Goal: Task Accomplishment & Management: Manage account settings

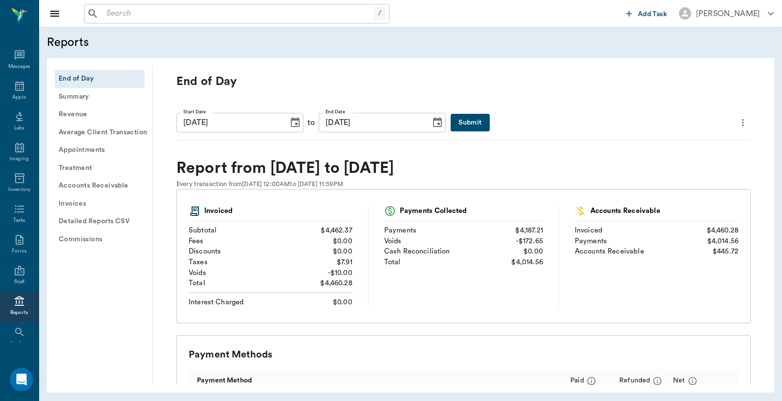
scroll to position [25, 0]
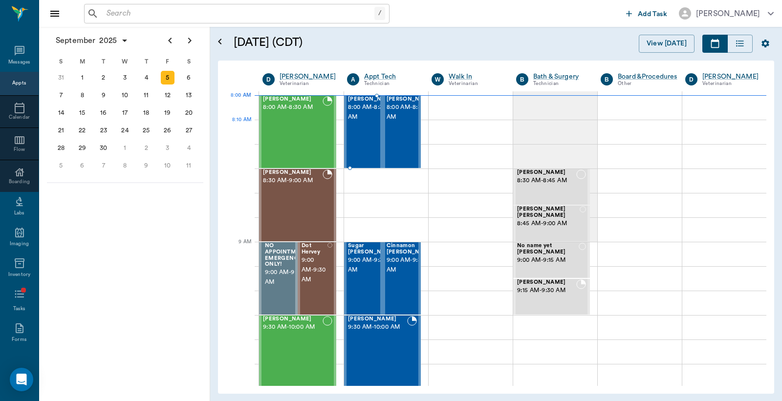
click at [359, 122] on span "8:00 AM - 8:30 AM" at bounding box center [372, 113] width 49 height 20
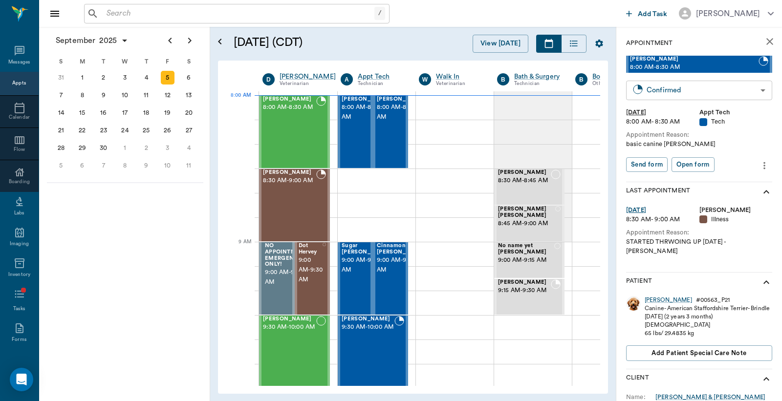
click at [691, 87] on body "/ ​ Add Task Dr. Bert Ellsworth Nectar Messages Appts Calendar Flow Boarding La…" at bounding box center [391, 200] width 782 height 401
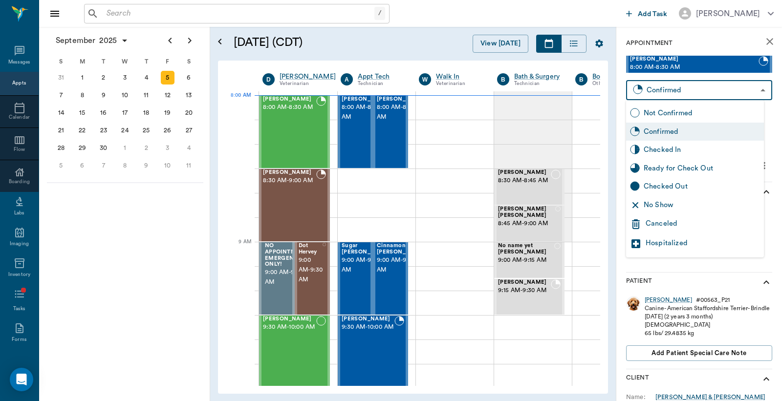
click at [673, 149] on div "Checked In" at bounding box center [702, 150] width 116 height 11
type input "CHECKED_IN"
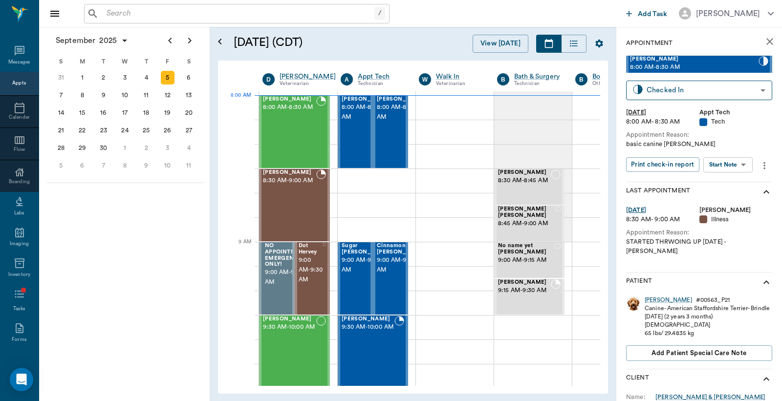
click at [649, 164] on button "Print check-in report" at bounding box center [662, 164] width 73 height 15
click at [354, 122] on span "8:00 AM - 8:30 AM" at bounding box center [366, 113] width 49 height 20
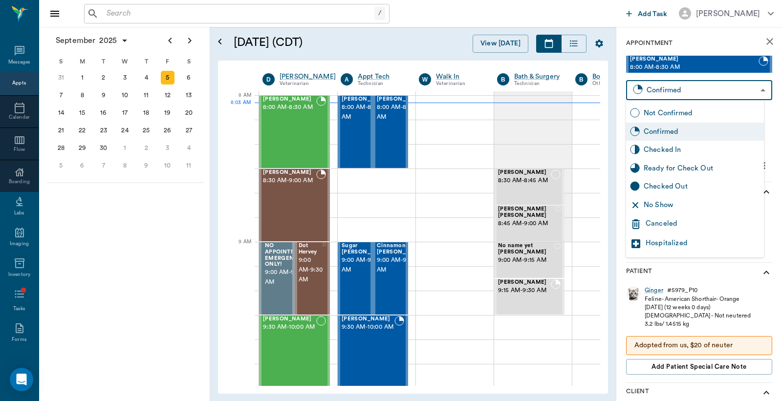
click at [698, 94] on body "/ ​ Add Task Dr. Bert Ellsworth Nectar Messages Appts Calendar Flow Boarding La…" at bounding box center [391, 200] width 782 height 401
click at [671, 148] on div "Checked In" at bounding box center [702, 150] width 116 height 11
type input "CHECKED_IN"
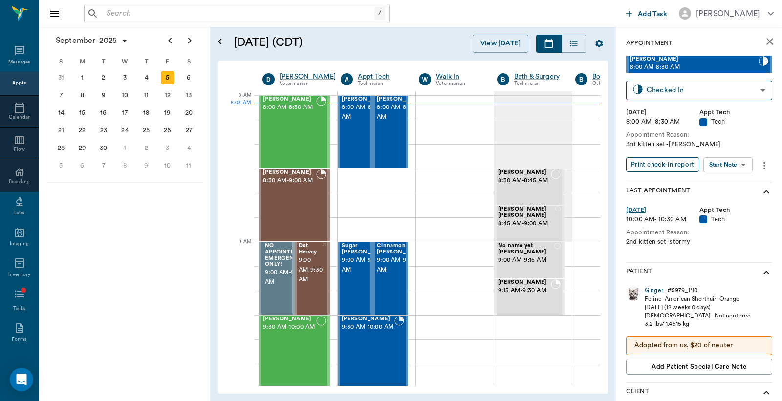
click at [658, 164] on button "Print check-in report" at bounding box center [662, 164] width 73 height 15
click at [108, 13] on input "text" at bounding box center [239, 14] width 272 height 14
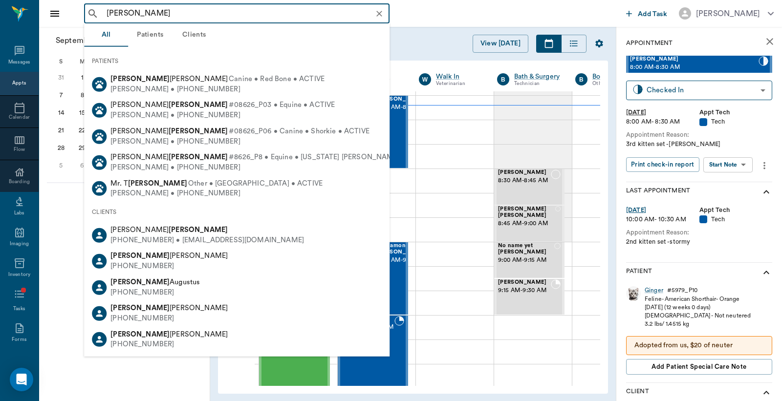
drag, startPoint x: 106, startPoint y: 17, endPoint x: 159, endPoint y: 20, distance: 53.4
click at [159, 20] on input "daniel seifer" at bounding box center [245, 14] width 284 height 14
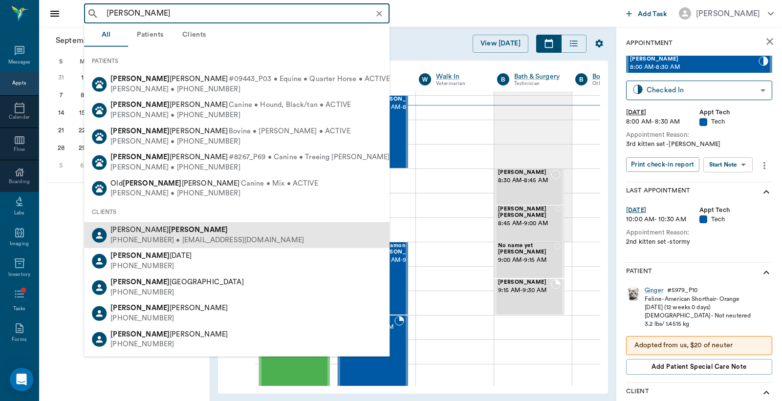
click at [179, 233] on div "Michelle Seifer" at bounding box center [208, 230] width 194 height 10
type input "dan seifer"
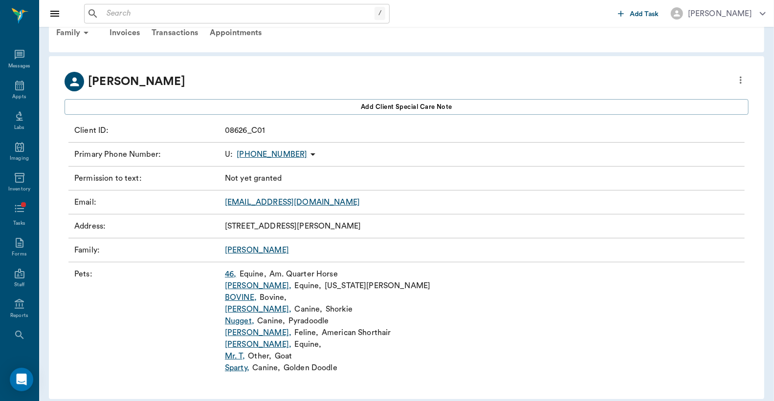
scroll to position [31, 0]
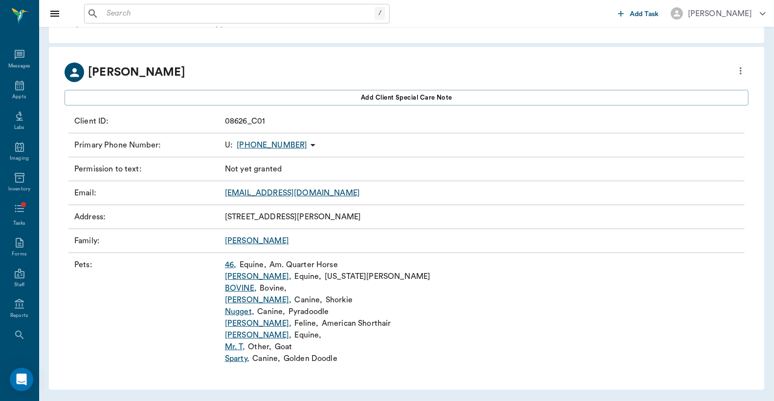
click at [236, 359] on link "Sparty ," at bounding box center [237, 359] width 24 height 12
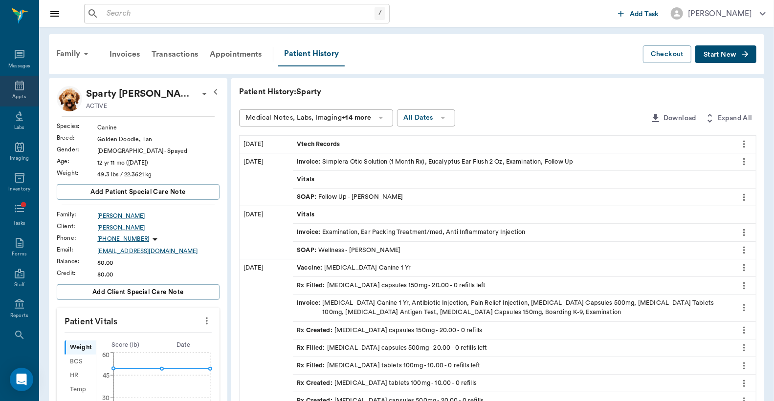
click at [15, 86] on icon at bounding box center [20, 86] width 12 height 12
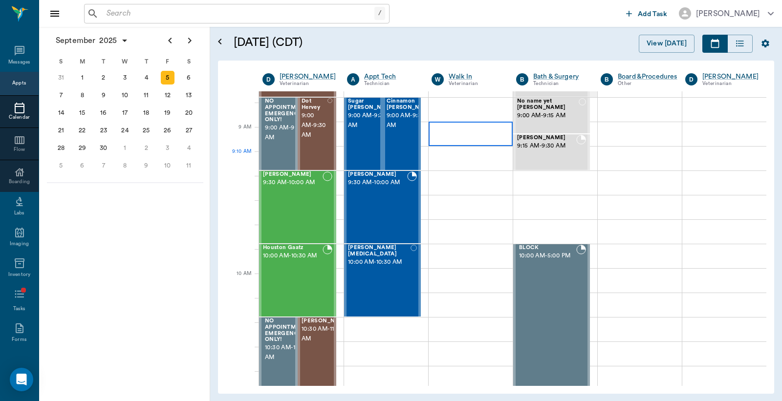
scroll to position [72, 0]
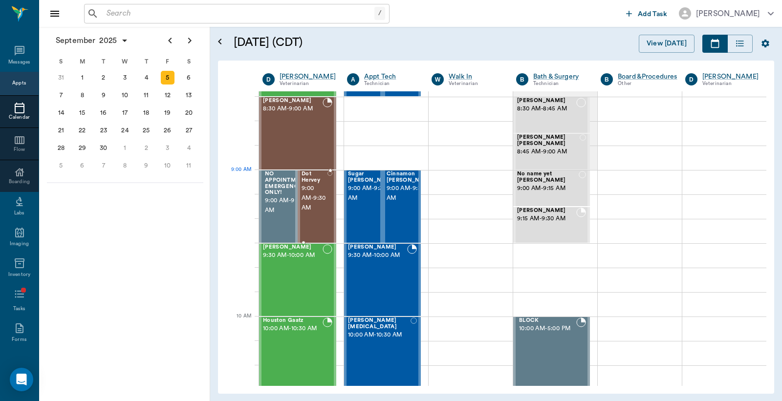
click at [315, 187] on span "9:00 AM - 9:30 AM" at bounding box center [315, 198] width 26 height 29
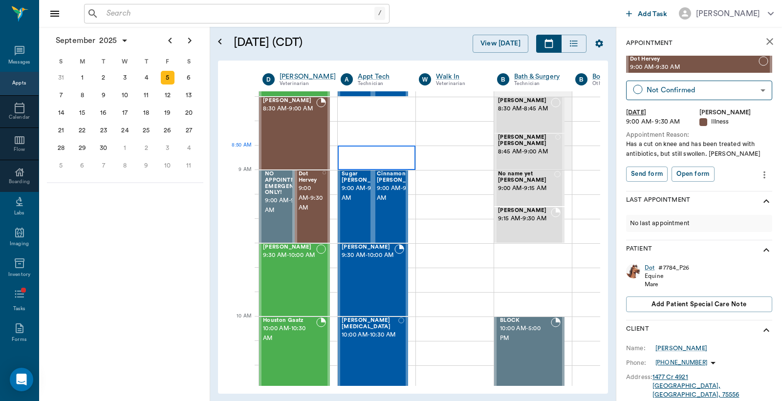
scroll to position [145, 0]
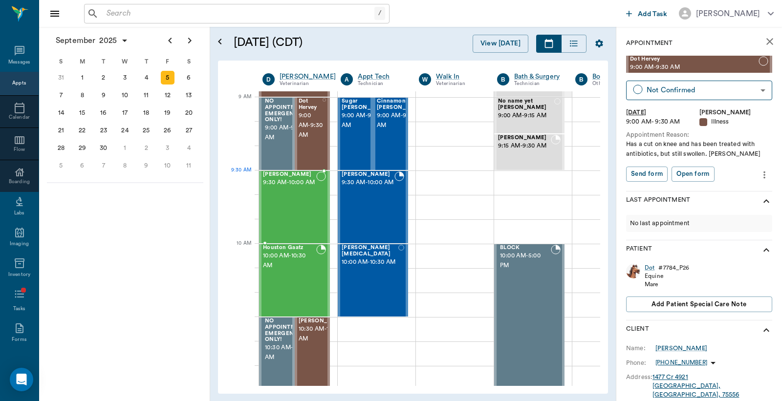
click at [287, 187] on span "9:30 AM - 10:00 AM" at bounding box center [289, 183] width 53 height 10
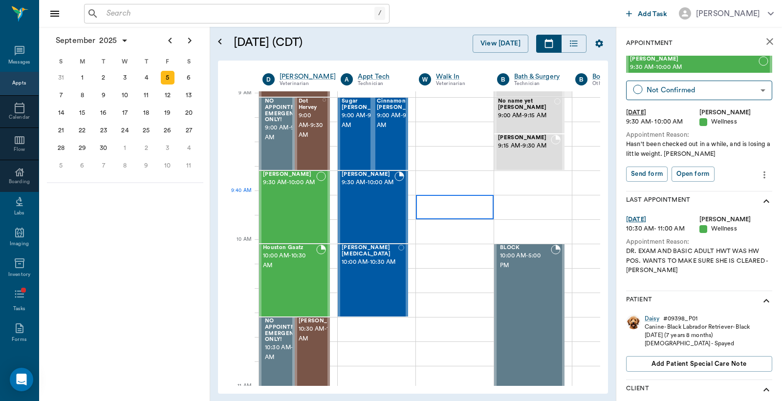
scroll to position [217, 0]
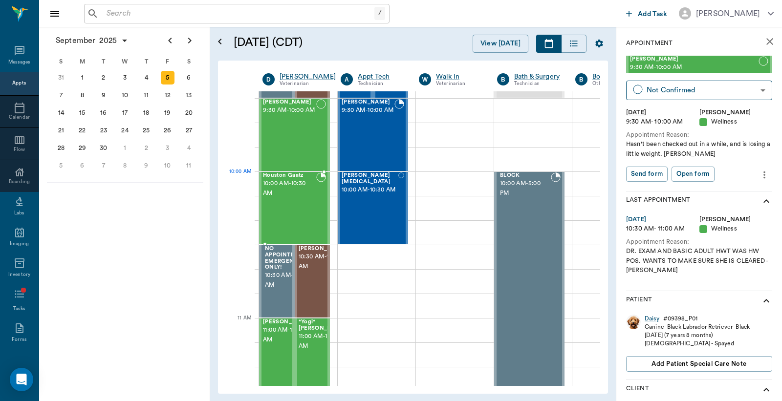
click at [296, 194] on span "10:00 AM - 10:30 AM" at bounding box center [289, 189] width 53 height 20
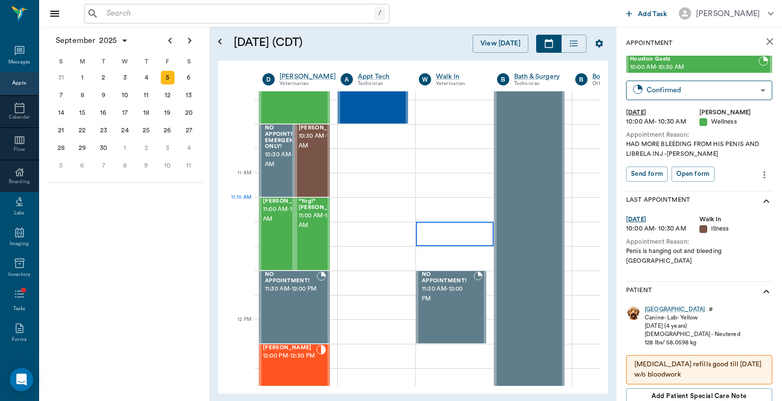
scroll to position [362, 0]
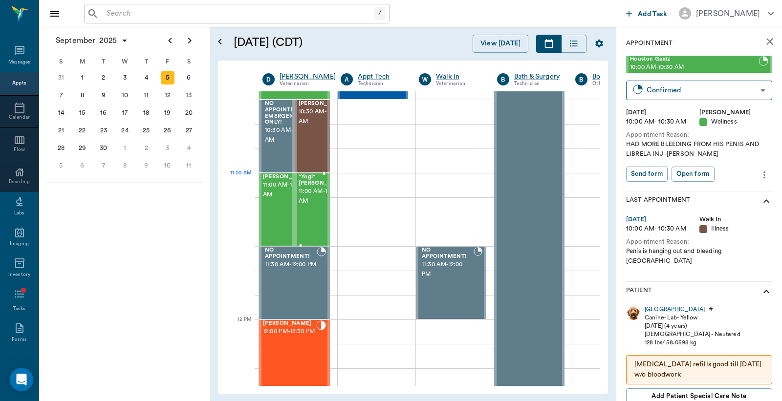
click at [308, 185] on span "*Yogi* [PERSON_NAME]" at bounding box center [323, 180] width 49 height 13
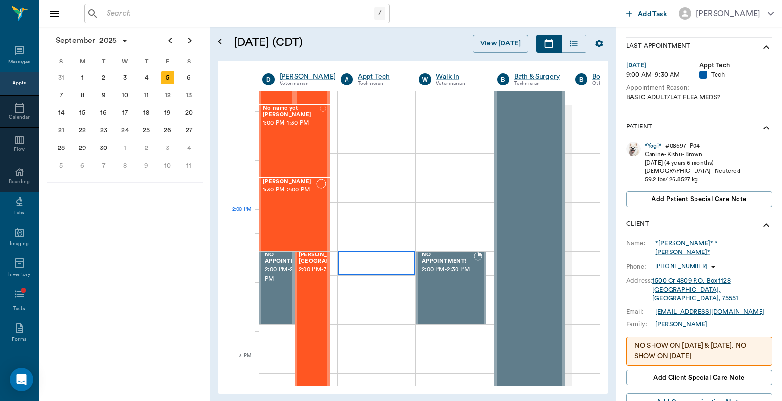
scroll to position [797, 0]
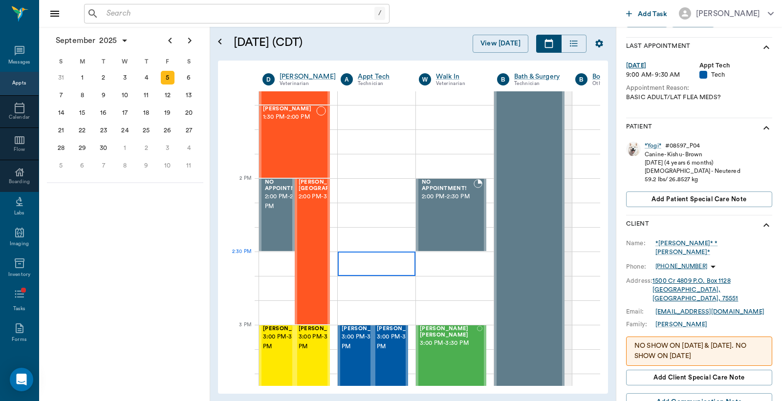
click at [384, 266] on div at bounding box center [377, 264] width 78 height 24
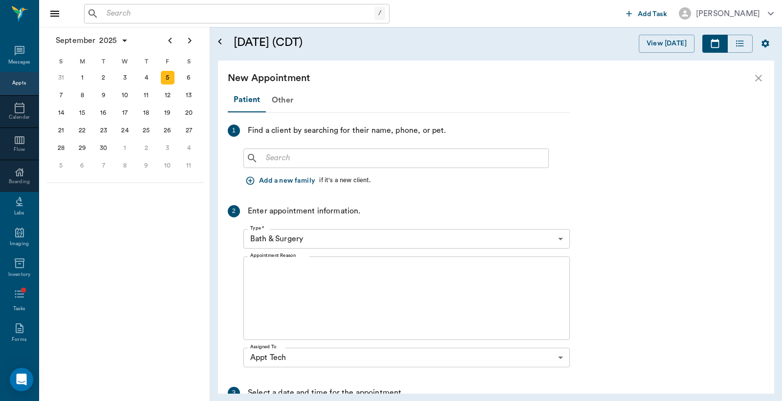
type input "65d2be4f46e3a538d89b8c14"
type textarea "HAD MORE BLEEDING FROM HIS PENIS AND LIBRELA INJ -LORY"
type input "63ec2f075fda476ae8351a4d"
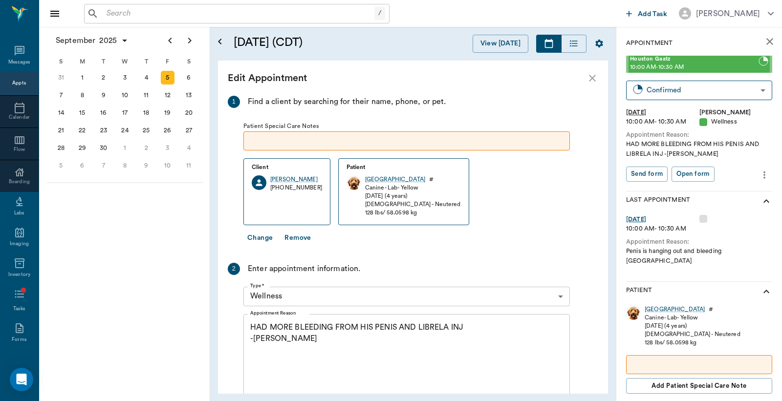
type input "10:00 AM"
type input "10:30 AM"
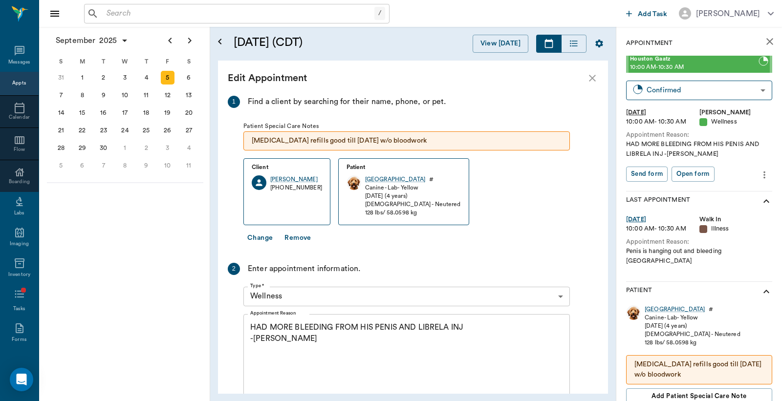
click at [594, 76] on icon "close" at bounding box center [592, 78] width 7 height 7
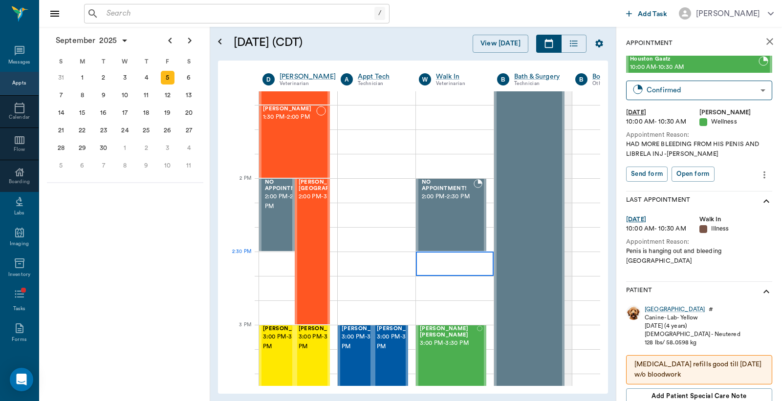
click at [456, 271] on div at bounding box center [455, 264] width 78 height 24
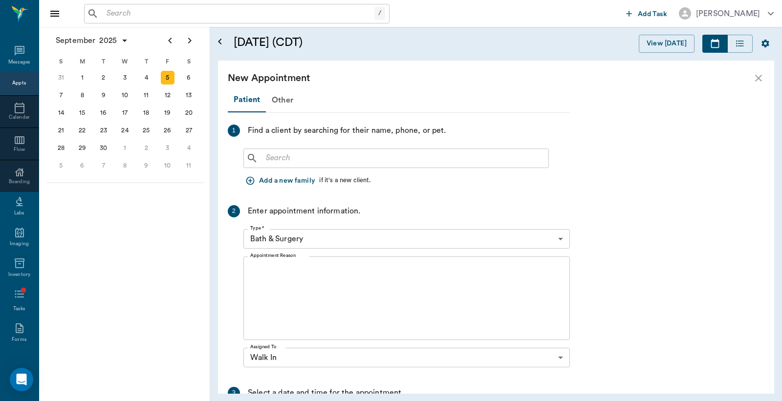
click at [267, 157] on input "text" at bounding box center [403, 159] width 283 height 14
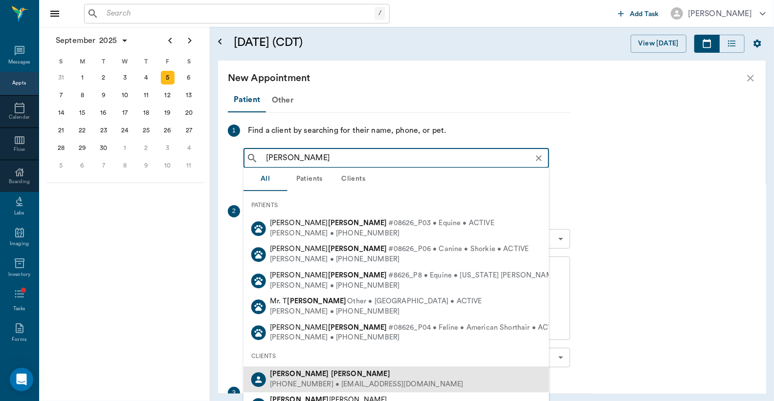
click at [331, 375] on b "Seifer" at bounding box center [360, 374] width 59 height 7
type input "Michelle Seifer"
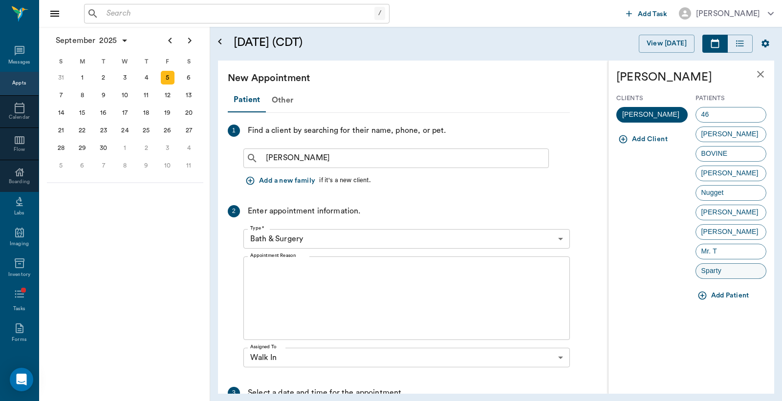
click at [724, 275] on span "Sparty" at bounding box center [711, 271] width 31 height 10
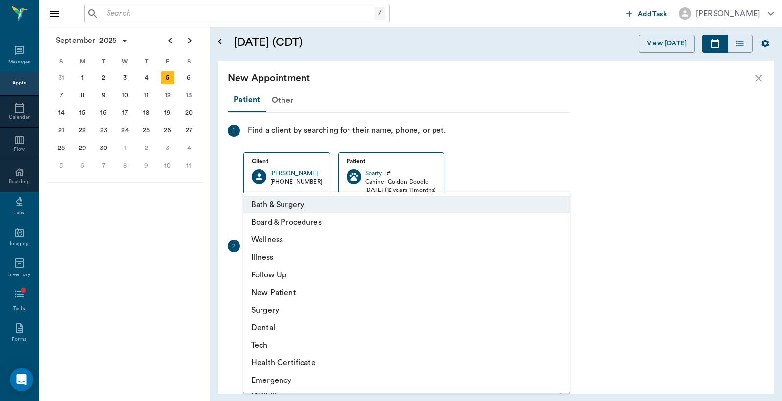
click at [562, 275] on body "/ ​ Add Task Dr. Bert Ellsworth Nectar Messages Appts Calendar Flow Boarding La…" at bounding box center [391, 200] width 782 height 401
click at [334, 242] on li "Wellness" at bounding box center [407, 240] width 327 height 18
type input "65d2be4f46e3a538d89b8c14"
type input "03:00 PM"
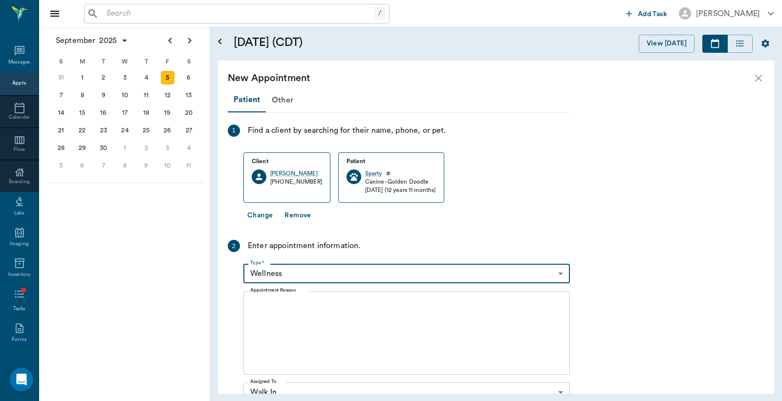
click at [257, 300] on textarea "Appointment Reason" at bounding box center [406, 333] width 313 height 67
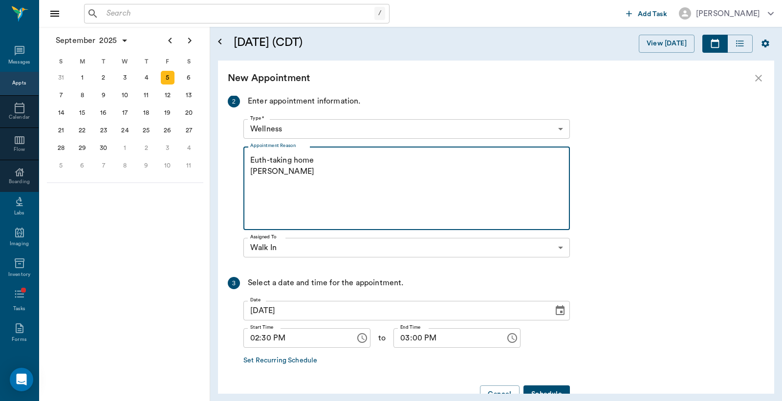
scroll to position [172, 0]
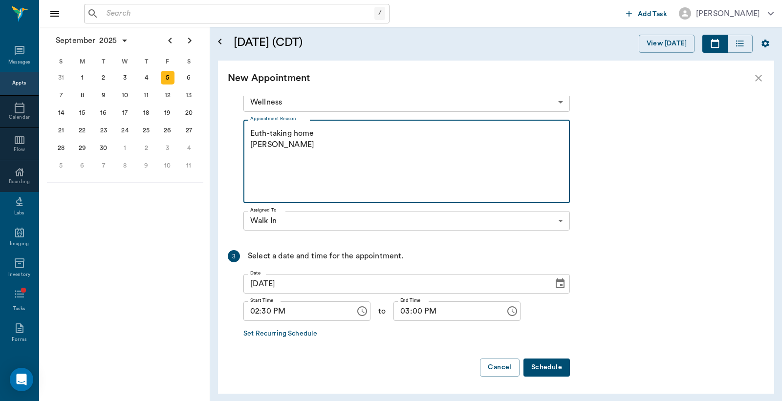
type textarea "Euth-taking home Christy"
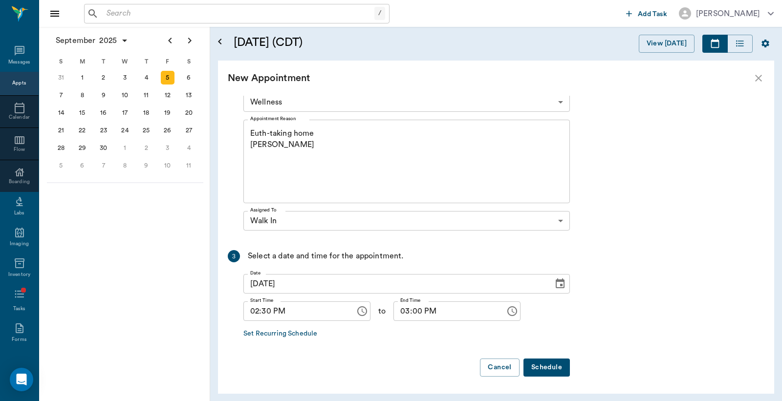
click at [549, 367] on button "Schedule" at bounding box center [547, 368] width 46 height 18
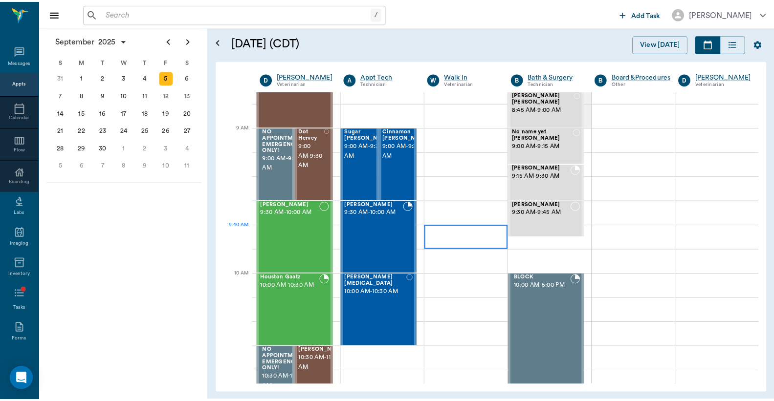
scroll to position [0, 0]
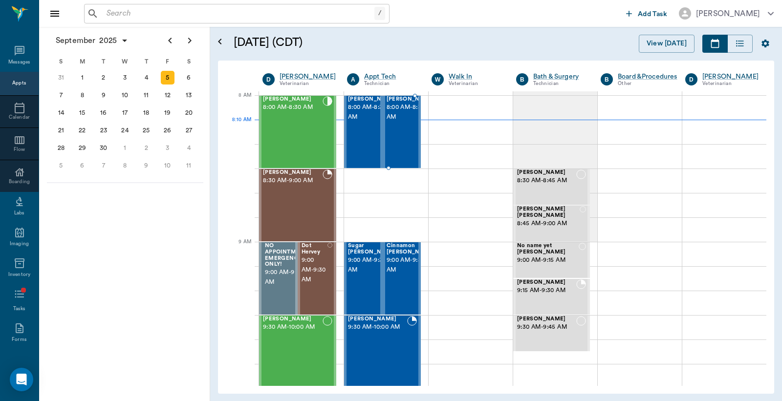
click at [394, 122] on span "8:00 AM - 8:30 AM" at bounding box center [411, 113] width 49 height 20
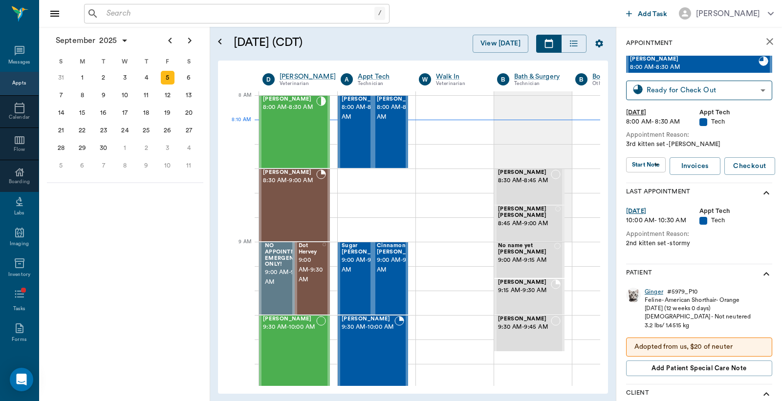
click at [653, 292] on div "Ginger" at bounding box center [654, 292] width 19 height 8
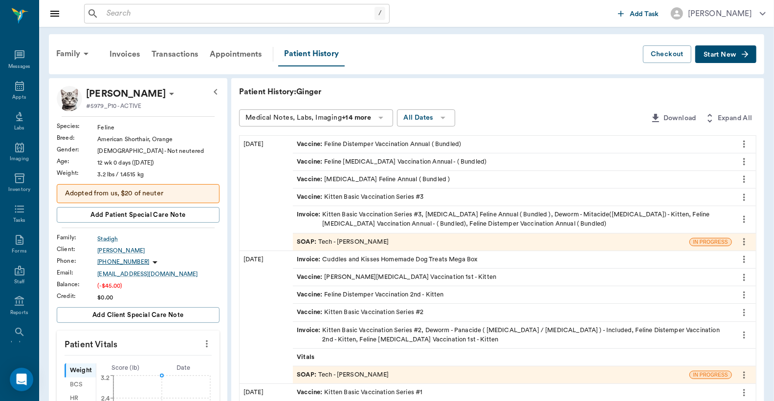
click at [357, 216] on div "Invoice : Kitten Basic Vaccination Series #3, Rabies Vaccination Feline Annual …" at bounding box center [512, 219] width 431 height 19
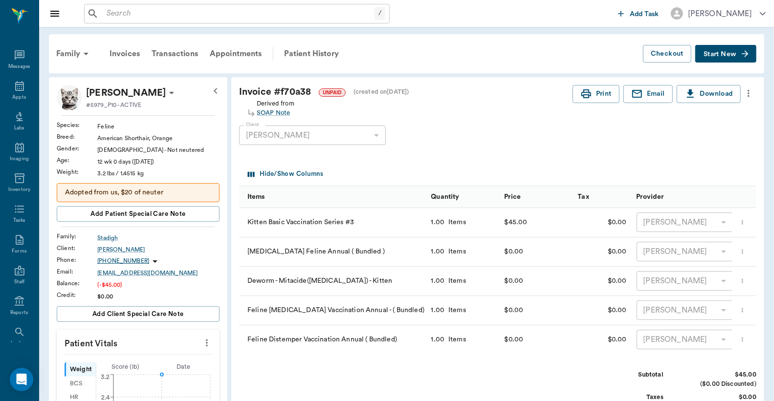
click at [715, 54] on span "Start New" at bounding box center [720, 54] width 33 height 0
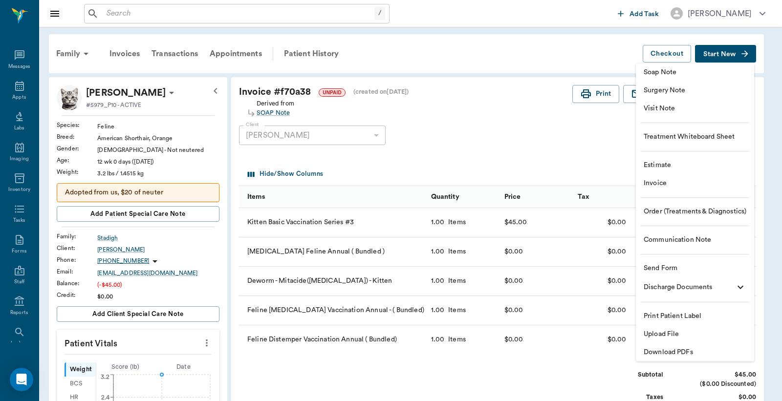
click at [682, 187] on span "Invoice" at bounding box center [695, 183] width 103 height 10
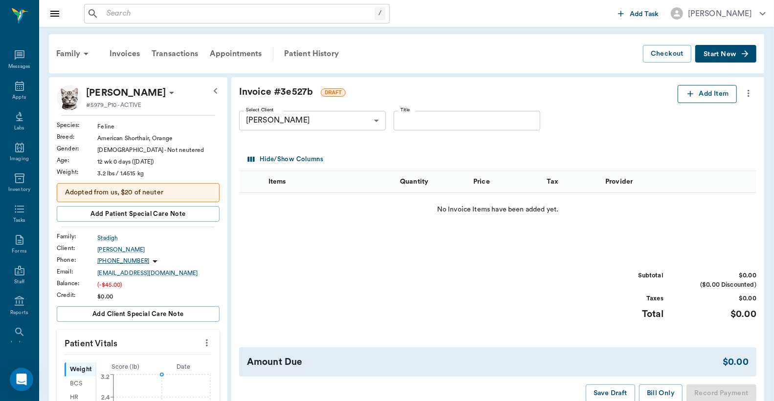
click at [694, 96] on icon "button" at bounding box center [691, 94] width 10 height 10
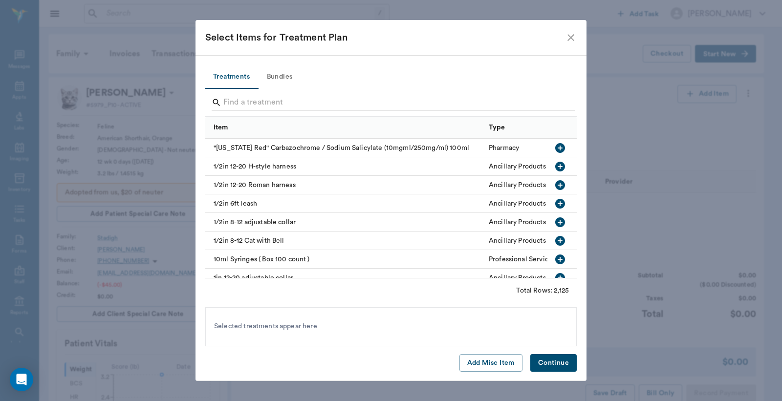
click at [229, 100] on input "Search" at bounding box center [391, 103] width 337 height 16
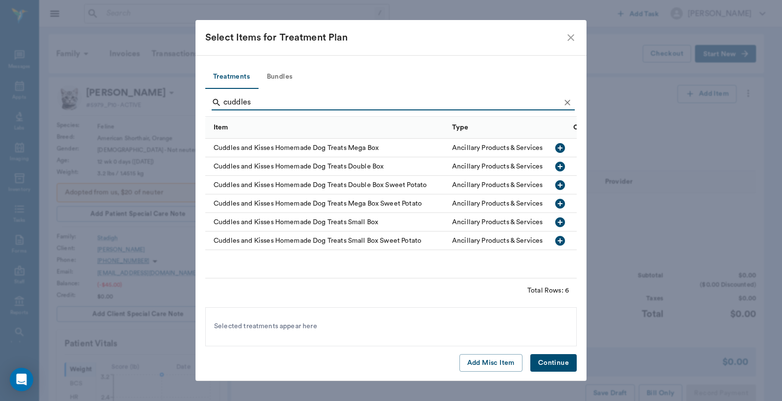
type input "cuddles"
click at [559, 182] on icon "button" at bounding box center [560, 185] width 10 height 10
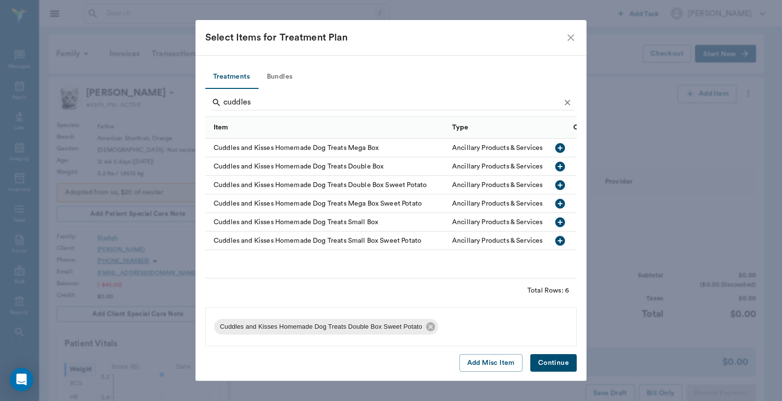
click at [560, 364] on button "Continue" at bounding box center [554, 363] width 46 height 18
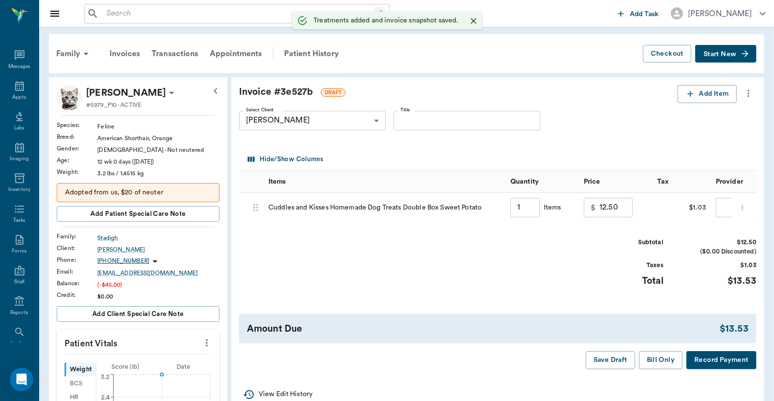
type input "1.00"
click at [713, 96] on button "Add Item" at bounding box center [707, 94] width 59 height 18
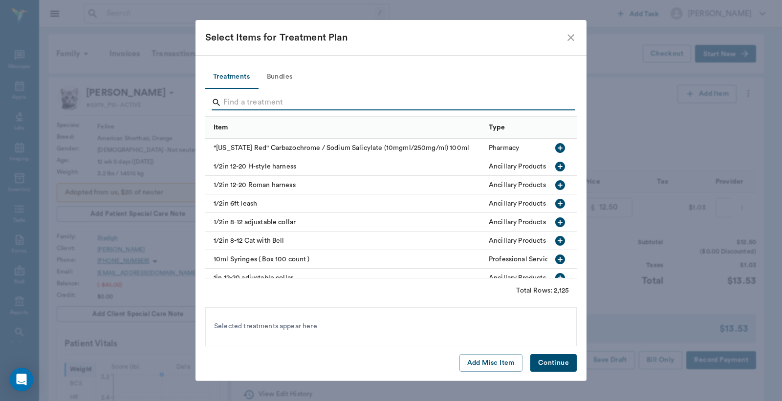
click at [230, 100] on input "Search" at bounding box center [391, 103] width 337 height 16
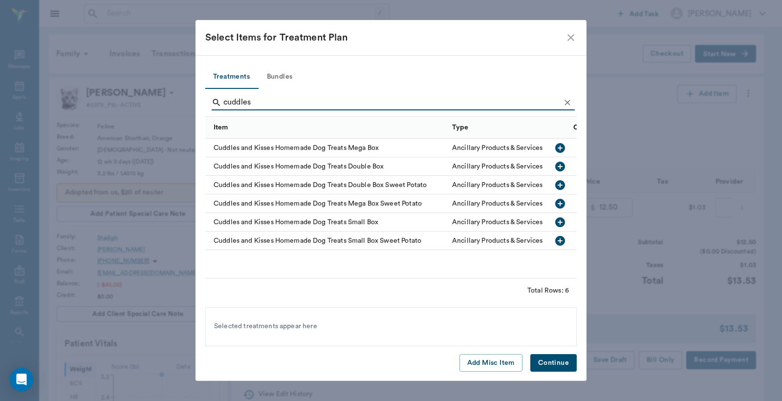
type input "cuddles"
click at [561, 165] on icon "button" at bounding box center [560, 167] width 10 height 10
click at [556, 366] on button "Continue" at bounding box center [554, 363] width 46 height 18
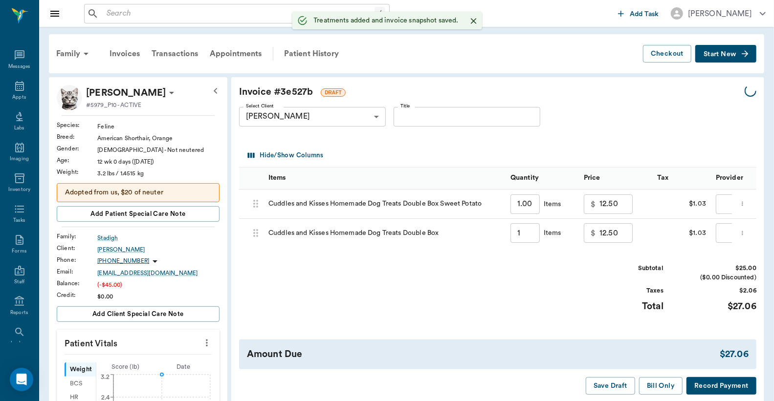
type input "1.00"
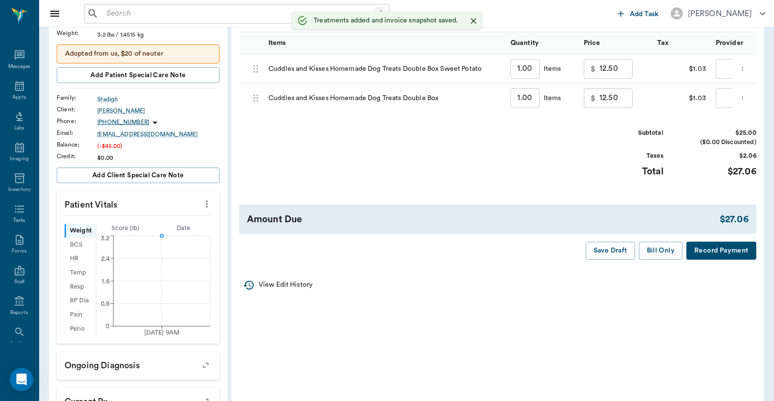
scroll to position [145, 0]
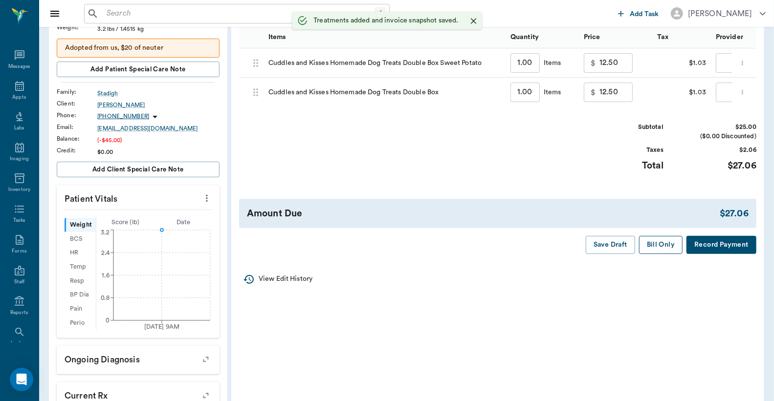
click at [666, 252] on button "Bill Only" at bounding box center [661, 245] width 44 height 18
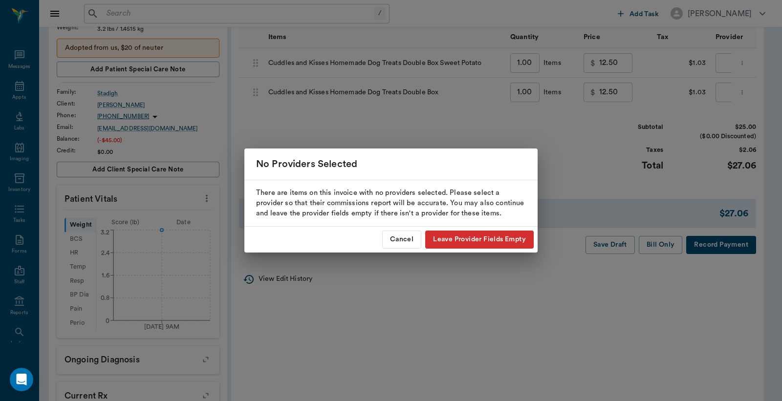
drag, startPoint x: 399, startPoint y: 239, endPoint x: 591, endPoint y: 168, distance: 203.9
click at [400, 239] on button "Cancel" at bounding box center [401, 240] width 39 height 18
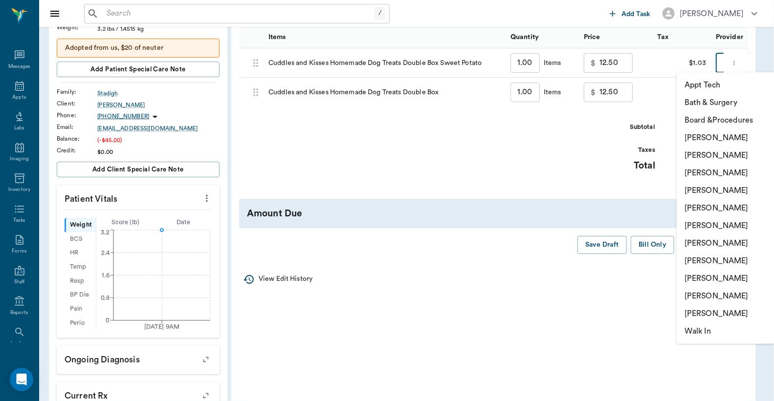
click at [722, 62] on body "/ ​ Add Task Dr. Bert Ellsworth Nectar Messages Appts Labs Imaging Inventory Ta…" at bounding box center [387, 231] width 774 height 752
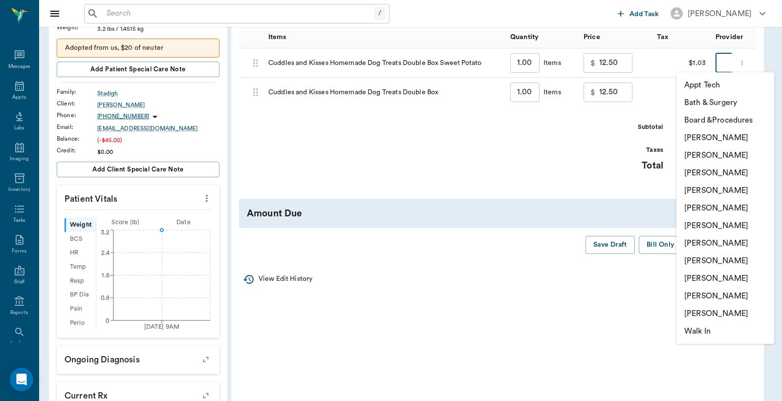
click at [700, 154] on li "[PERSON_NAME]" at bounding box center [726, 156] width 98 height 18
type input "none-63ec2e2852e12b0ba117910e"
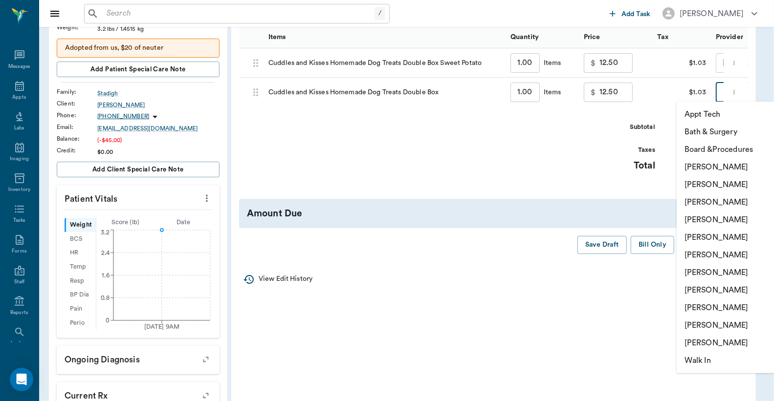
click at [721, 90] on body "/ ​ Add Task Dr. Bert Ellsworth Nectar Messages Appts Labs Imaging Inventory Ta…" at bounding box center [387, 231] width 774 height 752
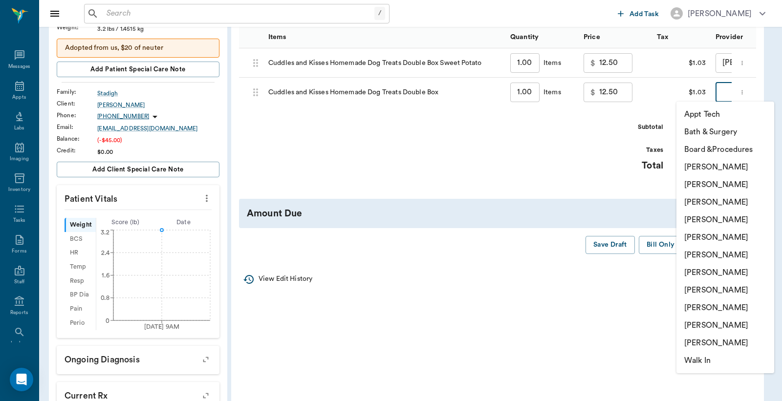
click at [699, 188] on li "Christy Dudley" at bounding box center [726, 185] width 98 height 18
type input "none-63ec2e2852e12b0ba117910e"
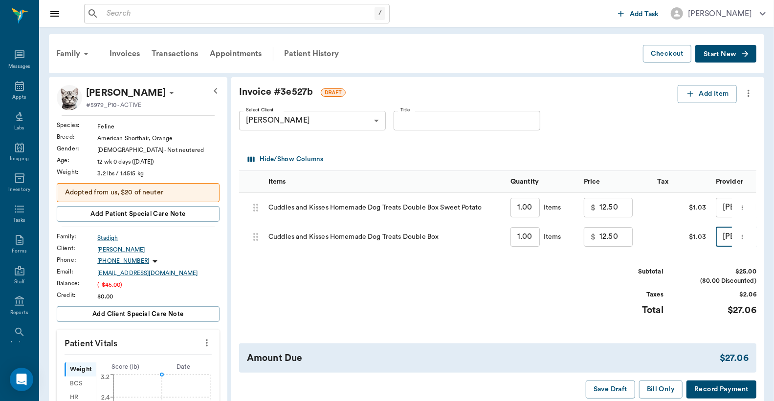
scroll to position [72, 0]
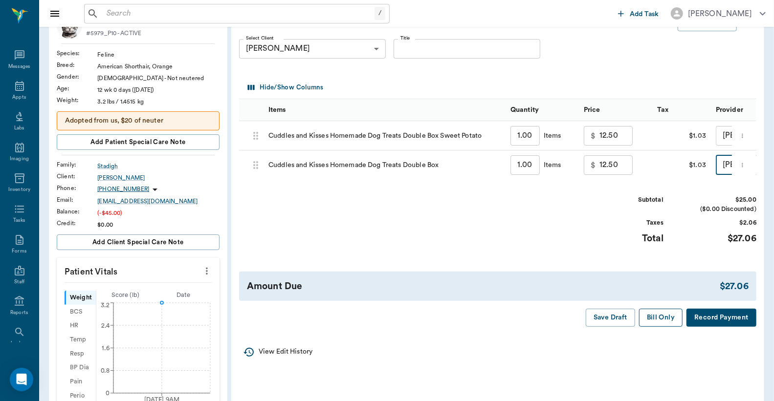
click at [660, 327] on button "Bill Only" at bounding box center [661, 318] width 44 height 18
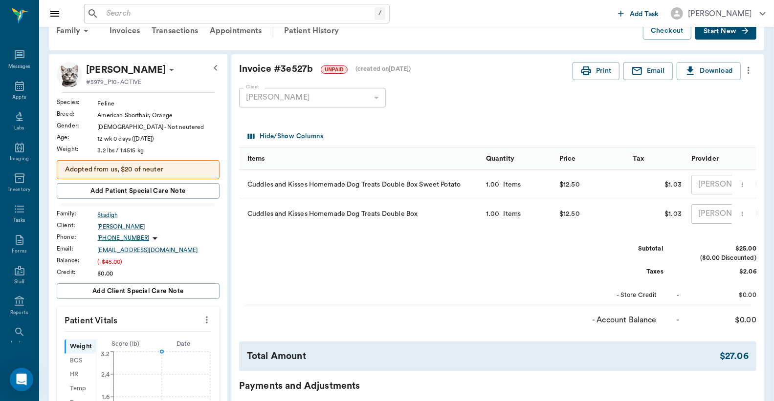
scroll to position [0, 0]
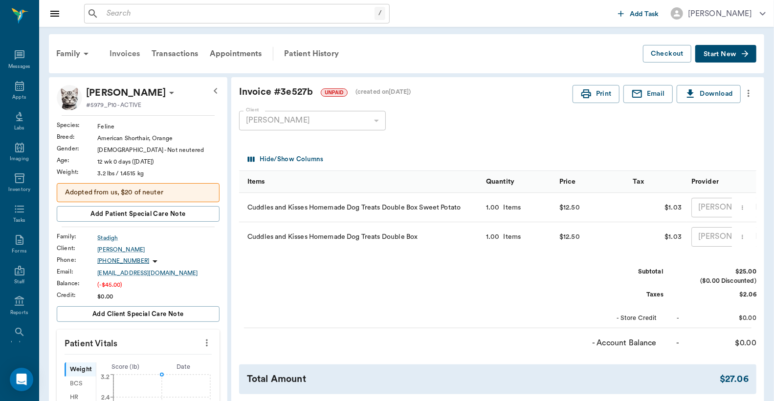
click at [124, 55] on div "Invoices" at bounding box center [125, 53] width 42 height 23
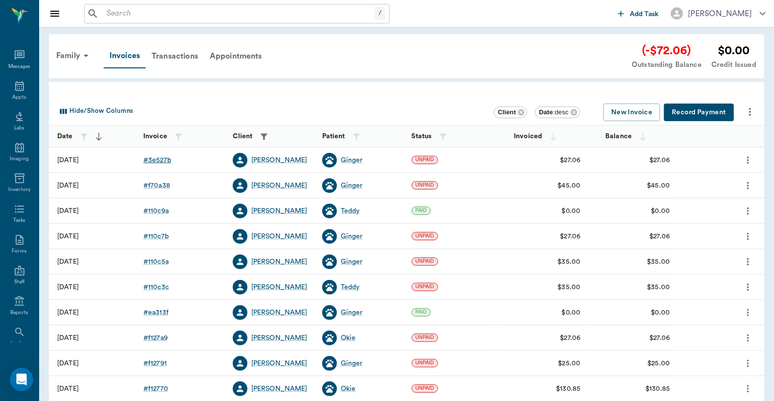
click at [156, 159] on div "# 3e527b" at bounding box center [157, 160] width 28 height 10
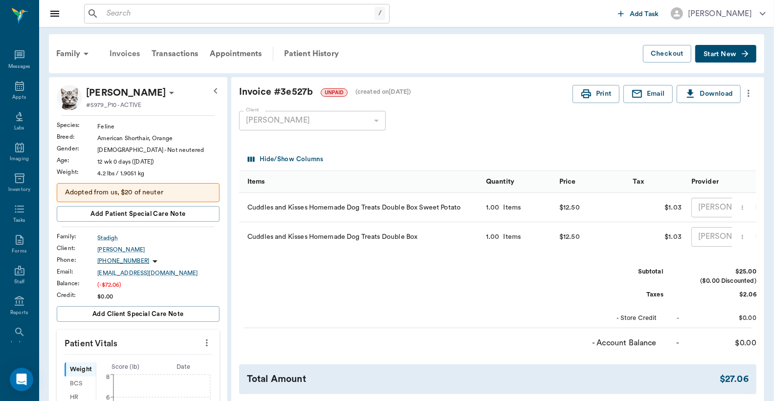
click at [129, 54] on div "Invoices" at bounding box center [125, 53] width 42 height 23
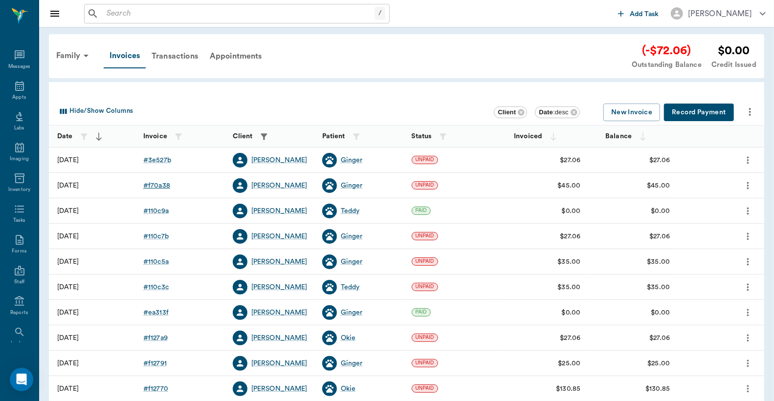
click at [159, 186] on div "# f70a38" at bounding box center [156, 186] width 27 height 10
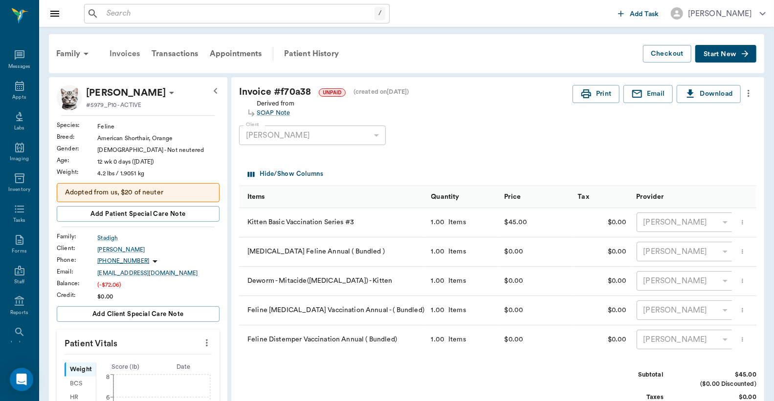
click at [125, 55] on div "Invoices" at bounding box center [125, 53] width 42 height 23
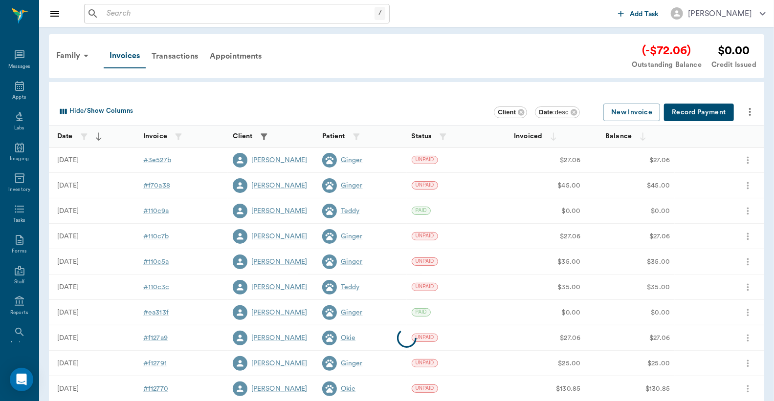
click at [698, 113] on button "Record Payment" at bounding box center [699, 113] width 70 height 18
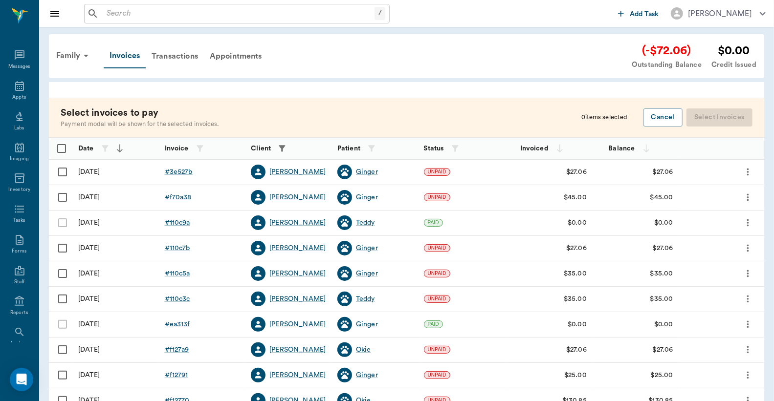
click at [62, 175] on input "Select row" at bounding box center [62, 172] width 21 height 21
checkbox input "false"
checkbox input "true"
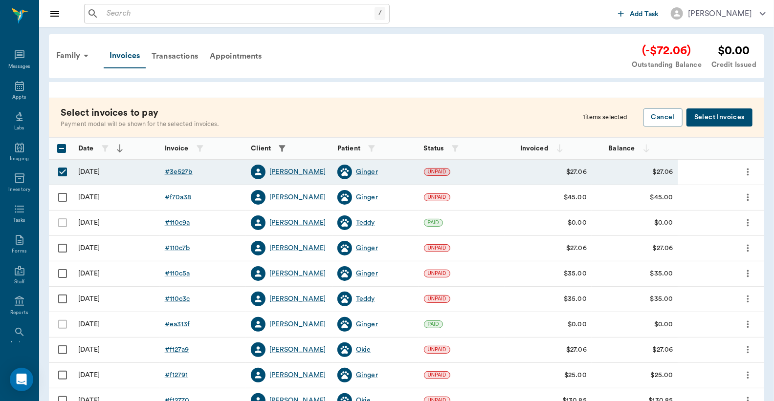
click at [61, 198] on input "Select row" at bounding box center [62, 197] width 21 height 21
checkbox input "true"
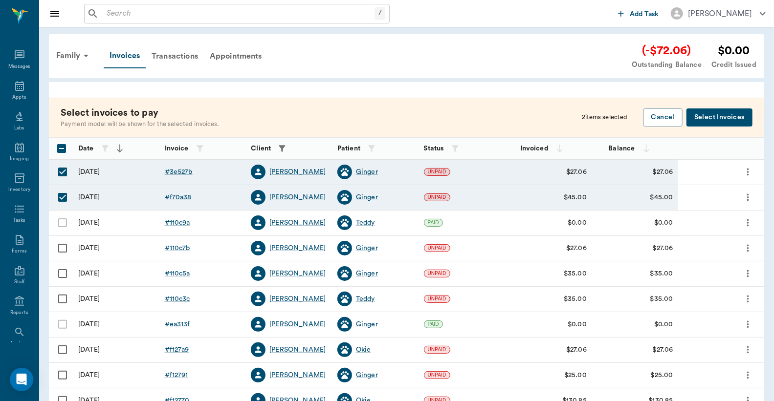
click at [716, 115] on button "Select Invoices" at bounding box center [720, 118] width 66 height 18
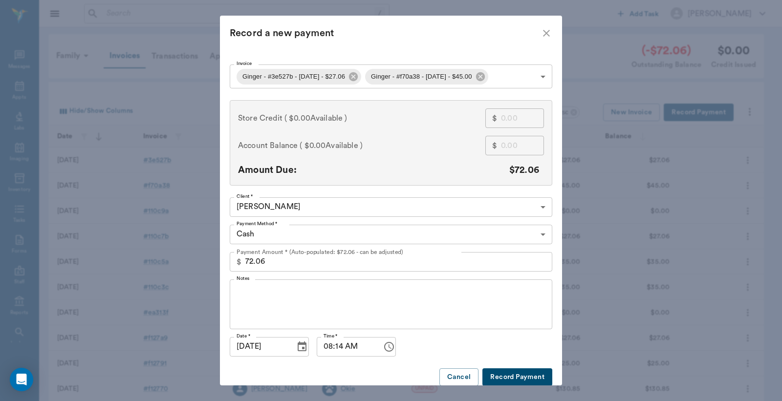
scroll to position [18, 0]
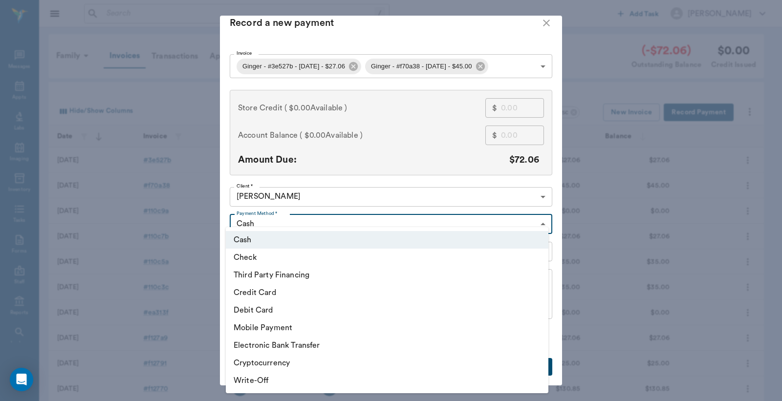
click at [541, 216] on body "/ ​ Add Task Dr. Bert Ellsworth Nectar Messages Appts Labs Imaging Inventory Ta…" at bounding box center [391, 287] width 782 height 574
click at [285, 296] on li "Credit Card" at bounding box center [387, 293] width 323 height 18
type input "CREDIT_CARD"
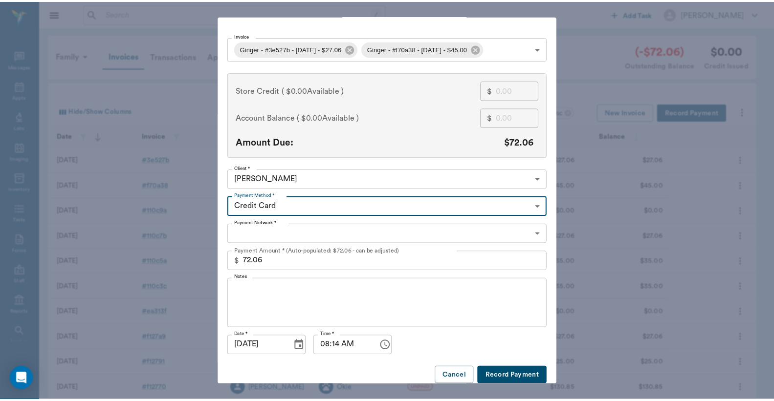
scroll to position [38, 0]
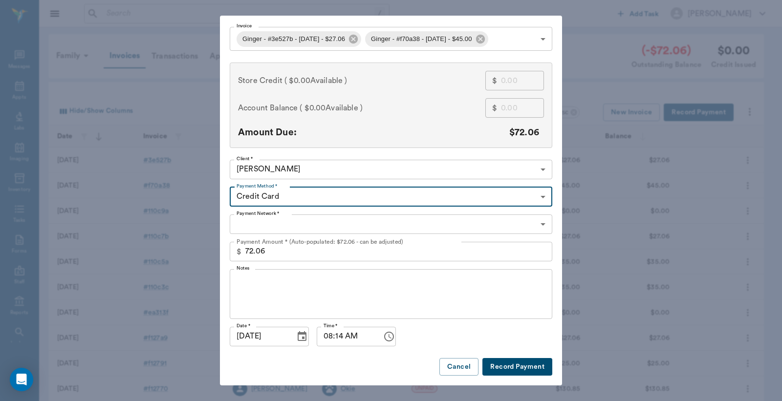
click at [502, 368] on button "Record Payment" at bounding box center [518, 367] width 70 height 18
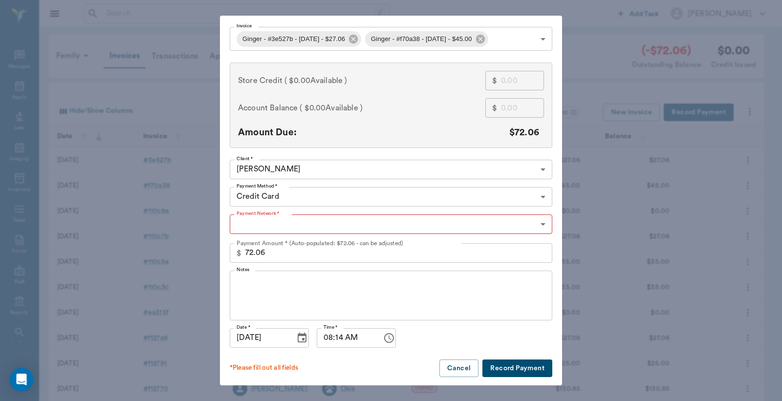
click at [540, 223] on body "/ ​ Add Task Dr. Bert Ellsworth Nectar Messages Appts Labs Imaging Inventory Ta…" at bounding box center [391, 287] width 782 height 574
click at [295, 247] on li "American Express" at bounding box center [387, 247] width 323 height 18
type input "AMERICAN_EXPRESS"
click at [501, 366] on button "Record Payment" at bounding box center [518, 369] width 70 height 18
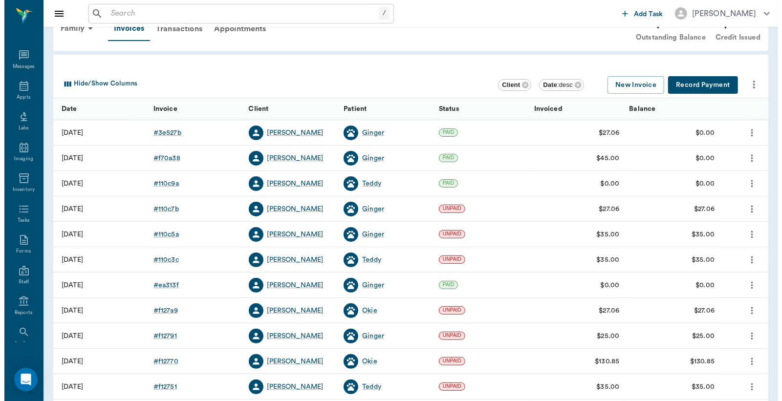
scroll to position [0, 0]
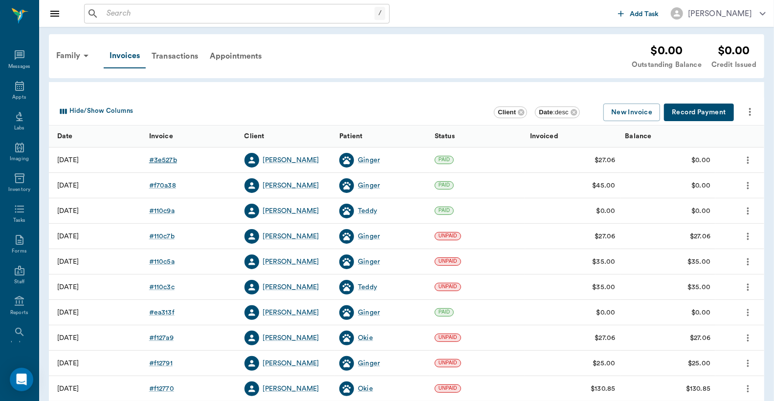
click at [166, 160] on div "# 3e527b" at bounding box center [163, 160] width 28 height 10
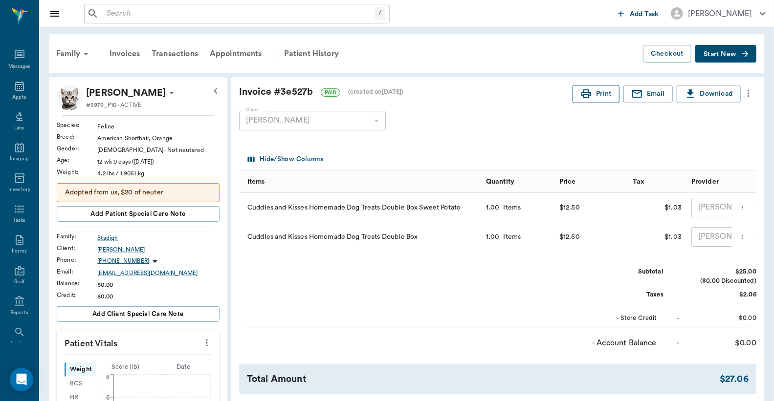
click at [610, 98] on button "Print" at bounding box center [596, 94] width 47 height 18
click at [131, 54] on div "Invoices" at bounding box center [125, 53] width 42 height 23
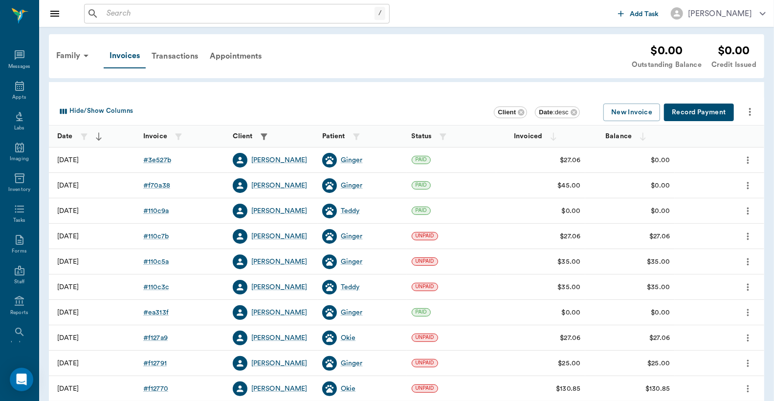
click at [163, 186] on div "# f70a38" at bounding box center [156, 186] width 27 height 10
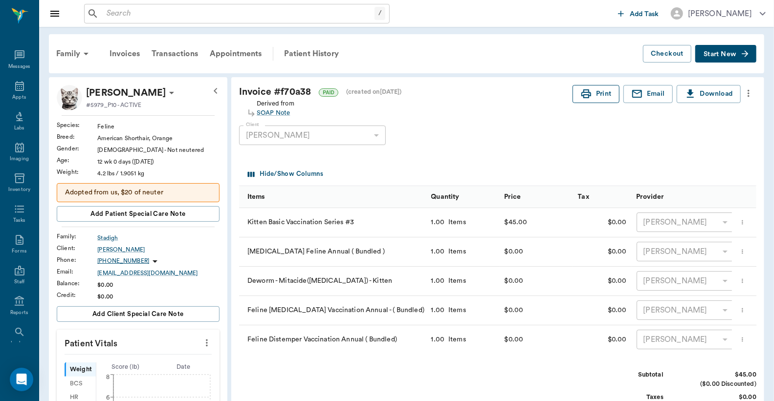
click at [593, 90] on button "Print" at bounding box center [596, 94] width 47 height 18
click at [15, 90] on icon at bounding box center [19, 86] width 9 height 10
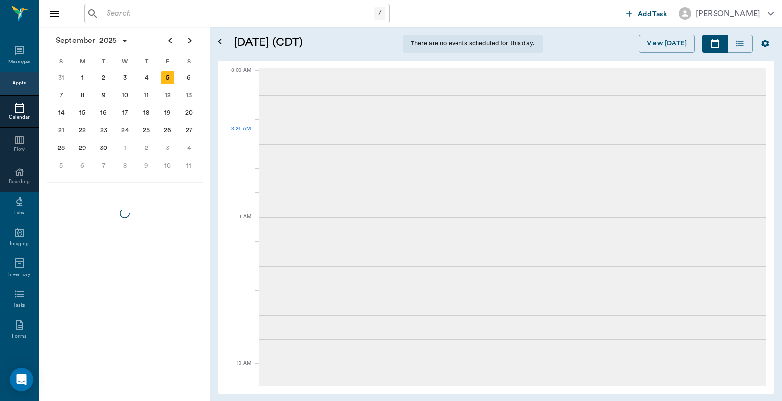
scroll to position [2, 0]
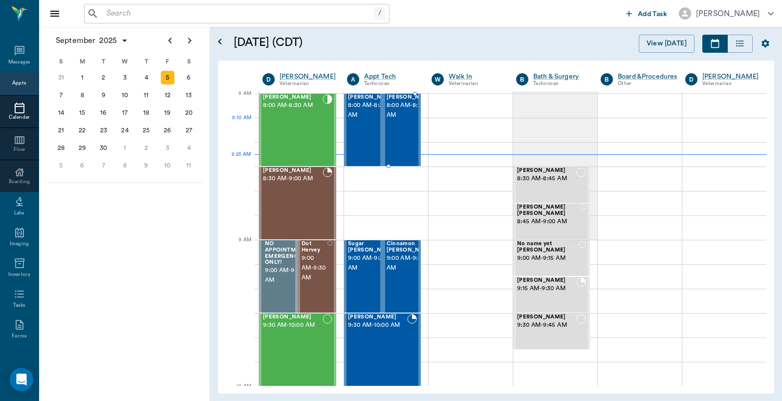
click at [398, 120] on span "8:00 AM - 8:30 AM" at bounding box center [411, 111] width 49 height 20
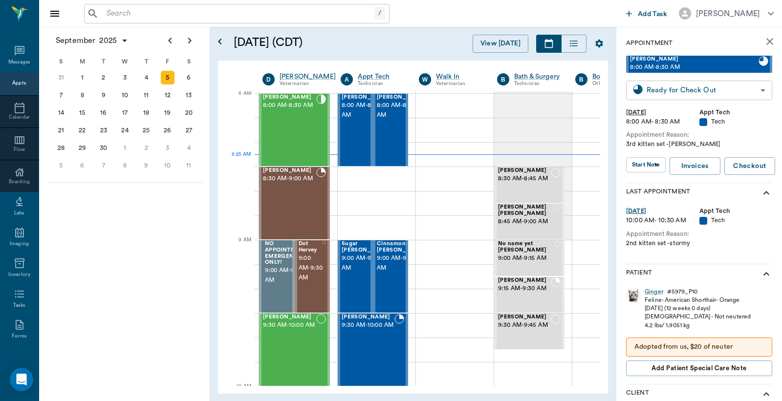
click at [668, 91] on body "/ ​ Add Task Dr. Bert Ellsworth Nectar Messages Appts Calendar Flow Boarding La…" at bounding box center [391, 200] width 782 height 401
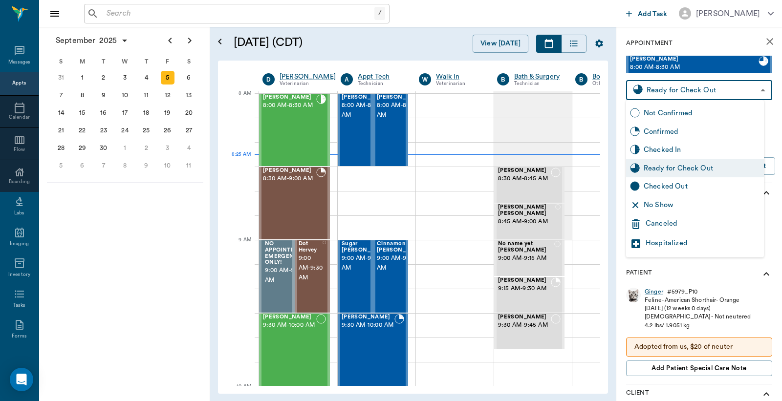
click at [661, 186] on div "Checked Out" at bounding box center [702, 186] width 116 height 11
type input "CHECKED_OUT"
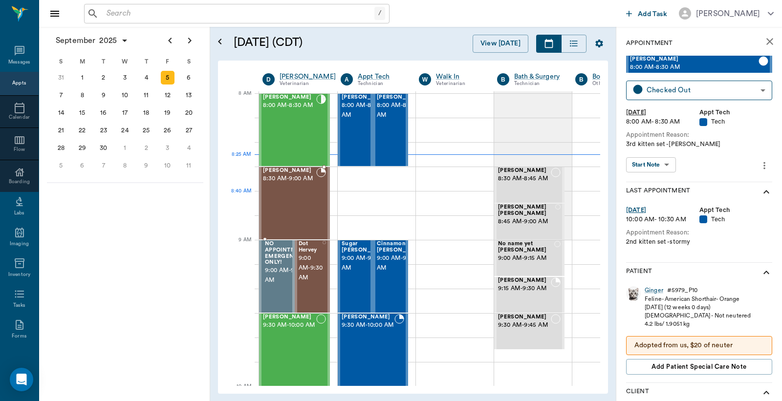
click at [301, 209] on div "RUBY King 8:30 AM - 9:00 AM" at bounding box center [289, 203] width 53 height 71
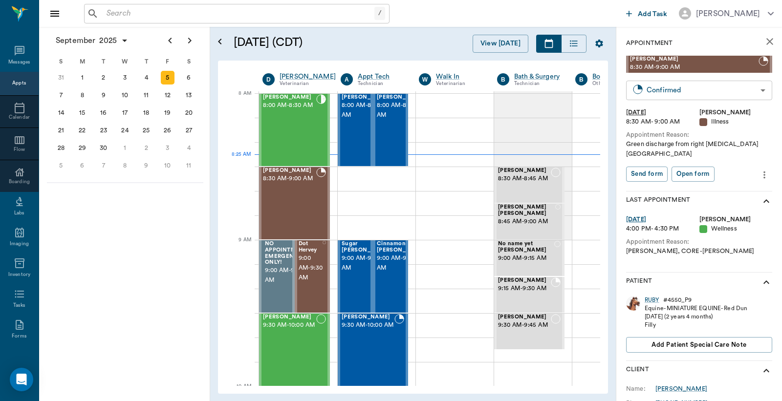
click at [670, 93] on body "/ ​ Add Task Dr. Bert Ellsworth Nectar Messages Appts Calendar Flow Boarding La…" at bounding box center [391, 200] width 782 height 401
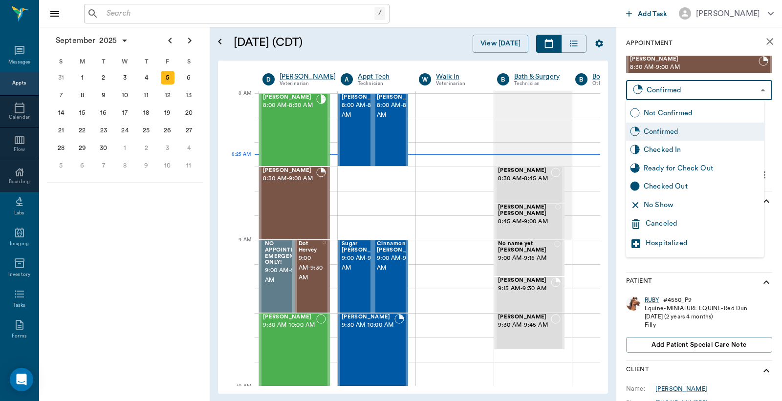
click at [652, 152] on div "Checked In" at bounding box center [702, 150] width 116 height 11
type input "CHECKED_IN"
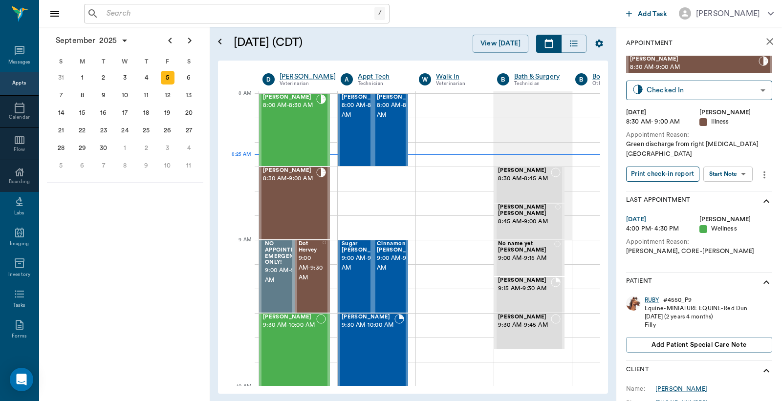
click at [657, 167] on button "Print check-in report" at bounding box center [662, 174] width 73 height 15
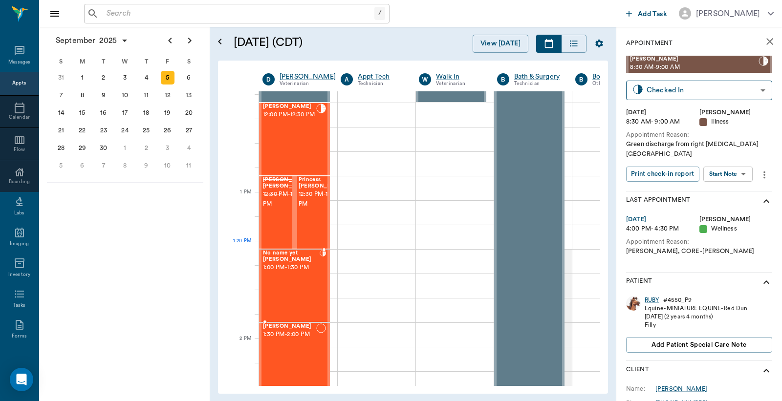
scroll to position [652, 0]
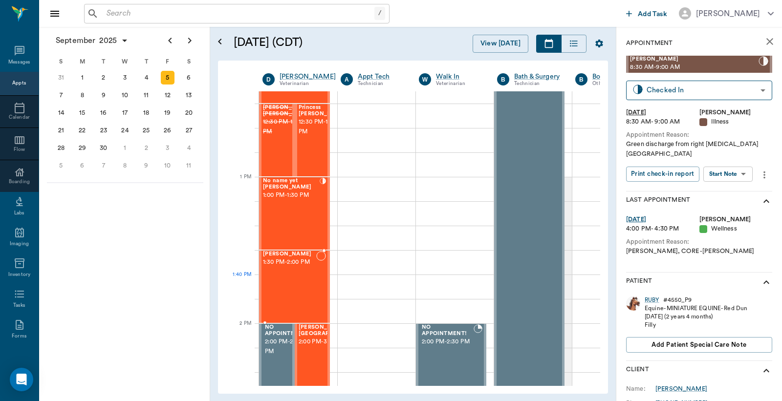
click at [305, 282] on div "Milo Ford 1:30 PM - 2:00 PM" at bounding box center [289, 286] width 53 height 71
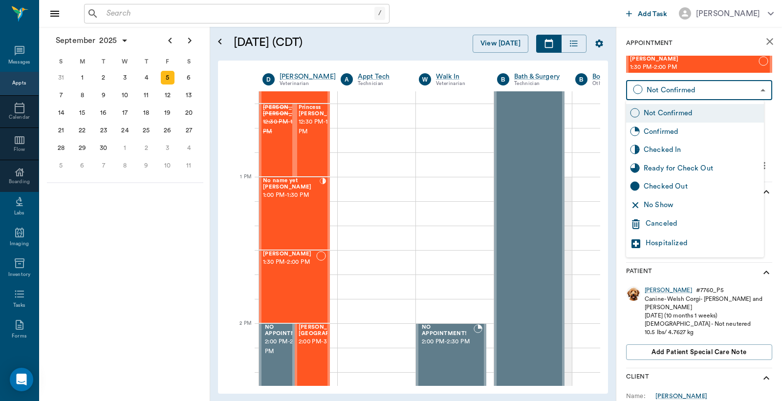
click at [682, 93] on body "/ ​ Add Task Dr. Bert Ellsworth Nectar Messages Appts Calendar Flow Boarding La…" at bounding box center [391, 200] width 782 height 401
click at [668, 150] on div "Checked In" at bounding box center [702, 150] width 116 height 11
type input "CHECKED_IN"
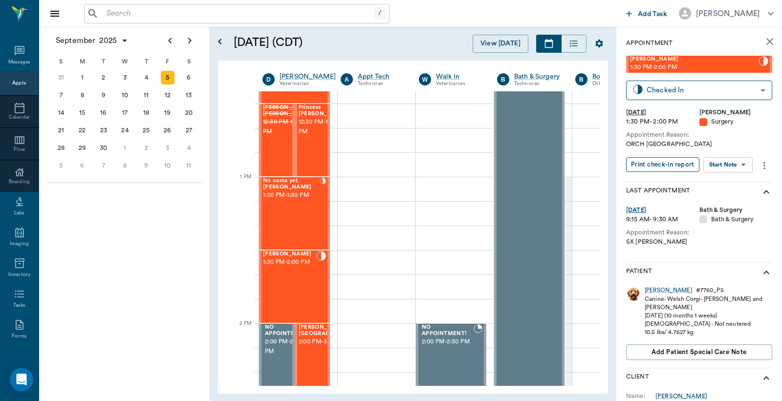
click at [649, 168] on button "Print check-in report" at bounding box center [662, 164] width 73 height 15
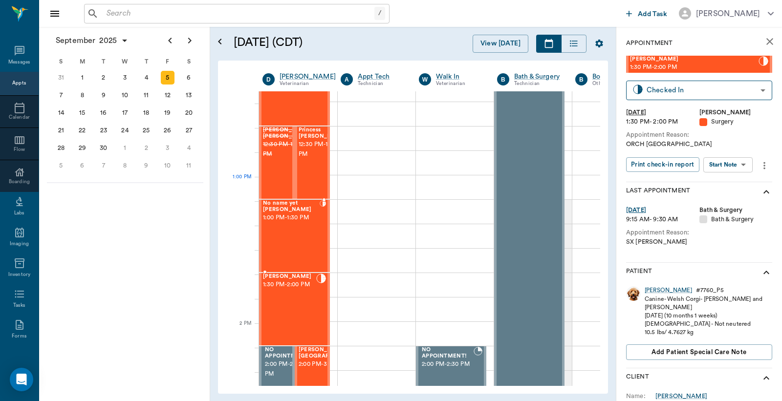
scroll to position [652, 0]
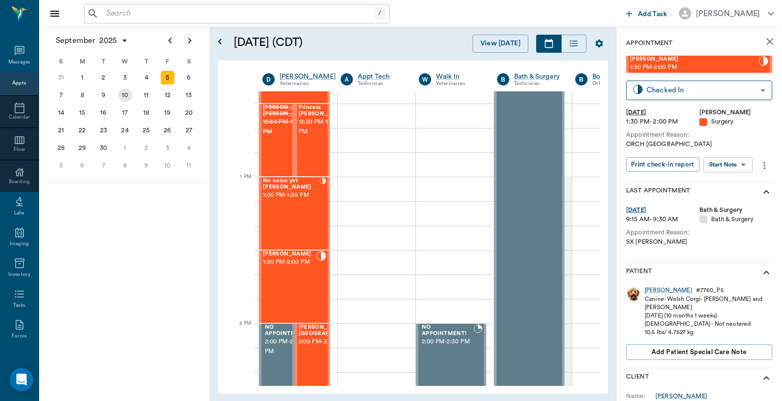
click at [124, 96] on div "10" at bounding box center [125, 96] width 14 height 14
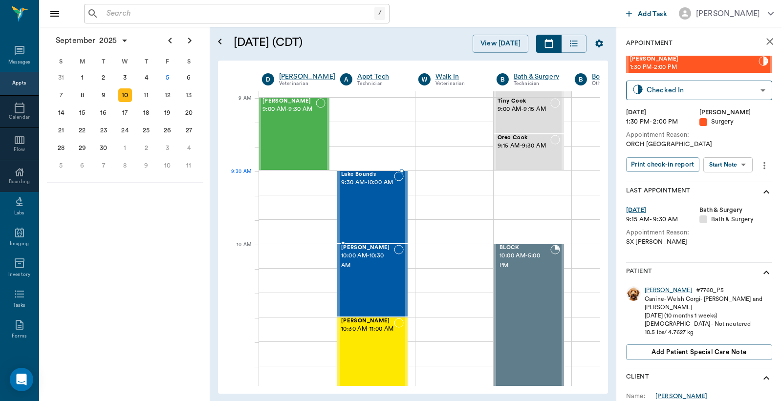
scroll to position [0, 0]
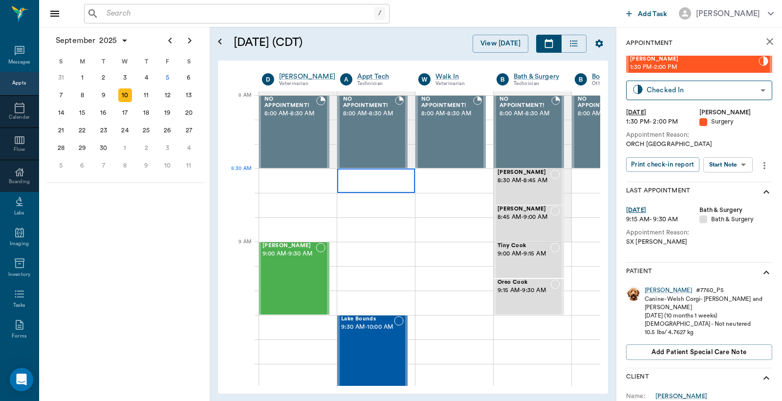
click at [363, 182] on div at bounding box center [376, 181] width 78 height 24
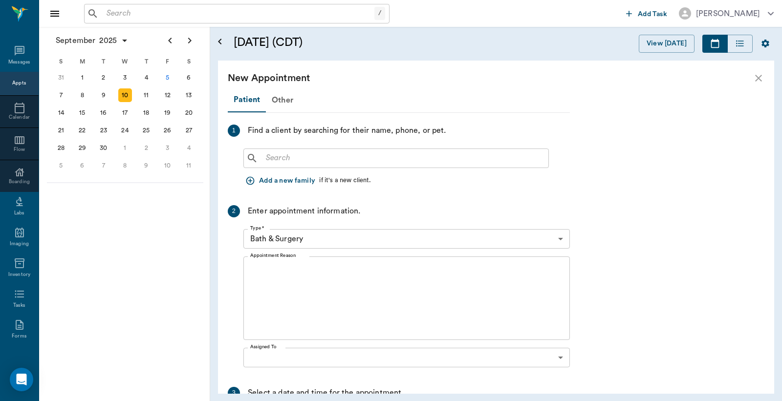
scroll to position [0, 0]
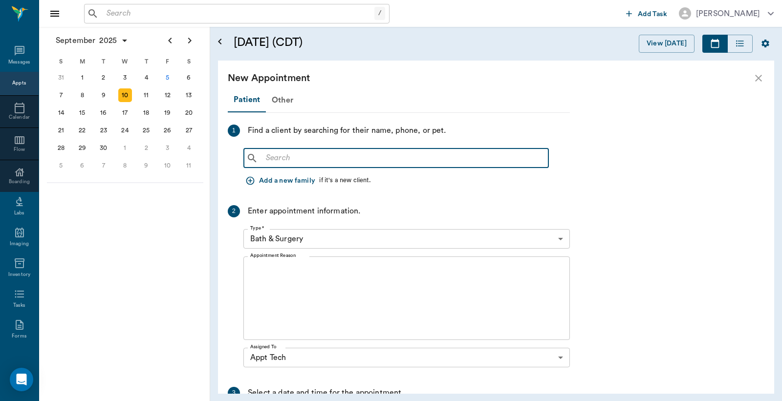
click at [266, 157] on input "text" at bounding box center [403, 159] width 283 height 14
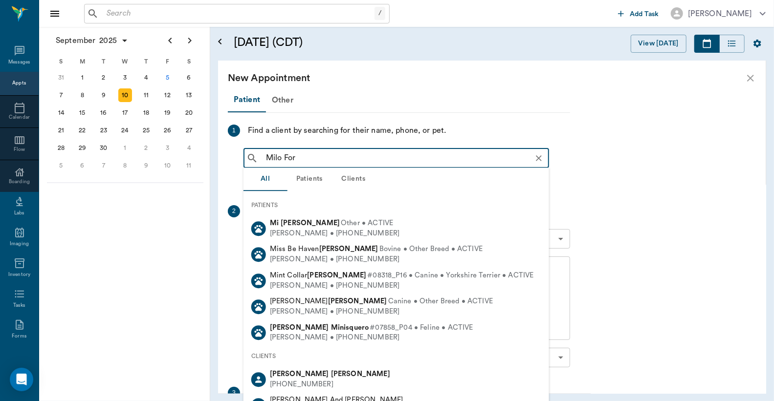
type input "Milo Ford"
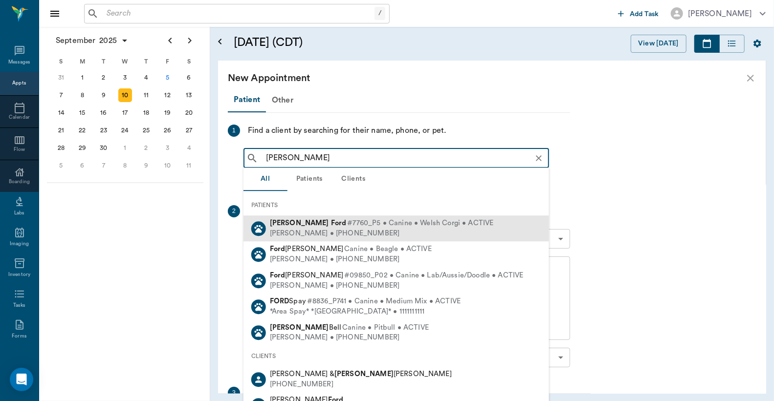
click at [347, 228] on span "#7760_P5 • Canine • Welsh Corgi • ACTIVE" at bounding box center [420, 224] width 146 height 10
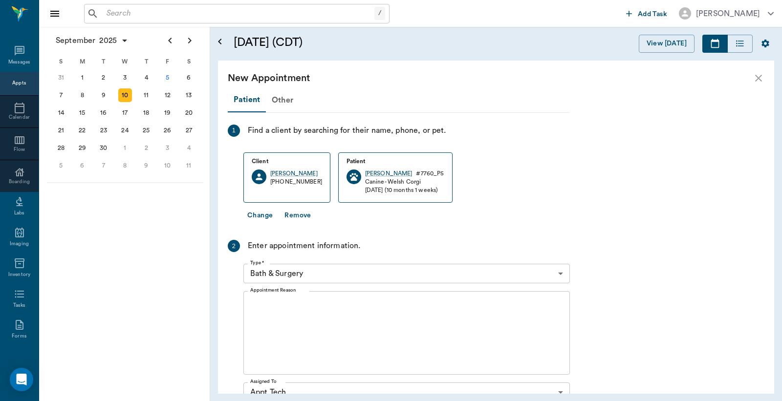
click at [560, 272] on body "/ ​ Add Task Dr. Bert Ellsworth Nectar Messages Appts Calendar Flow Boarding La…" at bounding box center [391, 200] width 782 height 401
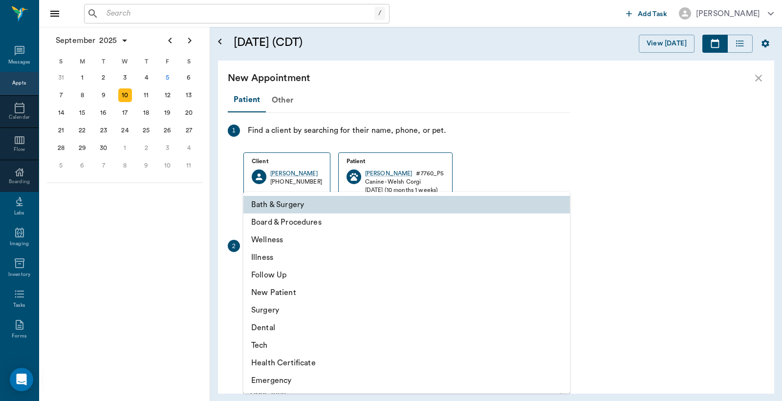
click at [307, 346] on li "Tech" at bounding box center [407, 346] width 327 height 18
type input "65d2be4f46e3a538d89b8c1a"
type input "09:00 AM"
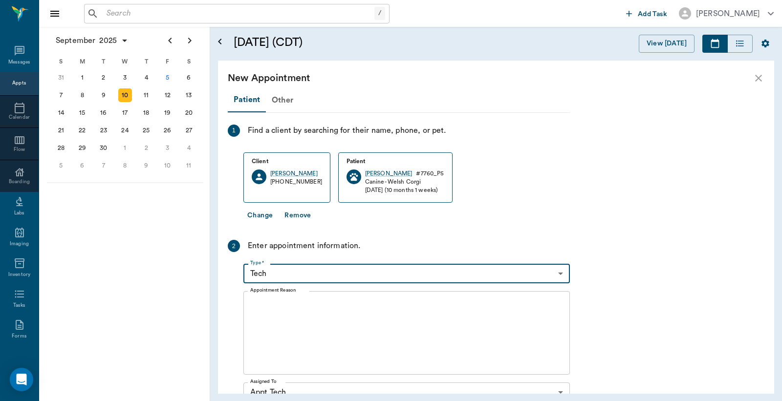
click at [259, 306] on textarea "Appointment Reason" at bounding box center [406, 333] width 313 height 67
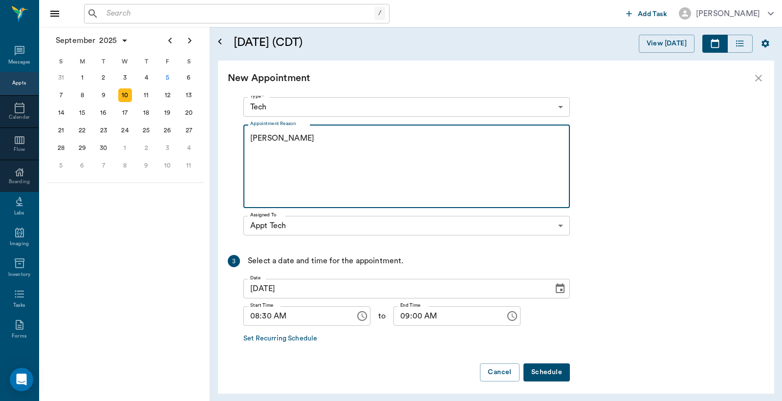
scroll to position [172, 0]
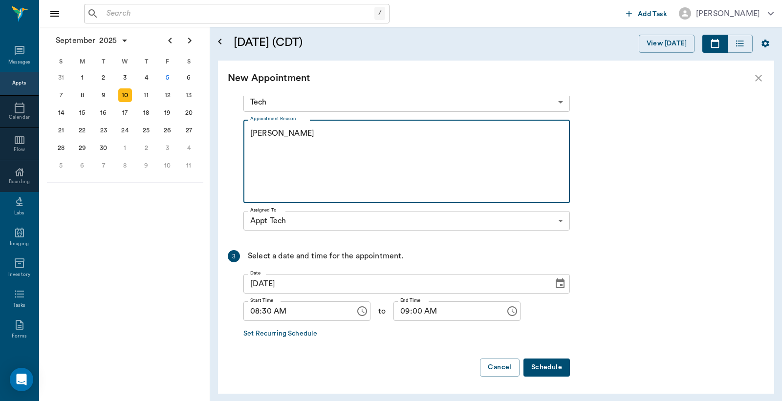
type textarea "HWI Christy"
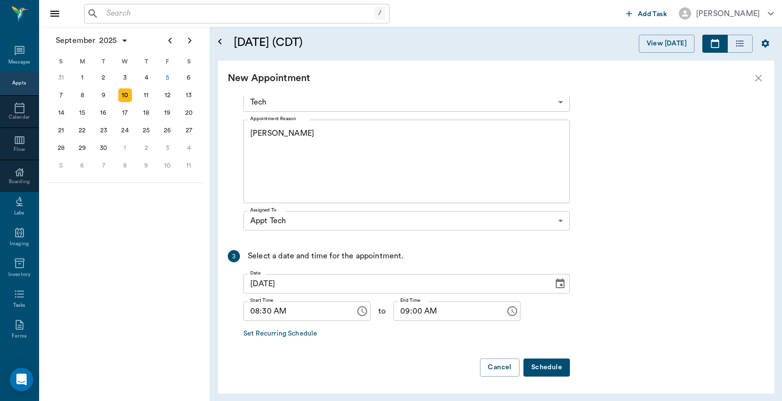
click at [544, 369] on button "Schedule" at bounding box center [547, 368] width 46 height 18
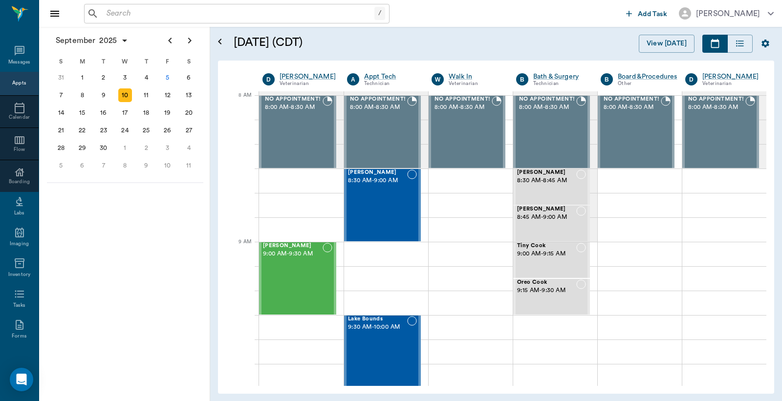
click at [16, 83] on div "Appts" at bounding box center [19, 83] width 14 height 7
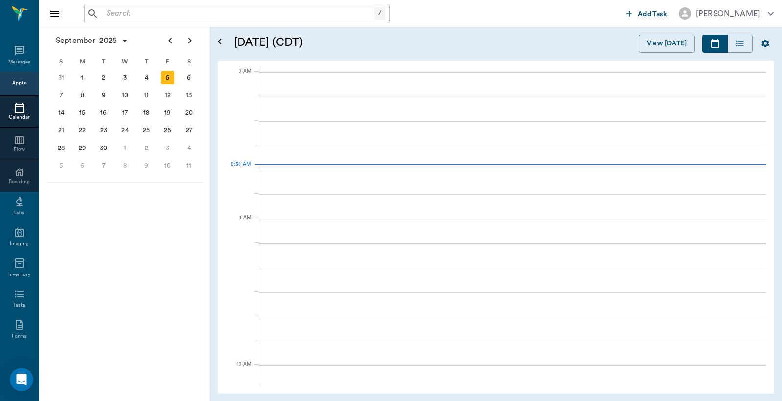
scroll to position [0, 0]
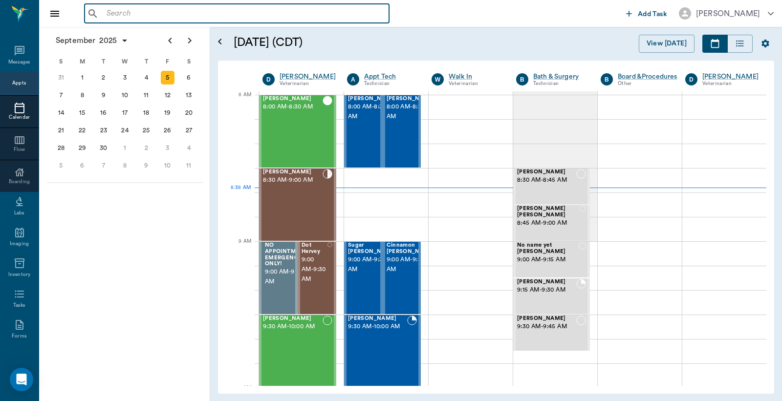
click at [108, 13] on input "text" at bounding box center [244, 14] width 283 height 14
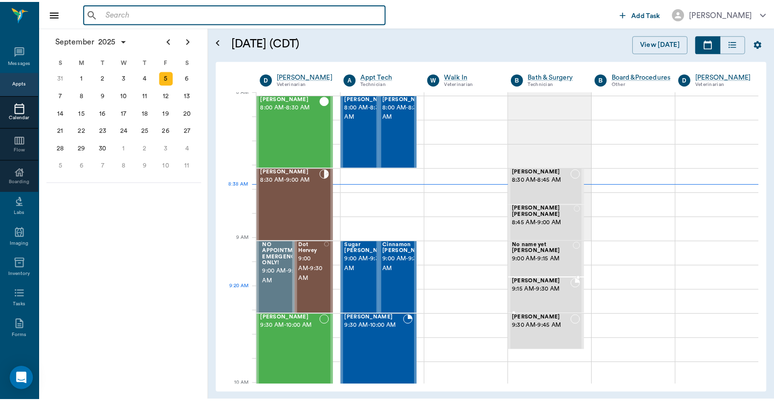
scroll to position [0, 0]
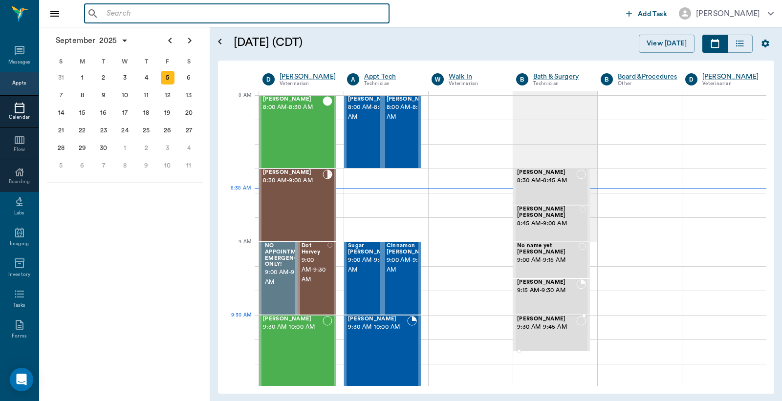
click at [534, 334] on div "Tippy Davis 9:30 AM - 9:45 AM" at bounding box center [546, 333] width 59 height 35
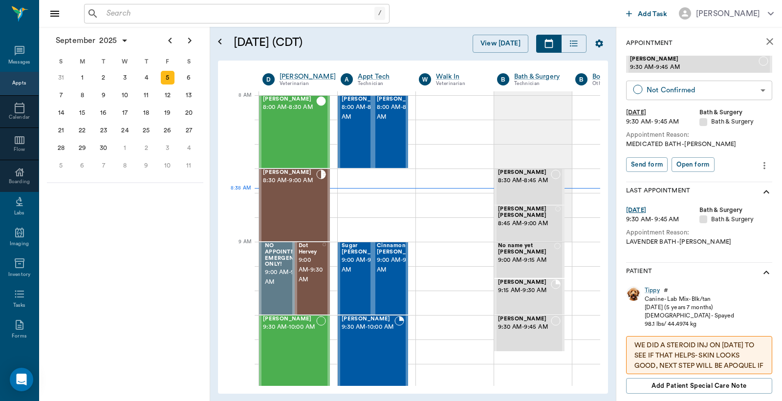
click at [675, 91] on body "/ ​ Add Task Dr. Bert Ellsworth Nectar Messages Appts Calendar Flow Boarding La…" at bounding box center [391, 200] width 782 height 401
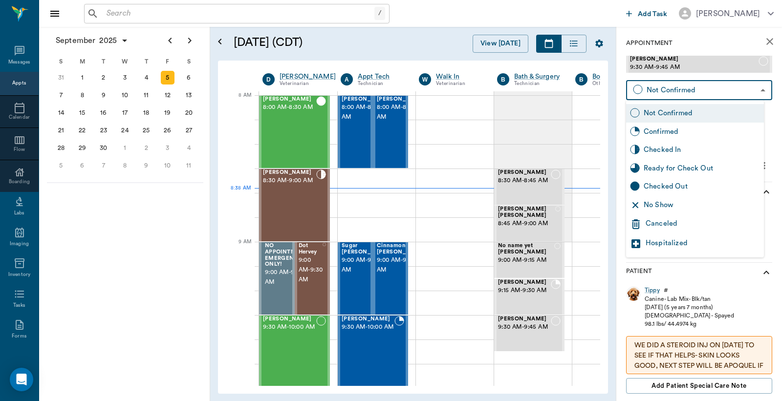
click at [665, 148] on div "Checked In" at bounding box center [702, 150] width 116 height 11
type input "CHECKED_IN"
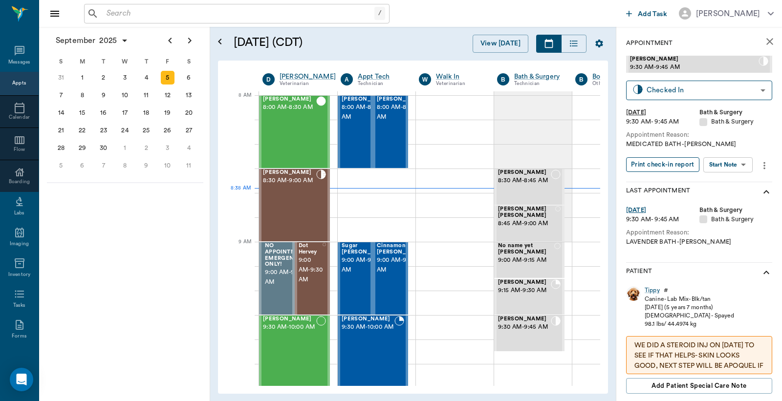
click at [657, 162] on button "Print check-in report" at bounding box center [662, 164] width 73 height 15
click at [114, 10] on input "text" at bounding box center [239, 14] width 272 height 14
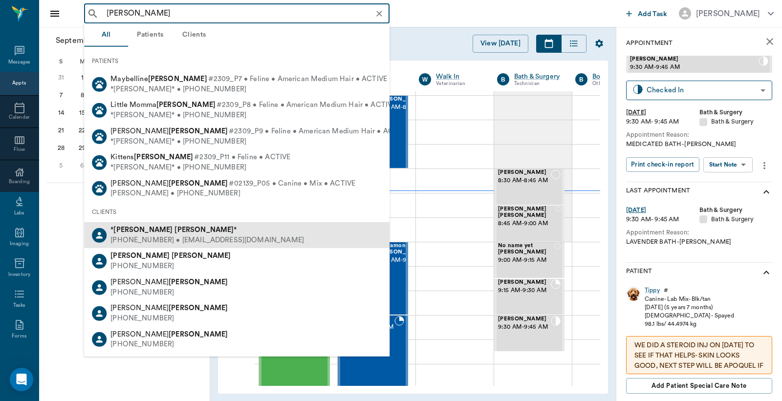
click at [142, 237] on div "(430) 265-8203 • ameliamixon594@gmail.com" at bounding box center [208, 241] width 194 height 10
type input "amelia mixon"
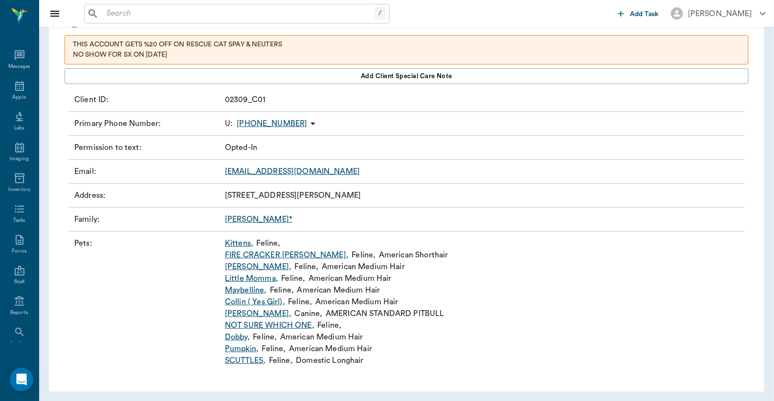
scroll to position [87, 0]
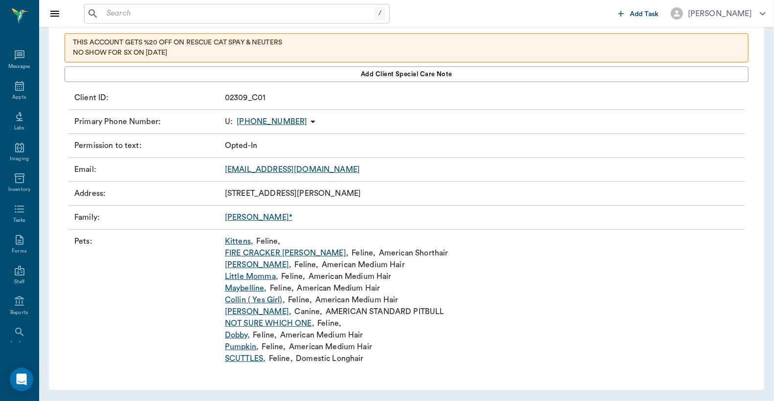
click at [251, 251] on link "FIRE CRACKER BOB ," at bounding box center [287, 253] width 124 height 12
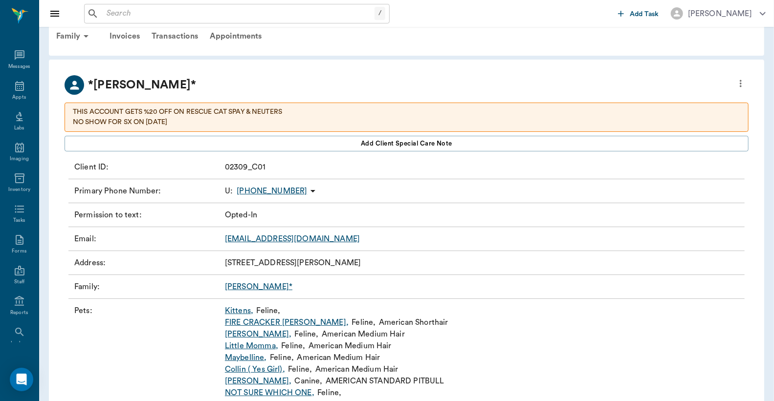
scroll to position [72, 0]
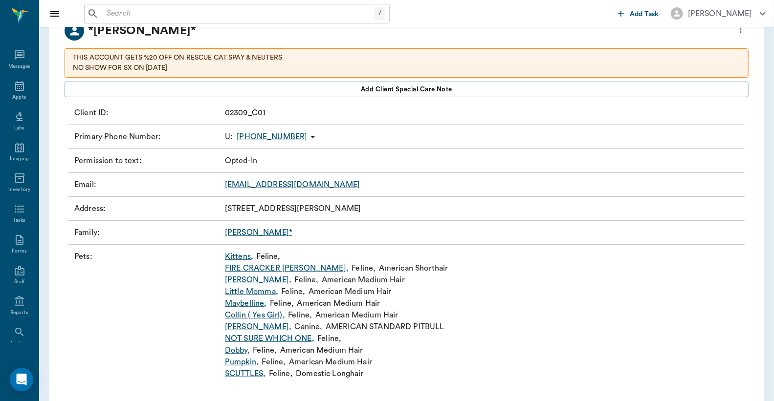
click at [244, 306] on link "Maybelline ," at bounding box center [246, 304] width 42 height 12
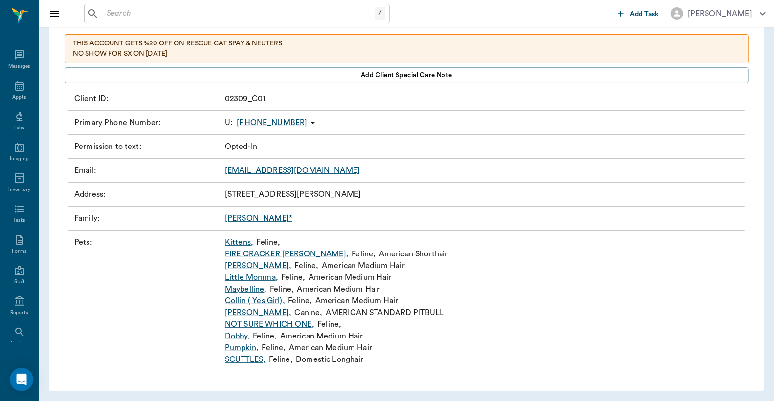
scroll to position [87, 0]
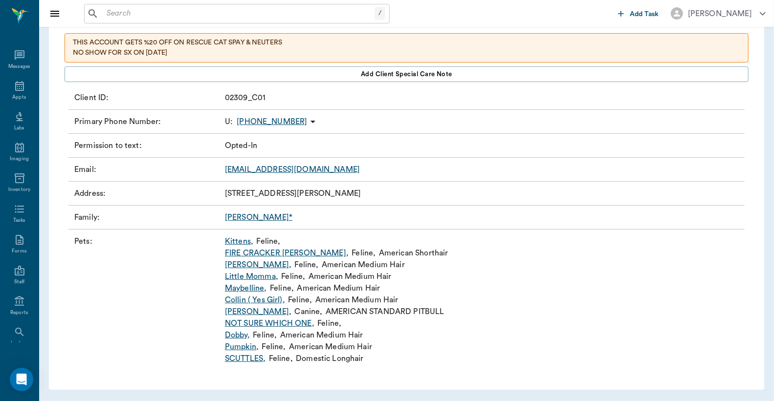
click at [233, 301] on link "Collin ( Yes Girl) ," at bounding box center [255, 300] width 60 height 12
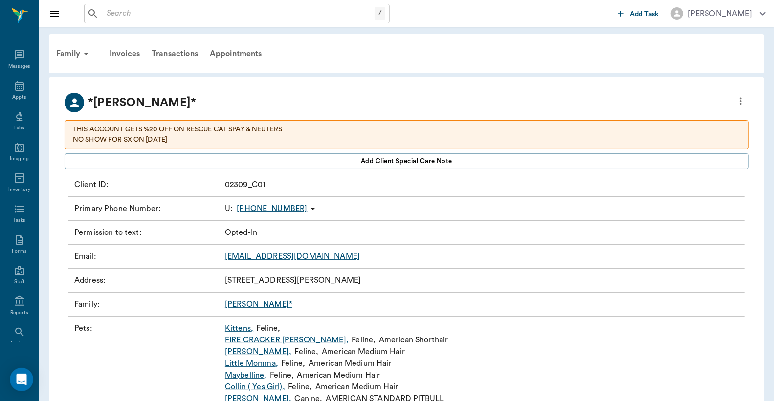
scroll to position [87, 0]
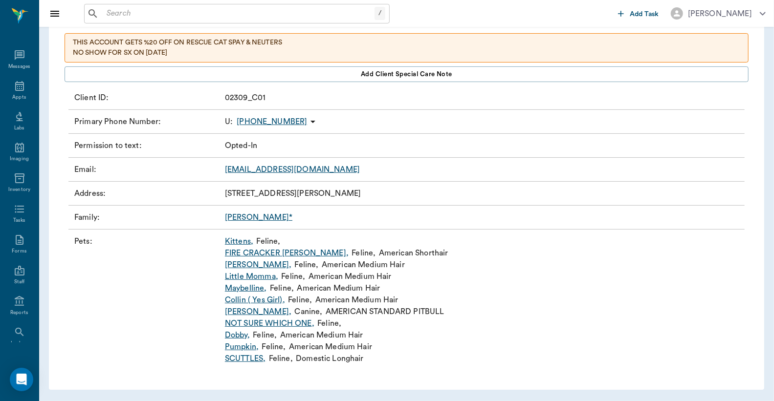
click at [239, 334] on link "Dobby ," at bounding box center [237, 336] width 25 height 12
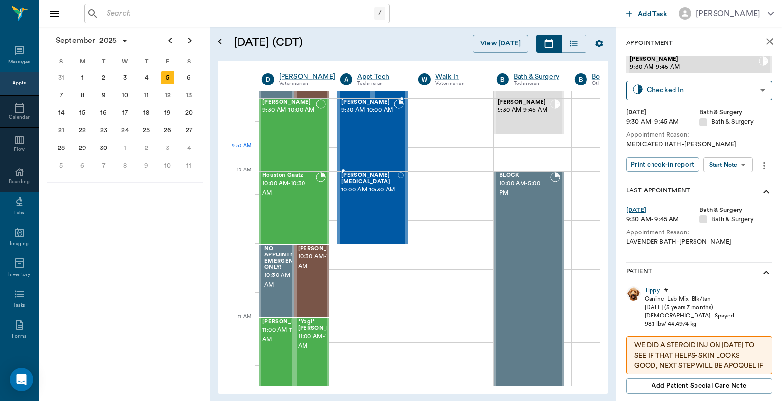
scroll to position [289, 0]
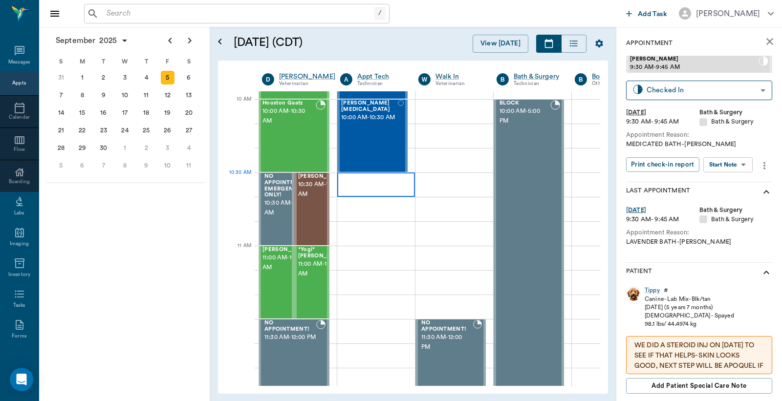
click at [357, 189] on div at bounding box center [376, 185] width 78 height 24
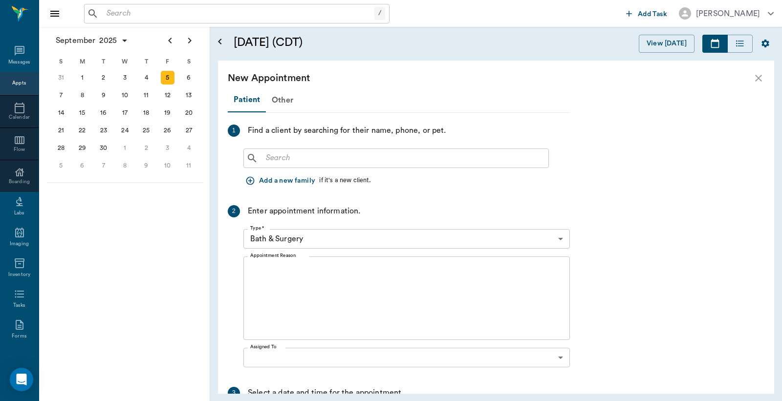
scroll to position [289, 0]
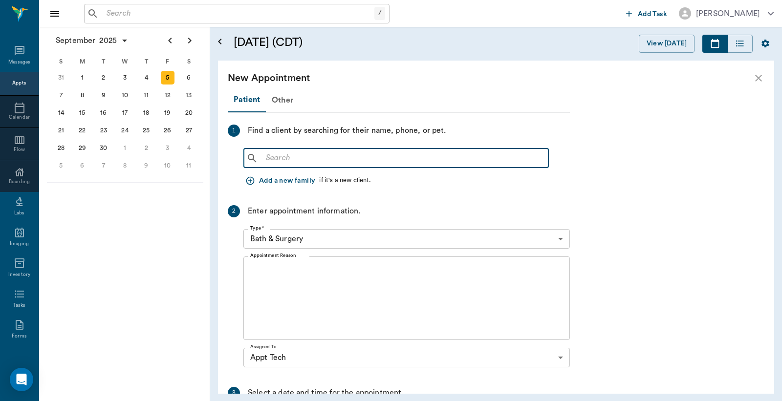
click at [265, 158] on input "text" at bounding box center [403, 159] width 283 height 14
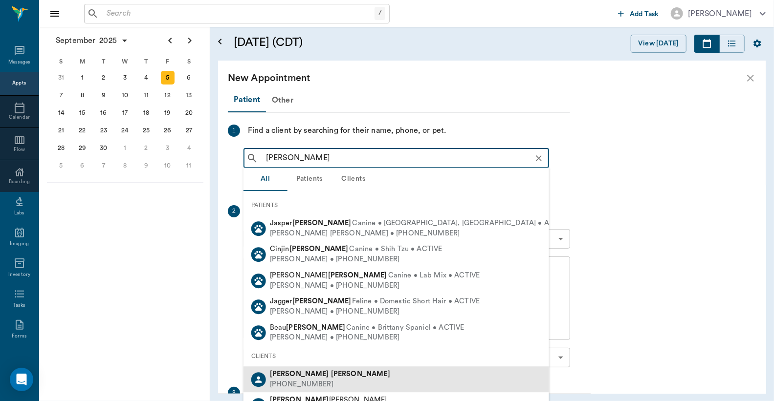
click at [336, 379] on div "Cathy Covel (903) 796-4727" at bounding box center [397, 380] width 306 height 26
type input "Cathy Covel"
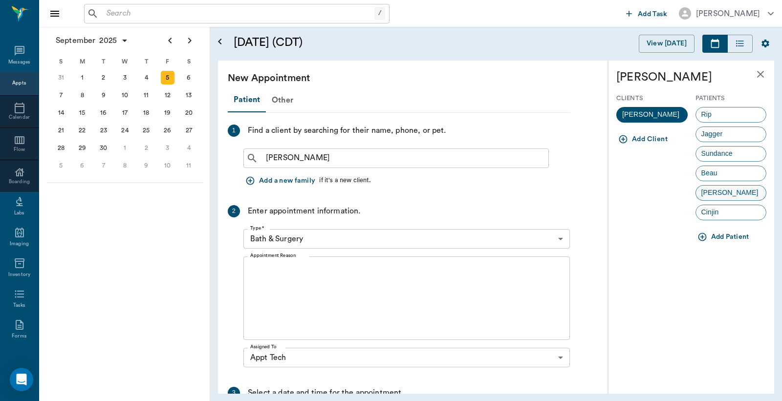
click at [720, 196] on span "Annie" at bounding box center [730, 193] width 68 height 10
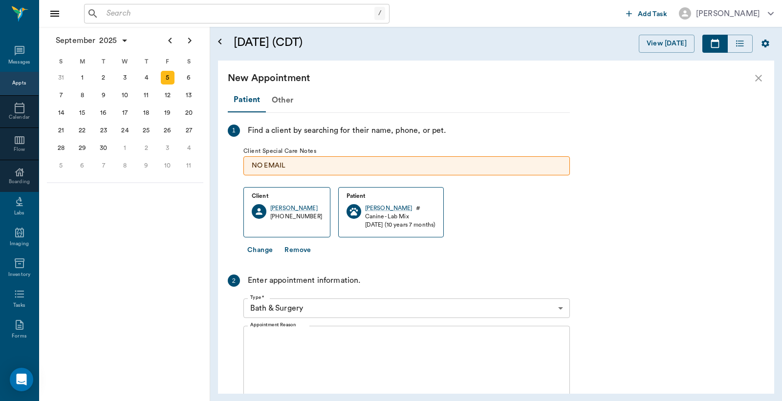
click at [562, 308] on body "/ ​ Add Task Dr. Bert Ellsworth Nectar Messages Appts Calendar Flow Boarding La…" at bounding box center [391, 200] width 782 height 401
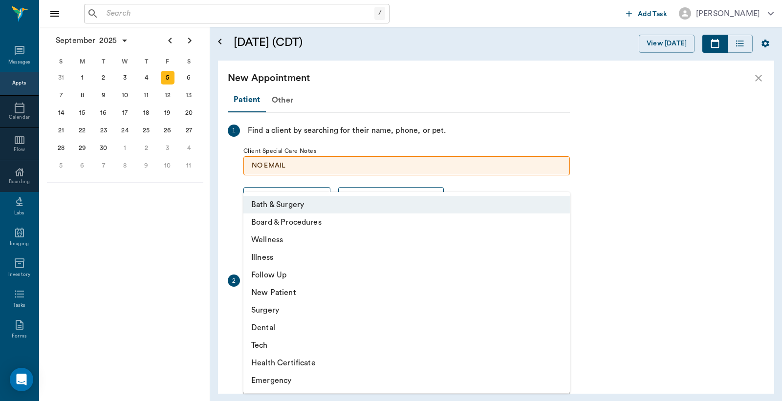
click at [270, 344] on li "Tech" at bounding box center [407, 346] width 327 height 18
type input "65d2be4f46e3a538d89b8c1a"
type input "11:00 AM"
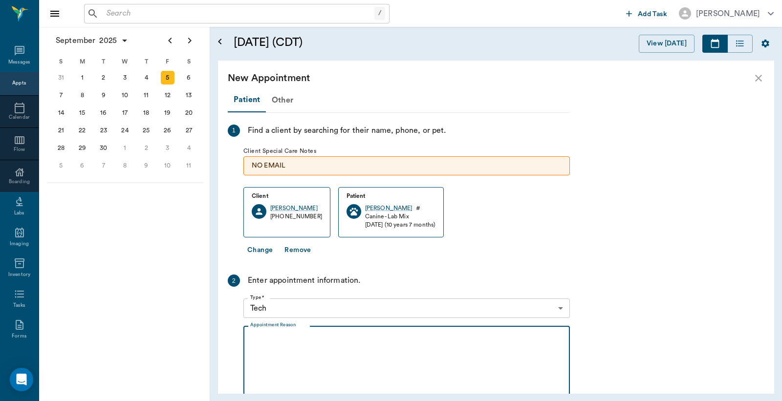
click at [257, 336] on textarea "Appointment Reason" at bounding box center [406, 367] width 313 height 67
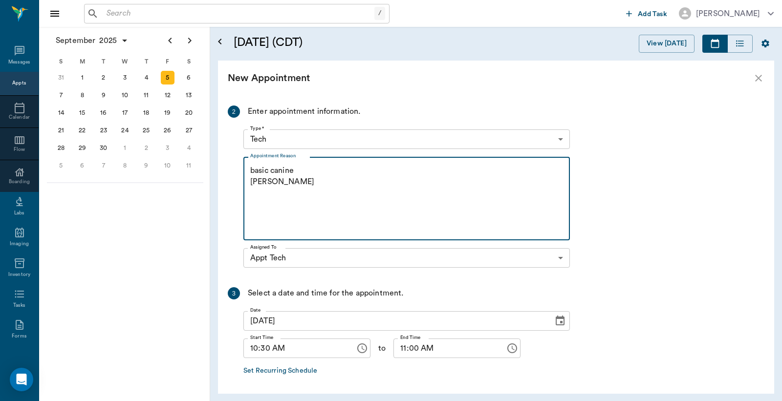
scroll to position [207, 0]
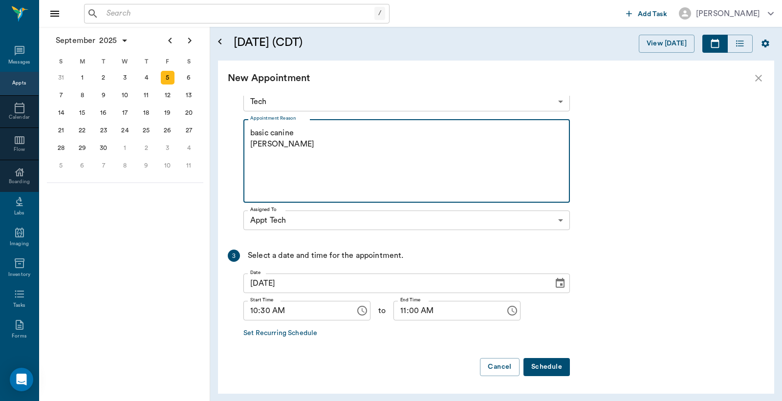
click at [296, 133] on textarea "basic canine Christy" at bounding box center [406, 161] width 313 height 67
type textarea "basic adult canine Christy"
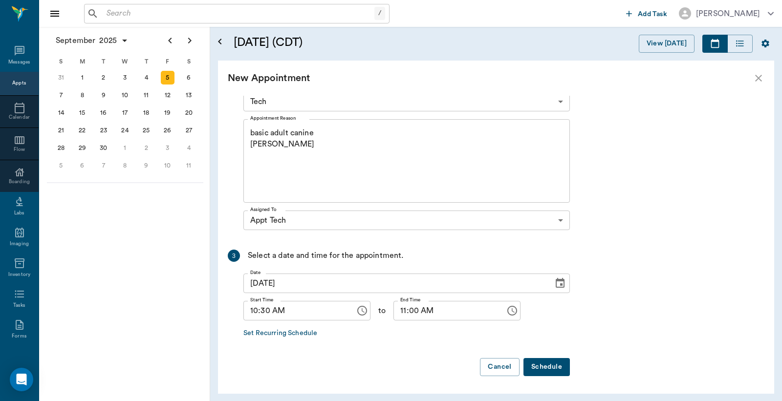
click at [548, 371] on button "Schedule" at bounding box center [547, 367] width 46 height 18
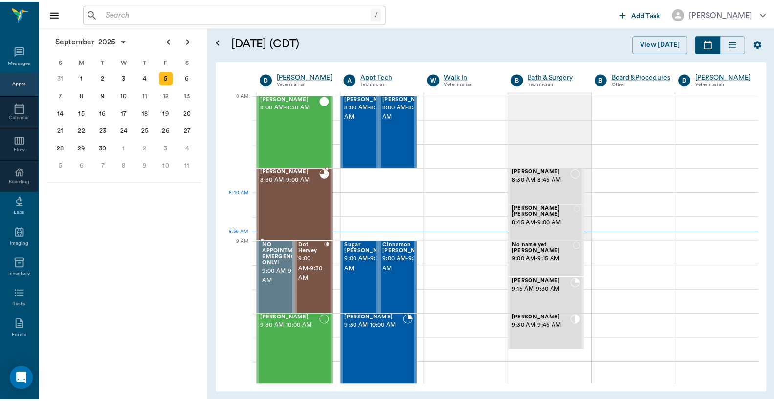
scroll to position [0, 0]
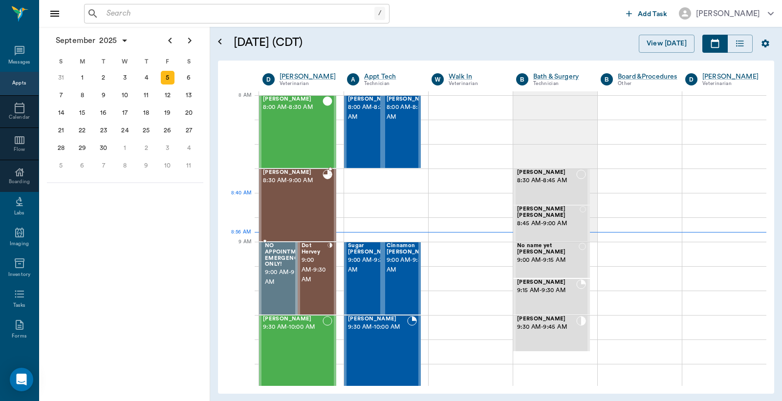
click at [299, 197] on div "RUBY King 8:30 AM - 9:00 AM" at bounding box center [293, 205] width 60 height 71
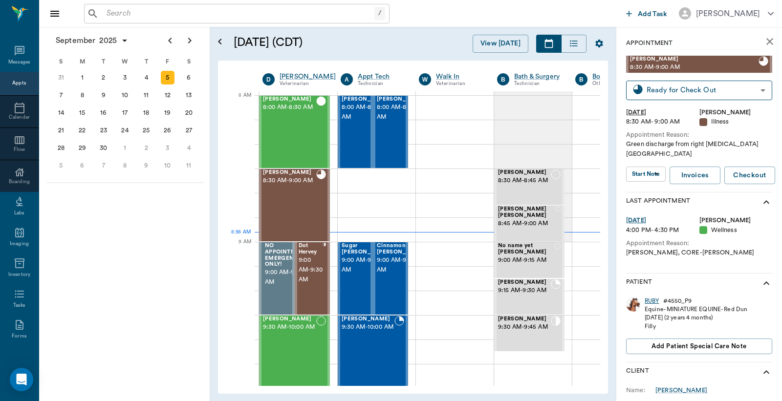
click at [653, 297] on div "RUBY" at bounding box center [652, 301] width 15 height 8
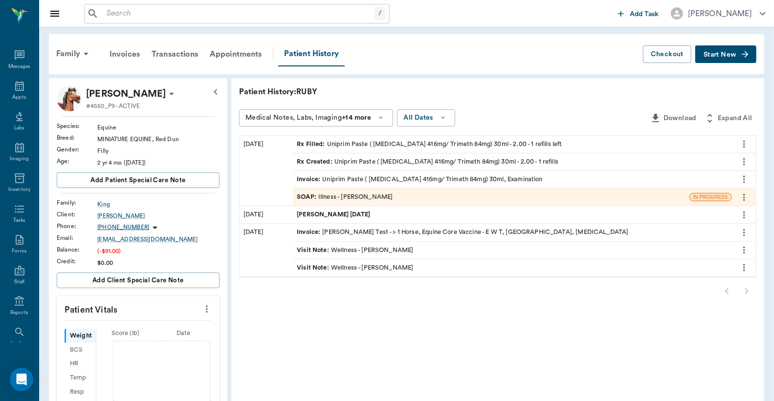
click at [354, 181] on div "Invoice : Uniprim Paste ( Sulfadiazine 416mg/ Trimeth 84mg) 30ml, Examination" at bounding box center [420, 179] width 246 height 9
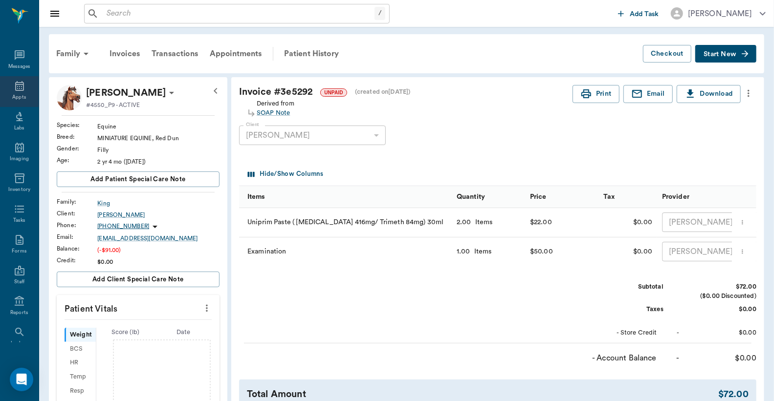
click at [15, 91] on icon at bounding box center [20, 86] width 12 height 12
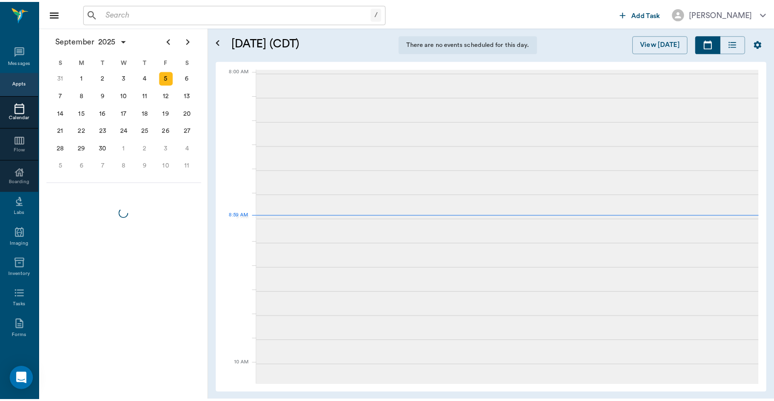
scroll to position [2, 0]
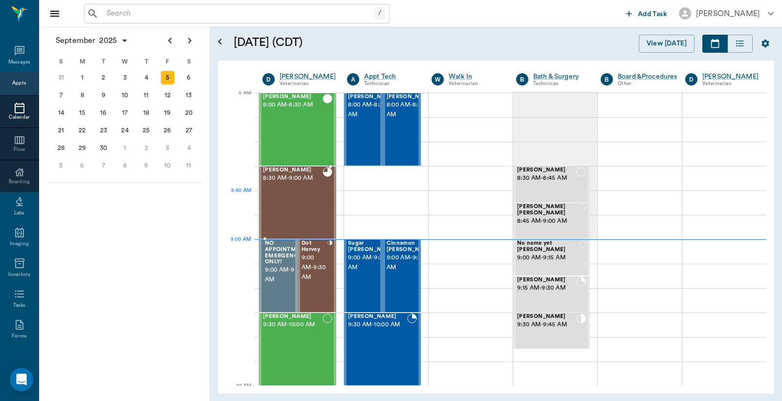
click at [289, 191] on div "RUBY King 8:30 AM - 9:00 AM" at bounding box center [293, 202] width 60 height 71
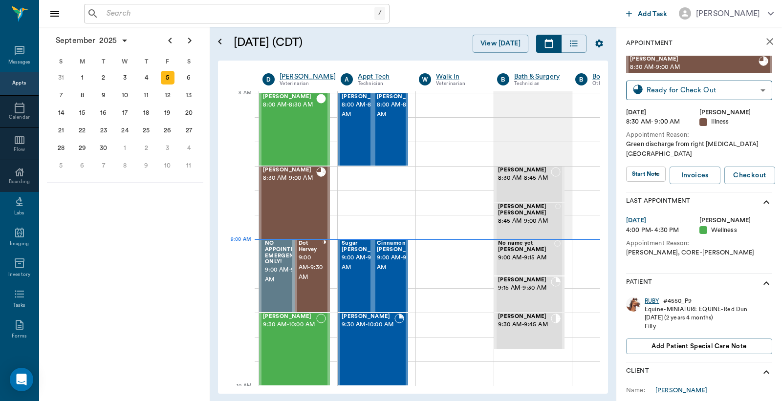
click at [653, 297] on div "RUBY" at bounding box center [652, 301] width 15 height 8
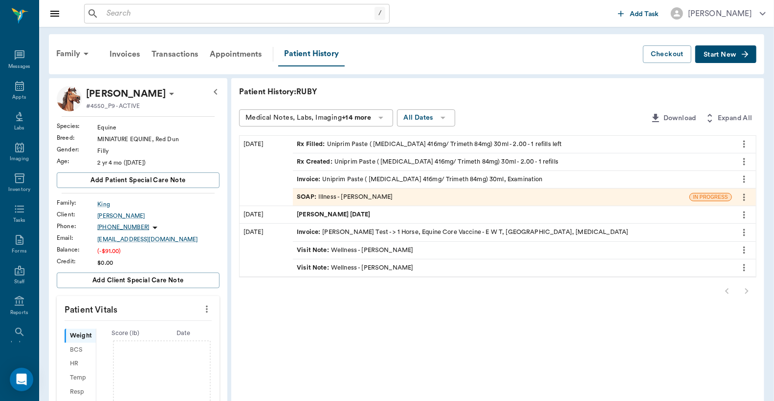
click at [395, 180] on div "Invoice : Uniprim Paste ( Sulfadiazine 416mg/ Trimeth 84mg) 30ml, Examination" at bounding box center [420, 179] width 246 height 9
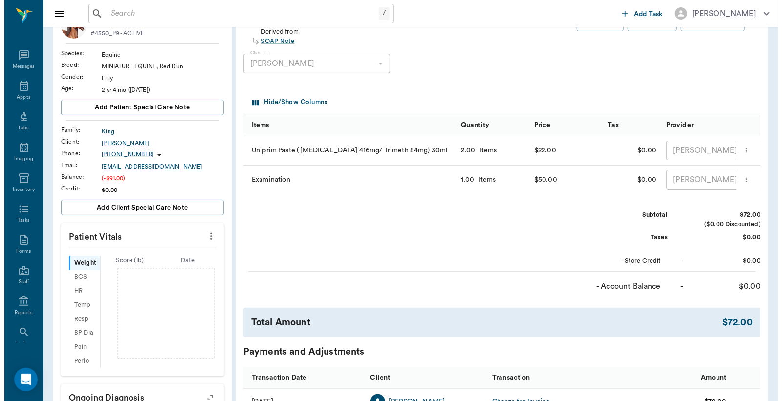
scroll to position [289, 0]
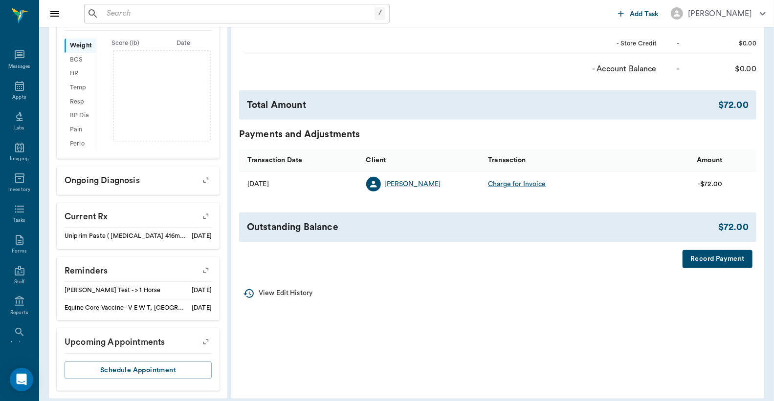
click at [711, 268] on button "Record Payment" at bounding box center [718, 259] width 70 height 18
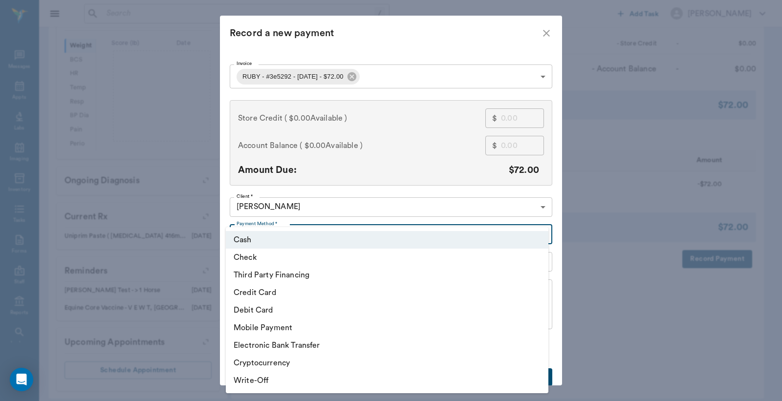
click at [539, 233] on body "/ ​ Add Task Dr. Bert Ellsworth Nectar Messages Appts Labs Imaging Inventory Ta…" at bounding box center [391, 61] width 782 height 700
click at [315, 294] on li "Credit Card" at bounding box center [387, 293] width 323 height 18
type input "CREDIT_CARD"
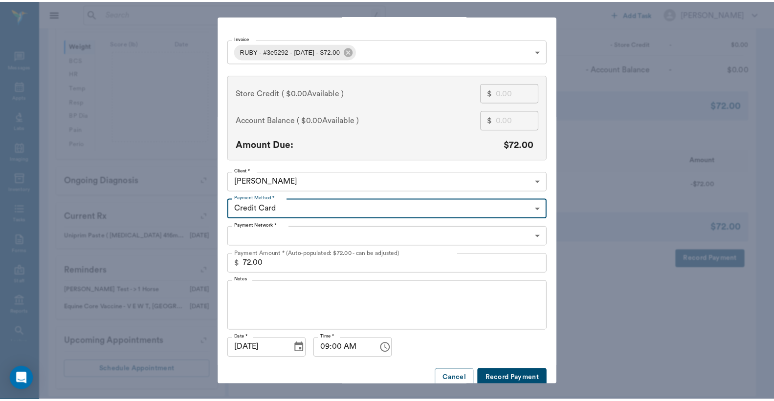
scroll to position [38, 0]
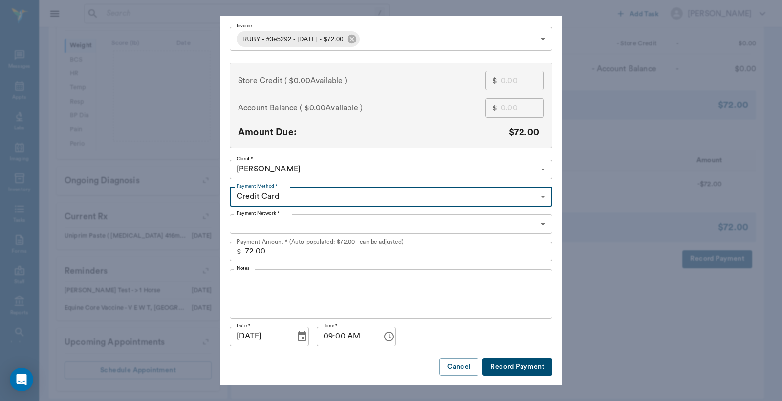
click at [502, 368] on button "Record Payment" at bounding box center [518, 367] width 70 height 18
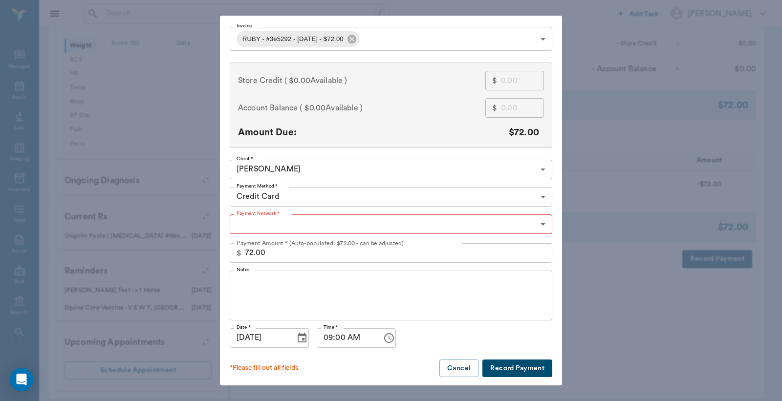
click at [539, 224] on body "/ ​ Add Task Dr. Bert Ellsworth Nectar Messages Appts Labs Imaging Inventory Ta…" at bounding box center [391, 61] width 782 height 700
click at [244, 298] on li "Visa" at bounding box center [387, 299] width 323 height 18
type input "VISA"
click at [501, 370] on button "Record Payment" at bounding box center [518, 369] width 70 height 18
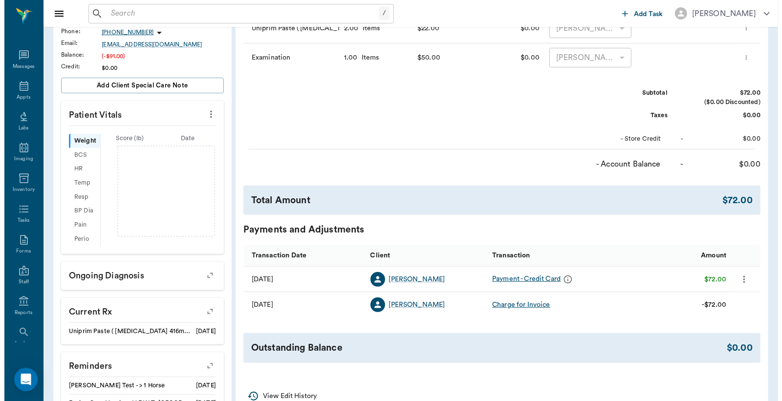
scroll to position [0, 0]
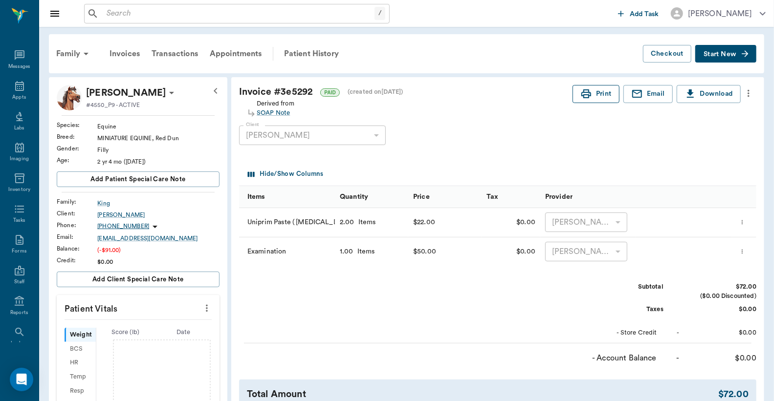
click at [603, 97] on button "Print" at bounding box center [596, 94] width 47 height 18
click at [16, 95] on div "Appts" at bounding box center [19, 97] width 14 height 7
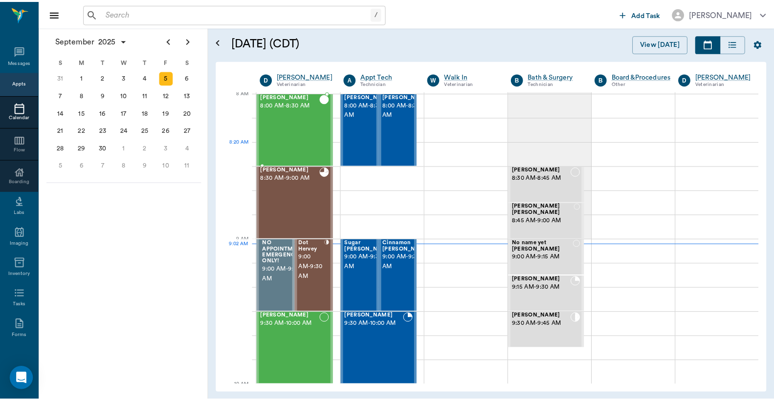
scroll to position [2, 0]
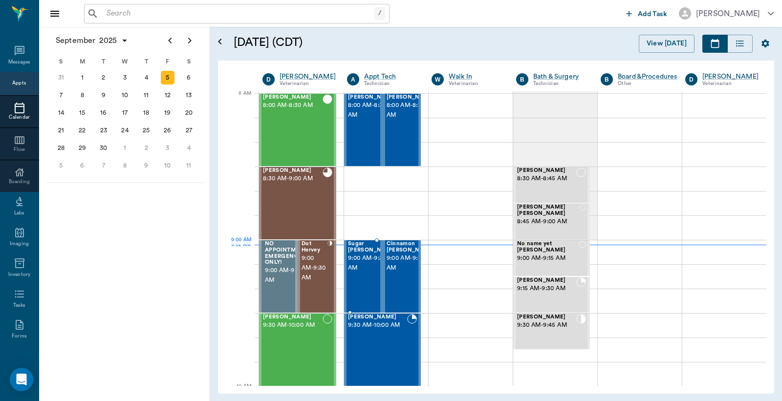
click at [358, 263] on span "9:00 AM - 9:30 AM" at bounding box center [372, 264] width 49 height 20
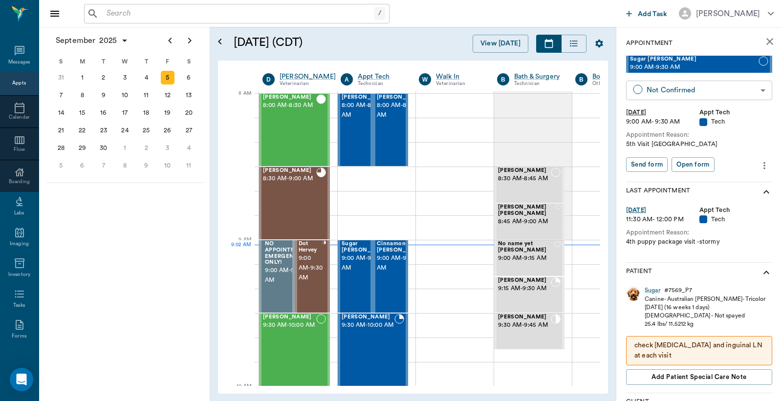
click at [680, 89] on body "/ ​ Add Task Dr. Bert Ellsworth Nectar Messages Appts Calendar Flow Boarding La…" at bounding box center [391, 200] width 782 height 401
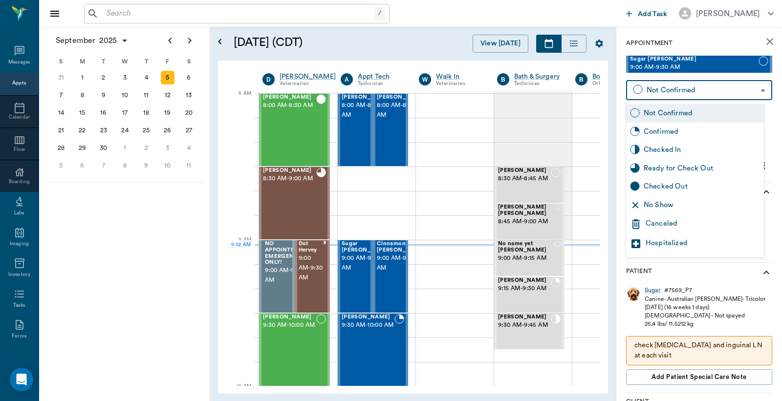
click at [664, 152] on div "Checked In" at bounding box center [702, 150] width 116 height 11
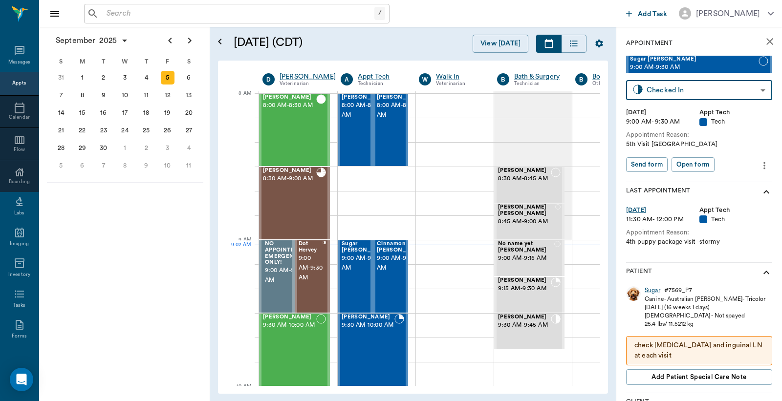
type input "CHECKED_IN"
click at [659, 167] on button "Print check-in report" at bounding box center [662, 164] width 73 height 15
click at [393, 270] on span "9:00 AM - 9:30 AM" at bounding box center [401, 264] width 49 height 20
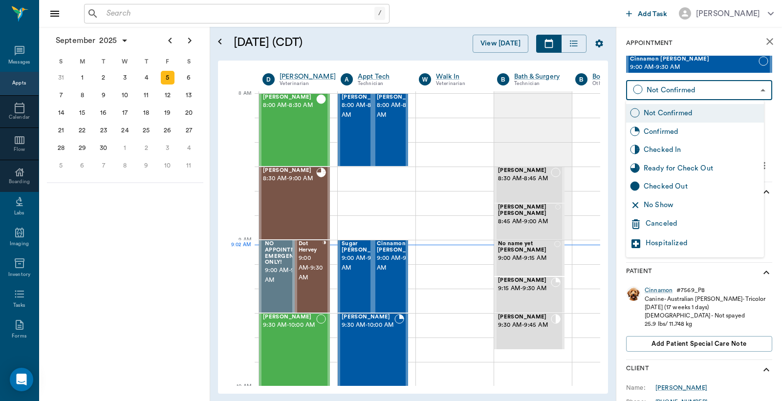
click at [703, 89] on body "/ ​ Add Task Dr. Bert Ellsworth Nectar Messages Appts Calendar Flow Boarding La…" at bounding box center [391, 200] width 782 height 401
click at [666, 154] on div "Checked In" at bounding box center [702, 150] width 116 height 11
type input "CHECKED_IN"
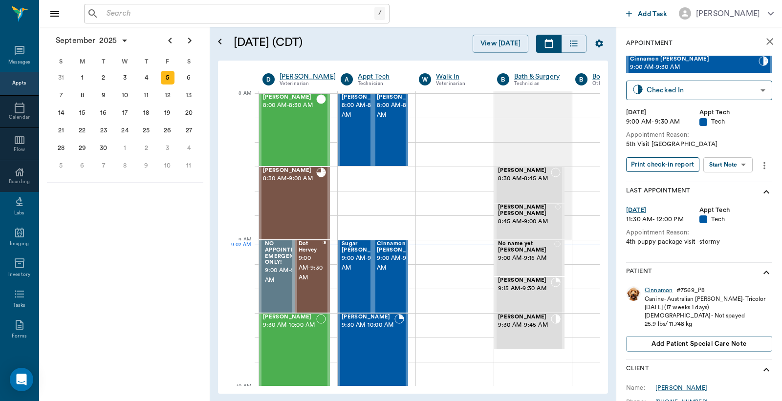
click at [657, 163] on button "Print check-in report" at bounding box center [662, 164] width 73 height 15
click at [108, 14] on input "text" at bounding box center [239, 14] width 272 height 14
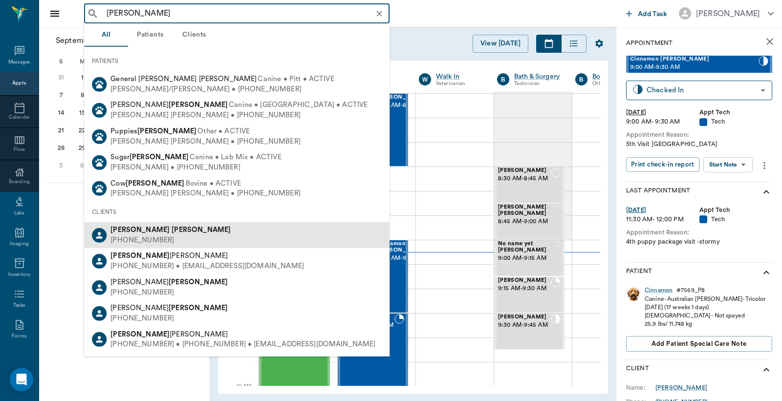
click at [172, 232] on b "Blaylock" at bounding box center [201, 229] width 59 height 7
type input "Robert Blay"
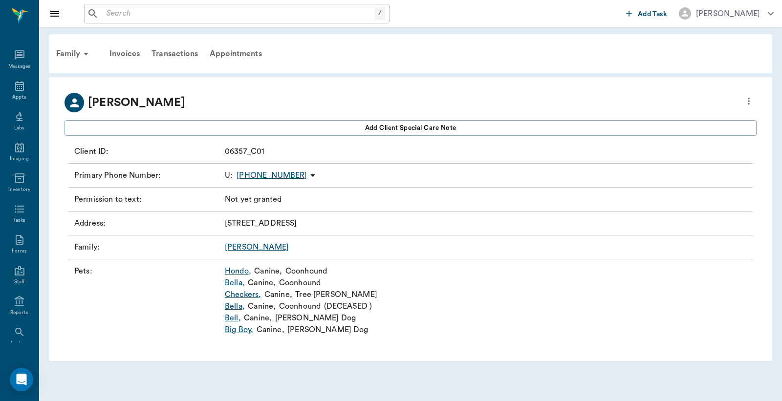
click at [236, 284] on link "Bella ," at bounding box center [235, 283] width 20 height 12
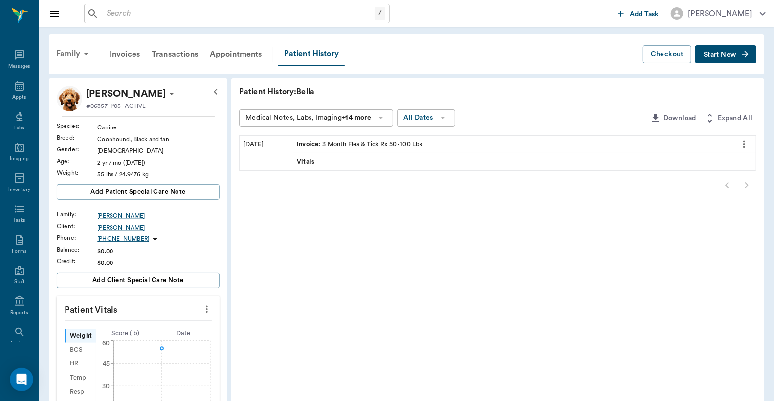
click at [75, 55] on div "Family" at bounding box center [73, 53] width 47 height 23
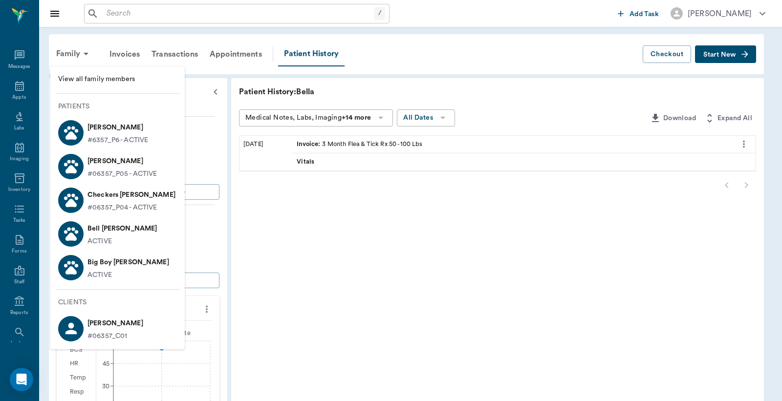
click at [120, 137] on p "#6357_P6 - ACTIVE" at bounding box center [118, 140] width 61 height 10
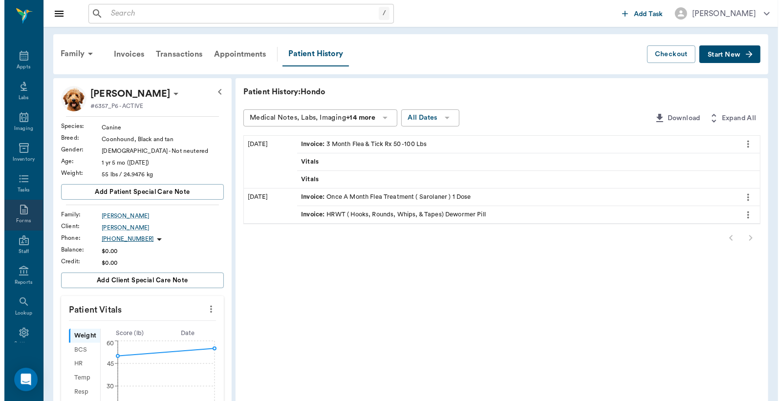
scroll to position [45, 0]
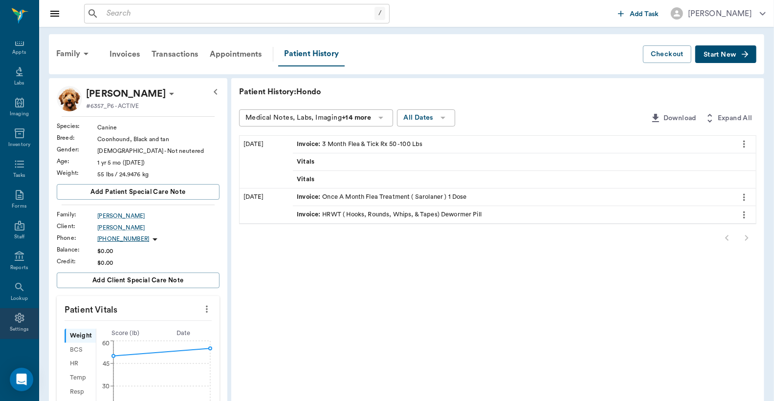
click at [16, 320] on icon at bounding box center [19, 318] width 9 height 10
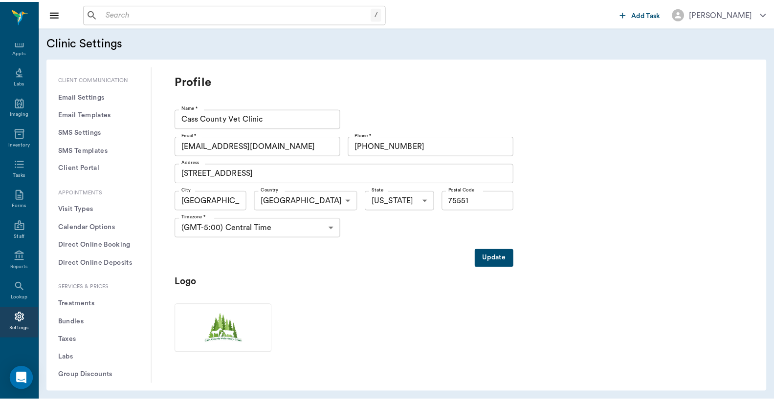
scroll to position [145, 0]
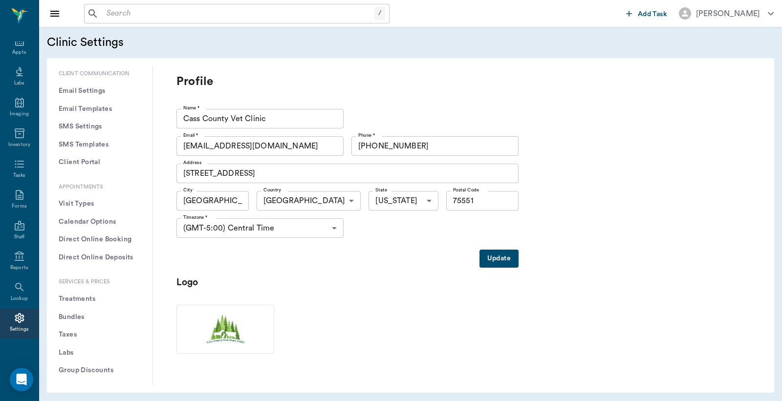
click at [77, 299] on button "Treatments" at bounding box center [100, 299] width 90 height 18
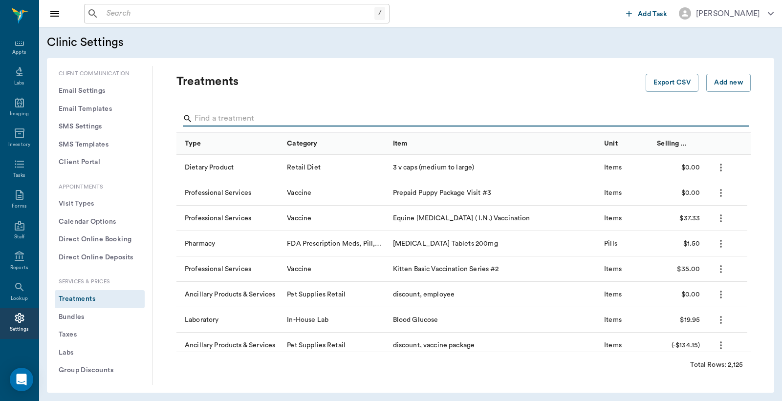
click at [199, 115] on input "Search" at bounding box center [465, 119] width 540 height 16
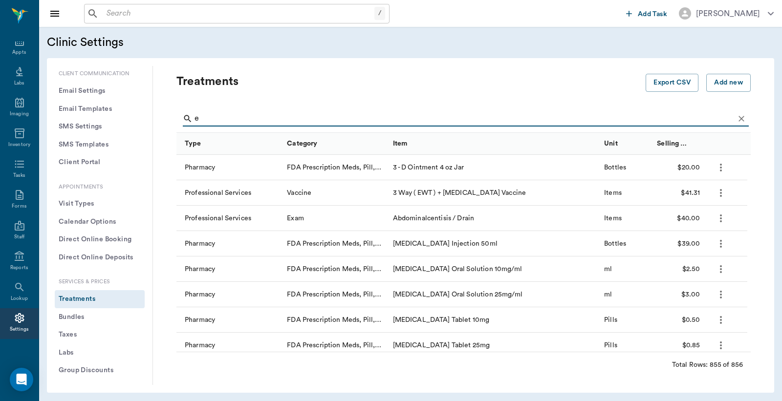
type input "e"
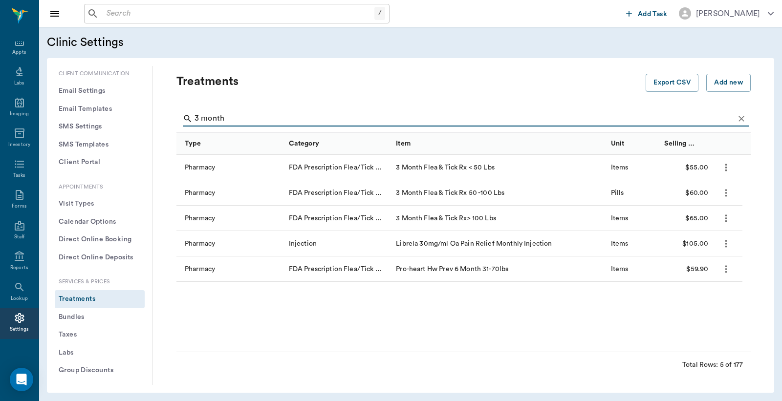
type input "3 month"
click at [739, 119] on icon "Clear" at bounding box center [742, 119] width 6 height 6
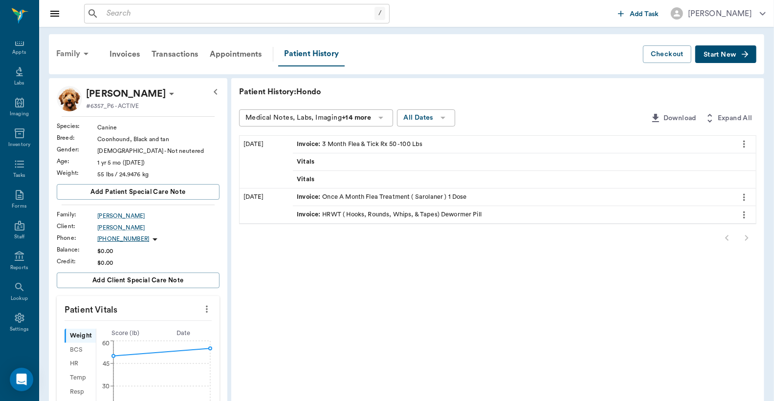
click at [72, 51] on div "Family" at bounding box center [73, 53] width 47 height 23
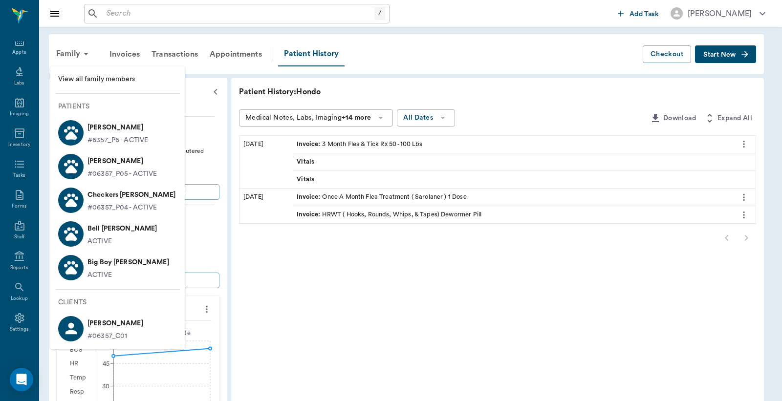
click at [107, 164] on p "Bella Blaylock" at bounding box center [123, 162] width 70 height 16
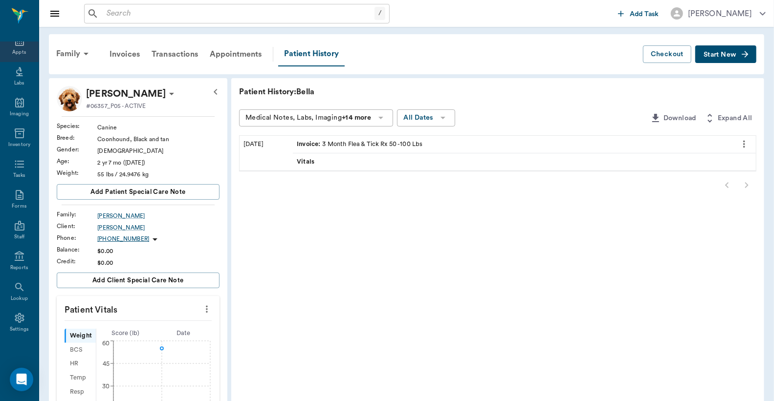
click at [18, 47] on div "Appts" at bounding box center [19, 46] width 39 height 31
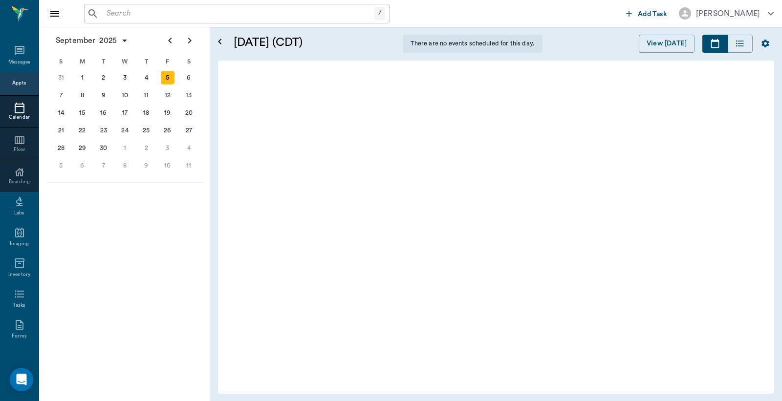
scroll to position [45, 0]
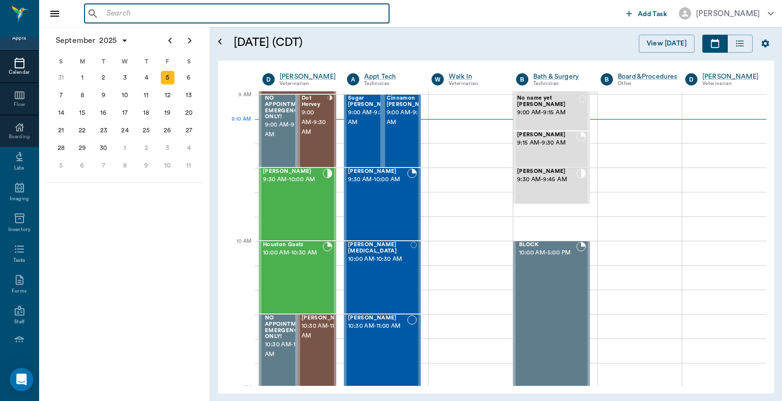
click at [106, 12] on input "text" at bounding box center [244, 14] width 283 height 14
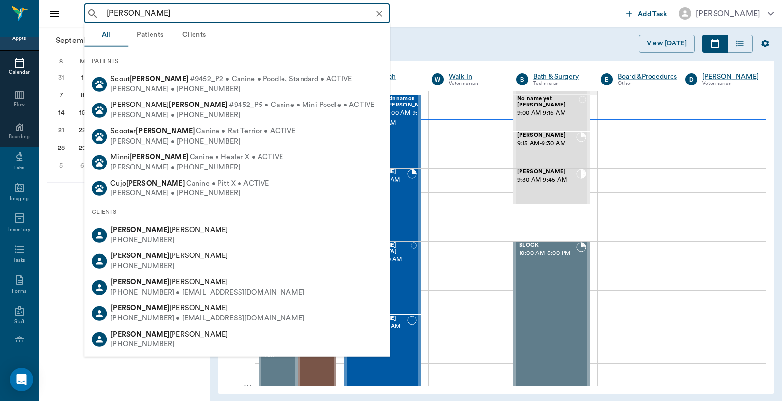
click at [109, 13] on input "Carrie Crock" at bounding box center [245, 14] width 284 height 14
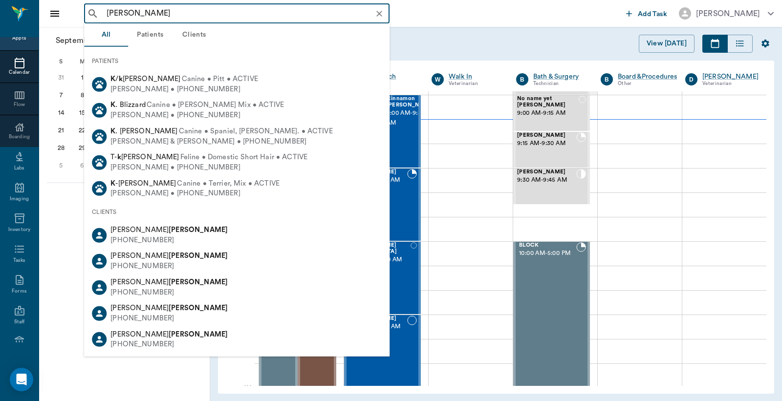
type input "Kerri Crock"
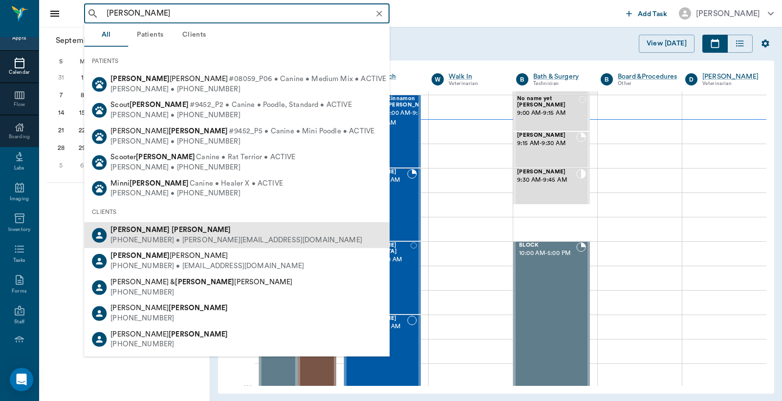
click at [163, 237] on div "(903) 278-8486 • KERRI@texarkanamachine.com" at bounding box center [237, 241] width 252 height 10
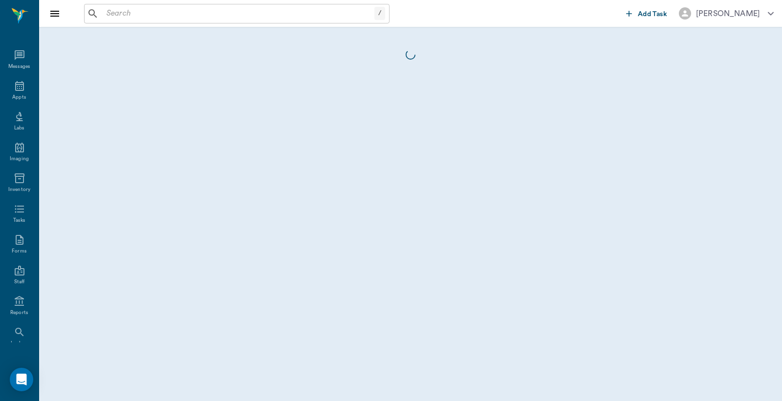
scroll to position [45, 0]
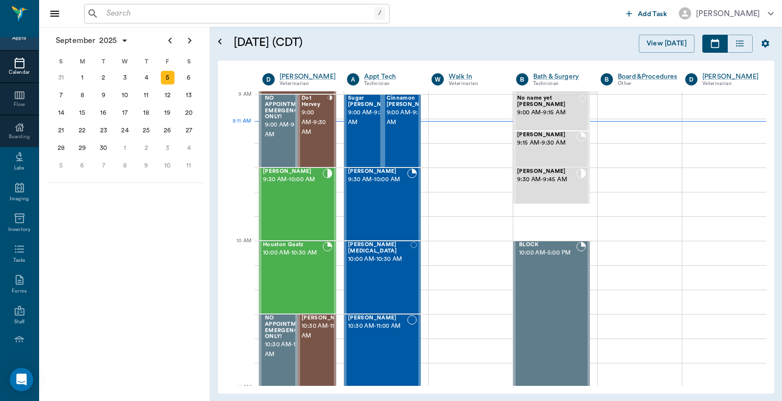
scroll to position [147, 0]
click at [84, 94] on div "8" at bounding box center [82, 96] width 14 height 14
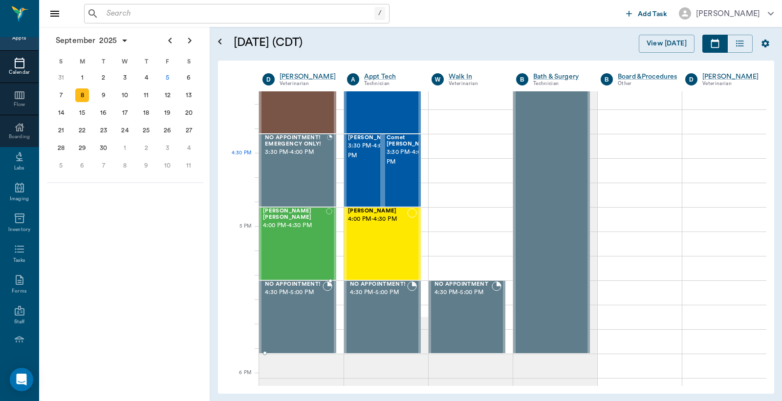
scroll to position [941, 0]
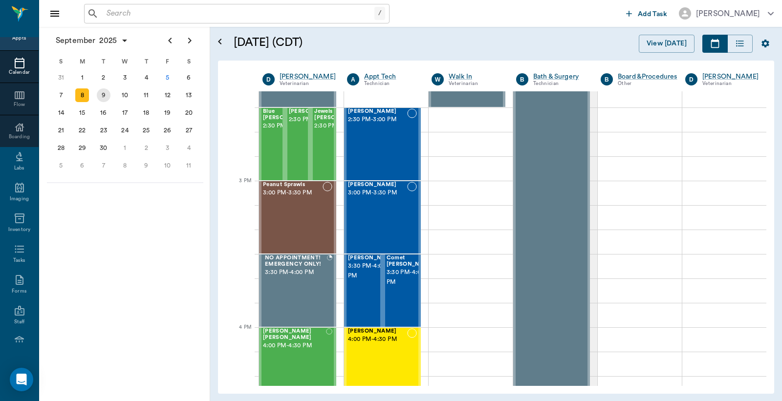
click at [103, 94] on div "9" at bounding box center [104, 96] width 14 height 14
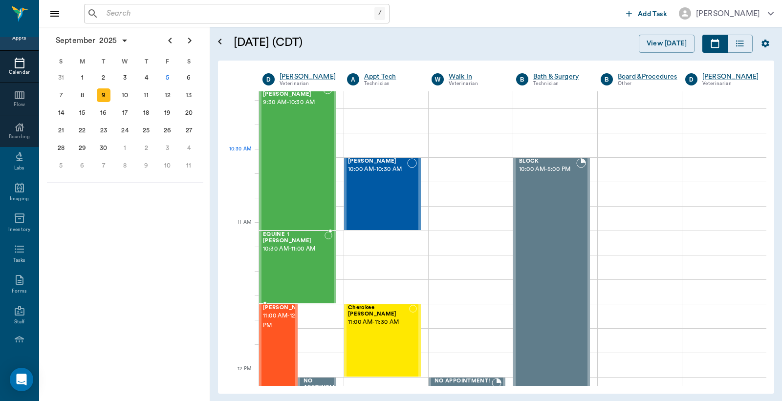
scroll to position [217, 0]
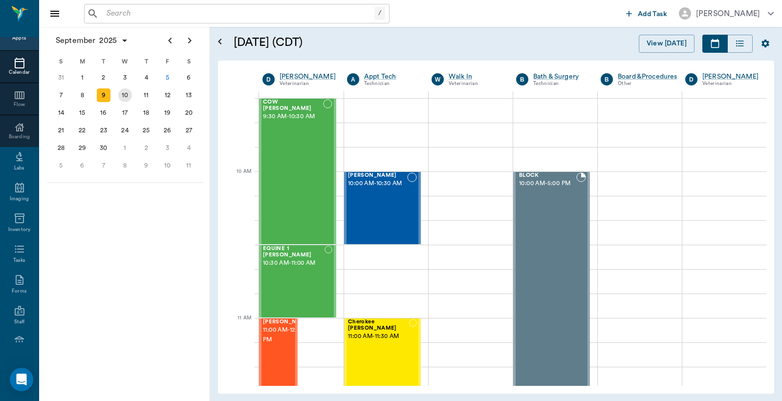
click at [128, 93] on div "10" at bounding box center [125, 96] width 14 height 14
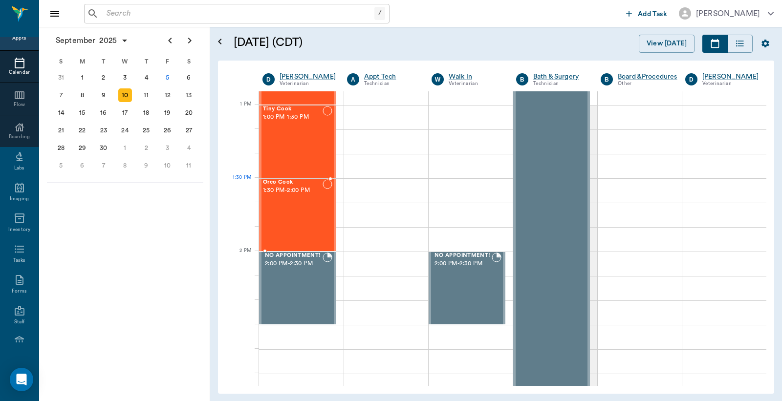
scroll to position [725, 0]
click at [147, 93] on div "11" at bounding box center [146, 96] width 14 height 14
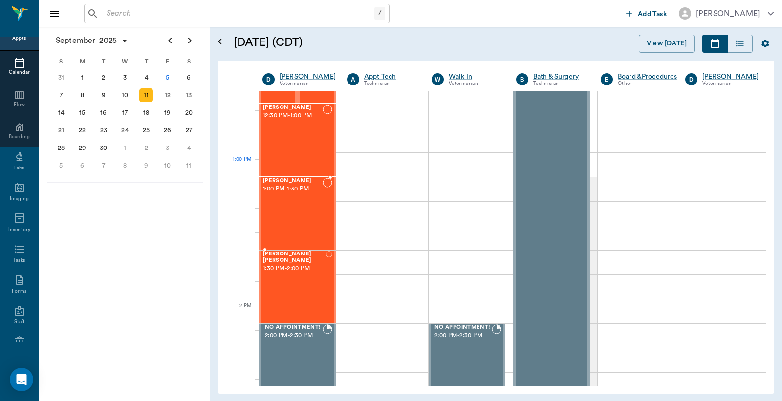
scroll to position [796, 0]
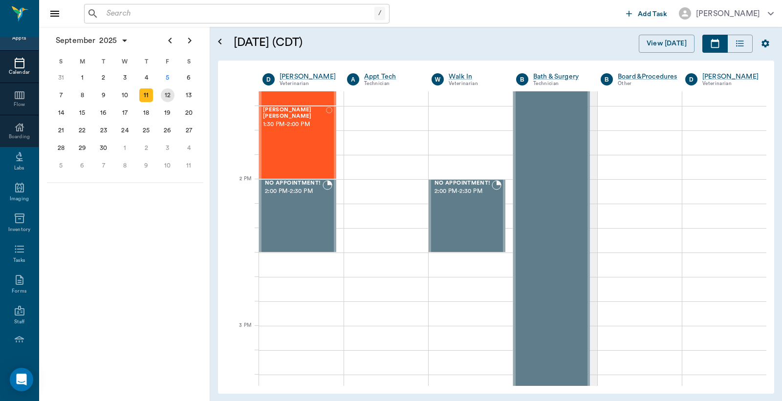
click at [165, 92] on div "12" at bounding box center [168, 96] width 14 height 14
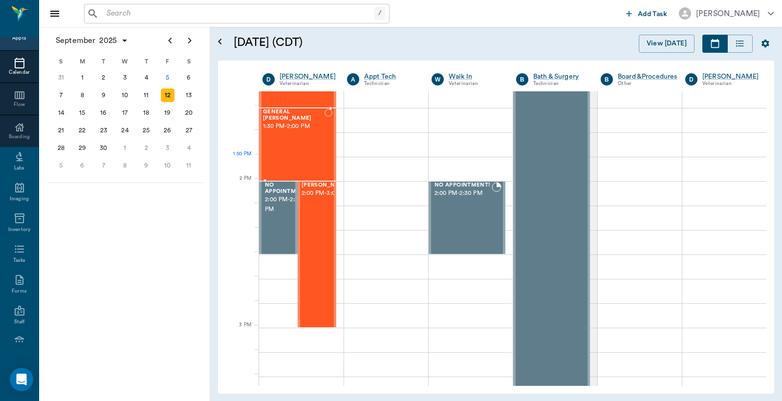
scroll to position [797, 0]
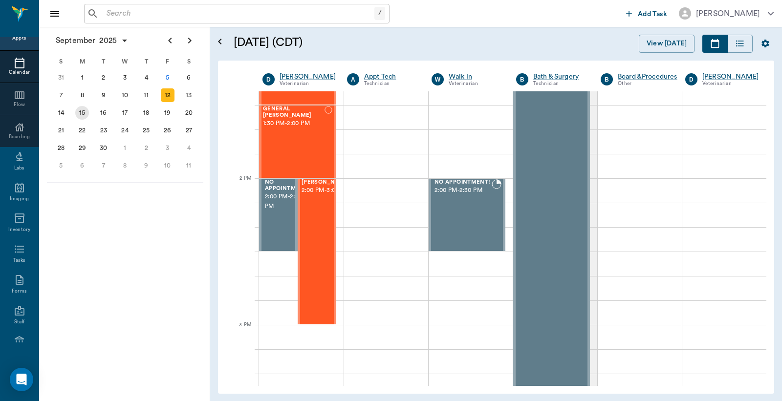
click at [81, 110] on div "15" at bounding box center [82, 113] width 14 height 14
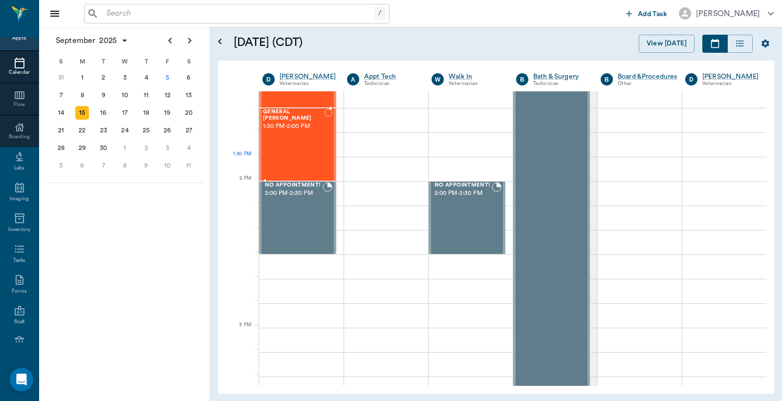
scroll to position [797, 0]
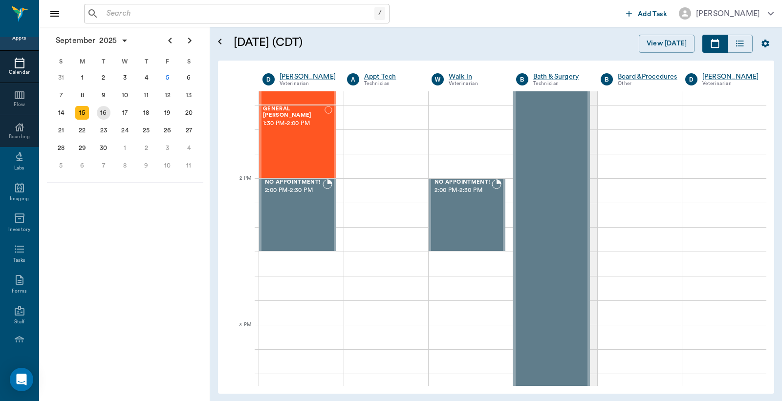
click at [105, 108] on div "16" at bounding box center [104, 113] width 14 height 14
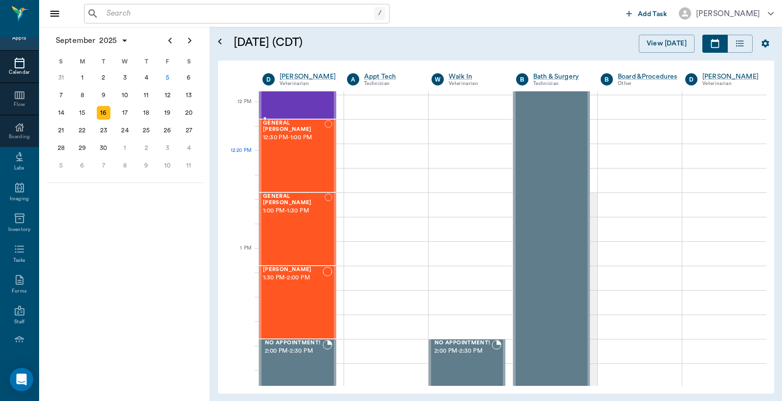
scroll to position [579, 0]
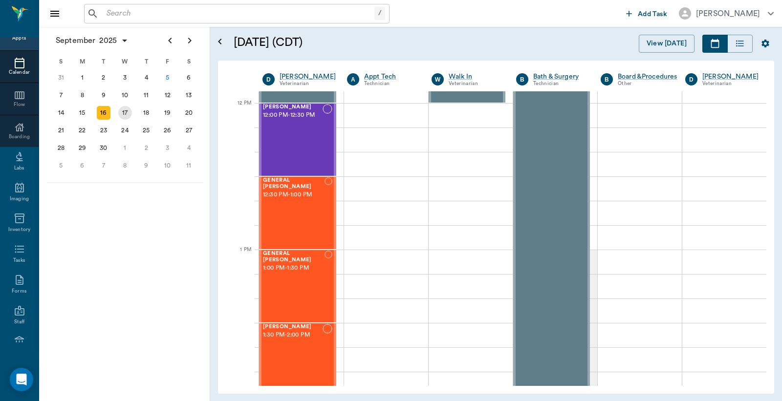
click at [125, 110] on div "17" at bounding box center [125, 113] width 14 height 14
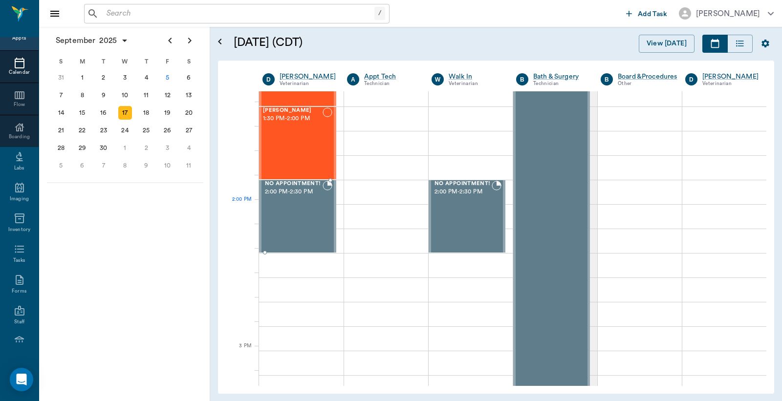
scroll to position [797, 0]
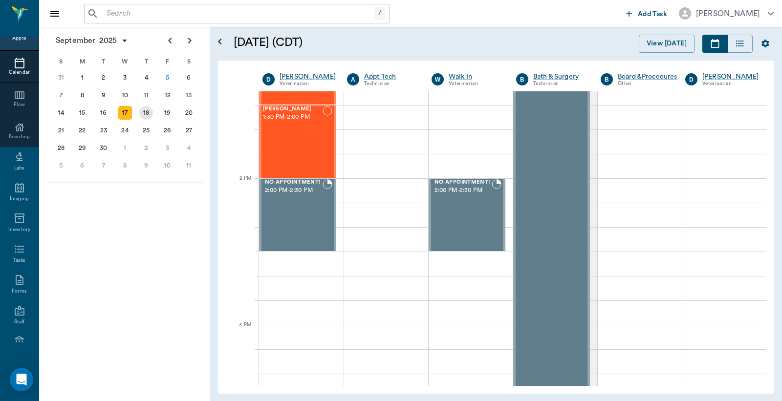
click at [144, 110] on div "18" at bounding box center [146, 113] width 14 height 14
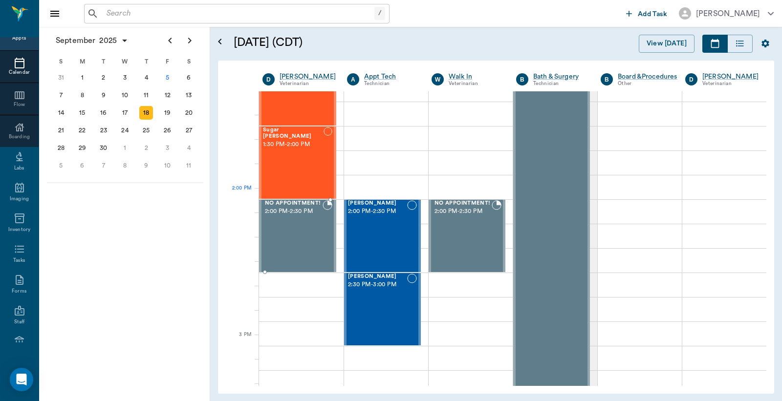
scroll to position [797, 0]
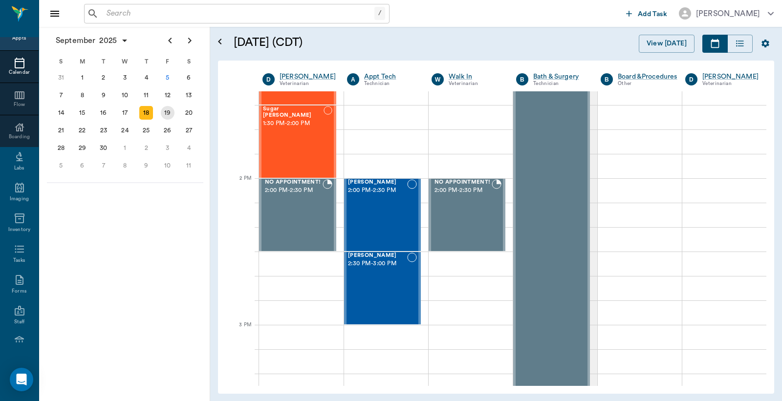
click at [168, 109] on div "19" at bounding box center [168, 113] width 14 height 14
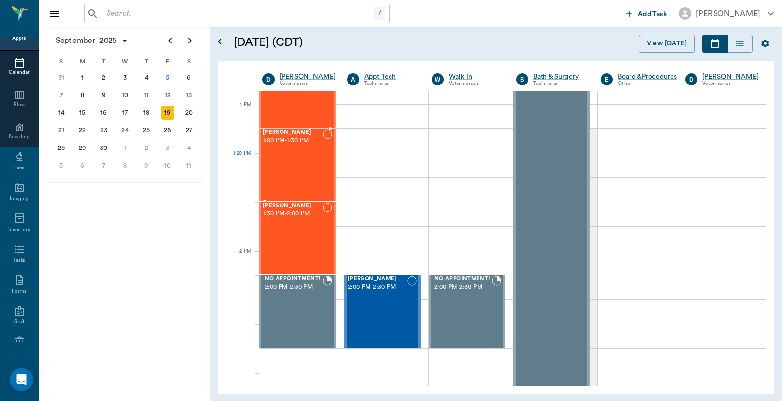
scroll to position [724, 0]
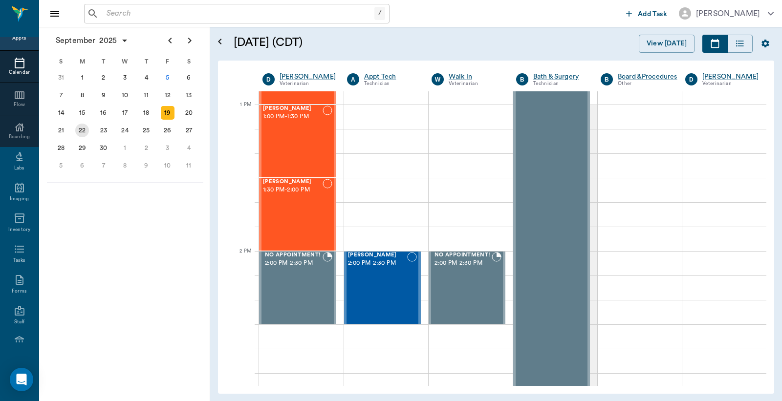
click at [82, 125] on div "22" at bounding box center [82, 131] width 14 height 14
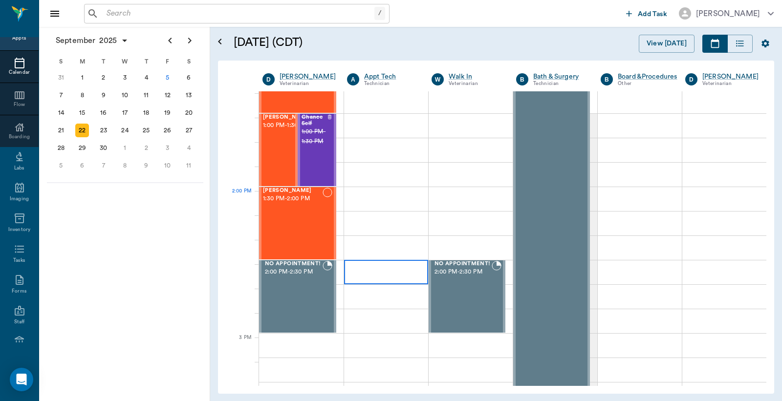
scroll to position [797, 0]
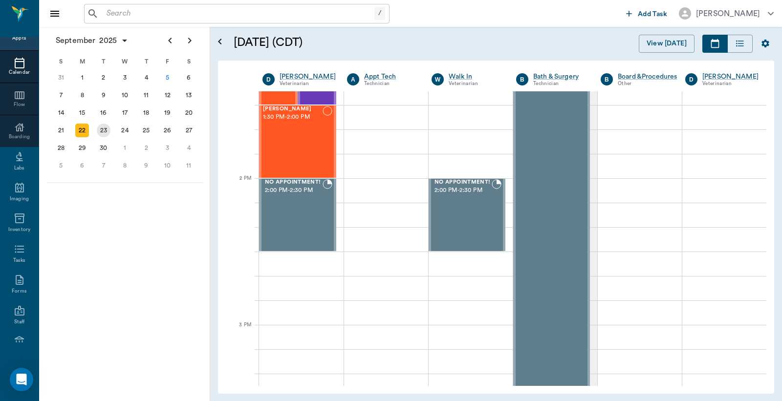
click at [102, 126] on div "23" at bounding box center [104, 131] width 14 height 14
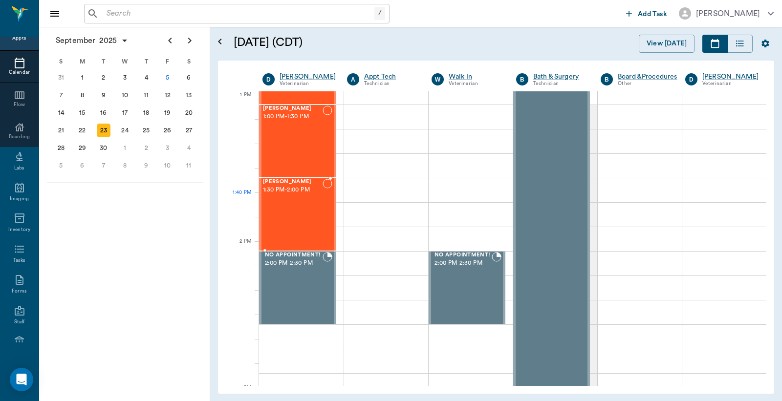
scroll to position [796, 0]
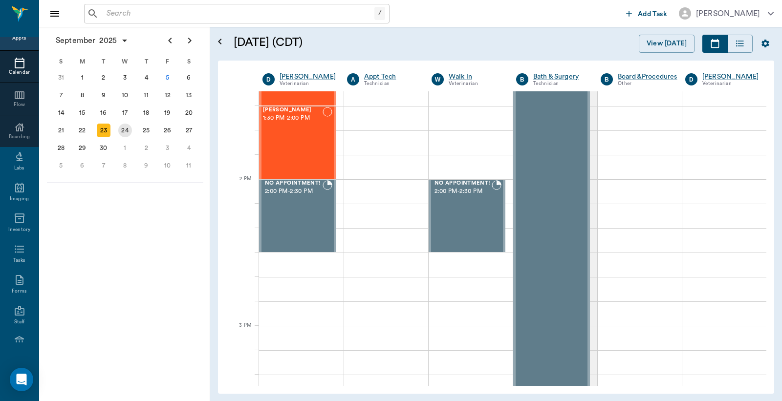
click at [125, 126] on div "24" at bounding box center [125, 131] width 14 height 14
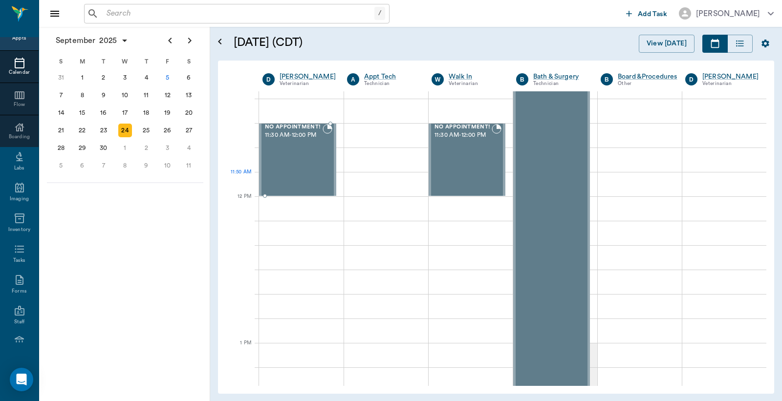
scroll to position [507, 0]
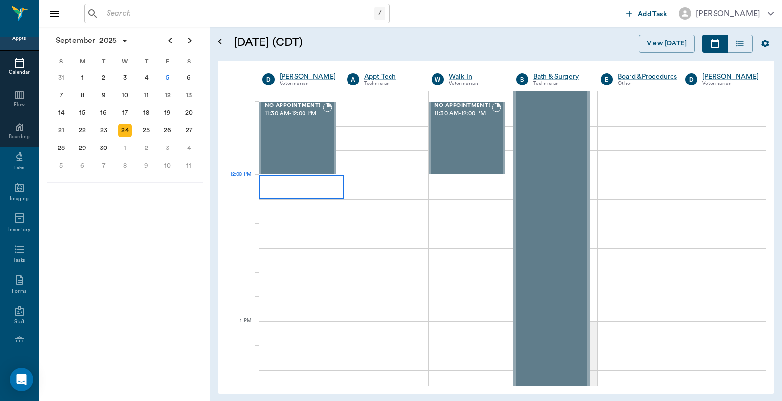
click at [276, 188] on div at bounding box center [301, 187] width 85 height 24
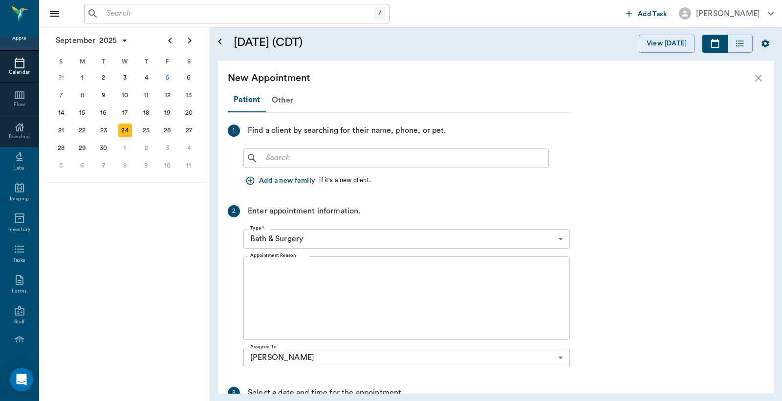
click at [265, 157] on input "text" at bounding box center [403, 159] width 283 height 14
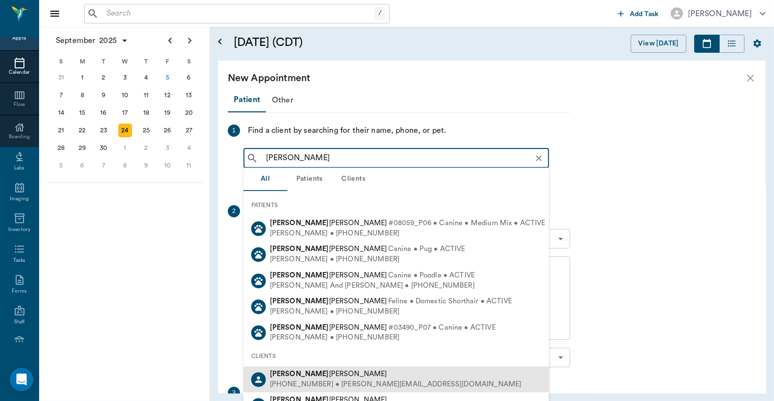
click at [315, 375] on div "Kerri Crocker" at bounding box center [396, 375] width 252 height 10
type input "Kerri"
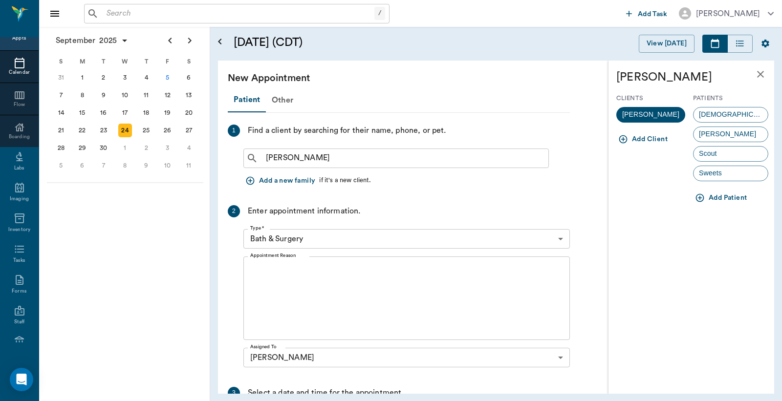
click at [559, 238] on body "/ ​ Add Task Dr. Bert Ellsworth Nectar Messages Appts Calendar Flow Boarding La…" at bounding box center [391, 200] width 782 height 401
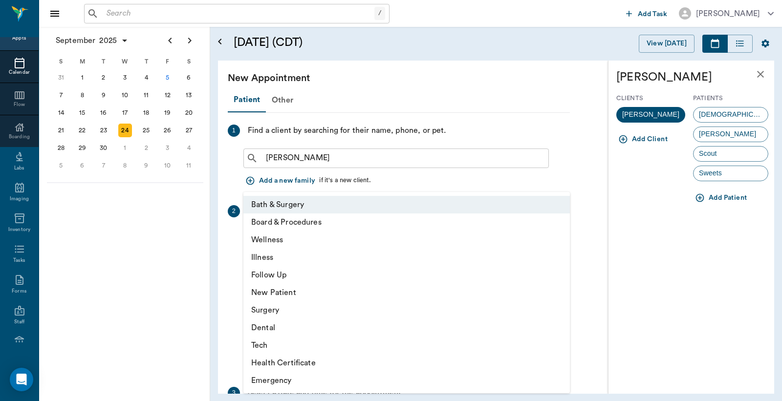
click at [282, 311] on li "Surgery" at bounding box center [407, 311] width 327 height 18
type input "65d2be4f46e3a538d89b8c18"
type input "12:30 PM"
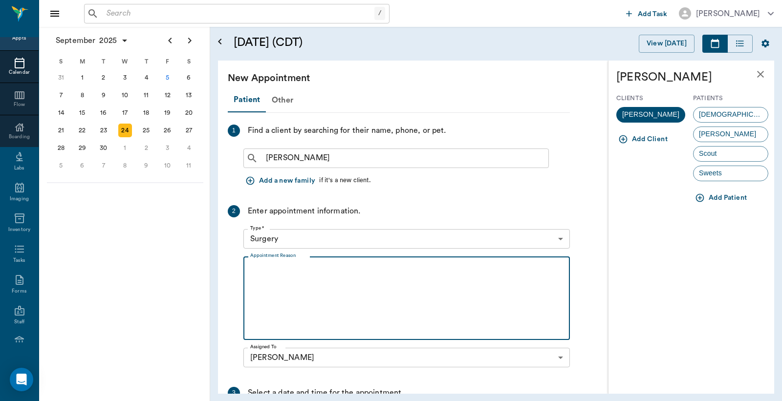
click at [250, 269] on textarea "Appointment Reason" at bounding box center [406, 298] width 313 height 67
click at [729, 116] on div "SUNNI" at bounding box center [730, 115] width 75 height 16
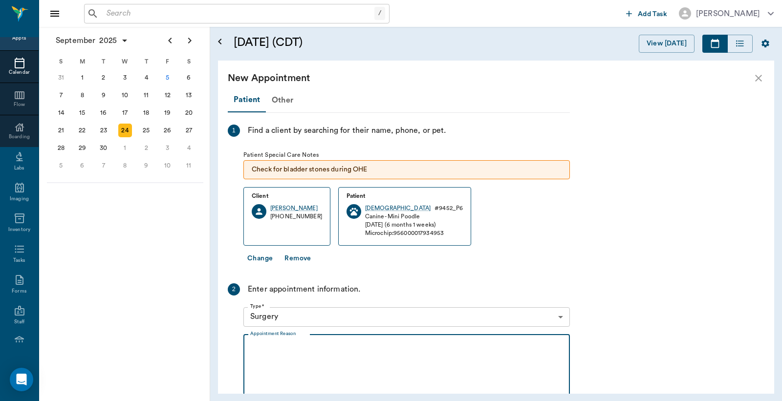
click at [252, 348] on textarea "Appointment Reason" at bounding box center [406, 376] width 313 height 67
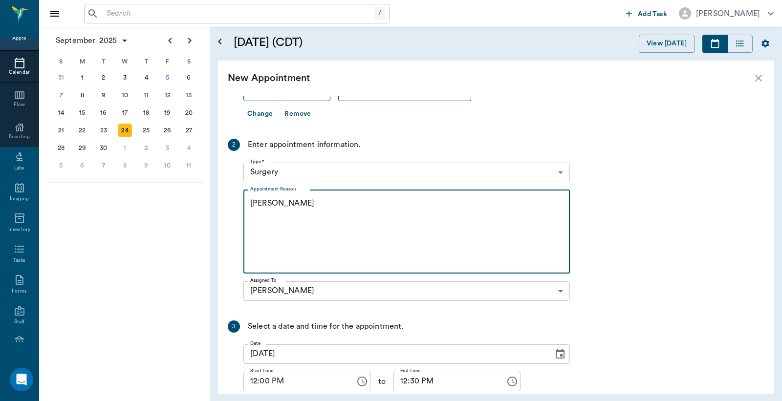
scroll to position [215, 0]
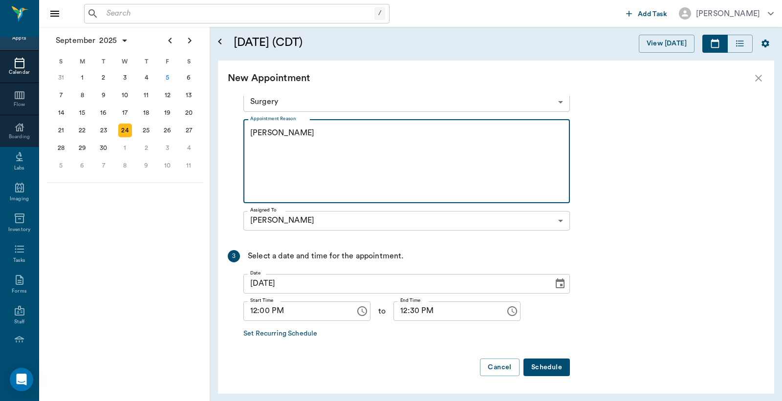
type textarea "OHE Christy"
click at [546, 369] on button "Schedule" at bounding box center [547, 368] width 46 height 18
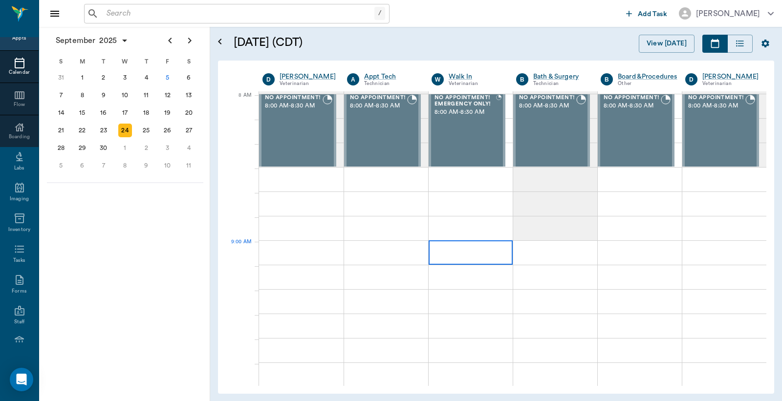
scroll to position [0, 0]
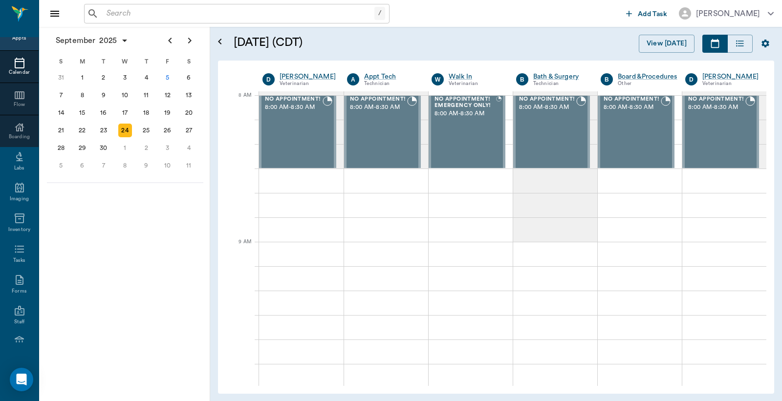
click at [17, 38] on div "Appts" at bounding box center [19, 38] width 14 height 7
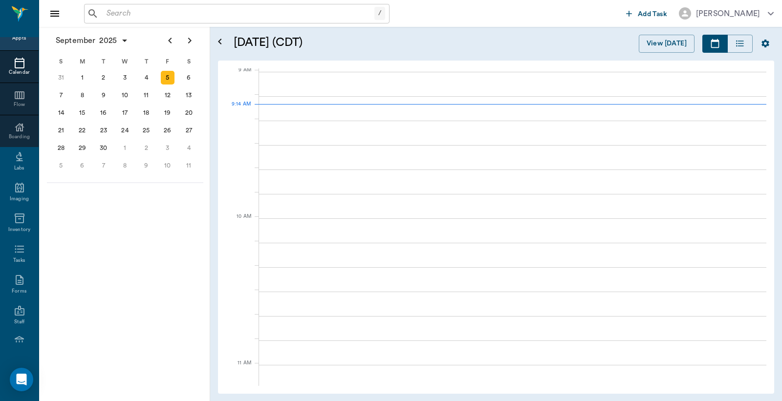
scroll to position [149, 0]
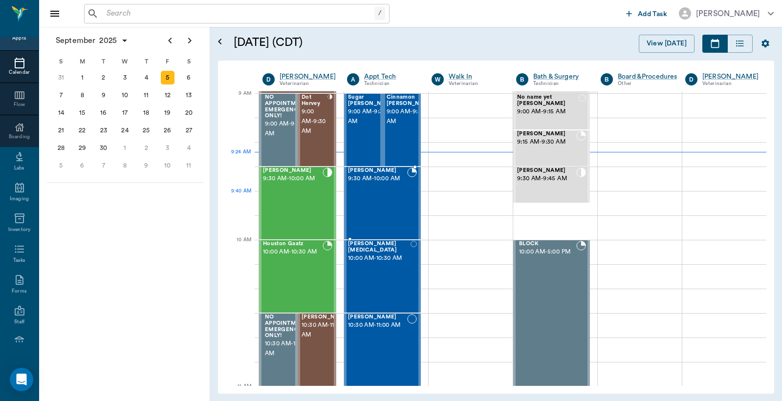
click at [384, 196] on div "[PERSON_NAME] 9:30 AM - 10:00 AM" at bounding box center [377, 203] width 59 height 71
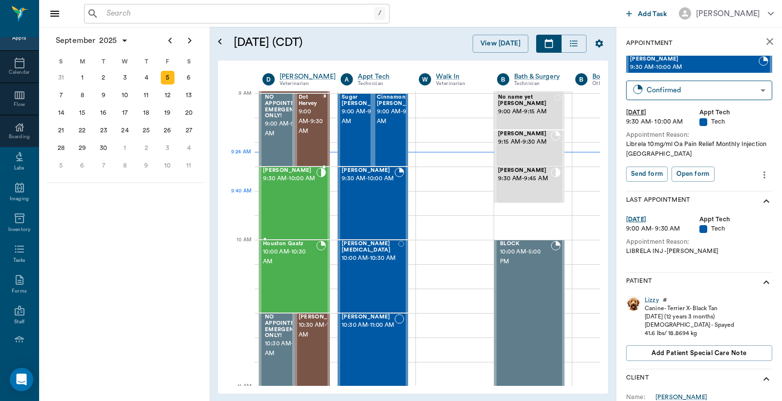
click at [303, 195] on div "[PERSON_NAME] 9:30 AM - 10:00 AM" at bounding box center [289, 203] width 53 height 71
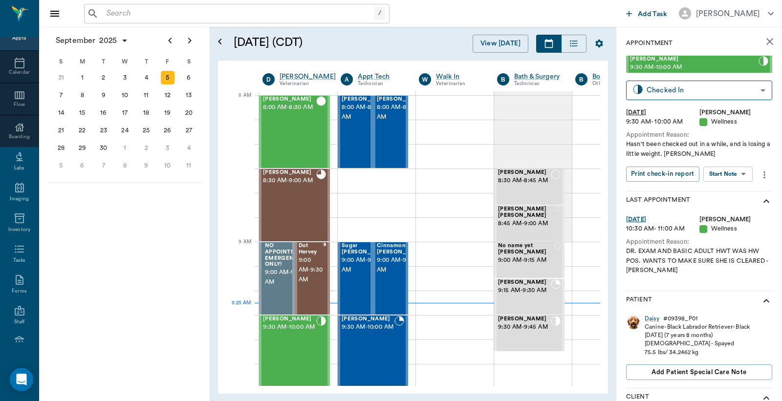
click at [767, 41] on icon "close" at bounding box center [770, 41] width 7 height 7
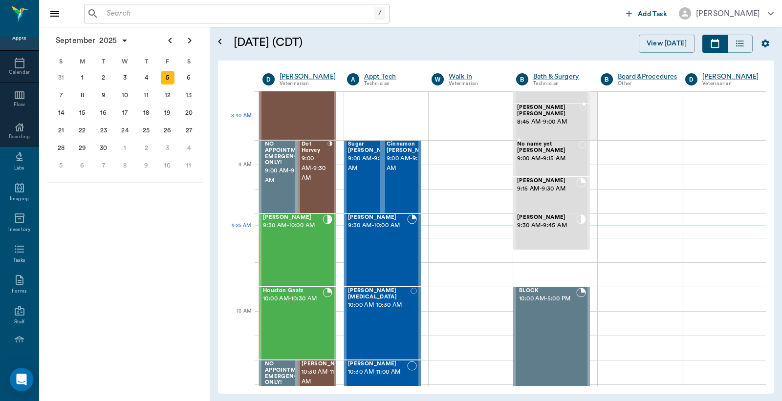
scroll to position [145, 0]
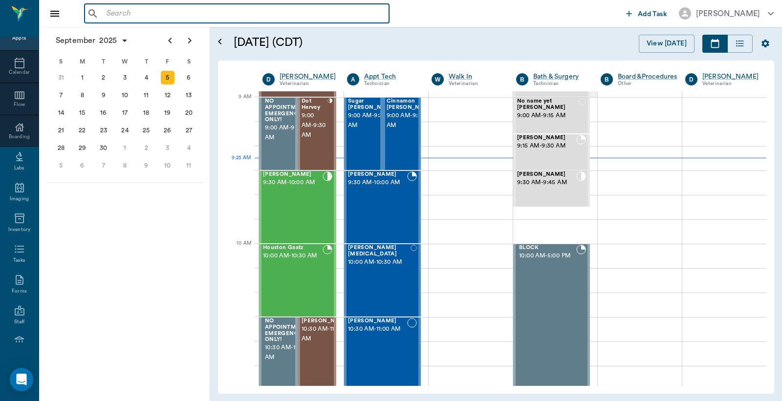
click at [273, 10] on input "text" at bounding box center [244, 14] width 283 height 14
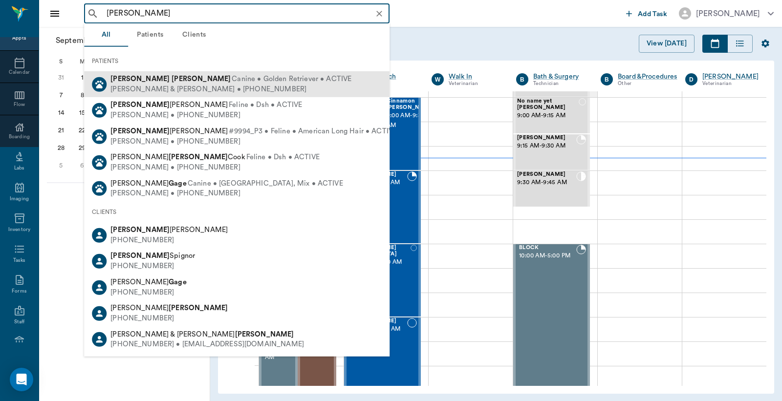
click at [175, 71] on div "[PERSON_NAME] Canine • Golden Retriever • ACTIVE [PERSON_NAME] & [PERSON_NAME] …" at bounding box center [237, 84] width 306 height 26
type input "[PERSON_NAME]"
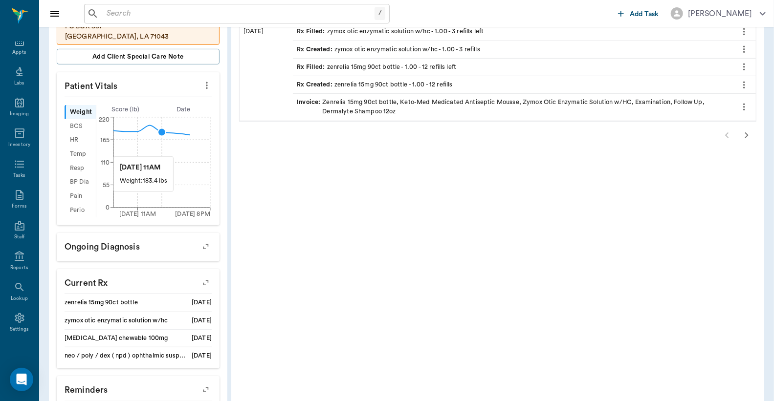
scroll to position [453, 0]
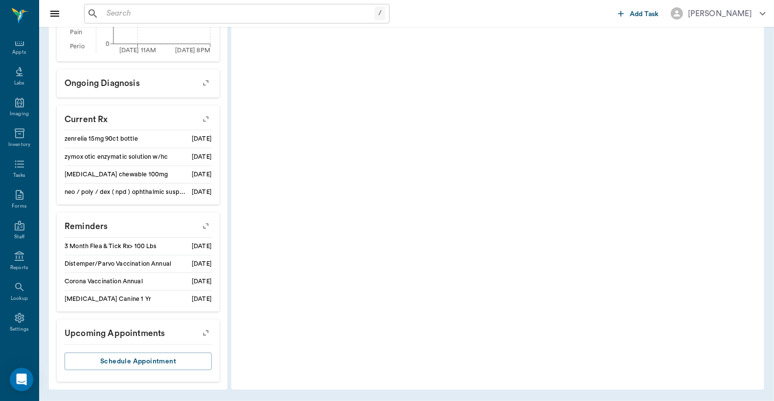
click at [203, 332] on icon "button" at bounding box center [206, 334] width 14 height 14
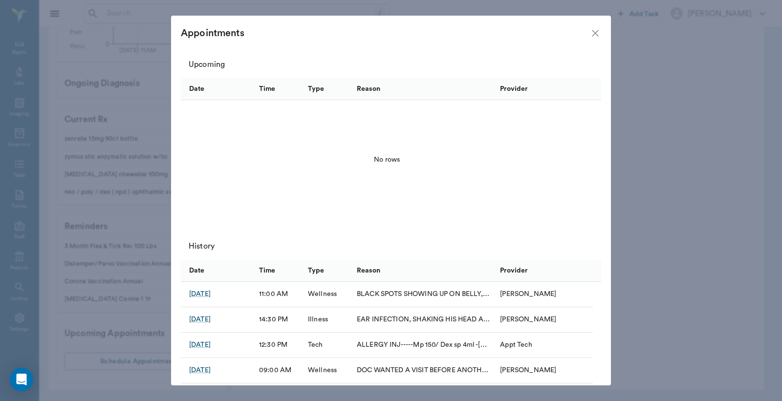
click at [593, 38] on icon "close" at bounding box center [596, 33] width 12 height 12
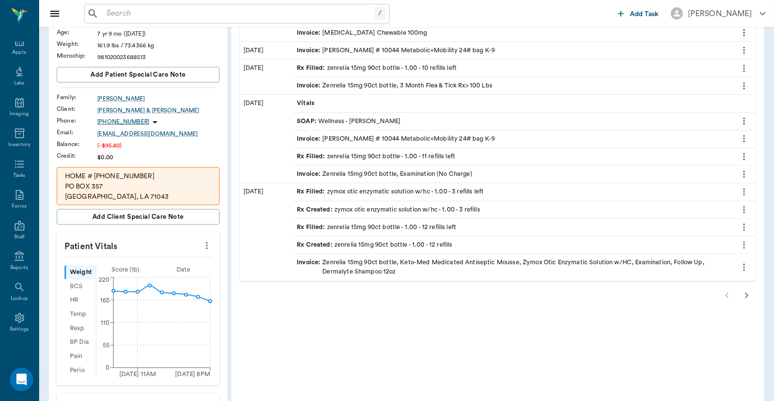
scroll to position [145, 0]
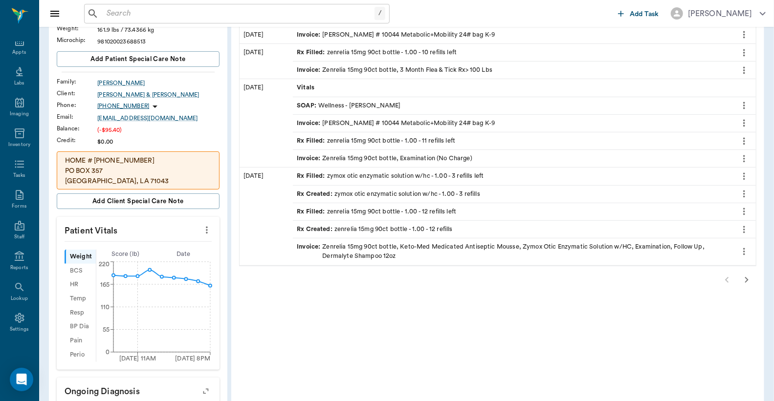
click at [208, 232] on icon "more" at bounding box center [206, 230] width 11 height 12
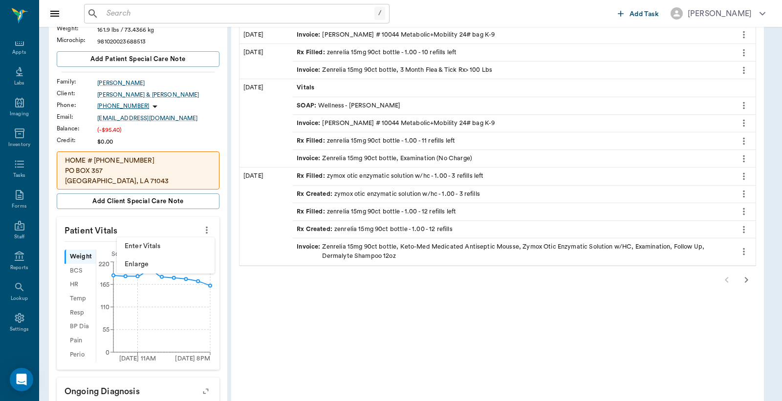
click at [155, 245] on span "Enter Vitals" at bounding box center [166, 247] width 82 height 10
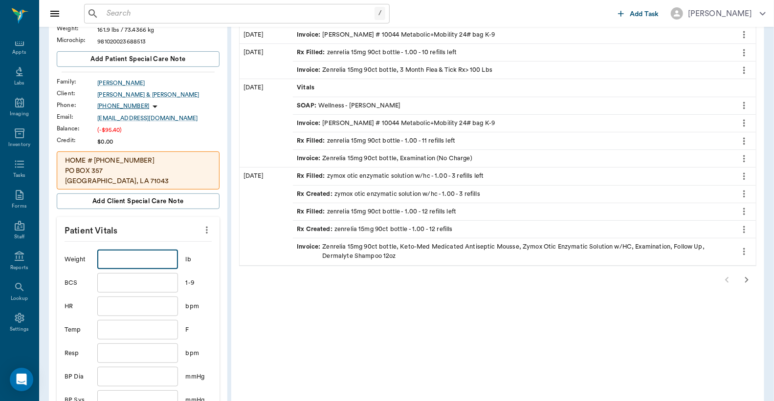
click at [157, 258] on input "text" at bounding box center [137, 260] width 80 height 20
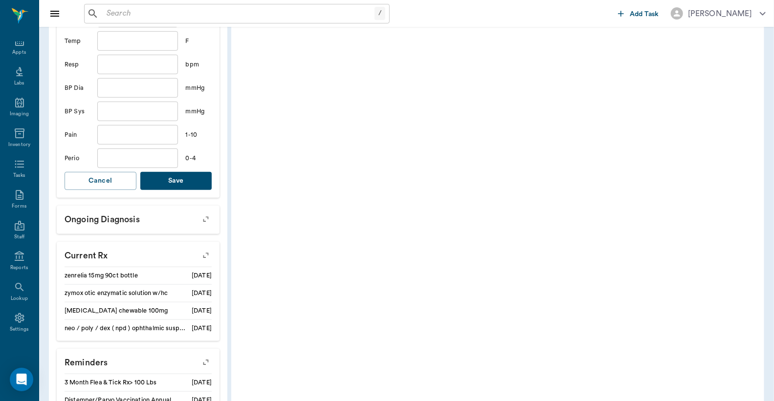
scroll to position [434, 0]
type input "158"
click at [170, 181] on button "Save" at bounding box center [176, 181] width 72 height 18
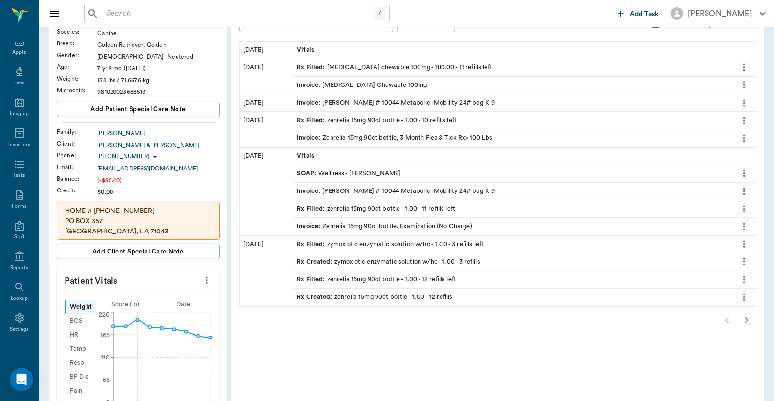
scroll to position [72, 0]
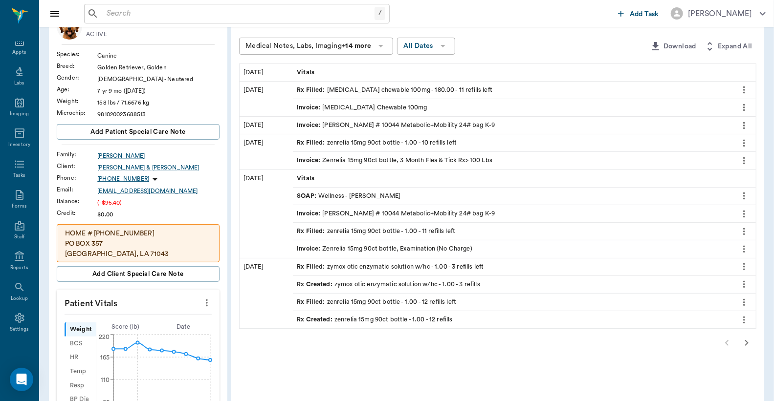
click at [744, 91] on icon "more" at bounding box center [744, 90] width 2 height 7
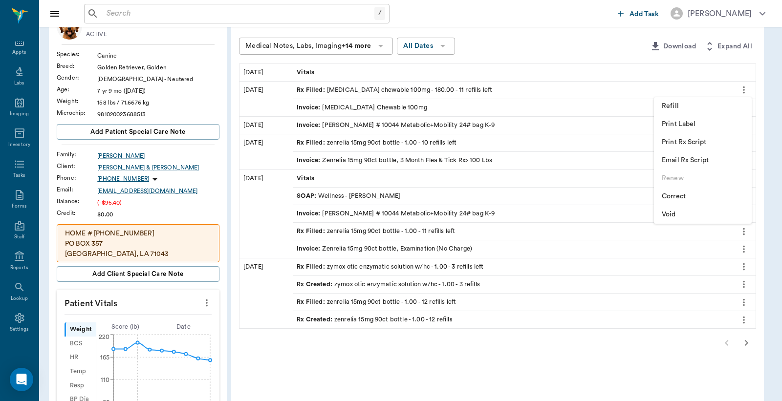
click at [690, 143] on span "Print Rx Script" at bounding box center [703, 142] width 82 height 10
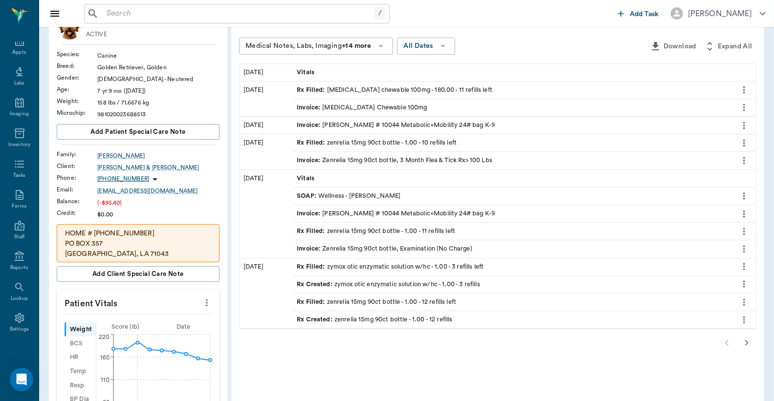
click at [397, 90] on div "Rx Filled : [MEDICAL_DATA] chewable 100mg - 180.00 - 11 refills left" at bounding box center [395, 90] width 196 height 9
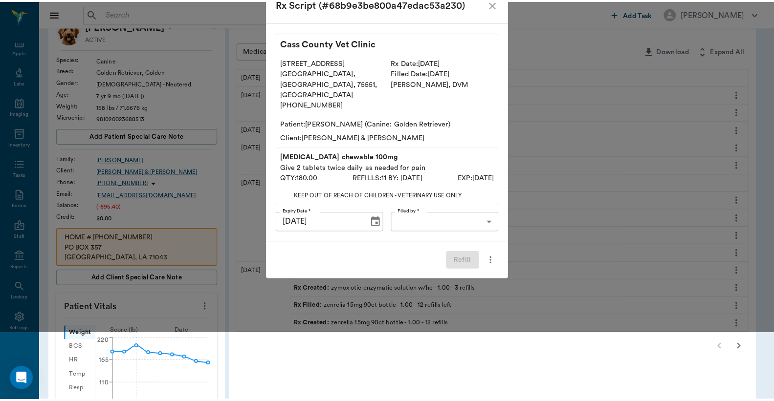
scroll to position [0, 0]
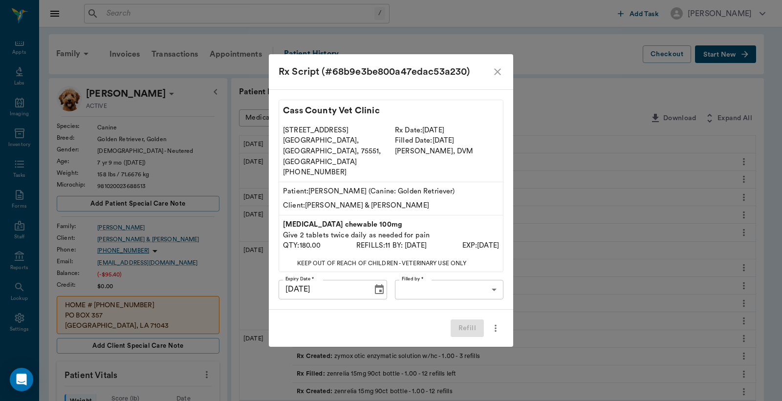
click at [499, 75] on icon "close" at bounding box center [497, 71] width 7 height 7
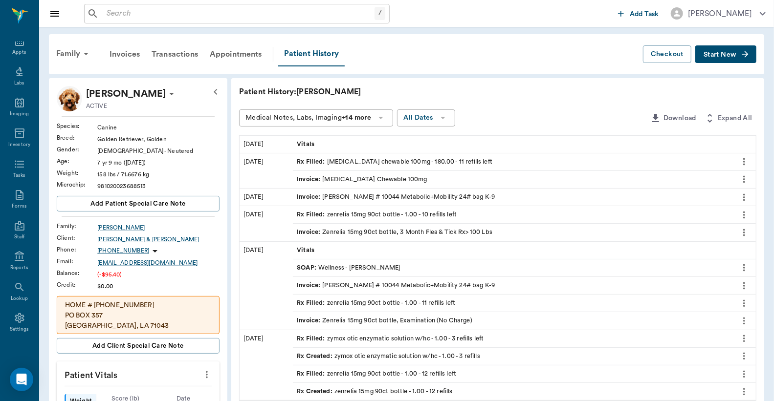
click at [729, 55] on span "Start New" at bounding box center [720, 55] width 33 height 0
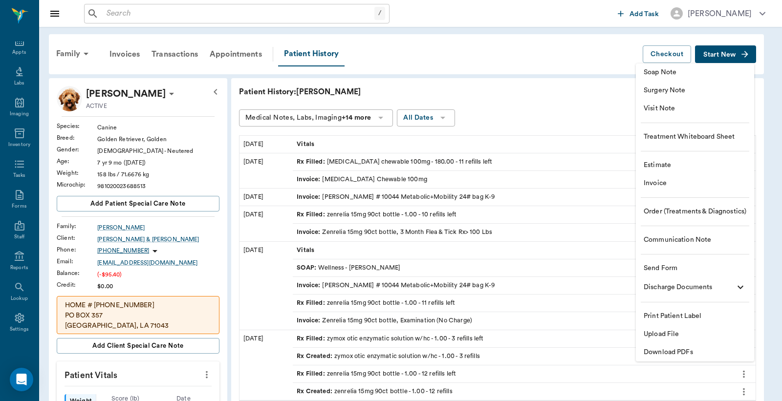
click at [663, 185] on span "Invoice" at bounding box center [695, 183] width 103 height 10
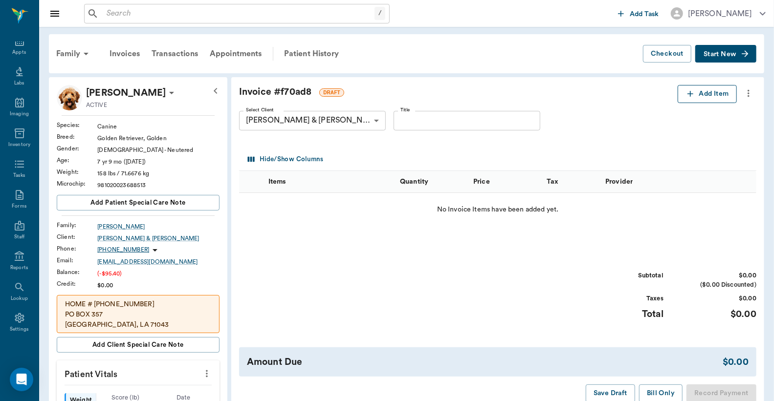
click at [711, 94] on button "Add Item" at bounding box center [707, 94] width 59 height 18
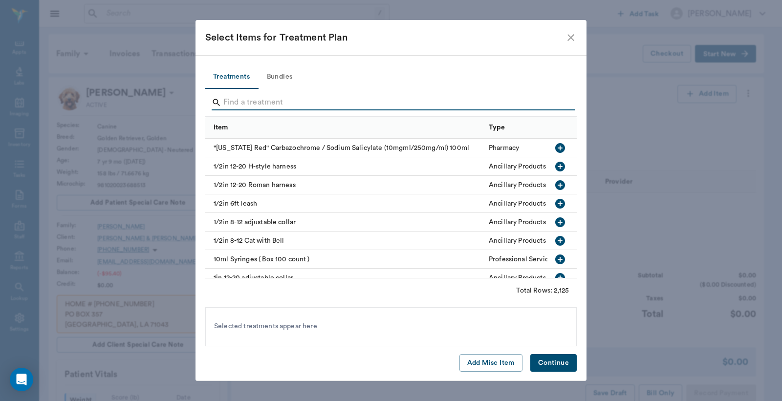
click at [228, 102] on input "Search" at bounding box center [391, 103] width 337 height 16
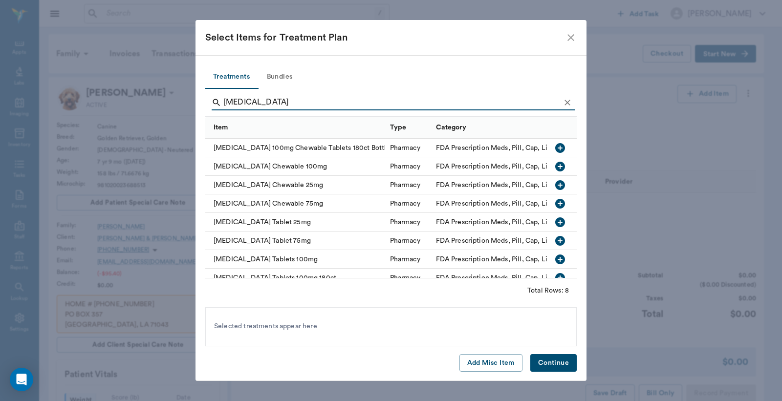
type input "[MEDICAL_DATA]"
click at [554, 150] on icon "button" at bounding box center [560, 148] width 12 height 12
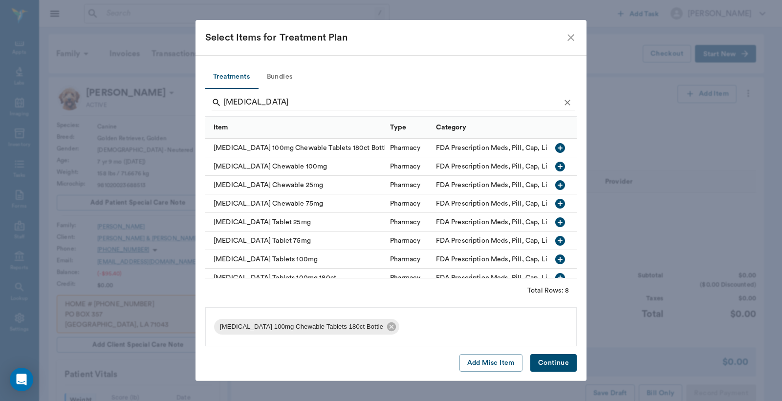
click at [548, 366] on button "Continue" at bounding box center [554, 363] width 46 height 18
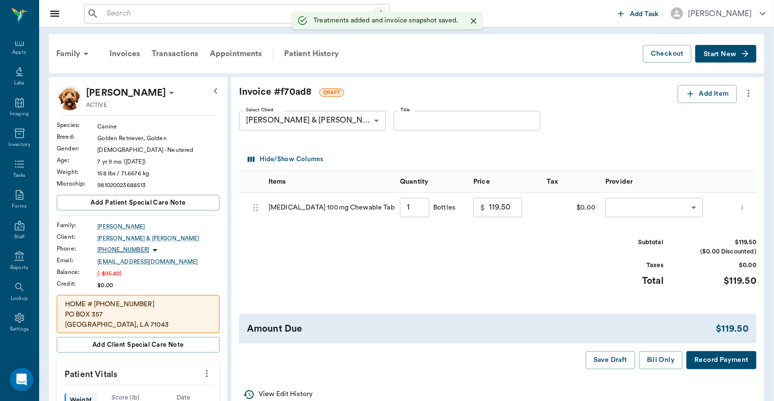
type input "1.00"
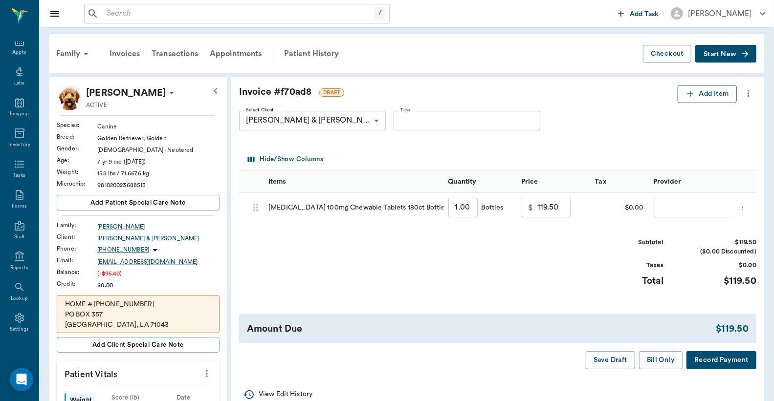
click at [701, 97] on button "Add Item" at bounding box center [707, 94] width 59 height 18
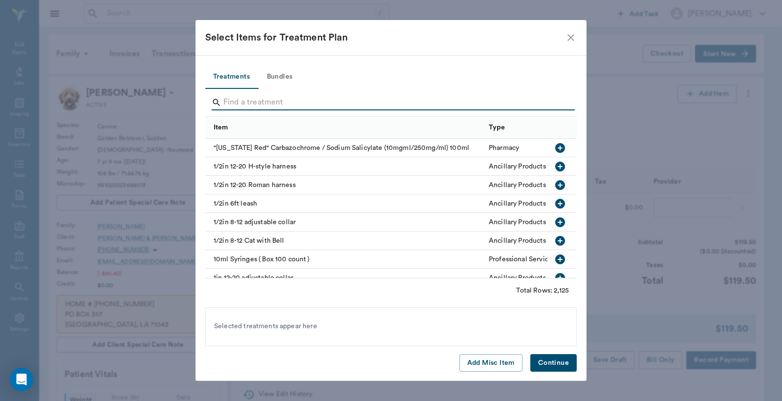
click at [227, 102] on input "Search" at bounding box center [391, 103] width 337 height 16
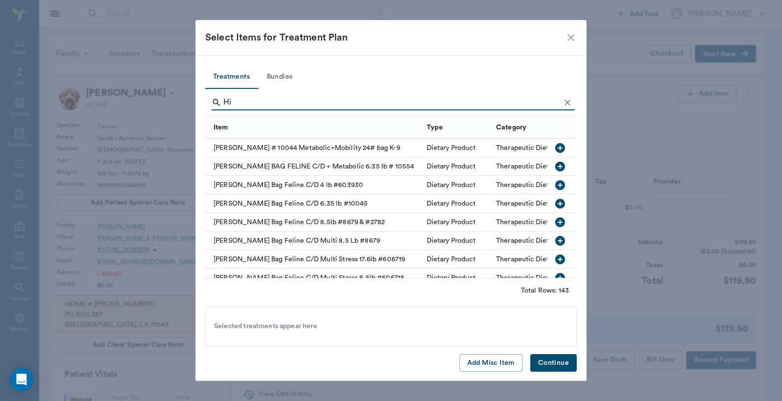
type input "H"
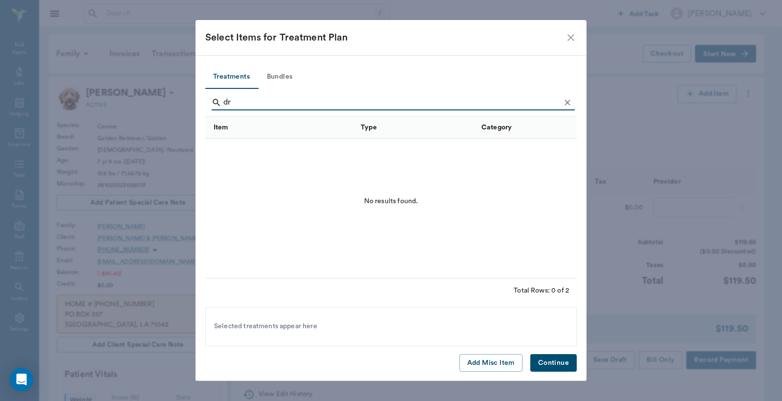
type input "d"
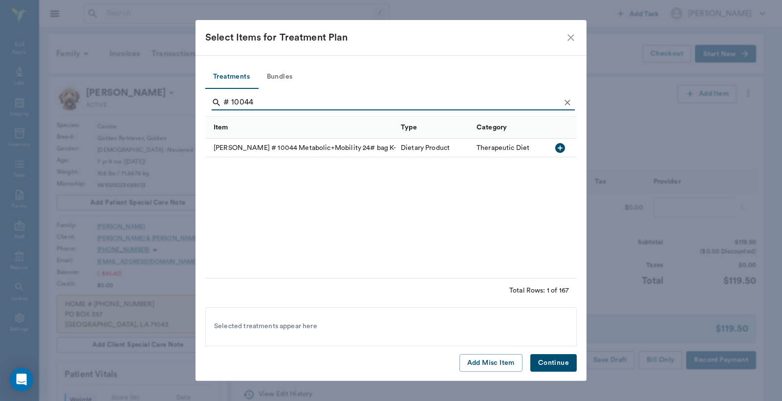
type input "# 10044"
click at [559, 148] on icon "button" at bounding box center [560, 148] width 12 height 12
click at [548, 364] on button "Continue" at bounding box center [554, 363] width 46 height 18
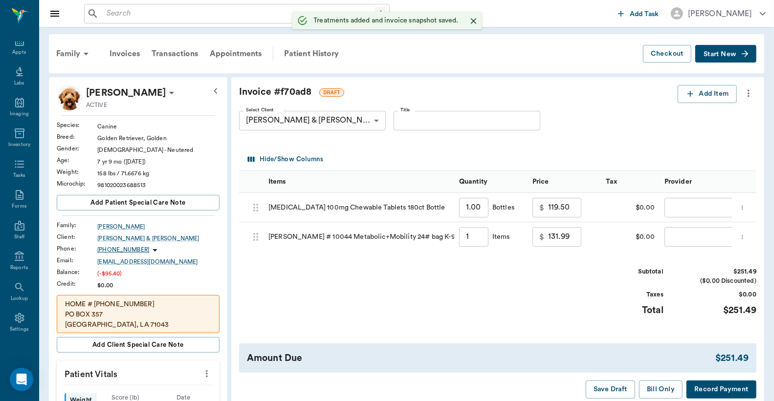
type input "1.00"
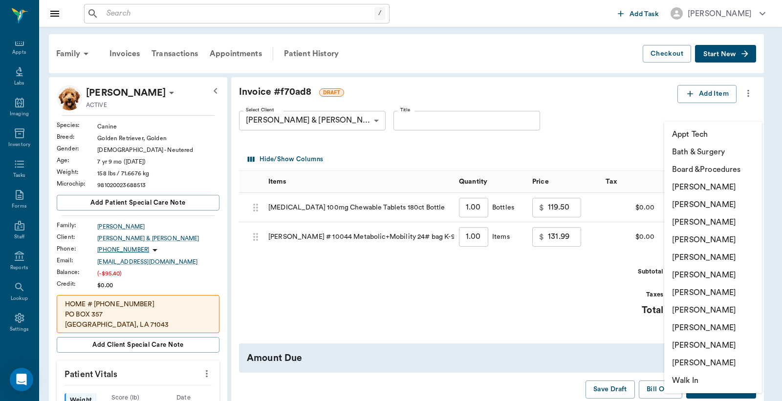
click at [682, 201] on li "[PERSON_NAME]" at bounding box center [713, 205] width 98 height 18
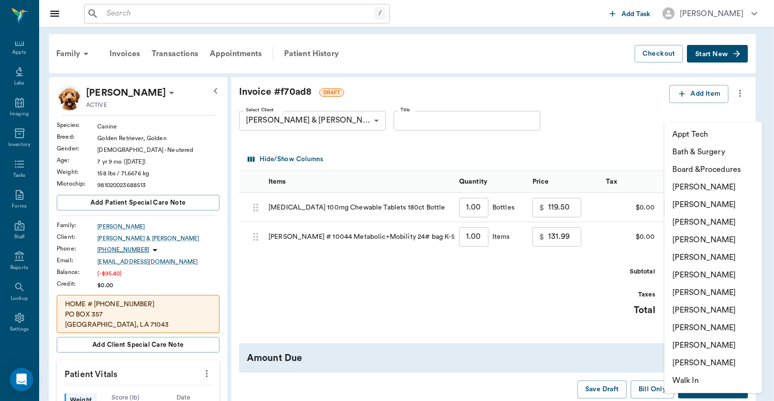
type input "none-63ec2e2852e12b0ba117910e"
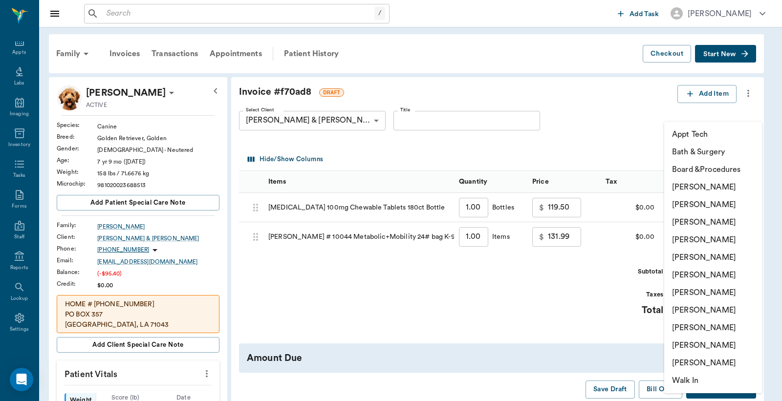
click at [682, 206] on li "[PERSON_NAME]" at bounding box center [713, 205] width 98 height 18
type input "none-63ec2e2852e12b0ba117910e"
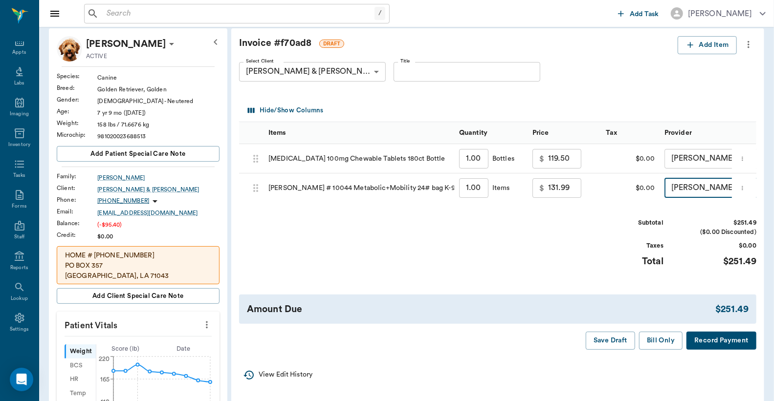
scroll to position [72, 0]
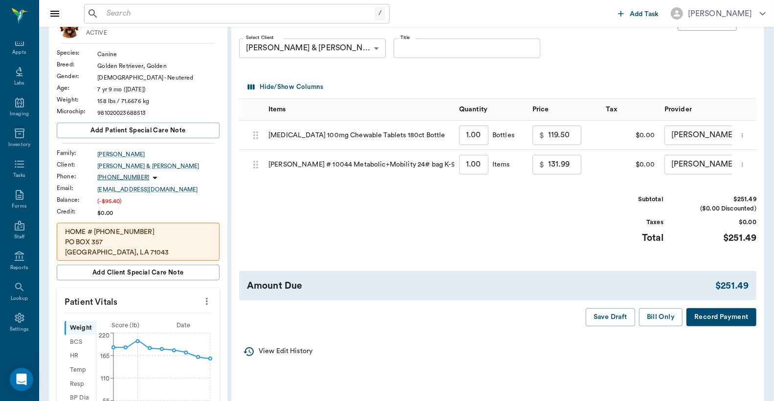
click at [731, 327] on button "Record Payment" at bounding box center [722, 318] width 70 height 18
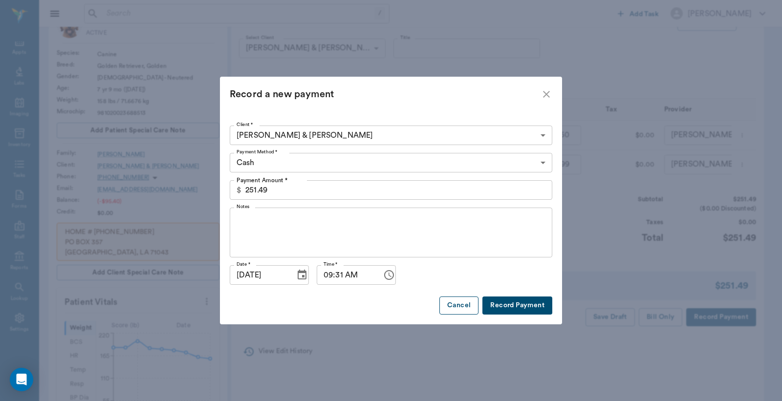
click at [459, 304] on button "Cancel" at bounding box center [459, 306] width 39 height 18
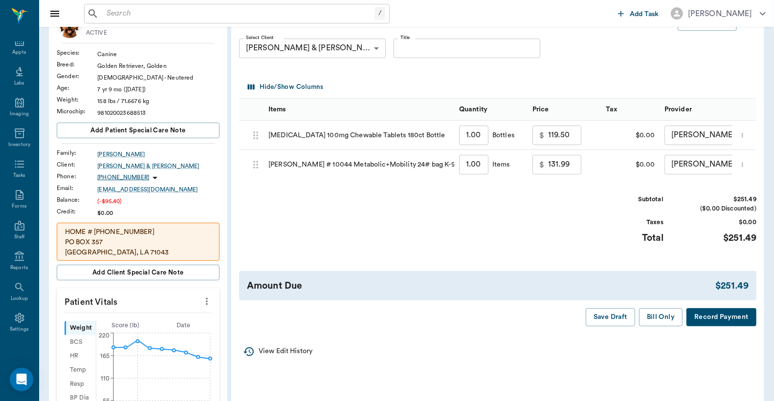
click at [705, 327] on button "Record Payment" at bounding box center [722, 318] width 70 height 18
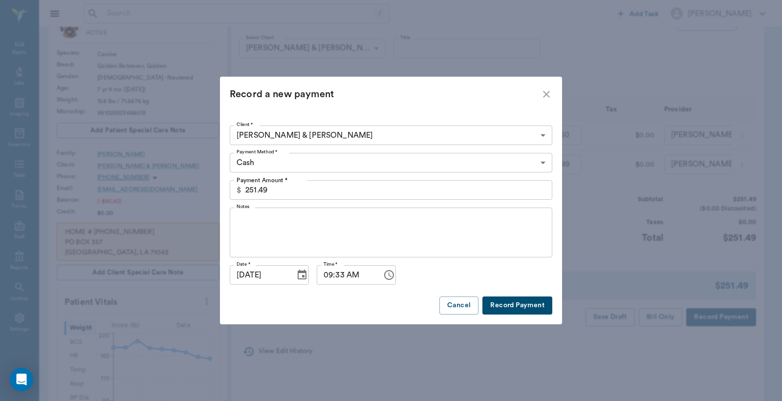
click at [543, 163] on body "/ ​ Add Task [PERSON_NAME] Nectar Messages Appts Labs Imaging Inventory Tasks F…" at bounding box center [391, 355] width 782 height 854
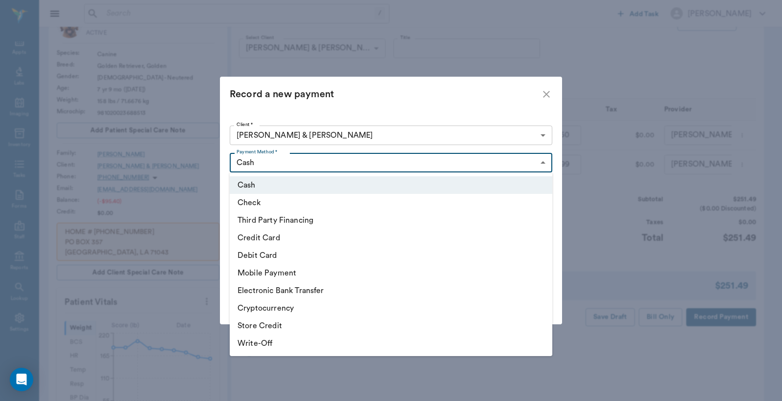
click at [260, 257] on li "Debit Card" at bounding box center [391, 256] width 323 height 18
type input "DEBIT_CARD"
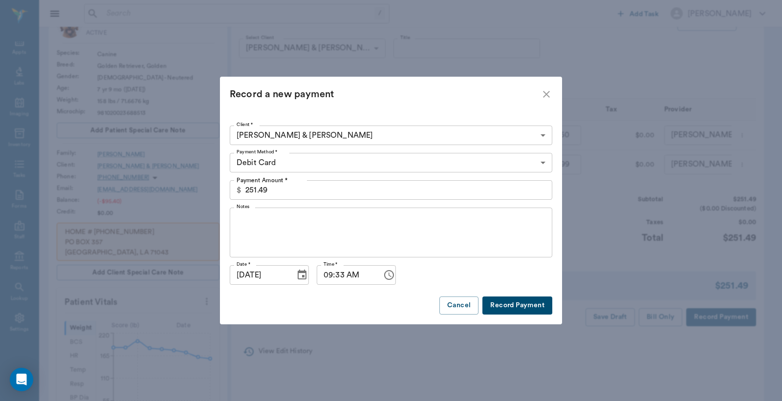
click at [521, 307] on button "Record Payment" at bounding box center [518, 306] width 70 height 18
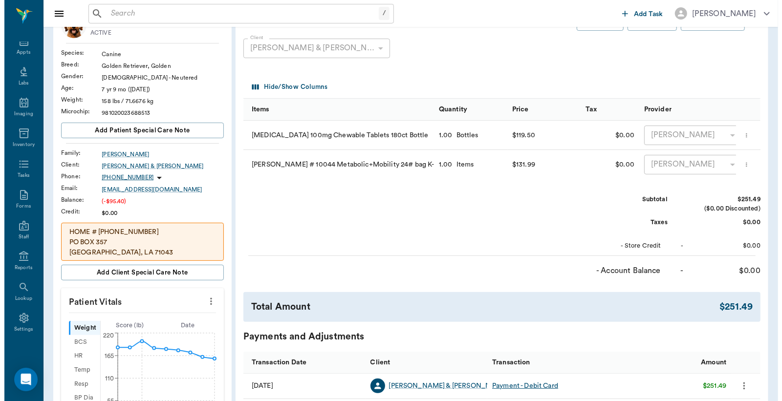
scroll to position [0, 0]
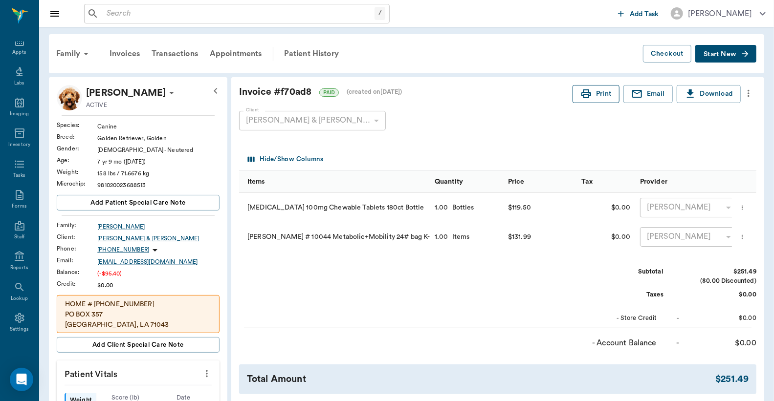
click at [603, 92] on button "Print" at bounding box center [596, 94] width 47 height 18
click at [13, 49] on div "Appts" at bounding box center [19, 52] width 14 height 7
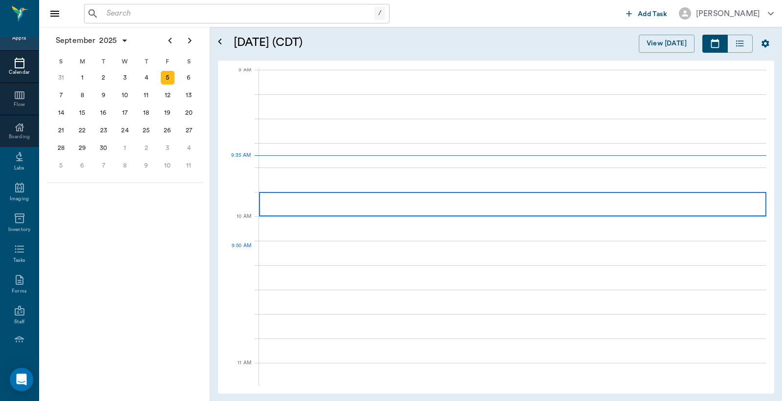
scroll to position [149, 0]
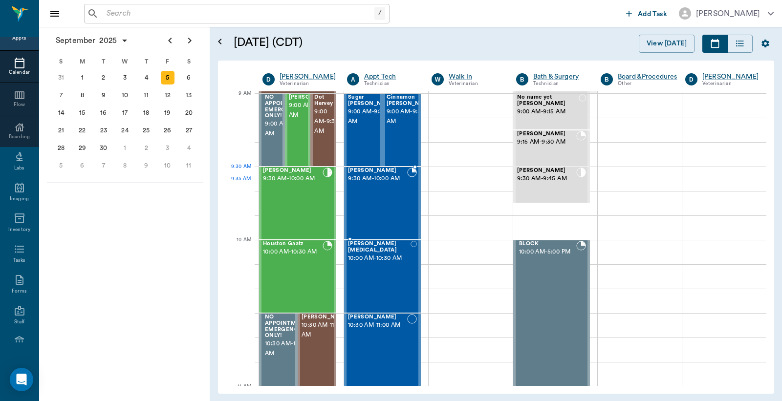
click at [370, 191] on div "[PERSON_NAME] 9:30 AM - 10:00 AM" at bounding box center [377, 203] width 59 height 71
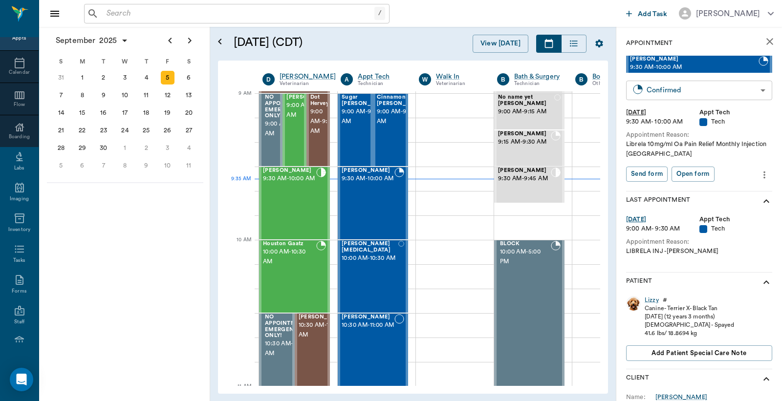
click at [687, 88] on body "/ ​ Add Task [PERSON_NAME] Nectar Messages Appts Calendar Flow Boarding Labs Im…" at bounding box center [391, 200] width 782 height 401
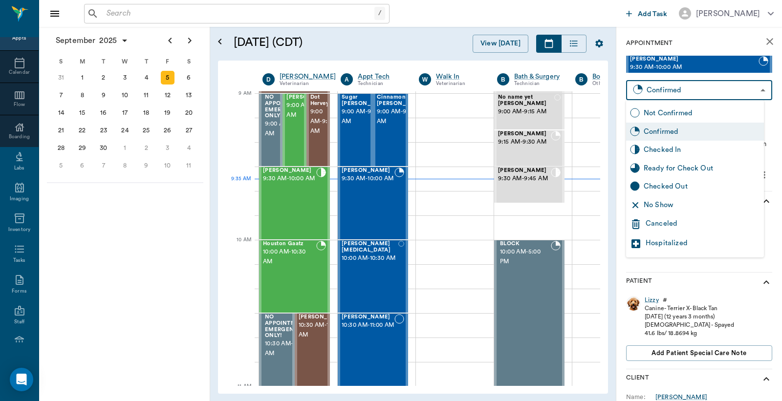
click at [659, 148] on div "Checked In" at bounding box center [702, 150] width 116 height 11
type input "CHECKED_IN"
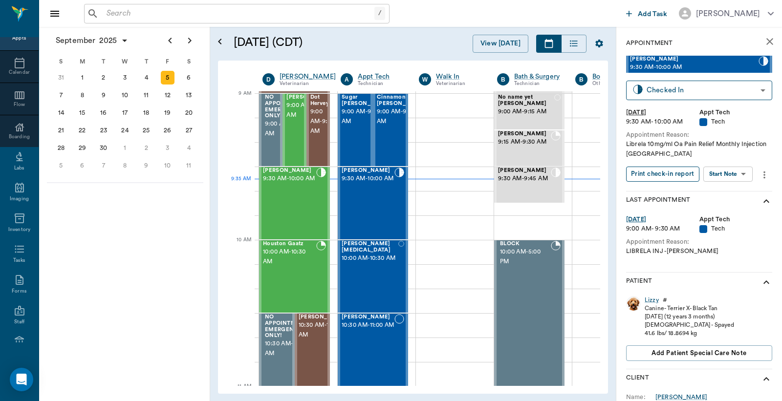
click at [649, 174] on button "Print check-in report" at bounding box center [662, 174] width 73 height 15
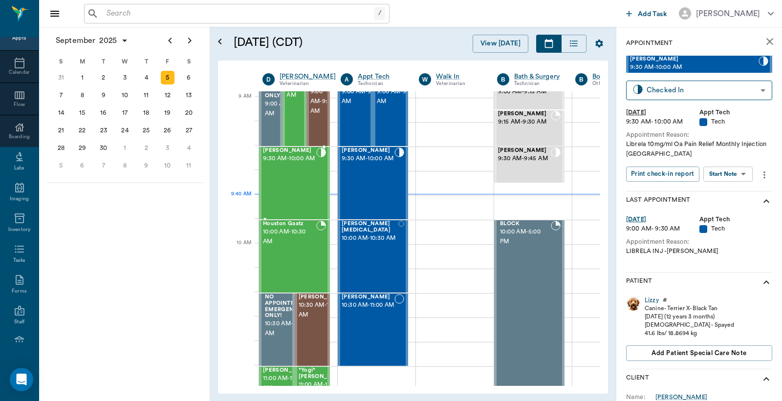
scroll to position [145, 0]
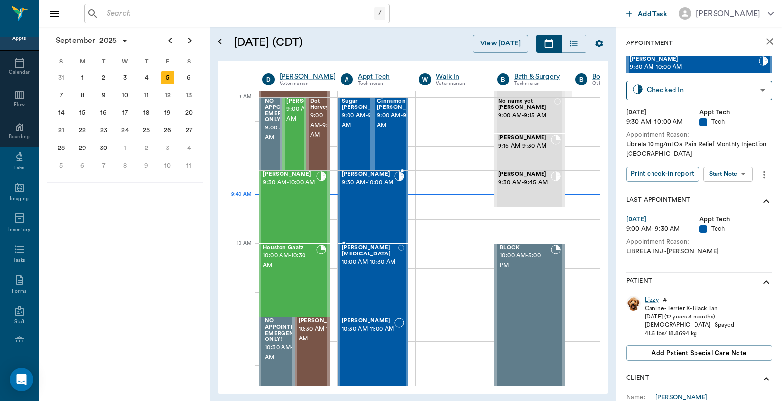
click at [369, 202] on div "[PERSON_NAME] 9:30 AM - 10:00 AM" at bounding box center [368, 207] width 53 height 71
click at [649, 300] on div "Lizzy" at bounding box center [652, 300] width 14 height 8
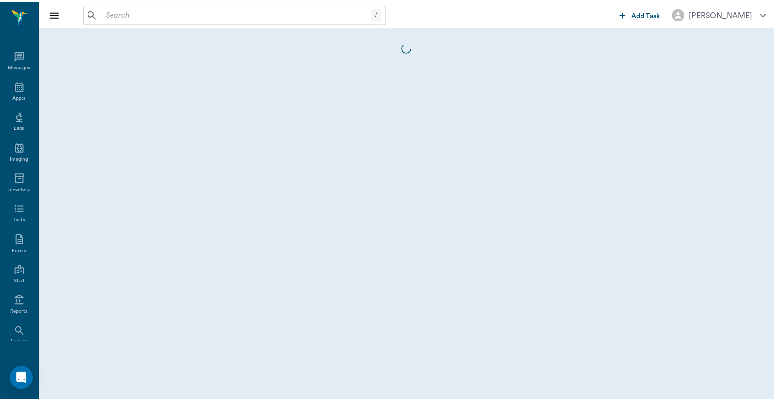
scroll to position [45, 0]
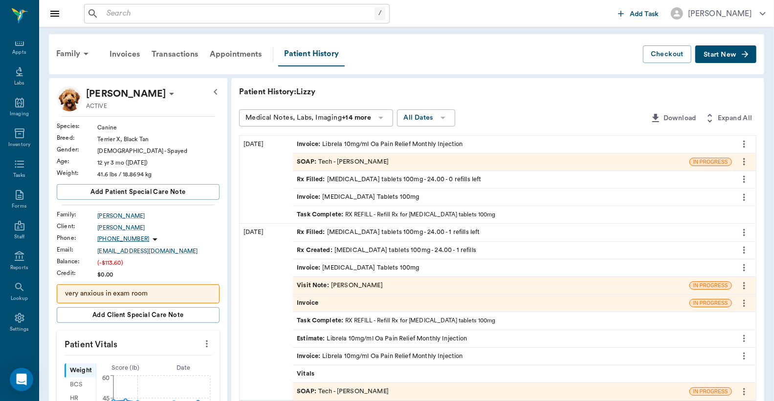
click at [716, 55] on span "Start New" at bounding box center [720, 55] width 33 height 0
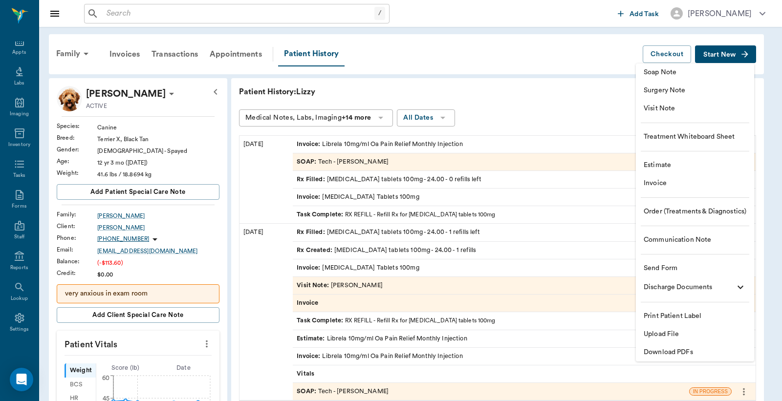
click at [348, 163] on div at bounding box center [391, 200] width 782 height 401
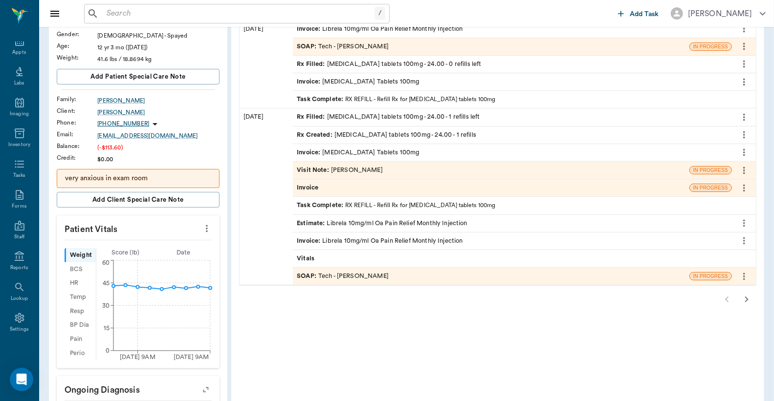
scroll to position [0, 0]
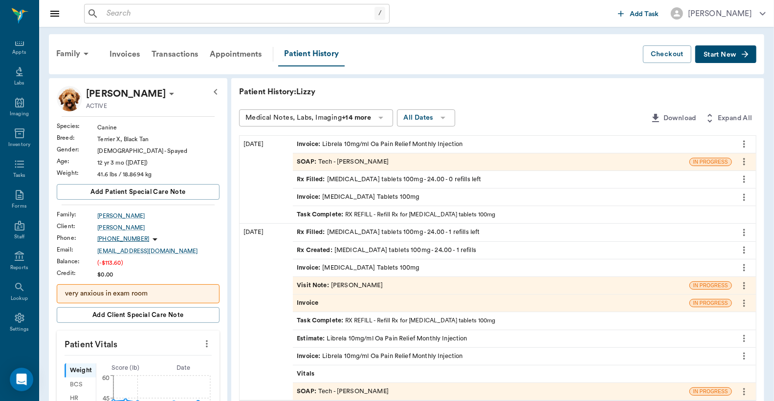
click at [390, 144] on div "Invoice : Librela 10mg/ml Oa Pain Relief Monthly Injection" at bounding box center [380, 144] width 166 height 9
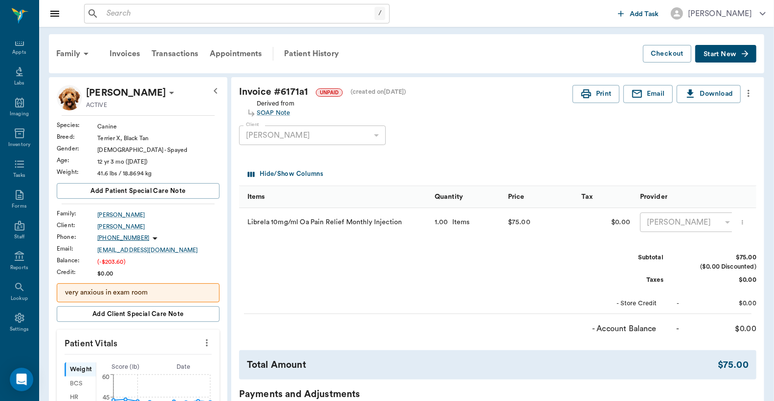
click at [657, 225] on div "[PERSON_NAME]" at bounding box center [688, 223] width 97 height 20
click at [721, 54] on span "Start New" at bounding box center [720, 54] width 33 height 0
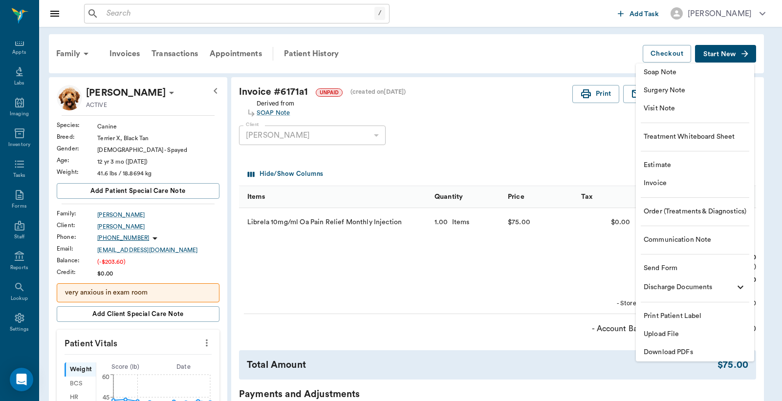
click at [670, 184] on span "Invoice" at bounding box center [695, 183] width 103 height 10
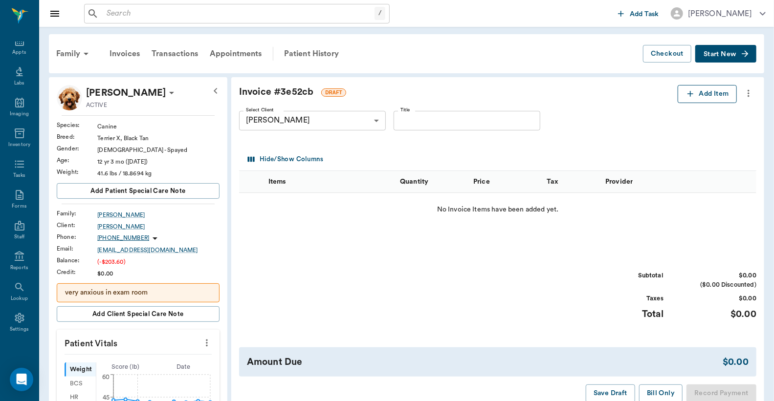
click at [706, 98] on button "Add Item" at bounding box center [707, 94] width 59 height 18
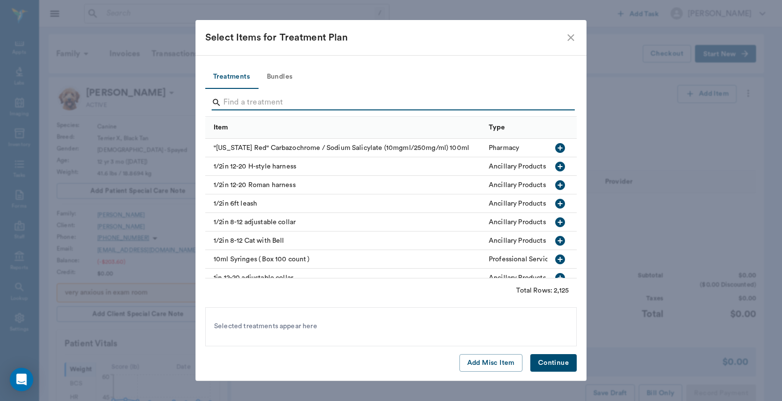
click at [224, 105] on input "Search" at bounding box center [391, 103] width 337 height 16
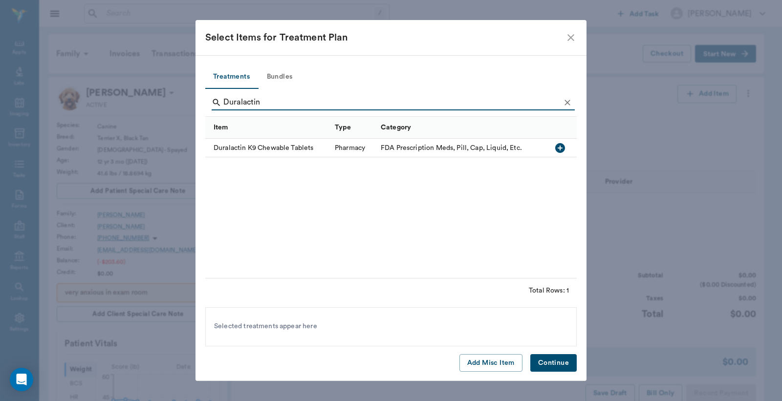
type input "Duralactin"
click at [560, 149] on icon "button" at bounding box center [560, 148] width 12 height 12
click at [548, 362] on button "Continue" at bounding box center [554, 363] width 46 height 18
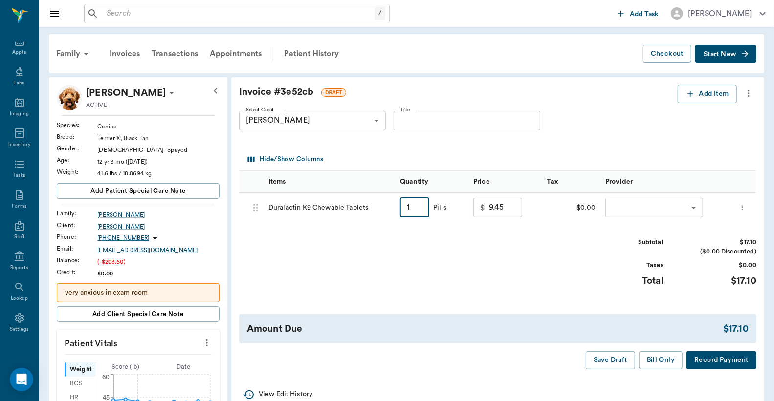
type input "18"
type input "17.10"
type input "180"
type input "90.00"
type input "180"
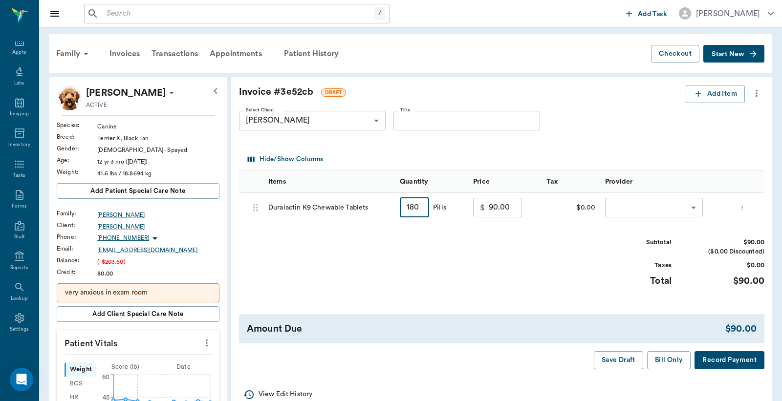
click at [626, 198] on body "/ ​ Add Task [PERSON_NAME] Nectar Messages Appts Labs Imaging Inventory Tasks F…" at bounding box center [391, 402] width 782 height 805
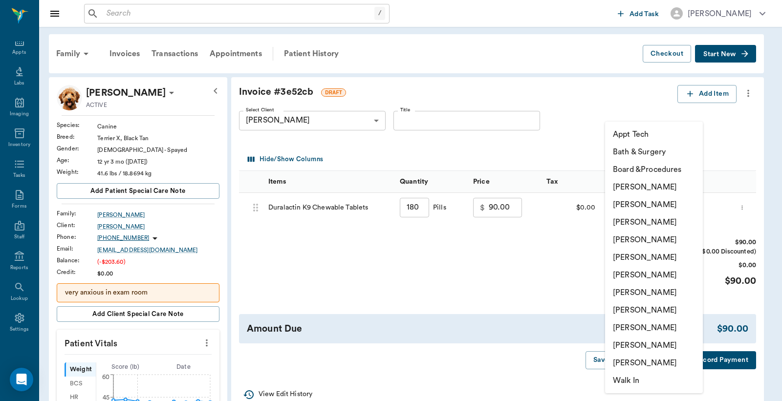
click at [628, 201] on li "[PERSON_NAME]" at bounding box center [654, 205] width 98 height 18
type input "none-63ec2e2852e12b0ba117910e"
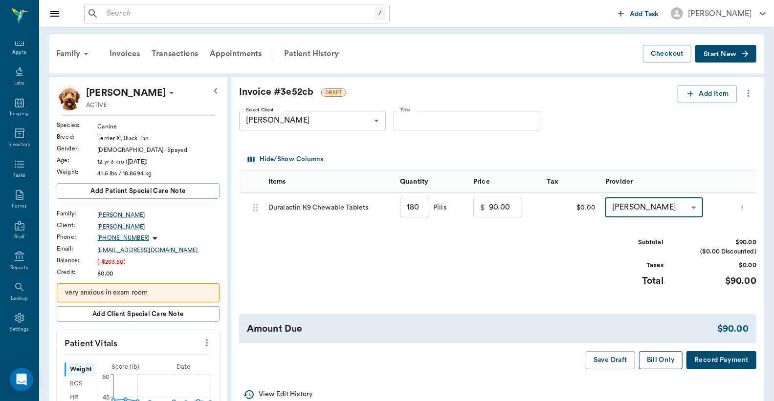
click at [669, 360] on button "Bill Only" at bounding box center [661, 361] width 44 height 18
type input "180.00"
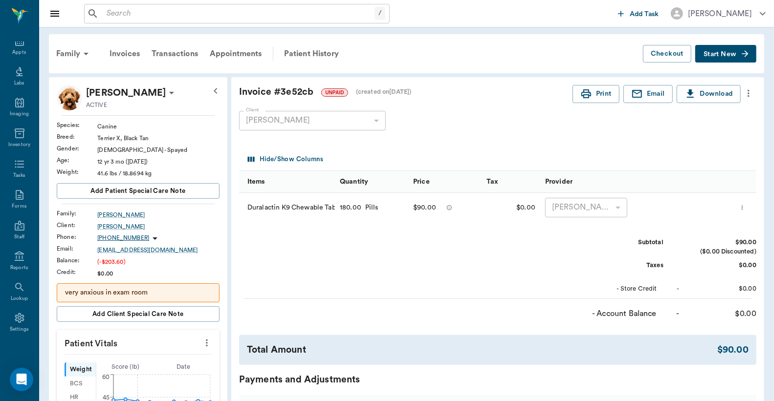
click at [724, 54] on span "Start New" at bounding box center [720, 54] width 33 height 0
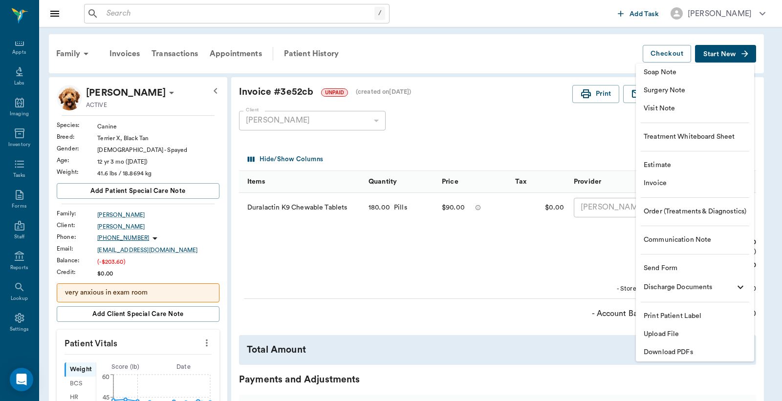
click at [666, 187] on span "Invoice" at bounding box center [695, 183] width 103 height 10
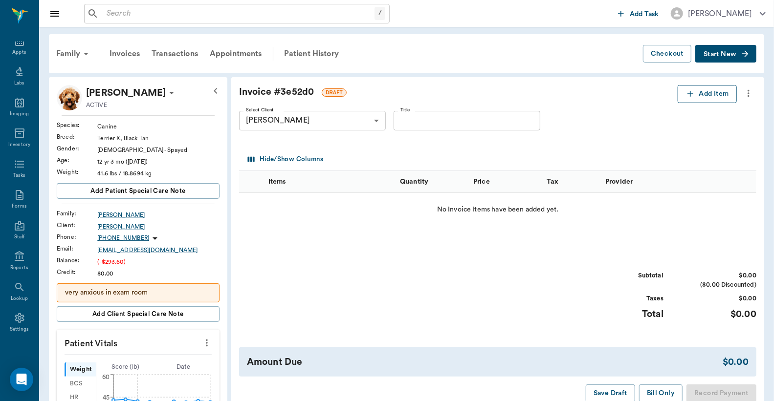
click at [713, 93] on button "Add Item" at bounding box center [707, 94] width 59 height 18
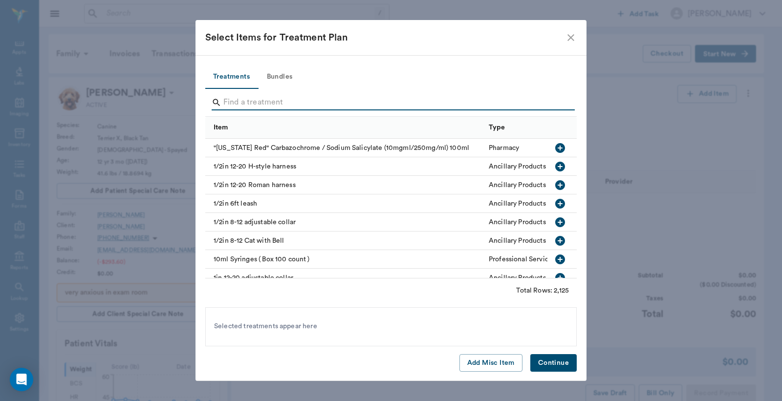
click at [224, 106] on input "Search" at bounding box center [391, 103] width 337 height 16
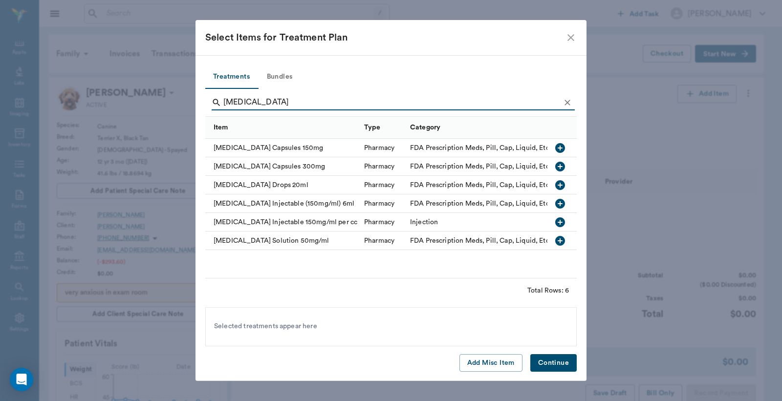
type input "[MEDICAL_DATA]"
click at [562, 185] on icon "button" at bounding box center [560, 185] width 12 height 12
click at [540, 363] on button "Continue" at bounding box center [554, 363] width 46 height 18
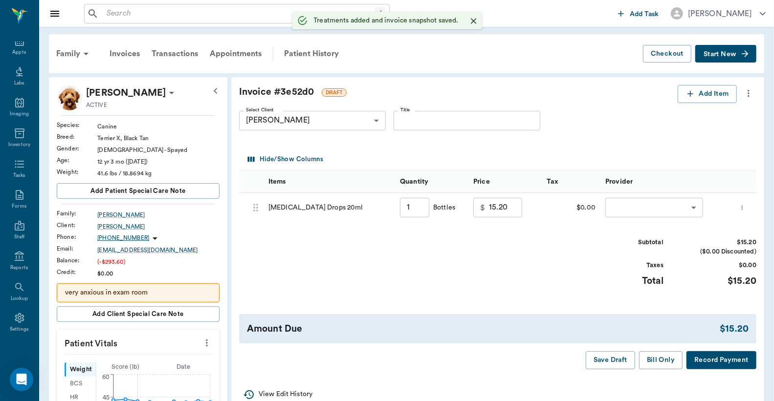
type input "1.00"
click at [702, 96] on button "Add Item" at bounding box center [707, 94] width 59 height 18
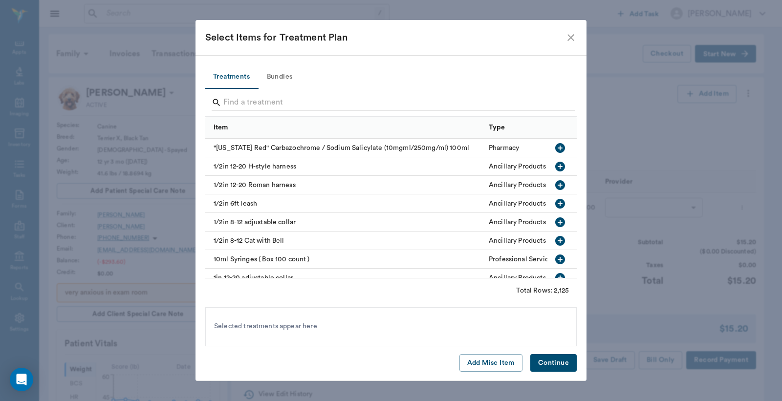
click at [226, 105] on input "Search" at bounding box center [391, 103] width 337 height 16
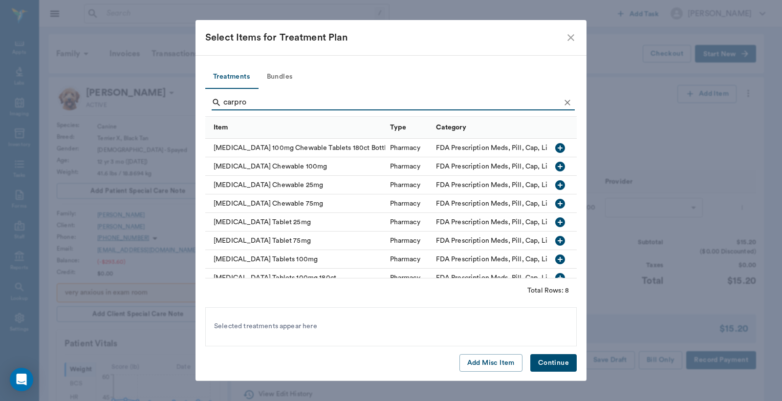
type input "carpro"
click at [555, 258] on icon "button" at bounding box center [560, 260] width 10 height 10
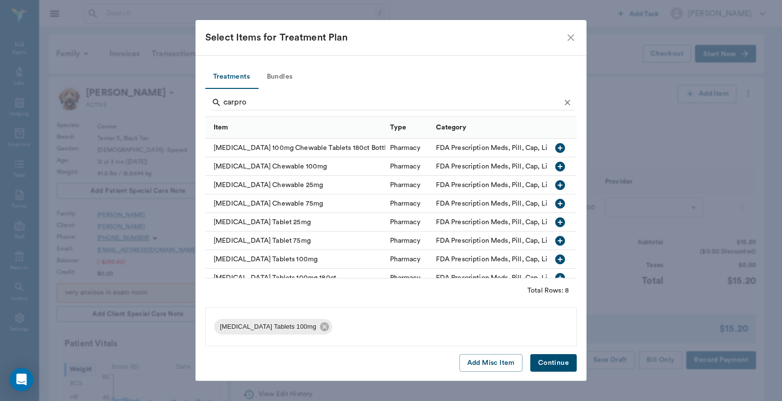
click at [551, 367] on button "Continue" at bounding box center [554, 363] width 46 height 18
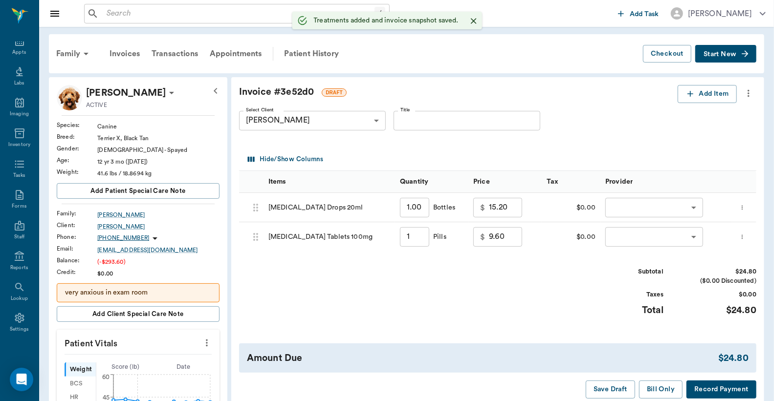
type input "1.00"
click at [701, 95] on button "Add Item" at bounding box center [707, 94] width 59 height 18
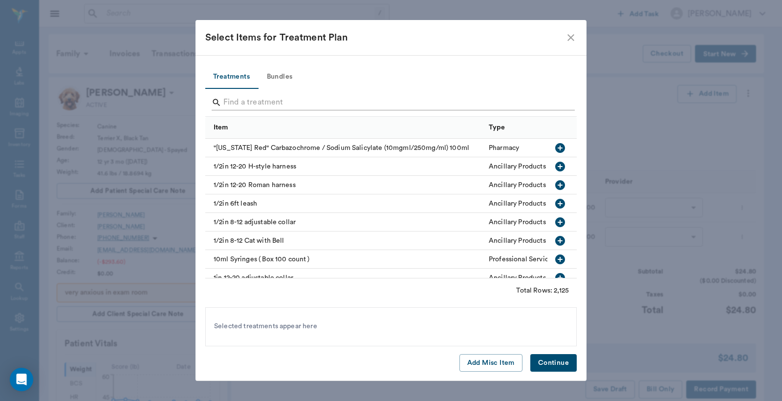
click at [222, 104] on div "Search" at bounding box center [393, 103] width 363 height 16
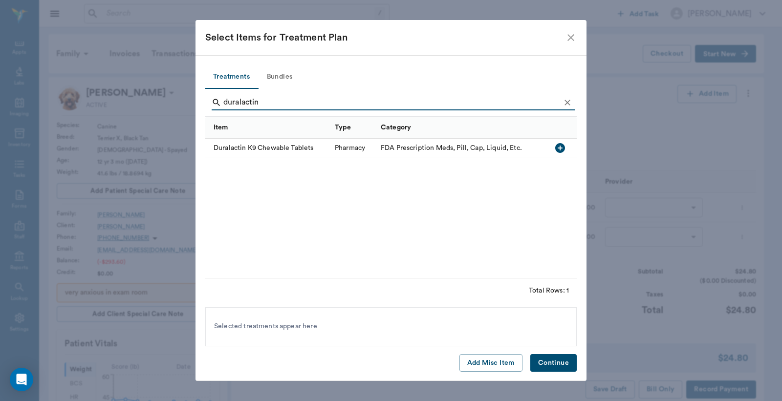
type input "duralactin"
click at [560, 150] on icon "button" at bounding box center [560, 148] width 12 height 12
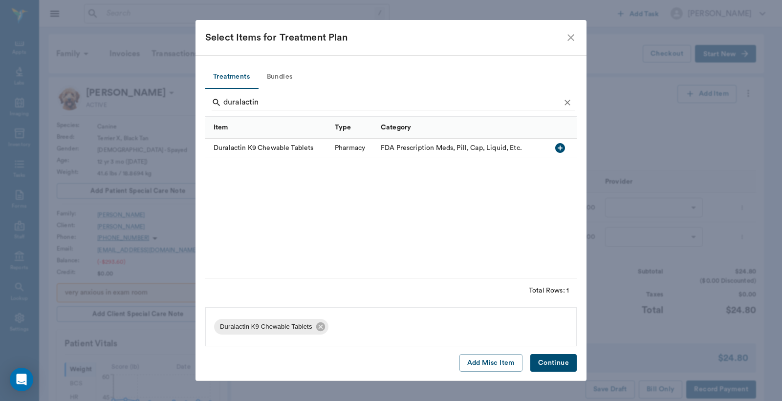
click at [562, 360] on button "Continue" at bounding box center [554, 363] width 46 height 18
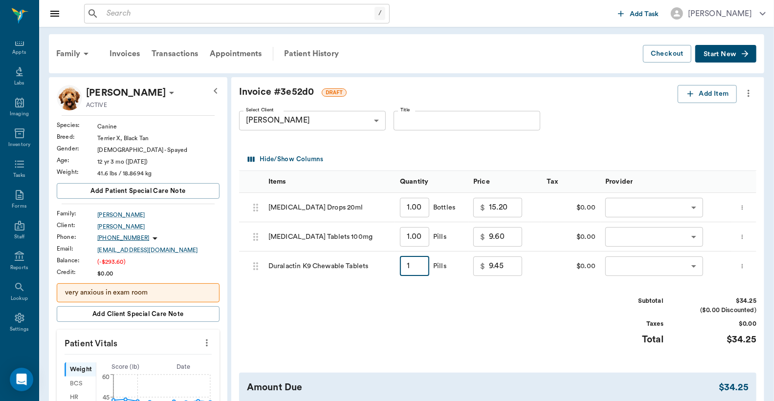
type input "18"
type input "17.10"
type input "180"
type input "90.00"
type input "180"
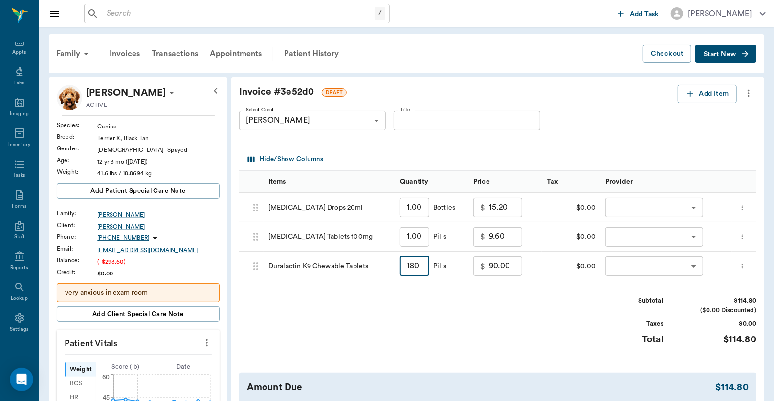
click at [651, 271] on body "/ ​ Add Task Dr. Bert Ellsworth Nectar Messages Appts Labs Imaging Inventory Ta…" at bounding box center [387, 402] width 774 height 805
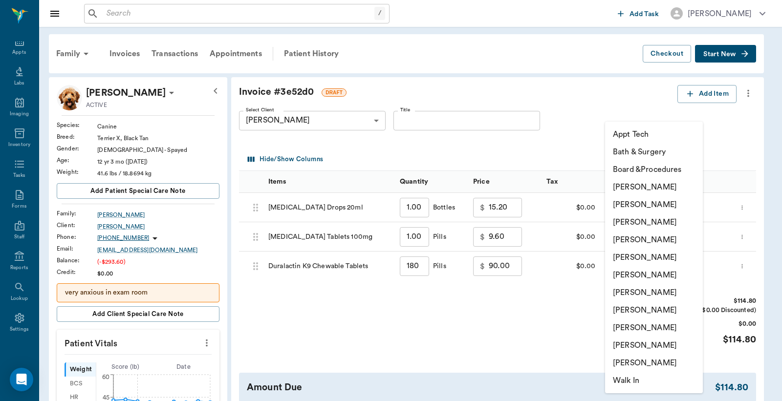
click at [647, 203] on li "[PERSON_NAME]" at bounding box center [654, 205] width 98 height 18
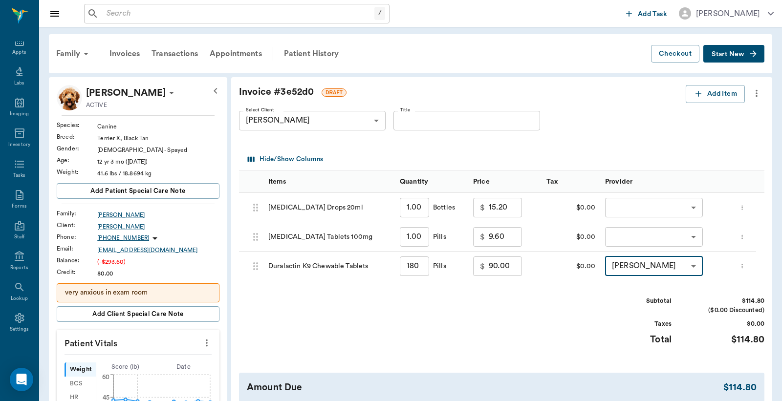
type input "none-63ec2e2852e12b0ba117910e"
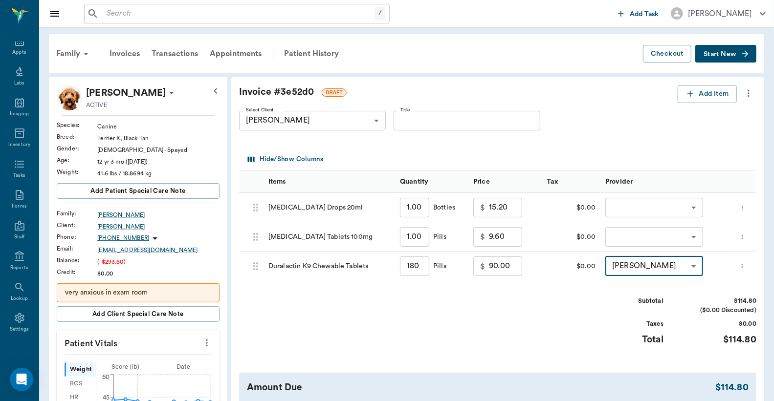
click at [642, 233] on body "/ ​ Add Task Dr. Bert Ellsworth Nectar Messages Appts Labs Imaging Inventory Ta…" at bounding box center [387, 402] width 774 height 805
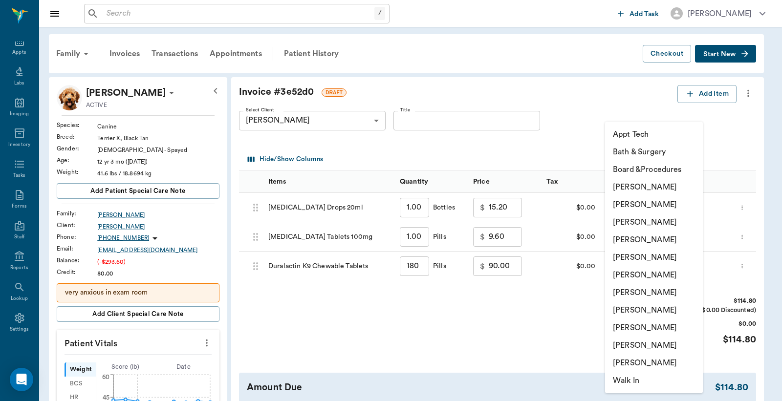
click at [631, 203] on li "[PERSON_NAME]" at bounding box center [654, 205] width 98 height 18
type input "none-63ec2e2852e12b0ba117910e"
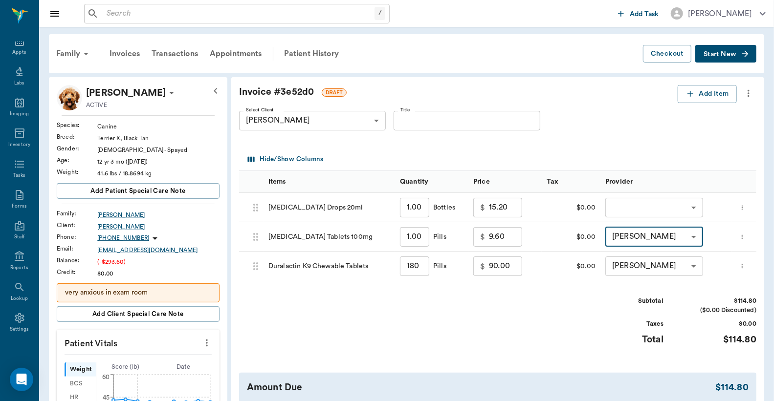
click at [629, 209] on body "/ ​ Add Task Dr. Bert Ellsworth Nectar Messages Appts Labs Imaging Inventory Ta…" at bounding box center [387, 402] width 774 height 805
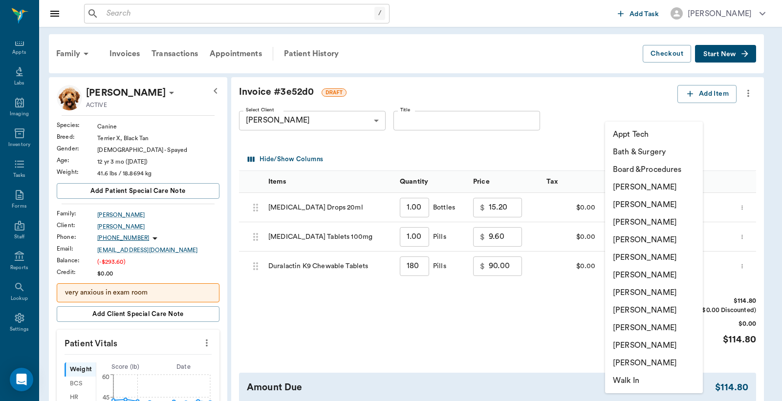
click at [625, 206] on li "[PERSON_NAME]" at bounding box center [654, 205] width 98 height 18
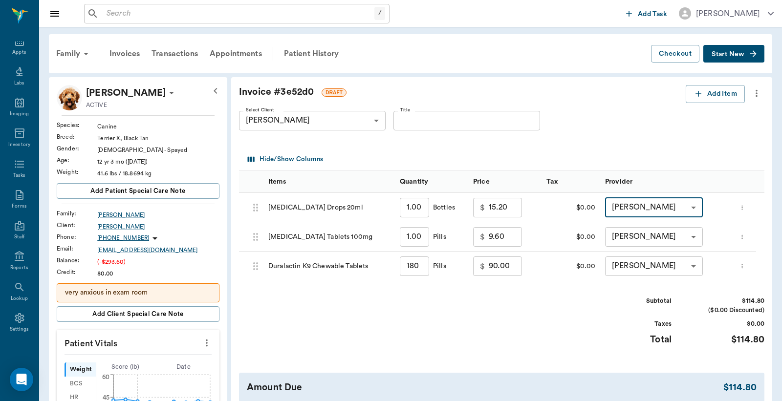
type input "none-63ec2e2852e12b0ba117910e"
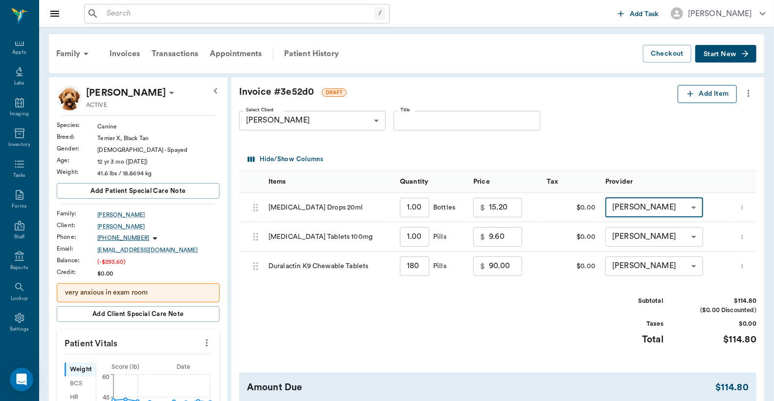
click at [701, 95] on button "Add Item" at bounding box center [707, 94] width 59 height 18
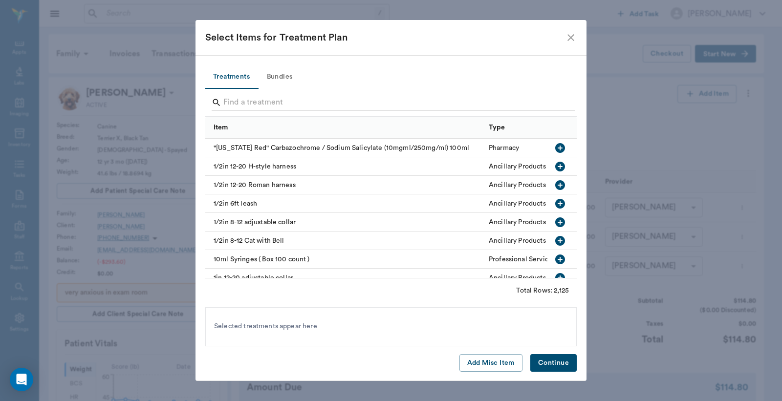
click at [227, 99] on input "Search" at bounding box center [391, 103] width 337 height 16
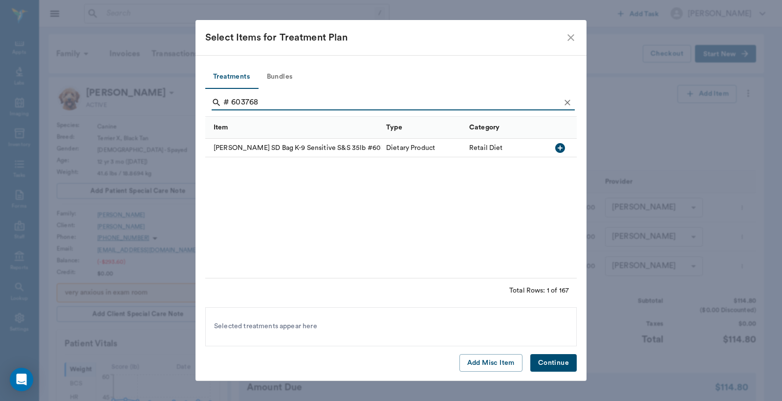
type input "# 603768"
click at [560, 148] on icon "button" at bounding box center [560, 148] width 12 height 12
click at [548, 364] on button "Continue" at bounding box center [554, 363] width 46 height 18
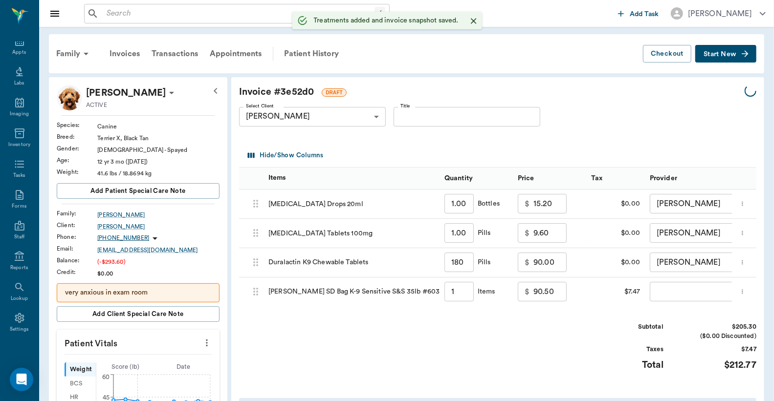
type input "180.00"
type input "1.00"
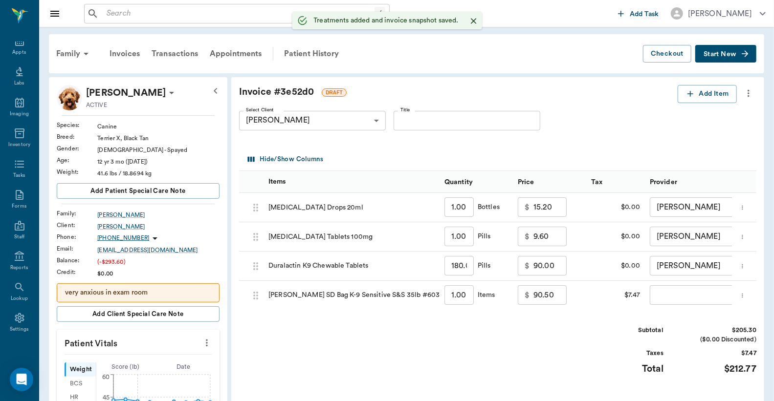
scroll to position [145, 0]
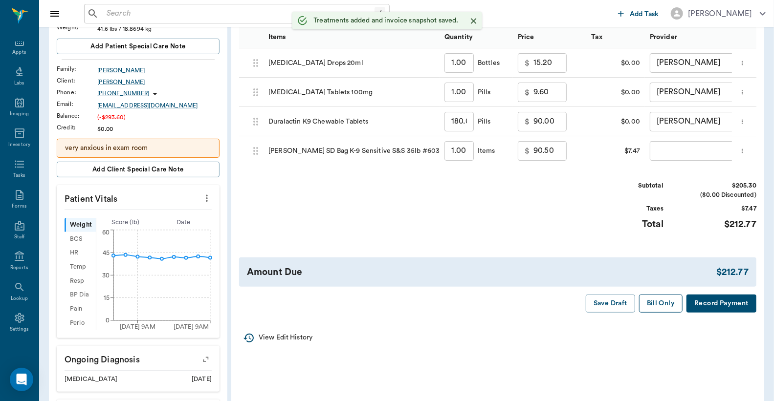
click at [656, 313] on button "Bill Only" at bounding box center [661, 304] width 44 height 18
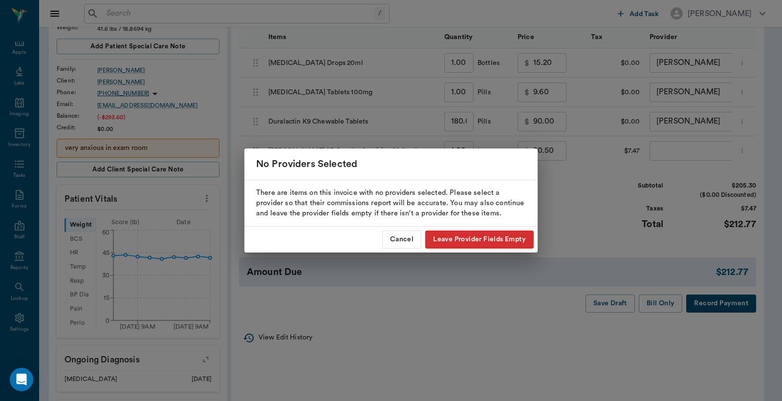
drag, startPoint x: 393, startPoint y: 242, endPoint x: 462, endPoint y: 192, distance: 85.1
click at [393, 240] on button "Cancel" at bounding box center [401, 240] width 39 height 18
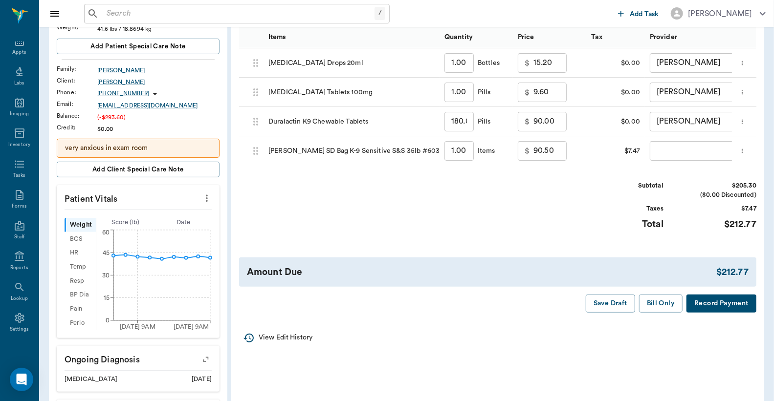
click at [662, 152] on body "/ ​ Add Task Dr. Bert Ellsworth Nectar Messages Appts Labs Imaging Inventory Ta…" at bounding box center [387, 257] width 774 height 805
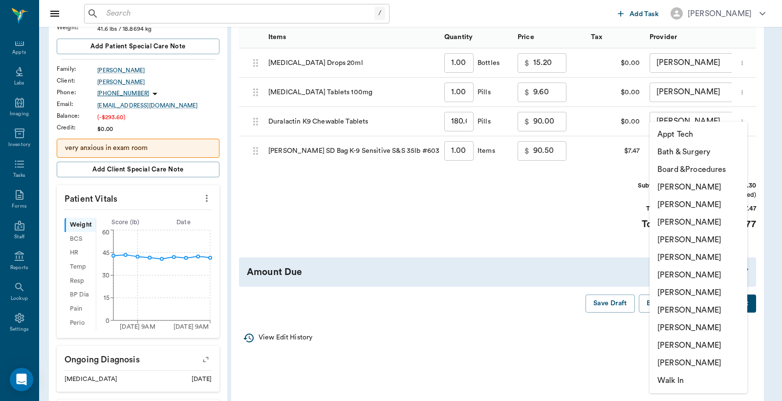
click at [669, 206] on li "[PERSON_NAME]" at bounding box center [699, 205] width 98 height 18
type input "none-63ec2e2852e12b0ba117910e"
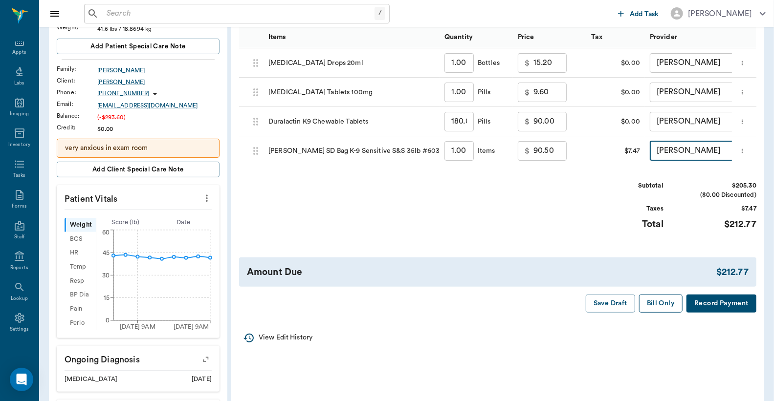
click at [651, 311] on button "Bill Only" at bounding box center [661, 304] width 44 height 18
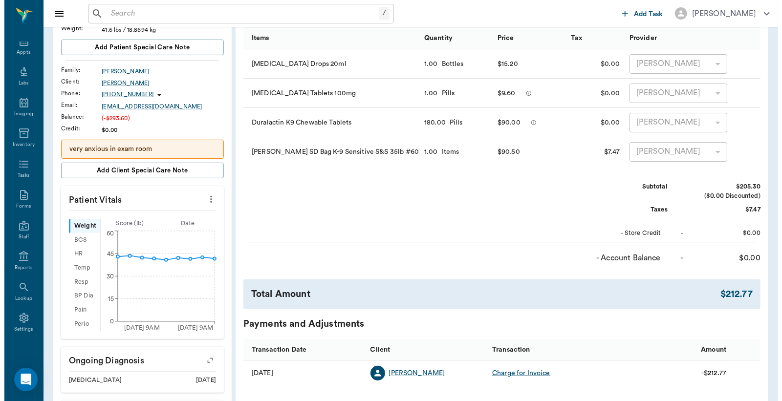
scroll to position [0, 0]
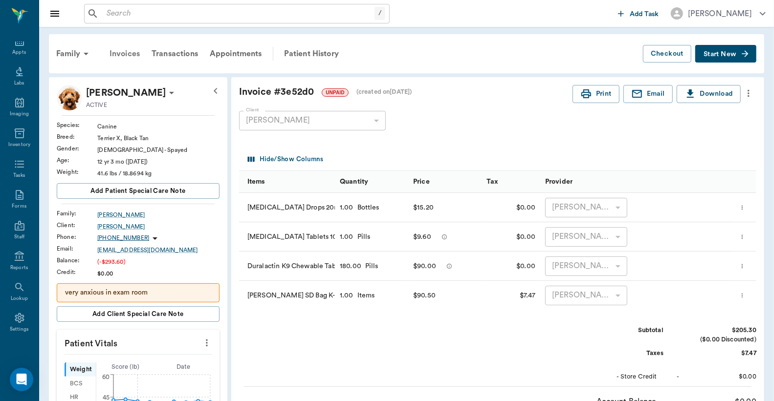
click at [125, 52] on div "Invoices" at bounding box center [125, 53] width 42 height 23
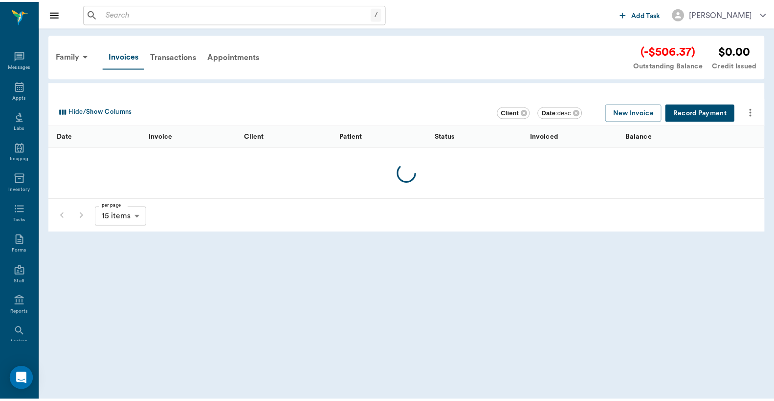
scroll to position [45, 0]
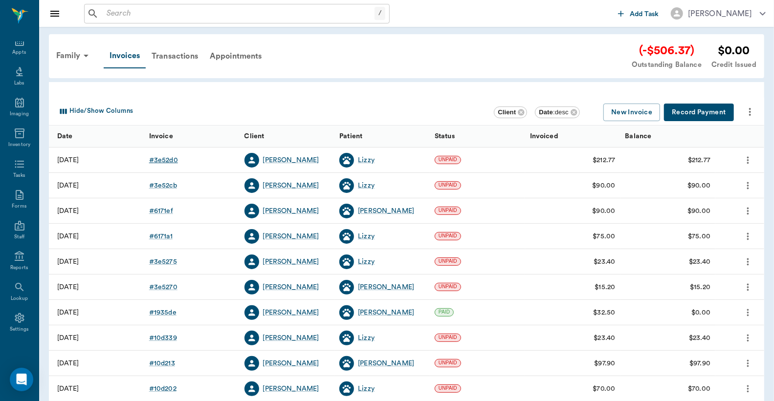
click at [166, 160] on div "# 3e52d0" at bounding box center [163, 160] width 29 height 10
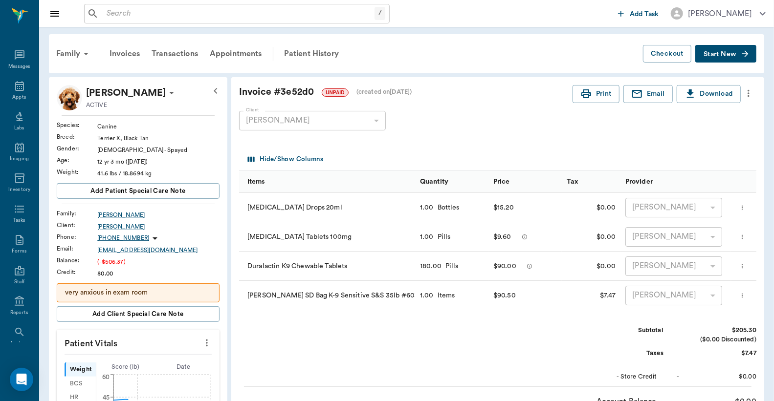
scroll to position [45, 0]
click at [124, 55] on div "Invoices" at bounding box center [125, 53] width 42 height 23
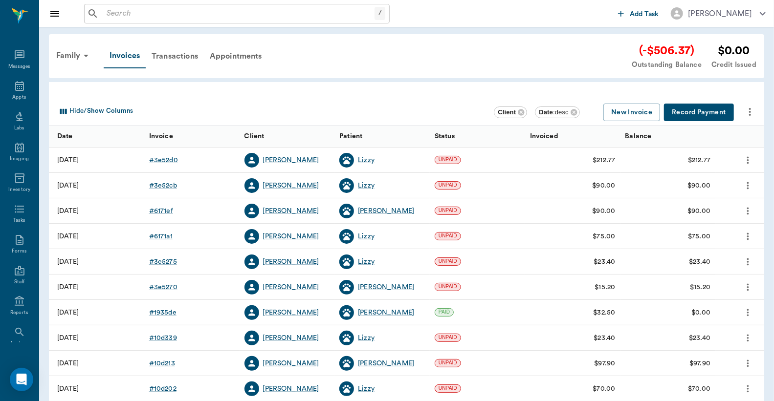
scroll to position [45, 0]
click at [159, 210] on div "# 6171ef" at bounding box center [161, 211] width 24 height 10
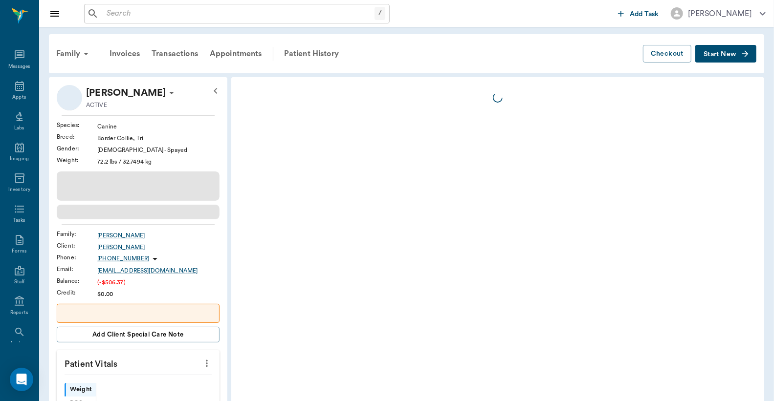
scroll to position [45, 0]
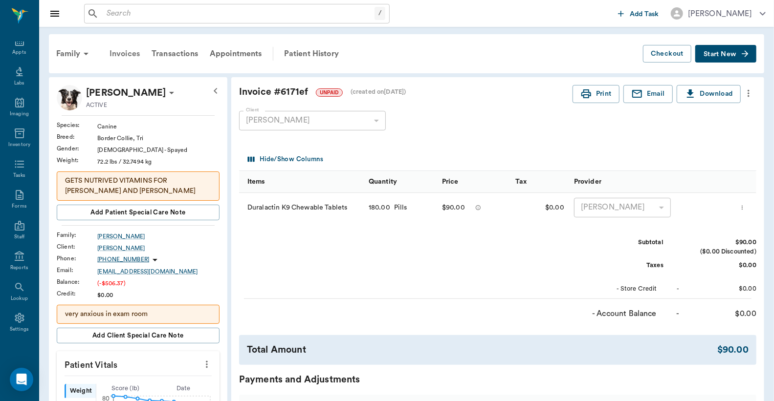
click at [125, 53] on div "Invoices" at bounding box center [125, 53] width 42 height 23
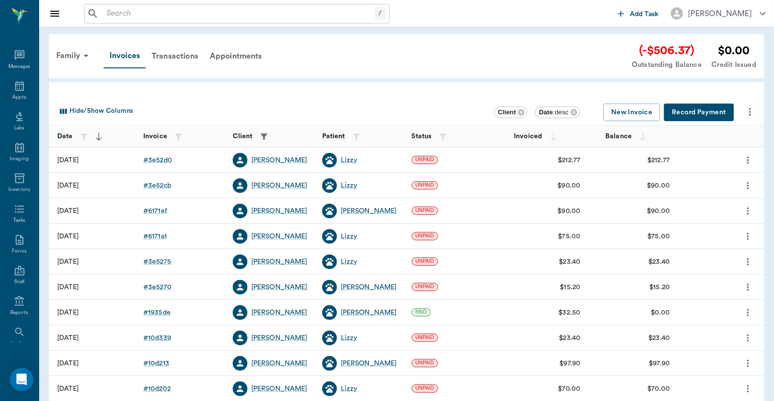
scroll to position [45, 0]
click at [747, 214] on icon "more" at bounding box center [748, 211] width 11 height 12
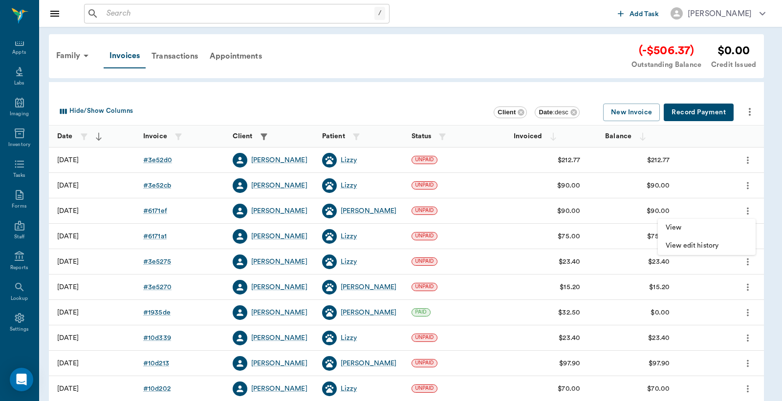
click at [747, 214] on div at bounding box center [391, 200] width 782 height 401
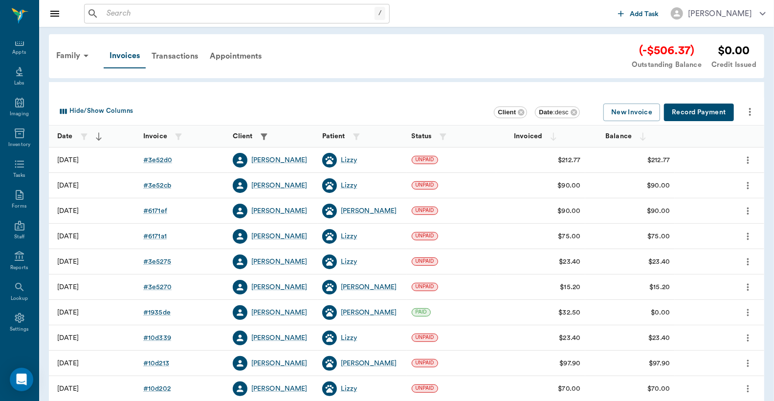
click at [688, 113] on button "Record Payment" at bounding box center [699, 113] width 70 height 18
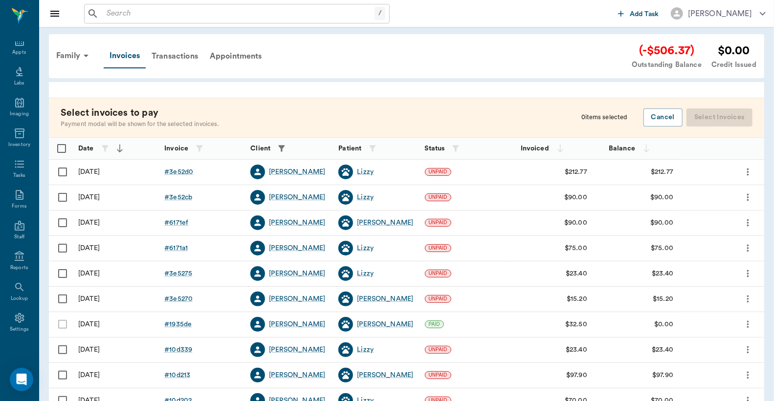
click at [60, 172] on input "Select row" at bounding box center [62, 172] width 21 height 21
checkbox input "false"
checkbox input "true"
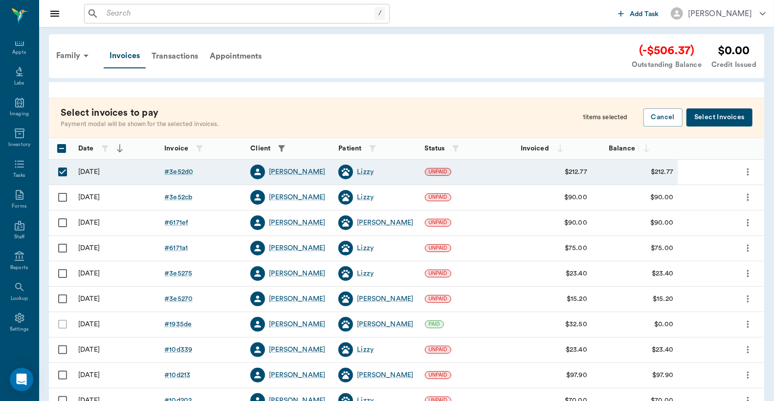
click at [61, 198] on input "Select row" at bounding box center [62, 197] width 21 height 21
checkbox input "true"
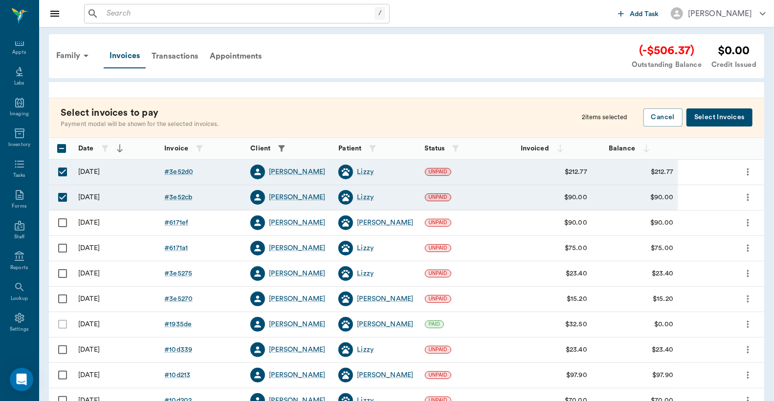
click at [735, 116] on button "Select Invoices" at bounding box center [720, 118] width 66 height 18
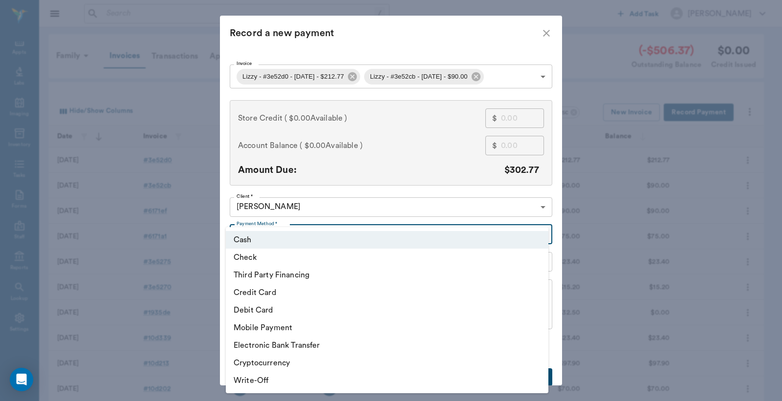
click at [540, 237] on body "/ ​ Add Task Dr. Bert Ellsworth Nectar Messages Appts Labs Imaging Inventory Ta…" at bounding box center [391, 287] width 782 height 574
click at [300, 313] on li "Debit Card" at bounding box center [387, 311] width 323 height 18
type input "DEBIT_CARD"
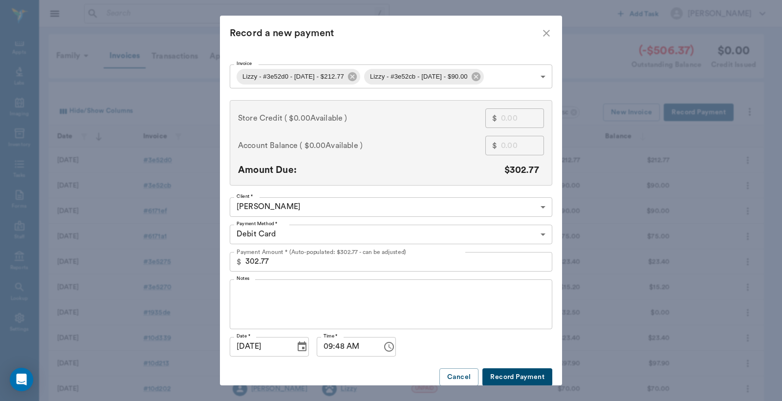
click at [512, 377] on button "Record Payment" at bounding box center [518, 378] width 70 height 18
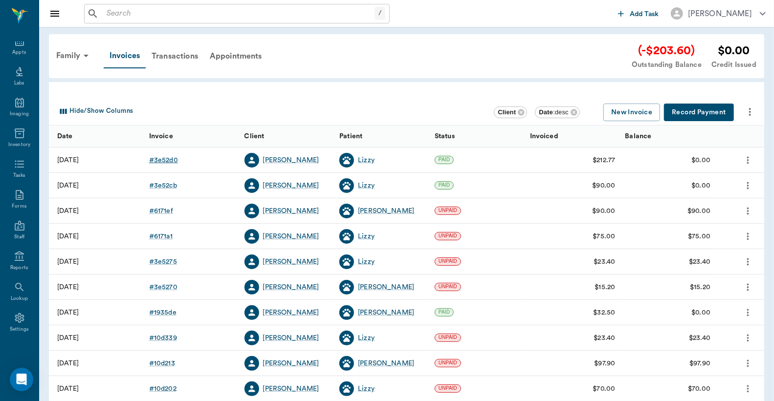
click at [167, 159] on div "# 3e52d0" at bounding box center [163, 160] width 29 height 10
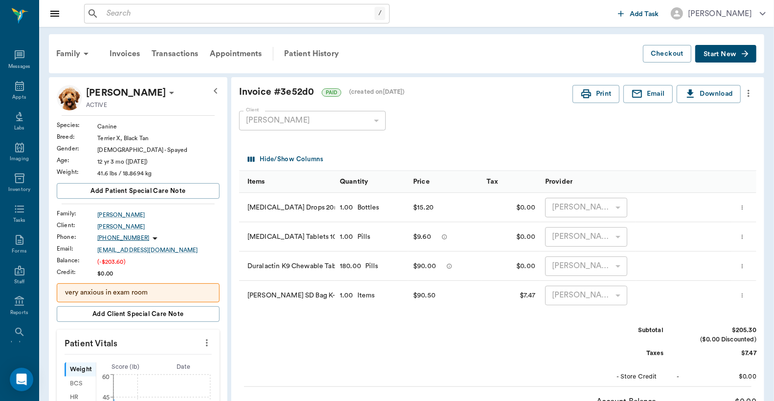
scroll to position [45, 0]
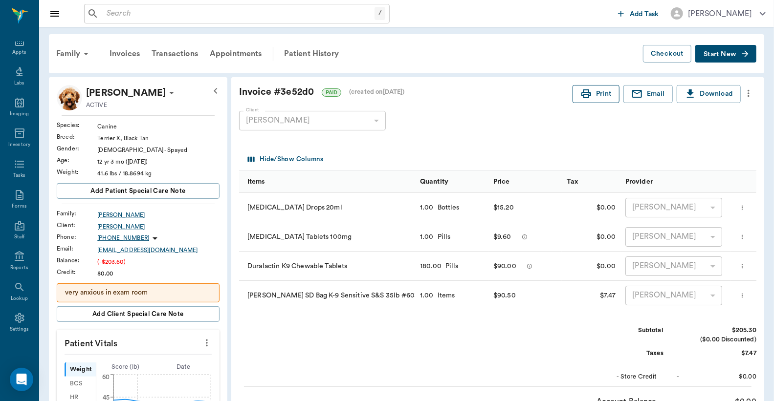
click at [600, 98] on button "Print" at bounding box center [596, 94] width 47 height 18
click at [126, 54] on div "Invoices" at bounding box center [125, 53] width 42 height 23
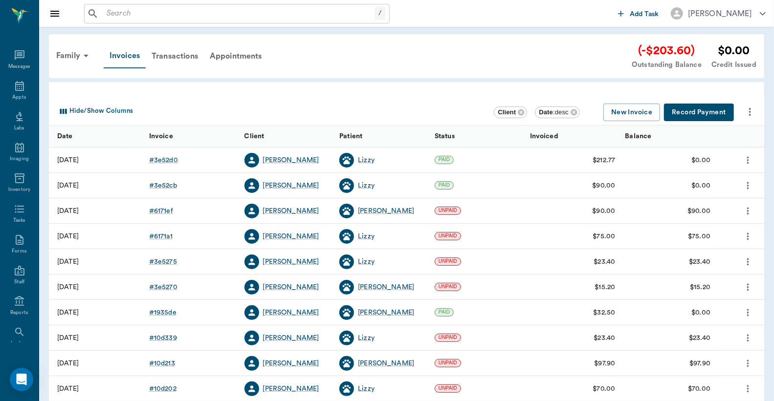
scroll to position [45, 0]
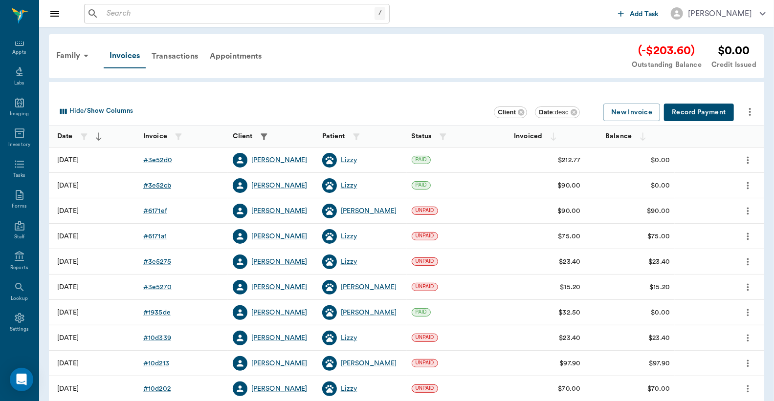
drag, startPoint x: 131, startPoint y: 56, endPoint x: 166, endPoint y: 187, distance: 135.7
click at [166, 187] on div "# 3e52cb" at bounding box center [157, 186] width 28 height 10
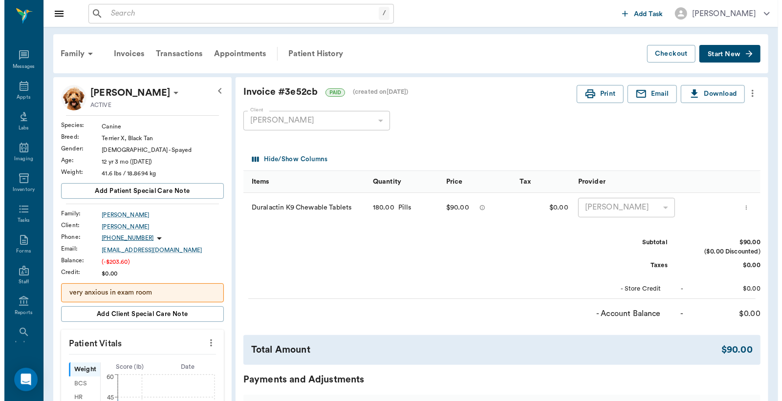
scroll to position [45, 0]
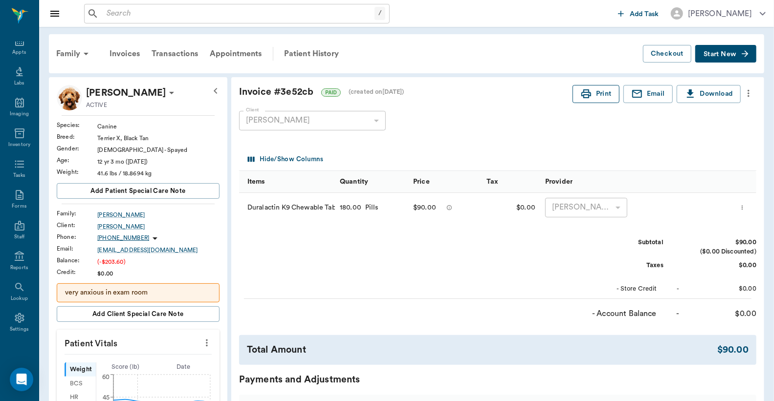
click at [600, 89] on button "Print" at bounding box center [596, 94] width 47 height 18
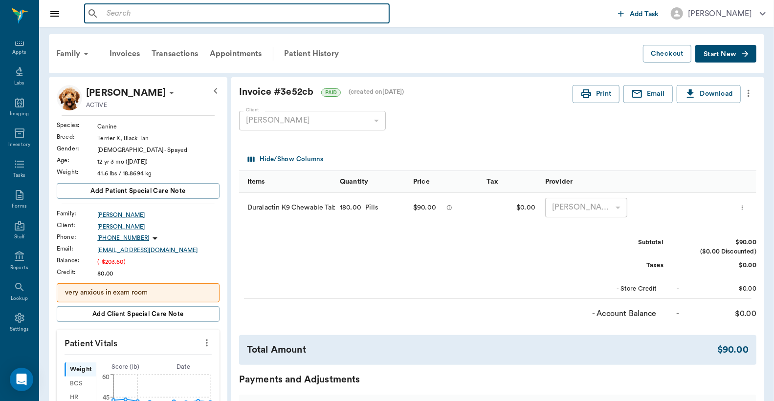
click at [109, 13] on input "text" at bounding box center [244, 14] width 283 height 14
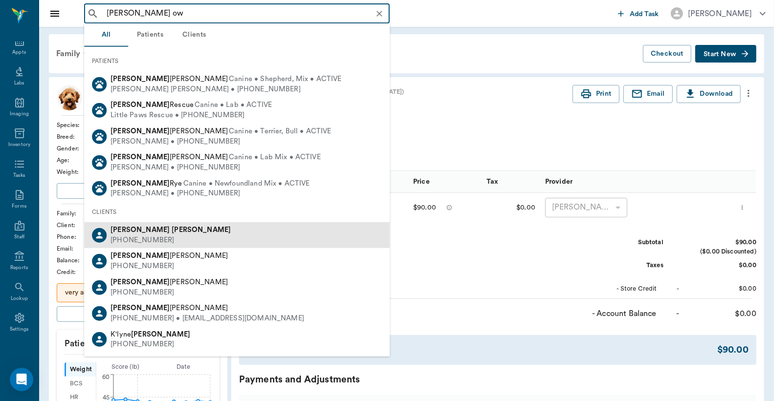
click at [155, 242] on div "(903) 392-4598" at bounding box center [171, 241] width 120 height 10
type input "shelbi ow"
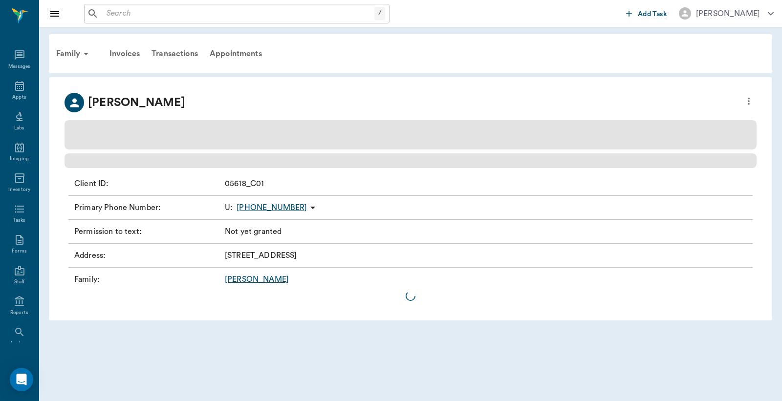
scroll to position [45, 0]
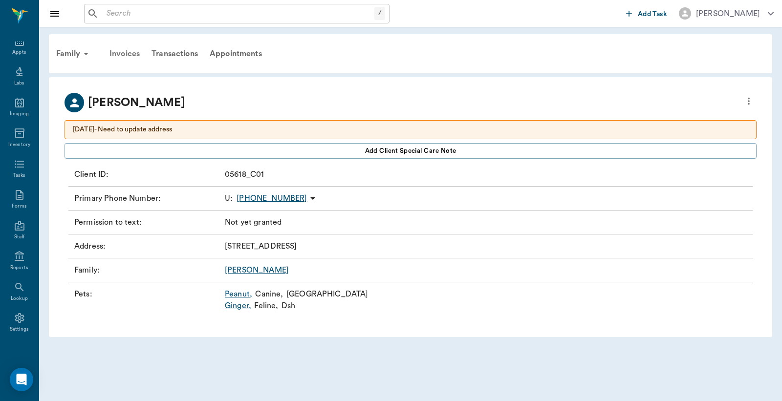
click at [123, 51] on div "Invoices" at bounding box center [125, 53] width 42 height 23
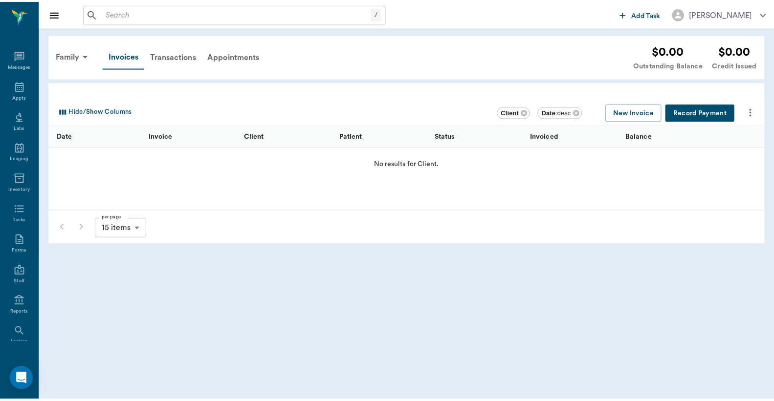
scroll to position [45, 0]
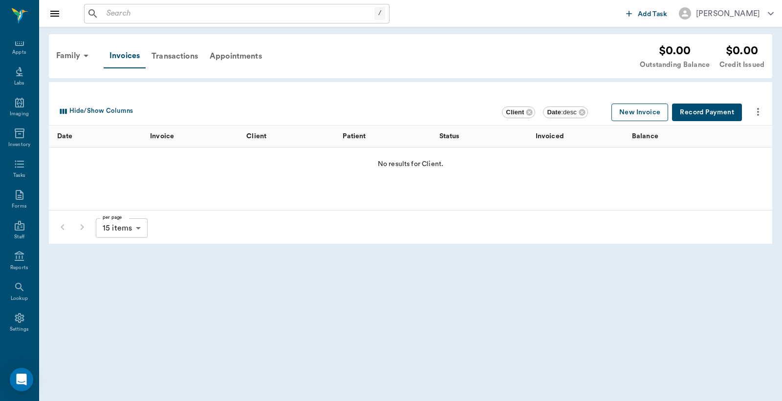
click at [629, 113] on button "New Invoice" at bounding box center [640, 113] width 57 height 18
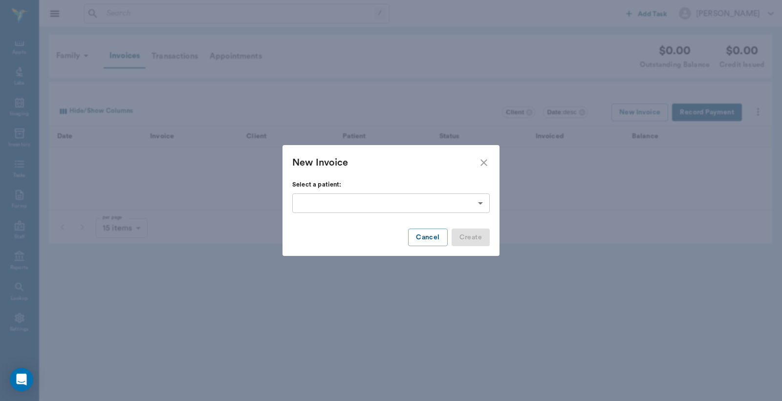
click at [480, 203] on body "/ ​ Add Task Dr. Bert Ellsworth Nectar Messages Appts Labs Imaging Inventory Ta…" at bounding box center [391, 200] width 782 height 401
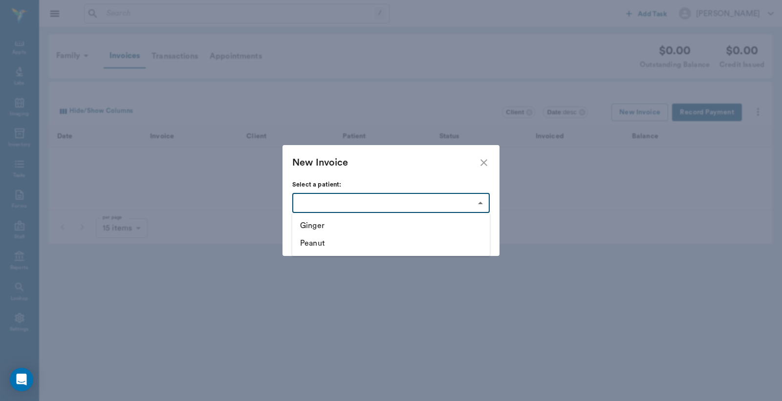
click at [379, 226] on li "Ginger" at bounding box center [391, 226] width 198 height 18
type input "63ec3151bf929af01c1dd4bd"
click at [477, 242] on button "Create" at bounding box center [471, 238] width 38 height 18
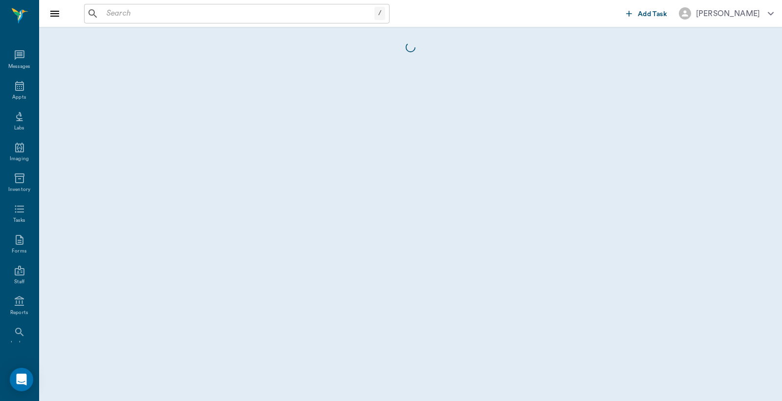
scroll to position [45, 0]
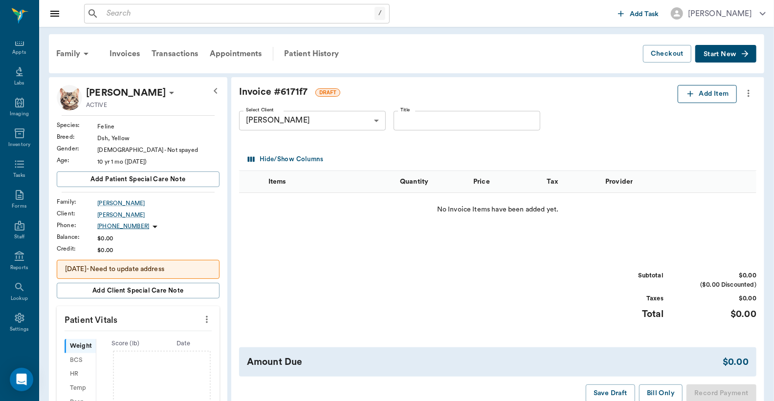
click at [705, 98] on button "Add Item" at bounding box center [707, 94] width 59 height 18
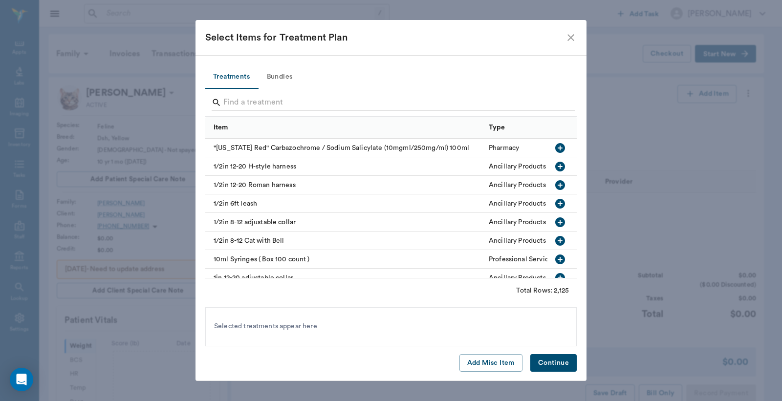
click at [222, 100] on div "Search" at bounding box center [393, 103] width 363 height 16
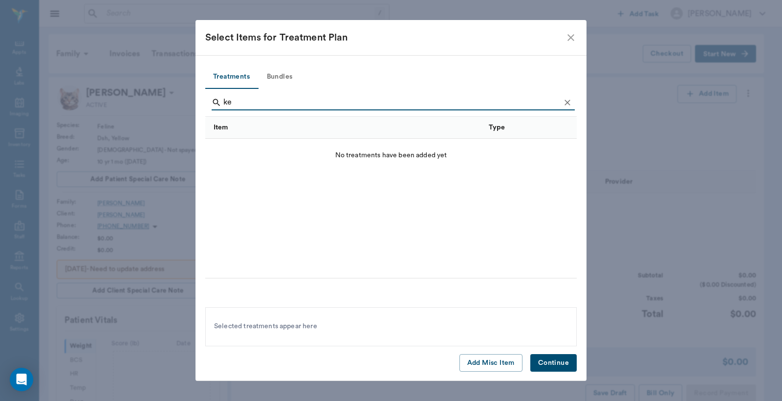
type input "k"
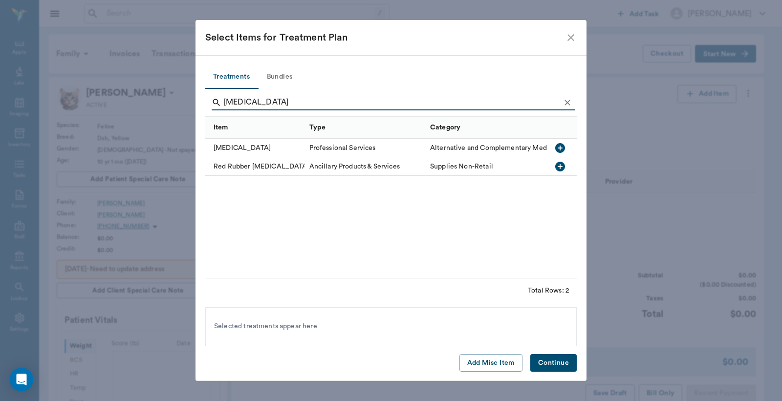
type input "feeding tube"
click at [559, 167] on icon "button" at bounding box center [560, 167] width 10 height 10
click at [547, 360] on button "Continue" at bounding box center [554, 363] width 46 height 18
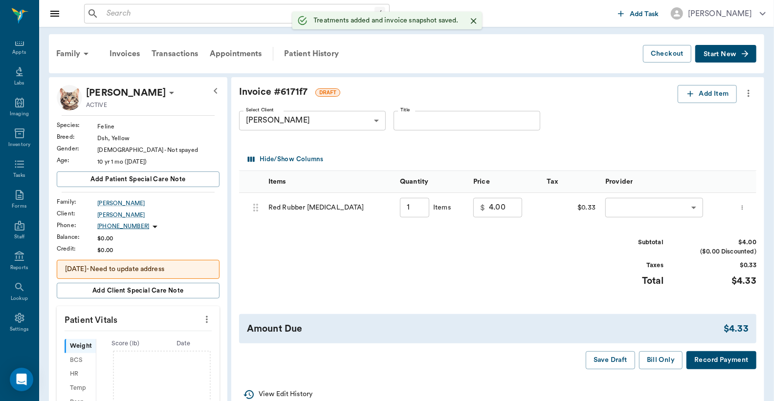
type input "1.00"
click at [731, 364] on button "Record Payment" at bounding box center [722, 361] width 70 height 18
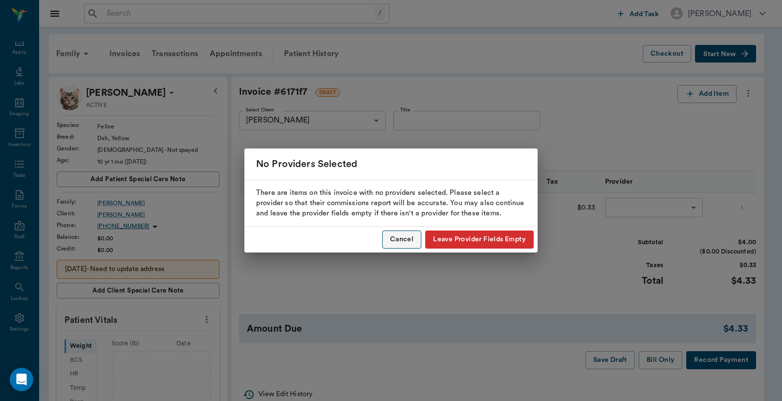
click at [392, 238] on button "Cancel" at bounding box center [401, 240] width 39 height 18
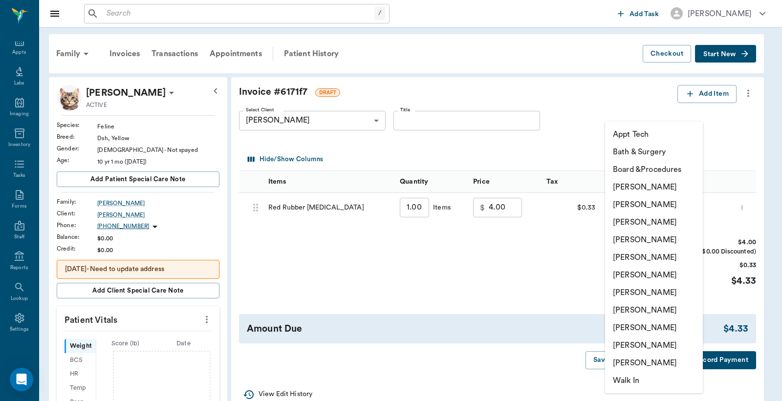
click at [628, 207] on body "/ ​ Add Task Dr. Bert Ellsworth Nectar Messages Appts Labs Imaging Inventory Ta…" at bounding box center [391, 329] width 782 height 658
click at [628, 207] on li "[PERSON_NAME]" at bounding box center [654, 205] width 98 height 18
type input "none-63ec2e2852e12b0ba117910e"
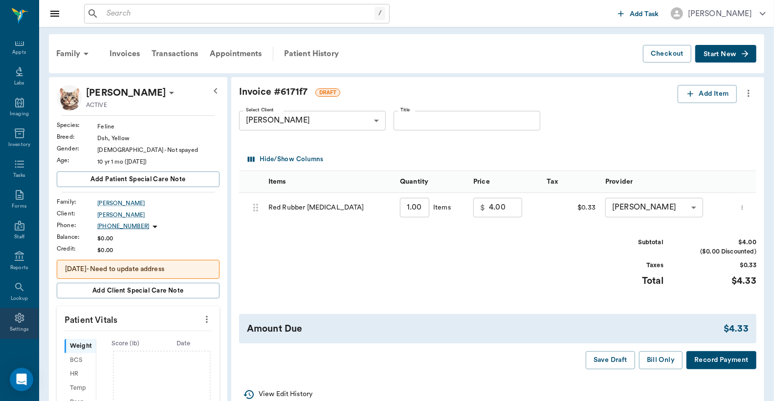
click at [16, 326] on div "Settings" at bounding box center [20, 329] width 20 height 7
click at [710, 364] on button "Record Payment" at bounding box center [722, 361] width 70 height 18
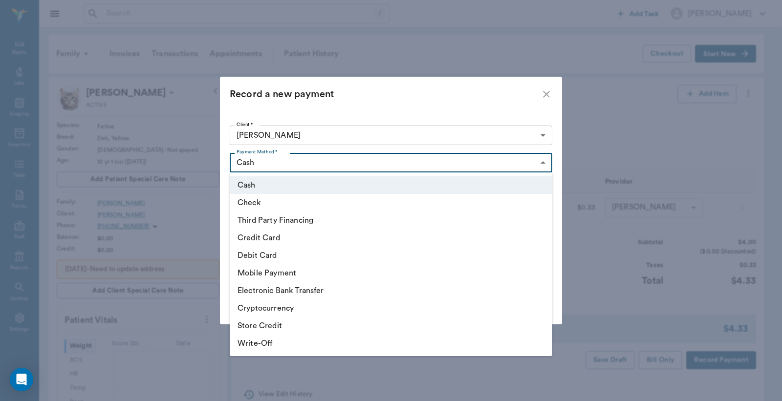
click at [544, 163] on body "/ ​ Add Task Dr. Bert Ellsworth Nectar Messages Appts Labs Imaging Inventory Ta…" at bounding box center [391, 329] width 782 height 658
click at [324, 257] on li "Debit Card" at bounding box center [391, 256] width 323 height 18
type input "DEBIT_CARD"
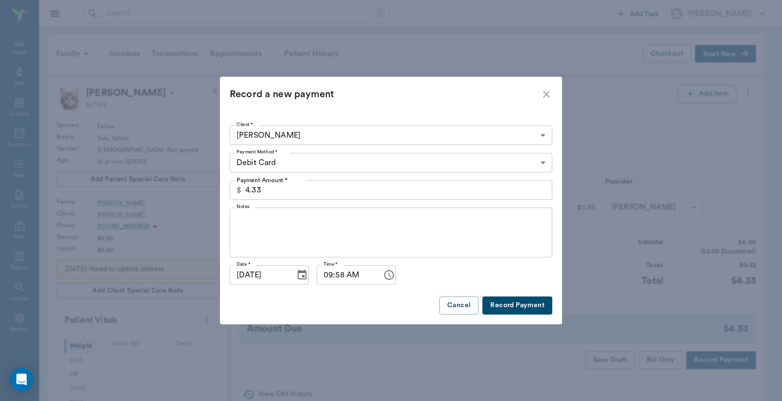
click at [516, 307] on button "Record Payment" at bounding box center [518, 306] width 70 height 18
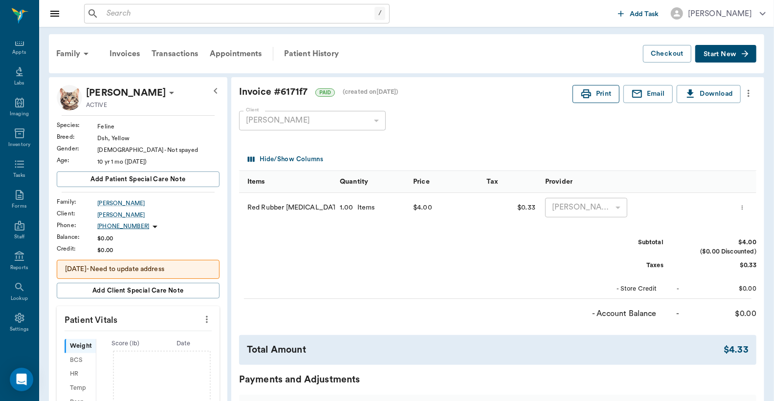
click at [592, 93] on button "Print" at bounding box center [596, 94] width 47 height 18
click at [19, 321] on icon at bounding box center [20, 318] width 12 height 12
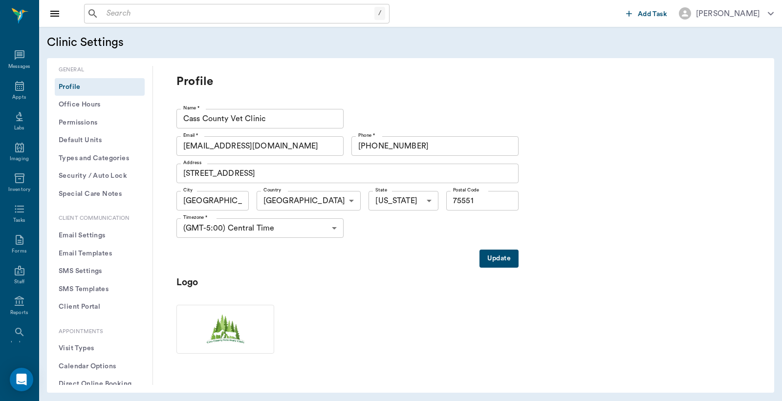
scroll to position [145, 0]
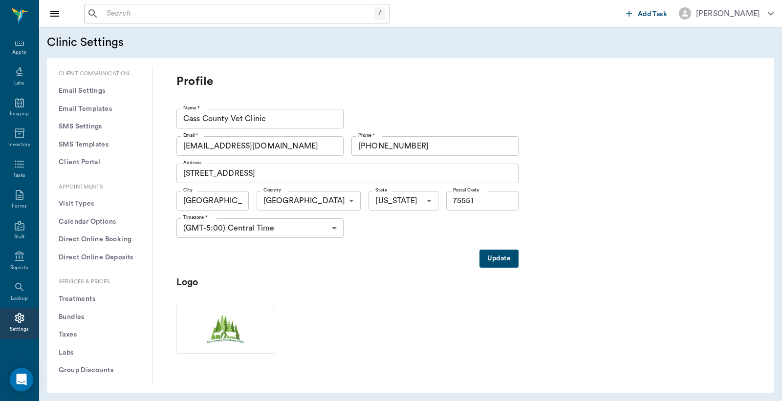
click at [89, 299] on button "Treatments" at bounding box center [100, 299] width 90 height 18
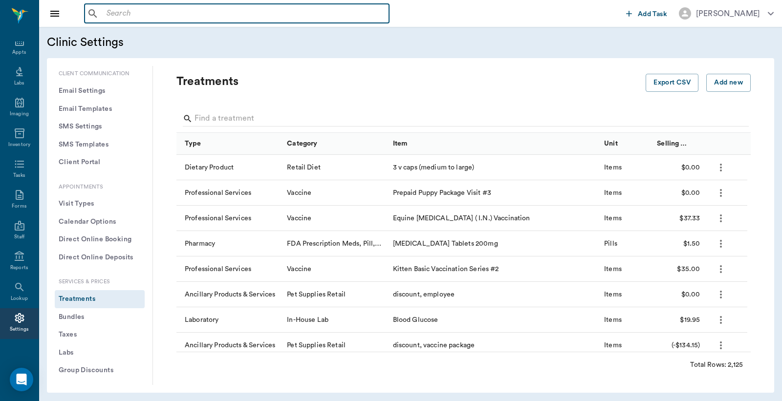
click at [105, 16] on input "text" at bounding box center [244, 14] width 283 height 14
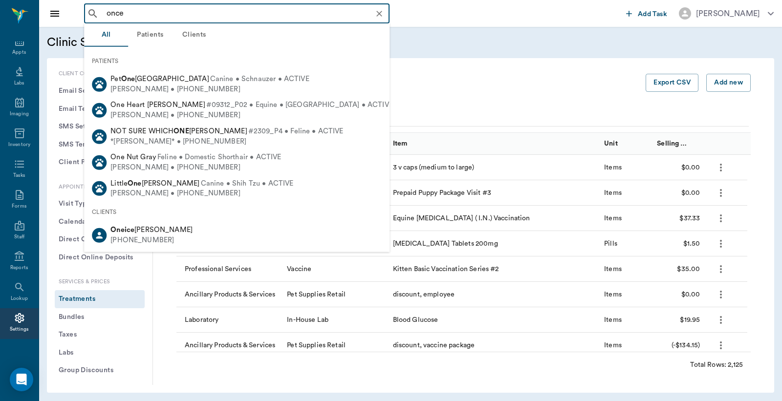
type input "once"
click at [479, 99] on div "Treatments" at bounding box center [411, 89] width 469 height 31
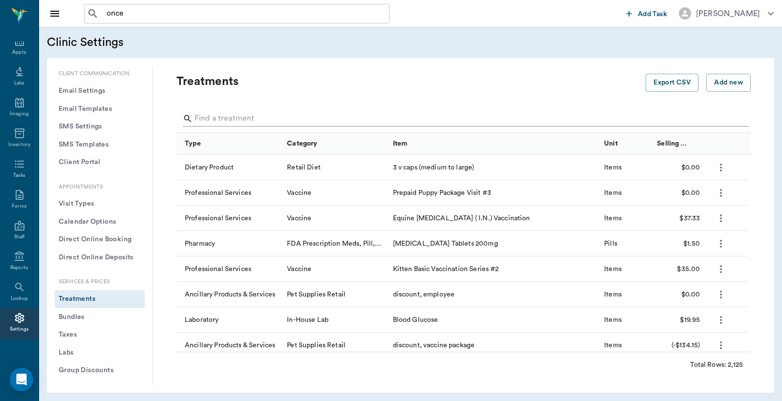
click at [204, 121] on input "Search" at bounding box center [465, 119] width 540 height 16
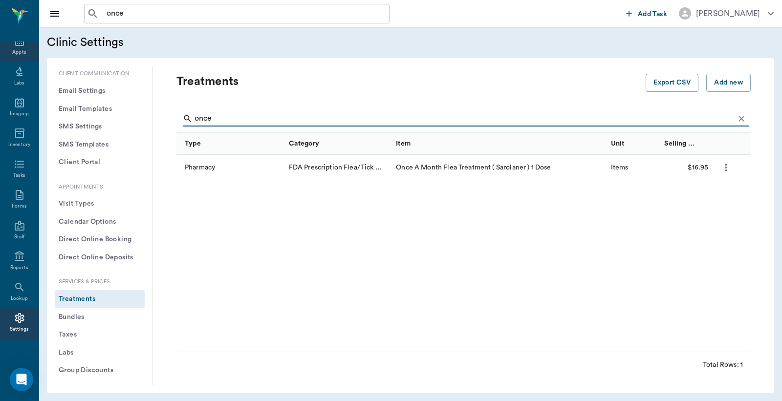
type input "once"
click at [17, 50] on div "Appts" at bounding box center [19, 52] width 14 height 7
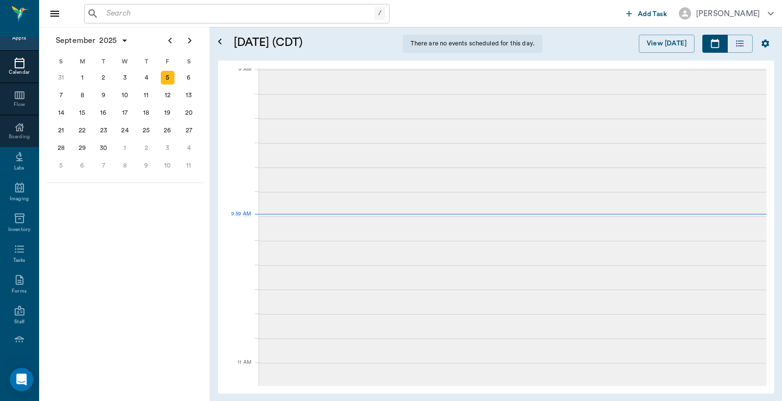
scroll to position [147, 0]
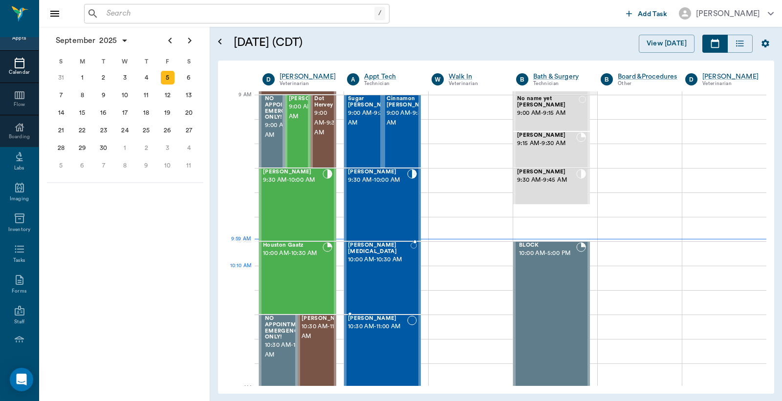
click at [387, 281] on div "Kyzer Whitlow 10:00 AM - 10:30 AM" at bounding box center [379, 278] width 63 height 71
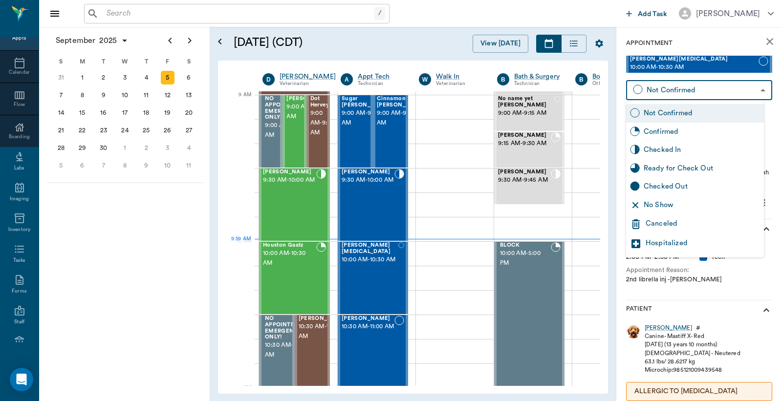
click at [695, 89] on body "/ ​ Add Task Dr. Bert Ellsworth Nectar Messages Appts Calendar Flow Boarding La…" at bounding box center [391, 200] width 782 height 401
click at [663, 151] on div "Checked In" at bounding box center [702, 150] width 116 height 11
type input "CHECKED_IN"
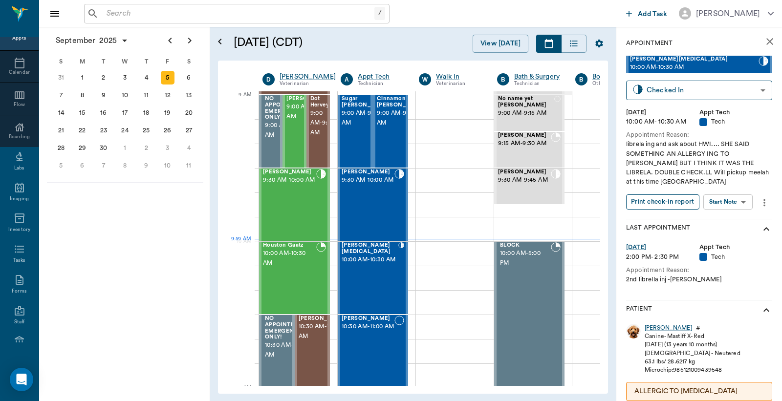
click at [659, 202] on button "Print check-in report" at bounding box center [662, 202] width 73 height 15
click at [109, 11] on input "text" at bounding box center [239, 14] width 272 height 14
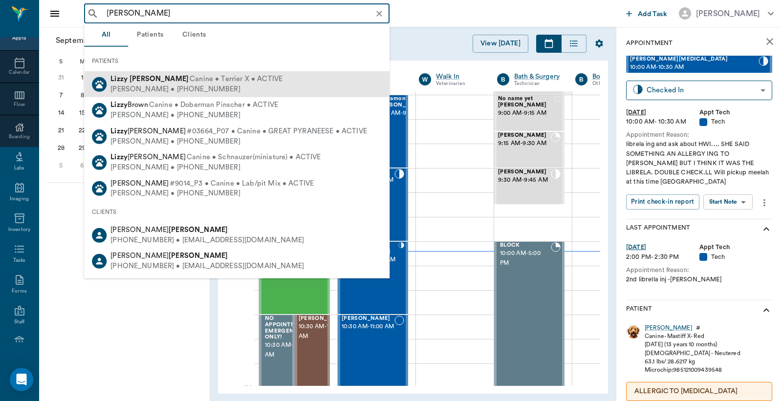
click at [154, 87] on div "Phillip Quintero • (903) 796-2822" at bounding box center [197, 89] width 172 height 10
type input "Lizzy Quinter"
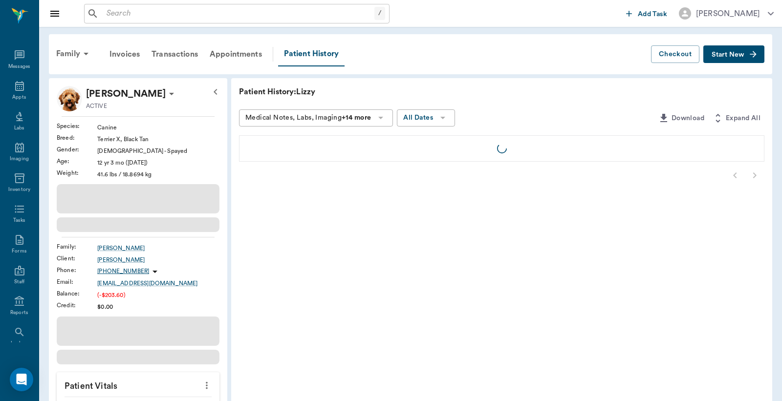
scroll to position [45, 0]
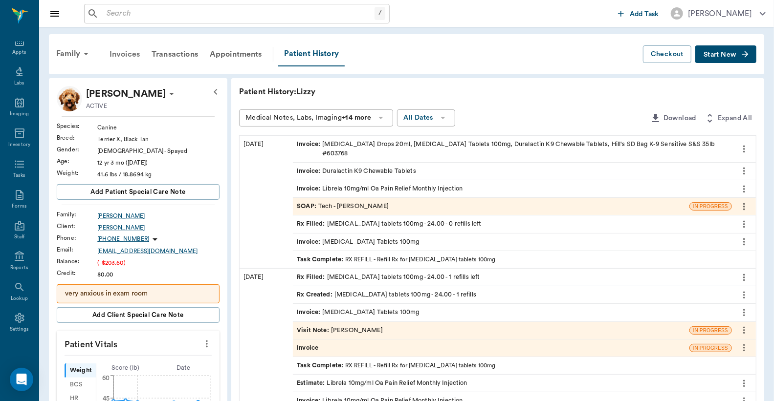
click at [133, 54] on div "Invoices" at bounding box center [125, 54] width 42 height 23
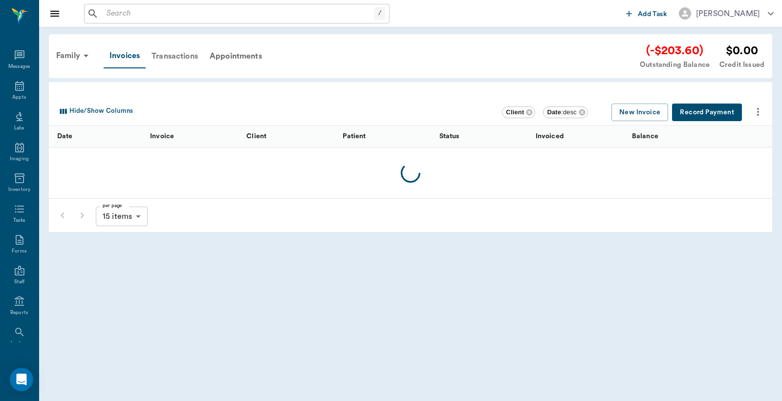
scroll to position [45, 0]
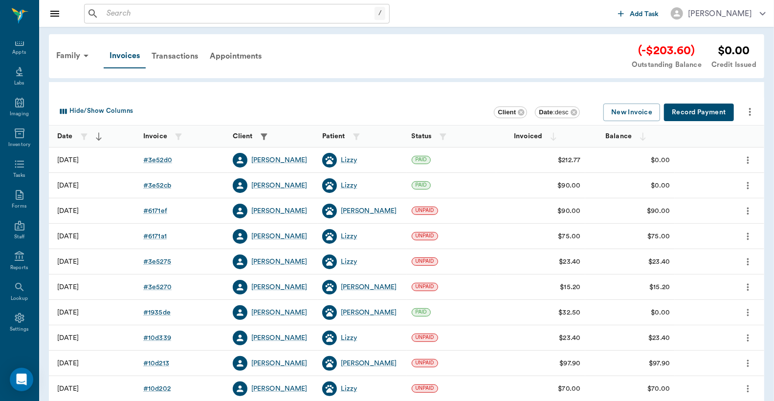
click at [749, 212] on icon "more" at bounding box center [748, 211] width 11 height 12
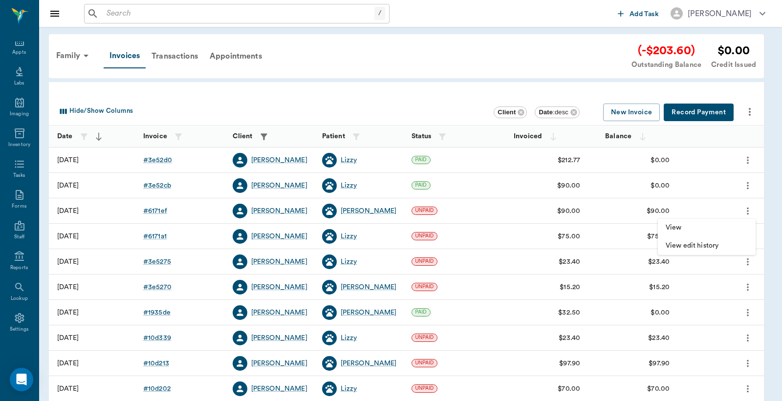
click at [765, 204] on div at bounding box center [391, 200] width 782 height 401
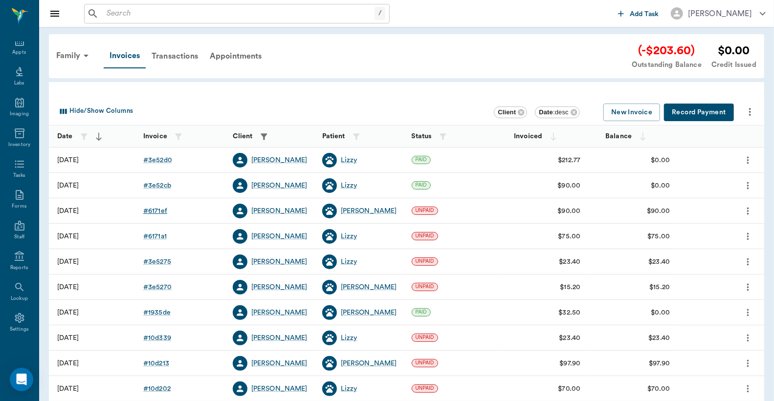
click at [155, 211] on div "# 6171ef" at bounding box center [155, 211] width 24 height 10
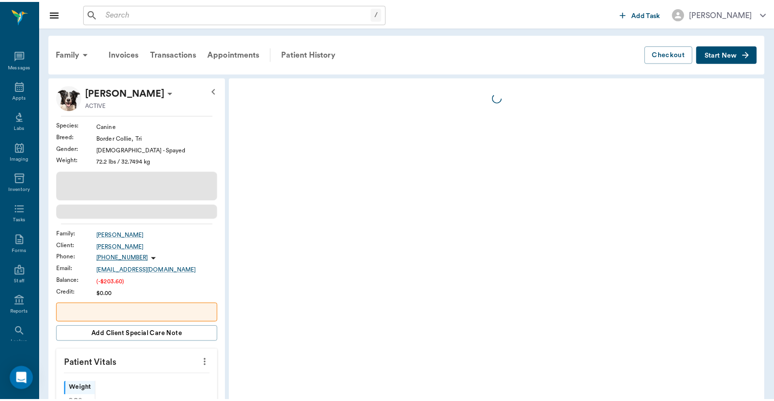
scroll to position [45, 0]
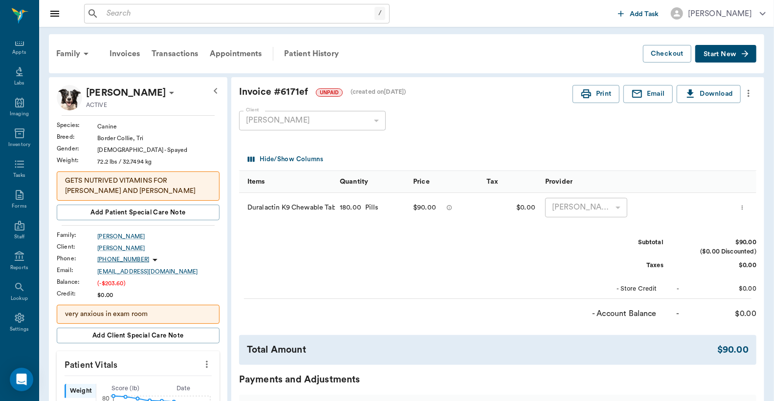
click at [746, 209] on icon "more" at bounding box center [742, 208] width 6 height 12
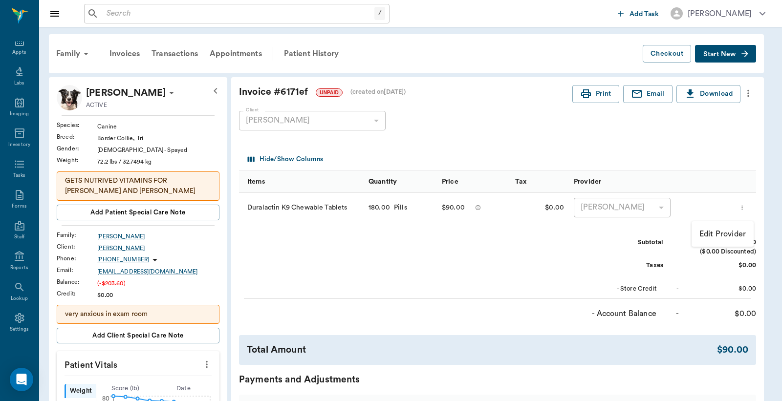
click at [688, 120] on div at bounding box center [391, 200] width 782 height 401
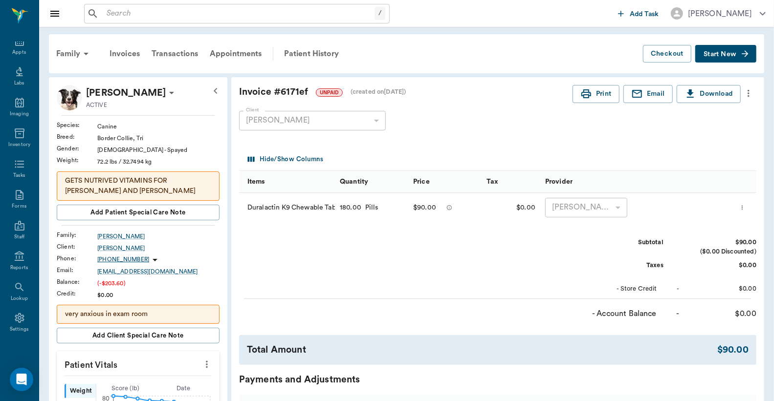
click at [749, 96] on icon "more" at bounding box center [749, 93] width 2 height 7
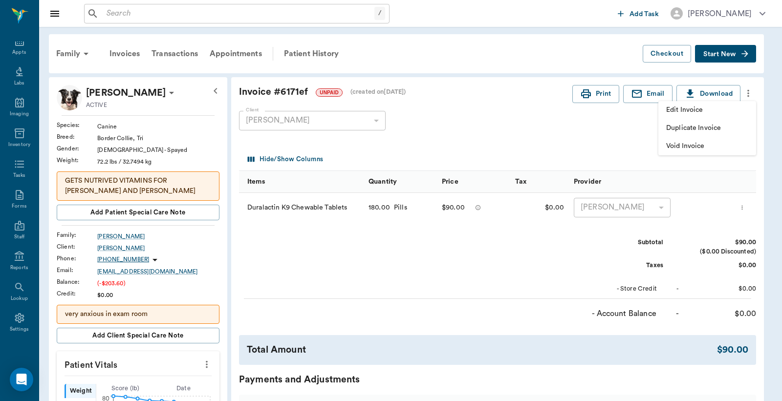
click at [707, 147] on span "Void Invoice" at bounding box center [707, 146] width 82 height 10
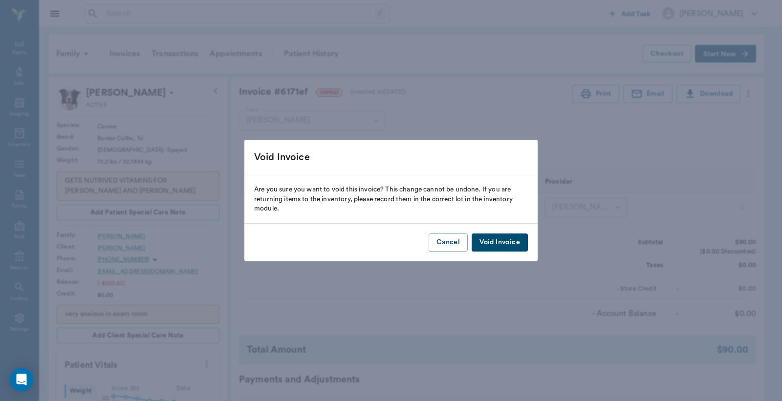
click at [503, 244] on button "Void Invoice" at bounding box center [500, 243] width 56 height 18
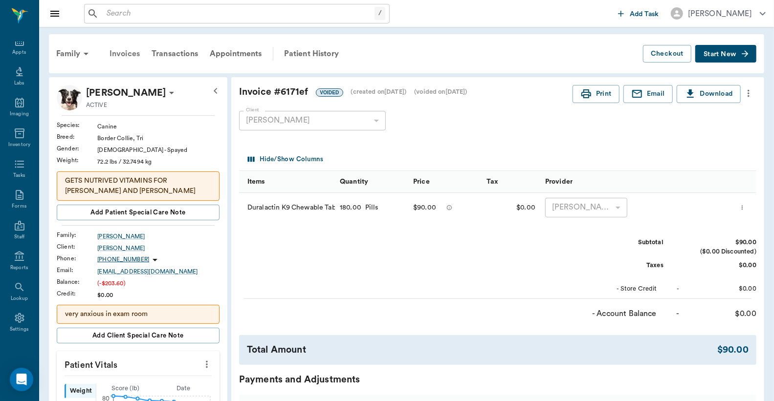
click at [123, 55] on div "Invoices" at bounding box center [125, 53] width 42 height 23
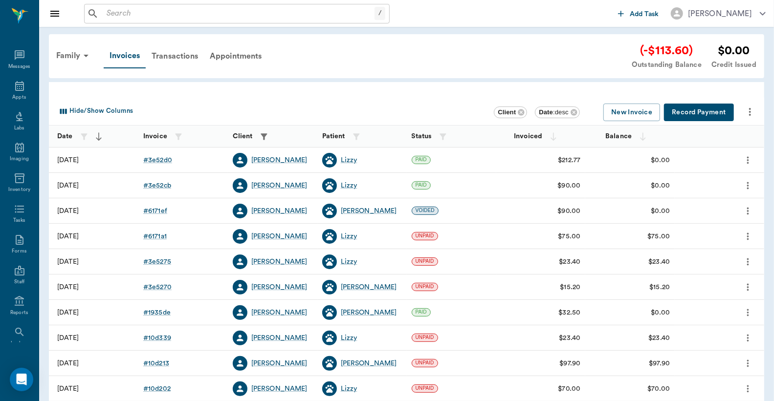
scroll to position [45, 0]
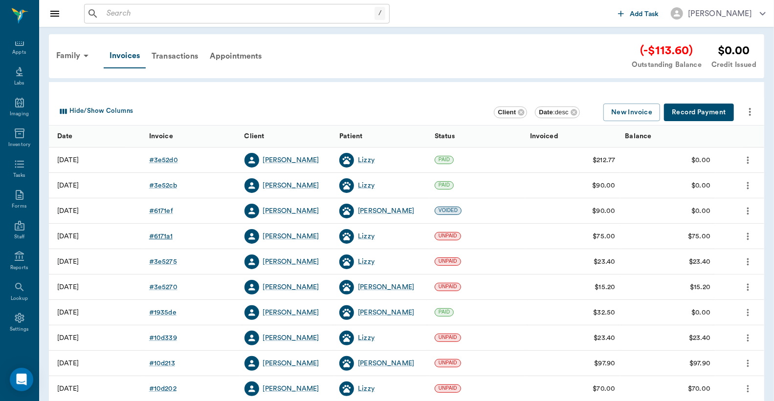
click at [163, 236] on div "# 6171a1" at bounding box center [160, 237] width 23 height 10
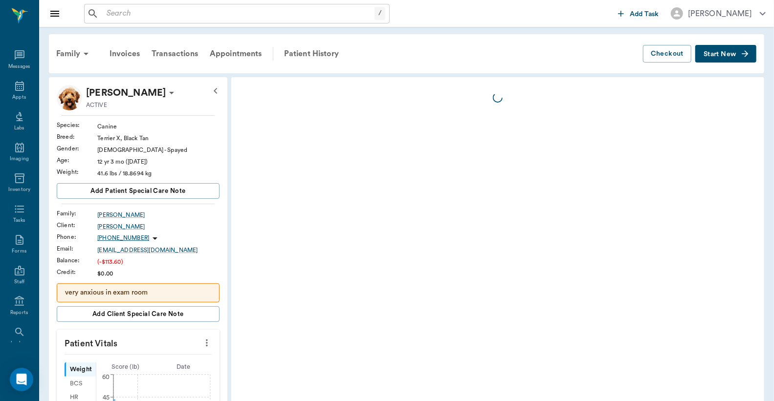
scroll to position [45, 0]
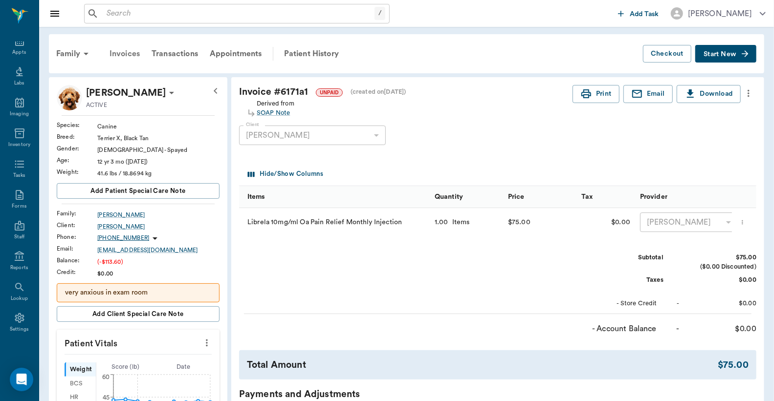
click at [126, 55] on div "Invoices" at bounding box center [125, 53] width 42 height 23
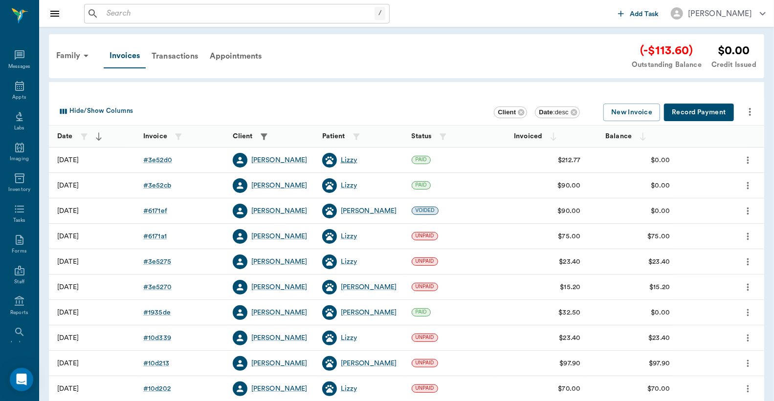
scroll to position [45, 0]
click at [348, 159] on div "Lizzy" at bounding box center [349, 160] width 17 height 10
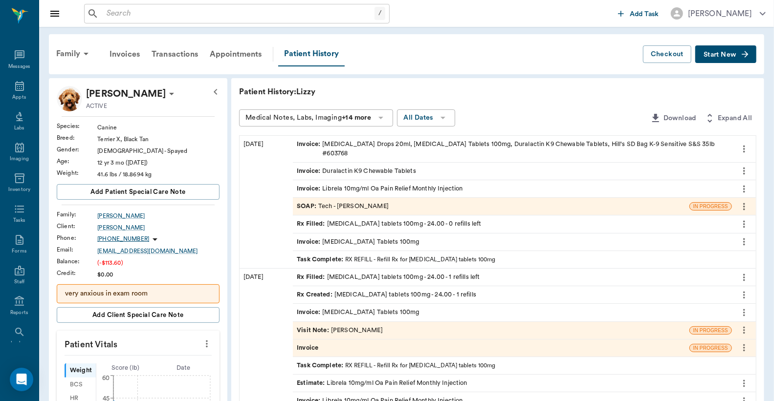
scroll to position [45, 0]
click at [128, 55] on div "Invoices" at bounding box center [125, 54] width 42 height 23
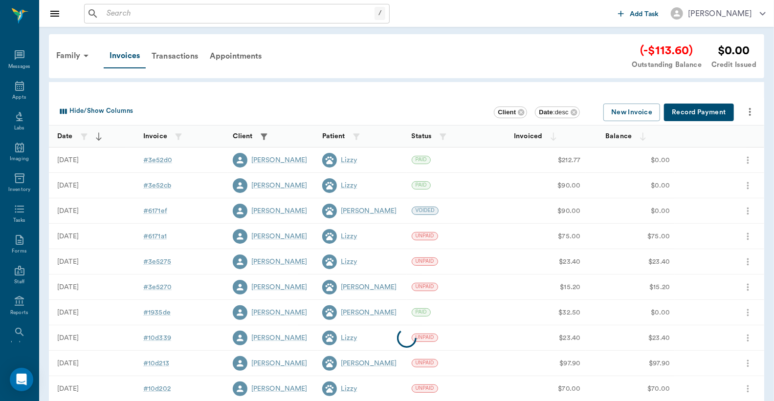
scroll to position [45, 0]
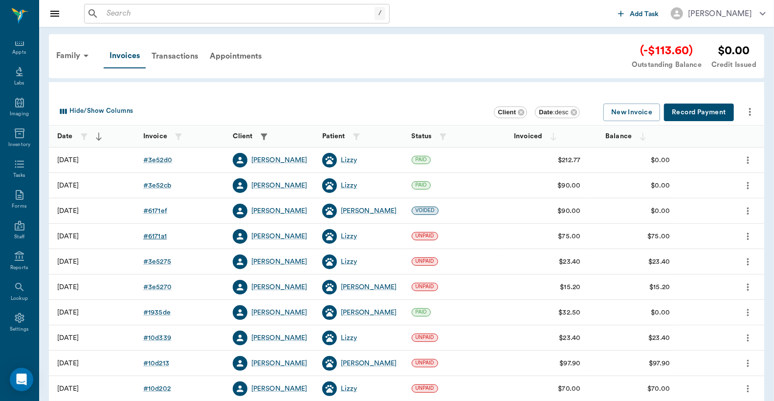
click at [157, 236] on div "# 6171a1" at bounding box center [154, 237] width 23 height 10
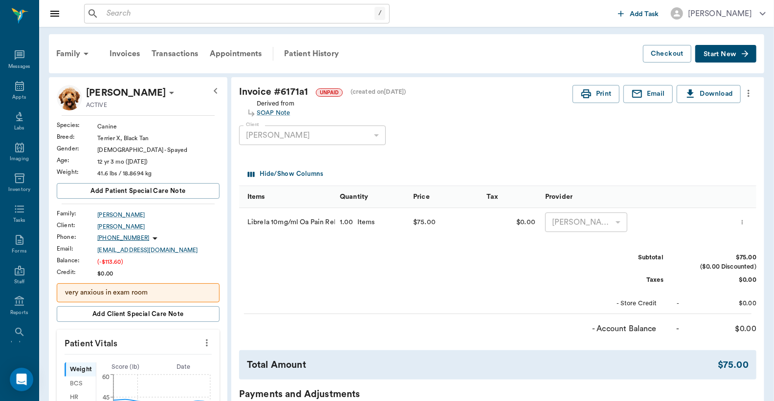
scroll to position [45, 0]
click at [133, 52] on div "Invoices" at bounding box center [125, 53] width 42 height 23
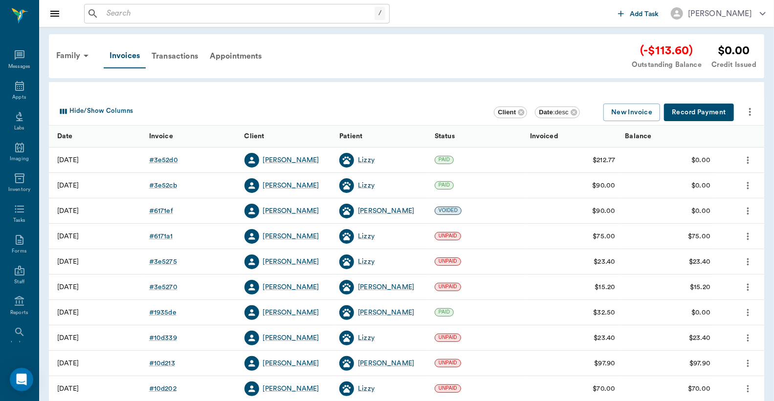
scroll to position [45, 0]
click at [163, 160] on div "# 3e52d0" at bounding box center [163, 160] width 29 height 10
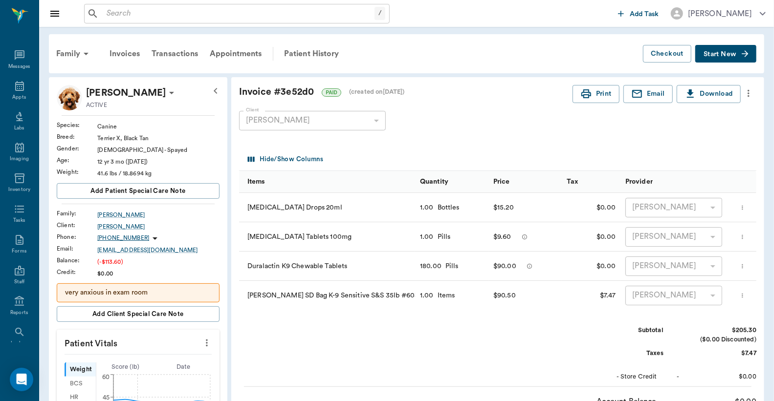
scroll to position [45, 0]
click at [122, 53] on div "Invoices" at bounding box center [125, 53] width 42 height 23
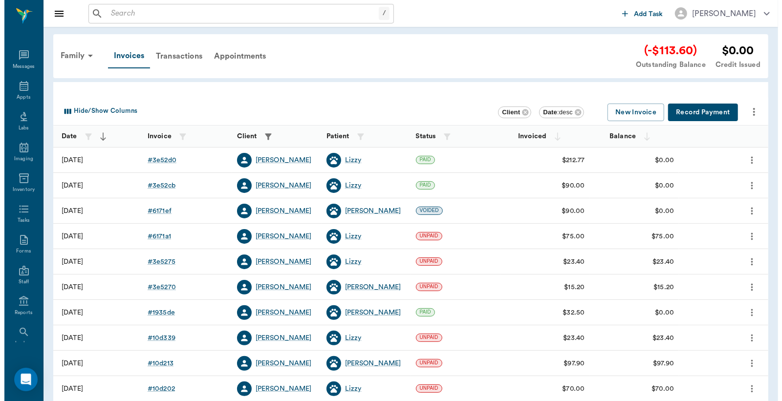
scroll to position [45, 0]
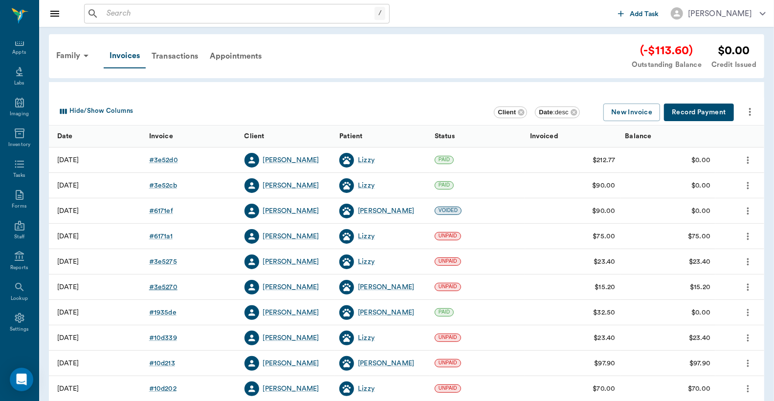
click at [172, 288] on div "# 3e5270" at bounding box center [163, 288] width 28 height 10
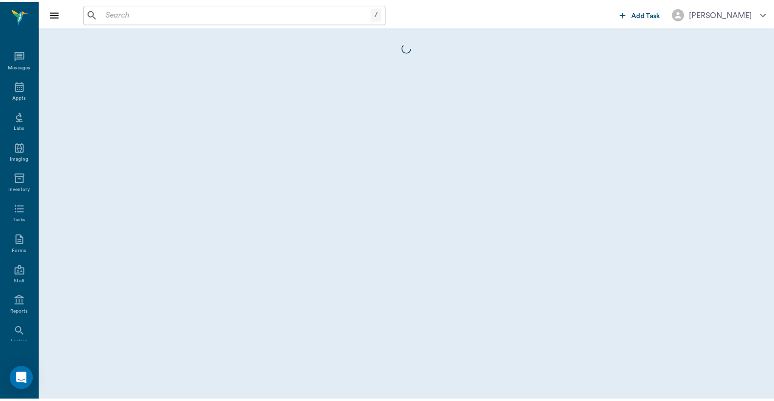
scroll to position [45, 0]
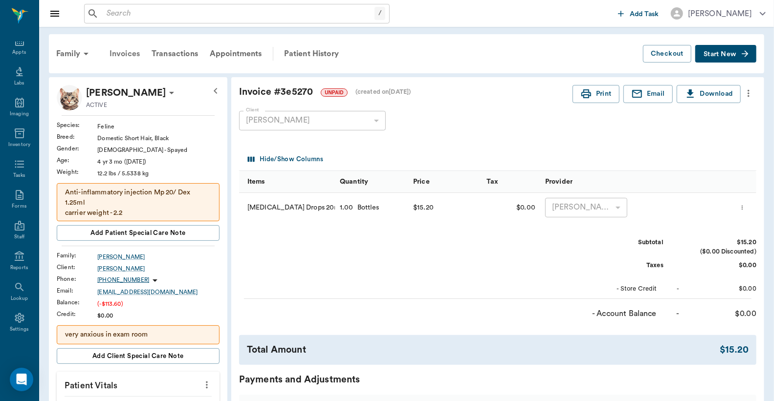
click at [129, 55] on div "Invoices" at bounding box center [125, 53] width 42 height 23
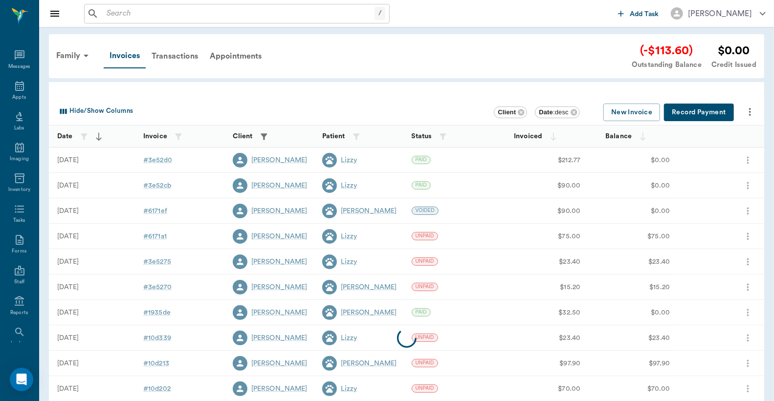
scroll to position [45, 0]
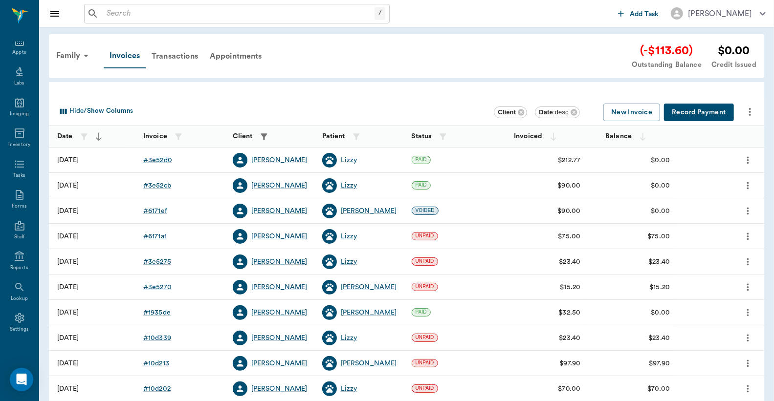
click at [158, 160] on div "# 3e52d0" at bounding box center [157, 160] width 29 height 10
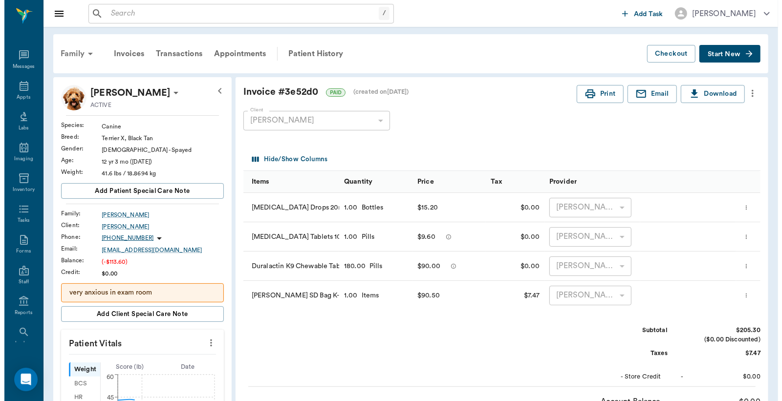
scroll to position [45, 0]
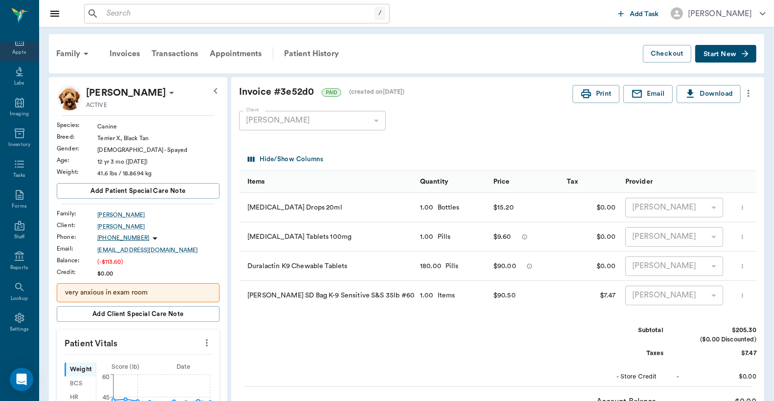
click at [19, 51] on div "Appts" at bounding box center [19, 52] width 14 height 7
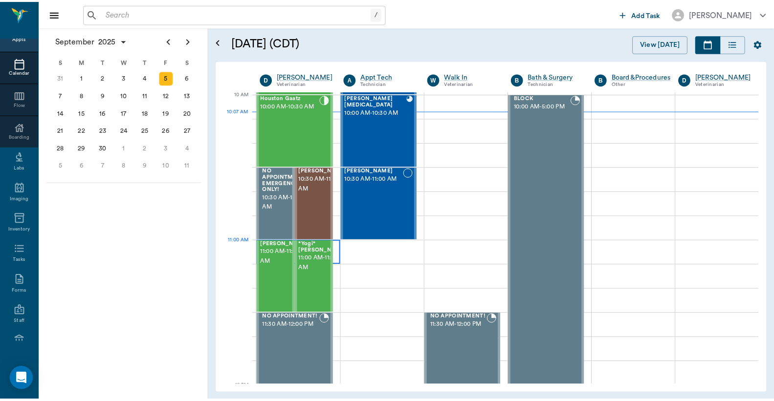
scroll to position [222, 0]
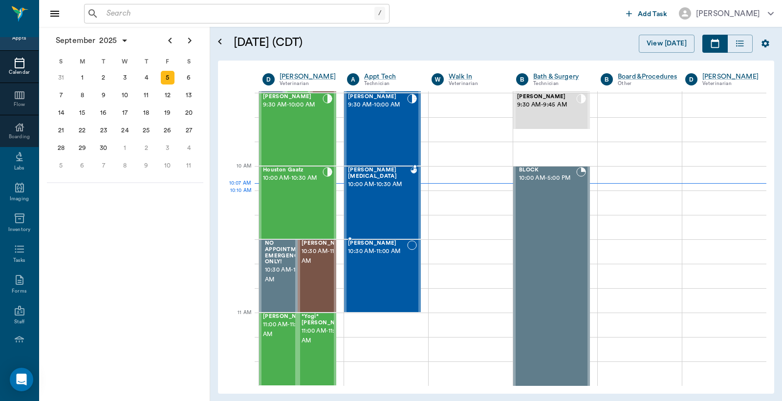
click at [362, 194] on div "[PERSON_NAME][MEDICAL_DATA] 10:00 AM - 10:30 AM" at bounding box center [379, 202] width 63 height 71
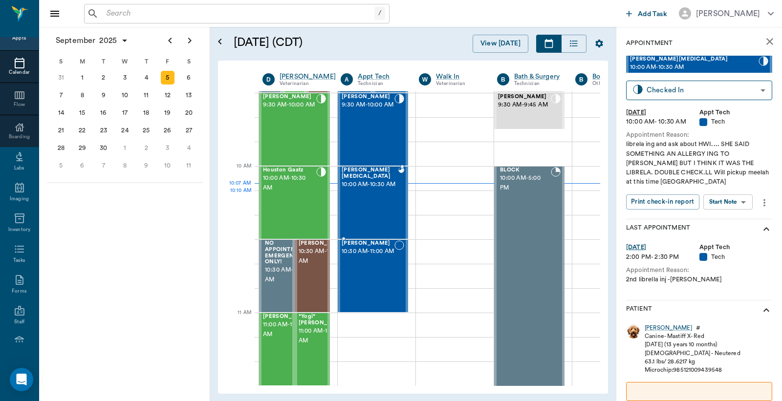
type input "READY_TO_CHECKOUT"
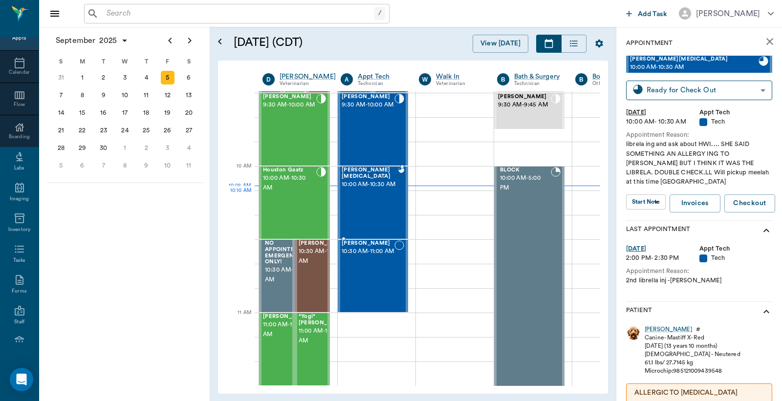
click at [373, 197] on div "[PERSON_NAME][MEDICAL_DATA] 10:00 AM - 10:30 AM" at bounding box center [370, 202] width 57 height 71
click at [653, 329] on div "[PERSON_NAME]" at bounding box center [668, 330] width 47 height 8
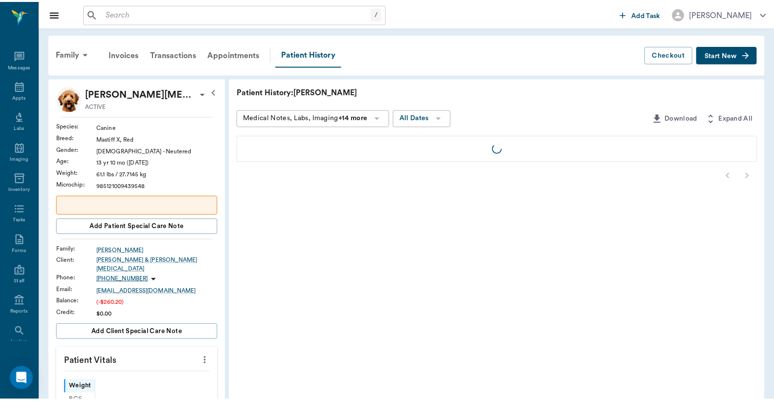
scroll to position [45, 0]
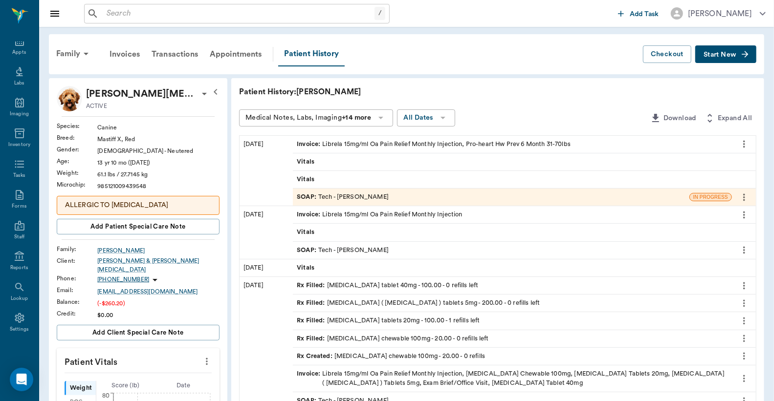
click at [380, 145] on div "Invoice : Librela 15mg/ml Oa Pain Relief Monthly Injection, Pro-heart Hw Prev 6…" at bounding box center [434, 144] width 274 height 9
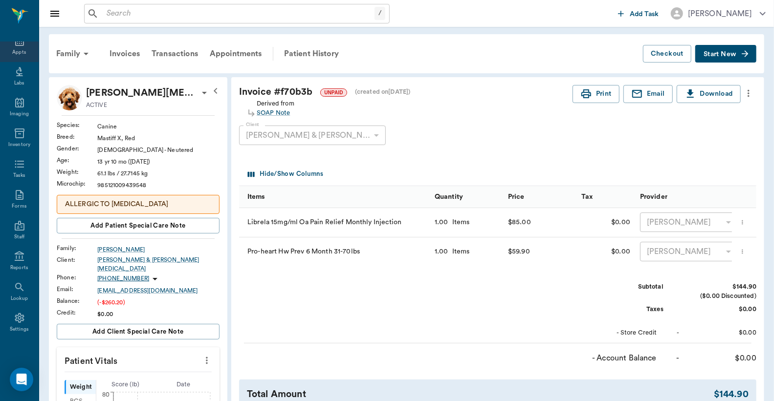
click at [19, 49] on div "Appts" at bounding box center [19, 52] width 14 height 7
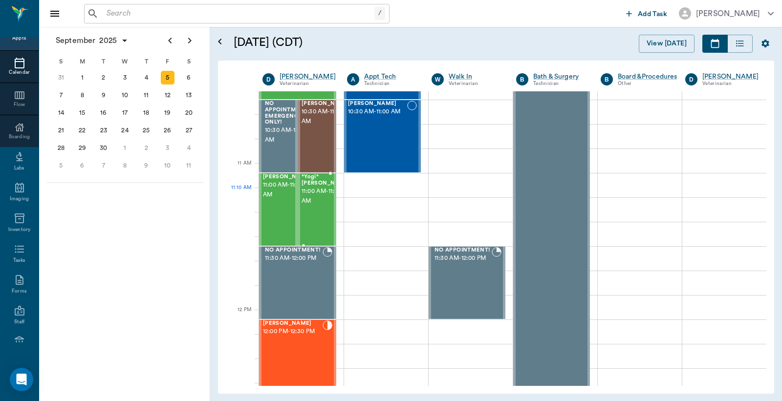
scroll to position [434, 0]
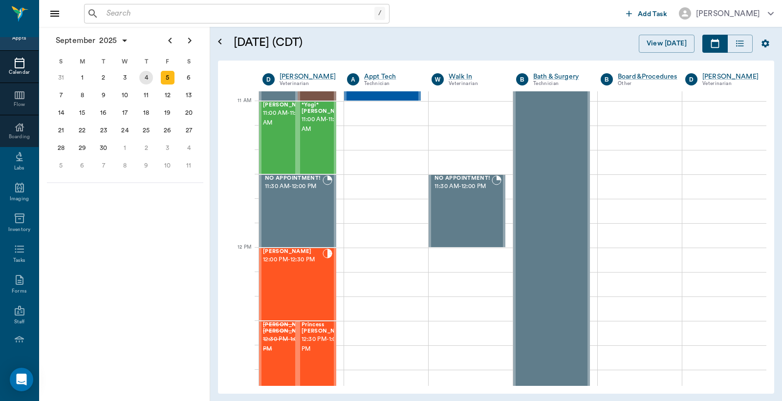
click at [145, 80] on div "4" at bounding box center [146, 78] width 14 height 14
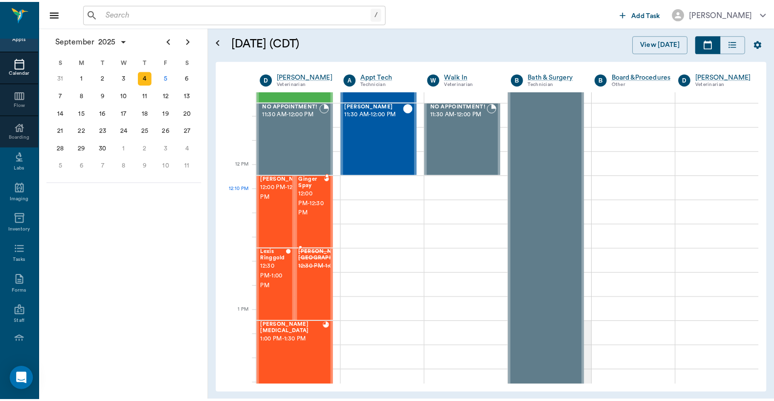
scroll to position [579, 0]
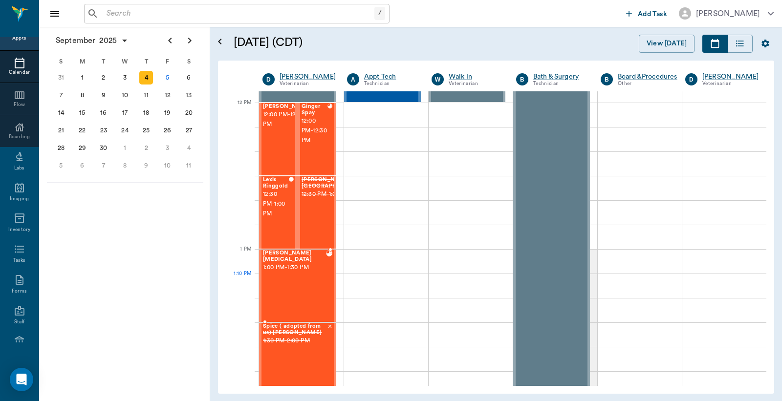
click at [296, 290] on div "[PERSON_NAME][MEDICAL_DATA] 1:00 PM - 1:30 PM" at bounding box center [294, 285] width 63 height 71
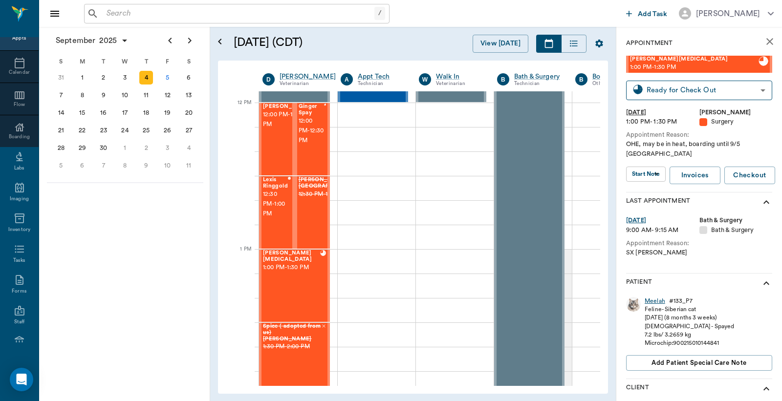
click at [652, 297] on div "Meelah" at bounding box center [655, 301] width 21 height 8
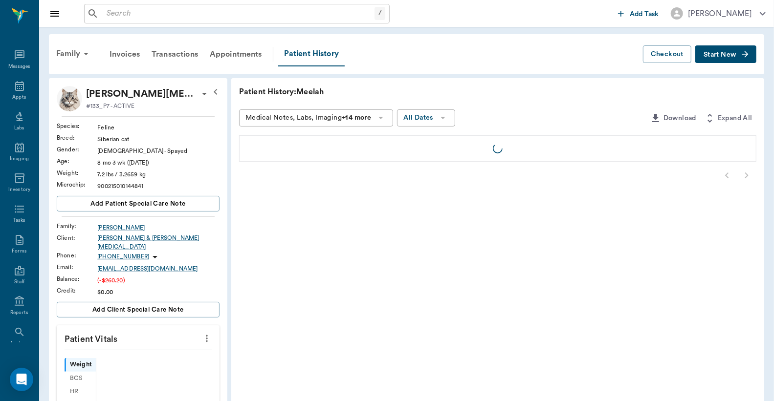
scroll to position [45, 0]
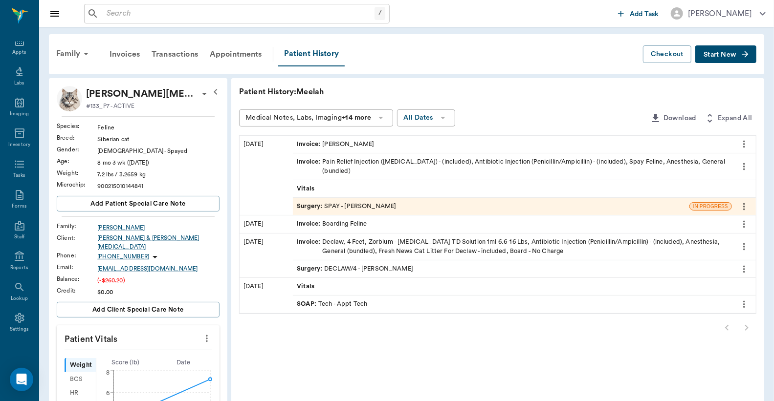
click at [382, 162] on div "Invoice : Pain Relief Injection ([MEDICAL_DATA]) - (included), Antibiotic Injec…" at bounding box center [512, 166] width 431 height 19
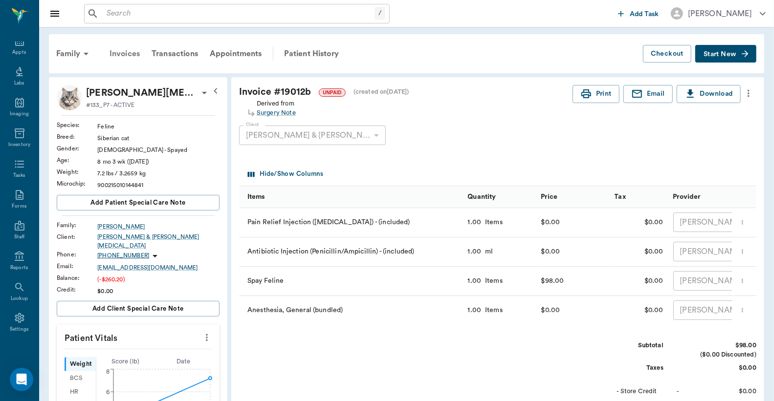
click at [129, 54] on div "Invoices" at bounding box center [125, 53] width 42 height 23
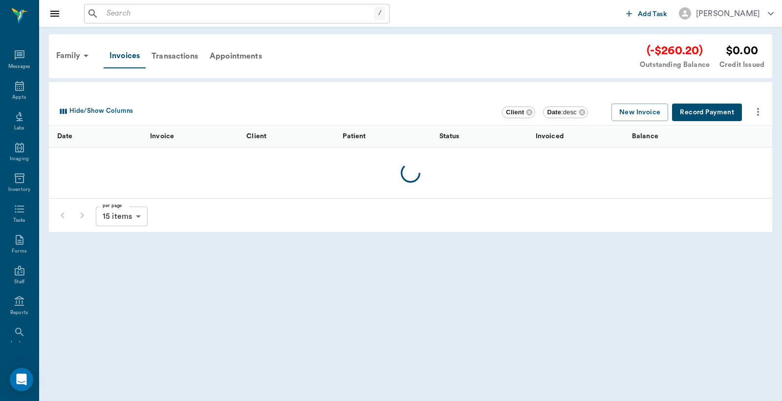
scroll to position [45, 0]
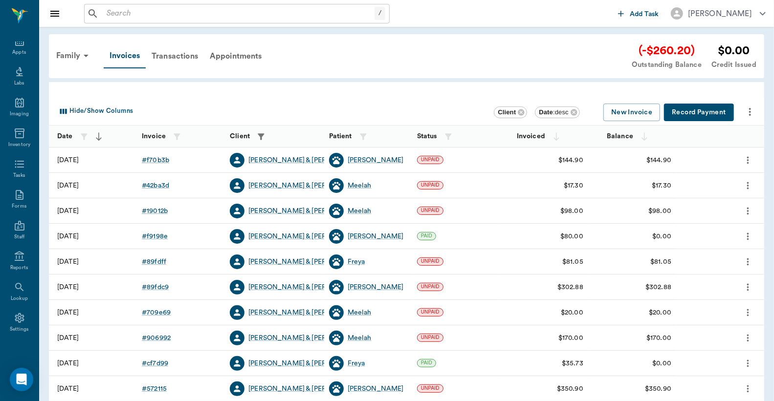
click at [716, 109] on button "Record Payment" at bounding box center [699, 113] width 70 height 18
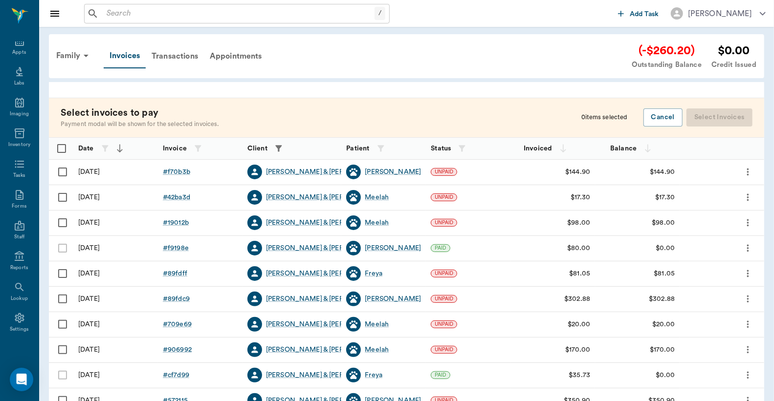
click at [65, 171] on input "Select row" at bounding box center [62, 172] width 21 height 21
checkbox input "false"
checkbox input "true"
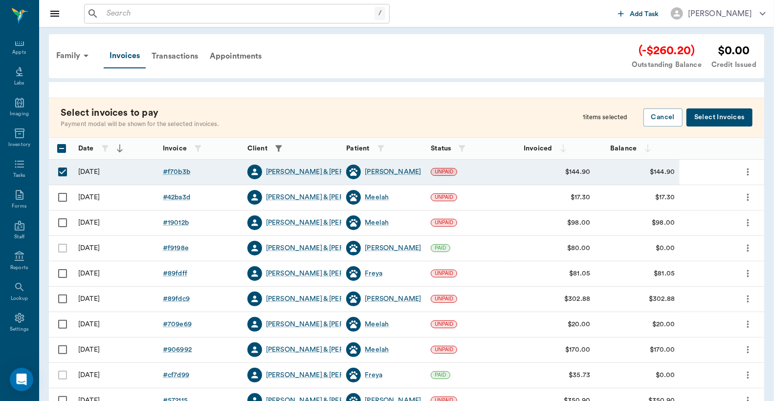
click at [64, 198] on input "Select row" at bounding box center [62, 197] width 21 height 21
checkbox input "true"
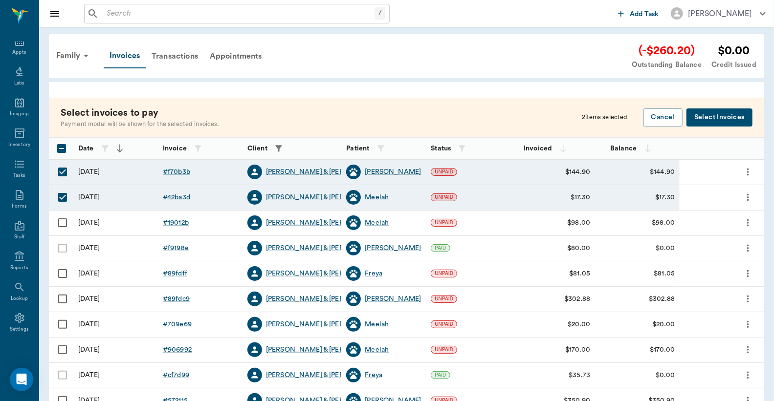
click at [59, 224] on input "Select row" at bounding box center [62, 223] width 21 height 21
checkbox input "true"
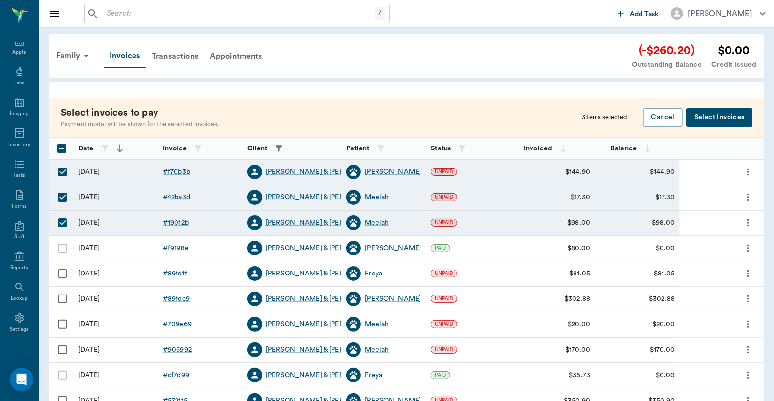
click at [725, 117] on button "Select Invoices" at bounding box center [720, 118] width 66 height 18
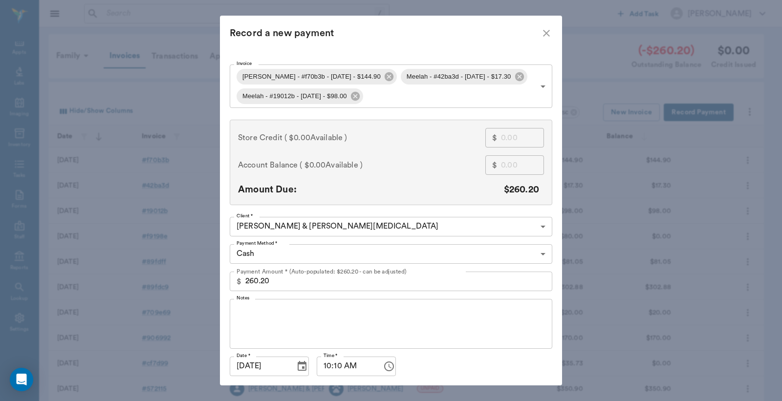
click at [541, 255] on body "/ ​ Add Task Dr. Bert Ellsworth Nectar Messages Appts Labs Imaging Inventory Ta…" at bounding box center [391, 287] width 782 height 574
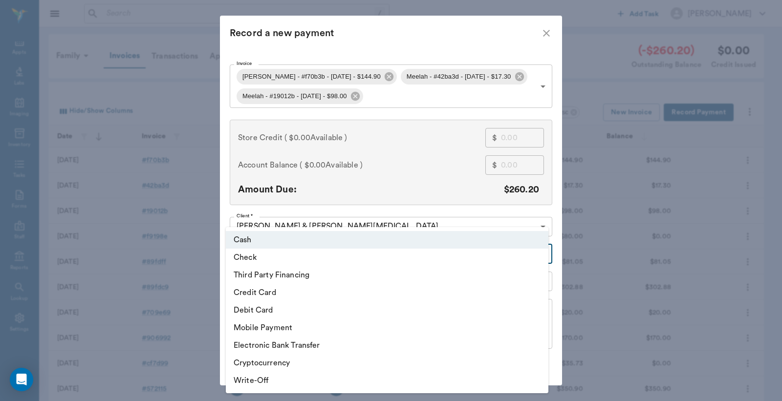
click at [315, 280] on li "Third Party Financing" at bounding box center [387, 275] width 323 height 18
type input "CREDIT"
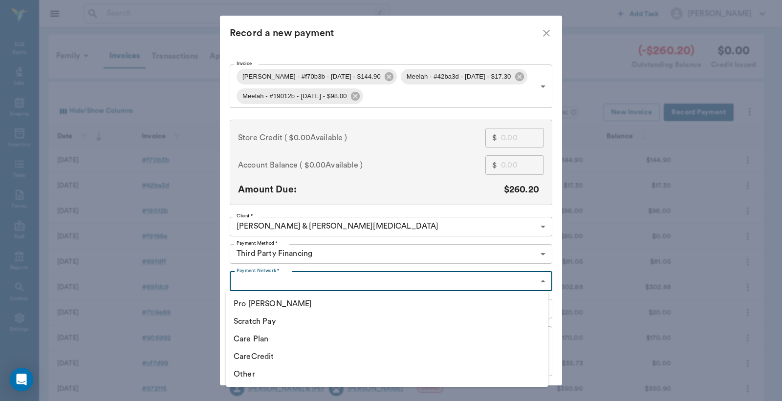
click at [539, 282] on body "/ ​ Add Task Dr. Bert Ellsworth Nectar Messages Appts Labs Imaging Inventory Ta…" at bounding box center [391, 287] width 782 height 574
click at [255, 357] on li "CareCredit" at bounding box center [387, 357] width 323 height 18
type input "CARE_CREDIT"
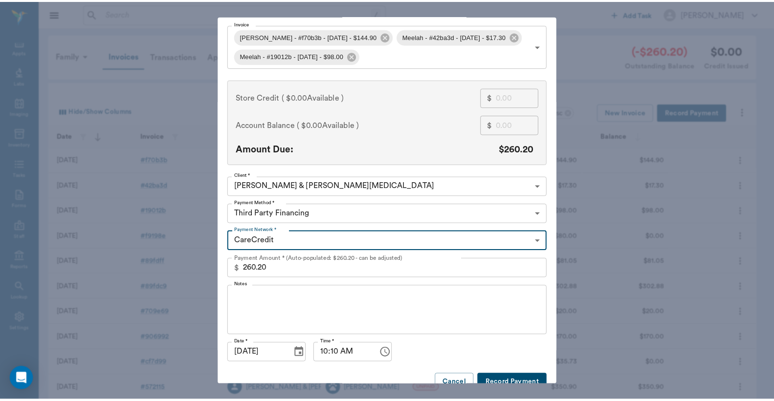
scroll to position [57, 0]
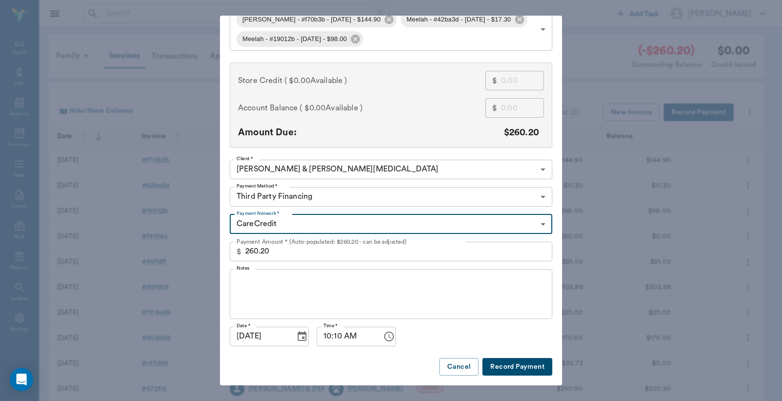
click at [496, 369] on button "Record Payment" at bounding box center [518, 367] width 70 height 18
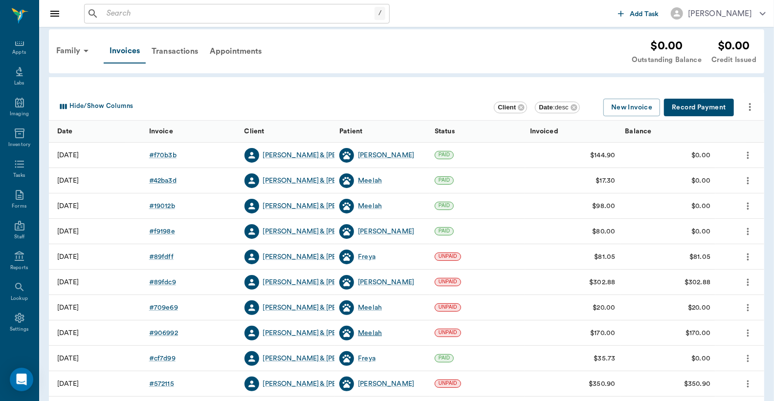
scroll to position [0, 0]
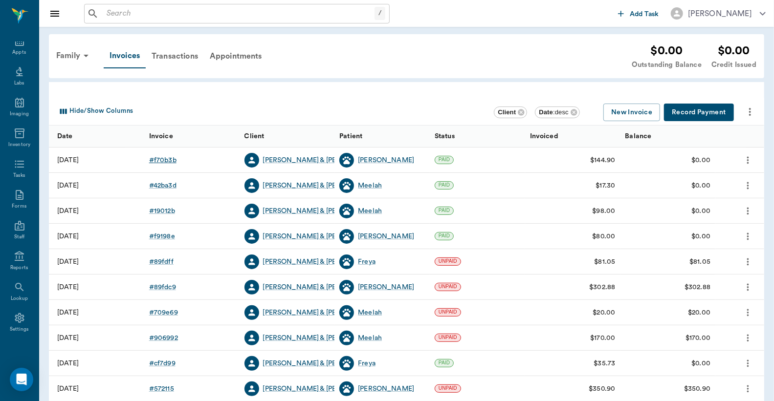
click at [167, 161] on div "# f70b3b" at bounding box center [162, 160] width 27 height 10
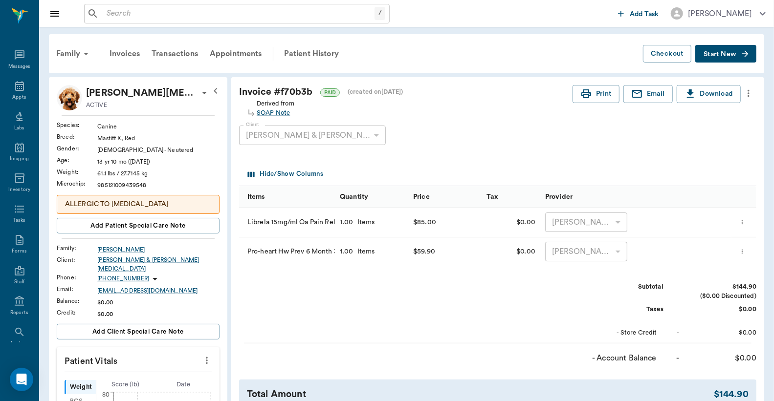
scroll to position [45, 0]
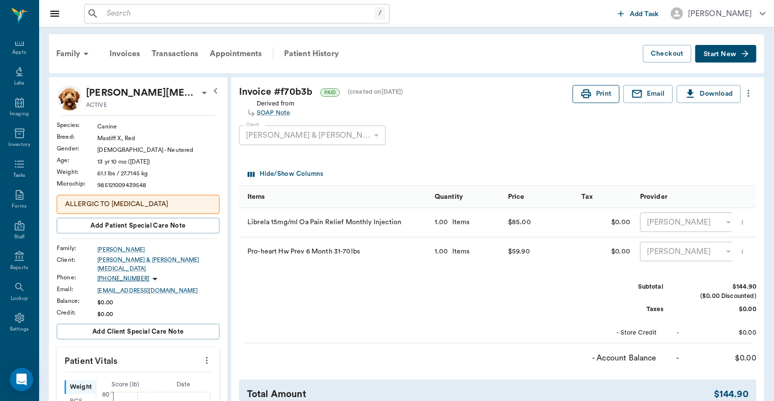
click at [594, 95] on button "Print" at bounding box center [596, 94] width 47 height 18
click at [120, 52] on div "Invoices" at bounding box center [125, 53] width 42 height 23
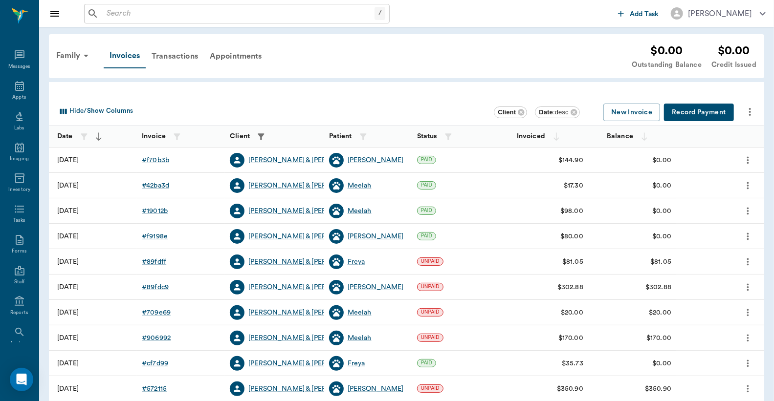
scroll to position [45, 0]
click at [160, 187] on div "# 42ba3d" at bounding box center [155, 186] width 27 height 10
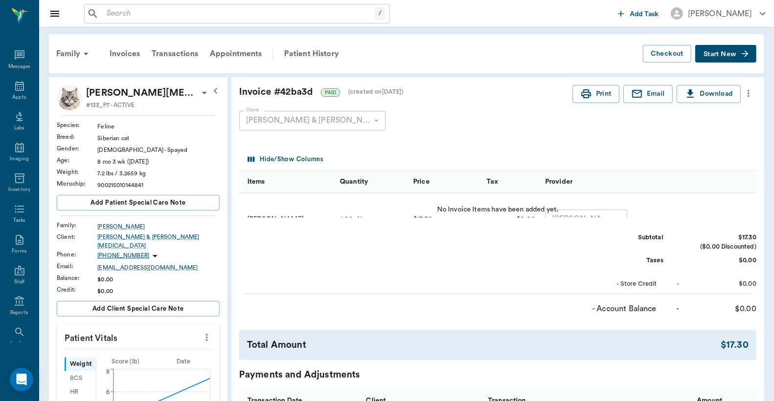
scroll to position [45, 0]
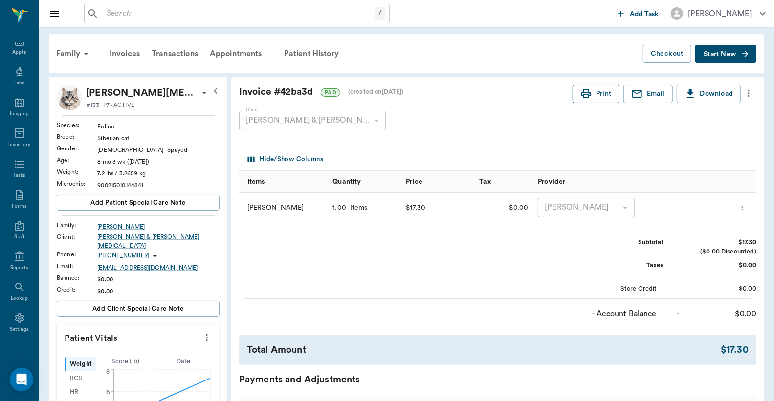
click at [598, 91] on button "Print" at bounding box center [596, 94] width 47 height 18
click at [125, 55] on div "Invoices" at bounding box center [125, 53] width 42 height 23
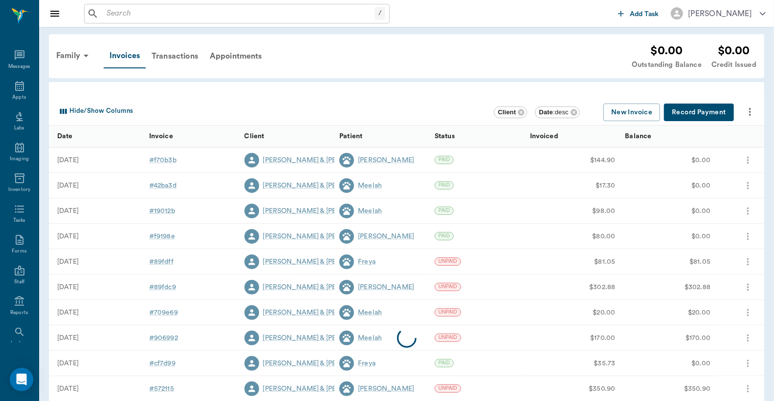
click at [164, 211] on div at bounding box center [406, 338] width 715 height 381
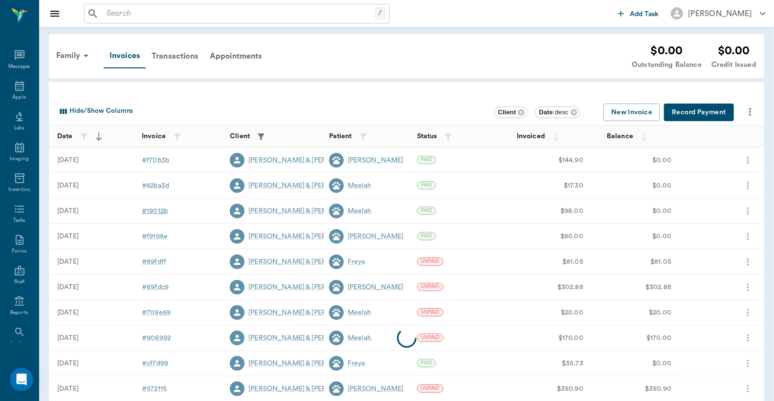
scroll to position [45, 0]
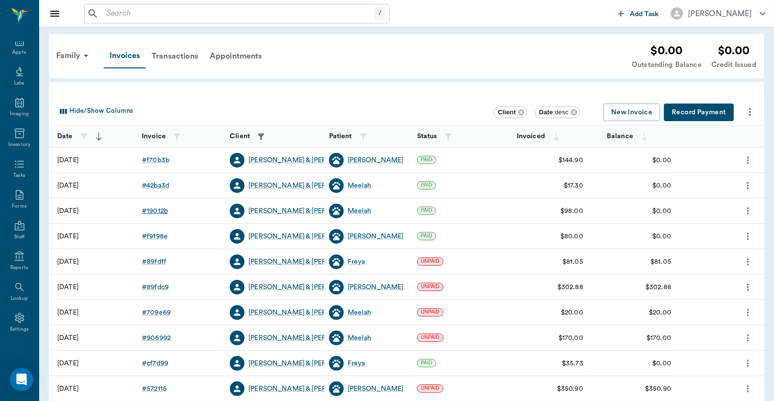
click at [157, 213] on div "# 19012b" at bounding box center [155, 211] width 26 height 10
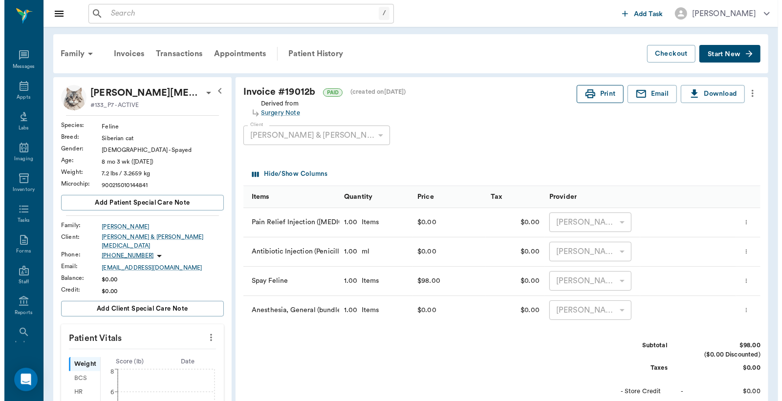
scroll to position [45, 0]
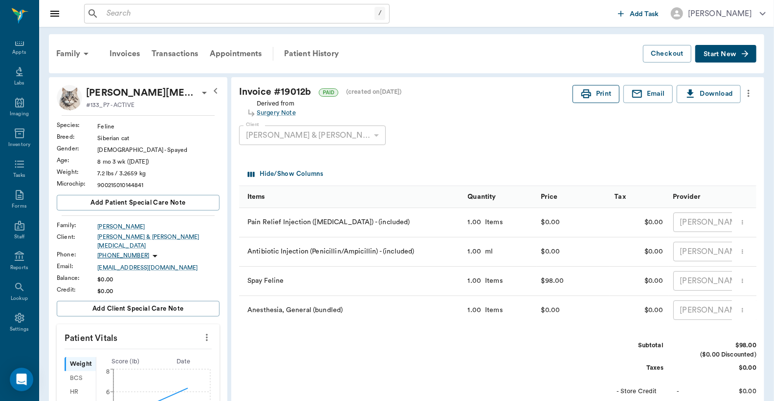
click at [593, 99] on button "Print" at bounding box center [596, 94] width 47 height 18
click at [14, 49] on div "Appts" at bounding box center [19, 52] width 14 height 7
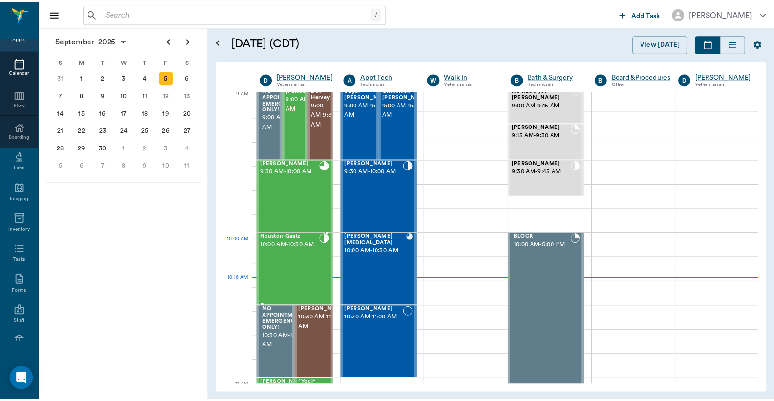
scroll to position [145, 0]
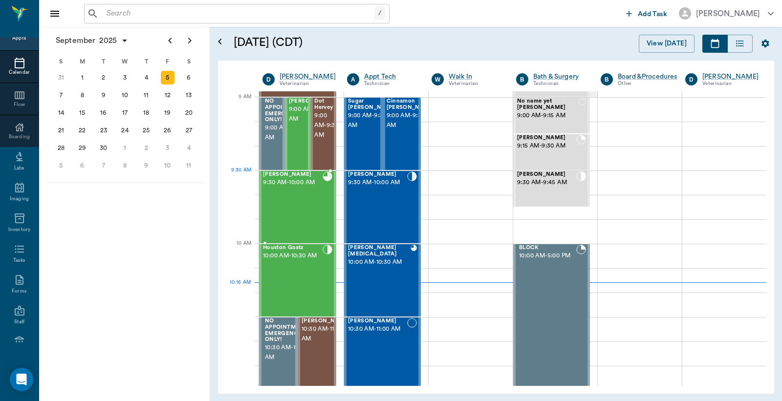
click at [295, 193] on div "Daisy Brownlee 9:30 AM - 10:00 AM" at bounding box center [293, 207] width 60 height 71
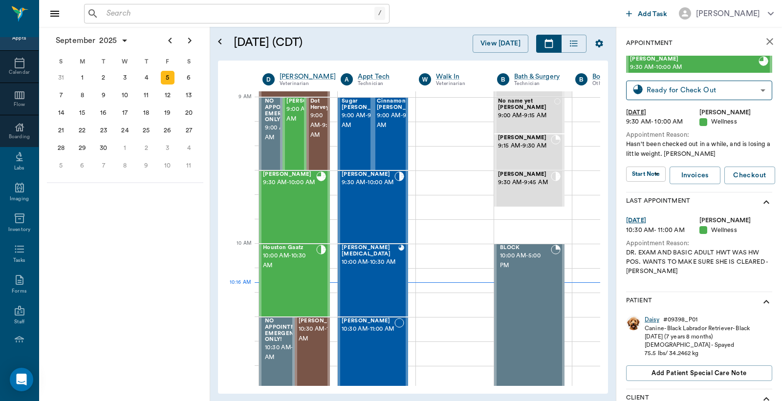
click at [651, 319] on div "Daisy" at bounding box center [652, 320] width 15 height 8
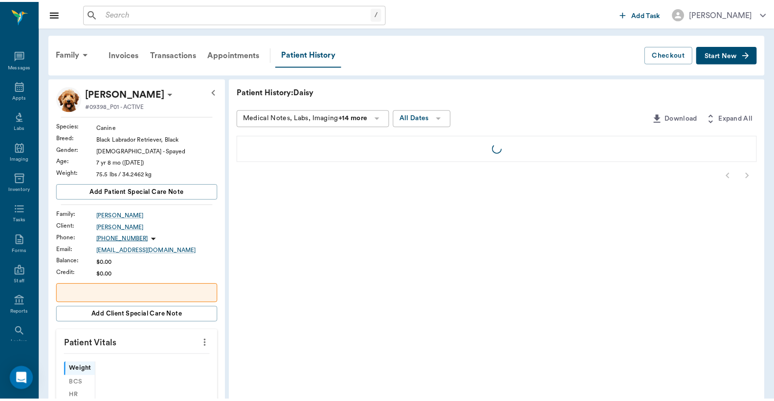
scroll to position [45, 0]
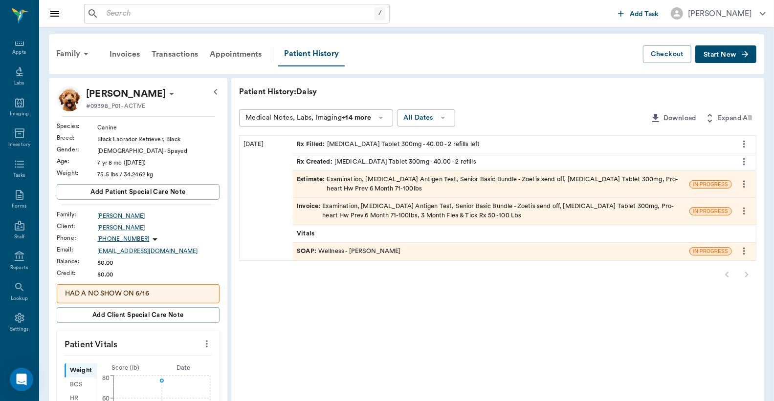
click at [360, 209] on div "Invoice : Examination, Heartworm Antigen Test, Senior Basic Bundle - Zoetis sen…" at bounding box center [491, 211] width 389 height 19
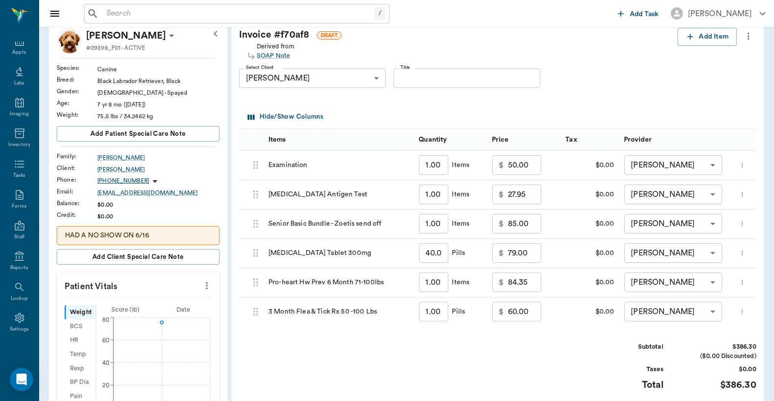
scroll to position [217, 0]
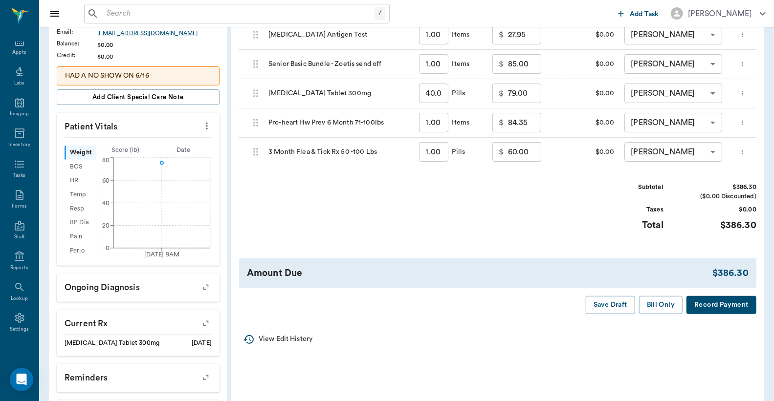
click at [727, 314] on button "Record Payment" at bounding box center [722, 305] width 70 height 18
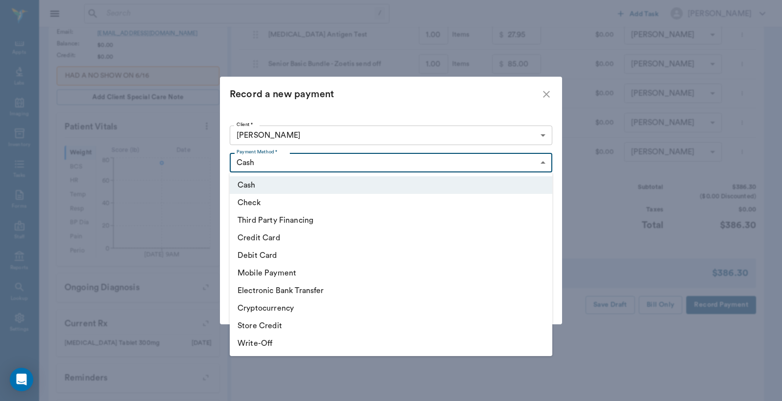
click at [545, 162] on body "/ ​ Add Task Dr. Bert Ellsworth Nectar Messages Appts Labs Imaging Inventory Ta…" at bounding box center [391, 132] width 782 height 699
click at [312, 262] on li "Debit Card" at bounding box center [391, 256] width 323 height 18
type input "DEBIT_CARD"
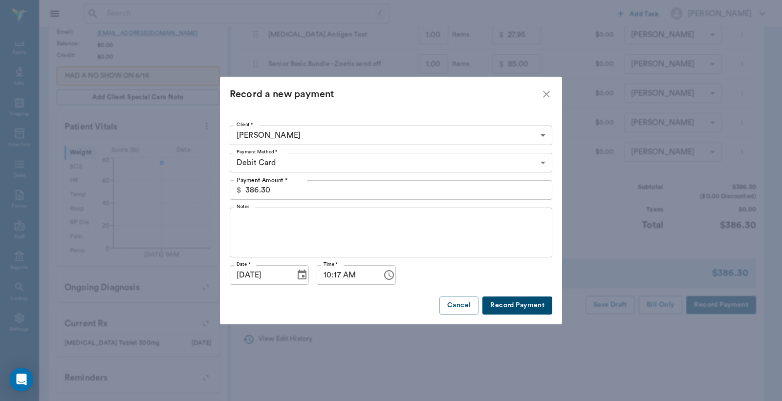
click at [504, 306] on button "Record Payment" at bounding box center [518, 306] width 70 height 18
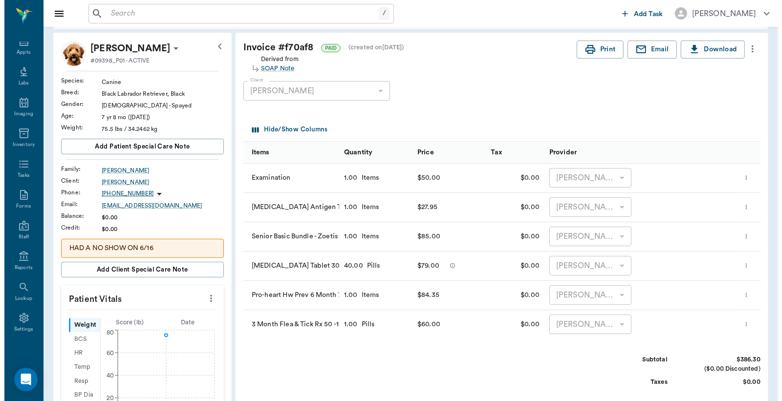
scroll to position [0, 0]
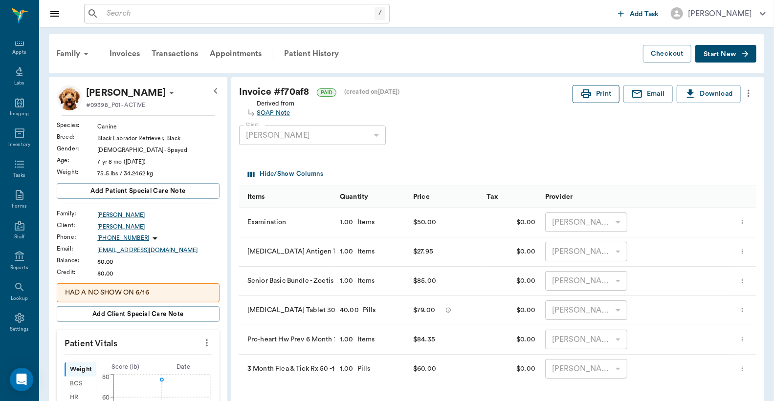
click at [598, 98] on button "Print" at bounding box center [596, 94] width 47 height 18
click at [18, 50] on div "Appts" at bounding box center [19, 52] width 14 height 7
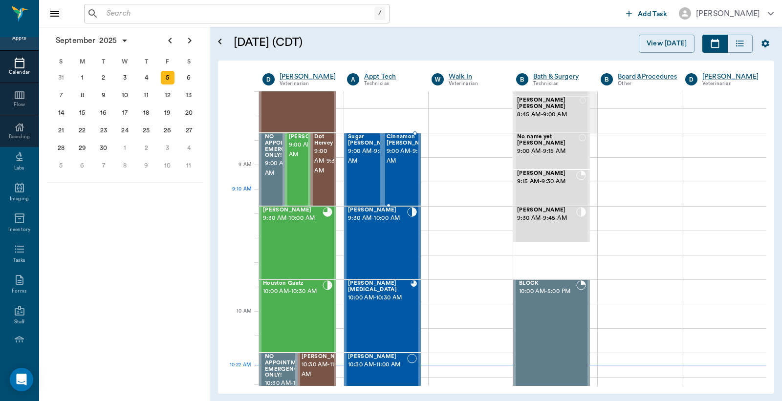
scroll to position [77, 0]
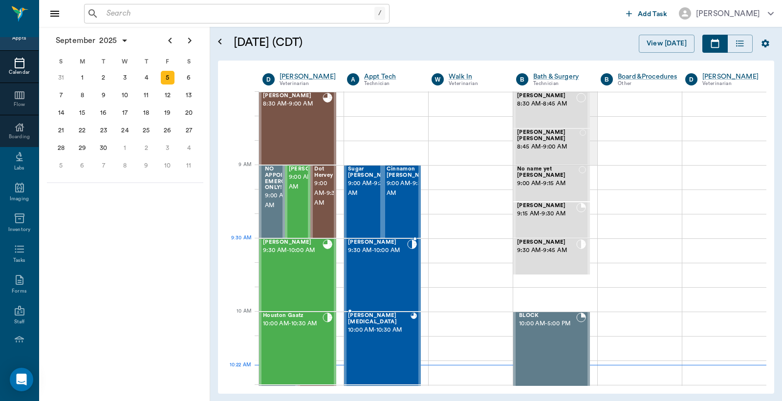
click at [371, 252] on span "9:30 AM - 10:00 AM" at bounding box center [377, 251] width 59 height 10
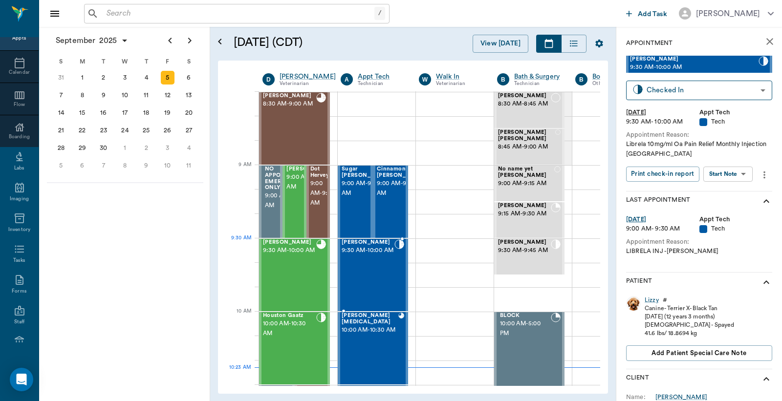
click at [389, 256] on span "9:30 AM - 10:00 AM" at bounding box center [368, 251] width 53 height 10
click at [652, 299] on div "Lizzy" at bounding box center [652, 300] width 14 height 8
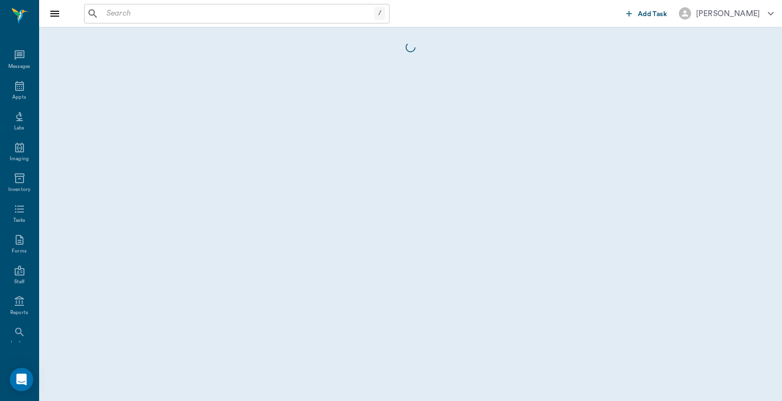
scroll to position [45, 0]
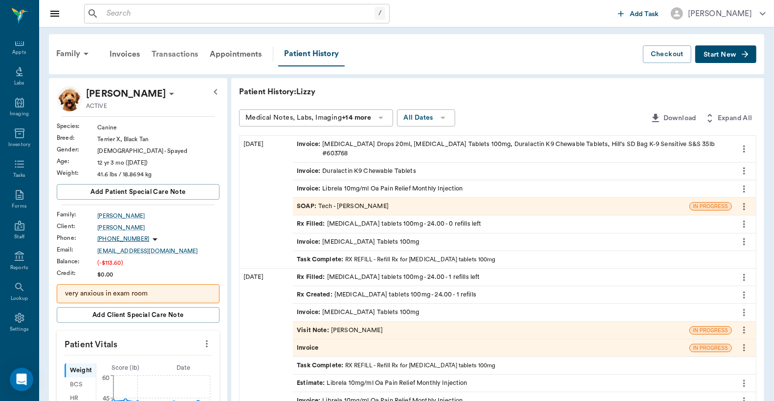
click at [180, 55] on div "Transactions" at bounding box center [175, 54] width 58 height 23
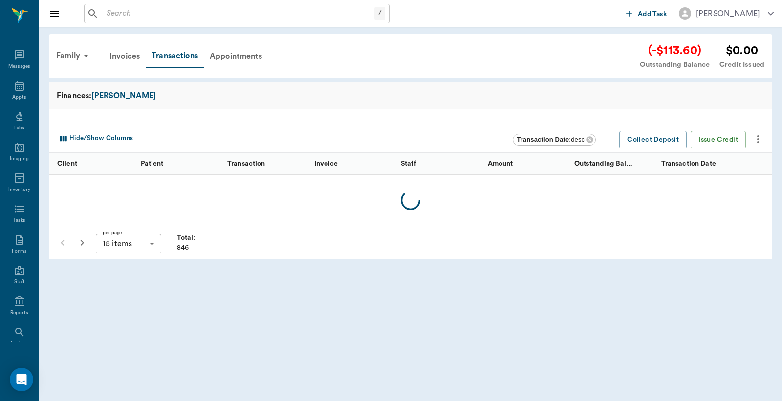
scroll to position [45, 0]
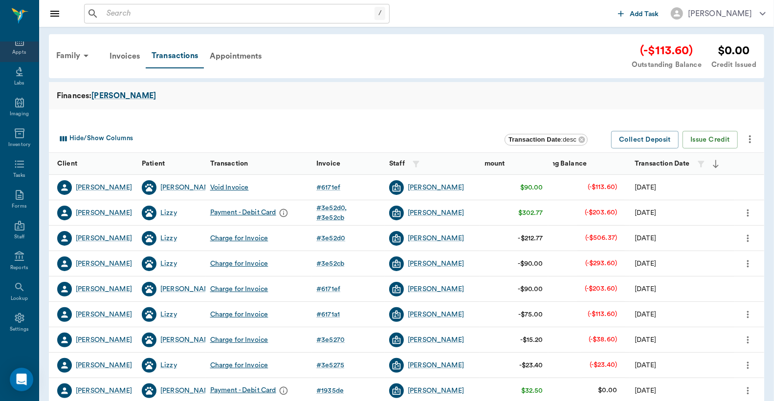
click at [14, 51] on div "Appts" at bounding box center [19, 52] width 14 height 7
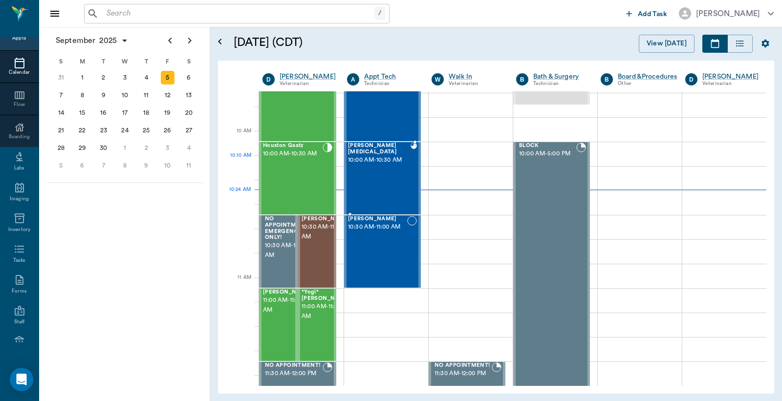
scroll to position [223, 0]
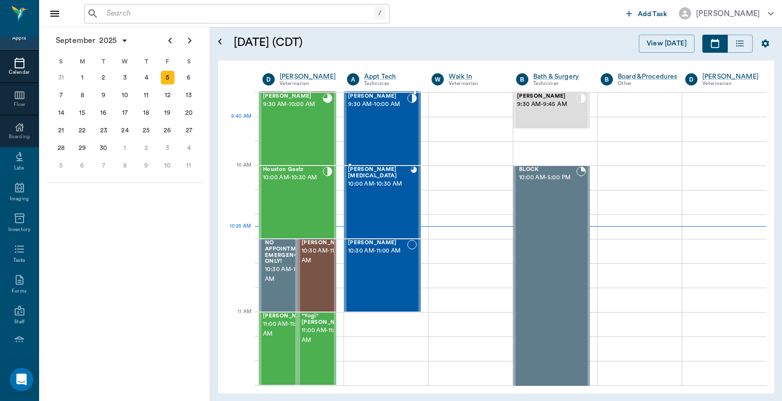
click at [376, 131] on div "Lizzy Quintero 9:30 AM - 10:00 AM" at bounding box center [377, 128] width 59 height 71
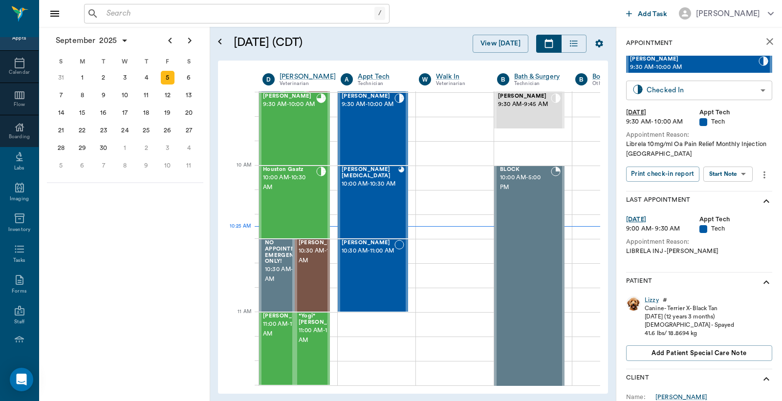
click at [675, 89] on body "/ ​ Add Task Dr. Bert Ellsworth Nectar Messages Appts Calendar Flow Boarding La…" at bounding box center [391, 200] width 782 height 401
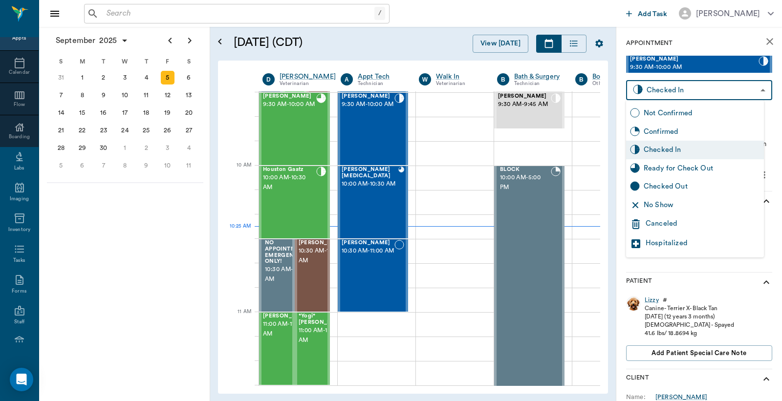
click at [656, 190] on div "Checked Out" at bounding box center [702, 186] width 116 height 11
type input "CHECKED_OUT"
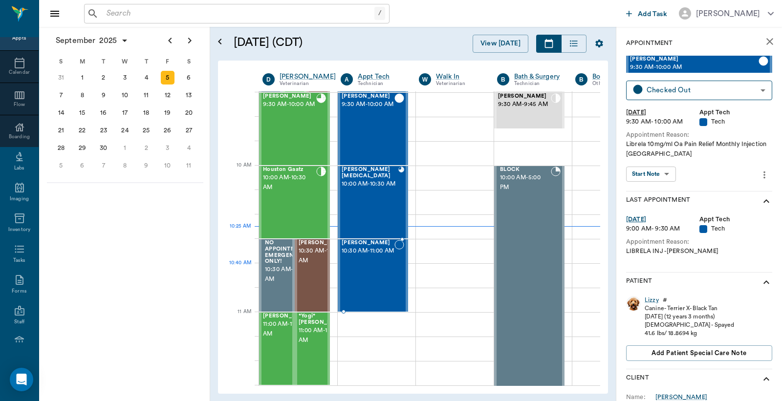
click at [373, 256] on span "10:30 AM - 11:00 AM" at bounding box center [368, 251] width 53 height 10
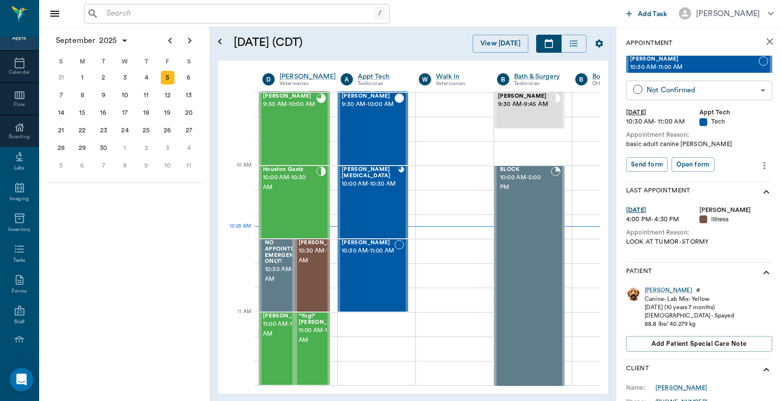
click at [662, 89] on body "/ ​ Add Task Dr. Bert Ellsworth Nectar Messages Appts Calendar Flow Boarding La…" at bounding box center [391, 200] width 782 height 401
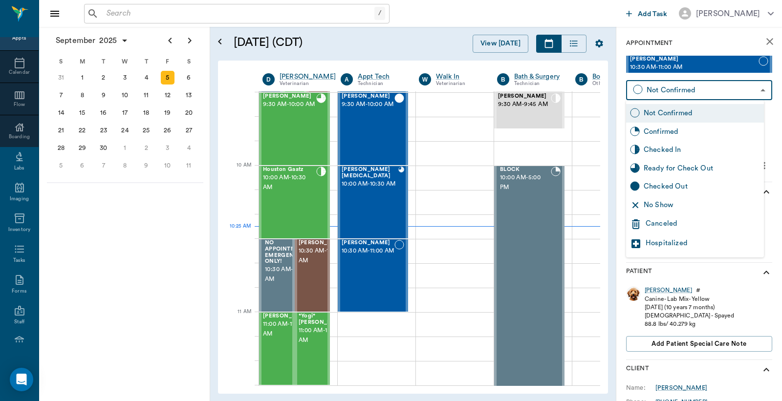
click at [656, 152] on div "Checked In" at bounding box center [702, 150] width 116 height 11
type input "CHECKED_IN"
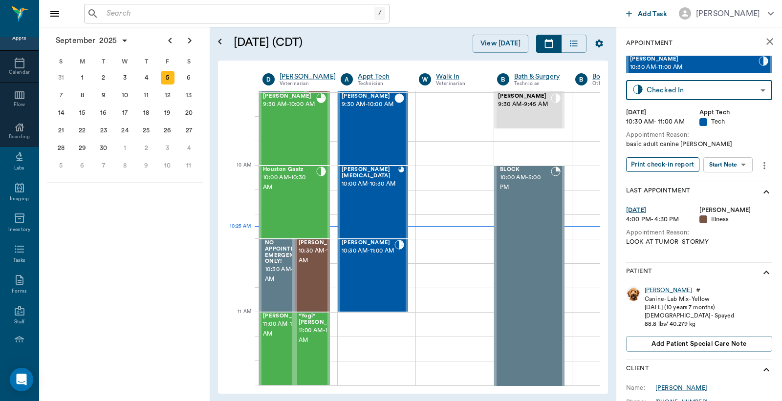
click at [651, 165] on button "Print check-in report" at bounding box center [662, 164] width 73 height 15
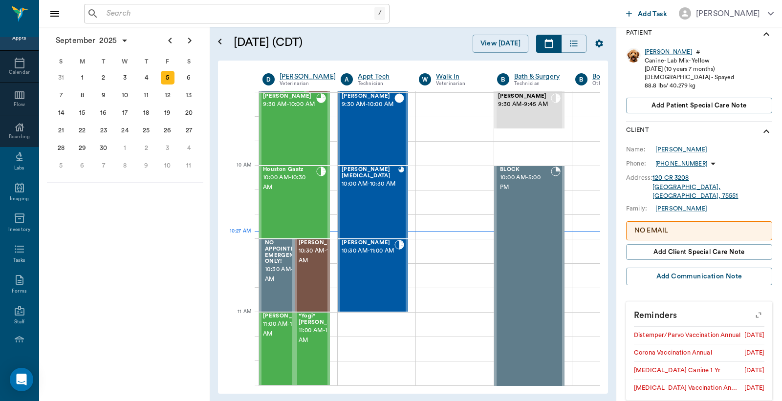
scroll to position [167, 0]
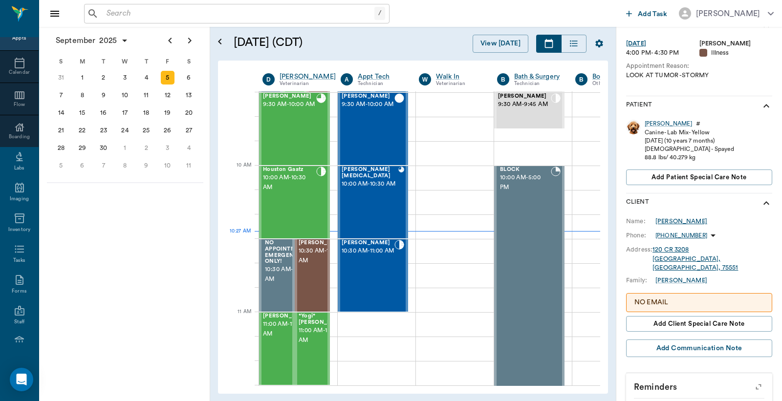
click at [673, 221] on div "[PERSON_NAME]" at bounding box center [682, 221] width 52 height 9
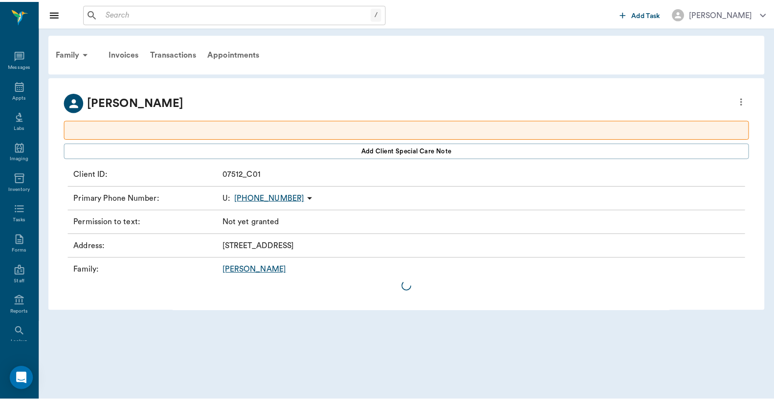
scroll to position [45, 0]
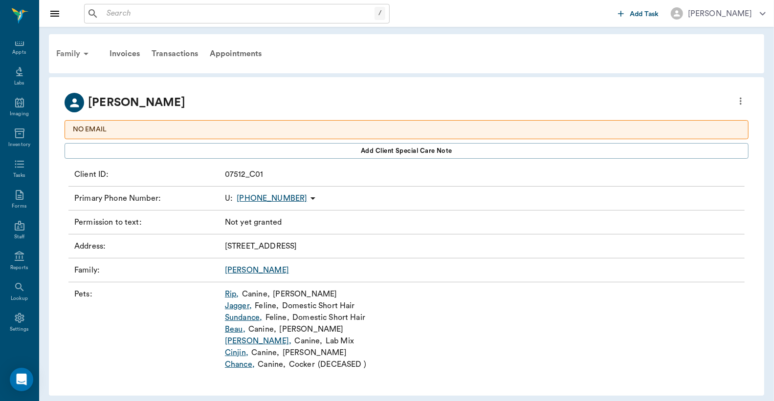
click at [79, 55] on div "Family" at bounding box center [73, 53] width 47 height 23
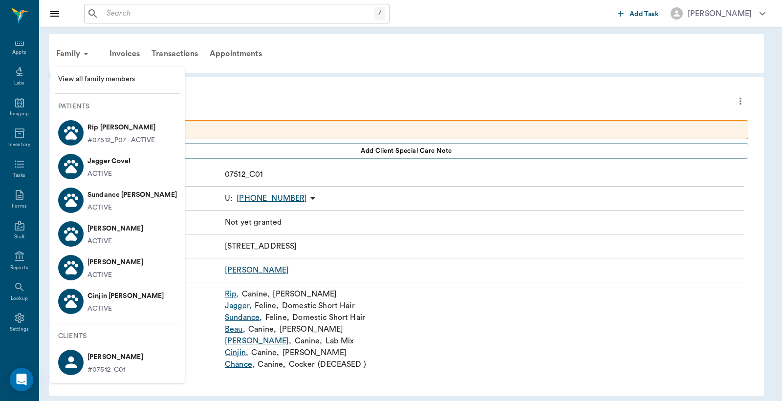
click at [103, 81] on span "View all family members" at bounding box center [117, 79] width 119 height 10
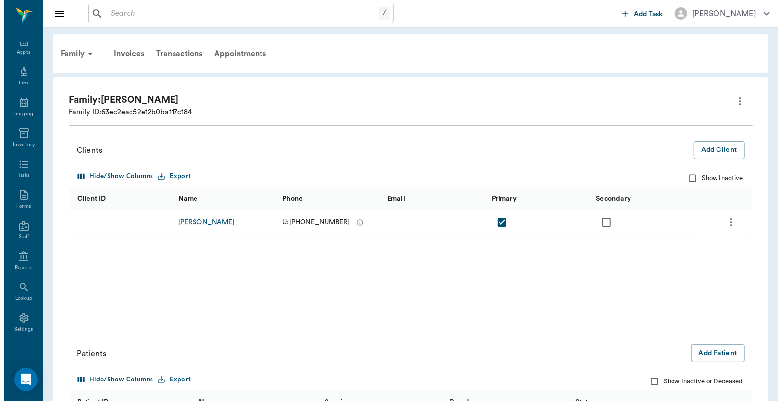
scroll to position [183, 0]
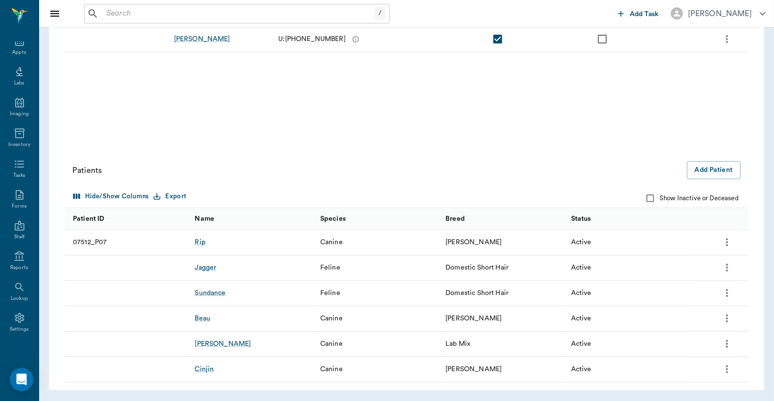
click at [727, 321] on icon "more" at bounding box center [727, 319] width 2 height 8
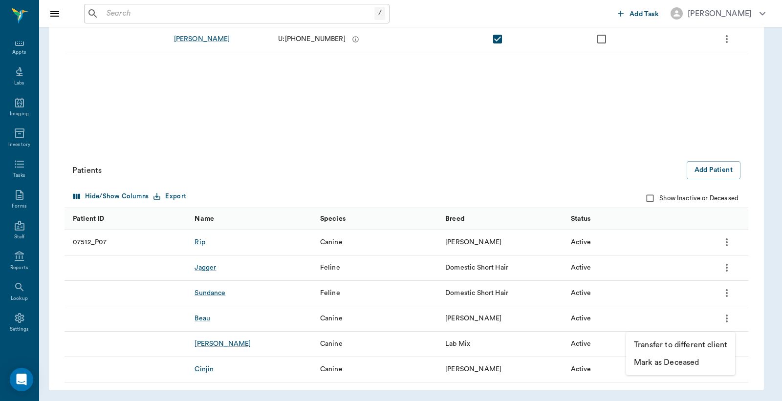
click at [690, 364] on p "Mark as Deceased" at bounding box center [666, 363] width 65 height 12
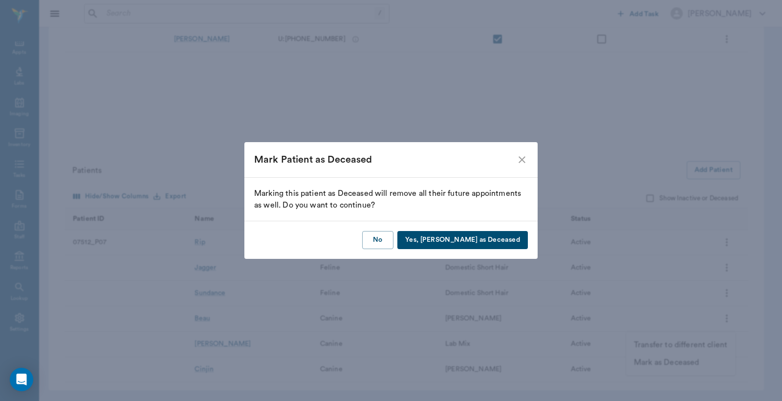
click at [489, 242] on button "Yes, Mark as Deceased" at bounding box center [463, 240] width 131 height 18
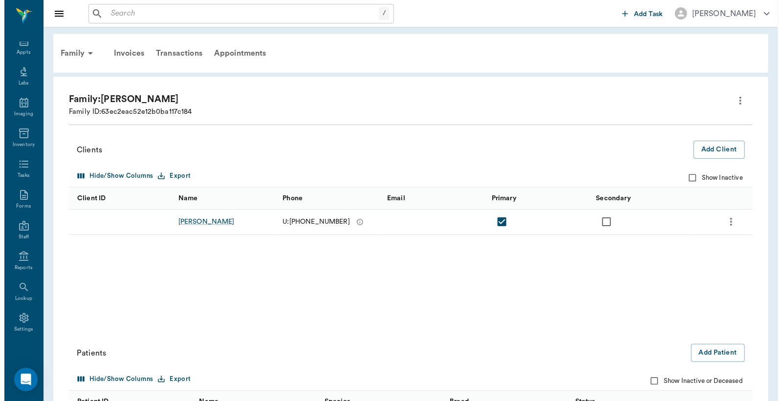
scroll to position [0, 0]
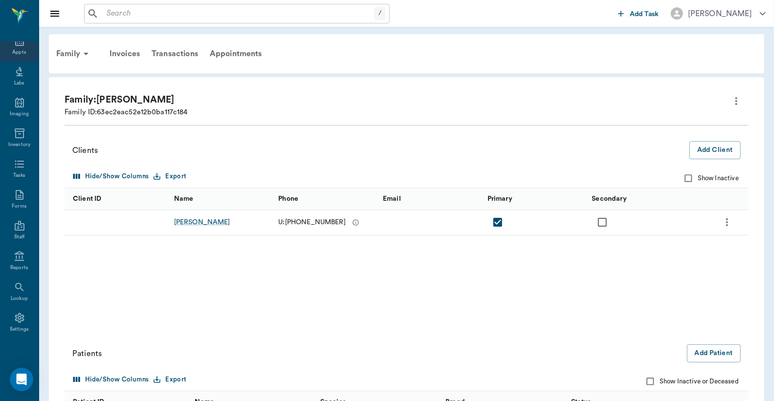
click at [13, 50] on div "Appts" at bounding box center [19, 52] width 14 height 7
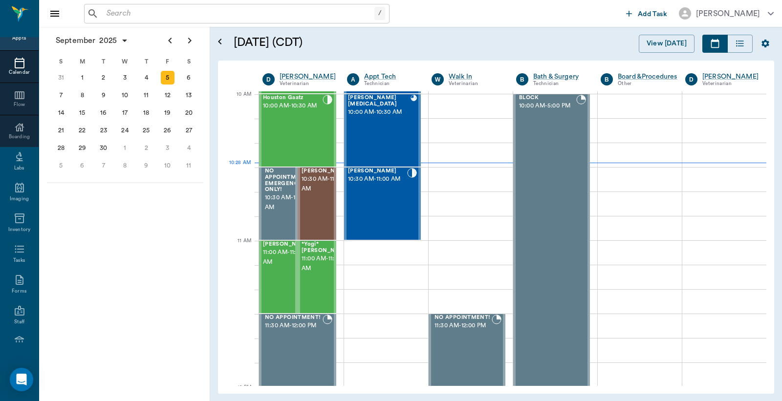
scroll to position [294, 0]
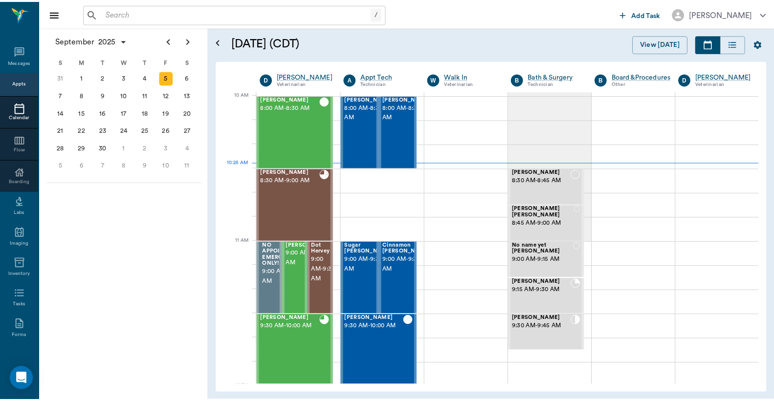
scroll to position [294, 0]
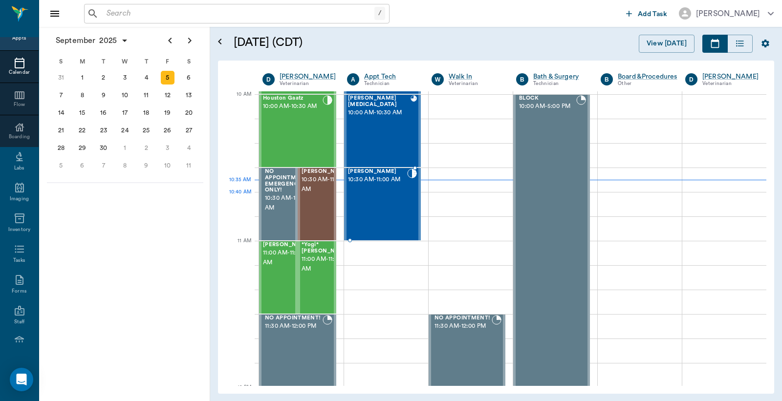
click at [365, 193] on div "[PERSON_NAME] 10:30 AM - 11:00 AM" at bounding box center [377, 204] width 59 height 71
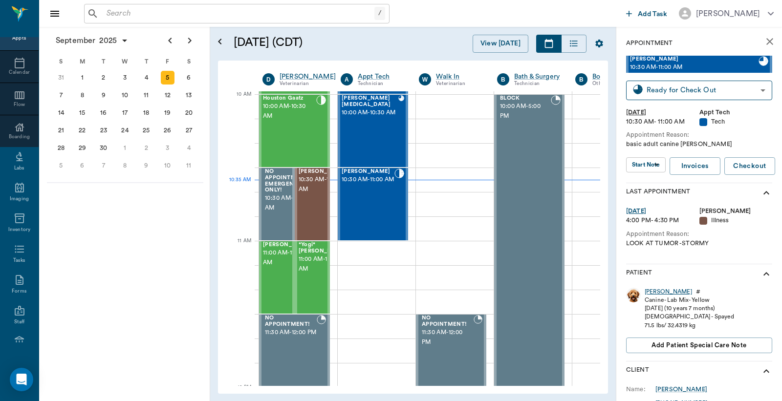
click at [652, 292] on div "[PERSON_NAME]" at bounding box center [668, 292] width 47 height 8
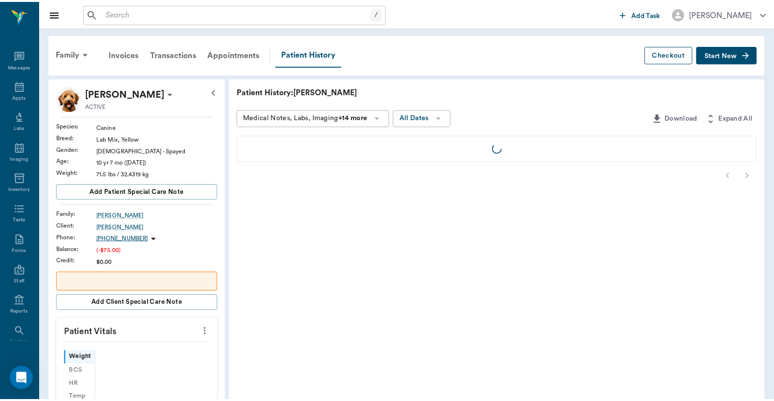
scroll to position [45, 0]
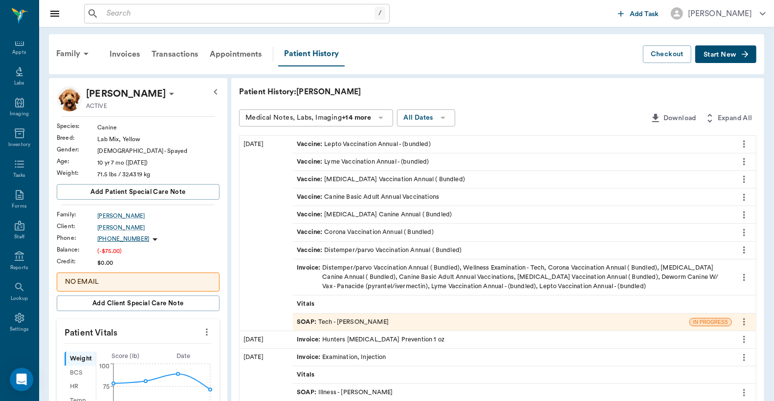
click at [441, 276] on div "Invoice : Distemper/parvo Vaccination Annual ( Bundled), Wellness Examination -…" at bounding box center [512, 278] width 431 height 28
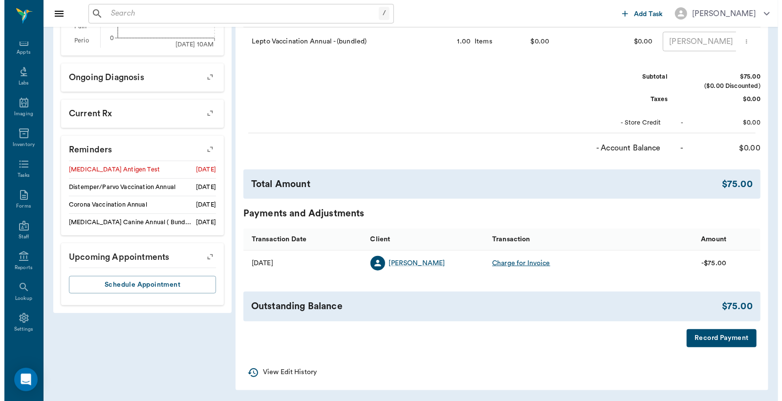
scroll to position [423, 0]
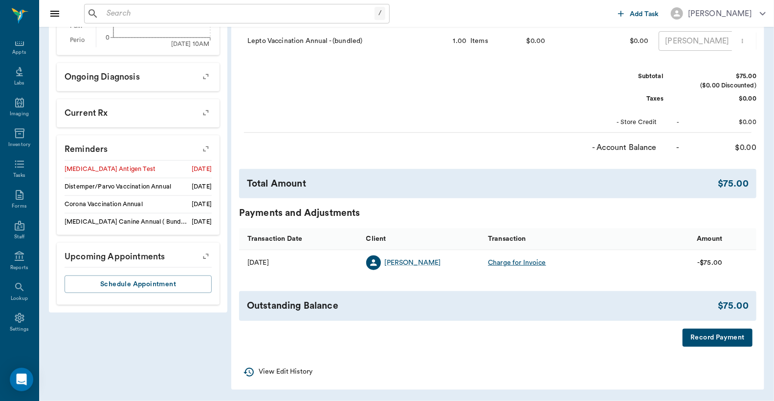
click at [707, 340] on button "Record Payment" at bounding box center [718, 338] width 70 height 18
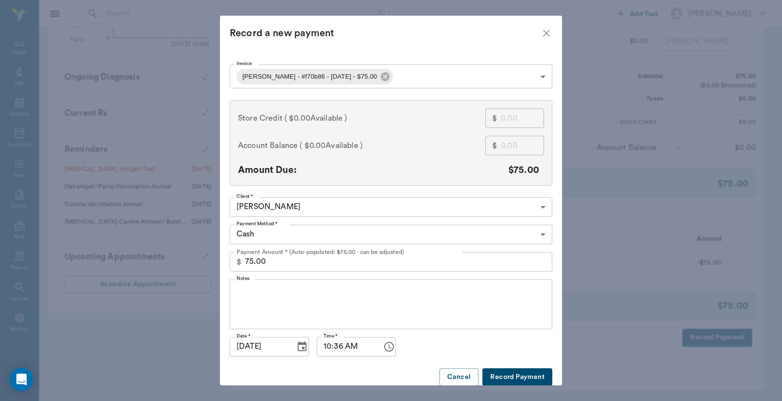
scroll to position [18, 0]
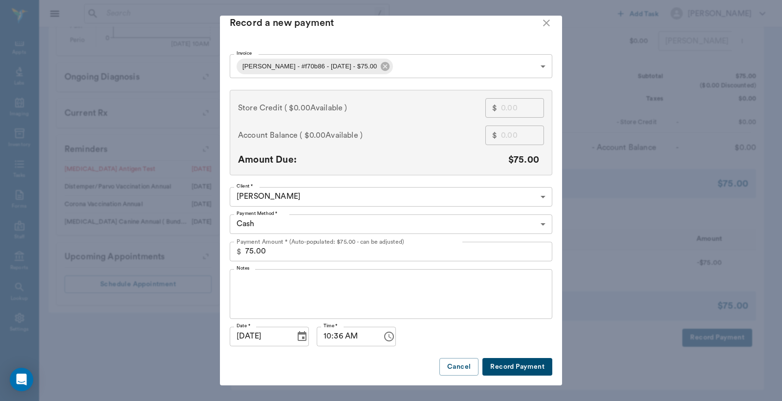
click at [518, 364] on button "Record Payment" at bounding box center [518, 367] width 70 height 18
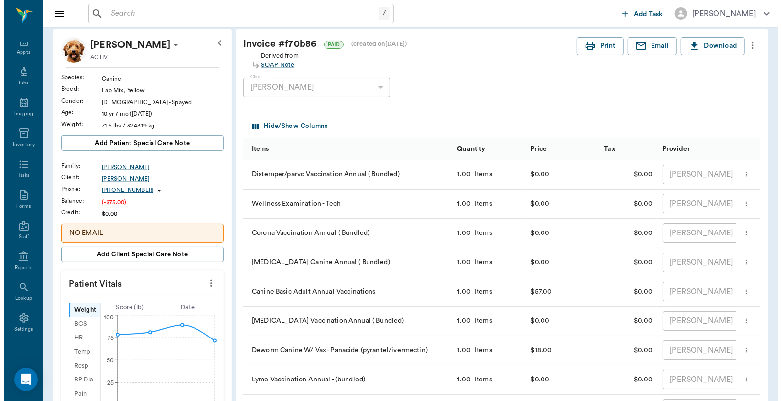
scroll to position [0, 0]
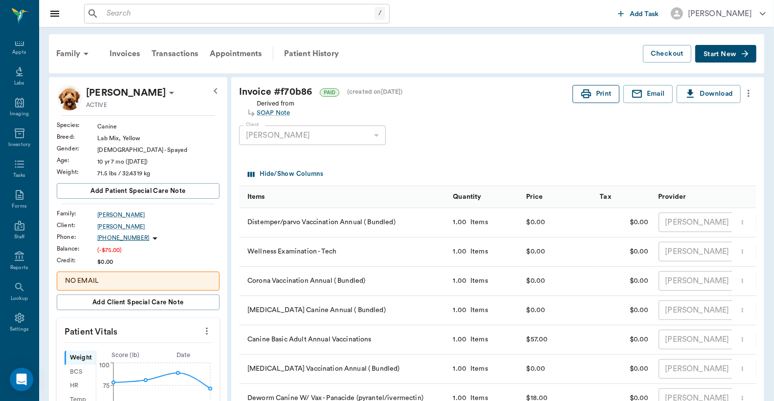
click at [598, 95] on button "Print" at bounding box center [596, 94] width 47 height 18
click at [18, 49] on div "Appts" at bounding box center [19, 52] width 14 height 7
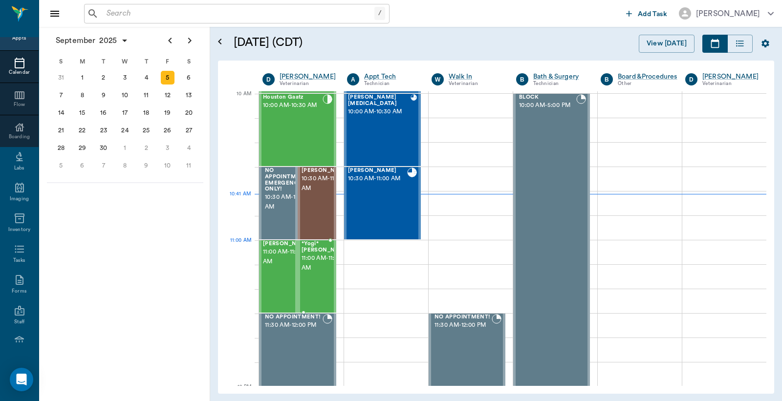
scroll to position [295, 0]
click at [293, 111] on span "10:00 AM - 10:30 AM" at bounding box center [293, 106] width 60 height 10
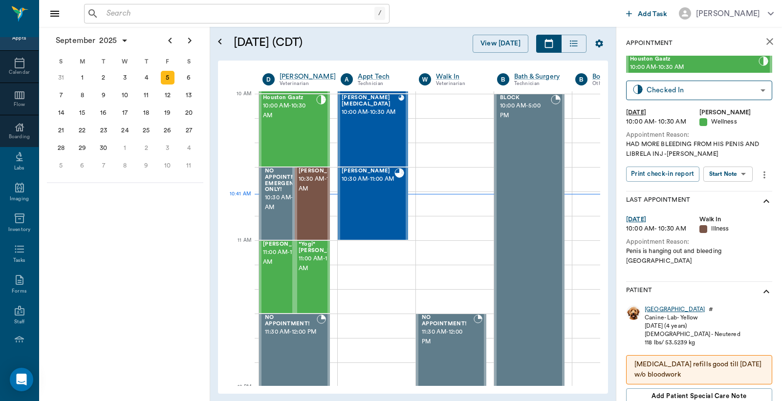
click at [656, 306] on div "[GEOGRAPHIC_DATA]" at bounding box center [675, 310] width 60 height 8
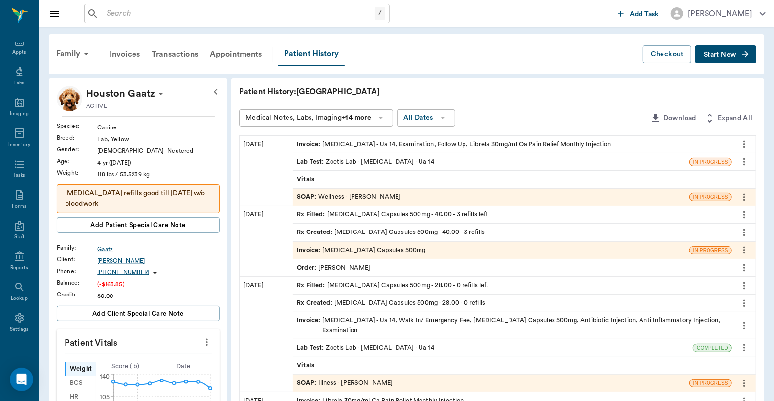
click at [354, 147] on div "Invoice : [MEDICAL_DATA] - Ua 14, Examination, Follow Up, Librela 30mg/ml Oa Pa…" at bounding box center [454, 144] width 314 height 9
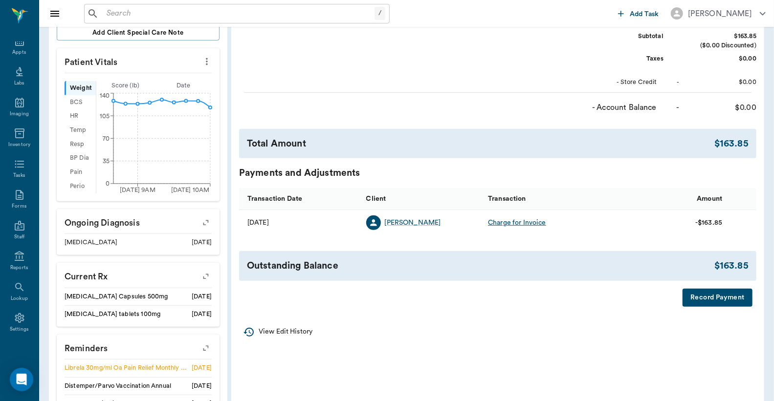
scroll to position [289, 0]
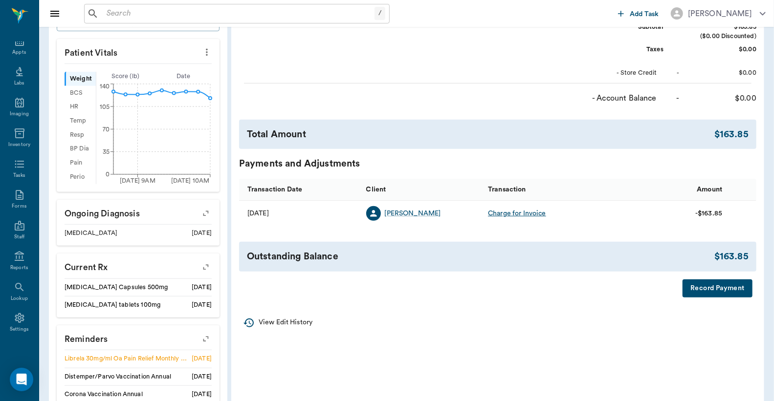
click at [705, 294] on button "Record Payment" at bounding box center [718, 289] width 70 height 18
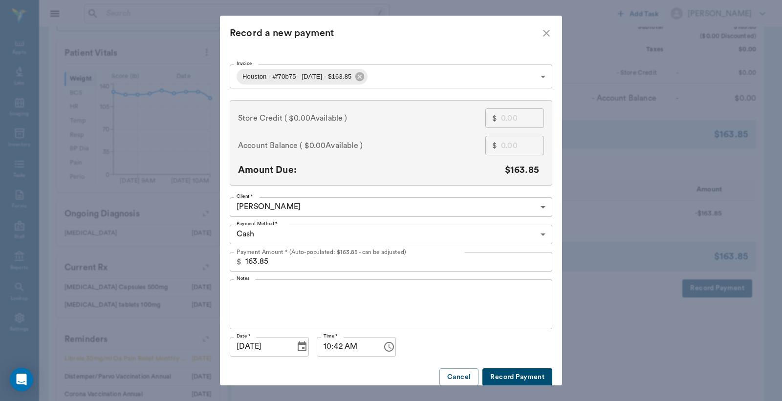
click at [536, 235] on body "/ ​ Add Task [PERSON_NAME] Nectar Messages Appts Labs Imaging Inventory Tasks F…" at bounding box center [391, 113] width 782 height 804
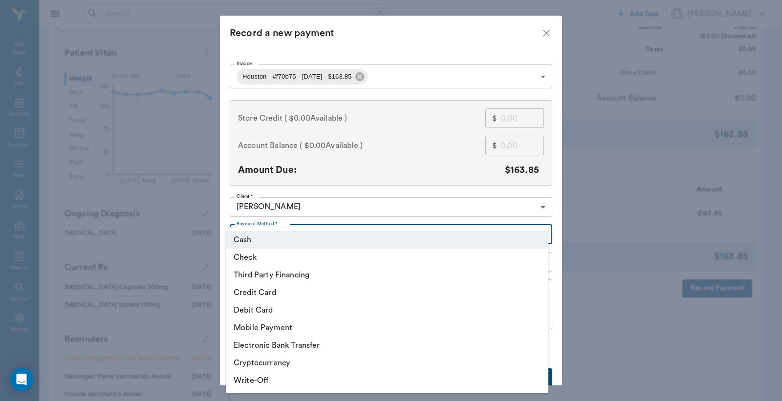
click at [324, 309] on li "Debit Card" at bounding box center [387, 311] width 323 height 18
type input "DEBIT_CARD"
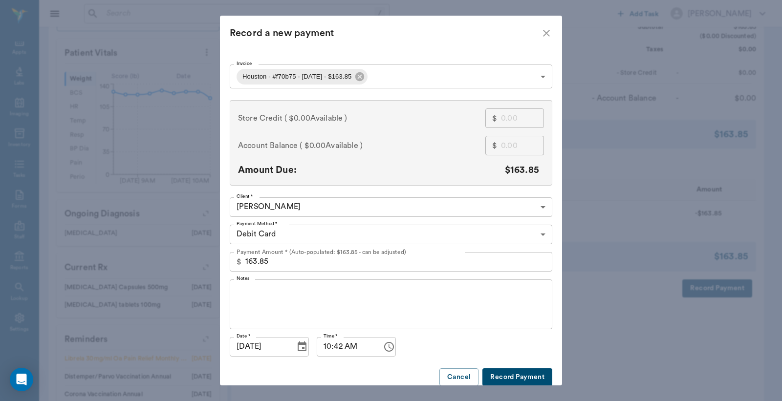
click at [503, 379] on button "Record Payment" at bounding box center [518, 378] width 70 height 18
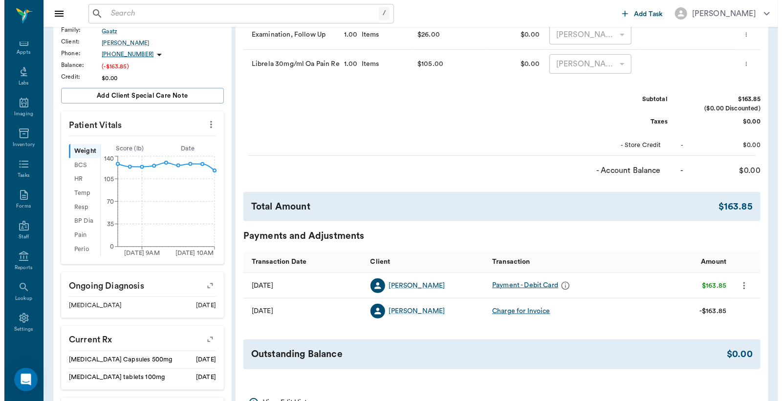
scroll to position [0, 0]
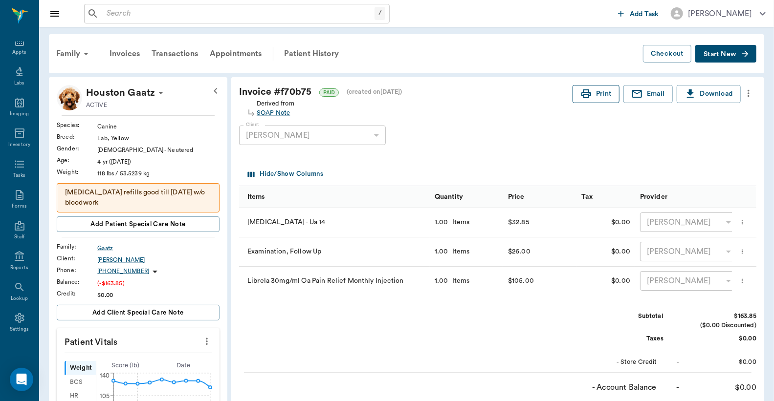
click at [595, 93] on button "Print" at bounding box center [596, 94] width 47 height 18
click at [111, 11] on input "text" at bounding box center [239, 14] width 272 height 14
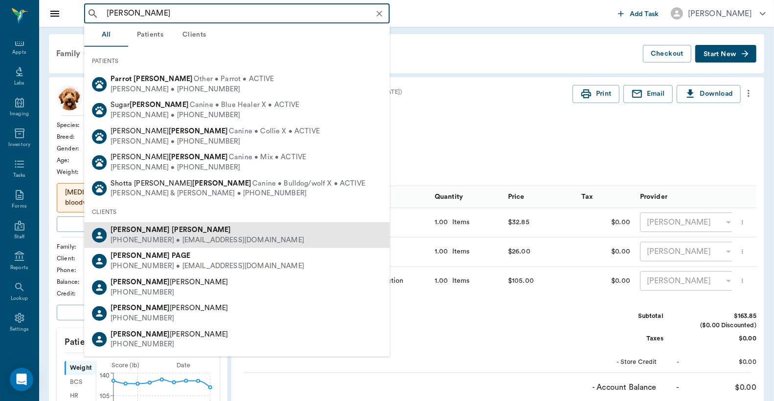
click at [188, 241] on div "[PHONE_NUMBER] • [EMAIL_ADDRESS][DOMAIN_NAME]" at bounding box center [208, 241] width 194 height 10
type input "[PERSON_NAME]"
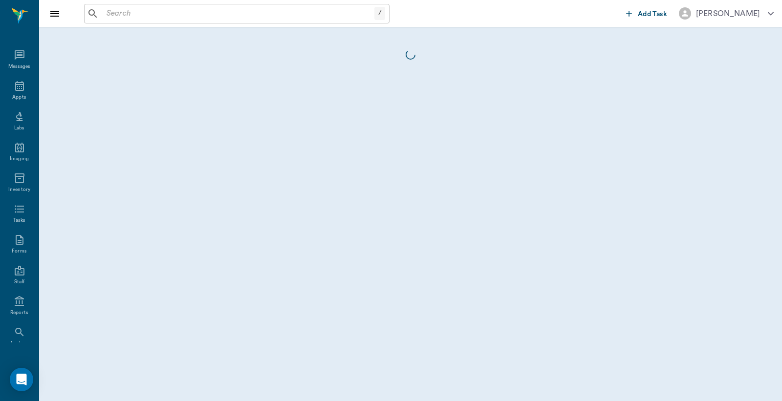
scroll to position [45, 0]
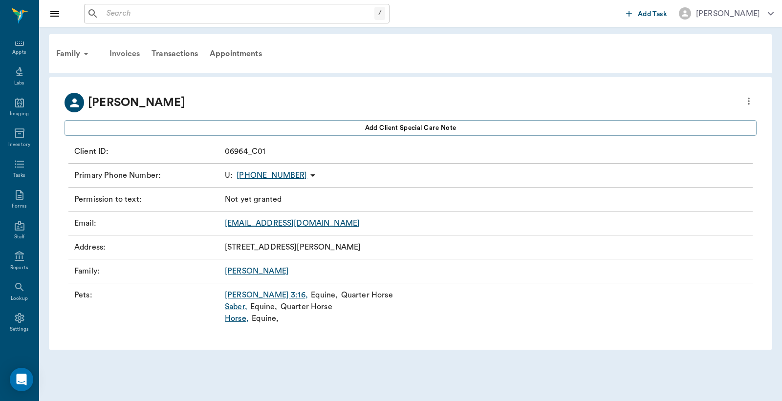
click at [130, 55] on div "Invoices" at bounding box center [125, 53] width 42 height 23
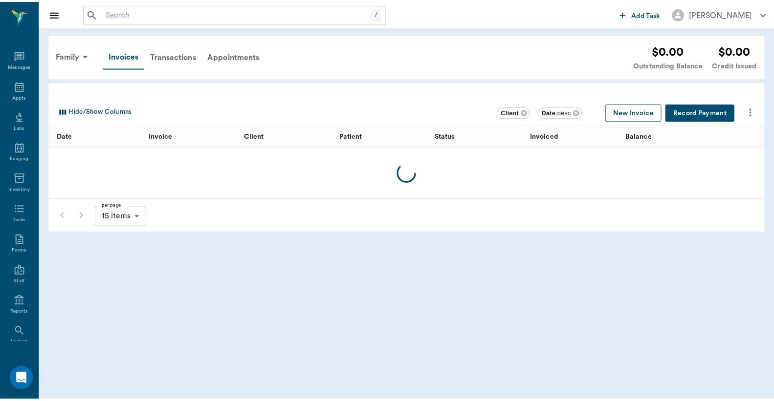
scroll to position [45, 0]
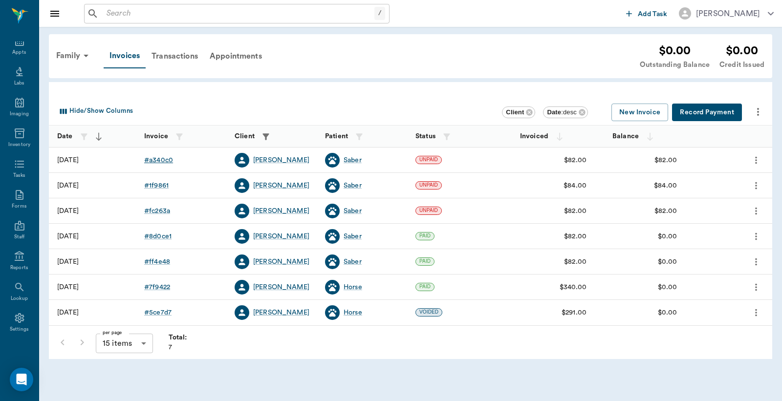
click at [163, 160] on div "# a340c0" at bounding box center [158, 160] width 29 height 10
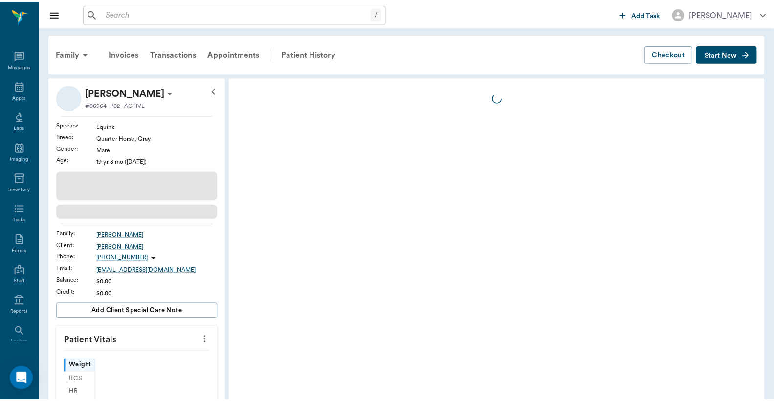
scroll to position [45, 0]
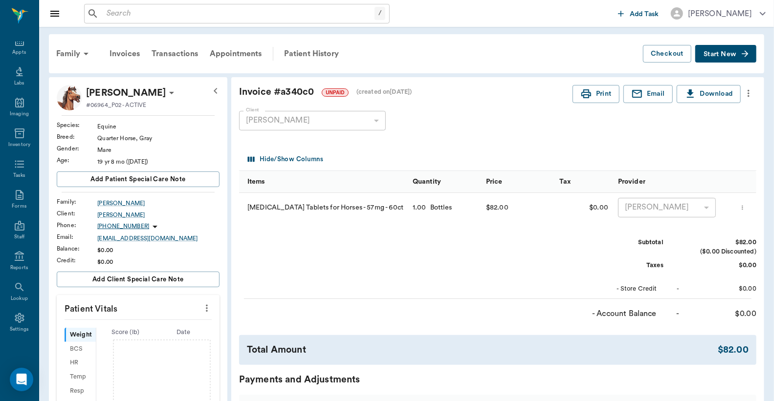
click at [751, 94] on icon "more" at bounding box center [748, 94] width 11 height 12
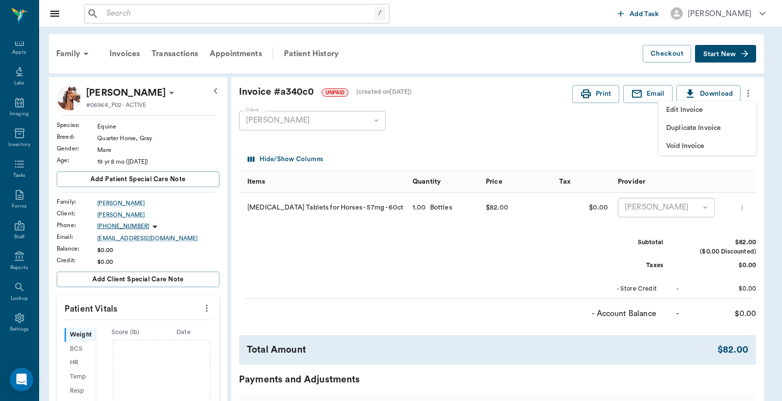
click at [624, 129] on div at bounding box center [391, 200] width 782 height 401
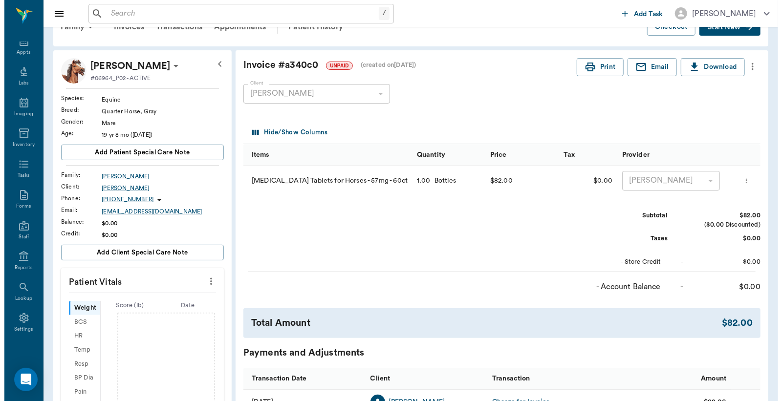
scroll to position [0, 0]
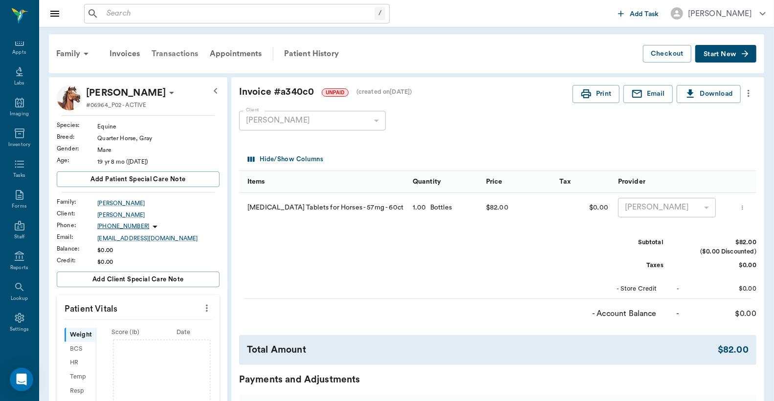
click at [182, 51] on div "Transactions" at bounding box center [175, 53] width 58 height 23
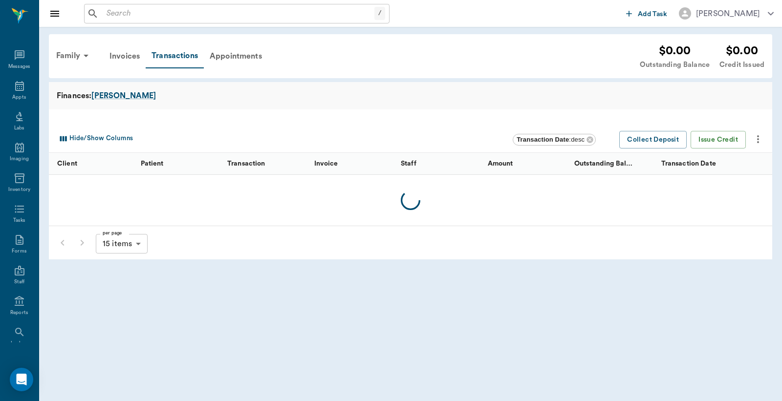
scroll to position [45, 0]
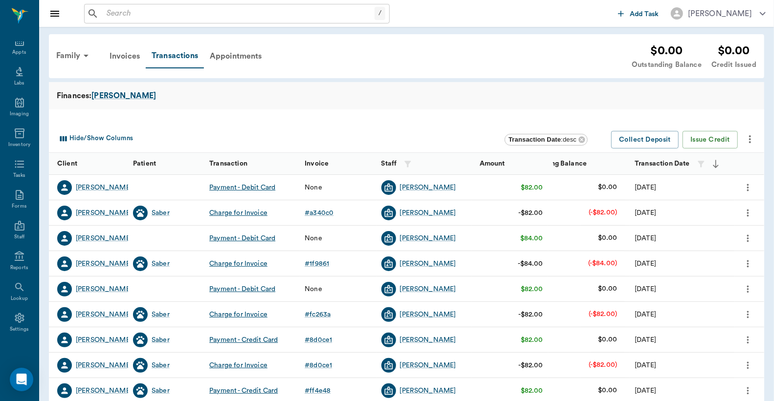
click at [750, 190] on icon "more" at bounding box center [748, 188] width 11 height 12
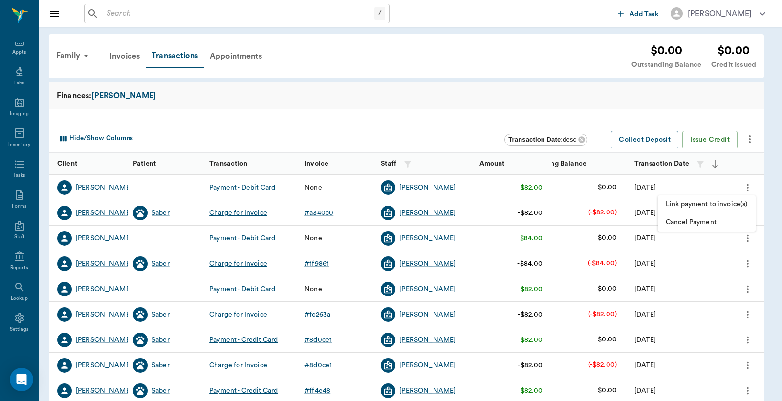
click at [725, 203] on span "Link payment to invoice(s)" at bounding box center [707, 204] width 82 height 10
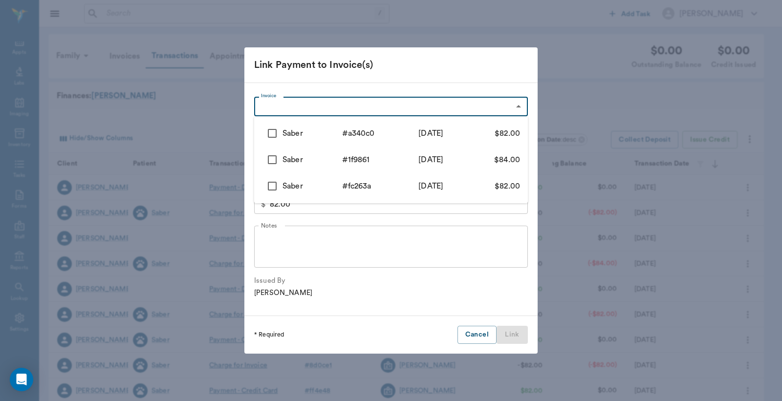
click at [403, 100] on body "/ ​ Add Task [PERSON_NAME] Nectar Messages Appts Labs Imaging Inventory Tasks F…" at bounding box center [391, 300] width 782 height 601
click at [266, 128] on input "checkbox" at bounding box center [272, 133] width 21 height 21
checkbox input "true"
type input "685c6cba751d695ae3a340c0"
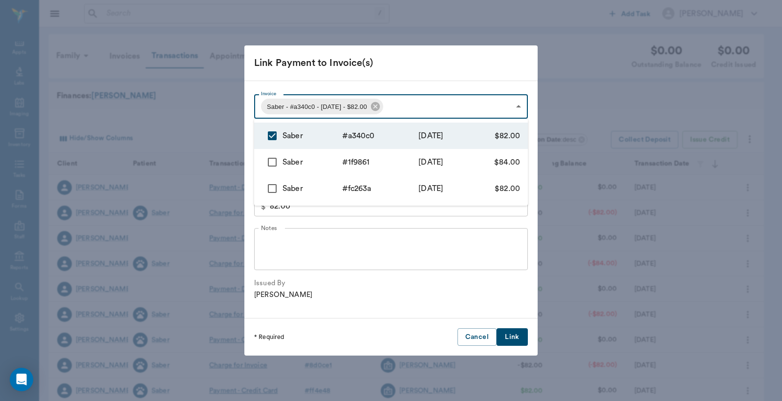
click at [502, 340] on div at bounding box center [391, 200] width 782 height 401
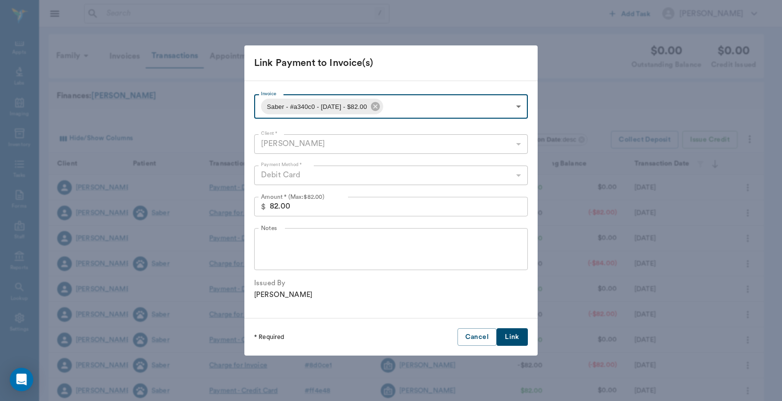
click at [509, 338] on button "Link" at bounding box center [512, 338] width 31 height 18
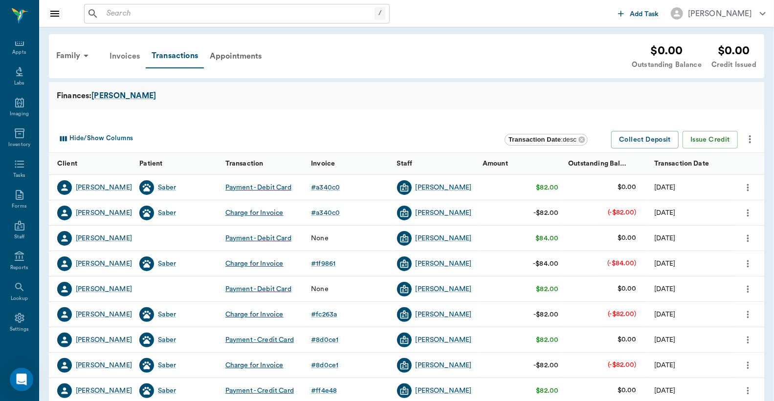
click at [126, 57] on div "Invoices" at bounding box center [125, 55] width 42 height 23
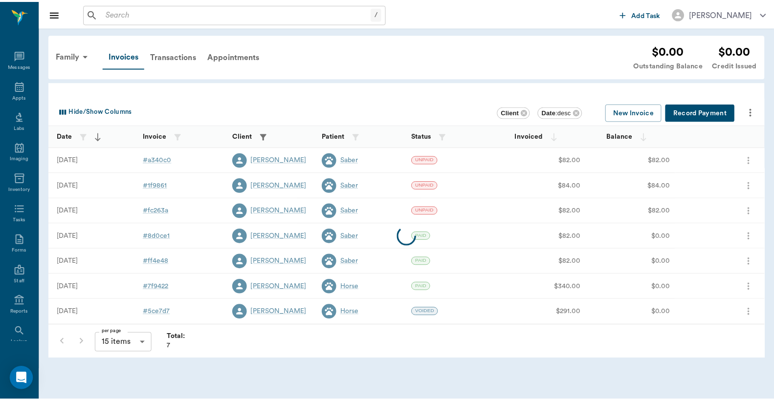
scroll to position [45, 0]
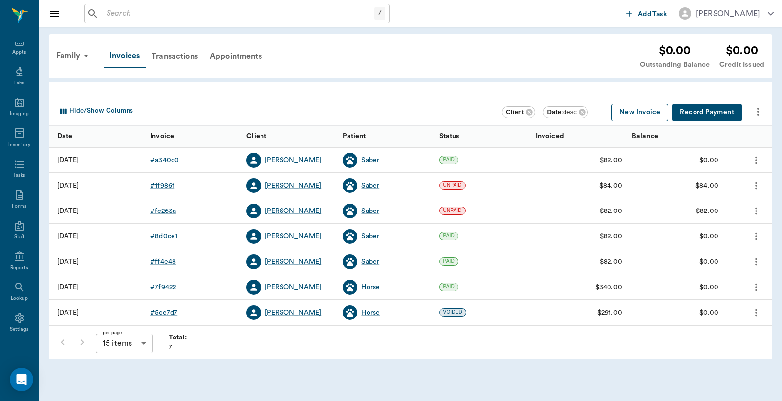
click at [637, 113] on button "New Invoice" at bounding box center [640, 113] width 57 height 18
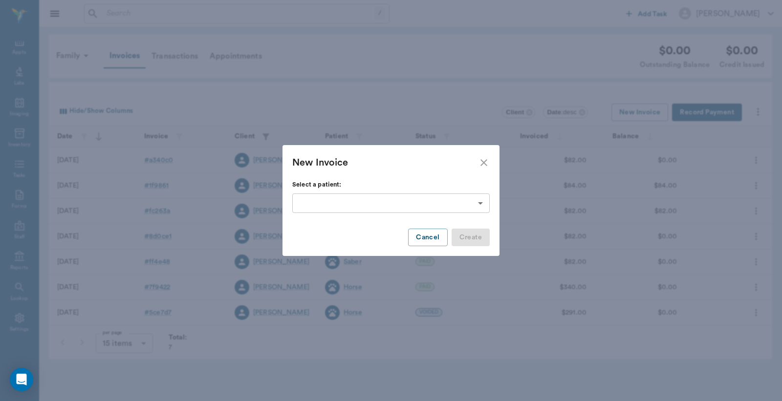
click at [481, 203] on body "/ ​ Add Task [PERSON_NAME] Nectar Messages Appts Labs Imaging Inventory Tasks F…" at bounding box center [391, 200] width 782 height 401
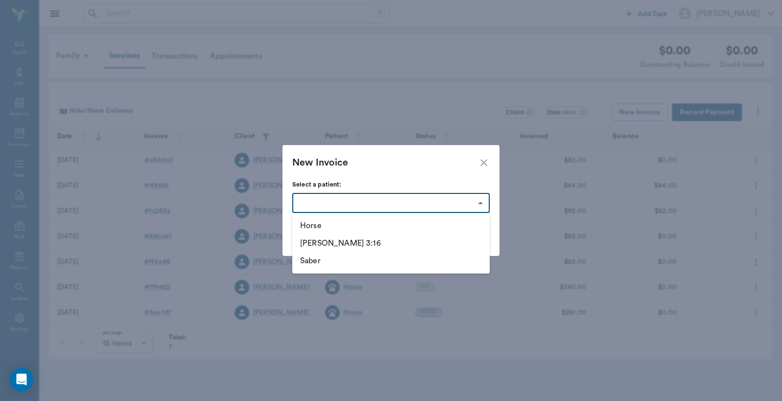
click at [326, 262] on li "Saber" at bounding box center [391, 261] width 198 height 18
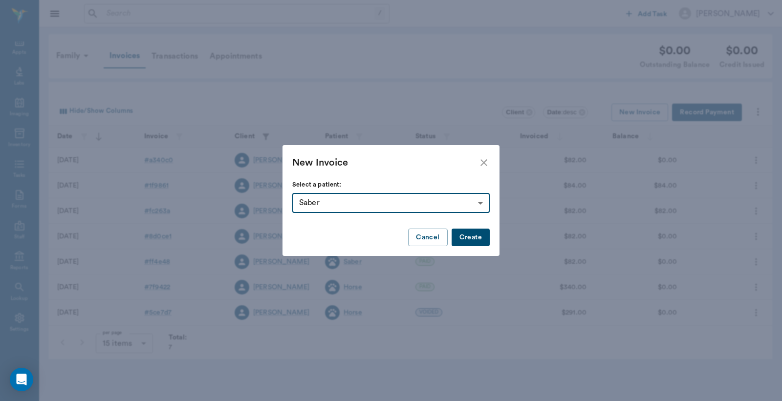
type input "65ecfed89bd92cad597f9427"
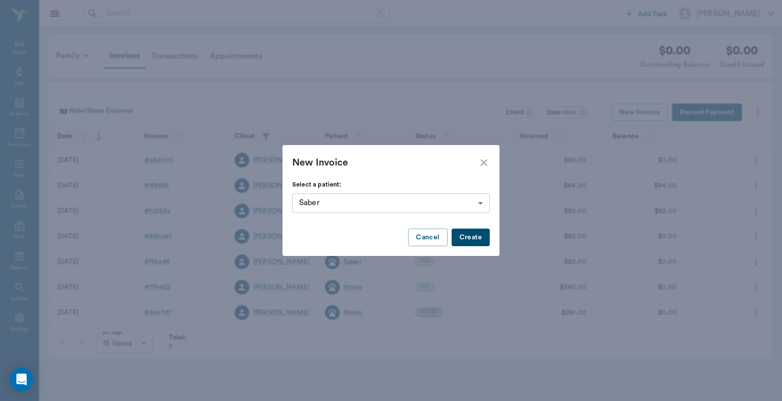
click at [465, 238] on button "Create" at bounding box center [471, 238] width 38 height 18
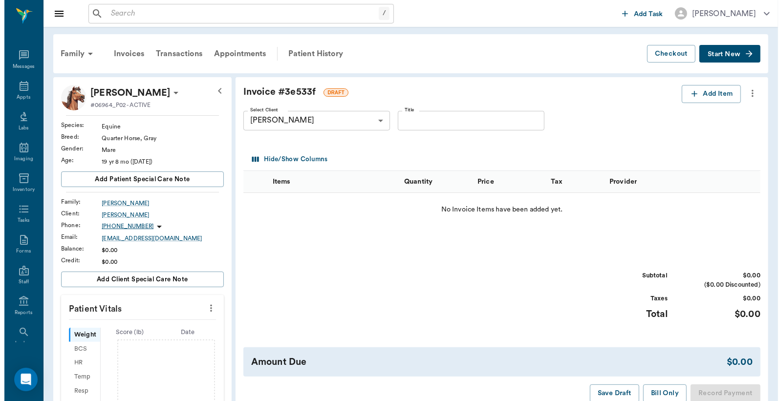
scroll to position [45, 0]
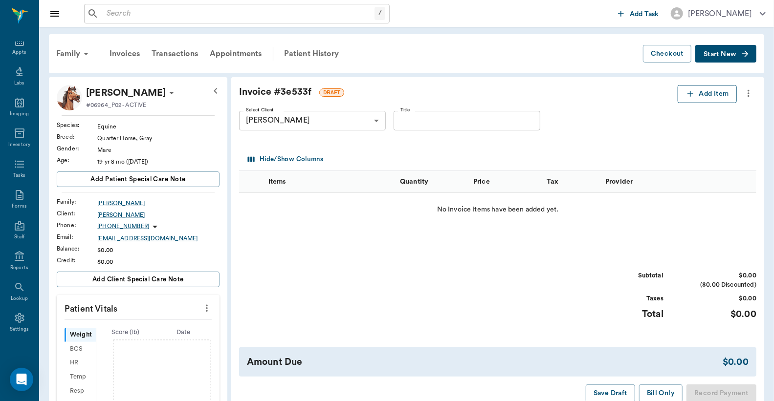
click at [707, 97] on button "Add Item" at bounding box center [707, 94] width 59 height 18
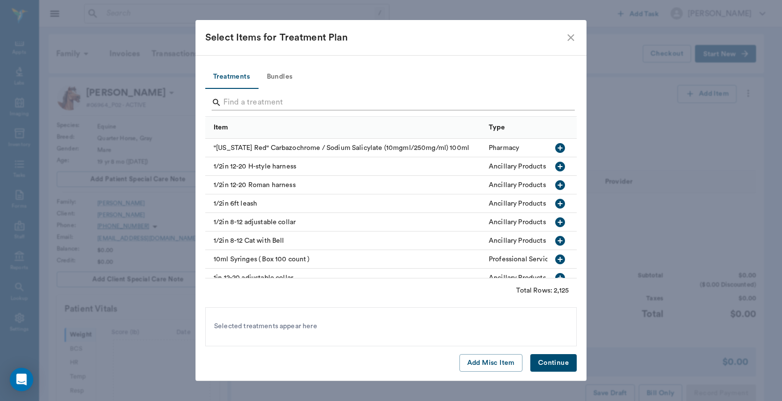
click at [227, 101] on input "Search" at bounding box center [391, 103] width 337 height 16
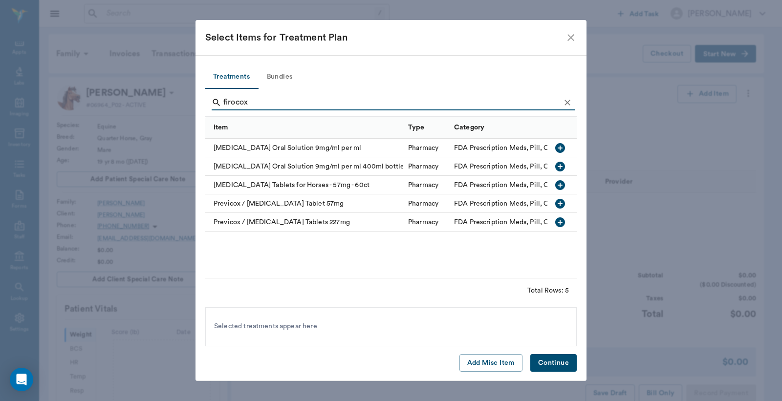
type input "firocox"
click at [561, 186] on icon "button" at bounding box center [560, 185] width 10 height 10
click at [544, 364] on button "Continue" at bounding box center [554, 363] width 46 height 18
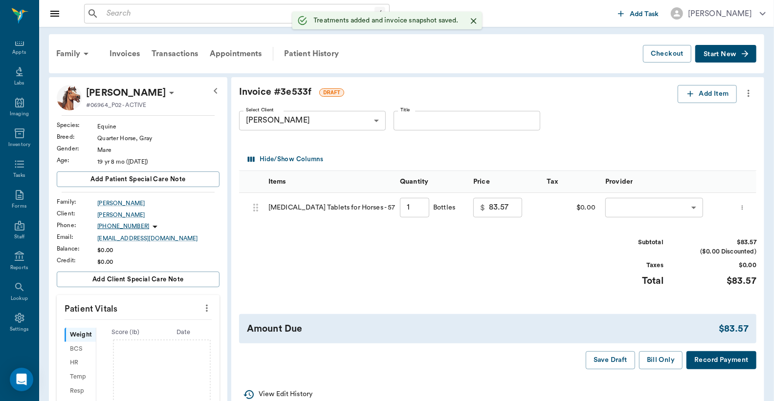
type input "1.00"
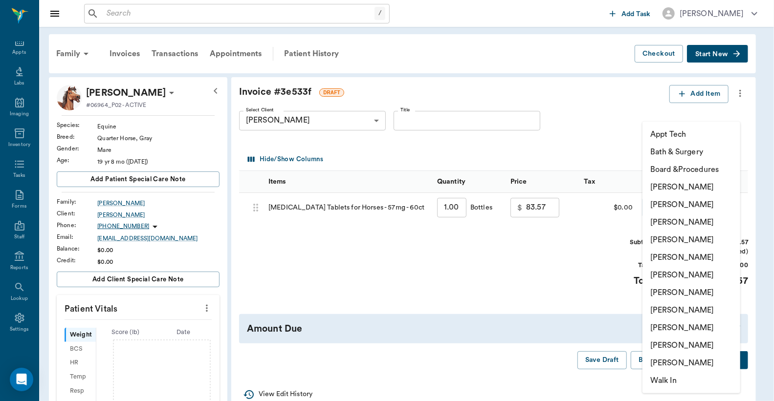
click at [668, 212] on body "/ ​ Add Task Dr. Bert Ellsworth Nectar Messages Appts Labs Imaging Inventory Ta…" at bounding box center [387, 341] width 774 height 682
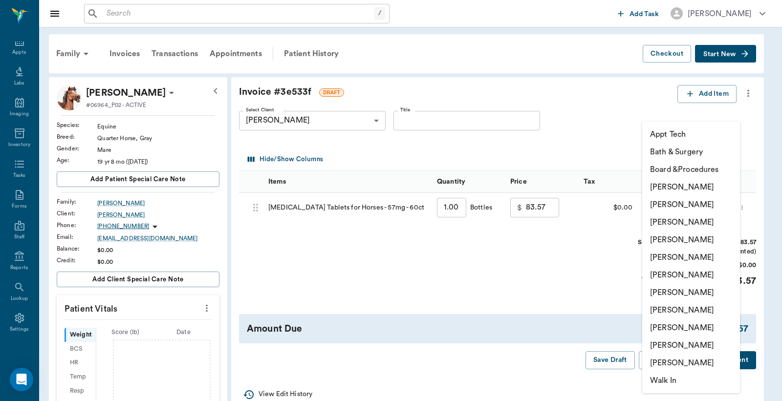
click at [668, 207] on li "Christy Dudley" at bounding box center [691, 205] width 98 height 18
type input "none-63ec2e2852e12b0ba117910e"
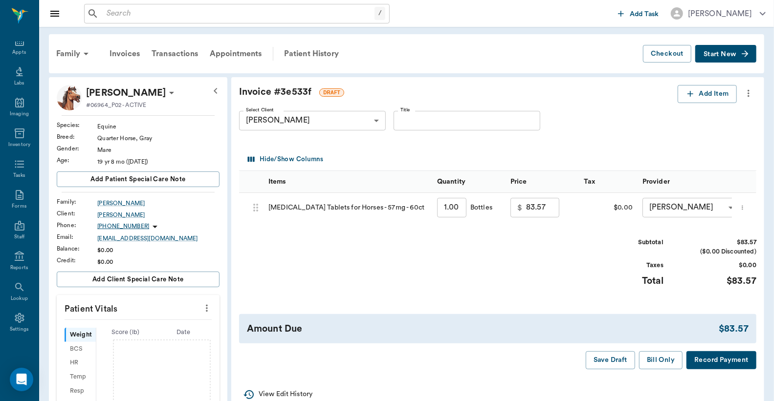
click at [712, 367] on button "Record Payment" at bounding box center [722, 361] width 70 height 18
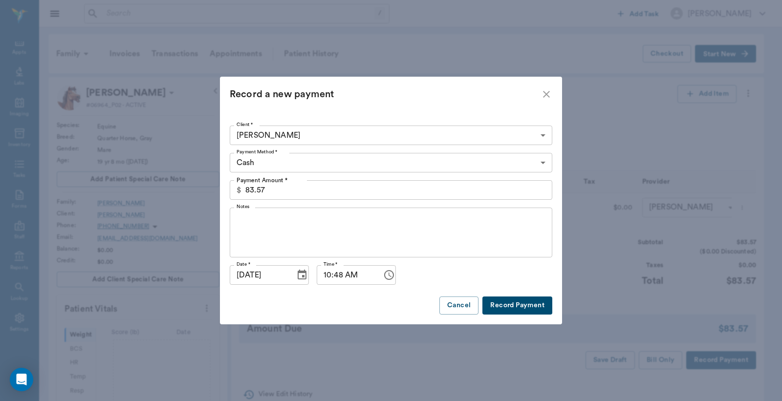
click at [543, 162] on body "/ ​ Add Task Dr. Bert Ellsworth Nectar Messages Appts Labs Imaging Inventory Ta…" at bounding box center [391, 341] width 782 height 682
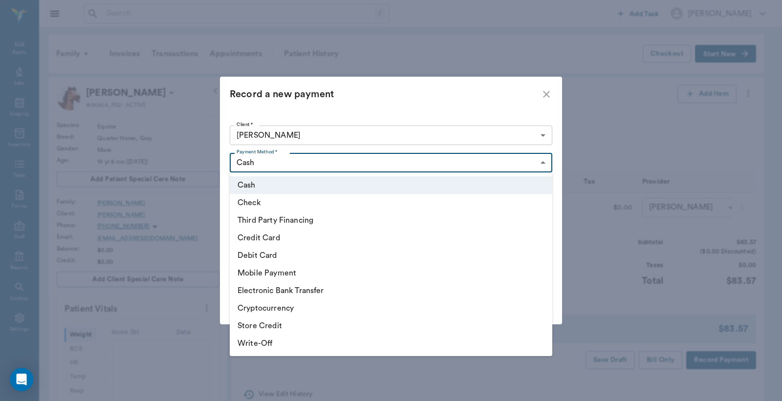
click at [324, 255] on li "Debit Card" at bounding box center [391, 256] width 323 height 18
type input "DEBIT_CARD"
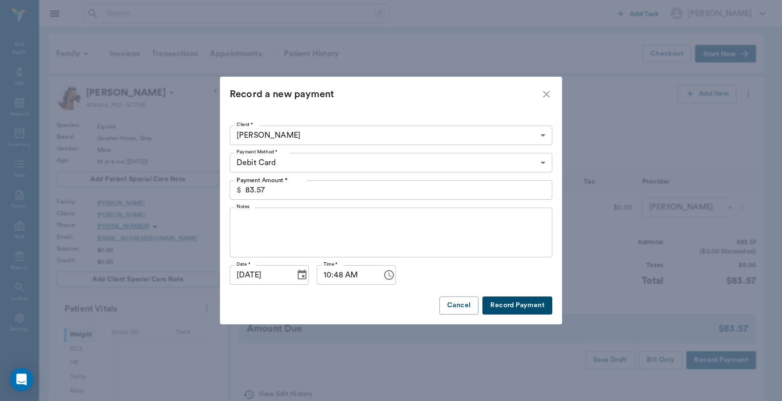
click at [502, 308] on button "Record Payment" at bounding box center [518, 306] width 70 height 18
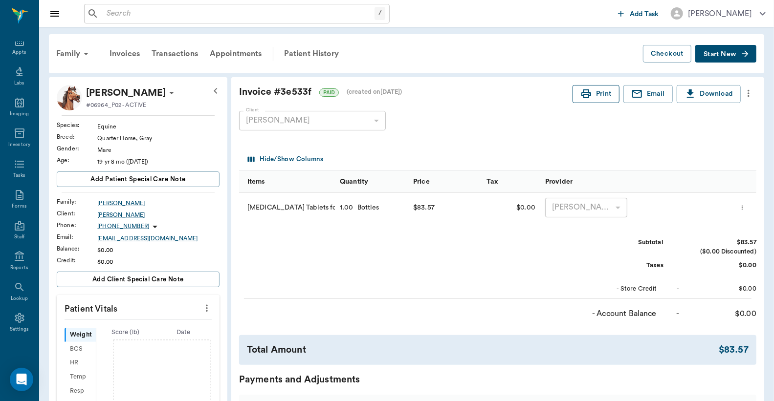
click at [594, 98] on button "Print" at bounding box center [596, 94] width 47 height 18
click at [18, 47] on div "Appts" at bounding box center [19, 46] width 39 height 31
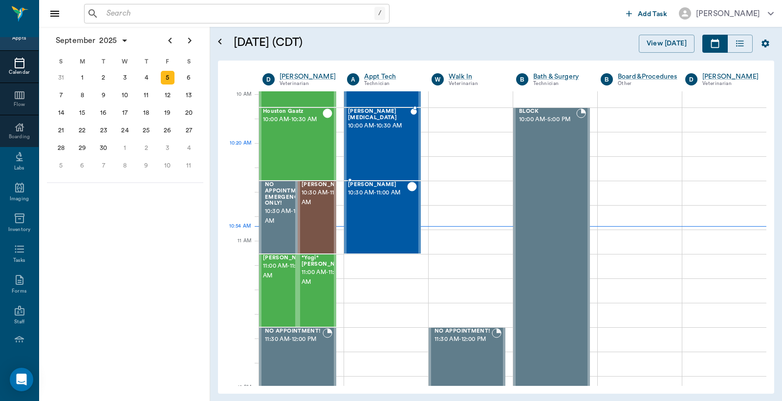
scroll to position [294, 0]
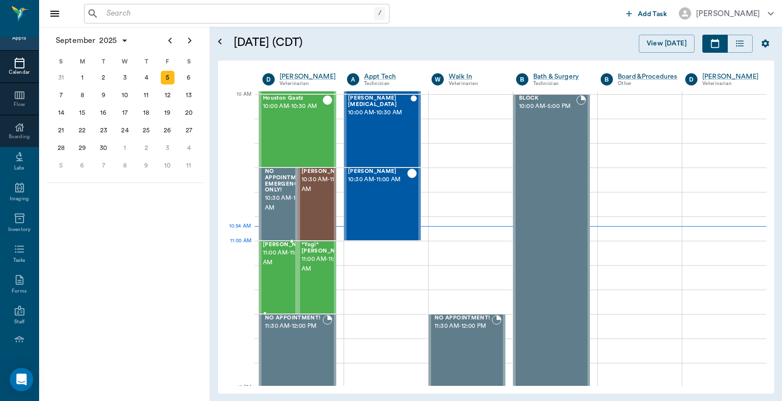
click at [276, 266] on span "11:00 AM - 11:30 AM" at bounding box center [287, 258] width 49 height 20
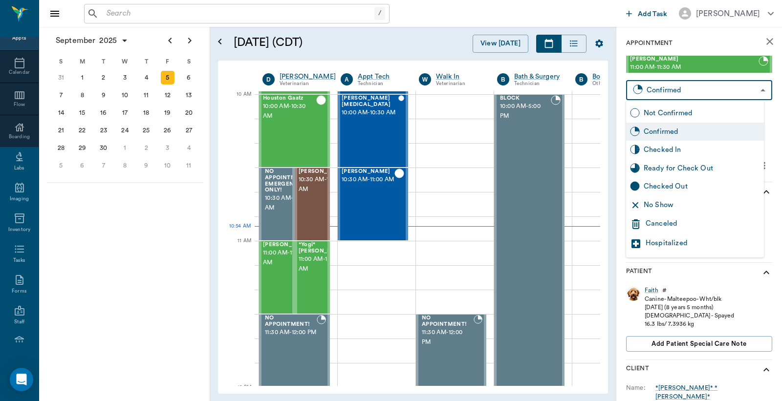
click at [680, 90] on body "/ ​ Add Task Dr. Bert Ellsworth Nectar Messages Appts Calendar Flow Boarding La…" at bounding box center [391, 200] width 782 height 401
click at [671, 150] on div "Checked In" at bounding box center [702, 150] width 116 height 11
type input "CHECKED_IN"
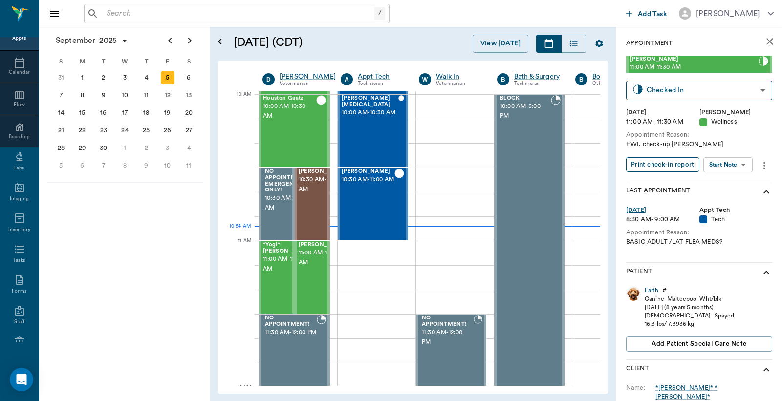
click at [658, 165] on button "Print check-in report" at bounding box center [662, 164] width 73 height 15
click at [307, 264] on span "11:00 AM - 11:30 AM" at bounding box center [323, 258] width 49 height 20
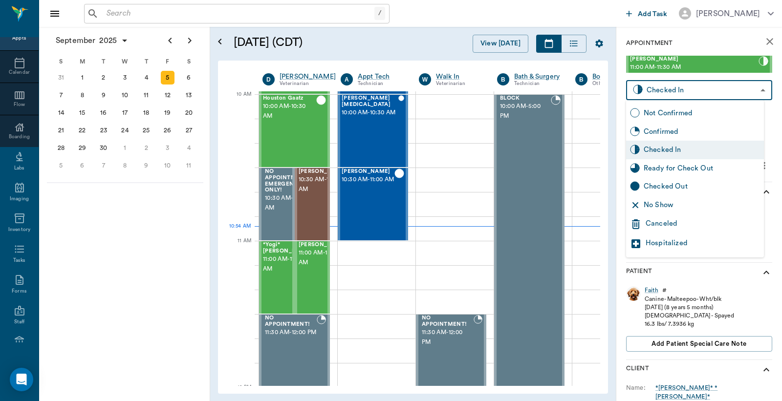
click at [675, 91] on body "/ ​ Add Task Dr. Bert Ellsworth Nectar Messages Appts Calendar Flow Boarding La…" at bounding box center [391, 200] width 782 height 401
click at [667, 153] on div "Checked In" at bounding box center [702, 150] width 116 height 11
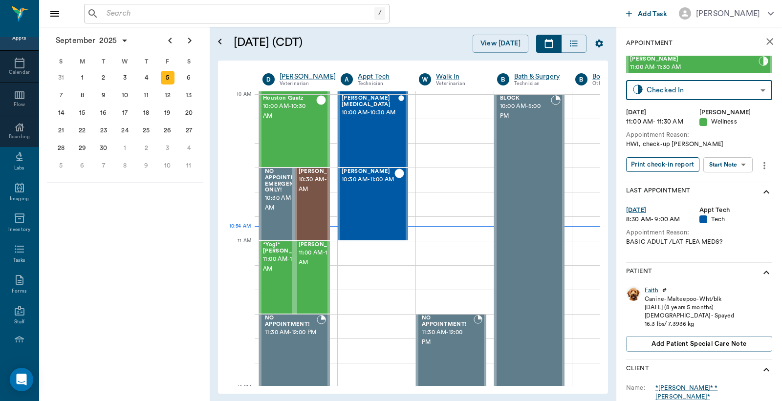
click at [664, 164] on button "Print check-in report" at bounding box center [662, 164] width 73 height 15
click at [274, 258] on span "11:00 AM - 11:30 AM" at bounding box center [287, 265] width 49 height 20
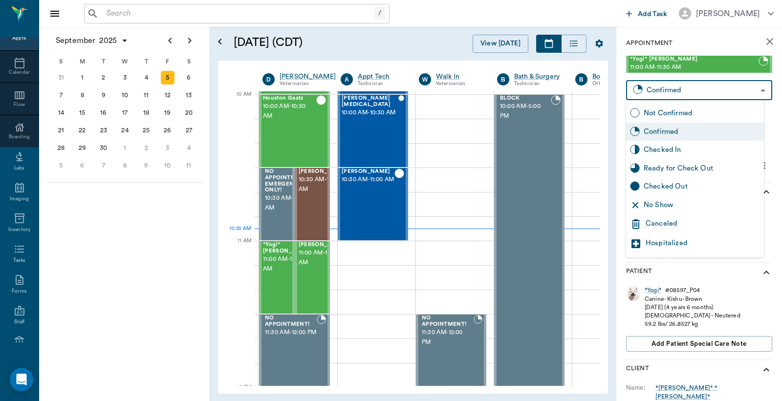
click at [678, 90] on body "/ ​ Add Task Dr. Bert Ellsworth Nectar Messages Appts Calendar Flow Boarding La…" at bounding box center [391, 200] width 782 height 401
click at [671, 150] on div "Checked In" at bounding box center [702, 150] width 116 height 11
type input "CHECKED_IN"
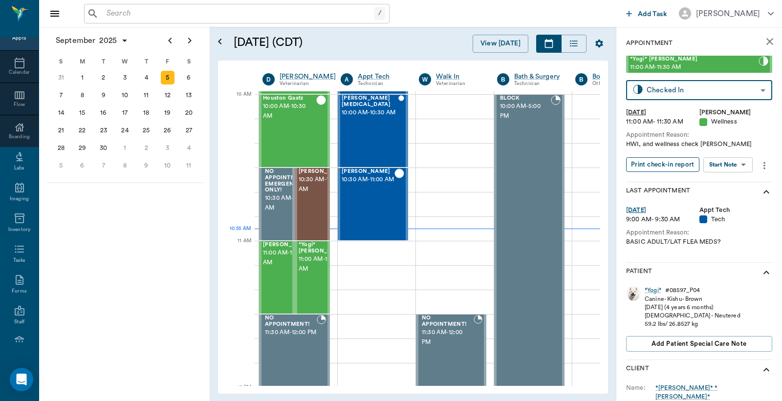
click at [648, 163] on button "Print check-in report" at bounding box center [662, 164] width 73 height 15
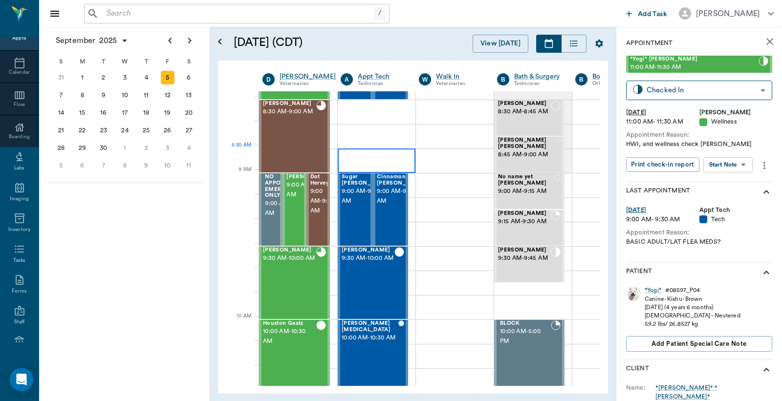
scroll to position [72, 0]
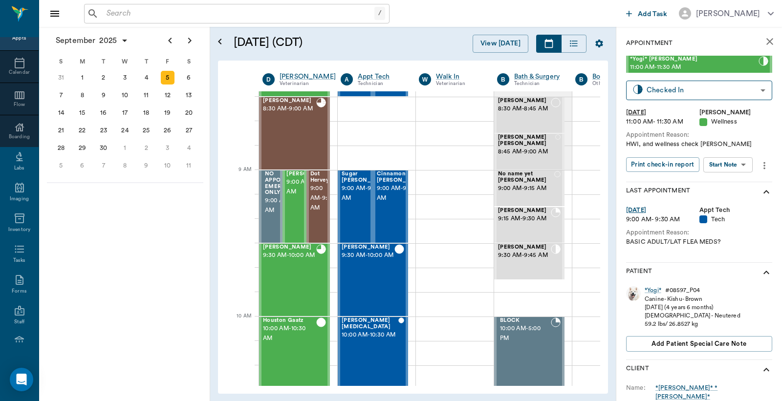
click at [106, 12] on input "text" at bounding box center [239, 14] width 272 height 14
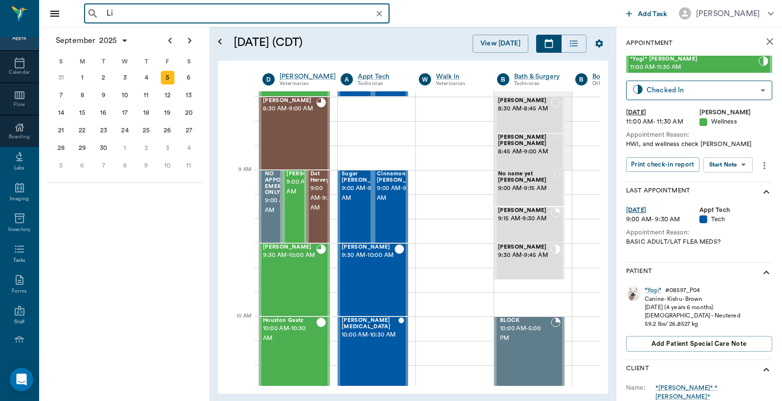
type input "L"
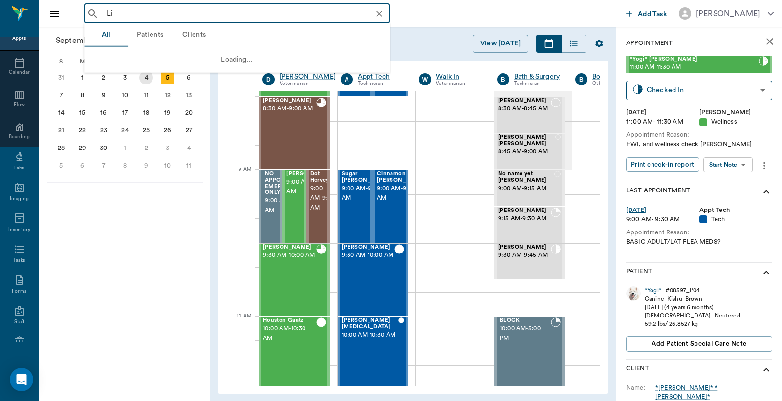
type input "L"
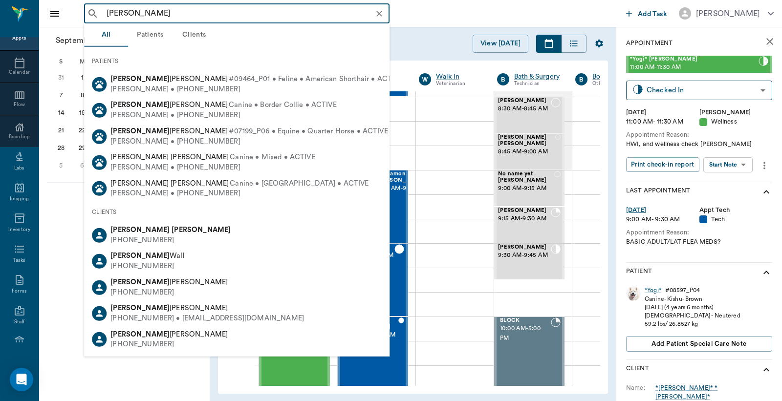
drag, startPoint x: 157, startPoint y: 15, endPoint x: 192, endPoint y: 17, distance: 34.7
click at [192, 17] on input "[PERSON_NAME]" at bounding box center [245, 14] width 284 height 14
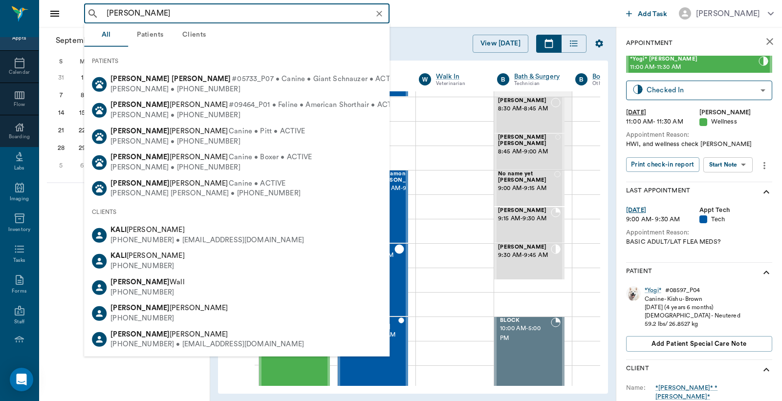
click at [188, 86] on div "[PERSON_NAME] • [PHONE_NUMBER]" at bounding box center [256, 89] width 290 height 10
type input "[PERSON_NAME]"
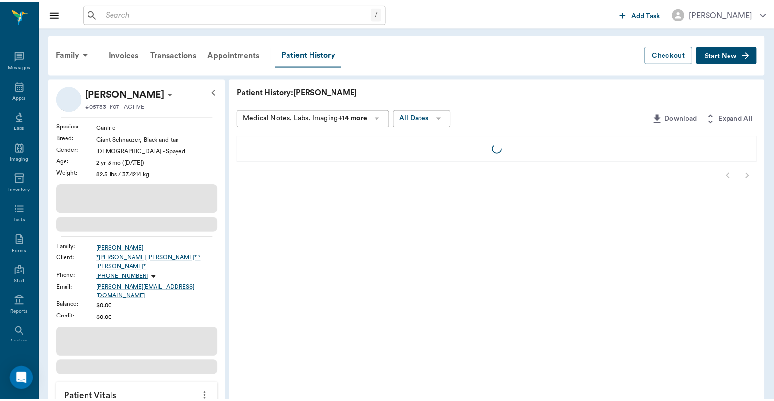
scroll to position [45, 0]
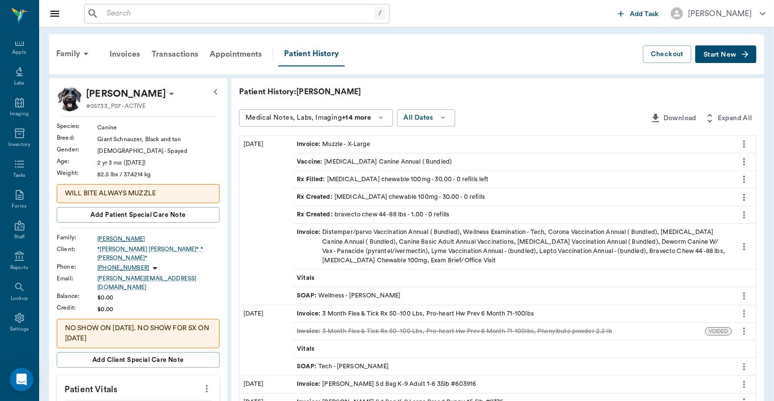
click at [110, 239] on div "[PERSON_NAME]" at bounding box center [158, 239] width 122 height 9
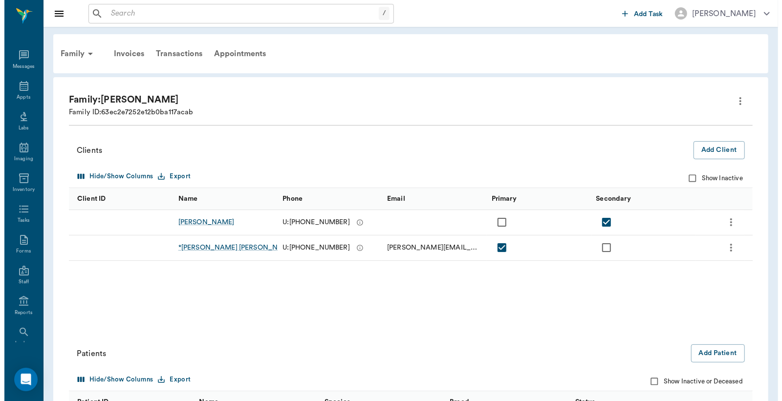
scroll to position [45, 0]
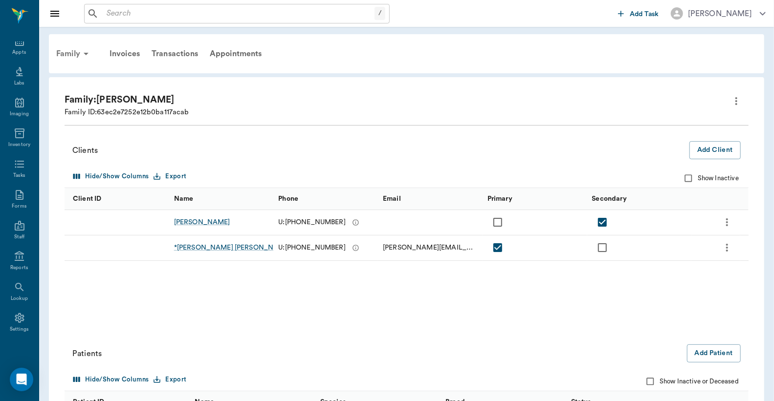
click at [73, 55] on div "Family" at bounding box center [73, 53] width 47 height 23
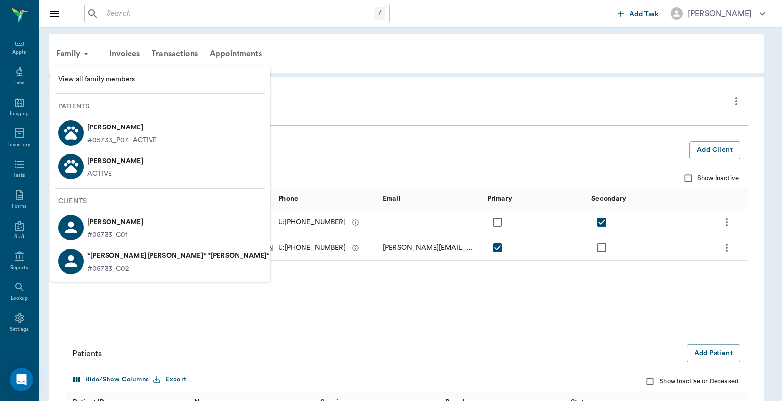
click at [104, 260] on p "*[PERSON_NAME] [PERSON_NAME]* *[PERSON_NAME]*" at bounding box center [179, 256] width 182 height 16
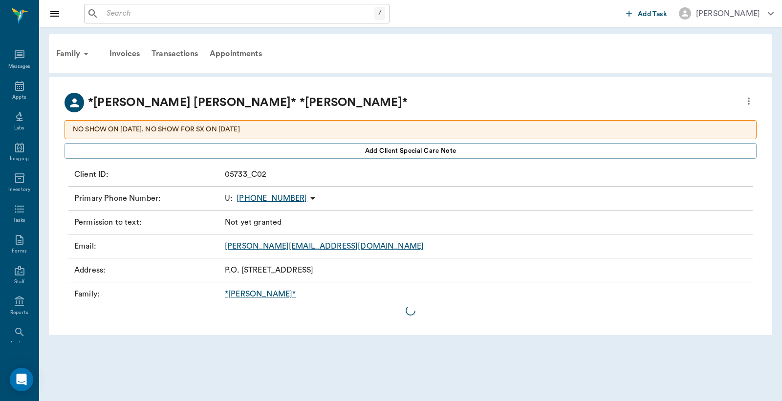
scroll to position [45, 0]
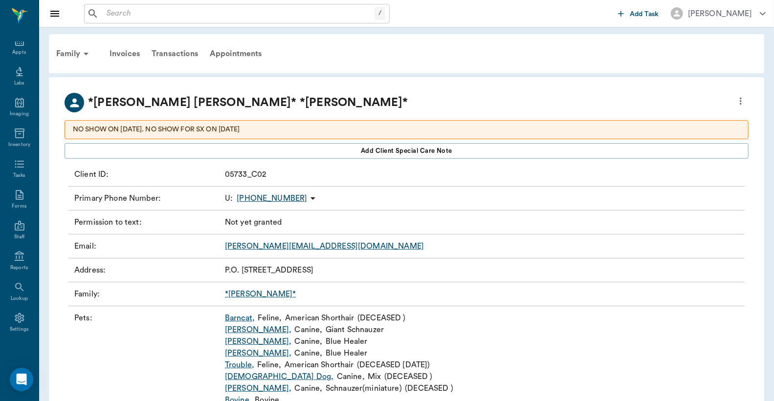
click at [740, 101] on icon "more" at bounding box center [740, 101] width 11 height 12
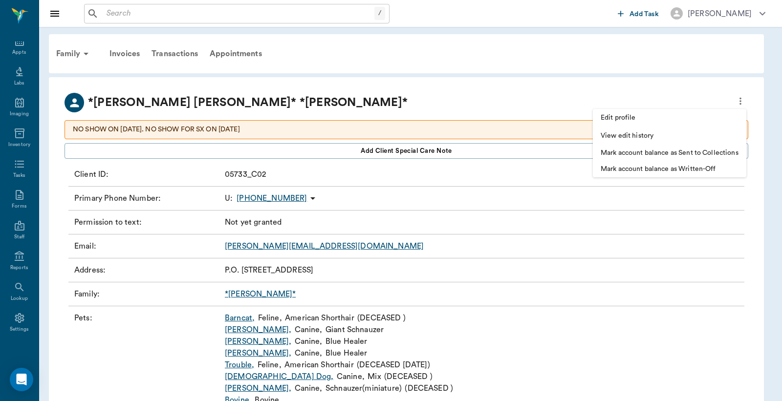
click at [640, 118] on span "Edit profile" at bounding box center [670, 118] width 138 height 10
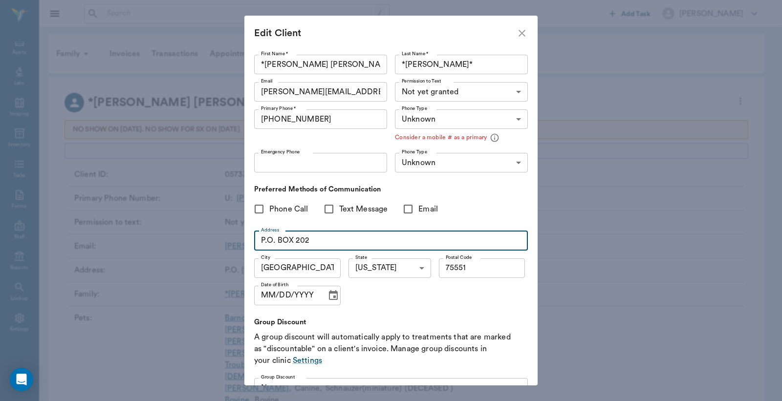
drag, startPoint x: 261, startPoint y: 239, endPoint x: 315, endPoint y: 244, distance: 54.5
click at [315, 244] on input "P.O. BOX 202" at bounding box center [391, 241] width 274 height 20
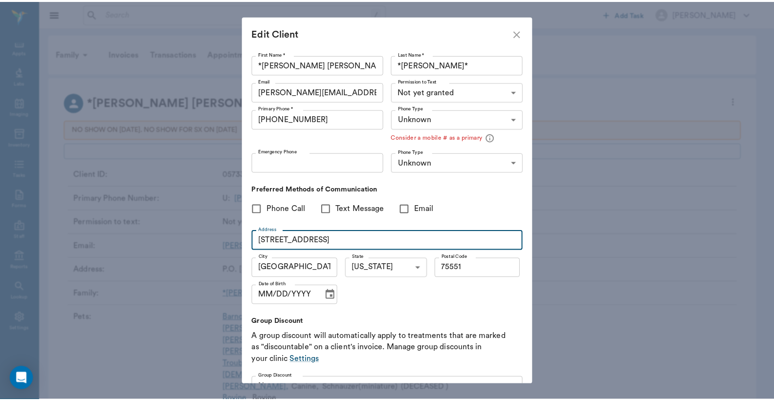
scroll to position [63, 0]
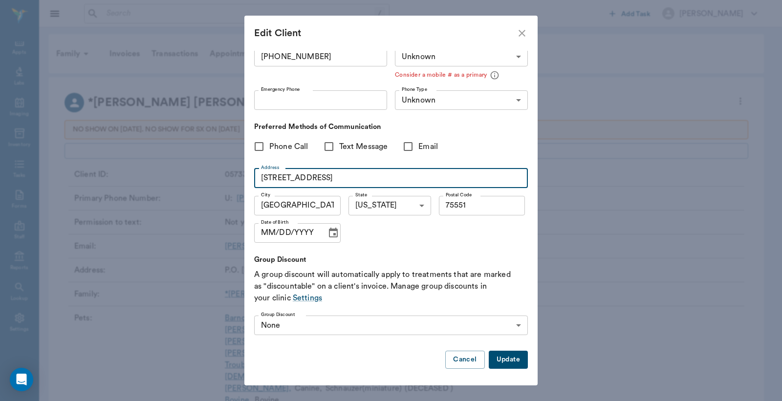
type input "1809 E. Main St."
click at [494, 357] on button "Update" at bounding box center [508, 360] width 39 height 18
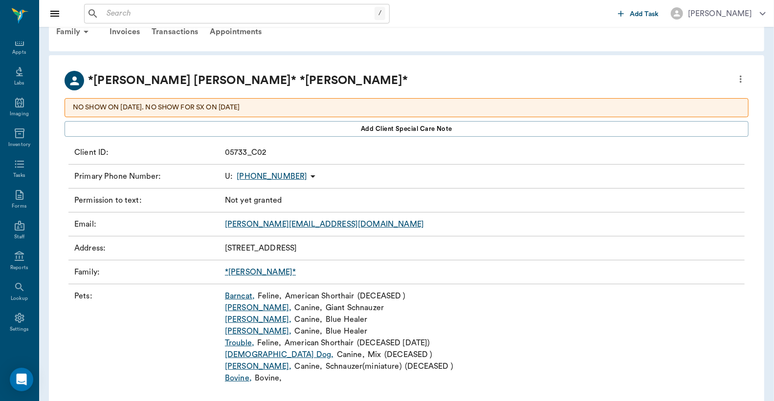
scroll to position [42, 0]
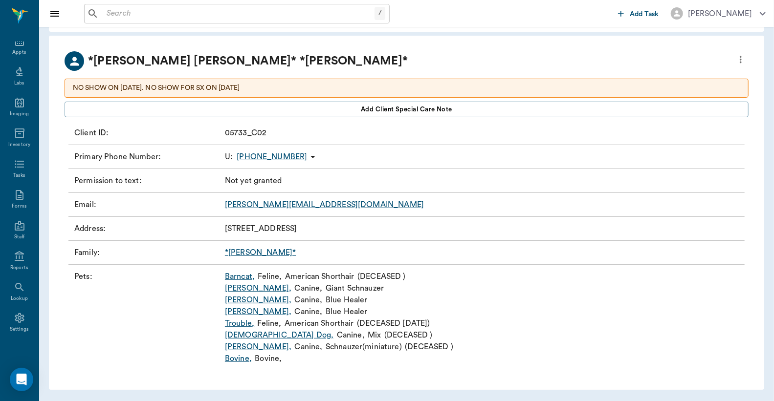
click at [230, 289] on link "Kali ," at bounding box center [258, 289] width 66 height 12
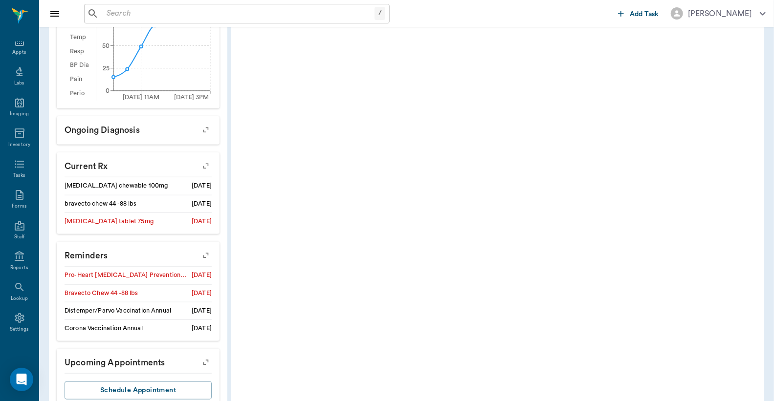
scroll to position [438, 0]
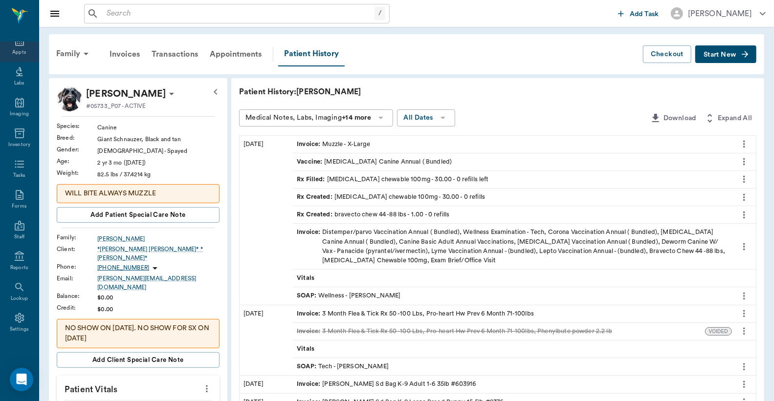
click at [17, 49] on div "Appts" at bounding box center [19, 52] width 14 height 7
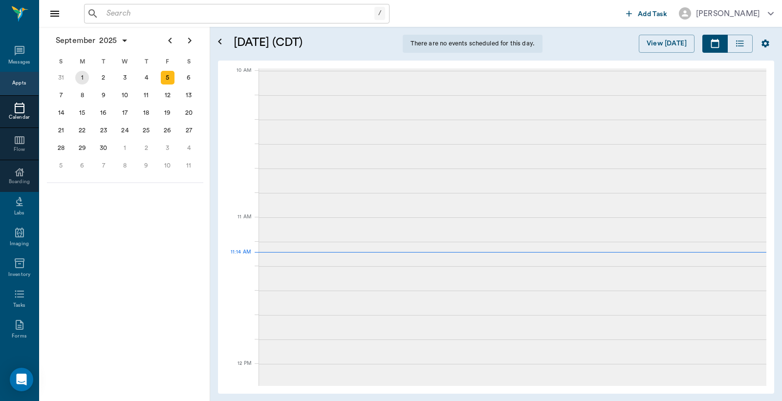
scroll to position [45, 0]
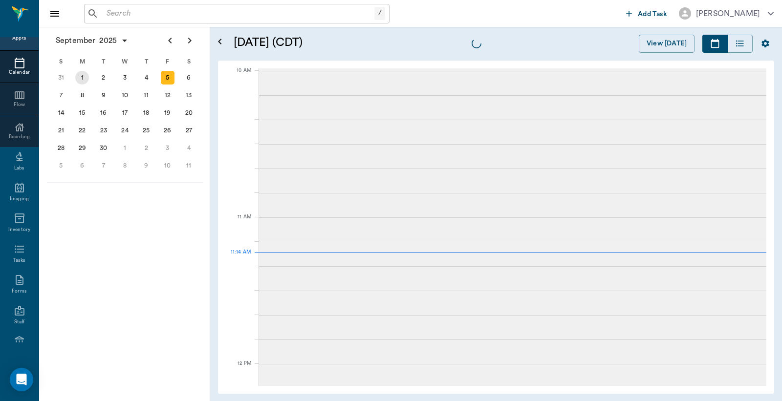
click at [82, 77] on div "1" at bounding box center [82, 78] width 14 height 14
click at [84, 94] on div "8" at bounding box center [82, 96] width 14 height 14
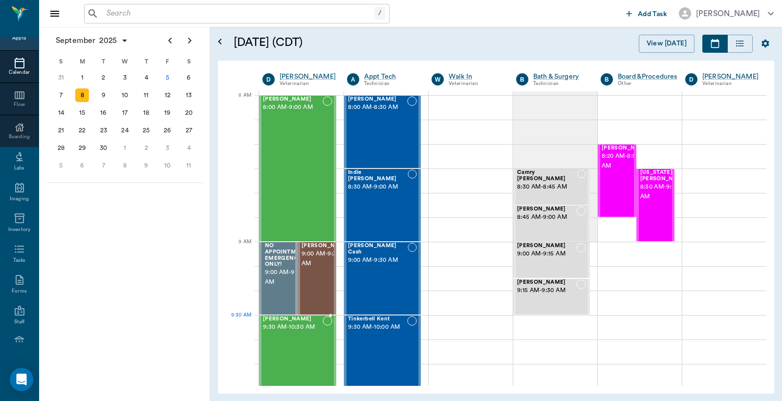
click at [297, 335] on div "Rascal Smith 9:30 AM - 10:30 AM" at bounding box center [293, 388] width 60 height 145
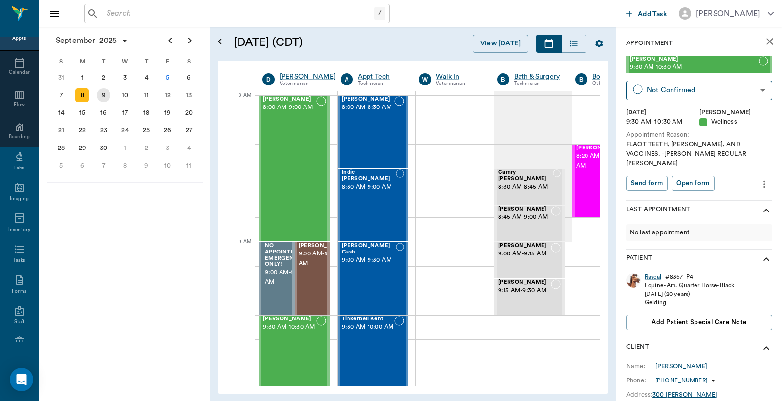
click at [104, 95] on div "9" at bounding box center [104, 96] width 14 height 14
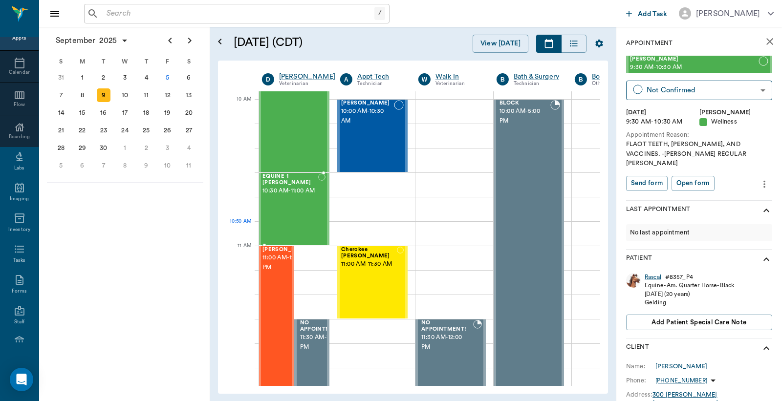
scroll to position [72, 0]
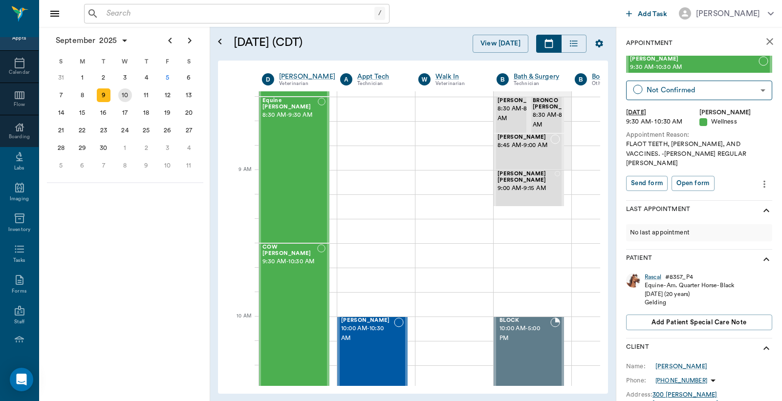
click at [125, 94] on div "10" at bounding box center [125, 96] width 14 height 14
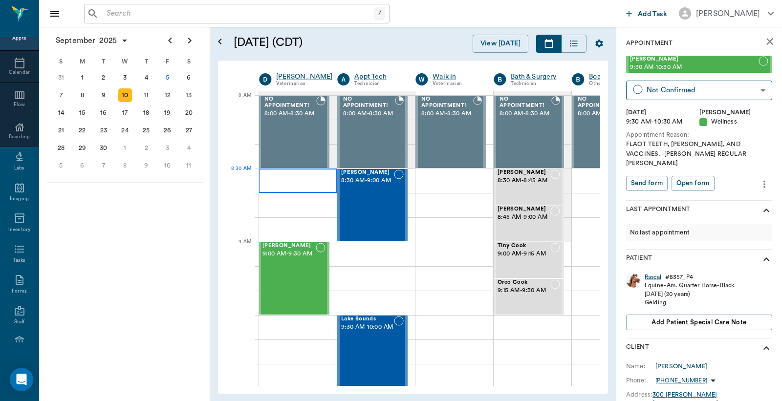
scroll to position [0, 3]
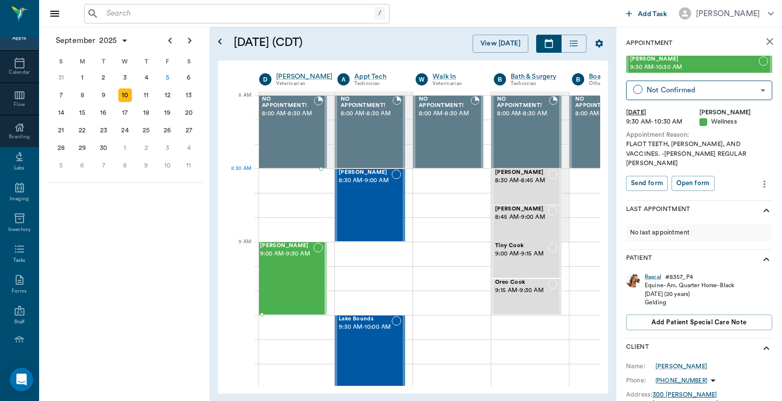
drag, startPoint x: 687, startPoint y: 64, endPoint x: 287, endPoint y: 178, distance: 416.5
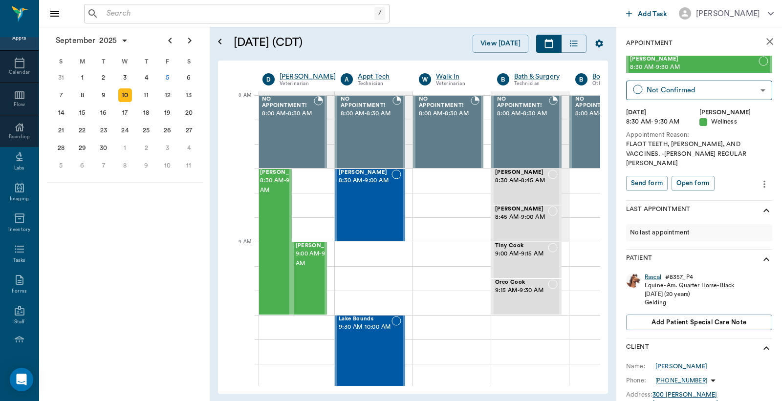
scroll to position [0, 0]
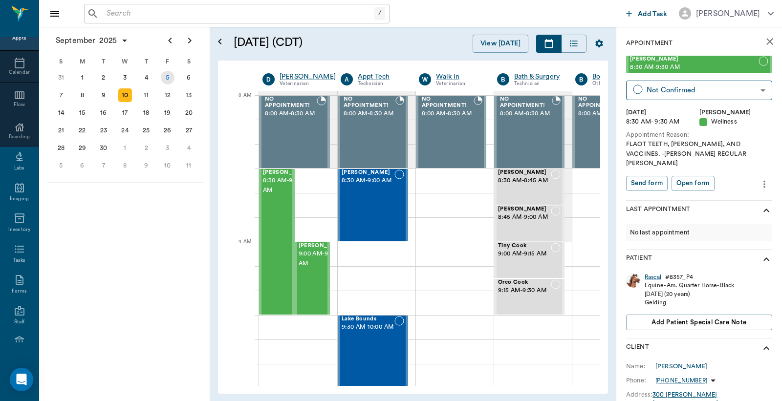
click at [168, 76] on div "5" at bounding box center [168, 78] width 14 height 14
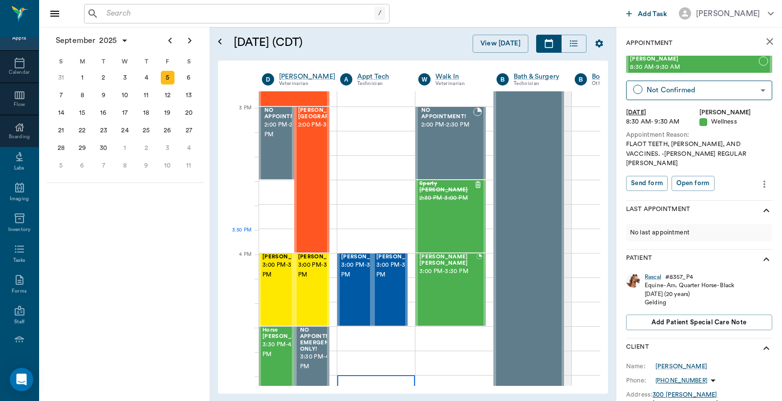
scroll to position [1014, 0]
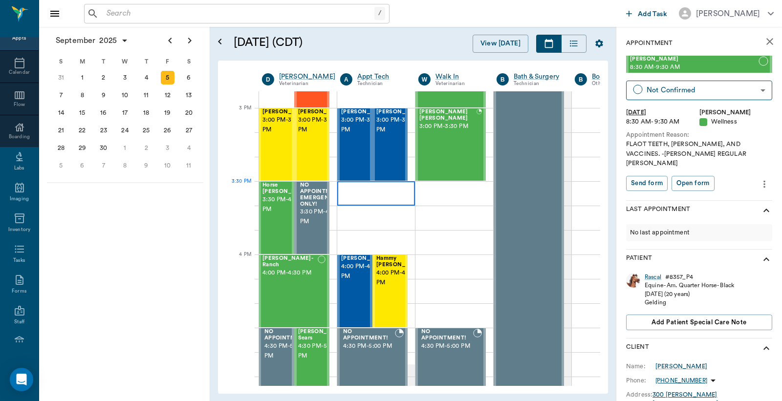
click at [360, 197] on div at bounding box center [376, 193] width 78 height 24
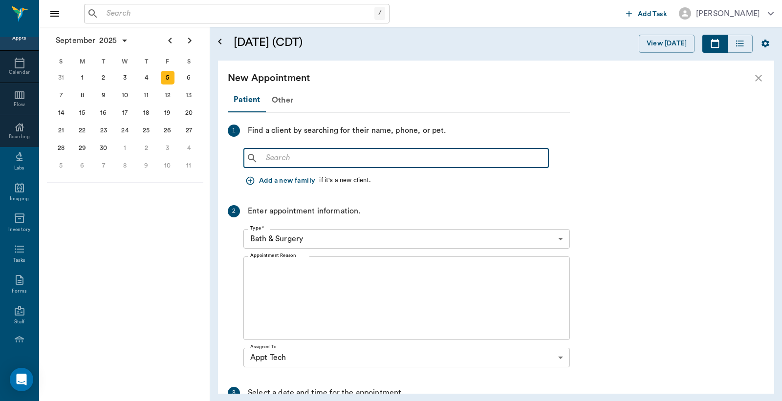
click at [263, 159] on input "text" at bounding box center [403, 159] width 283 height 14
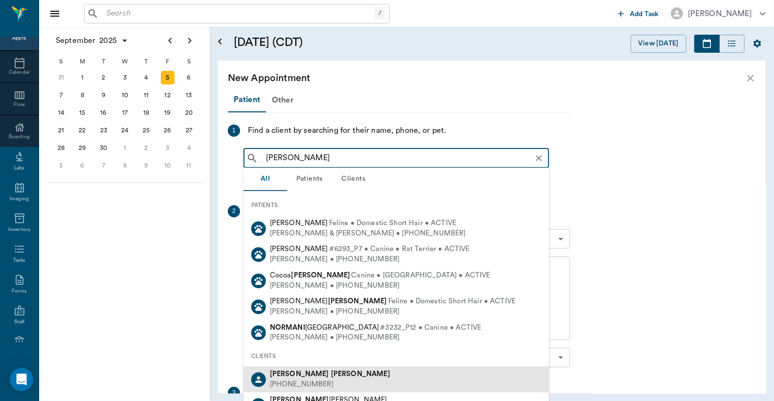
click at [311, 380] on div "(903) 650-0968" at bounding box center [330, 385] width 120 height 10
type input "[PERSON_NAME]"
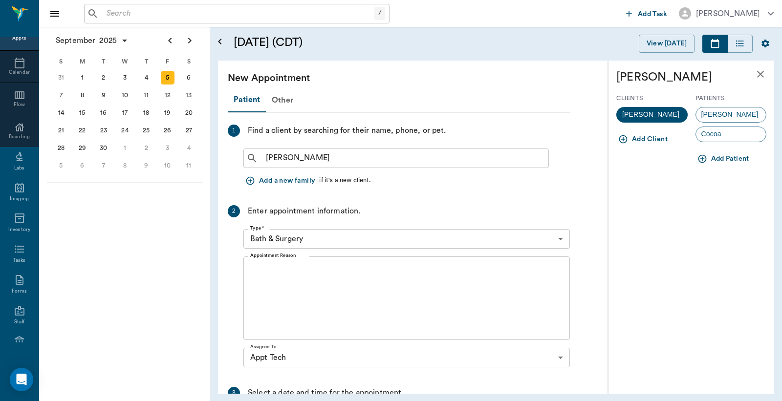
click at [708, 135] on span "Cocoa" at bounding box center [711, 134] width 31 height 10
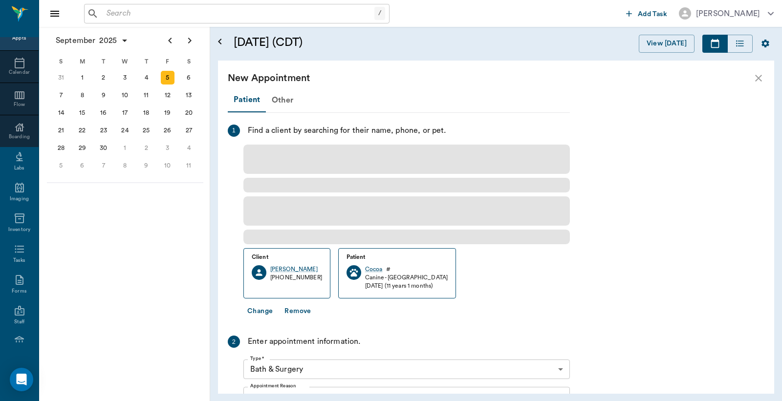
scroll to position [121, 0]
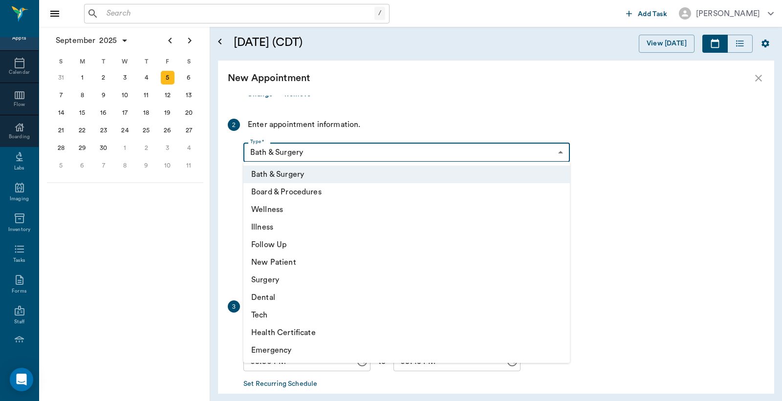
click at [563, 151] on body "/ ​ Add Task Dr. Bert Ellsworth Nectar Messages Appts Calendar Flow Boarding La…" at bounding box center [391, 200] width 782 height 401
click at [274, 318] on li "Tech" at bounding box center [407, 316] width 327 height 18
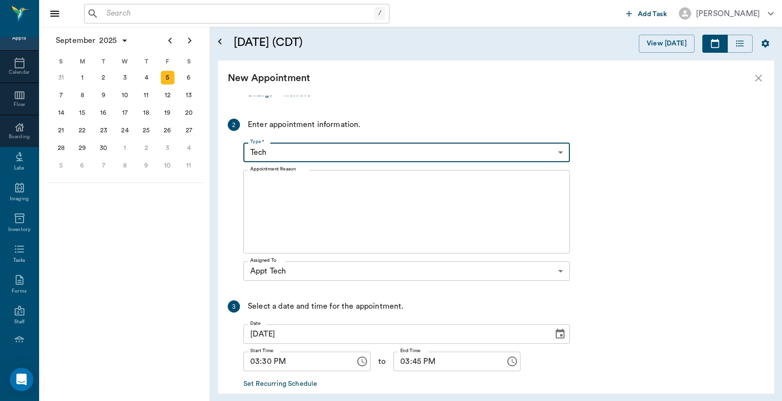
type input "65d2be4f46e3a538d89b8c1a"
type input "04:00 PM"
click at [251, 179] on div at bounding box center [391, 200] width 782 height 401
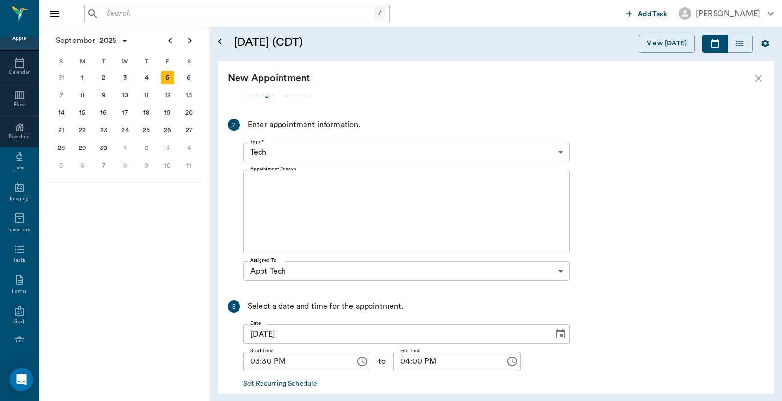
click at [258, 181] on textarea "Appointment Reason" at bounding box center [406, 211] width 313 height 67
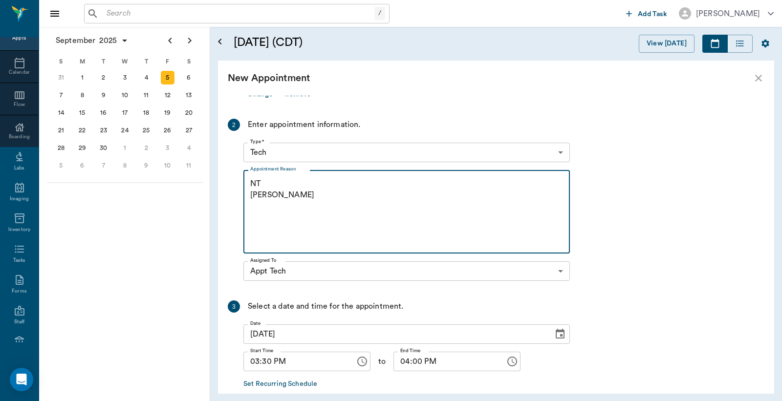
scroll to position [172, 0]
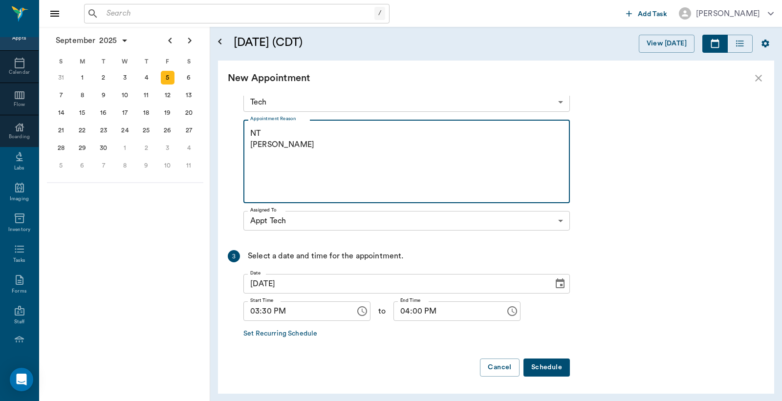
type textarea "NT Christy"
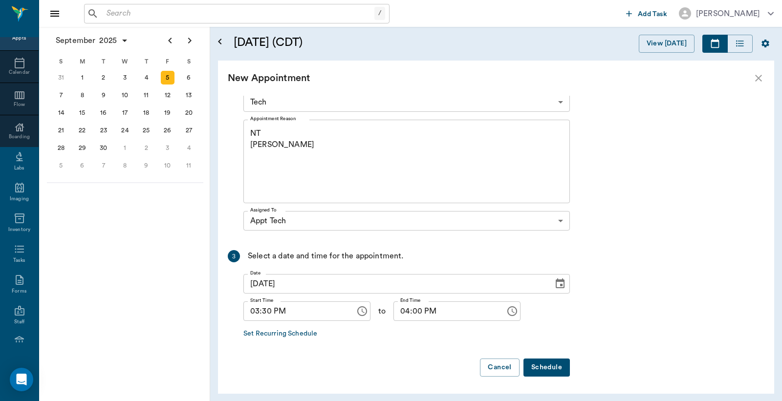
click at [551, 367] on button "Schedule" at bounding box center [547, 368] width 46 height 18
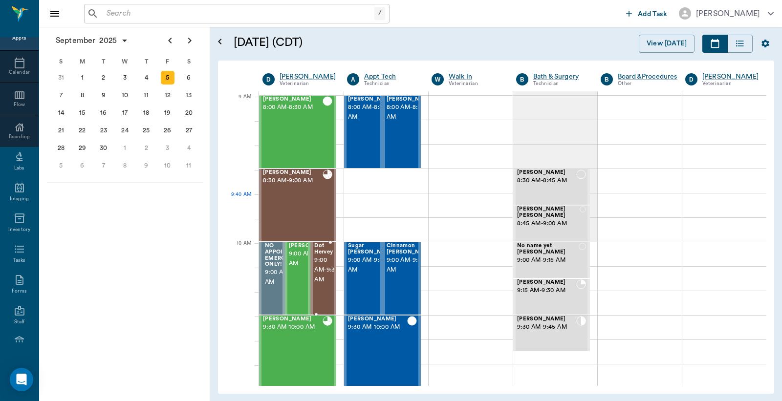
scroll to position [217, 0]
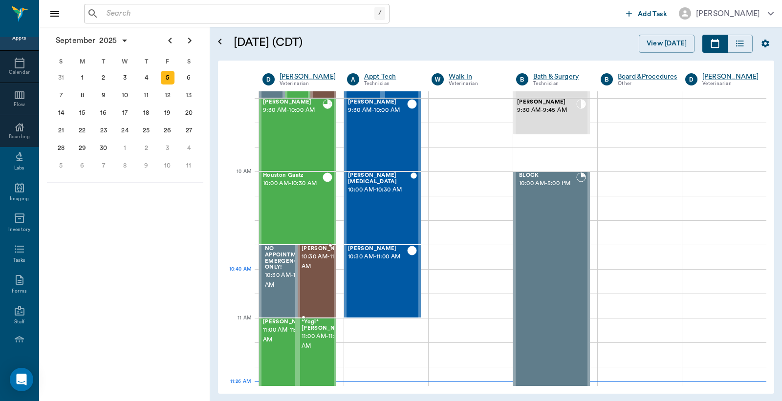
click at [318, 272] on span "10:30 AM - 11:00 AM" at bounding box center [326, 262] width 49 height 20
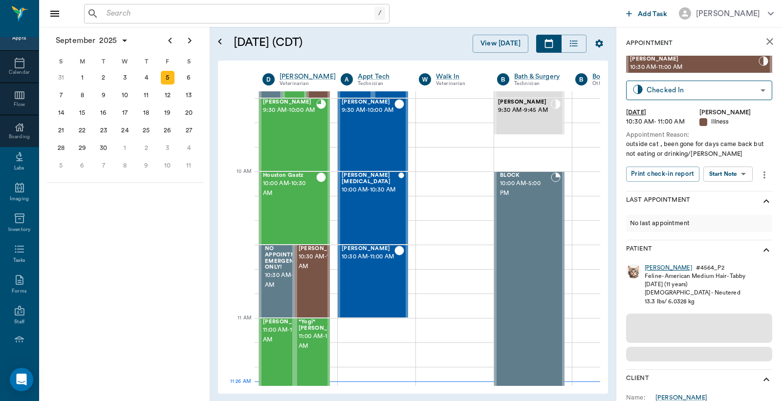
click at [652, 267] on div "Felix" at bounding box center [668, 268] width 47 height 8
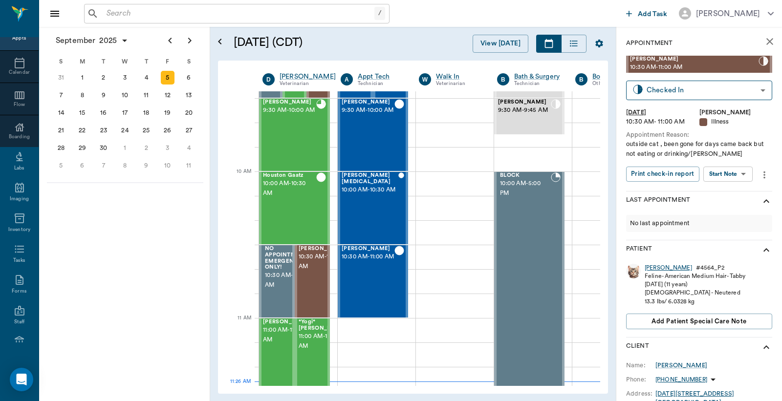
click at [651, 268] on div "Felix" at bounding box center [668, 268] width 47 height 8
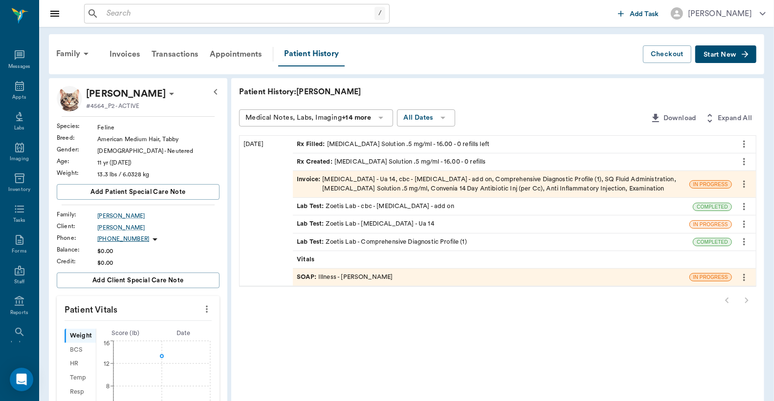
scroll to position [45, 0]
click at [353, 185] on div "Invoice : [MEDICAL_DATA] - Ua 14, cbc - [MEDICAL_DATA] - add on, Comprehensive …" at bounding box center [491, 184] width 389 height 19
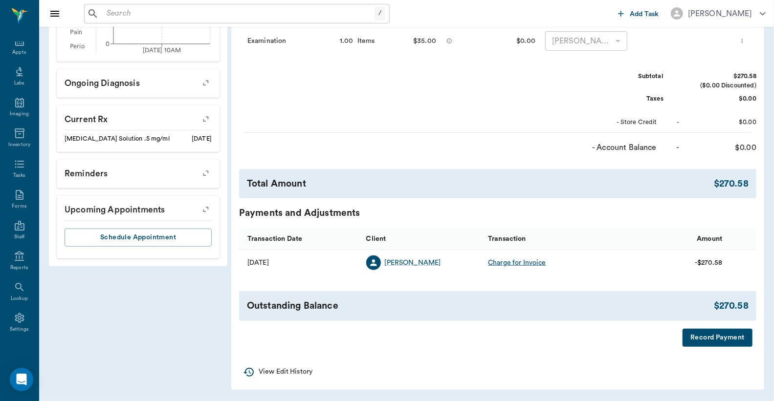
scroll to position [386, 0]
click at [710, 336] on button "Record Payment" at bounding box center [718, 339] width 70 height 18
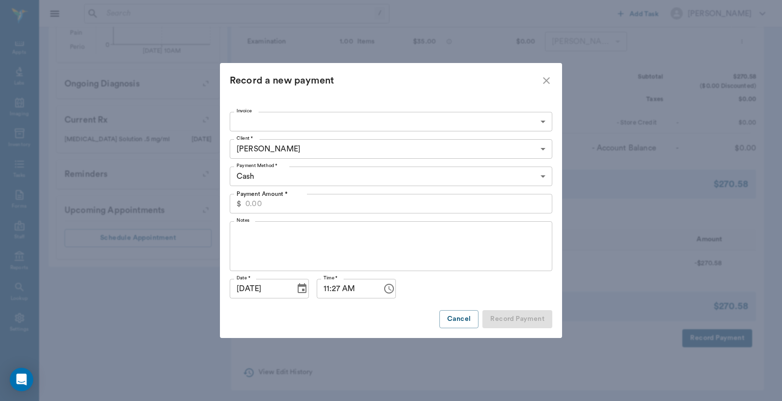
type input "68bb0774bf9cc4c5503e534c"
type input "270.58"
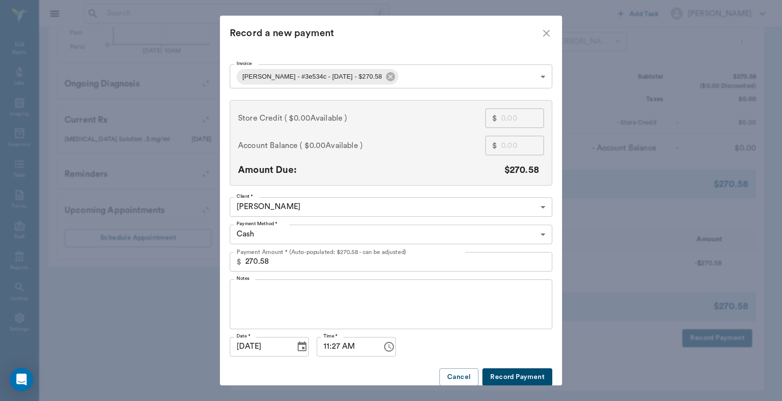
click at [540, 235] on body "/ ​ Add Task [PERSON_NAME] Nectar Messages Appts Labs Imaging Inventory Tasks F…" at bounding box center [391, 8] width 782 height 788
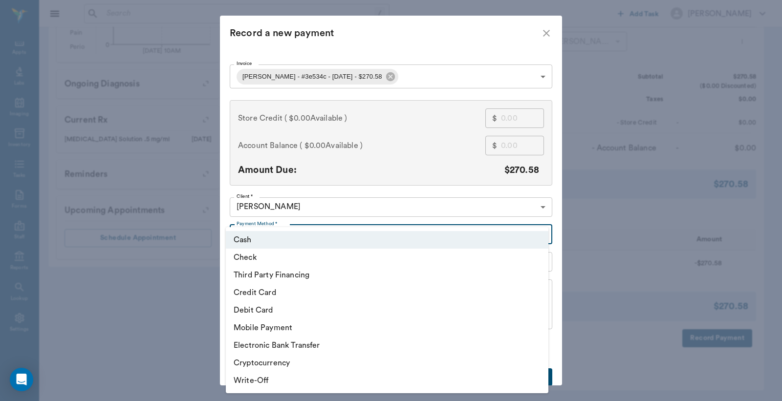
click at [342, 315] on li "Debit Card" at bounding box center [387, 311] width 323 height 18
type input "DEBIT_CARD"
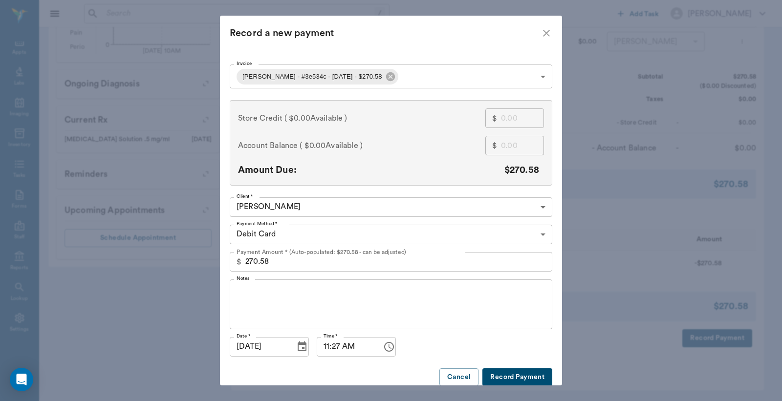
click at [516, 376] on button "Record Payment" at bounding box center [518, 378] width 70 height 18
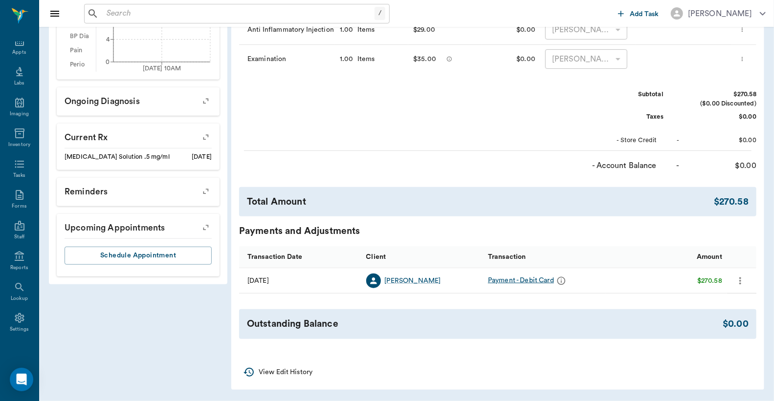
scroll to position [0, 0]
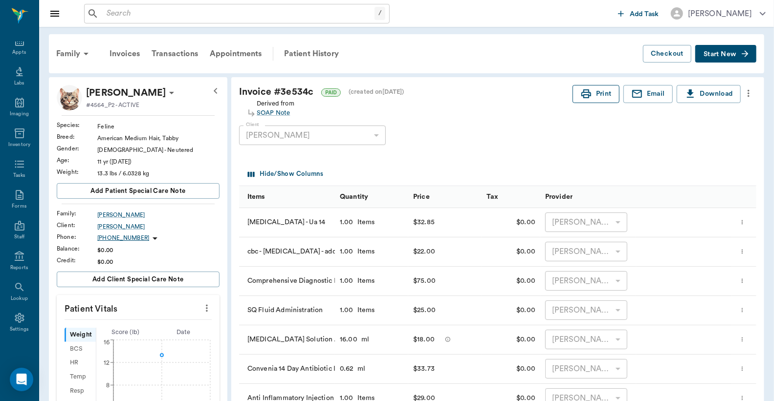
click at [600, 96] on button "Print" at bounding box center [596, 94] width 47 height 18
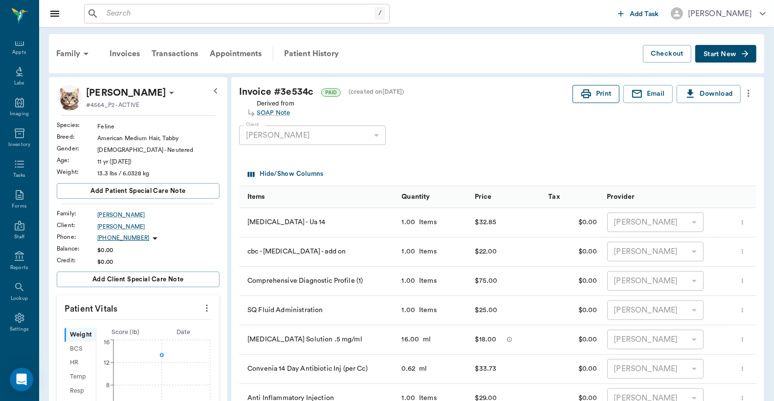
click at [592, 95] on button "Print" at bounding box center [596, 94] width 47 height 18
click at [305, 49] on div "Patient History" at bounding box center [311, 53] width 66 height 23
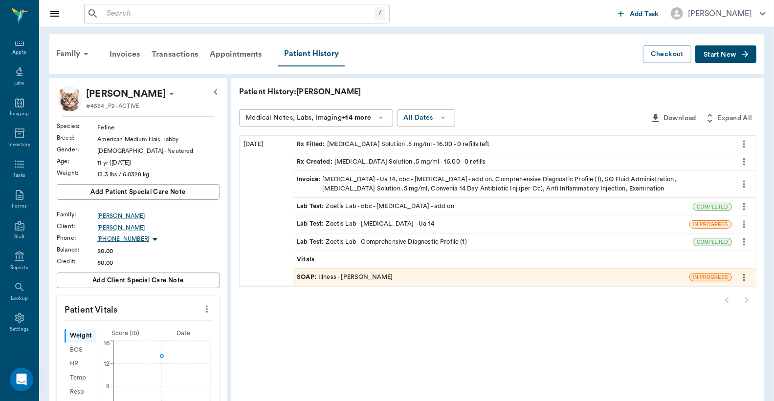
click at [743, 142] on icon "more" at bounding box center [744, 144] width 11 height 12
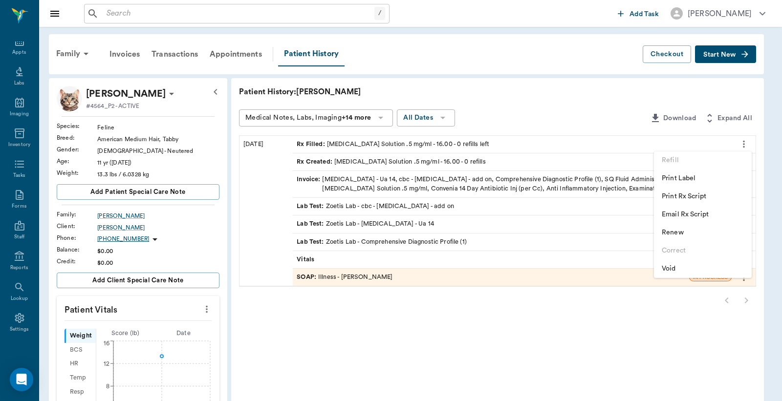
click at [681, 175] on span "Print Label" at bounding box center [703, 179] width 82 height 10
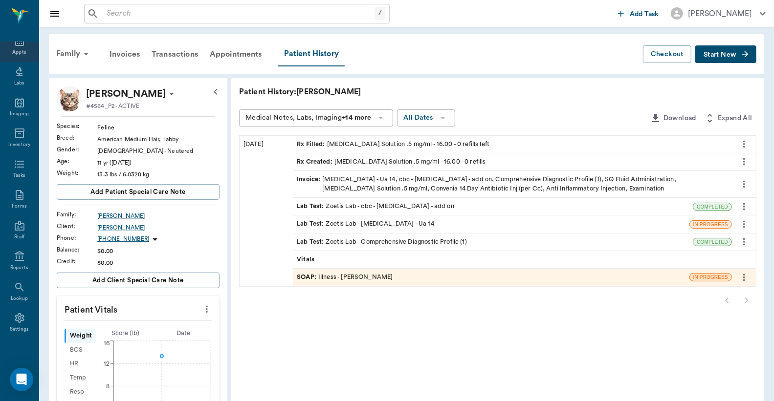
click at [18, 49] on div "Appts" at bounding box center [19, 52] width 14 height 7
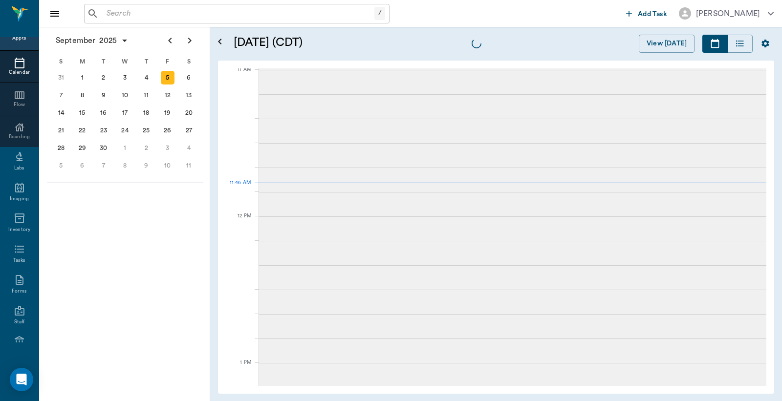
scroll to position [442, 0]
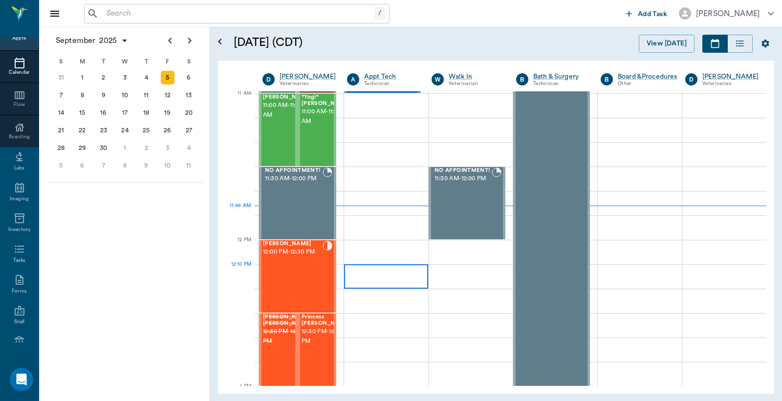
click at [357, 281] on div at bounding box center [386, 277] width 84 height 24
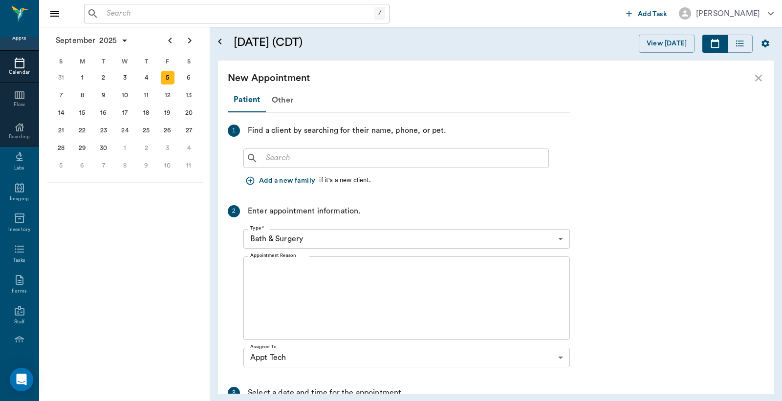
click at [106, 15] on input "text" at bounding box center [239, 14] width 272 height 14
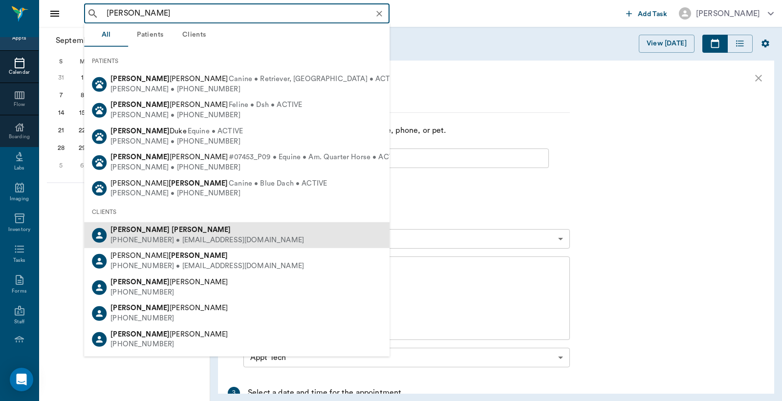
click at [128, 240] on div "[PHONE_NUMBER] • [EMAIL_ADDRESS][DOMAIN_NAME]" at bounding box center [208, 241] width 194 height 10
type input "[PERSON_NAME]"
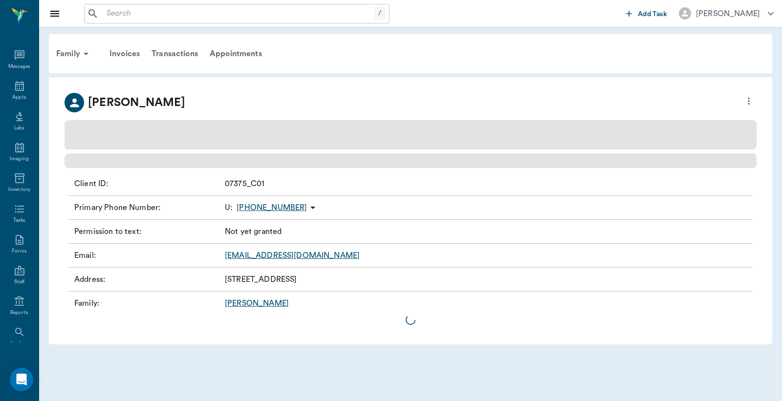
scroll to position [45, 0]
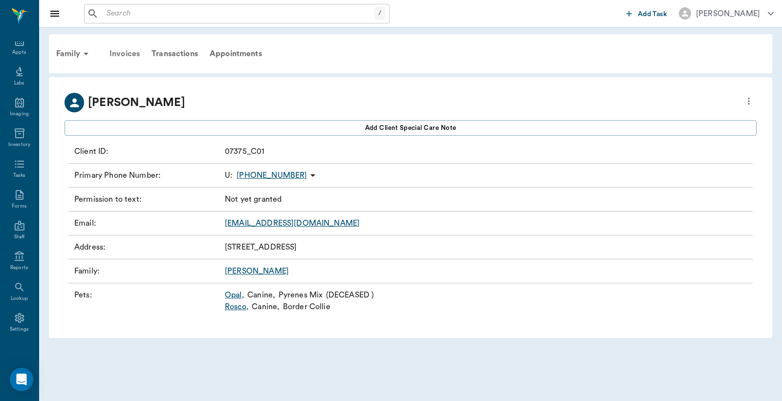
click at [124, 52] on div "Invoices" at bounding box center [125, 53] width 42 height 23
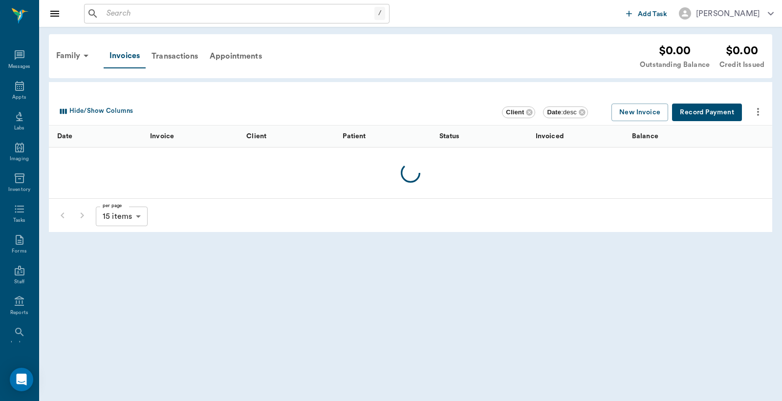
scroll to position [45, 0]
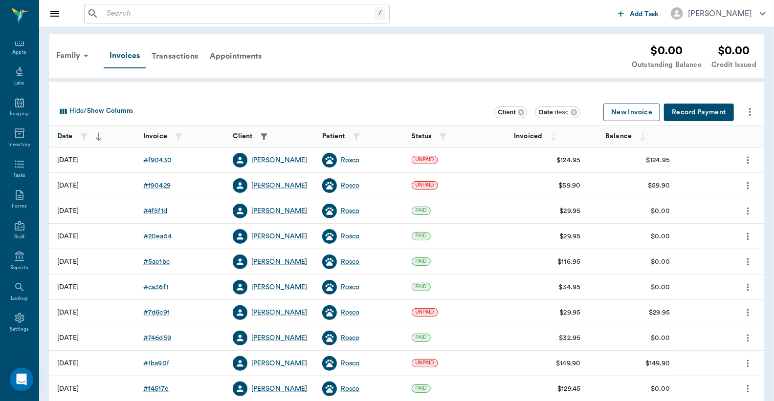
click at [630, 109] on button "New Invoice" at bounding box center [631, 113] width 57 height 18
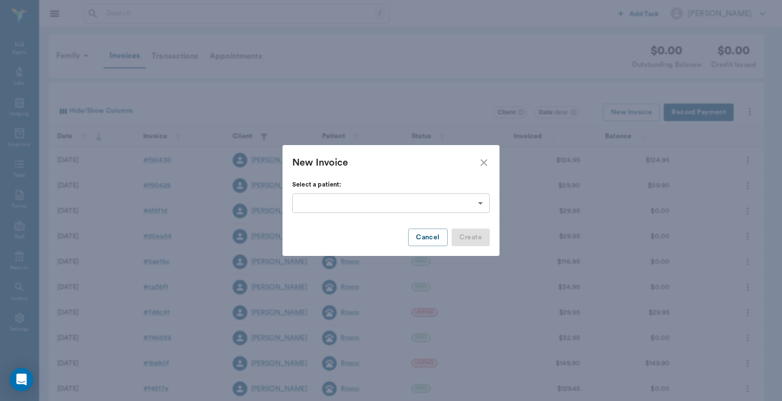
click at [481, 202] on body "/ ​ Add Task [PERSON_NAME] Nectar Messages Appts Labs Imaging Inventory Tasks F…" at bounding box center [391, 287] width 782 height 574
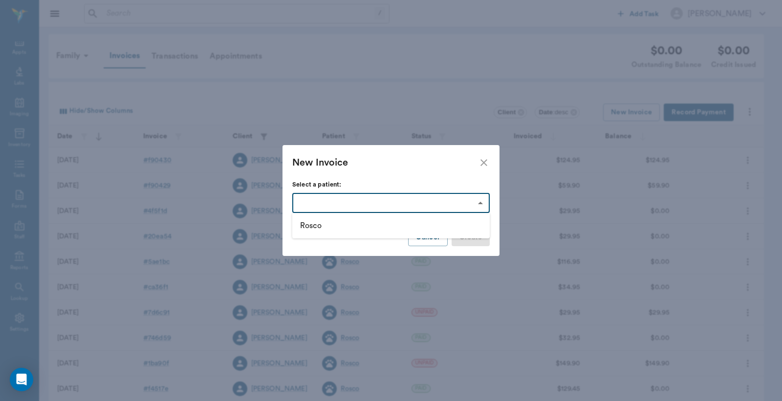
click at [312, 230] on li "Rosco" at bounding box center [391, 226] width 198 height 18
type input "63ec32a7bf929af01c1de8ff"
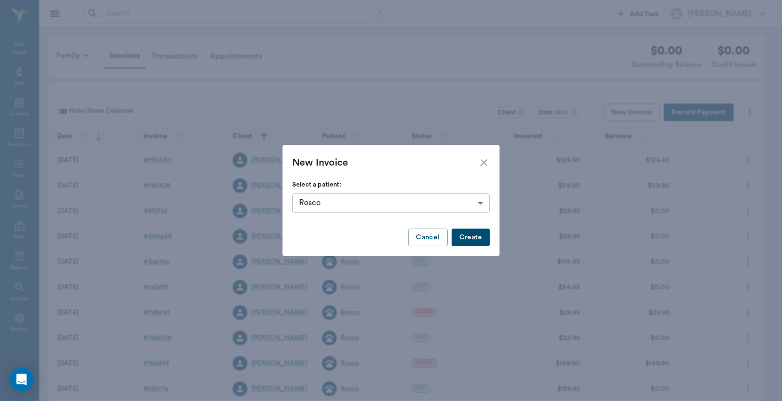
click at [476, 239] on button "Create" at bounding box center [471, 238] width 38 height 18
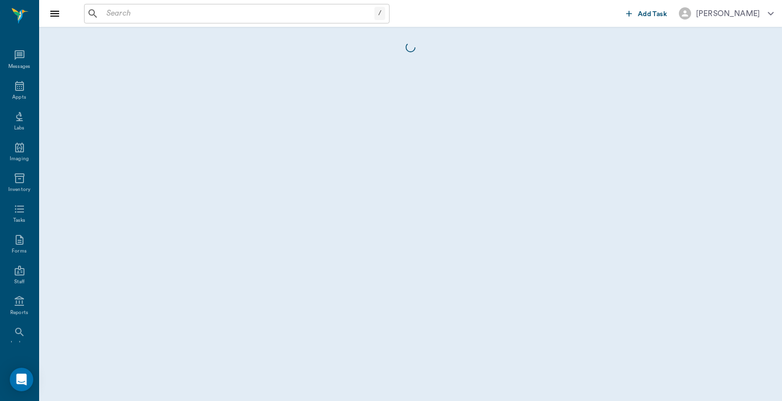
scroll to position [45, 0]
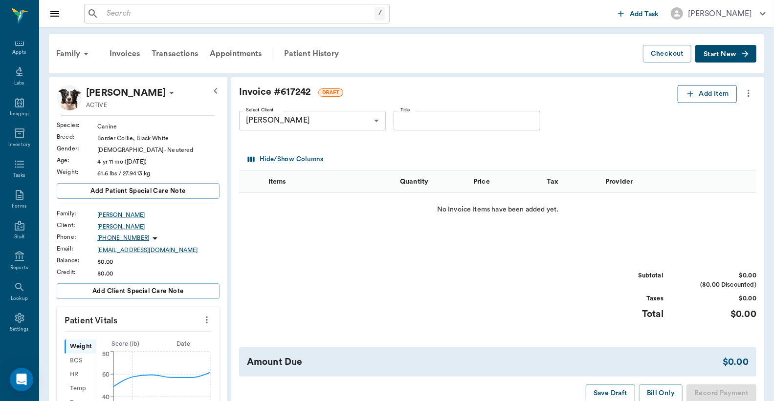
click at [717, 96] on button "Add Item" at bounding box center [707, 94] width 59 height 18
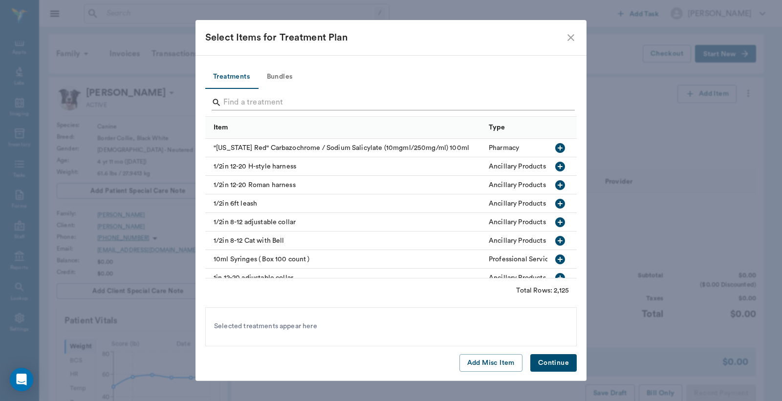
click at [227, 100] on input "Search" at bounding box center [391, 103] width 337 height 16
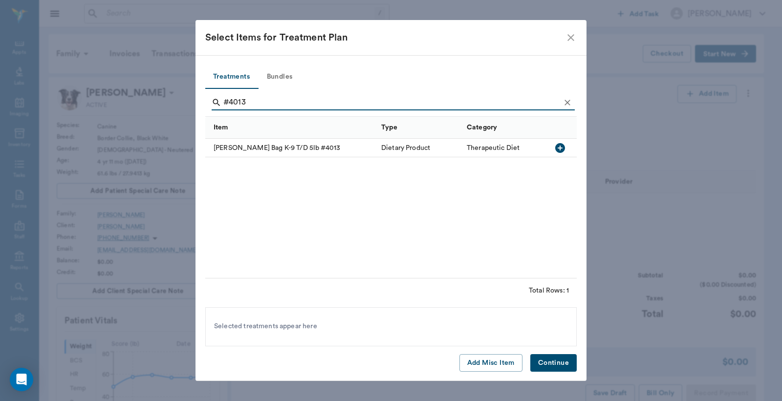
type input "#4013"
click at [561, 148] on icon "button" at bounding box center [560, 148] width 12 height 12
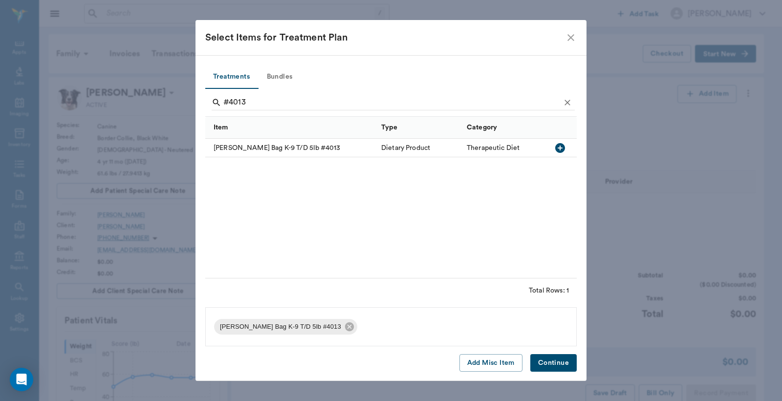
click at [558, 366] on button "Continue" at bounding box center [554, 363] width 46 height 18
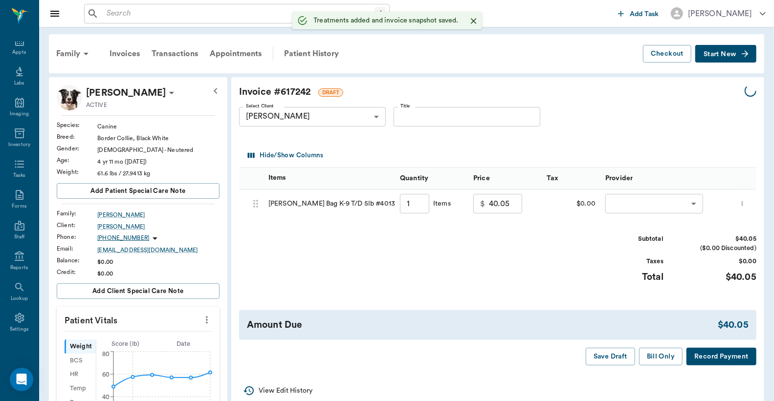
type input "1.00"
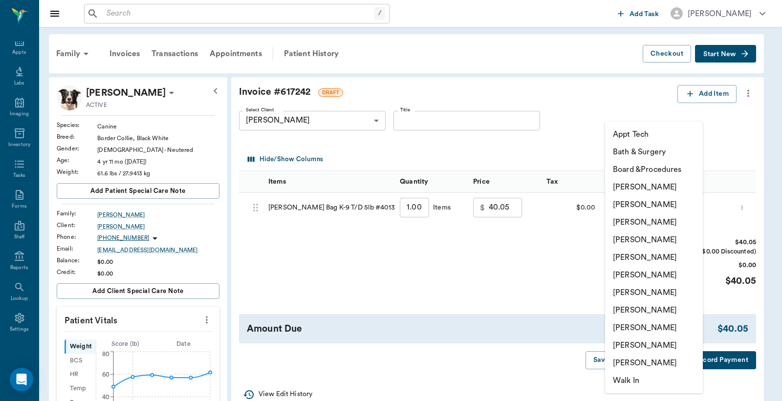
click at [624, 210] on body "/ ​ Add Task [PERSON_NAME] Nectar Messages Appts Labs Imaging Inventory Tasks F…" at bounding box center [391, 391] width 782 height 782
click at [626, 207] on li "[PERSON_NAME]" at bounding box center [654, 205] width 98 height 18
type input "none-63ec2e2852e12b0ba117910e"
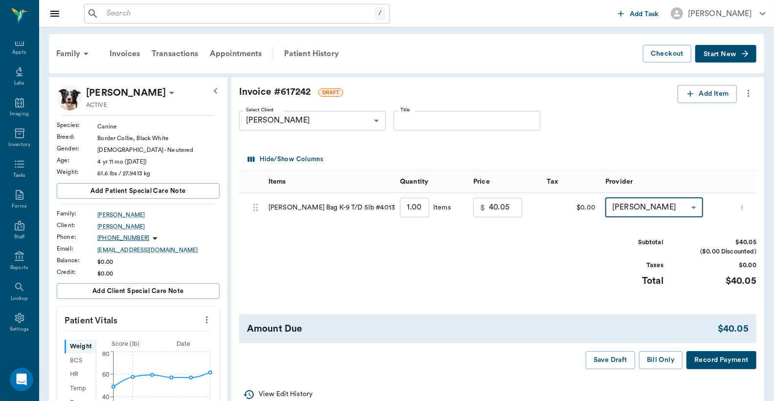
click at [721, 360] on button "Record Payment" at bounding box center [722, 361] width 70 height 18
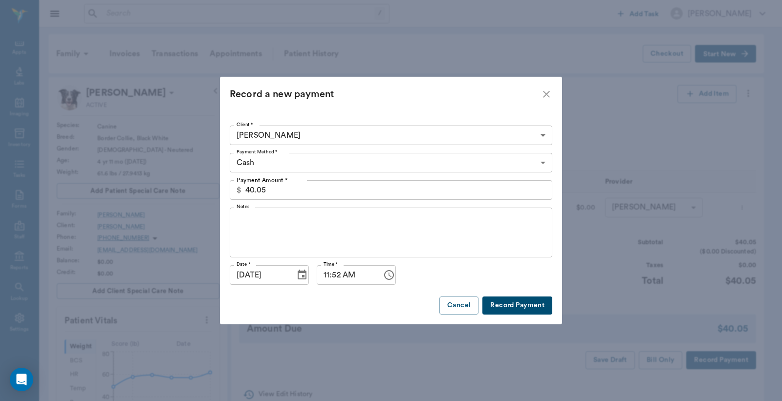
click at [542, 163] on body "/ ​ Add Task [PERSON_NAME] Nectar Messages Appts Labs Imaging Inventory Tasks F…" at bounding box center [391, 391] width 782 height 782
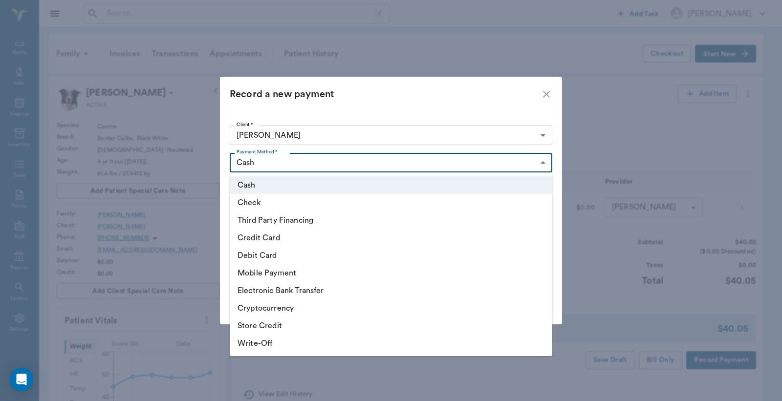
click at [334, 257] on li "Debit Card" at bounding box center [391, 256] width 323 height 18
type input "DEBIT_CARD"
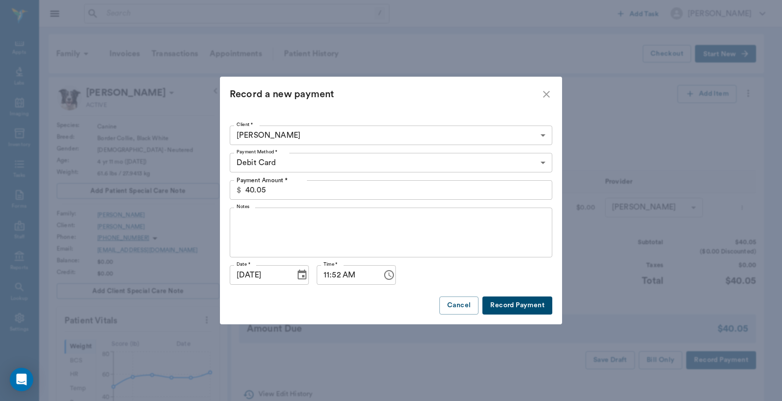
click at [523, 304] on button "Record Payment" at bounding box center [518, 306] width 70 height 18
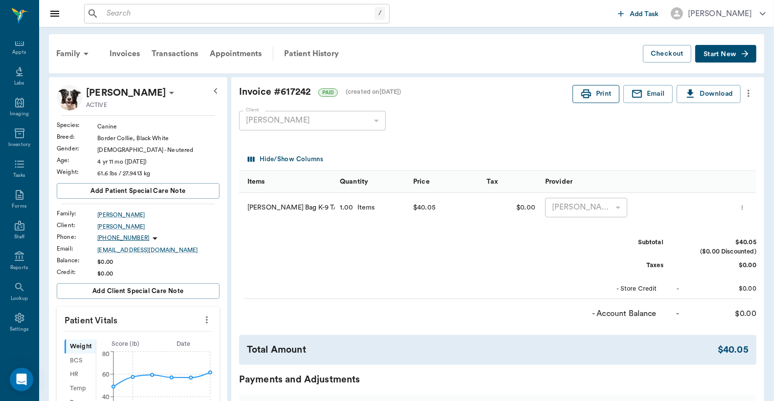
click at [604, 95] on button "Print" at bounding box center [596, 94] width 47 height 18
click at [107, 14] on input "text" at bounding box center [239, 14] width 272 height 14
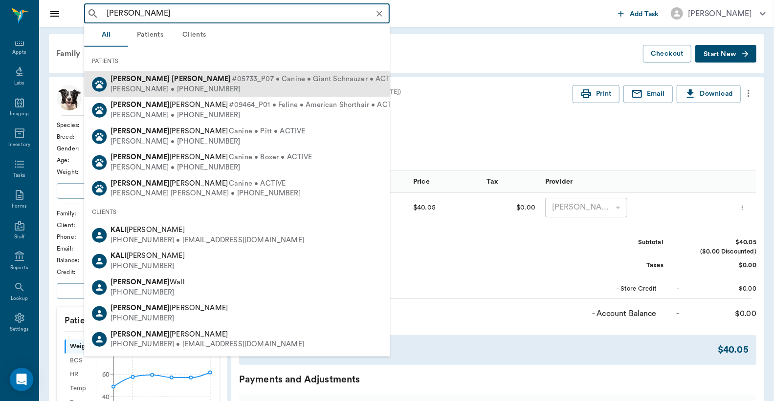
click at [169, 85] on div "[PERSON_NAME] • [PHONE_NUMBER]" at bounding box center [256, 89] width 290 height 10
type input "[PERSON_NAME]"
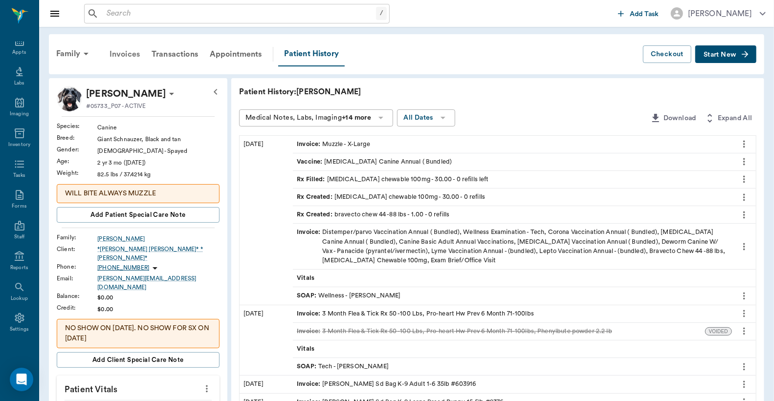
click at [128, 54] on div "Invoices" at bounding box center [125, 54] width 42 height 23
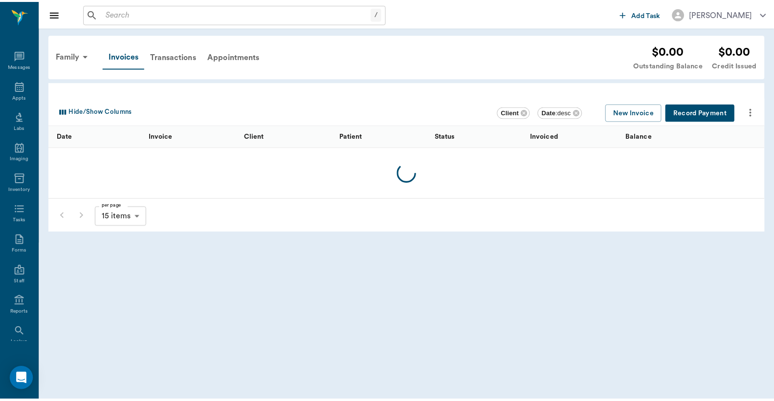
scroll to position [45, 0]
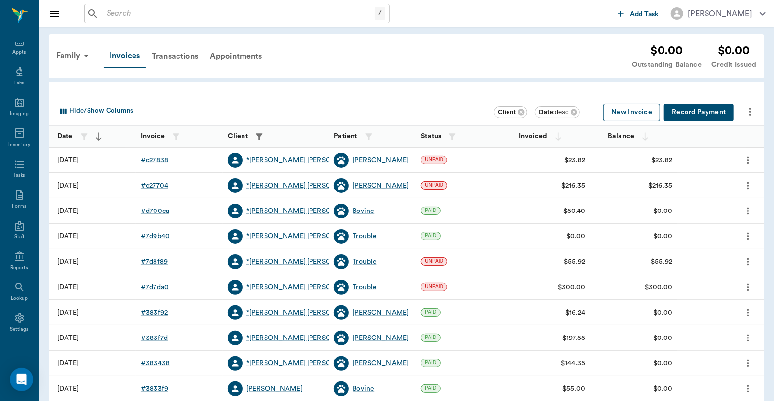
click at [632, 112] on button "New Invoice" at bounding box center [631, 113] width 57 height 18
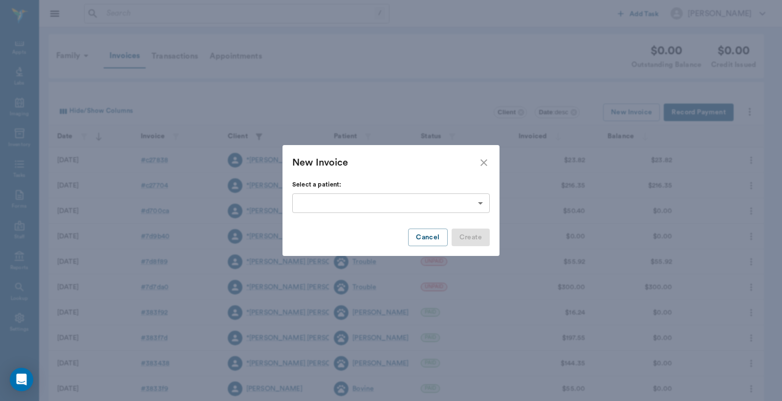
click at [482, 202] on body "/ ​ Add Task [PERSON_NAME] Nectar Messages Appts Labs Imaging Inventory Tasks F…" at bounding box center [391, 287] width 782 height 574
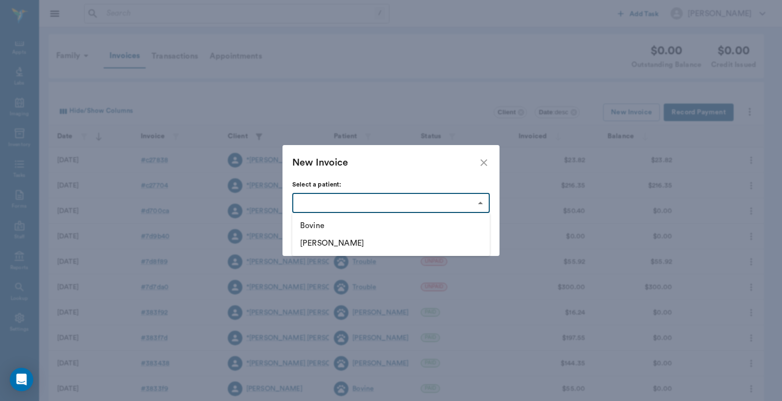
click at [310, 246] on li "[PERSON_NAME]" at bounding box center [391, 244] width 198 height 18
type input "64b5777a7b25375cfa22be66"
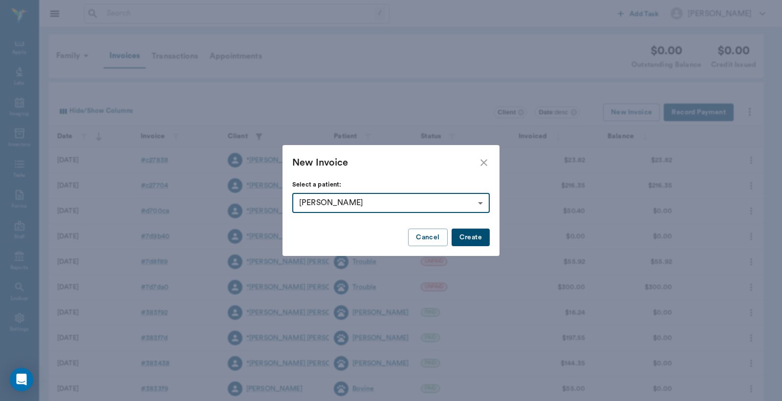
click at [466, 237] on button "Create" at bounding box center [471, 238] width 38 height 18
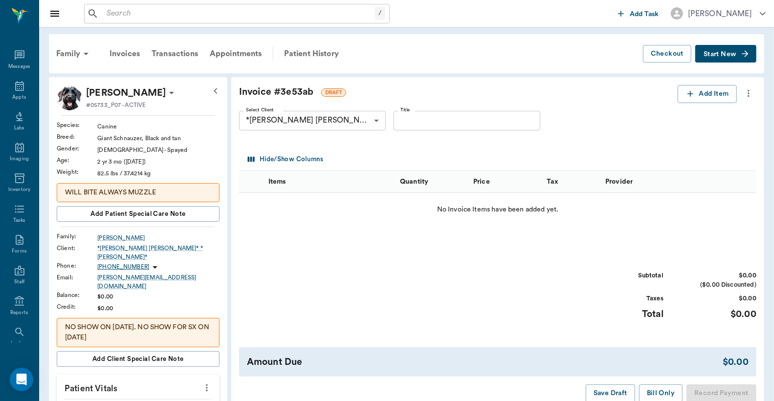
scroll to position [45, 0]
click at [696, 97] on button "Add Item" at bounding box center [707, 94] width 59 height 18
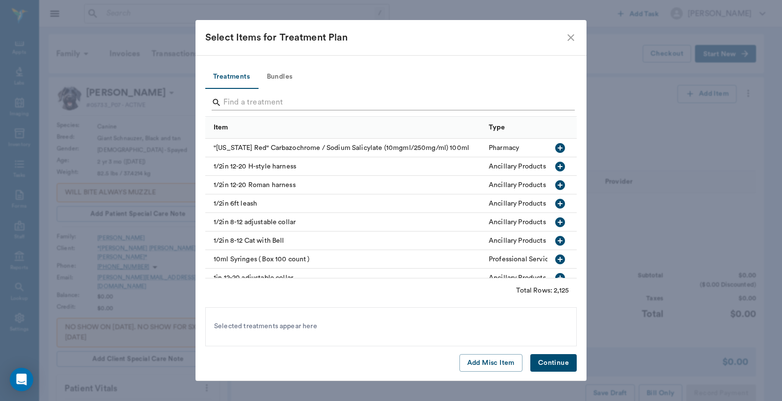
click at [226, 100] on input "Search" at bounding box center [391, 103] width 337 height 16
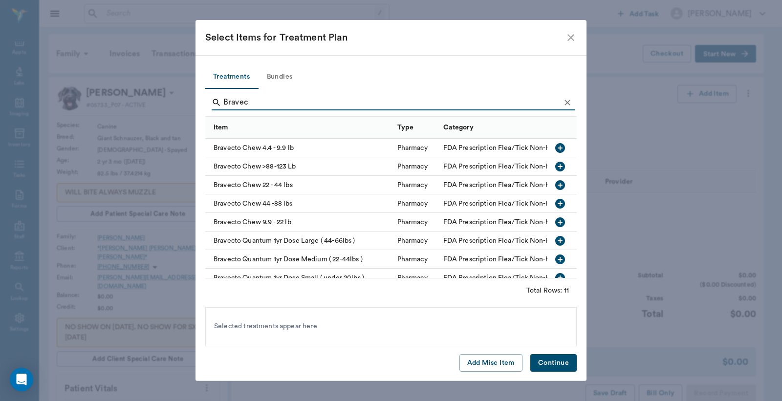
type input "Bravec"
click at [555, 205] on icon "button" at bounding box center [560, 204] width 10 height 10
click at [559, 367] on button "Continue" at bounding box center [554, 363] width 46 height 18
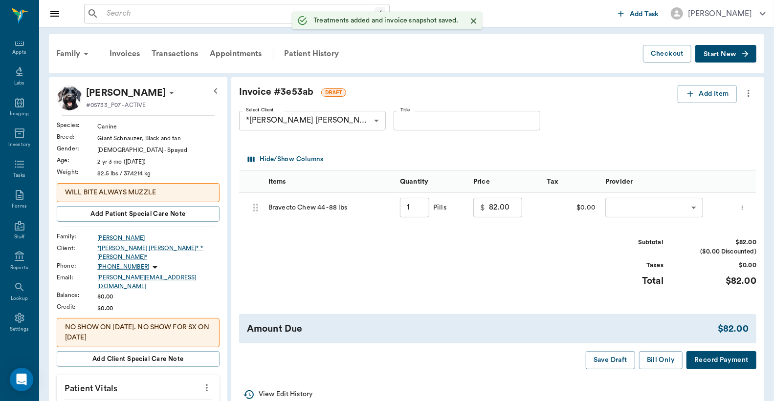
type input "1.00"
click at [706, 96] on button "Add Item" at bounding box center [707, 94] width 59 height 18
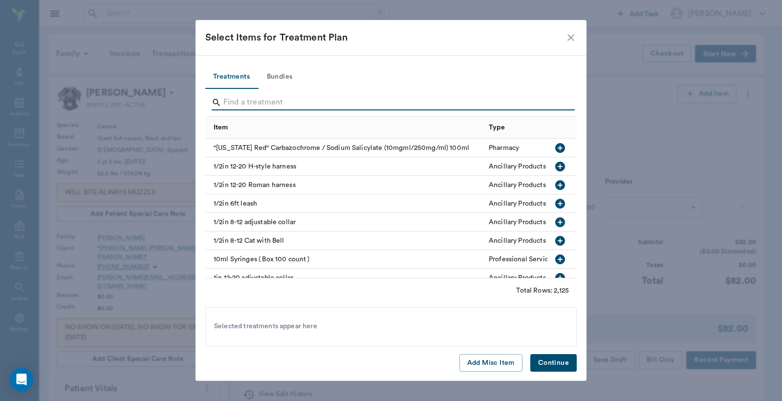
click at [227, 101] on input "Search" at bounding box center [391, 103] width 337 height 16
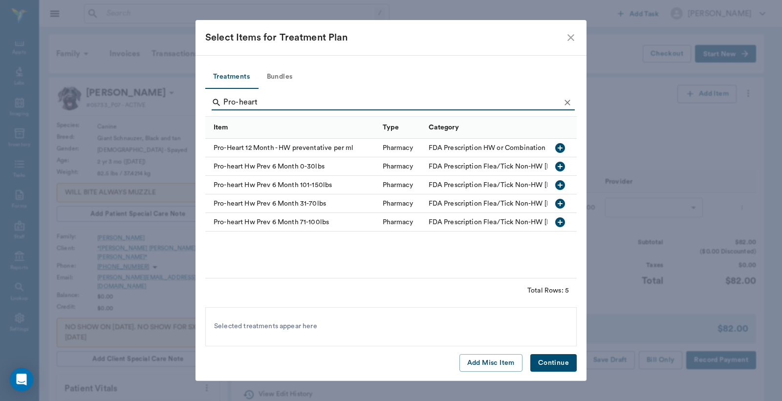
type input "Pro-heart"
click at [560, 222] on icon "button" at bounding box center [560, 223] width 12 height 12
click at [549, 368] on button "Continue" at bounding box center [554, 363] width 46 height 18
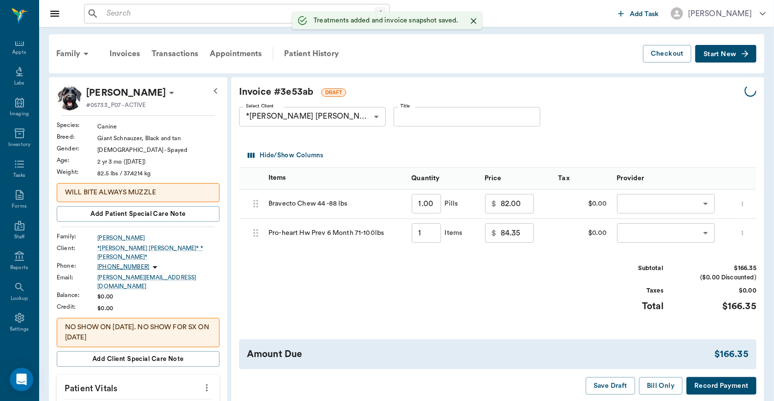
type input "1.00"
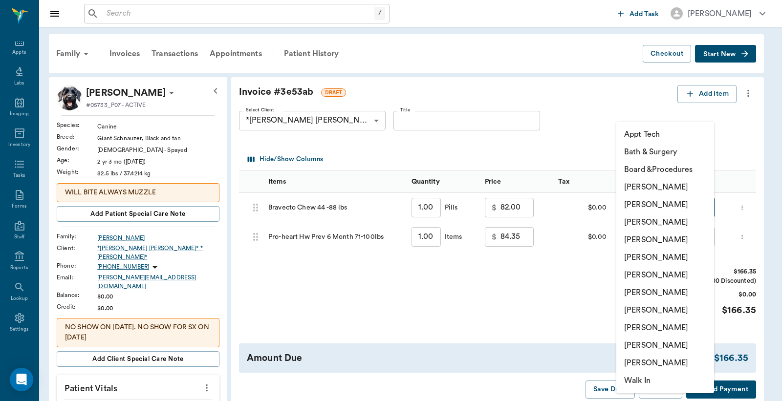
click at [643, 201] on li "Christy Dudley" at bounding box center [666, 205] width 98 height 18
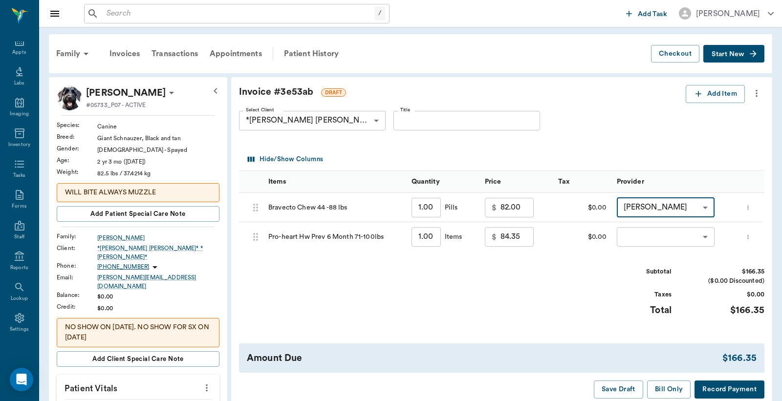
type input "none-63ec2e2852e12b0ba117910e"
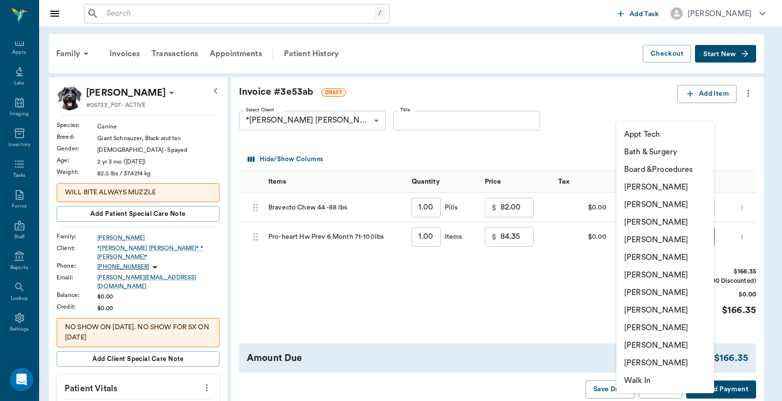
click at [654, 205] on li "Christy Dudley" at bounding box center [666, 205] width 98 height 18
type input "none-63ec2e2852e12b0ba117910e"
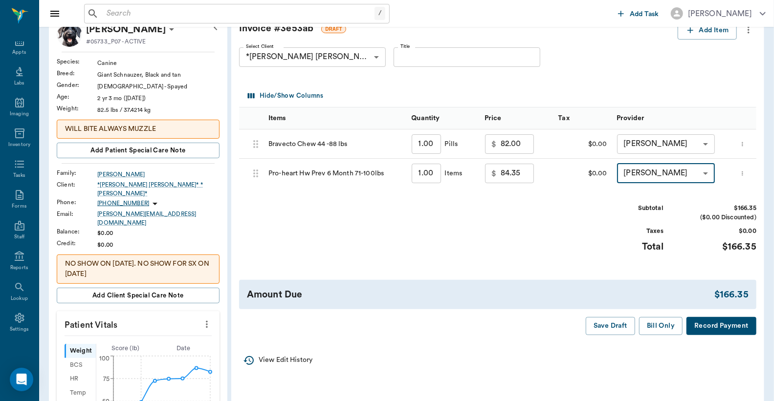
scroll to position [145, 0]
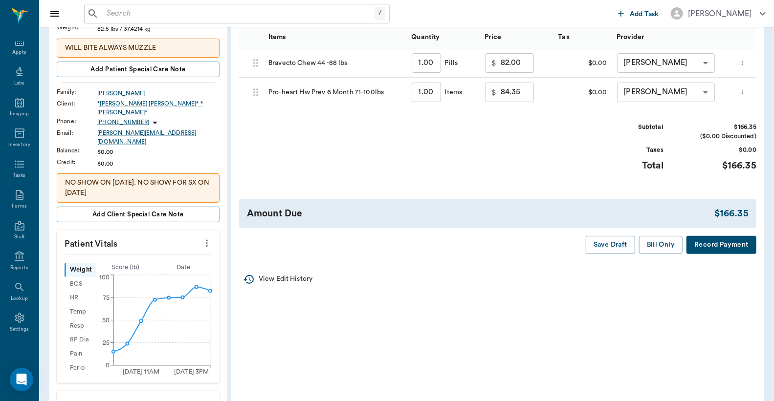
click at [698, 254] on button "Record Payment" at bounding box center [722, 245] width 70 height 18
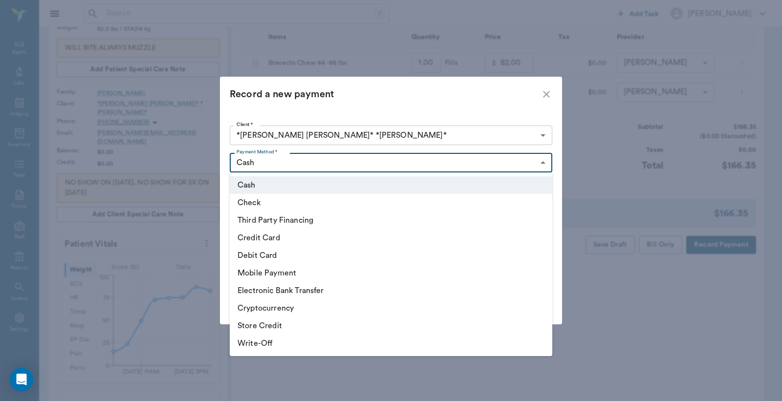
click at [544, 163] on body "/ ​ Add Task Dr. Bert Ellsworth Nectar Messages Appts Labs Imaging Inventory Ta…" at bounding box center [391, 280] width 782 height 850
click at [287, 240] on li "Credit Card" at bounding box center [391, 238] width 323 height 18
type input "CREDIT_CARD"
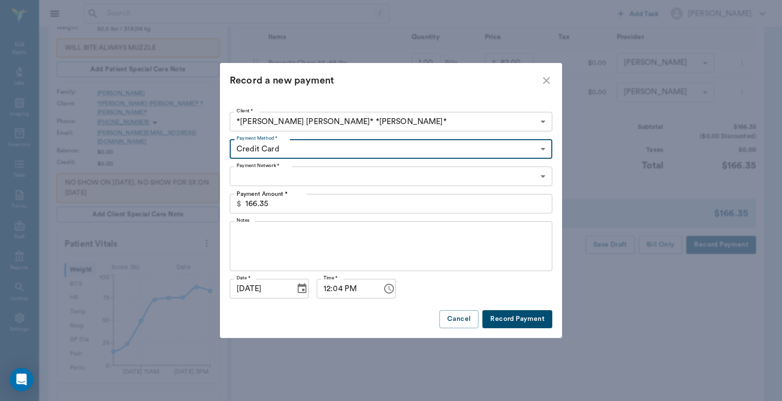
click at [543, 177] on body "/ ​ Add Task Dr. Bert Ellsworth Nectar Messages Appts Labs Imaging Inventory Ta…" at bounding box center [391, 280] width 782 height 850
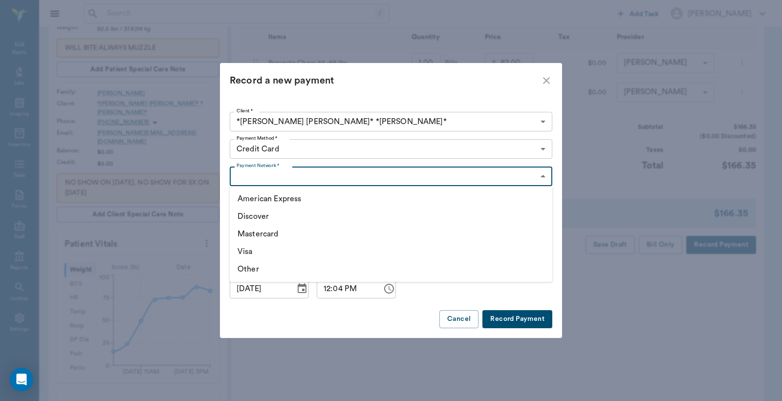
click at [248, 251] on li "Visa" at bounding box center [391, 252] width 323 height 18
type input "VISA"
click at [506, 319] on button "Record Payment" at bounding box center [518, 319] width 70 height 18
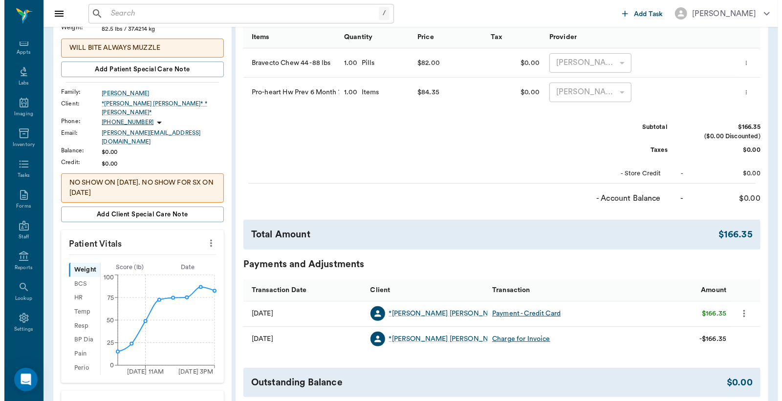
scroll to position [0, 0]
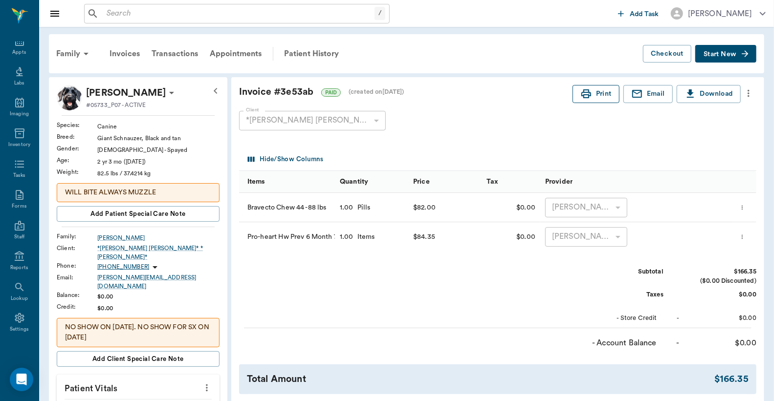
click at [594, 94] on button "Print" at bounding box center [596, 94] width 47 height 18
click at [109, 15] on input "text" at bounding box center [239, 14] width 272 height 14
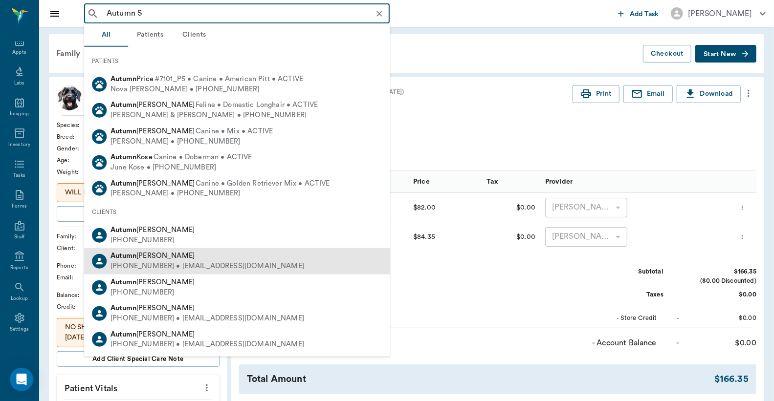
click at [144, 266] on div "(903) 556-8739 • autumnwood76@yahoo.com" at bounding box center [208, 267] width 194 height 10
type input "Autumn S"
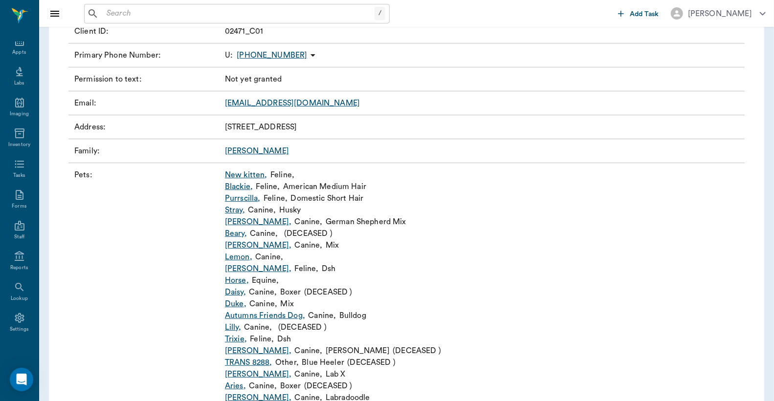
scroll to position [145, 0]
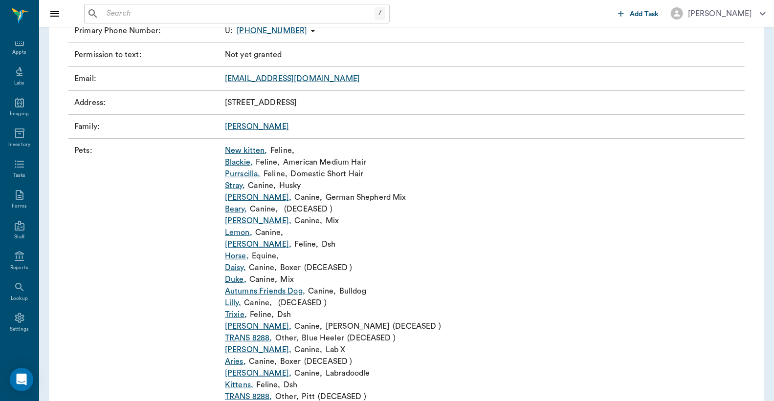
click at [241, 349] on link "Juliette ," at bounding box center [258, 350] width 66 height 12
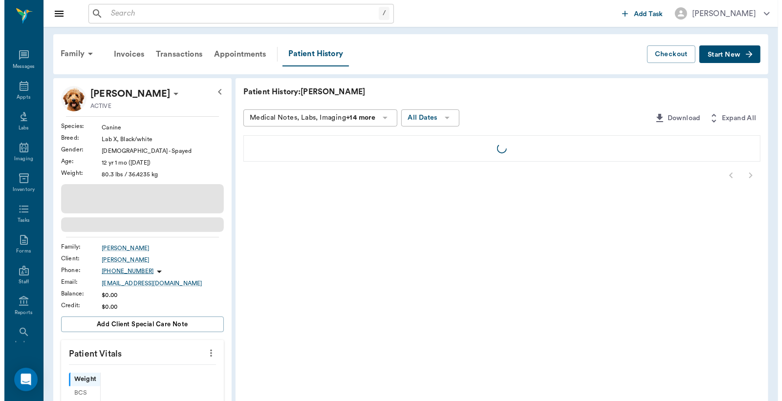
scroll to position [45, 0]
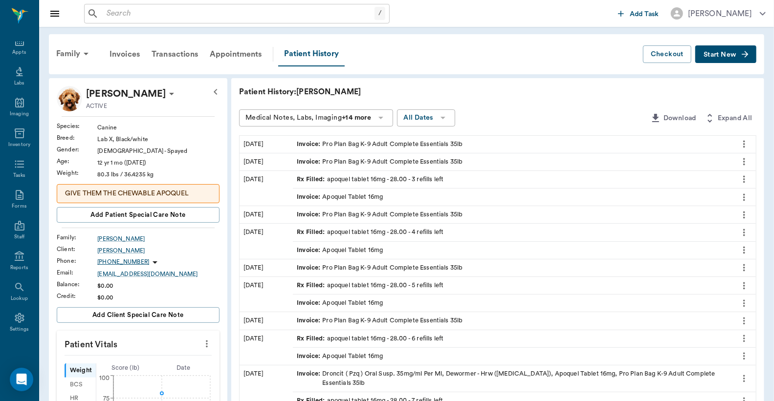
click at [725, 55] on span "Start New" at bounding box center [720, 55] width 33 height 0
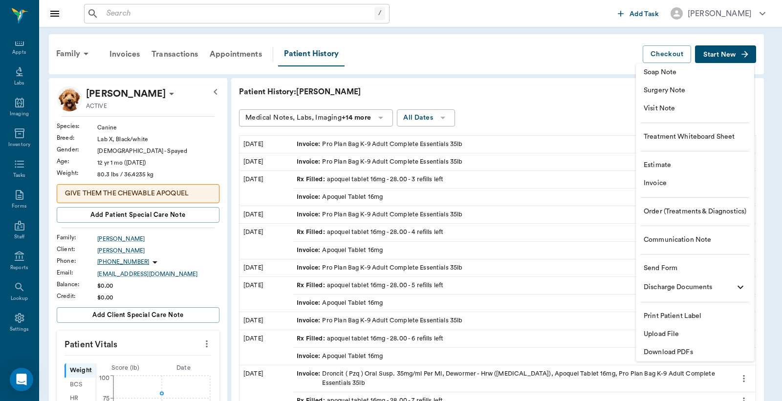
click at [658, 189] on li "Invoice" at bounding box center [695, 184] width 118 height 18
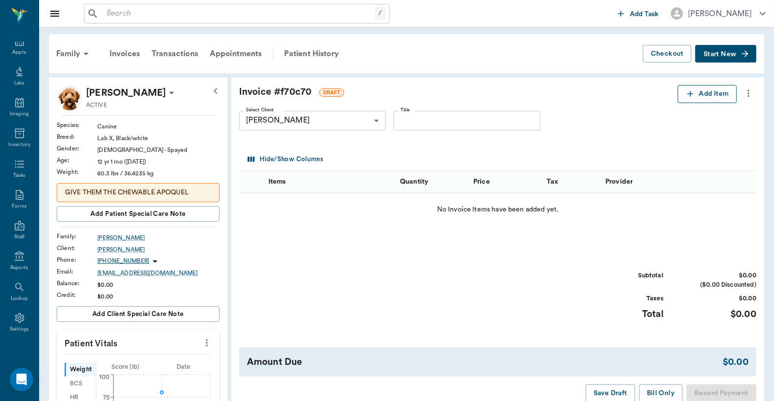
click at [719, 98] on button "Add Item" at bounding box center [707, 94] width 59 height 18
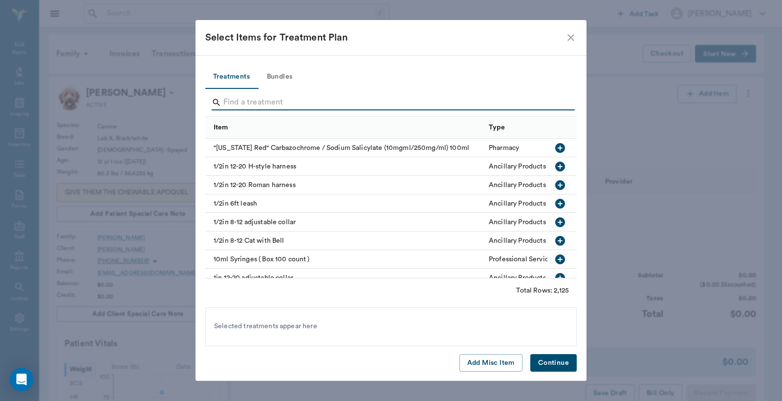
click at [228, 101] on input "Search" at bounding box center [391, 103] width 337 height 16
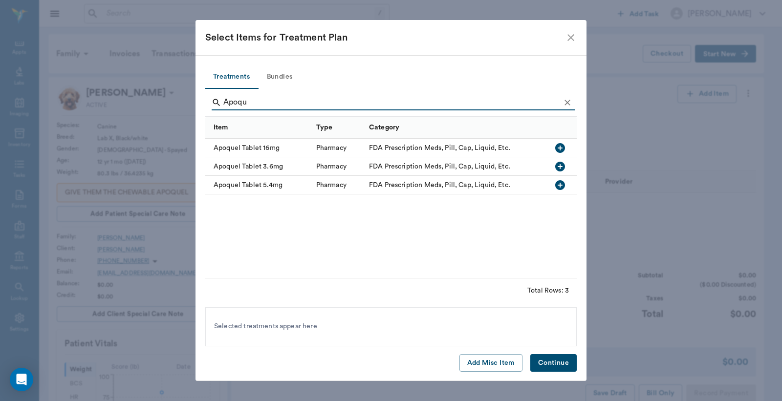
type input "Apoqu"
click at [559, 146] on icon "button" at bounding box center [560, 148] width 10 height 10
click at [558, 363] on button "Continue" at bounding box center [554, 363] width 46 height 18
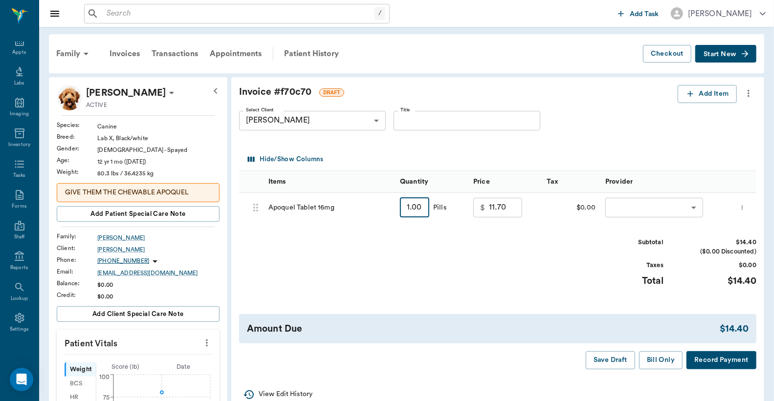
type input "2"
type input "14.40"
type input "28"
type input "84.60"
type input "28"
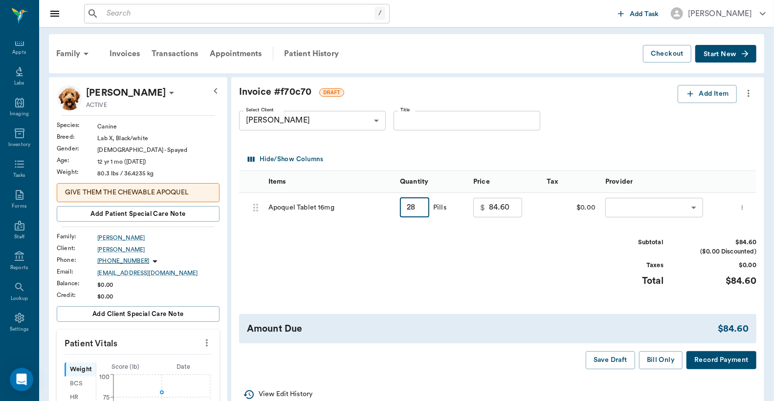
click at [620, 206] on body "/ ​ Add Task Dr. Bert Ellsworth Nectar Messages Appts Labs Imaging Inventory Ta…" at bounding box center [387, 349] width 774 height 699
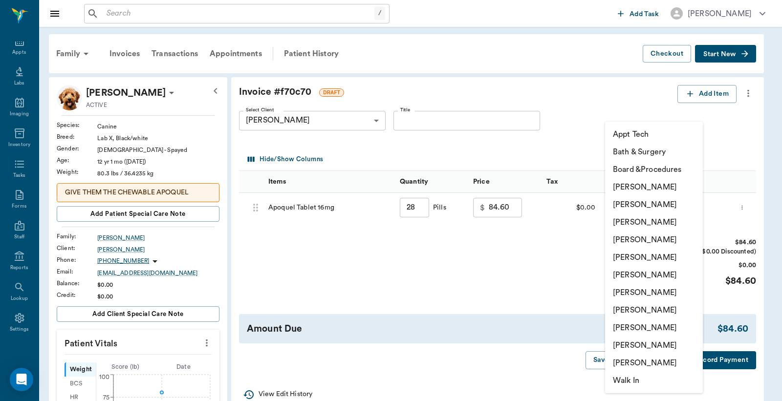
click at [638, 207] on li "Christy Dudley" at bounding box center [654, 205] width 98 height 18
type input "none-63ec2e2852e12b0ba117910e"
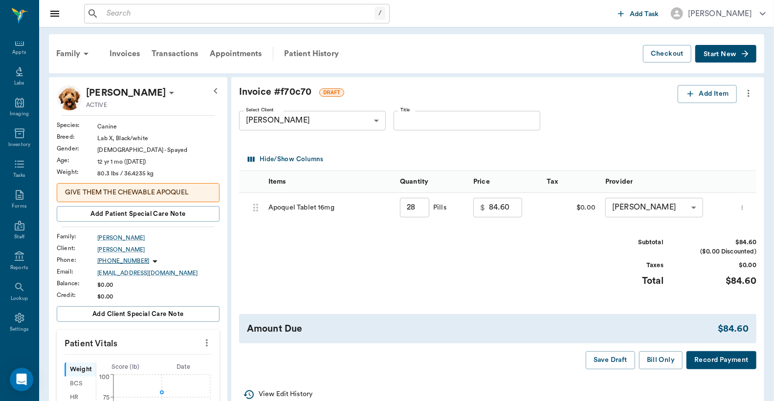
click at [712, 362] on button "Record Payment" at bounding box center [722, 361] width 70 height 18
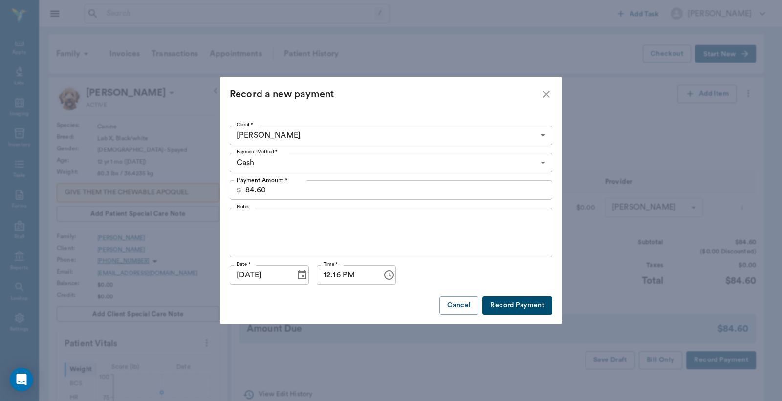
click at [544, 165] on body "/ ​ Add Task Dr. Bert Ellsworth Nectar Messages Appts Labs Imaging Inventory Ta…" at bounding box center [391, 349] width 782 height 699
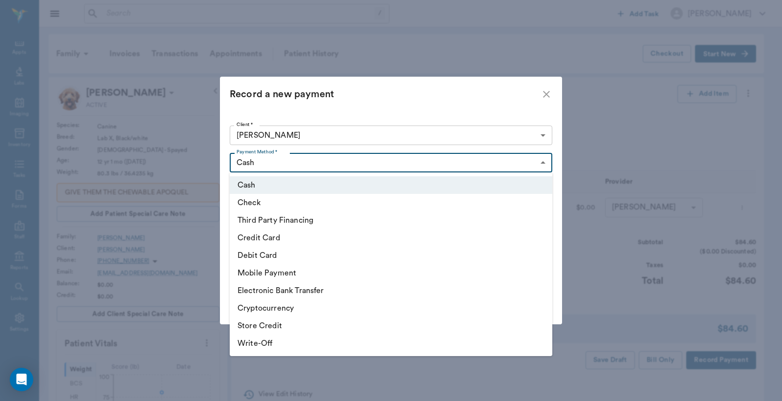
click at [286, 260] on li "Debit Card" at bounding box center [391, 256] width 323 height 18
type input "DEBIT_CARD"
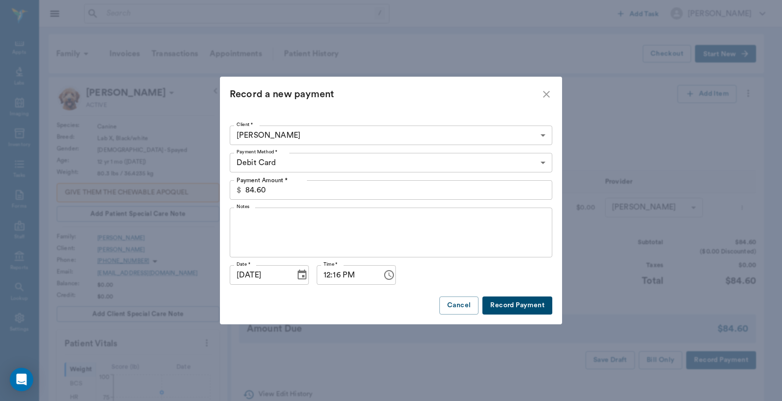
click at [522, 310] on button "Record Payment" at bounding box center [518, 306] width 70 height 18
type input "28.00"
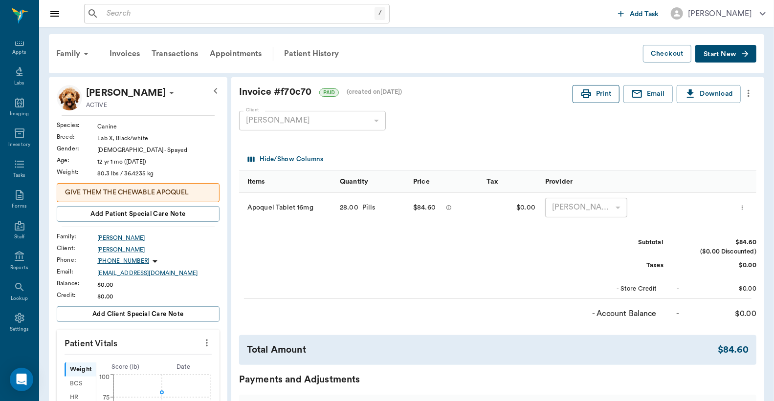
click at [598, 97] on button "Print" at bounding box center [596, 94] width 47 height 18
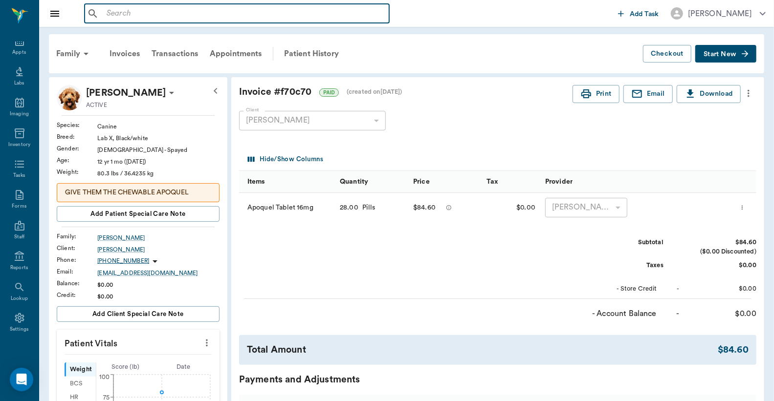
click at [107, 13] on input "text" at bounding box center [244, 14] width 283 height 14
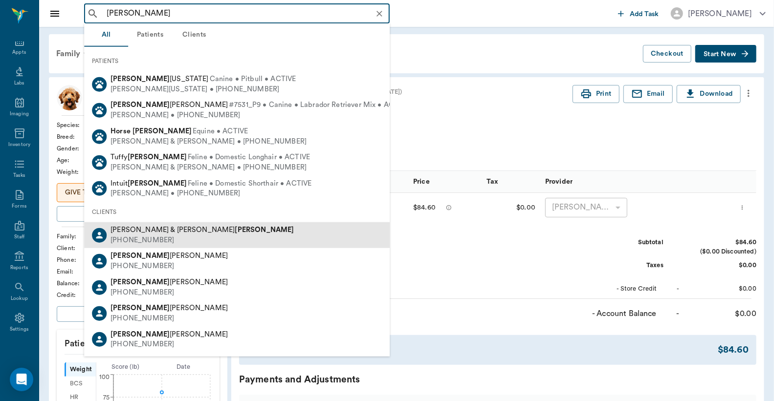
click at [177, 238] on div "(903) 846-2643" at bounding box center [202, 241] width 183 height 10
type input "calvin hod"
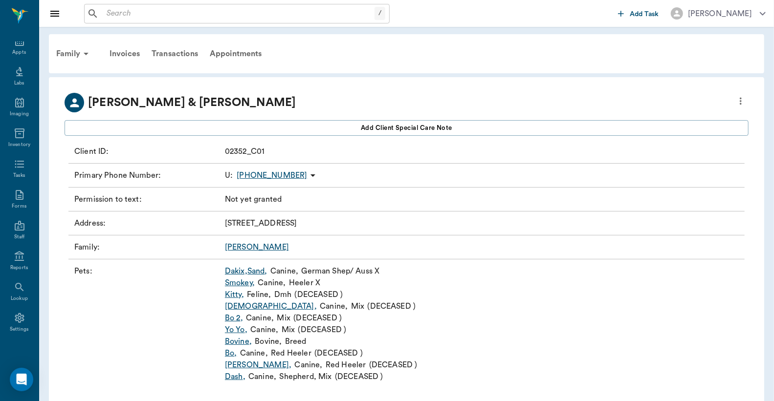
scroll to position [18, 0]
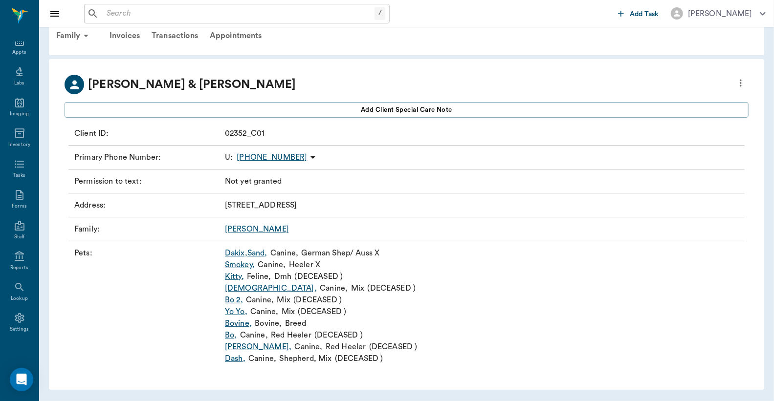
click at [241, 266] on link "Smokey ," at bounding box center [240, 265] width 30 height 12
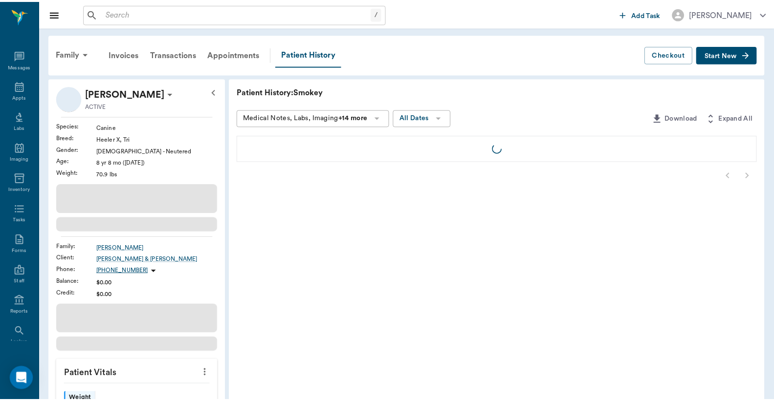
scroll to position [45, 0]
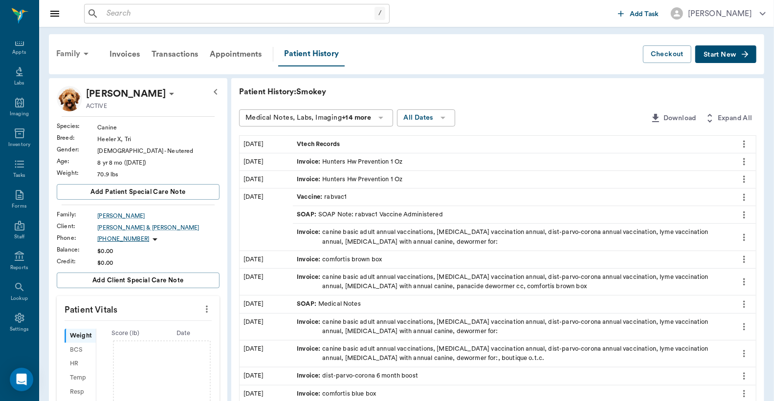
click at [68, 53] on div "Family" at bounding box center [73, 53] width 47 height 23
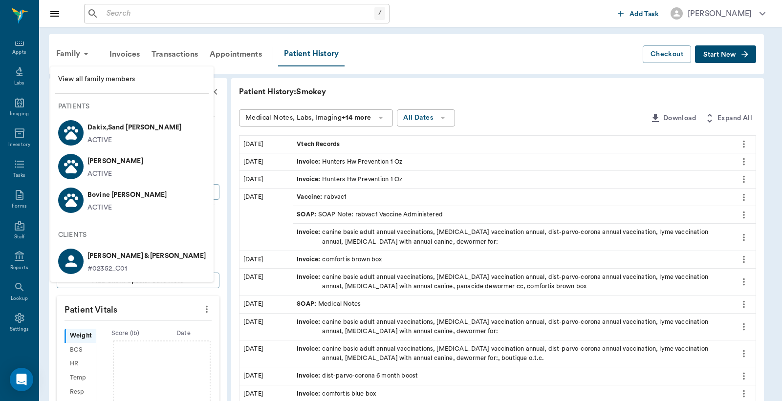
click at [575, 169] on div at bounding box center [391, 200] width 782 height 401
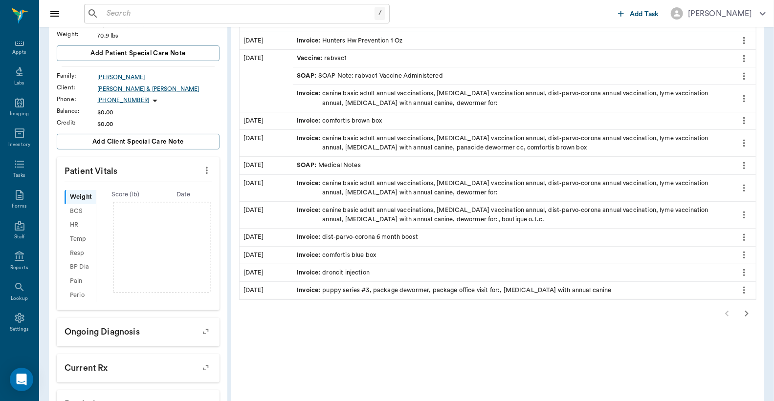
scroll to position [0, 0]
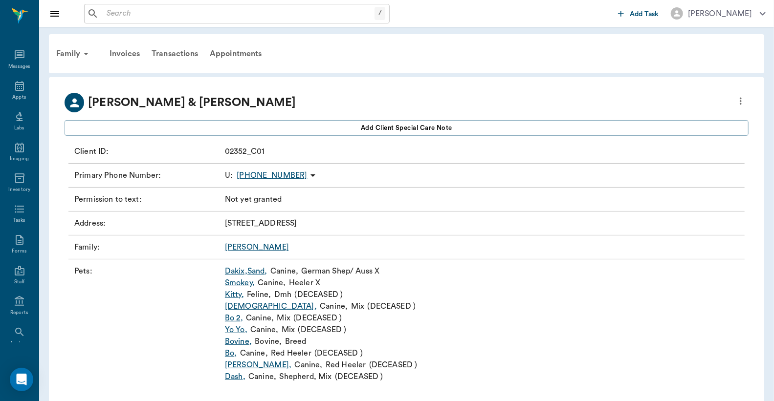
scroll to position [45, 0]
click at [233, 368] on link "Sandy ," at bounding box center [258, 365] width 66 height 12
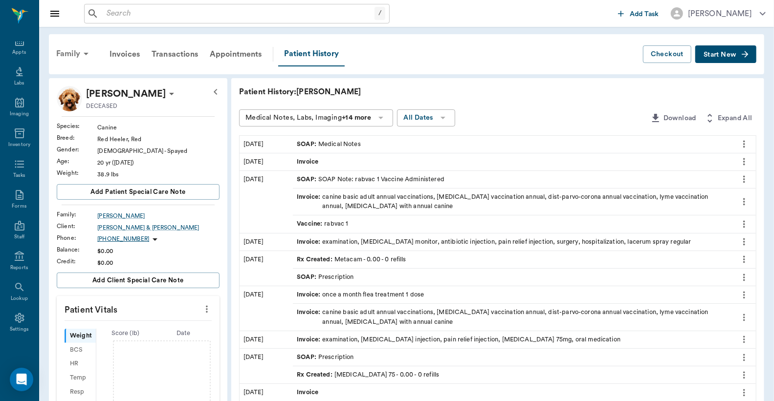
click at [74, 54] on div "Family" at bounding box center [73, 53] width 47 height 23
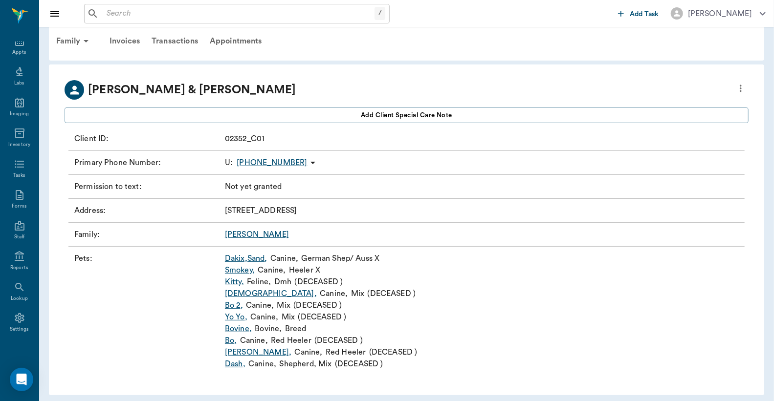
scroll to position [18, 0]
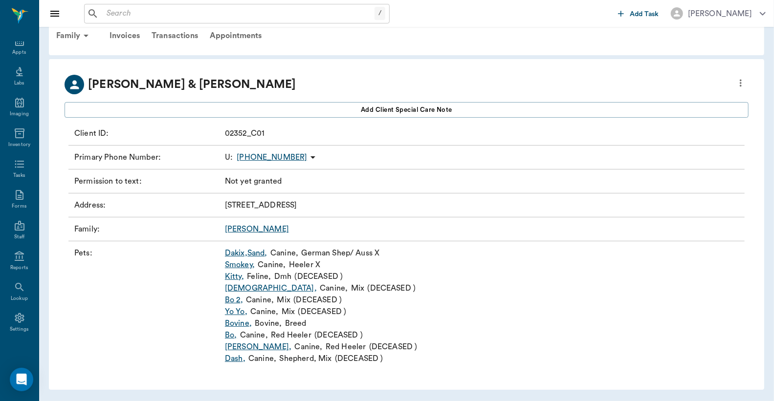
click at [235, 347] on link "Sandy ," at bounding box center [258, 347] width 66 height 12
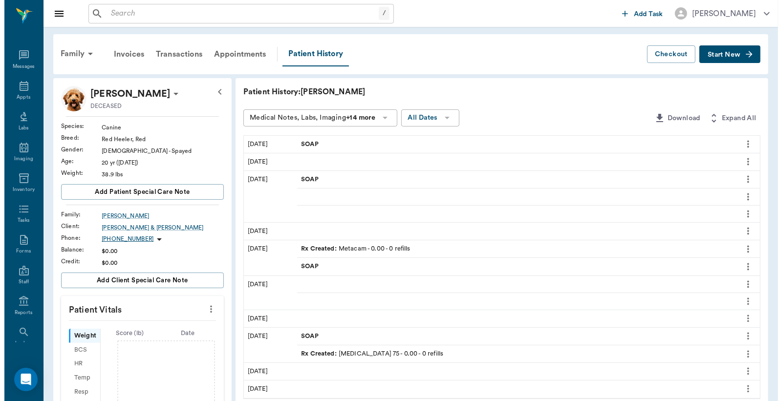
scroll to position [45, 0]
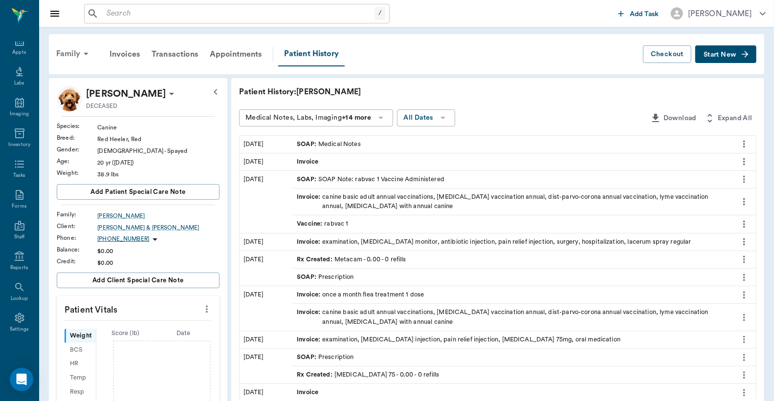
click at [74, 55] on div "Family" at bounding box center [73, 53] width 47 height 23
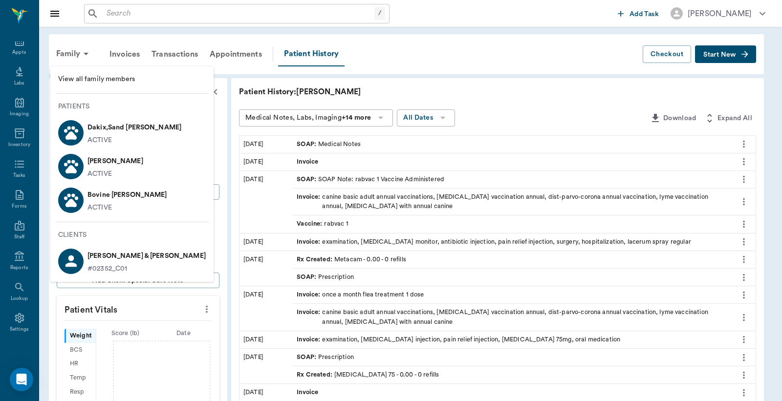
click at [120, 130] on p "Dakix,Sand Hodge" at bounding box center [135, 128] width 94 height 16
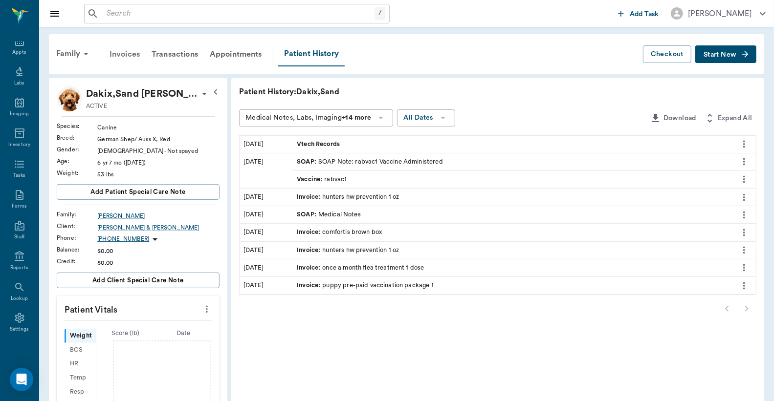
click at [120, 54] on div "Invoices" at bounding box center [125, 54] width 42 height 23
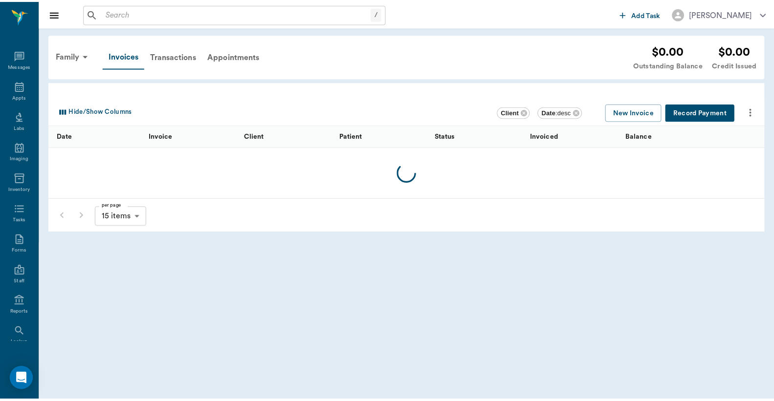
scroll to position [45, 0]
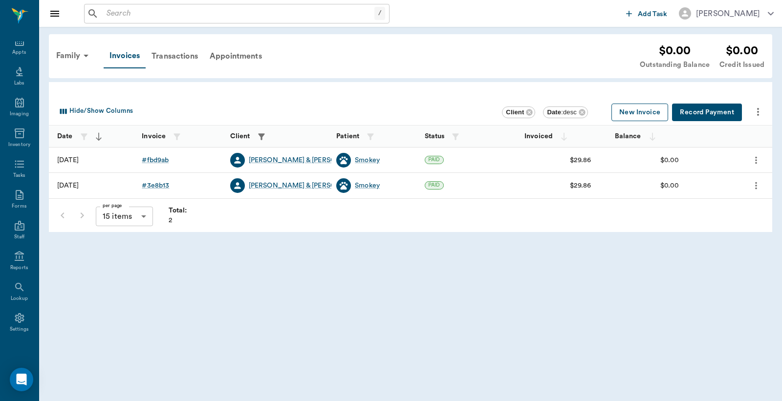
click at [644, 112] on button "New Invoice" at bounding box center [640, 113] width 57 height 18
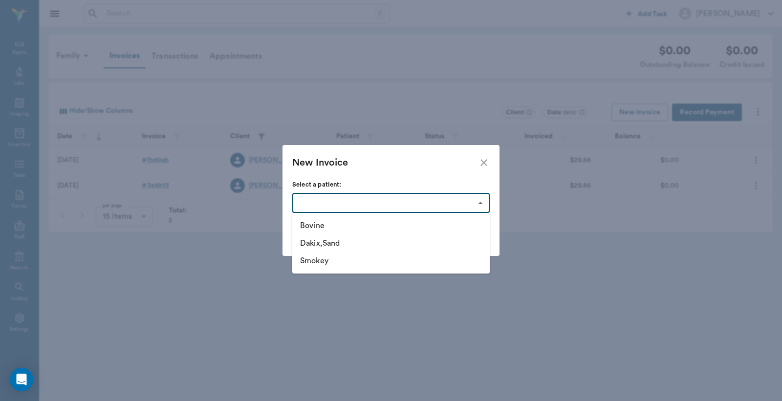
click at [480, 204] on body "/ ​ Add Task Dr. Bert Ellsworth Nectar Messages Appts Labs Imaging Inventory Ta…" at bounding box center [391, 200] width 782 height 401
click at [311, 243] on li "Dakix,Sand" at bounding box center [391, 244] width 198 height 18
type input "63ec321ebf929af01c1de1c2"
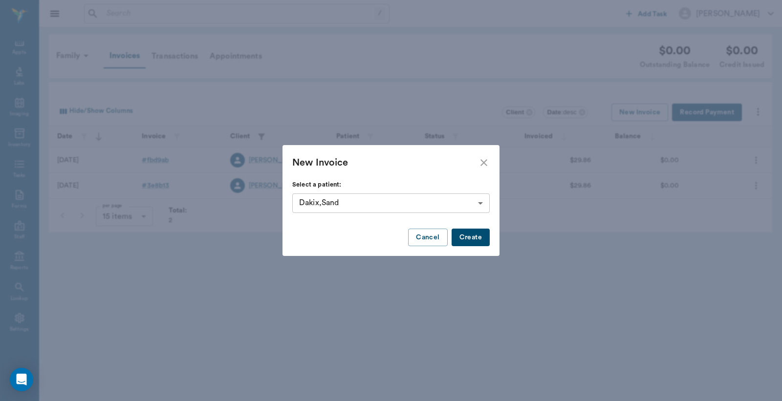
click at [473, 242] on button "Create" at bounding box center [471, 238] width 38 height 18
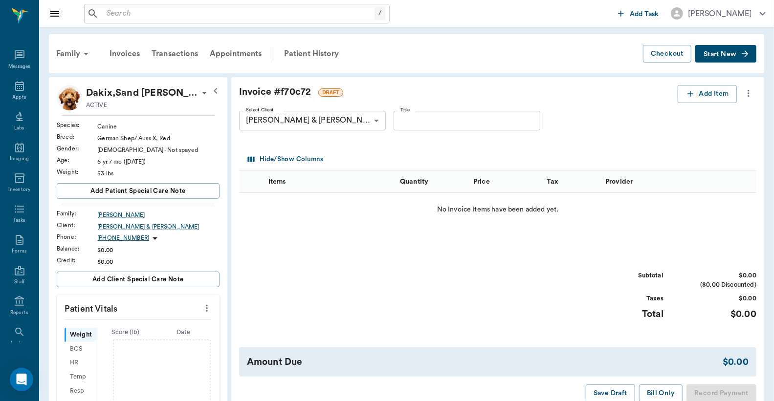
scroll to position [45, 0]
click at [707, 93] on button "Add Item" at bounding box center [707, 94] width 59 height 18
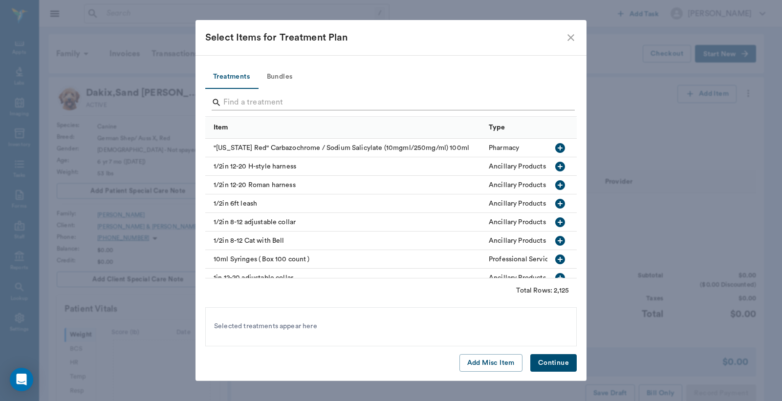
click at [226, 103] on input "Search" at bounding box center [391, 103] width 337 height 16
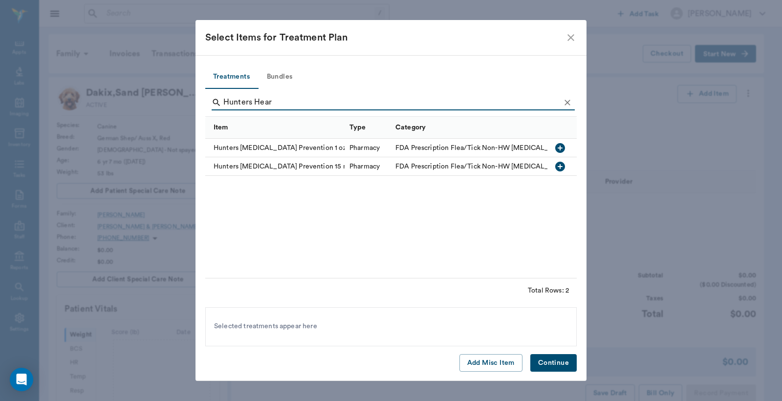
type input "Hunters Hear"
click at [562, 166] on icon "button" at bounding box center [560, 167] width 12 height 12
drag, startPoint x: 549, startPoint y: 362, endPoint x: 546, endPoint y: 352, distance: 10.7
click at [549, 362] on button "Continue" at bounding box center [554, 363] width 46 height 18
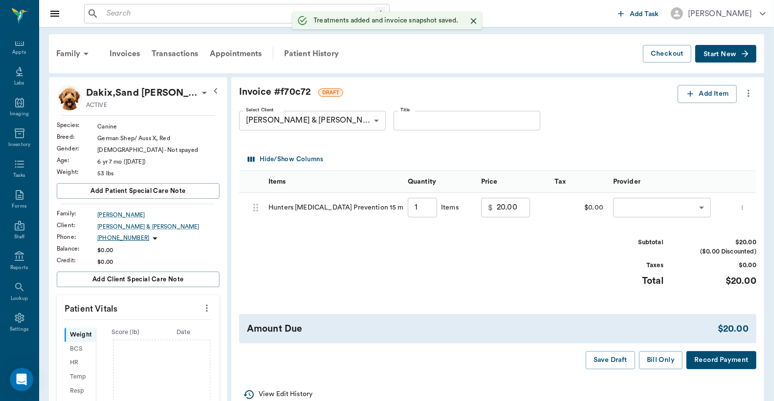
type input "1.00"
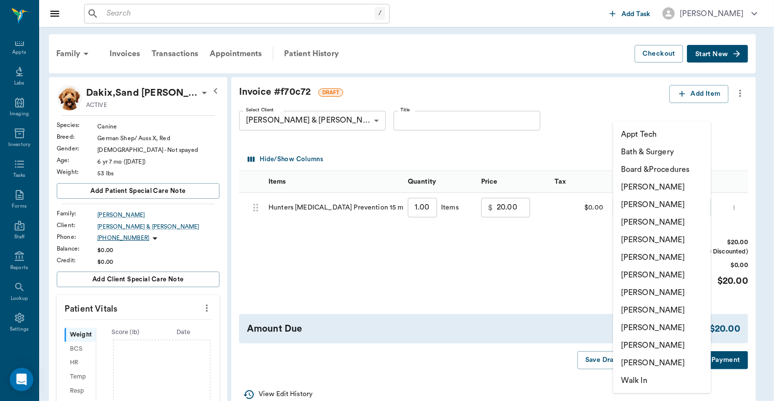
click at [629, 214] on body "/ ​ Add Task Dr. Bert Ellsworth Nectar Messages Appts Labs Imaging Inventory Ta…" at bounding box center [387, 332] width 774 height 664
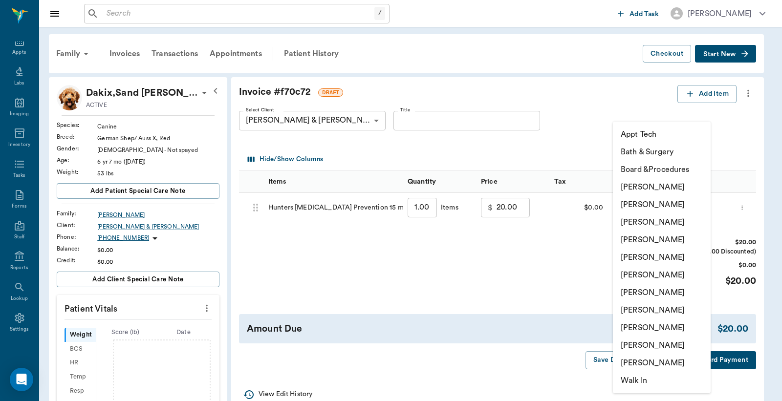
click at [642, 207] on li "Christy Dudley" at bounding box center [662, 205] width 98 height 18
type input "none-63ec2e2852e12b0ba117910e"
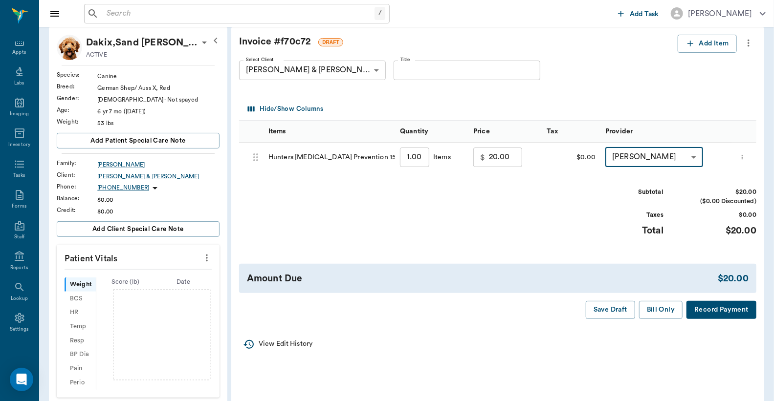
scroll to position [72, 0]
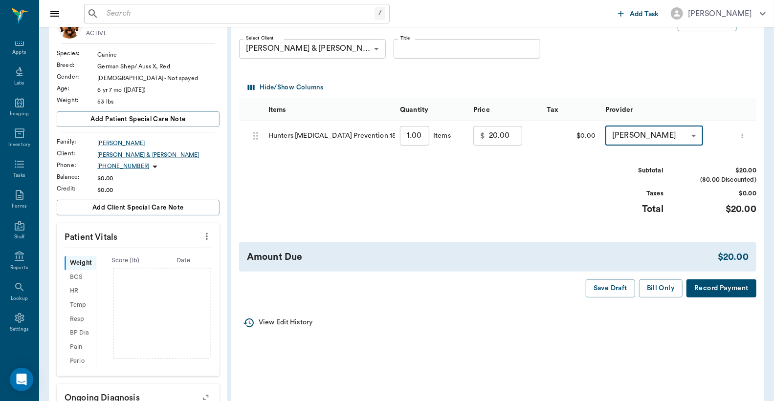
click at [706, 286] on button "Record Payment" at bounding box center [722, 289] width 70 height 18
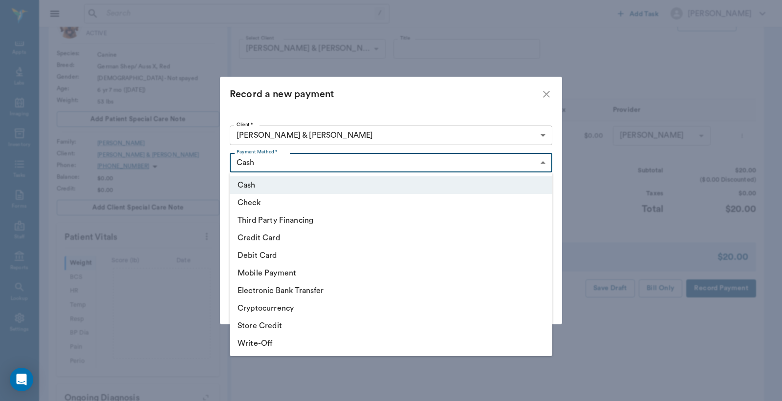
click at [544, 165] on body "/ ​ Add Task Dr. Bert Ellsworth Nectar Messages Appts Labs Imaging Inventory Ta…" at bounding box center [391, 260] width 782 height 664
click at [287, 258] on li "Debit Card" at bounding box center [391, 256] width 323 height 18
type input "DEBIT_CARD"
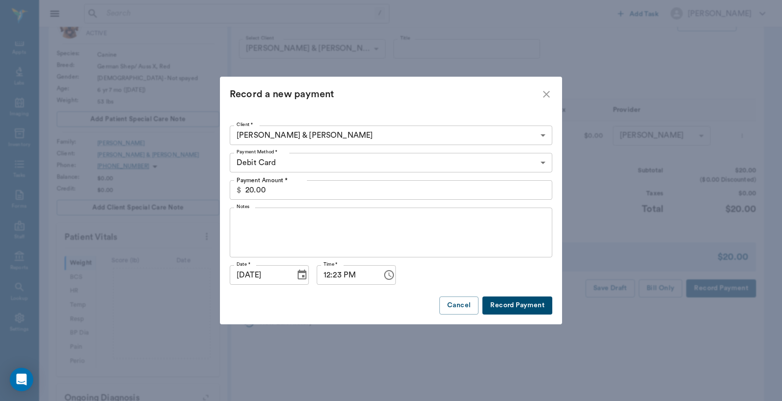
click at [504, 306] on button "Record Payment" at bounding box center [518, 306] width 70 height 18
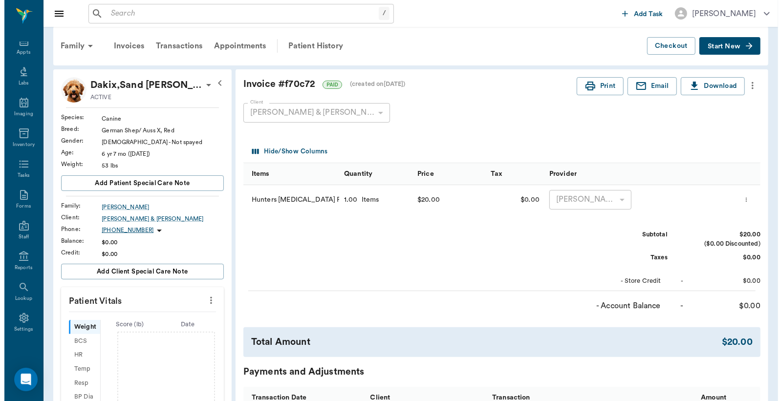
scroll to position [0, 0]
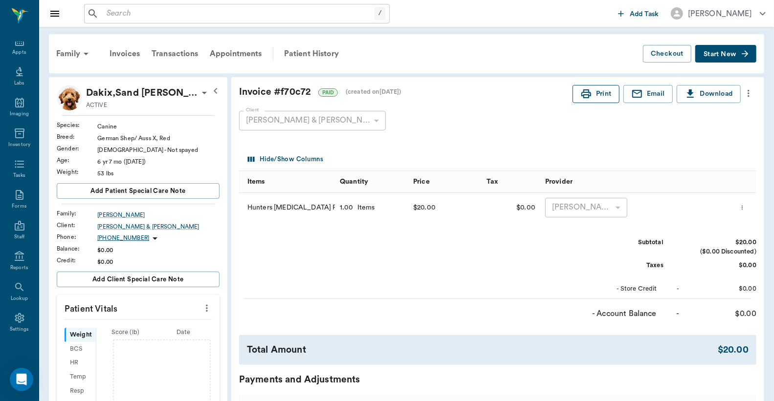
click at [600, 89] on button "Print" at bounding box center [596, 94] width 47 height 18
click at [17, 53] on div "Appts" at bounding box center [19, 52] width 14 height 7
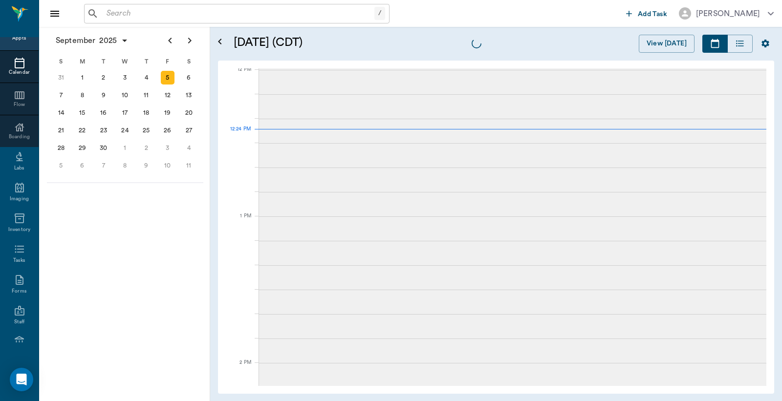
scroll to position [588, 0]
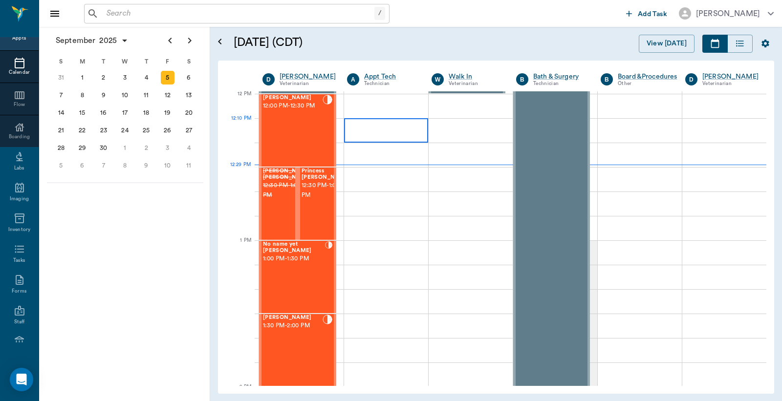
click at [397, 134] on div at bounding box center [386, 130] width 84 height 24
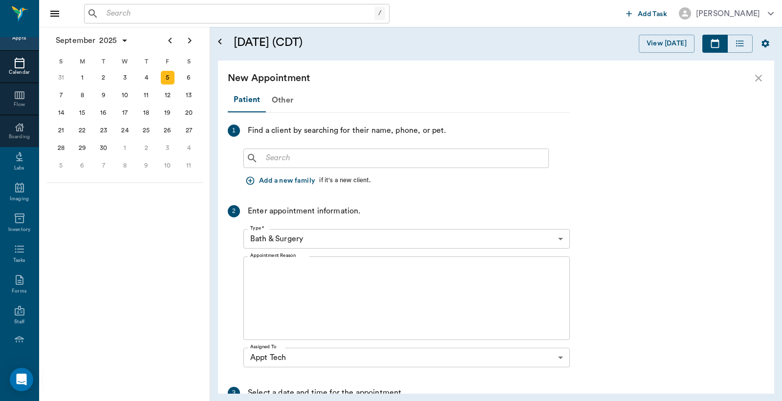
click at [290, 180] on button "Add a new family" at bounding box center [282, 181] width 76 height 18
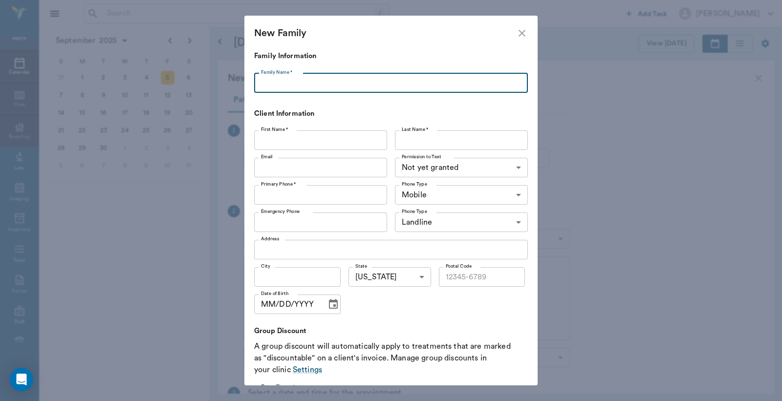
click at [266, 82] on input "Family Name *" at bounding box center [391, 83] width 274 height 20
type input "[PERSON_NAME]"
drag, startPoint x: 266, startPoint y: 138, endPoint x: 265, endPoint y: 131, distance: 7.4
click at [266, 138] on input "First Name *" at bounding box center [320, 141] width 133 height 20
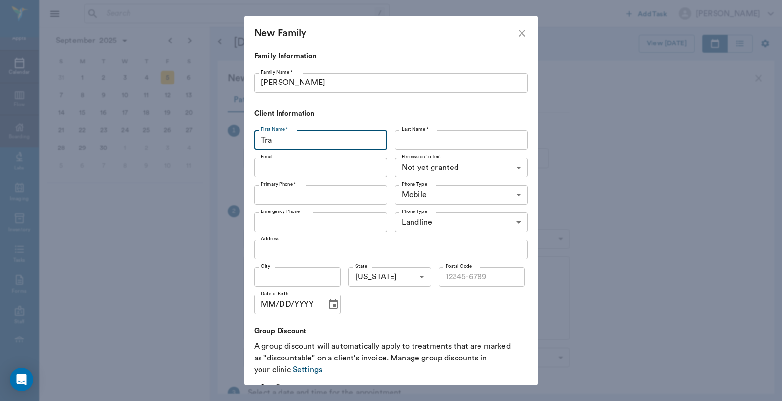
type input "Tra"
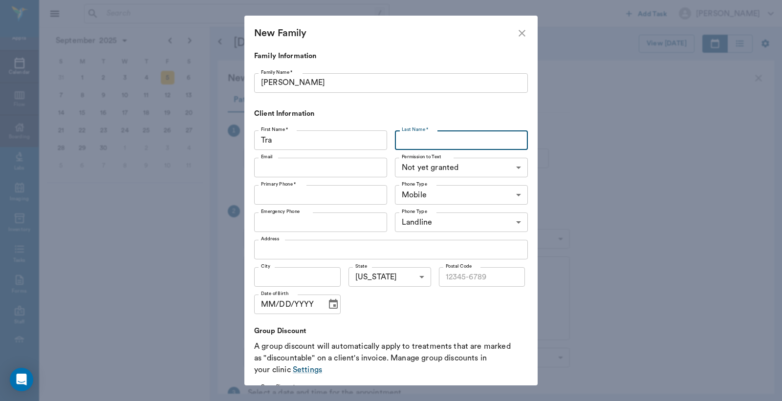
click at [401, 140] on input "Last Name *" at bounding box center [461, 141] width 133 height 20
type input "[PERSON_NAME]"
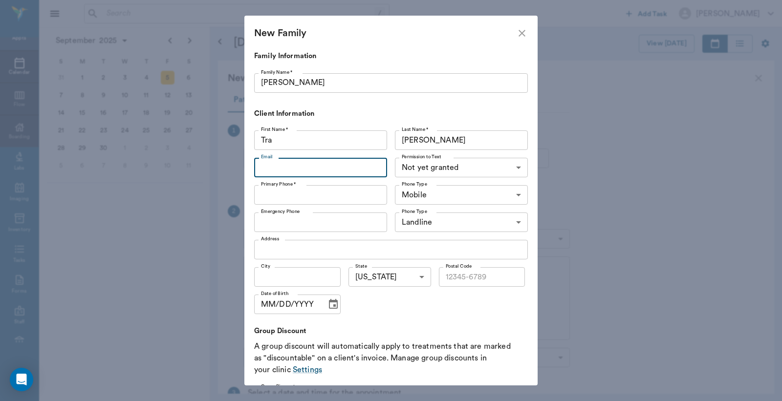
click at [266, 171] on input "Email" at bounding box center [320, 168] width 133 height 20
type input "[EMAIL_ADDRESS][DOMAIN_NAME]"
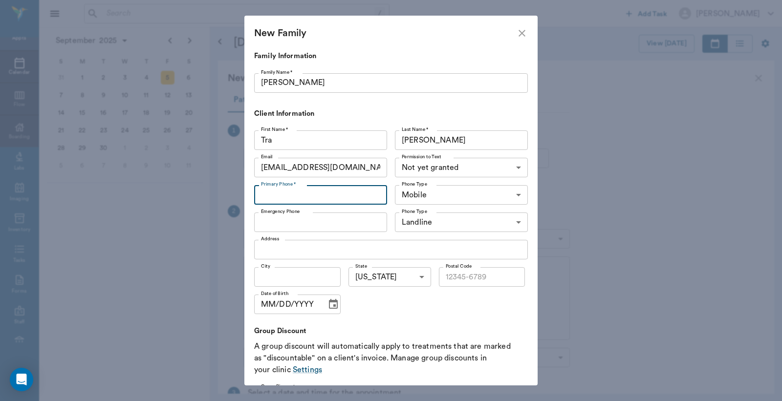
click at [266, 191] on input "Primary Phone *" at bounding box center [320, 195] width 133 height 20
type input "[PHONE_NUMBER]"
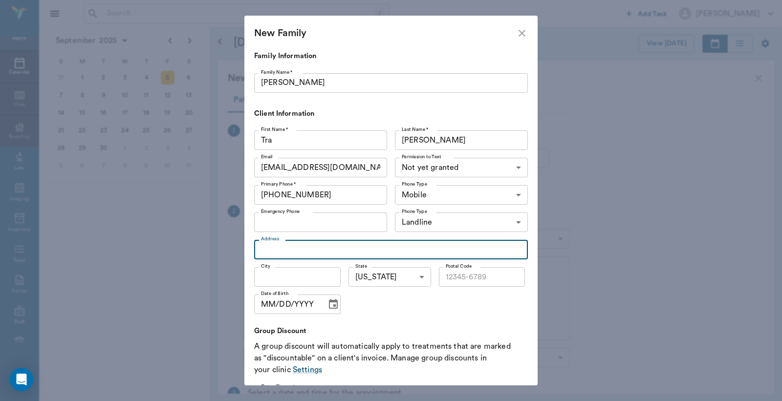
click at [266, 250] on input "Address" at bounding box center [391, 250] width 274 height 20
type input "55 Griffin Lane"
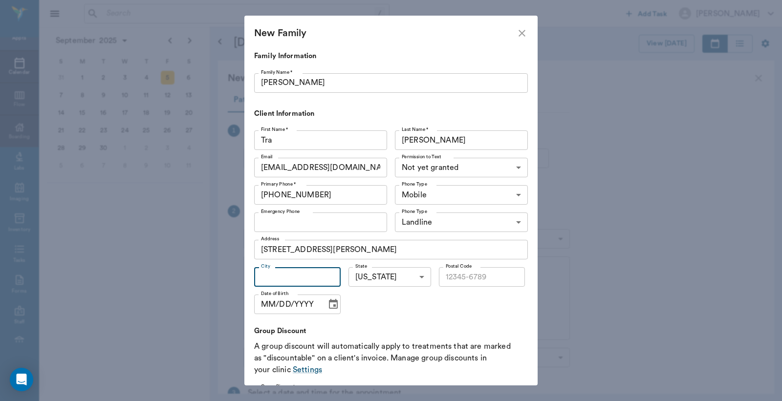
click at [263, 276] on input "City" at bounding box center [297, 277] width 87 height 20
type input "Atlanta"
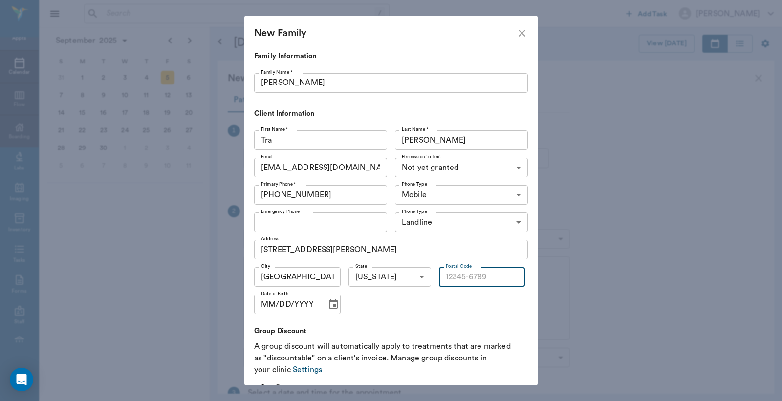
click at [439, 275] on input "Postal Code" at bounding box center [482, 277] width 87 height 20
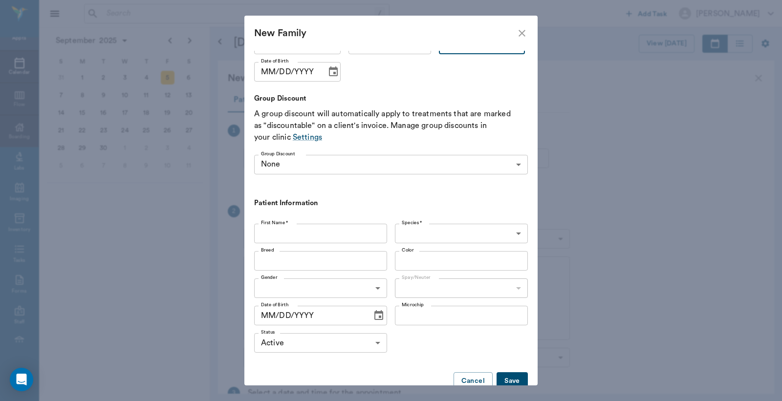
scroll to position [255, 0]
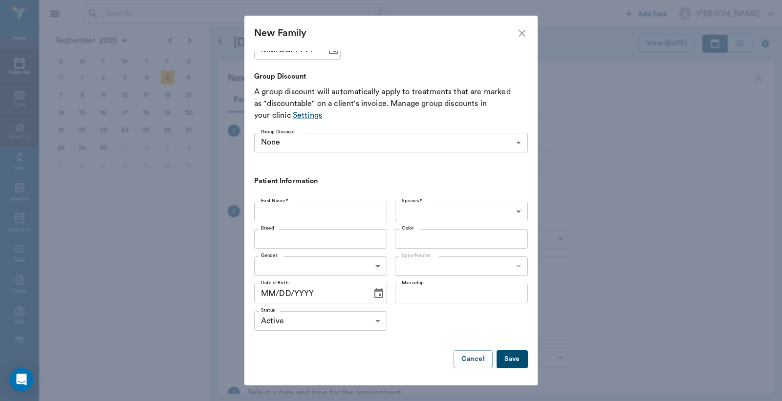
type input "75551"
click at [261, 209] on input "First Name *" at bounding box center [320, 212] width 133 height 20
type input "Lilith"
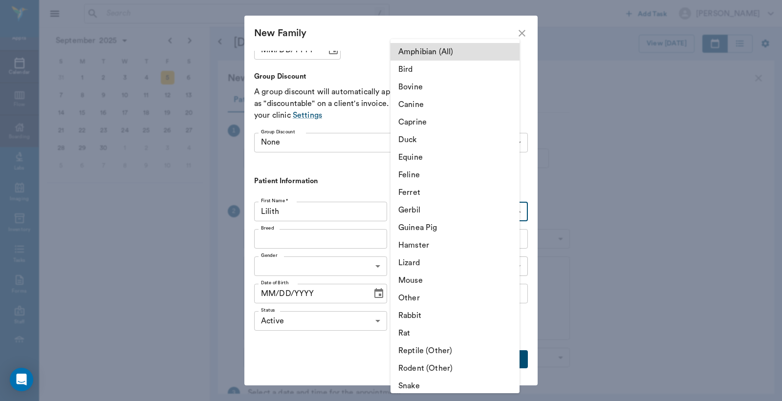
click at [511, 211] on body "/ ​ Add Task Dr. Bert Ellsworth Nectar Messages Appts Calendar Flow Boarding La…" at bounding box center [391, 200] width 782 height 401
click at [438, 175] on li "Feline" at bounding box center [455, 175] width 129 height 18
type input "Feline"
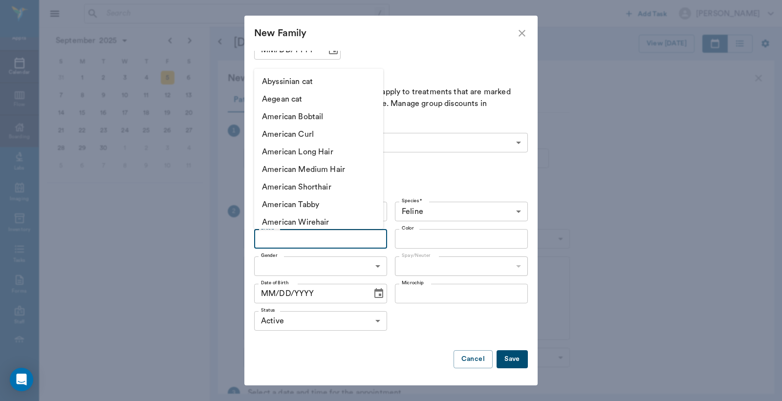
click at [262, 240] on input "Breed" at bounding box center [312, 239] width 111 height 14
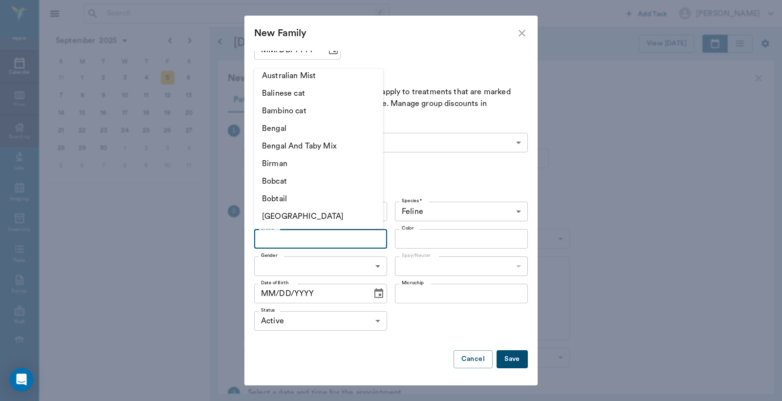
scroll to position [0, 0]
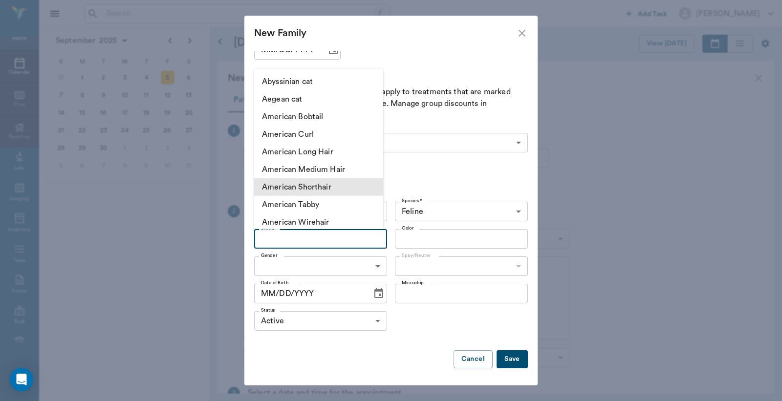
type input "f"
type input "s"
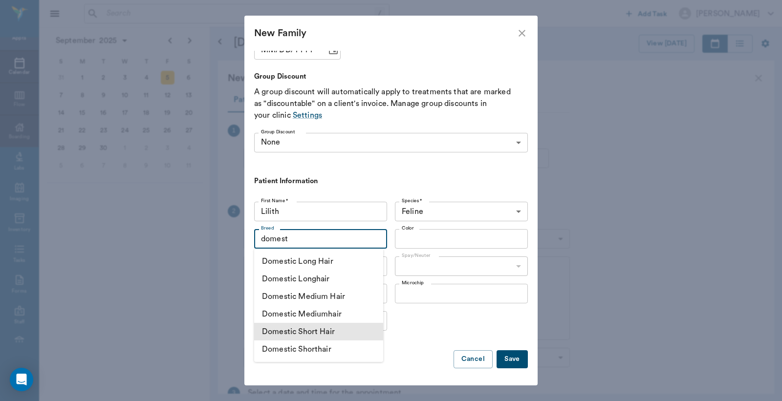
click at [285, 332] on li "Domestic Short Hair" at bounding box center [318, 332] width 129 height 18
type input "Domestic Short Hair"
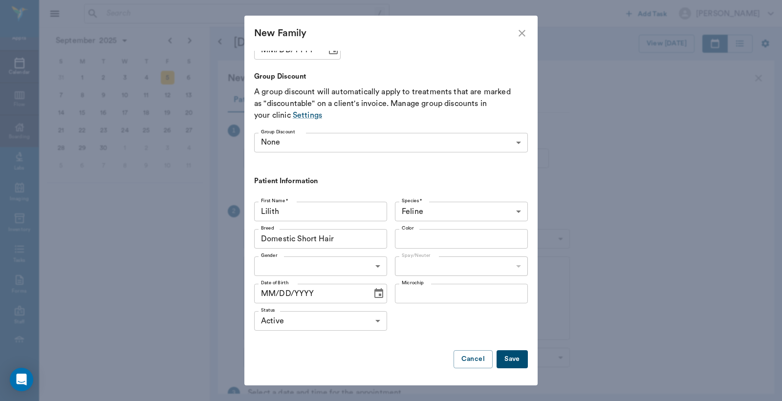
click at [401, 240] on input "Color" at bounding box center [453, 239] width 111 height 14
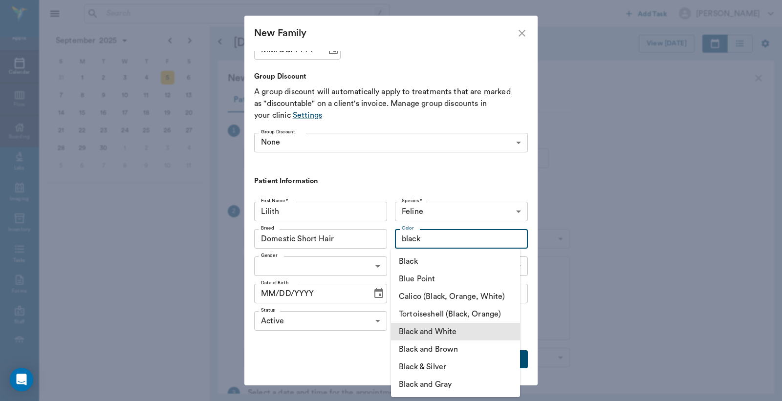
click at [419, 331] on li "Black and White" at bounding box center [455, 332] width 129 height 18
type input "Black and White"
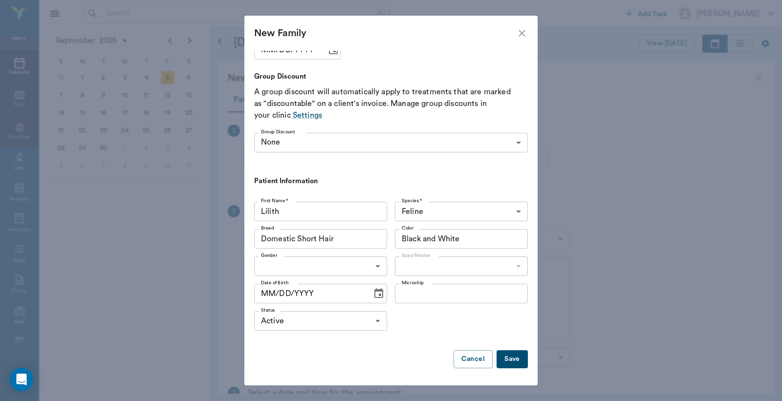
click at [372, 267] on body "/ ​ Add Task Dr. Bert Ellsworth Nectar Messages Appts Calendar Flow Boarding La…" at bounding box center [391, 200] width 782 height 401
click at [291, 309] on li "[DEMOGRAPHIC_DATA]" at bounding box center [318, 306] width 129 height 18
type input "FEMALE"
click at [509, 267] on body "/ ​ Add Task Dr. Bert Ellsworth Nectar Messages Appts Calendar Flow Boarding La…" at bounding box center [391, 200] width 782 height 401
click at [434, 309] on li "Not spayed" at bounding box center [455, 306] width 129 height 18
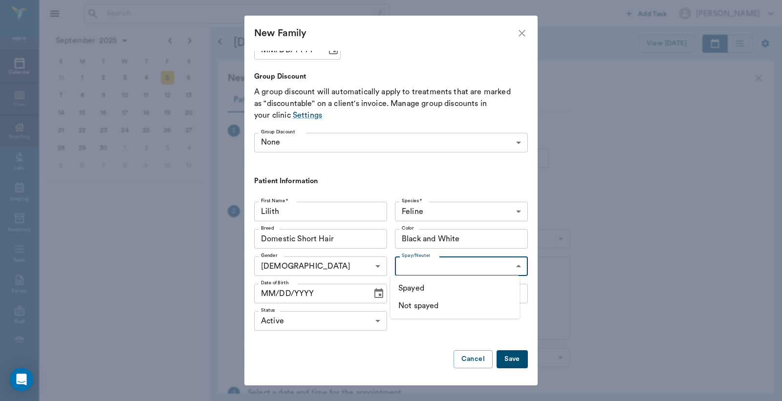
type input "false"
click at [502, 360] on button "Save" at bounding box center [512, 360] width 31 height 18
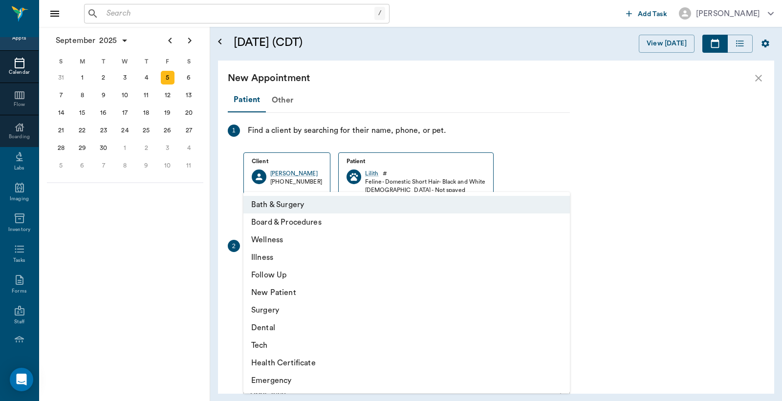
click at [560, 274] on body "/ ​ Add Task Dr. Bert Ellsworth Nectar Messages Appts Calendar Flow Boarding La…" at bounding box center [391, 200] width 782 height 401
click at [641, 160] on div at bounding box center [391, 200] width 782 height 401
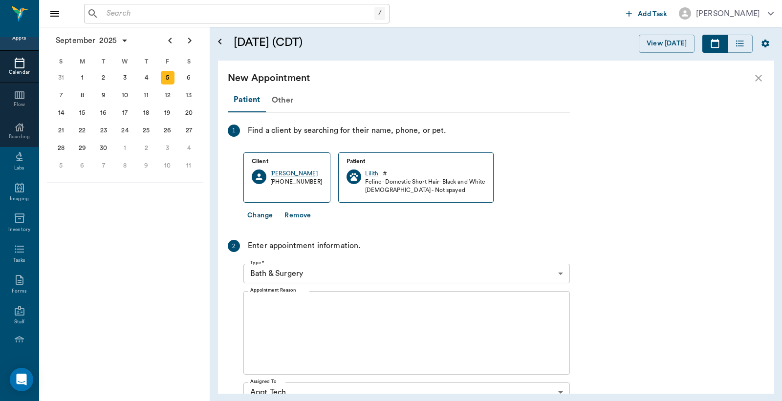
click at [284, 175] on div "Tra Griffin" at bounding box center [296, 174] width 52 height 8
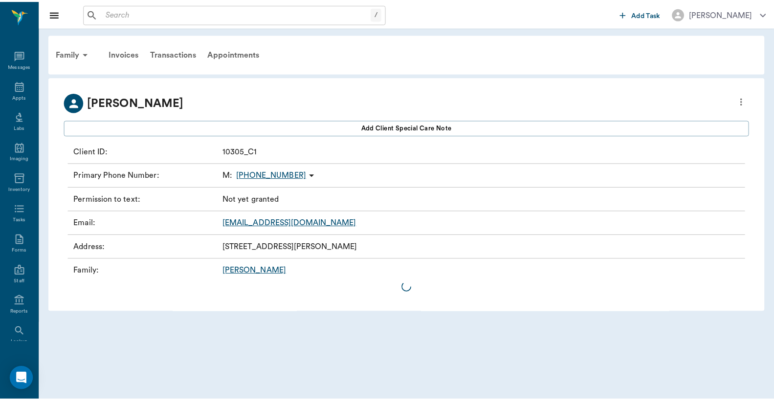
scroll to position [45, 0]
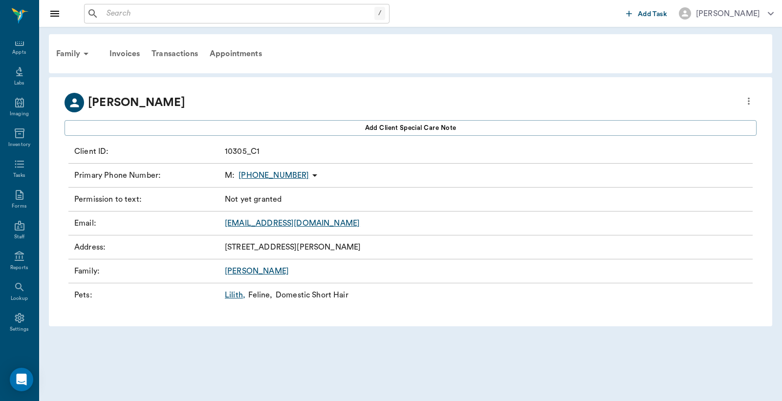
click at [230, 297] on link "Lilith ," at bounding box center [235, 295] width 21 height 12
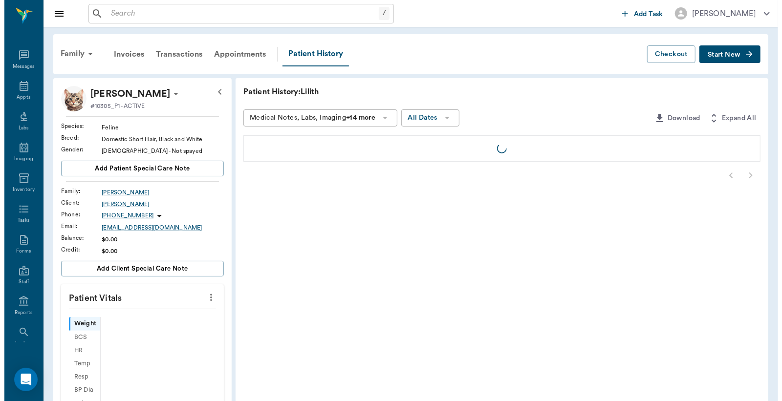
scroll to position [45, 0]
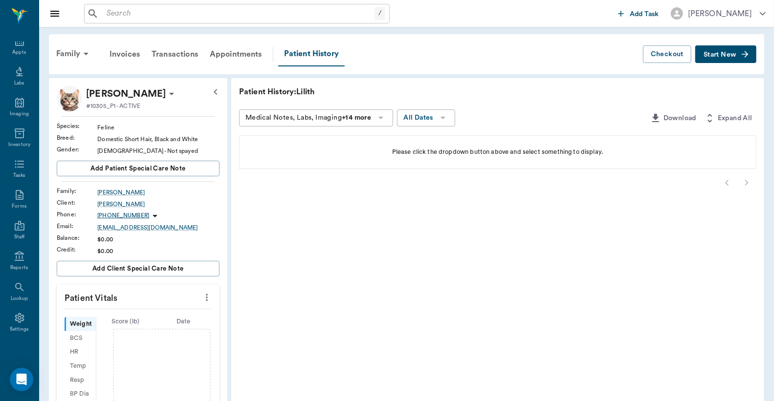
click at [722, 55] on span "Start New" at bounding box center [720, 55] width 33 height 0
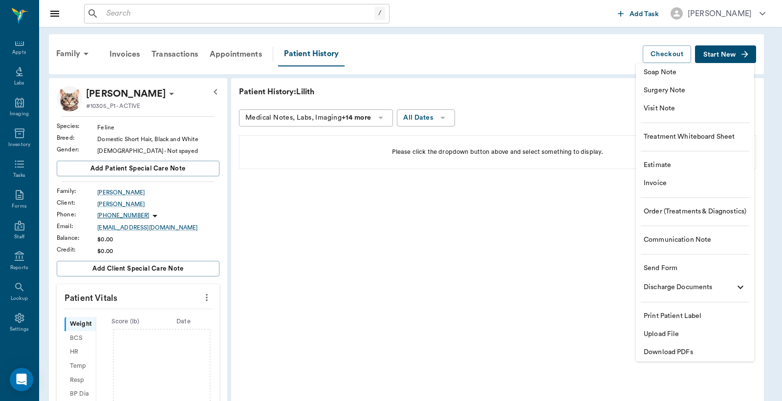
click at [676, 113] on span "Visit Note" at bounding box center [695, 109] width 103 height 10
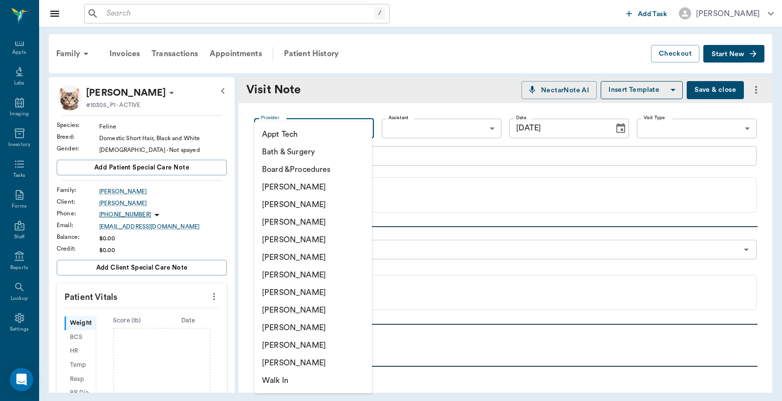
click at [355, 128] on body "/ ​ Add Task Dr. Bert Ellsworth Nectar Messages Appts Labs Imaging Inventory Ta…" at bounding box center [391, 200] width 782 height 401
drag, startPoint x: 309, startPoint y: 203, endPoint x: 317, endPoint y: 195, distance: 12.1
click at [309, 203] on li "Christy Dudley" at bounding box center [313, 205] width 118 height 18
type input "63ec2e2852e12b0ba117910e"
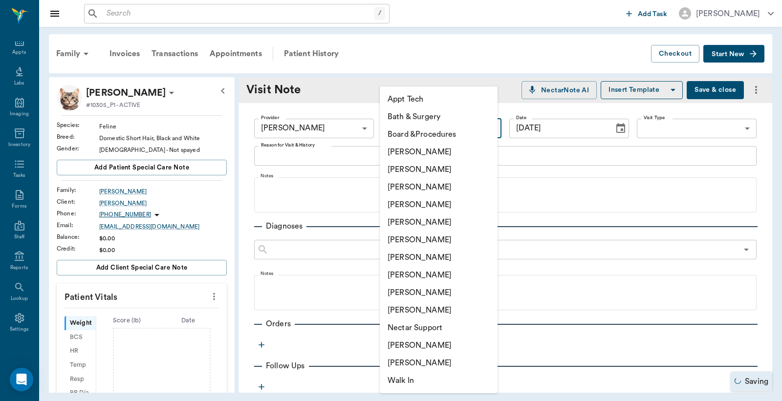
click at [463, 129] on body "/ ​ Add Task Dr. Bert Ellsworth Nectar Messages Appts Labs Imaging Inventory Ta…" at bounding box center [391, 200] width 782 height 401
click at [628, 186] on div at bounding box center [391, 200] width 782 height 401
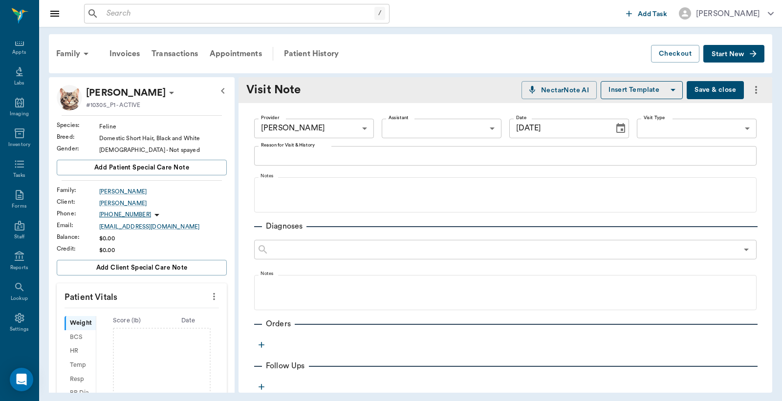
click at [256, 155] on div "x Reason for Visit & History" at bounding box center [505, 156] width 503 height 20
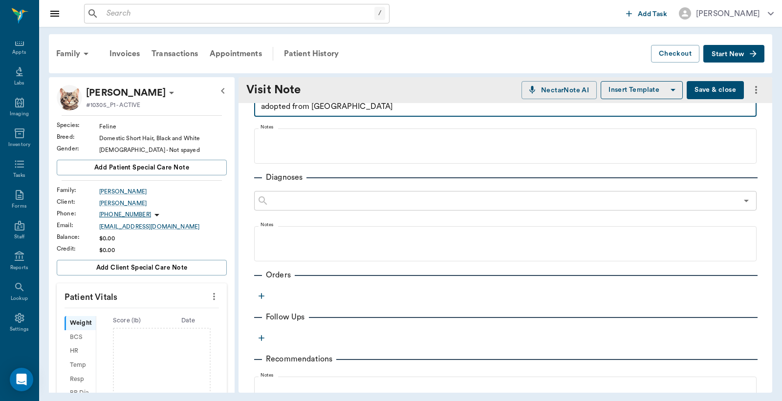
scroll to position [72, 0]
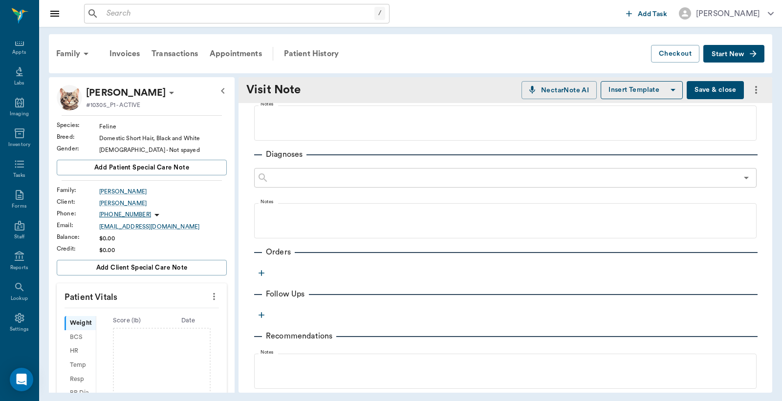
type textarea "adopted from us"
click at [262, 272] on icon "button" at bounding box center [262, 273] width 6 height 6
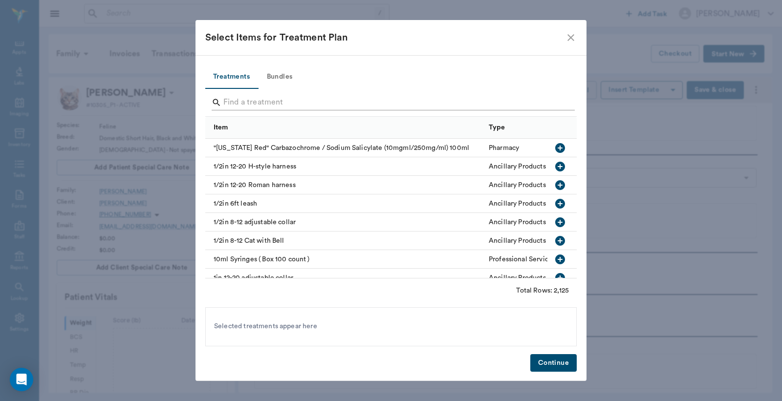
click at [226, 103] on input "Search" at bounding box center [391, 103] width 337 height 16
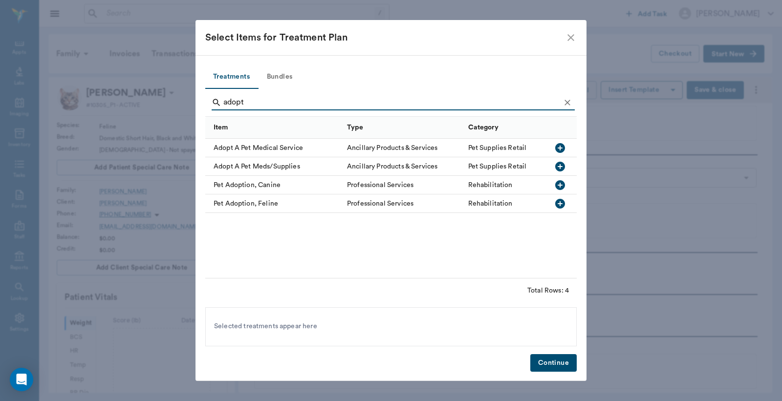
type input "adopt"
click at [560, 203] on icon "button" at bounding box center [560, 204] width 12 height 12
click at [273, 79] on button "Bundles" at bounding box center [280, 77] width 44 height 23
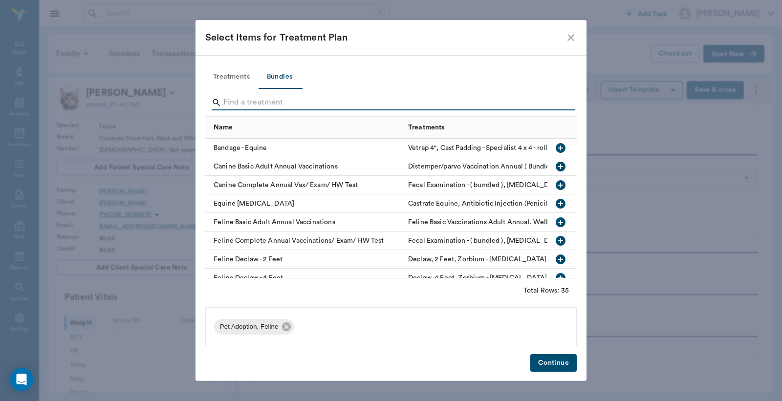
click at [226, 103] on input "Search" at bounding box center [391, 103] width 337 height 16
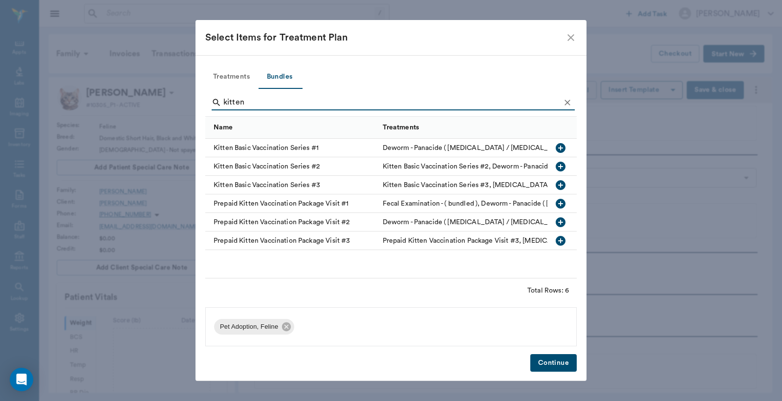
type input "kitten"
click at [560, 149] on icon "button" at bounding box center [561, 148] width 10 height 10
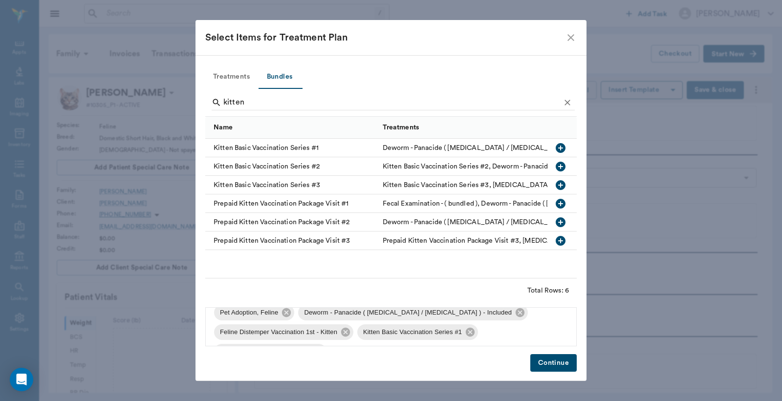
scroll to position [0, 0]
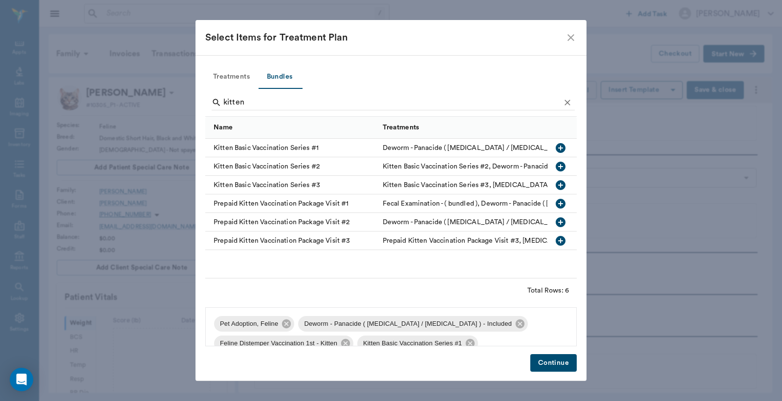
click at [555, 362] on button "Continue" at bounding box center [554, 363] width 46 height 18
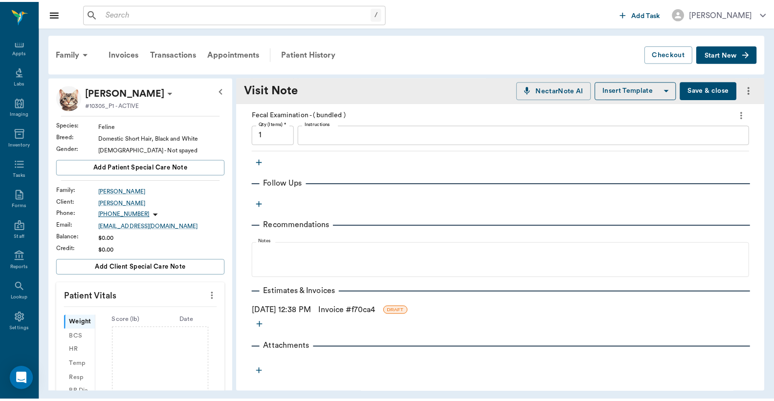
scroll to position [443, 0]
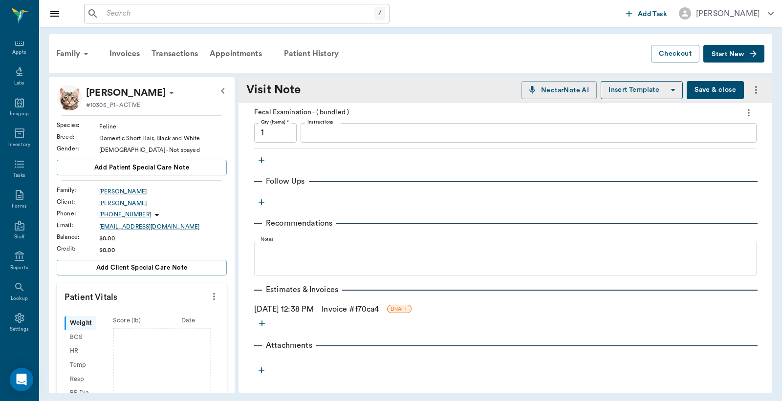
click at [369, 309] on link "Invoice # f70ca4" at bounding box center [350, 310] width 57 height 12
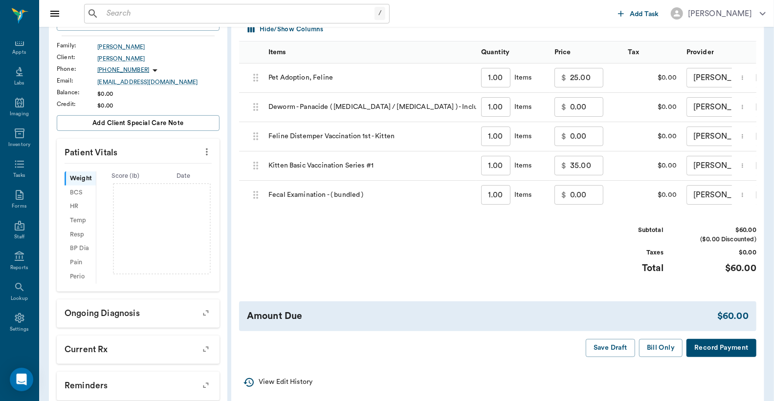
scroll to position [72, 0]
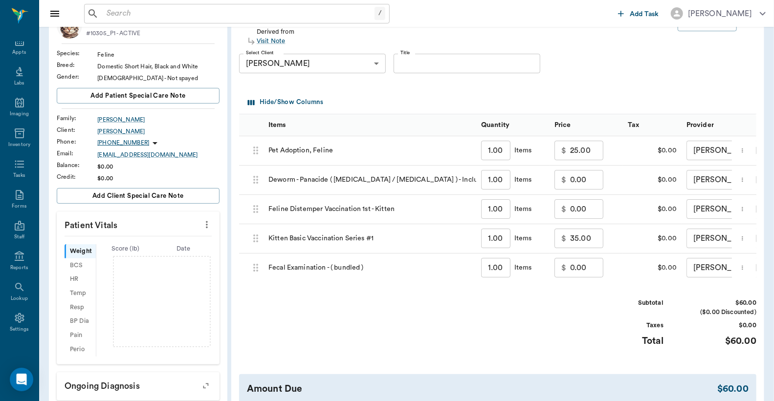
click at [744, 240] on icon "more" at bounding box center [742, 239] width 6 height 12
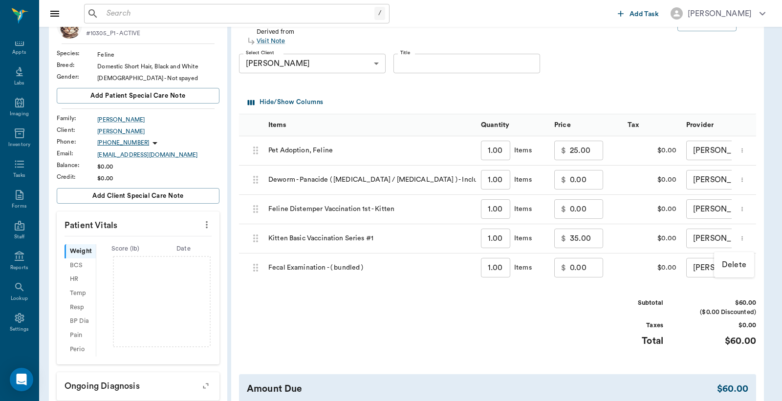
drag, startPoint x: 569, startPoint y: 238, endPoint x: 581, endPoint y: 239, distance: 12.3
click at [581, 239] on div at bounding box center [391, 200] width 782 height 401
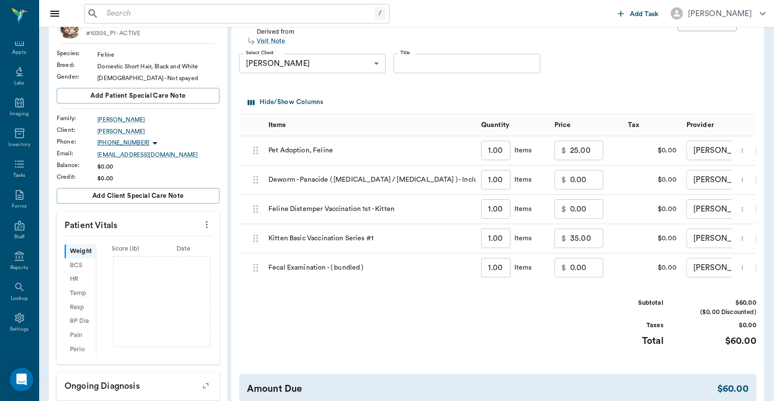
click at [568, 237] on div "$ 35.00 ​" at bounding box center [578, 239] width 49 height 20
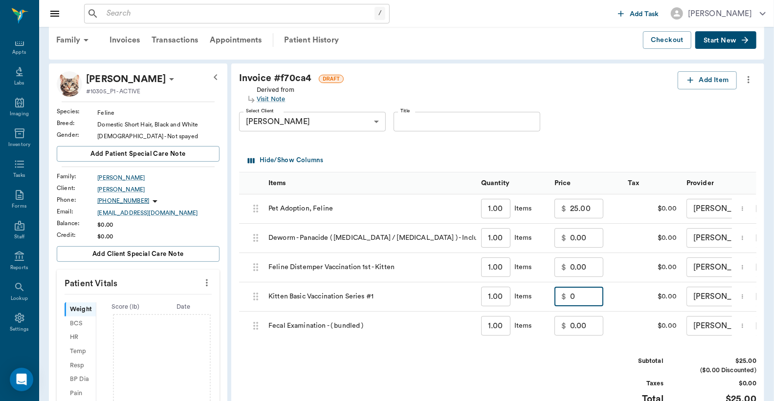
scroll to position [0, 0]
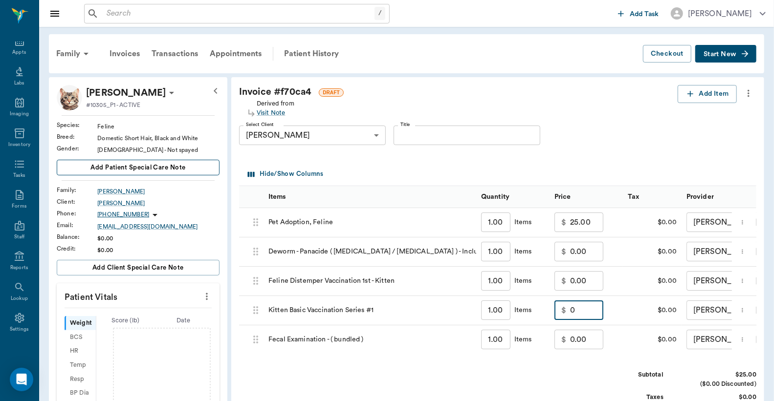
type input "0.00"
click at [130, 168] on span "Add patient Special Care Note" at bounding box center [137, 167] width 95 height 11
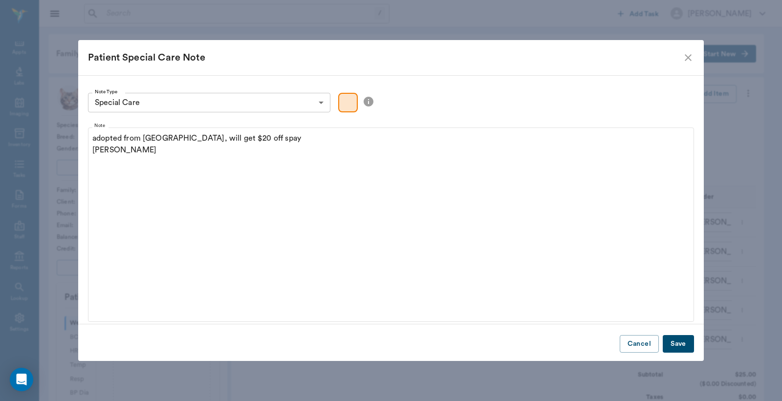
click at [681, 344] on button "Save" at bounding box center [678, 344] width 31 height 18
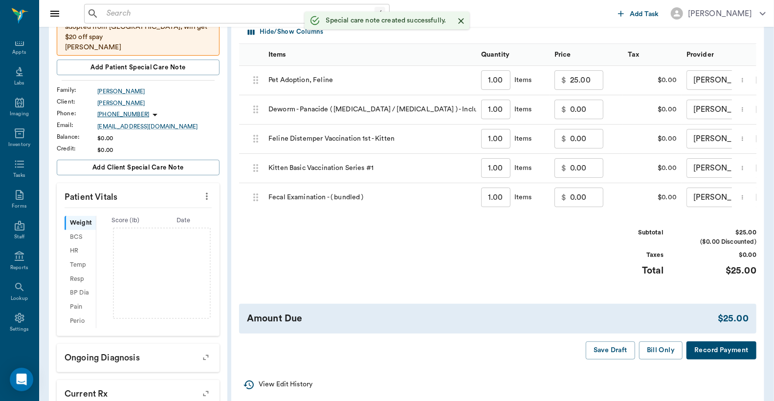
scroll to position [145, 0]
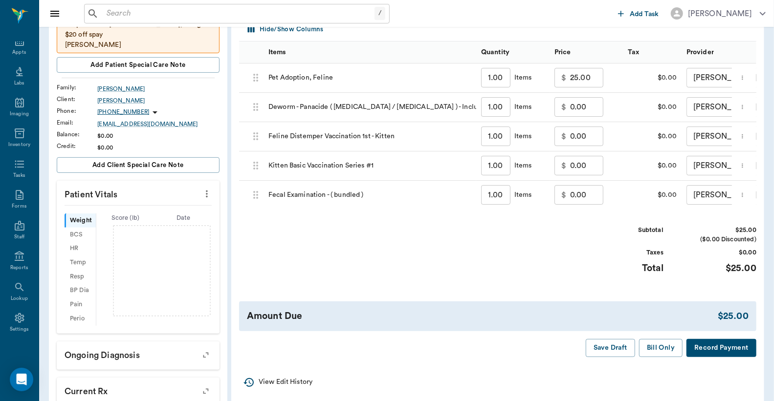
click at [725, 357] on button "Record Payment" at bounding box center [722, 348] width 70 height 18
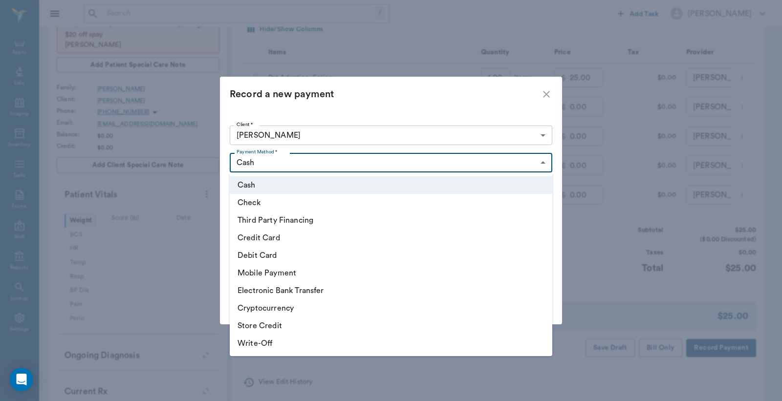
click at [541, 163] on body "/ ​ Add Task Dr. Bert Ellsworth Nectar Messages Appts Labs Imaging Inventory Ta…" at bounding box center [391, 193] width 782 height 677
click at [279, 258] on li "Debit Card" at bounding box center [391, 256] width 323 height 18
type input "DEBIT_CARD"
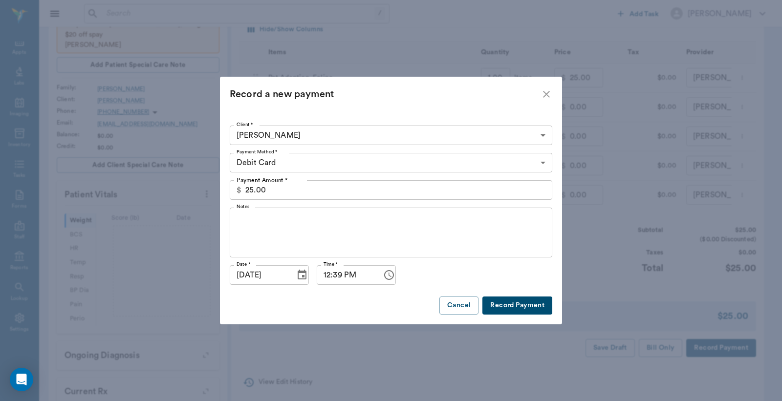
click at [501, 308] on button "Record Payment" at bounding box center [518, 306] width 70 height 18
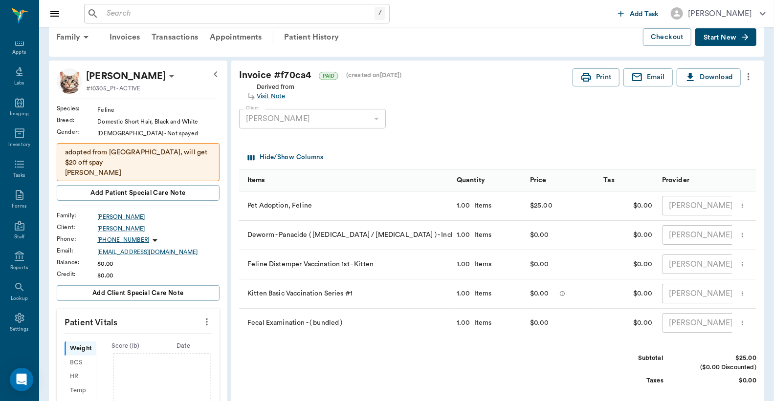
scroll to position [0, 0]
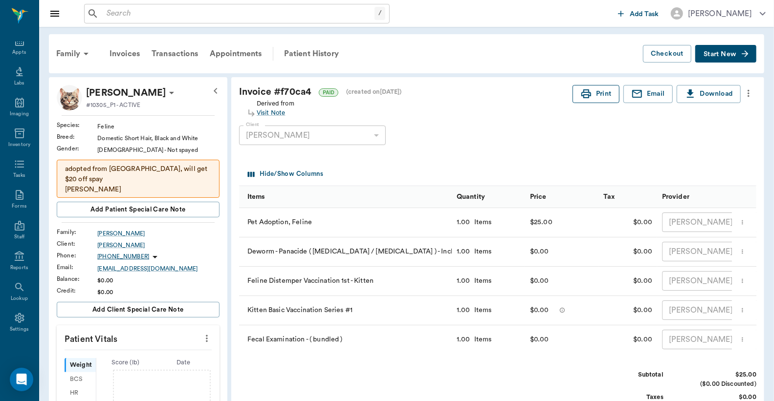
click at [597, 98] on button "Print" at bounding box center [596, 94] width 47 height 18
click at [166, 92] on icon at bounding box center [172, 93] width 12 height 12
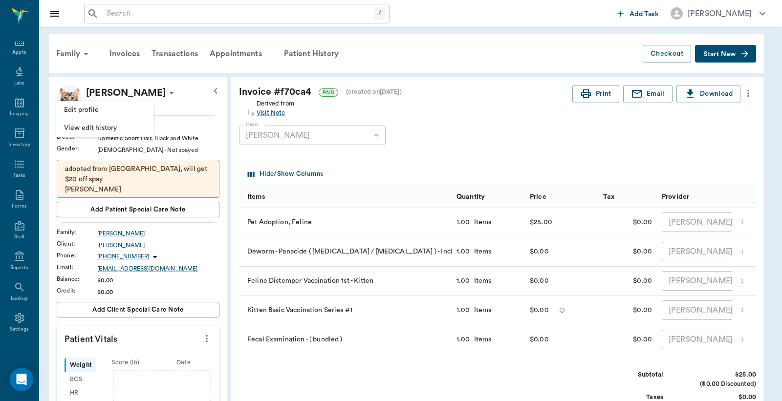
click at [122, 109] on span "Edit profile" at bounding box center [105, 110] width 82 height 10
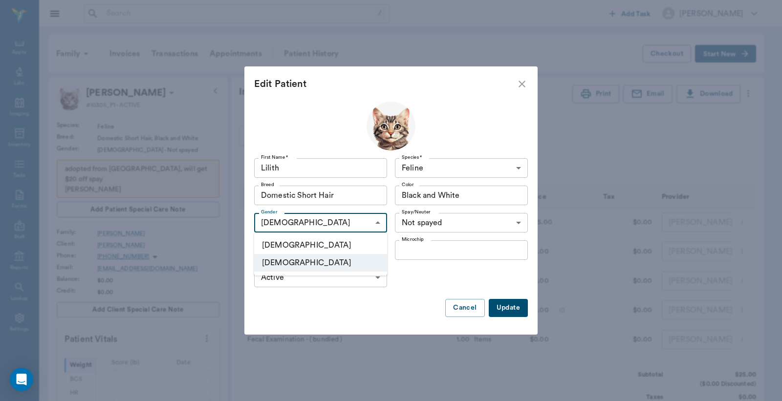
click at [378, 223] on body "/ ​ Add Task Dr. Bert Ellsworth Nectar Messages Appts Labs Imaging Inventory Ta…" at bounding box center [391, 354] width 782 height 708
click at [319, 244] on li "Male" at bounding box center [320, 246] width 133 height 18
type input "MALE"
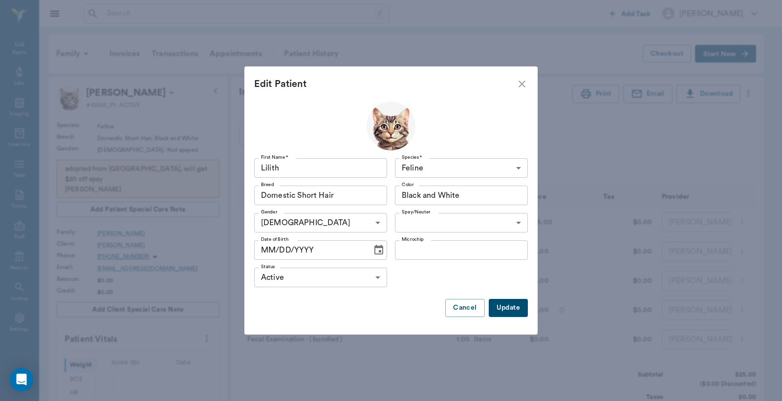
click at [503, 312] on button "Update" at bounding box center [508, 308] width 39 height 18
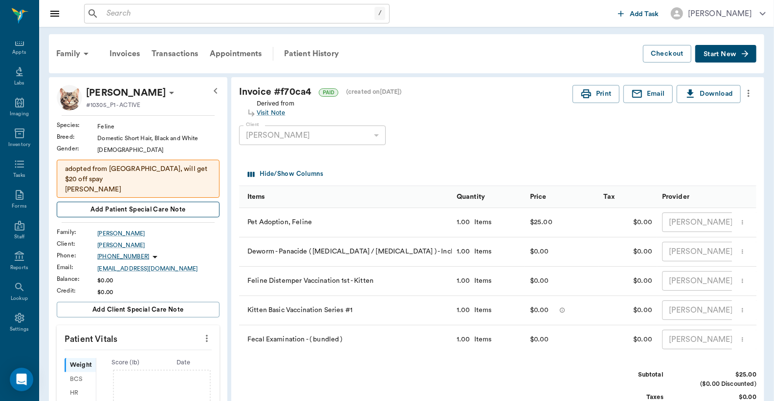
click at [104, 204] on span "Add patient Special Care Note" at bounding box center [137, 209] width 95 height 11
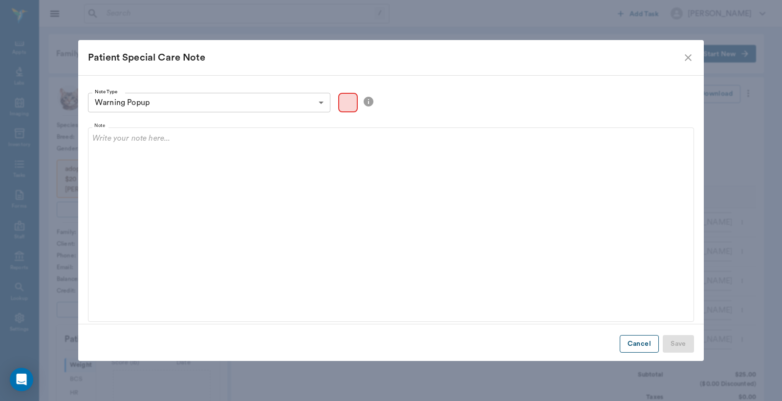
click at [648, 346] on button "Cancel" at bounding box center [639, 344] width 39 height 18
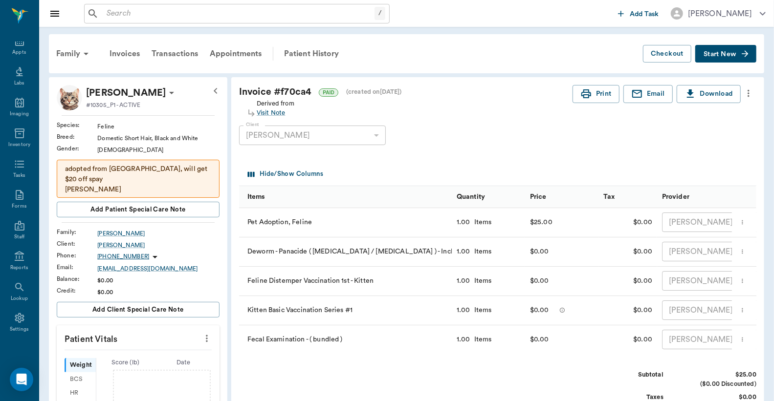
click at [123, 169] on p "adopted from us, will get $20 off spay" at bounding box center [138, 174] width 146 height 21
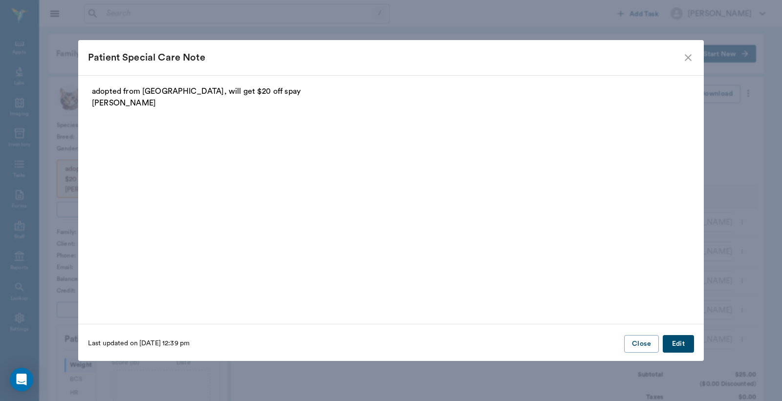
click at [211, 92] on p "adopted from us, will get $20 off spay" at bounding box center [391, 92] width 598 height 12
click at [682, 343] on button "Edit" at bounding box center [678, 344] width 31 height 18
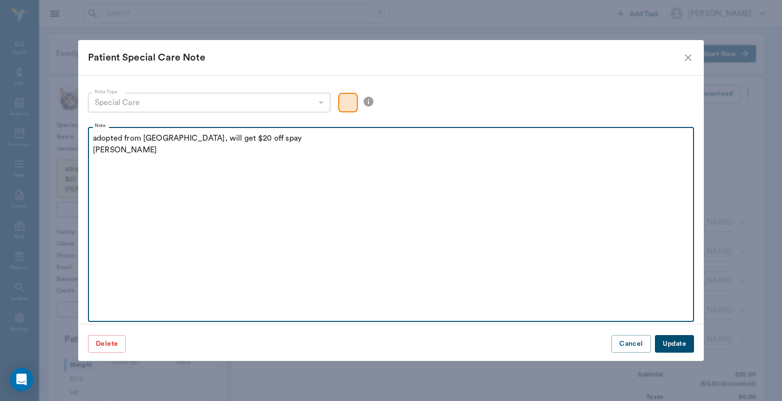
click at [211, 140] on p "adopted from us, will get $20 off spay" at bounding box center [391, 139] width 597 height 12
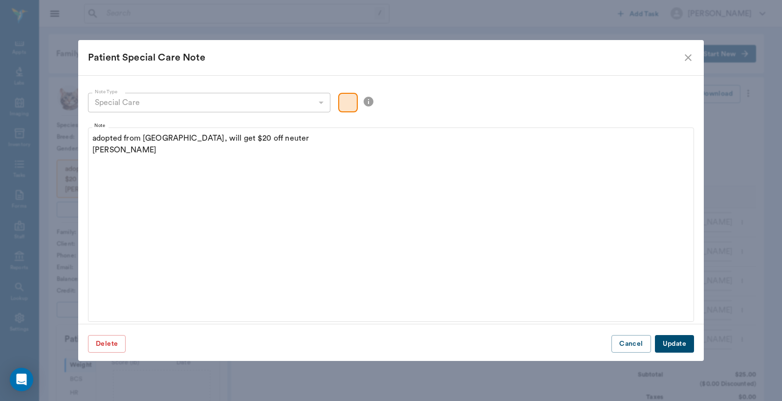
click at [678, 345] on button "Update" at bounding box center [674, 344] width 39 height 18
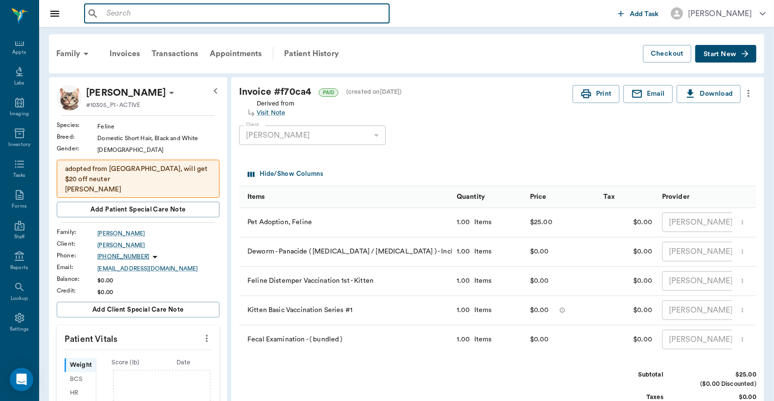
click at [107, 11] on input "text" at bounding box center [244, 14] width 283 height 14
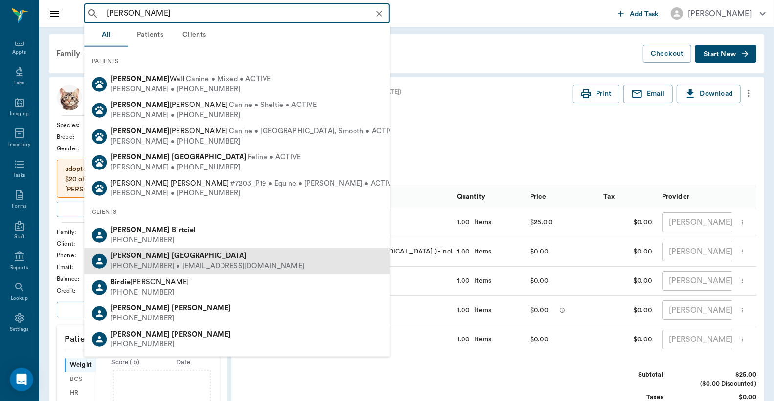
click at [178, 262] on div "(903) 650-2670 • 903bullycampkennel@gmail.com" at bounding box center [208, 267] width 194 height 10
type input "chris bir"
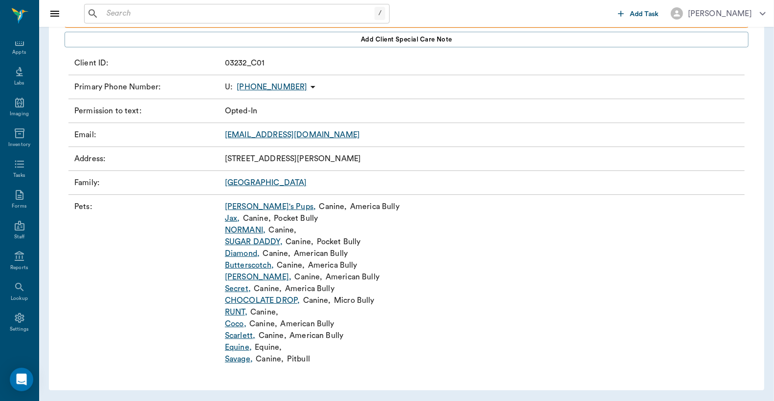
scroll to position [112, 0]
click at [242, 276] on link "Reese's ," at bounding box center [258, 277] width 66 height 12
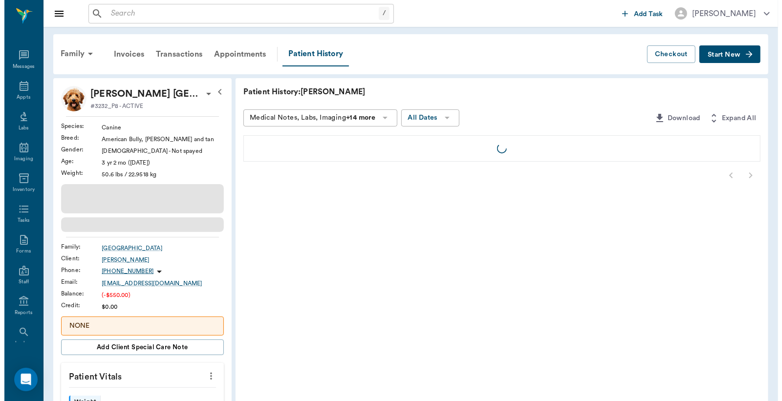
scroll to position [45, 0]
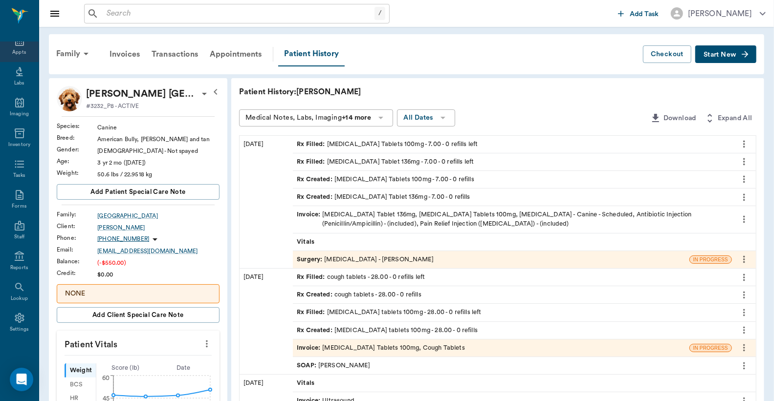
click at [16, 50] on div "Appts" at bounding box center [19, 52] width 14 height 7
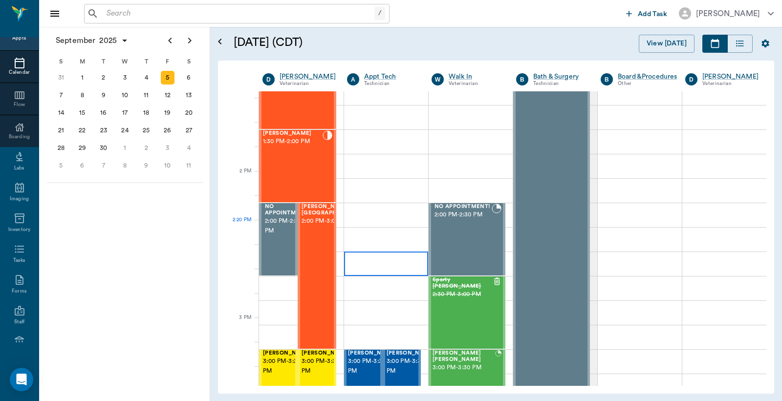
scroll to position [804, 0]
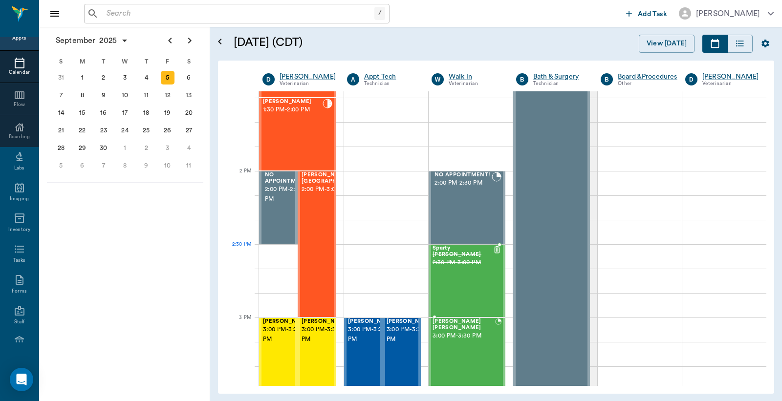
click at [457, 264] on div "Sparty Seifer 2:30 PM - 3:00 PM" at bounding box center [463, 280] width 60 height 71
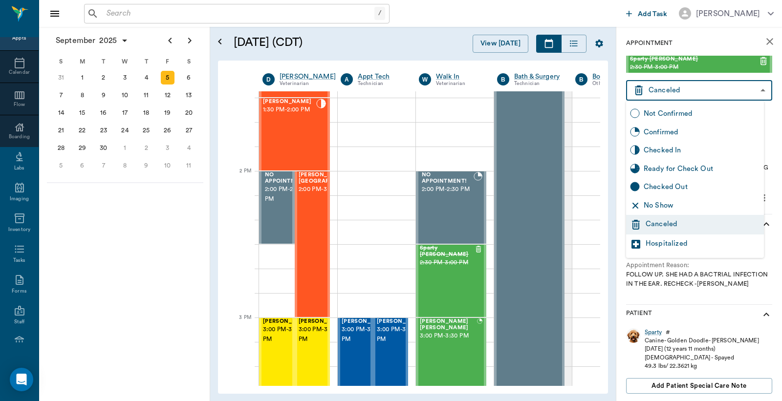
click at [681, 89] on body "/ ​ Add Task Dr. Bert Ellsworth Nectar Messages Appts Calendar Flow Boarding La…" at bounding box center [391, 200] width 782 height 401
click at [607, 126] on div at bounding box center [391, 200] width 782 height 401
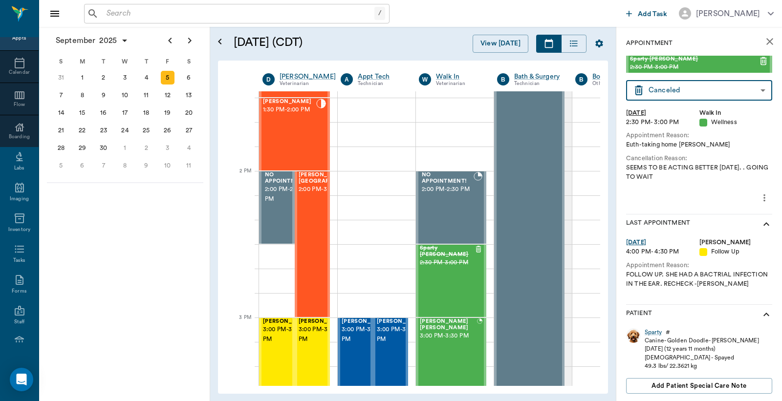
click at [756, 90] on body "/ ​ Add Task Dr. Bert Ellsworth Nectar Messages Appts Calendar Flow Boarding La…" at bounding box center [391, 200] width 782 height 401
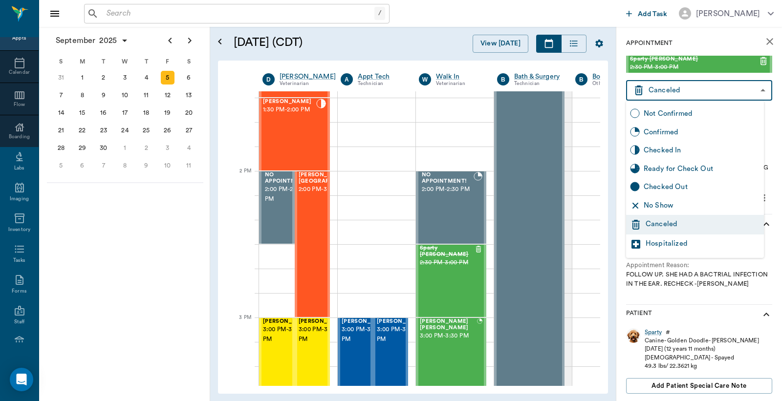
click at [675, 135] on div "Confirmed" at bounding box center [702, 132] width 116 height 11
type input "BOOKED"
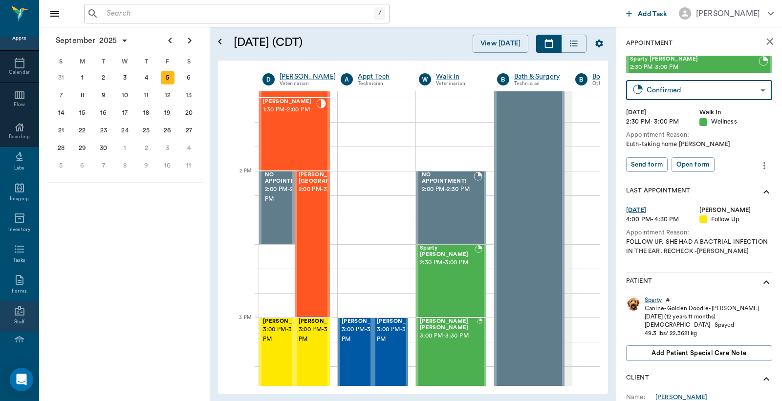
scroll to position [130, 0]
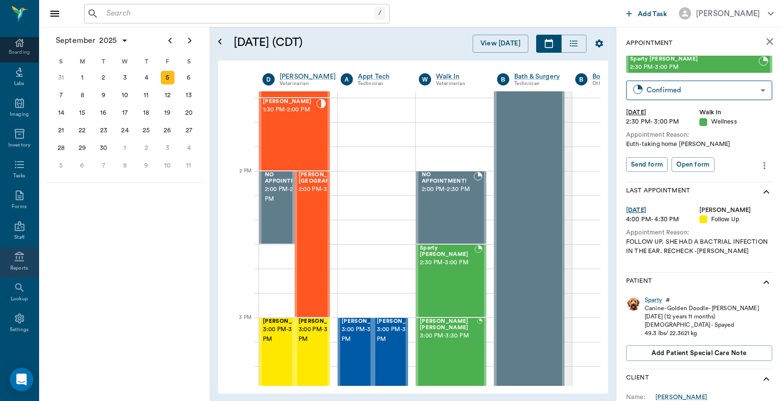
click at [15, 261] on icon at bounding box center [19, 257] width 9 height 10
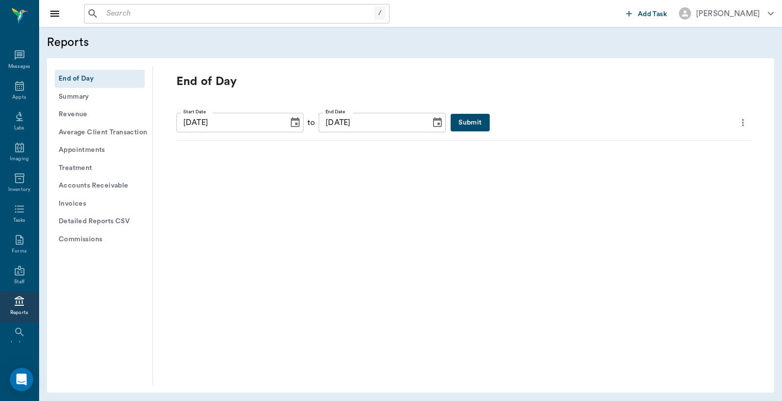
scroll to position [45, 0]
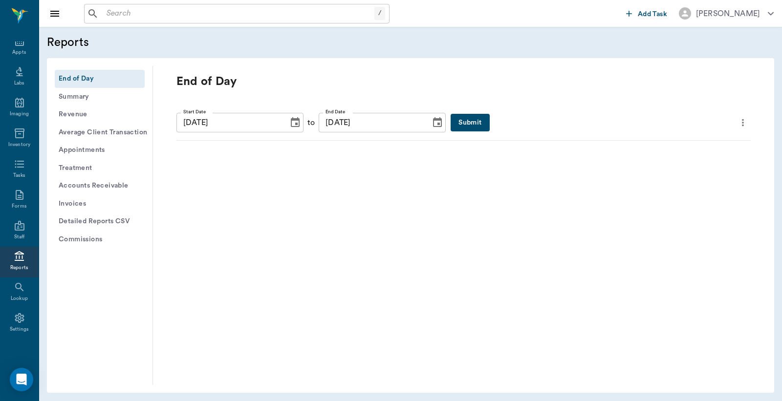
click at [73, 202] on button "Invoices" at bounding box center [100, 204] width 90 height 18
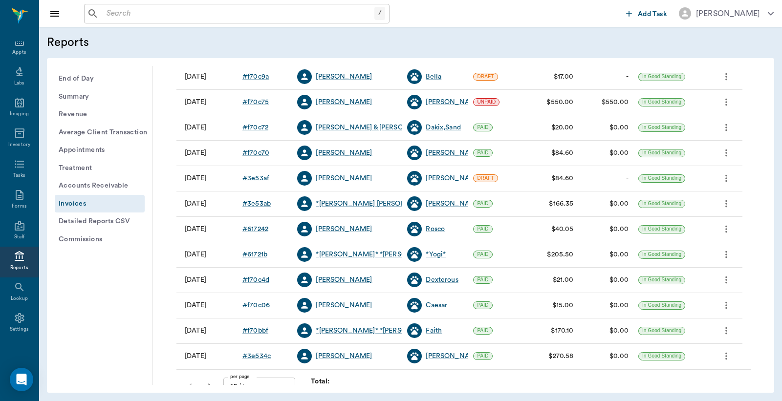
scroll to position [202, 0]
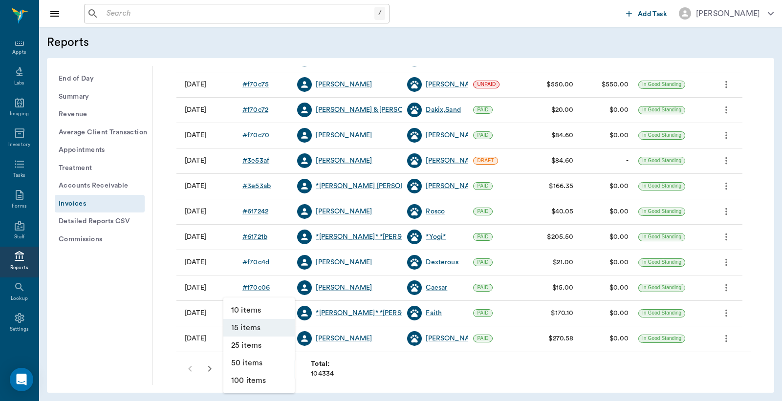
click at [281, 366] on body "/ ​ Add Task Dr. Bert Ellsworth Nectar Messages Appts Labs Imaging Inventory Ta…" at bounding box center [391, 200] width 782 height 401
click at [252, 382] on li "100 items" at bounding box center [258, 381] width 71 height 18
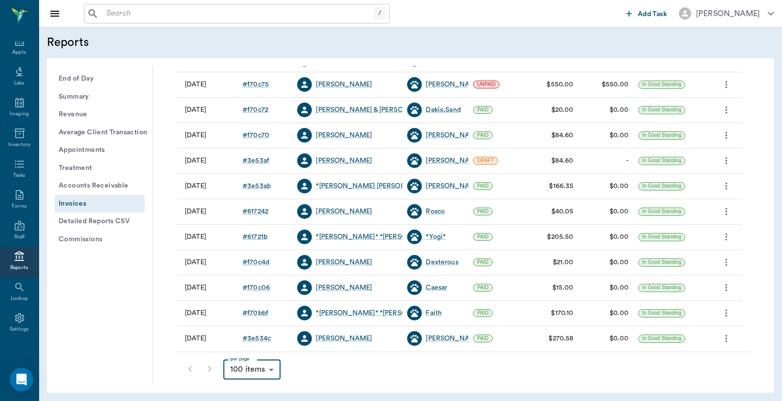
type input "100"
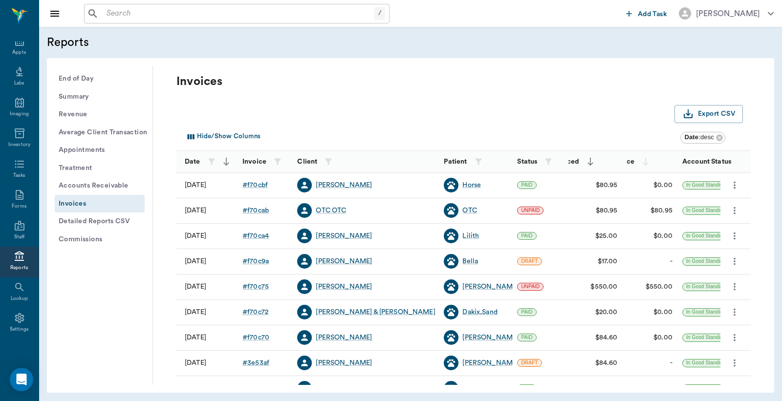
click at [592, 162] on icon "button" at bounding box center [591, 162] width 10 height 10
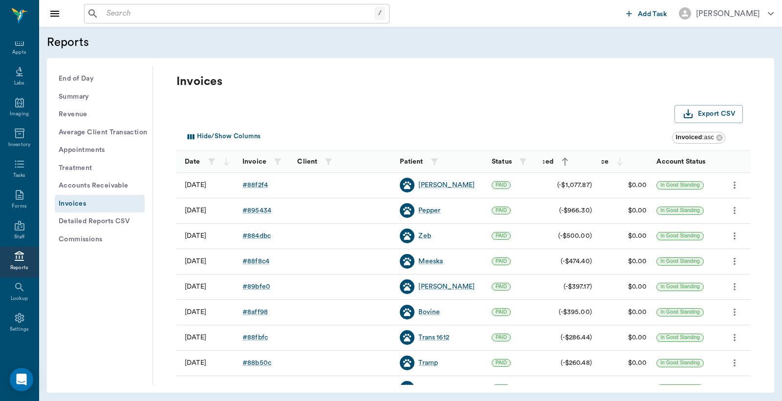
click at [567, 160] on icon "button" at bounding box center [565, 162] width 6 height 8
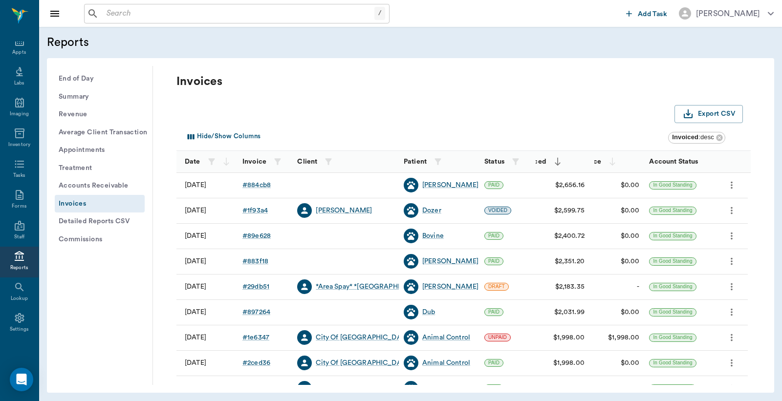
click at [14, 16] on icon at bounding box center [20, 10] width 12 height 12
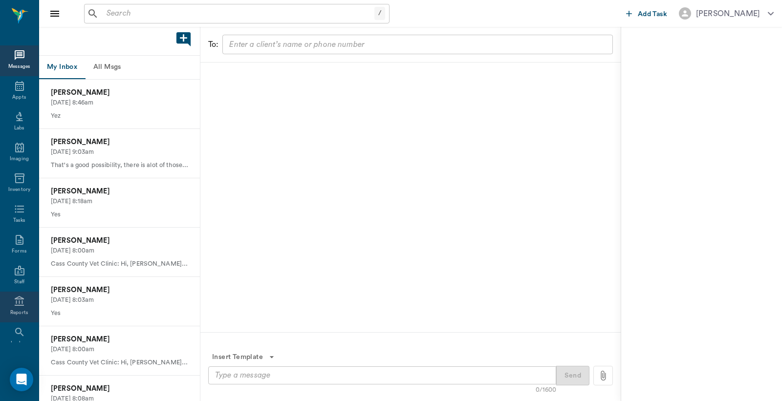
click at [17, 302] on icon at bounding box center [20, 302] width 12 height 12
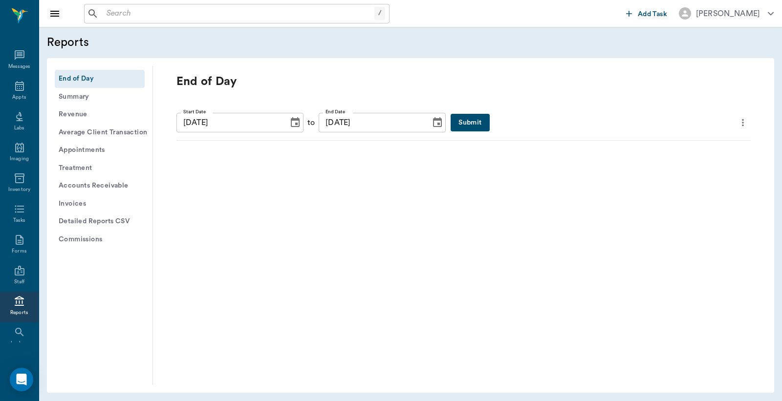
click at [84, 204] on button "Invoices" at bounding box center [100, 204] width 90 height 18
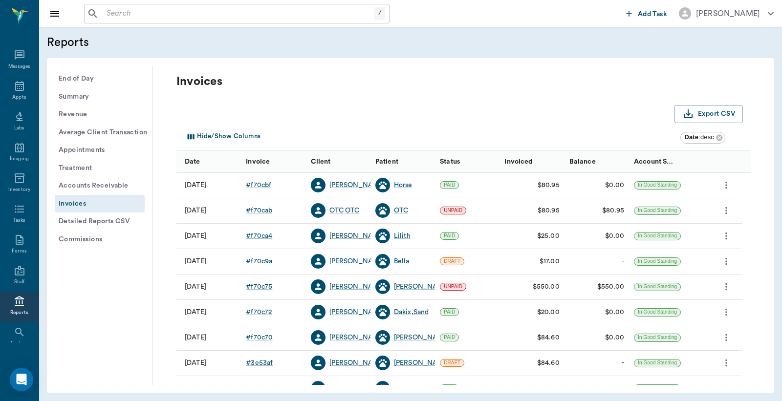
click at [456, 163] on div "Status" at bounding box center [450, 161] width 20 height 27
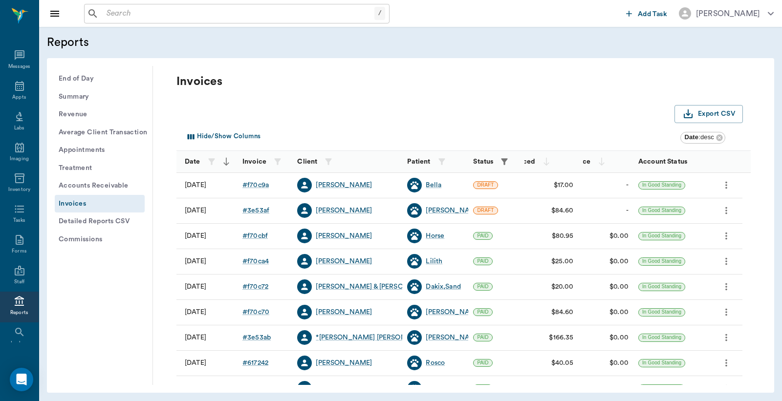
click at [505, 160] on icon "button" at bounding box center [505, 161] width 6 height 6
click at [477, 197] on body "/ ​ Add Task Dr. Bert Ellsworth Nectar Messages Appts Labs Imaging Inventory Ta…" at bounding box center [391, 200] width 782 height 401
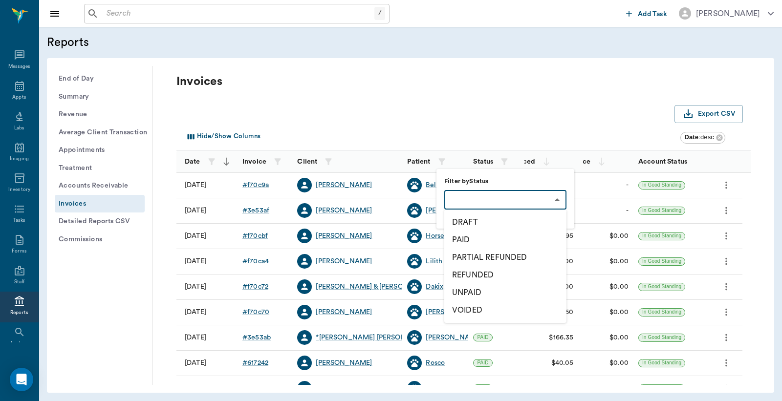
click at [464, 238] on li "PAID" at bounding box center [505, 240] width 122 height 18
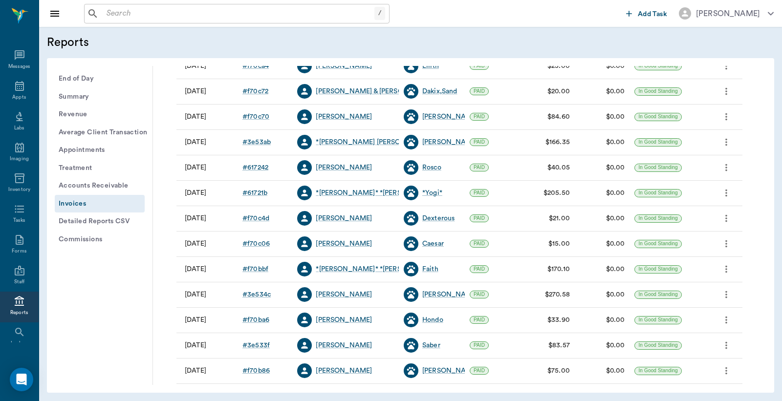
scroll to position [202, 0]
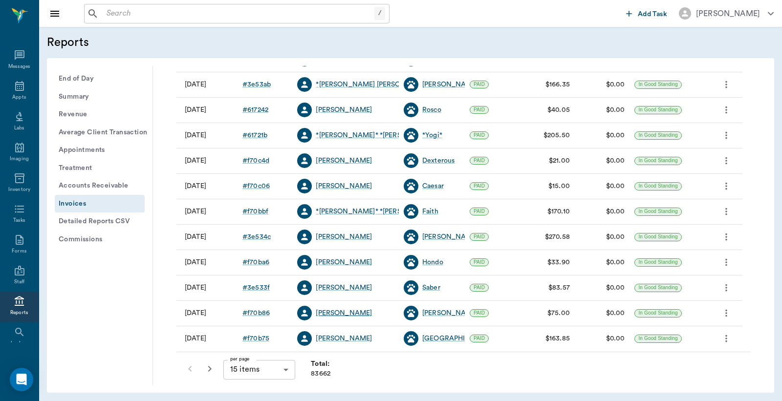
click at [336, 317] on div "Cathy Covel" at bounding box center [344, 314] width 56 height 10
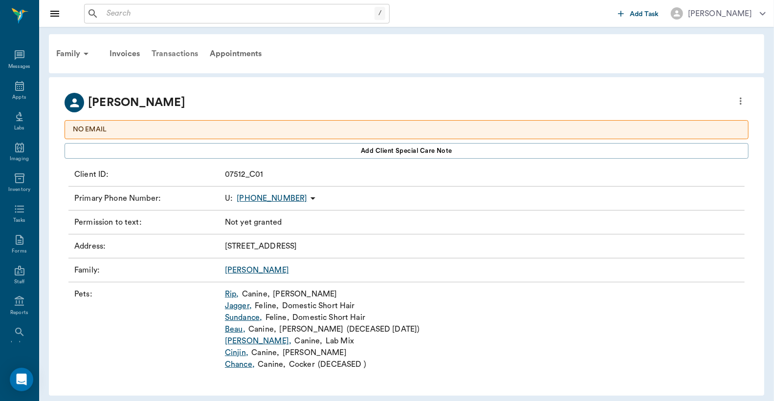
click at [186, 53] on div "Transactions" at bounding box center [175, 53] width 58 height 23
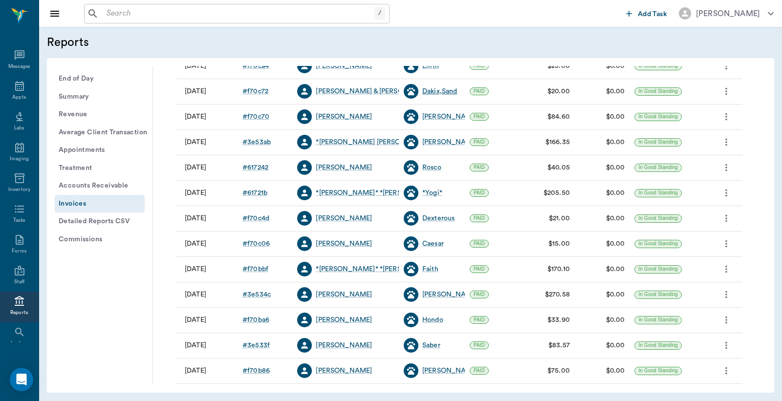
scroll to position [202, 0]
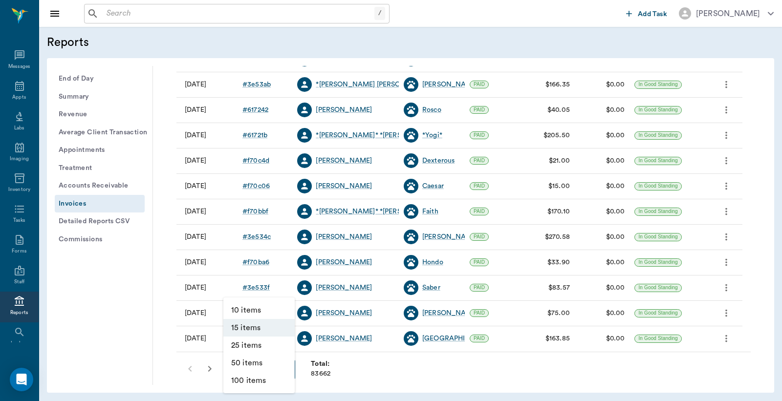
click at [275, 369] on body "/ ​ Add Task Dr. Bert Ellsworth Nectar Messages Appts Labs Imaging Inventory Ta…" at bounding box center [391, 200] width 782 height 401
click at [250, 380] on li "100 items" at bounding box center [258, 381] width 71 height 18
type input "100"
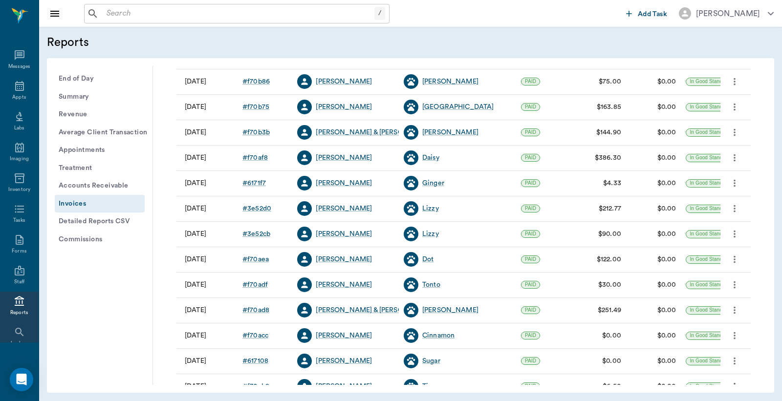
scroll to position [45, 0]
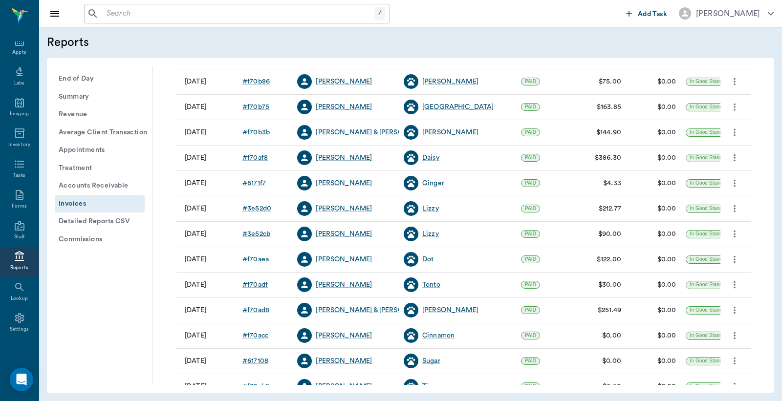
click at [86, 76] on button "End of Day" at bounding box center [100, 79] width 90 height 18
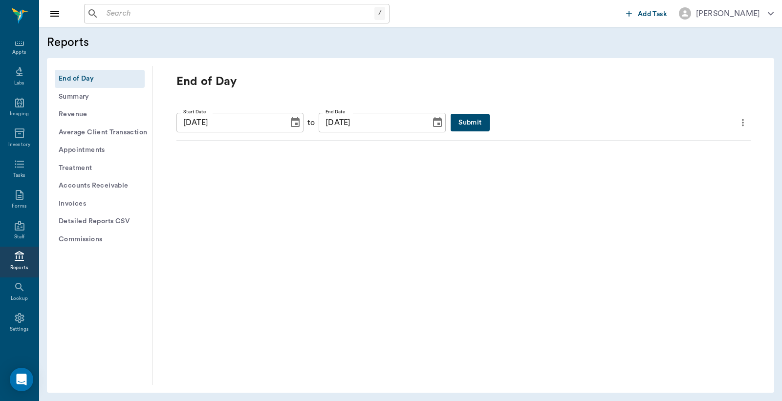
scroll to position [0, 0]
click at [455, 117] on button "Submit" at bounding box center [470, 123] width 39 height 18
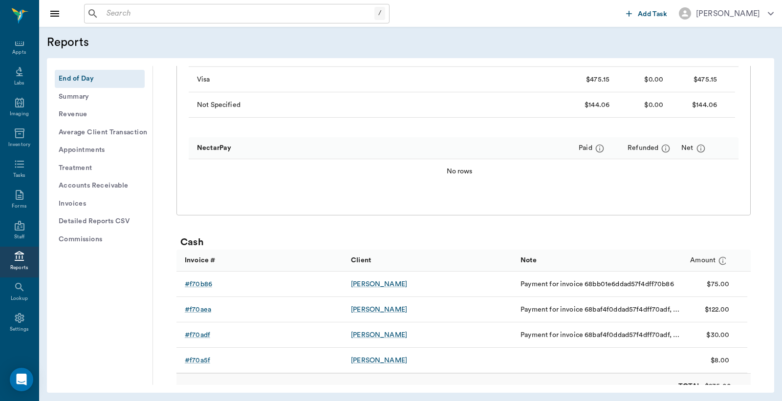
scroll to position [579, 0]
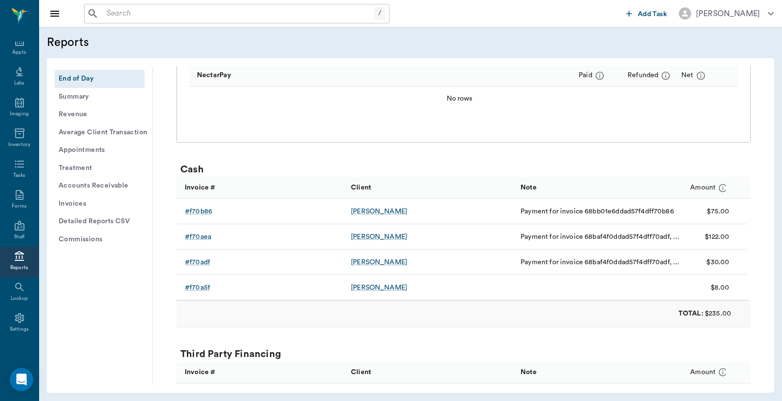
click at [106, 15] on input "text" at bounding box center [239, 14] width 272 height 14
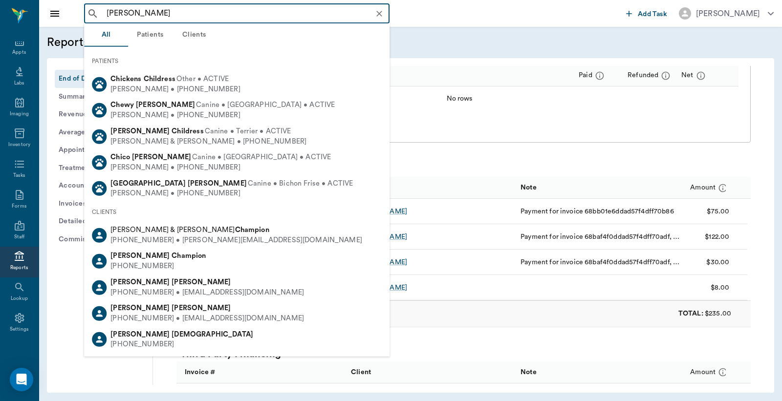
type input "chris birmin"
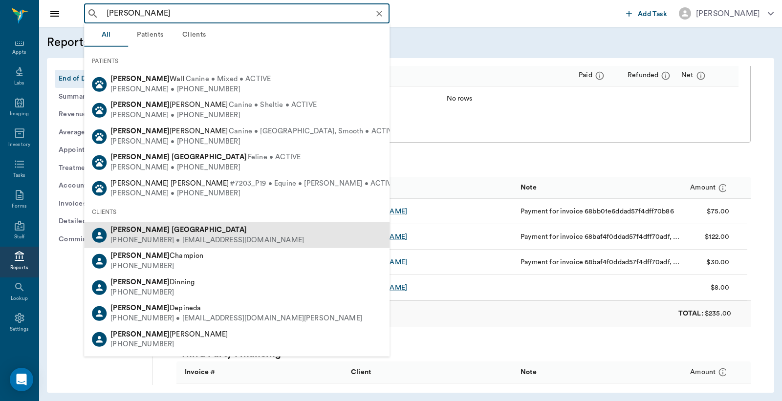
click at [153, 238] on div "(903) 650-2670 • 903bullycampkennel@gmail.com" at bounding box center [208, 241] width 194 height 10
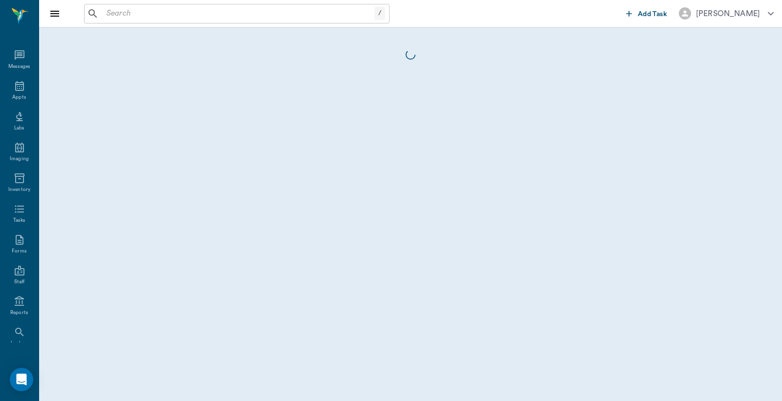
scroll to position [45, 0]
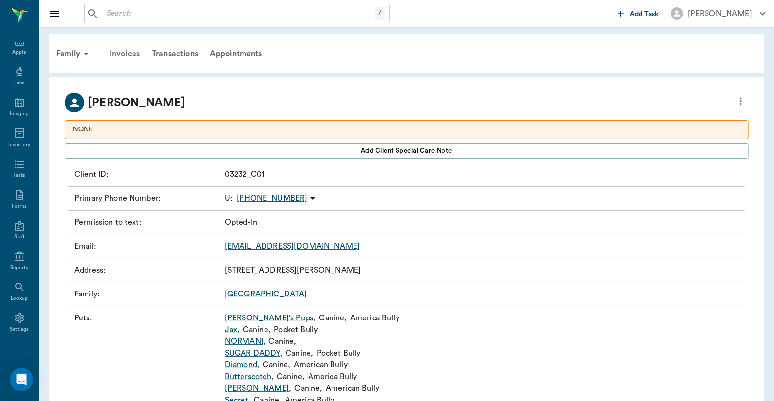
click at [129, 54] on div "Invoices" at bounding box center [125, 53] width 42 height 23
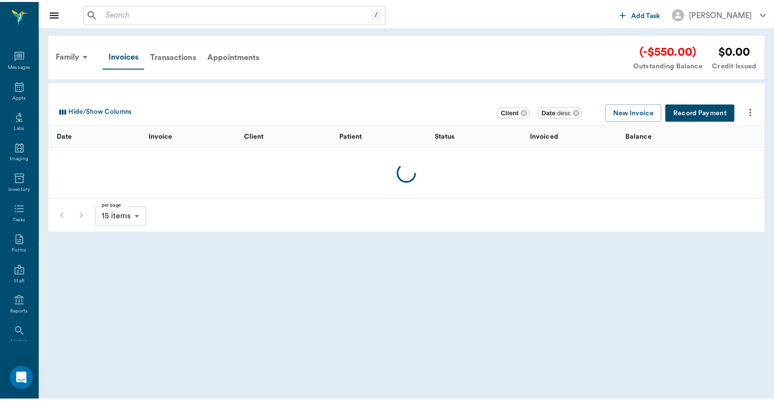
scroll to position [45, 0]
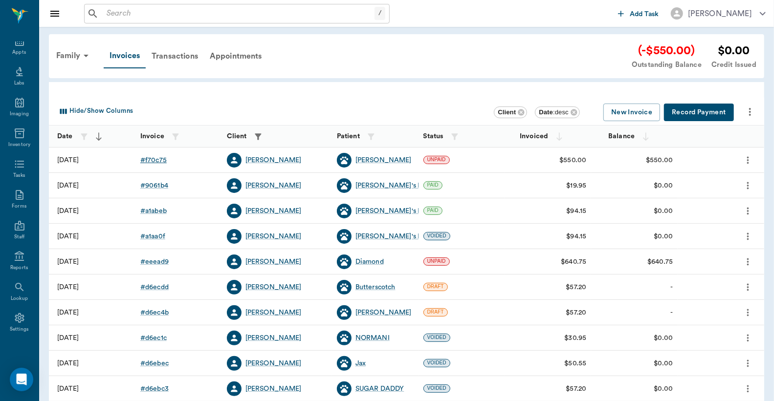
click at [159, 160] on div "# f70c75" at bounding box center [153, 160] width 26 height 10
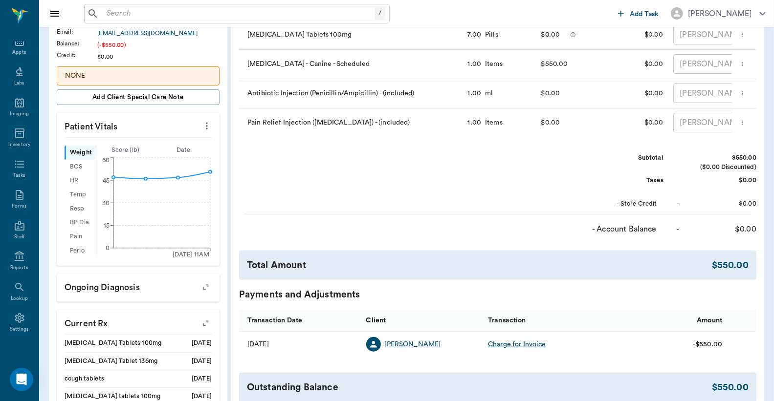
scroll to position [362, 0]
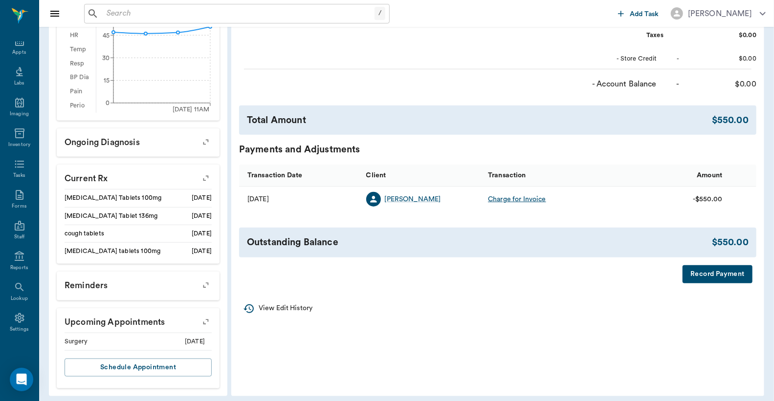
click at [716, 284] on button "Record Payment" at bounding box center [718, 275] width 70 height 18
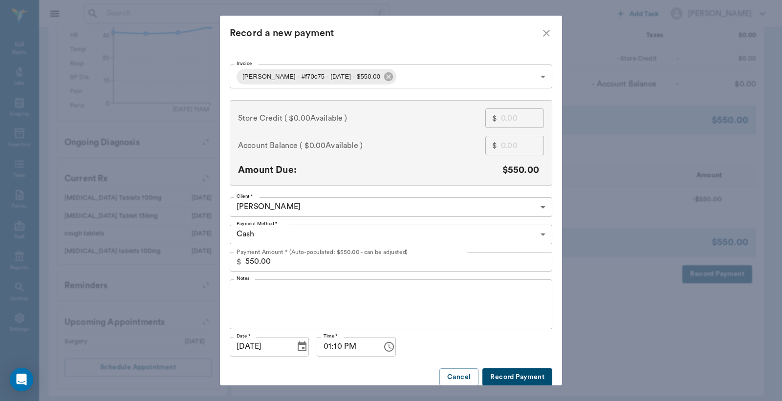
click at [539, 233] on body "/ ​ Add Task Dr. Bert Ellsworth Nectar Messages Appts Labs Imaging Inventory Ta…" at bounding box center [391, 23] width 782 height 770
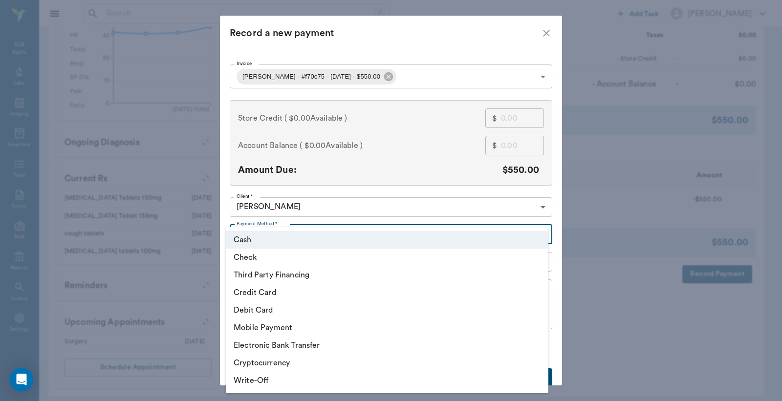
click at [257, 310] on li "Debit Card" at bounding box center [387, 311] width 323 height 18
type input "DEBIT_CARD"
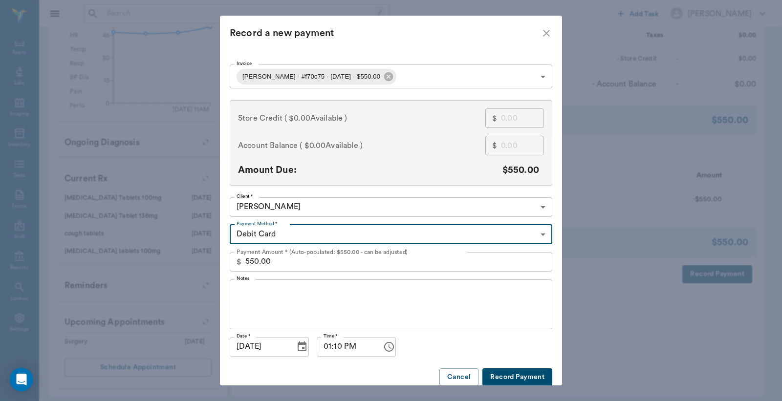
click at [526, 375] on button "Record Payment" at bounding box center [518, 378] width 70 height 18
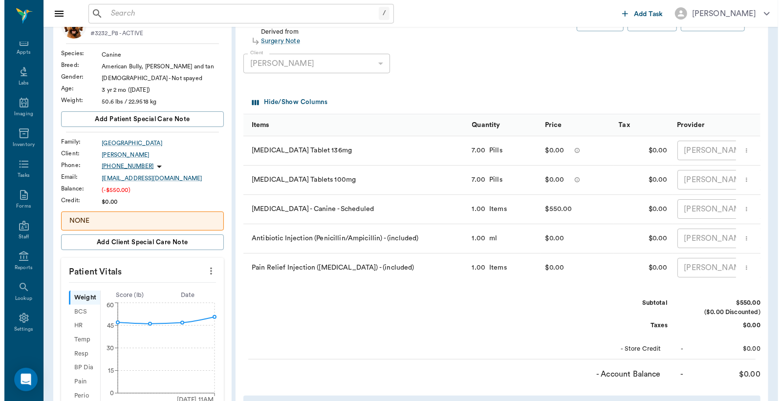
scroll to position [0, 0]
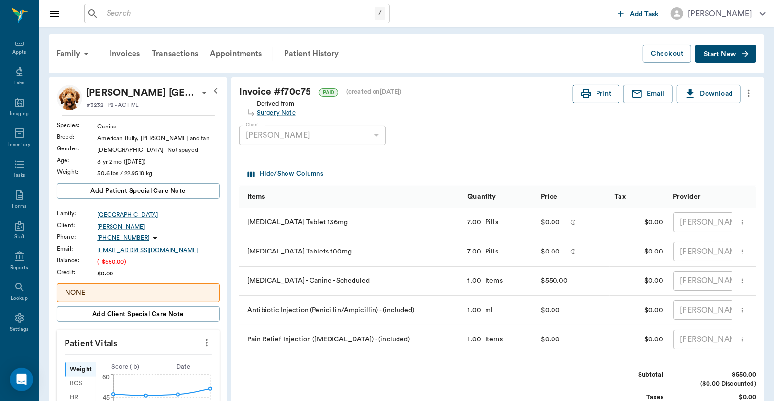
click at [603, 98] on button "Print" at bounding box center [596, 94] width 47 height 18
click at [14, 263] on div "Reports" at bounding box center [19, 262] width 39 height 31
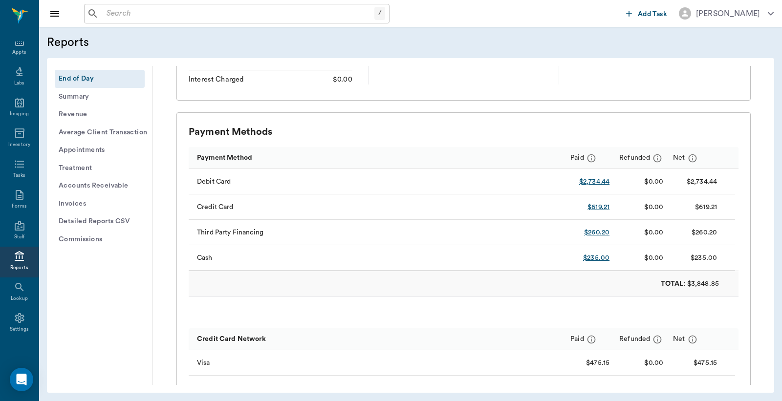
scroll to position [217, 0]
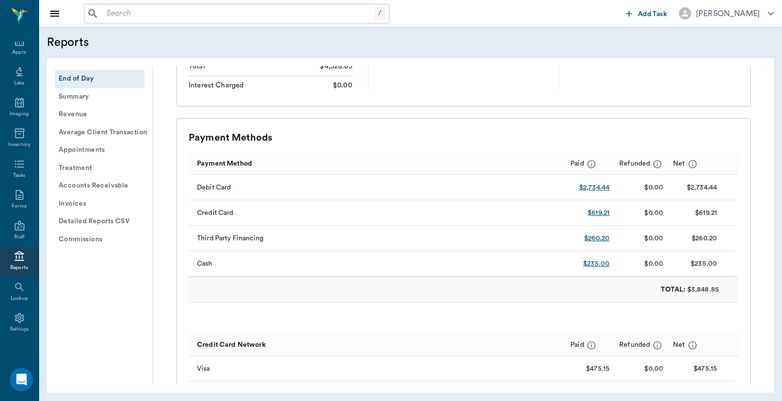
click at [592, 263] on link "$235.00" at bounding box center [596, 264] width 26 height 10
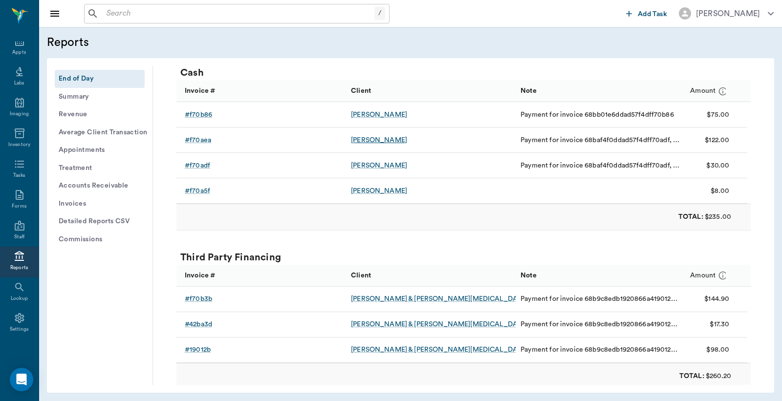
click at [376, 140] on div "Megan Hervey" at bounding box center [379, 140] width 56 height 10
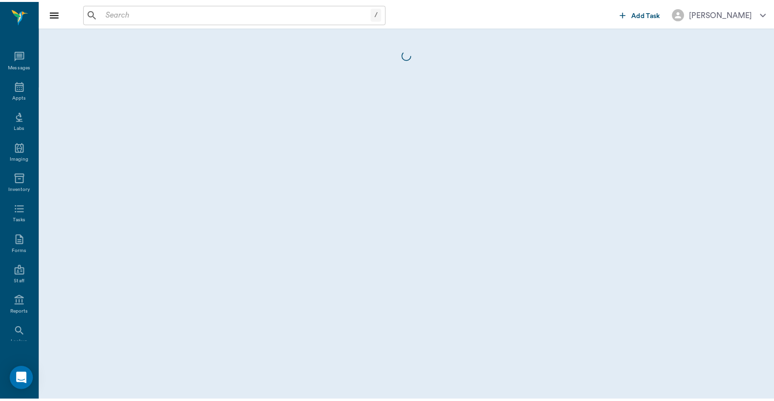
scroll to position [45, 0]
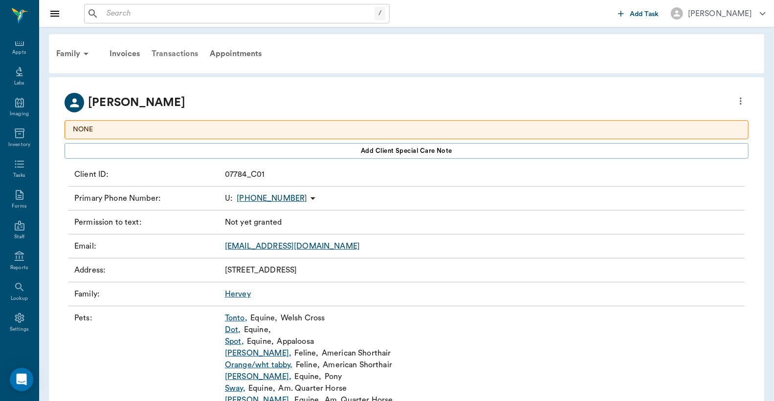
click at [167, 52] on div "Transactions" at bounding box center [175, 53] width 58 height 23
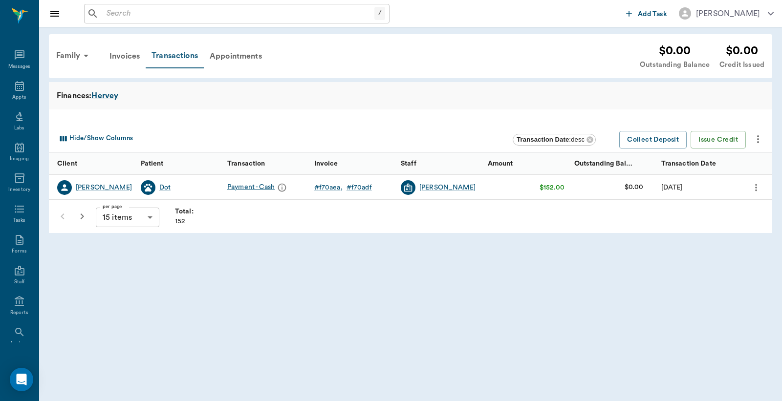
scroll to position [45, 0]
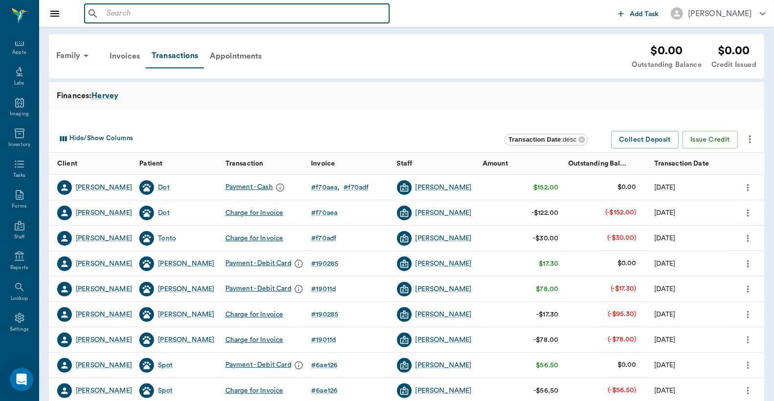
click at [104, 14] on input "text" at bounding box center [244, 14] width 283 height 14
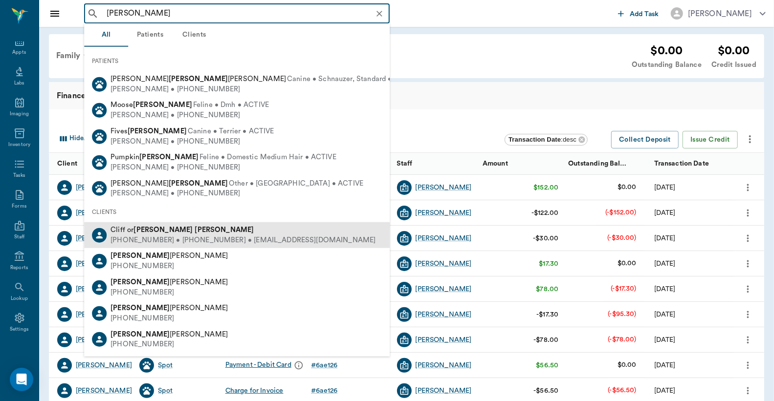
click at [210, 238] on div "[PHONE_NUMBER] • [PHONE_NUMBER] • [EMAIL_ADDRESS][DOMAIN_NAME]" at bounding box center [243, 241] width 265 height 10
type input "[PERSON_NAME]"
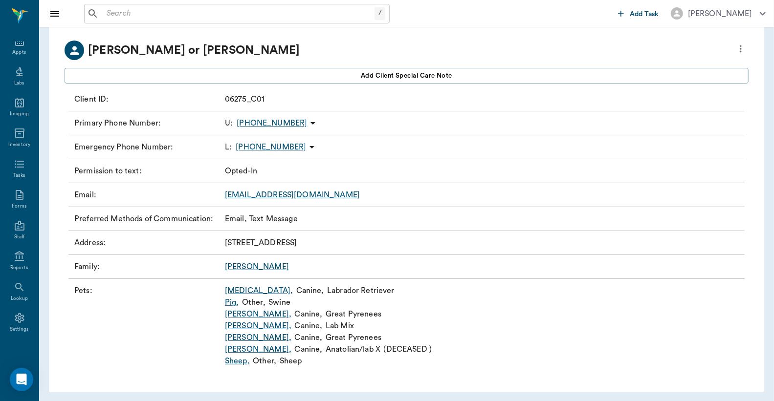
scroll to position [55, 0]
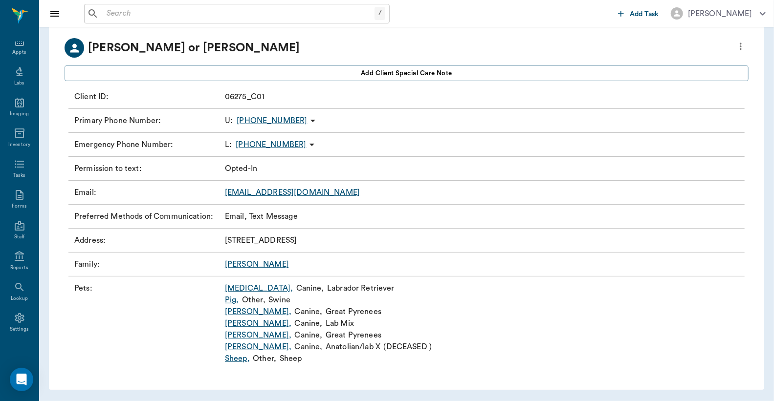
click at [233, 336] on link "[PERSON_NAME] ," at bounding box center [258, 336] width 66 height 12
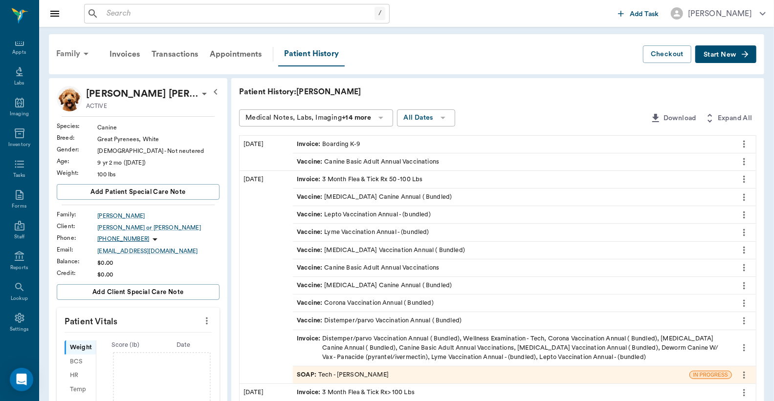
click at [74, 52] on div "Family" at bounding box center [73, 53] width 47 height 23
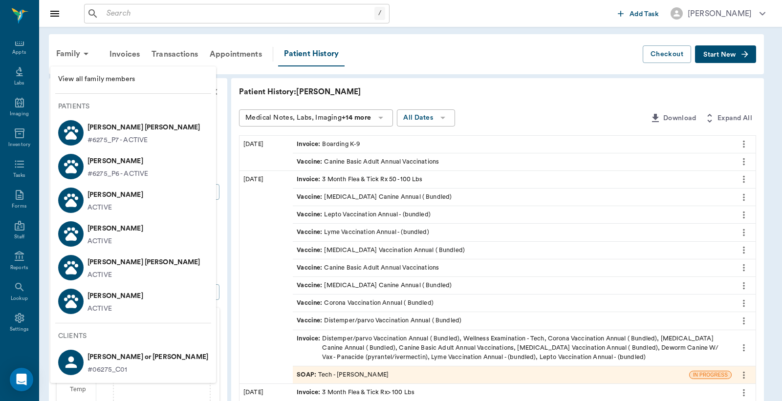
click at [111, 211] on p "ACTIVE" at bounding box center [100, 208] width 24 height 10
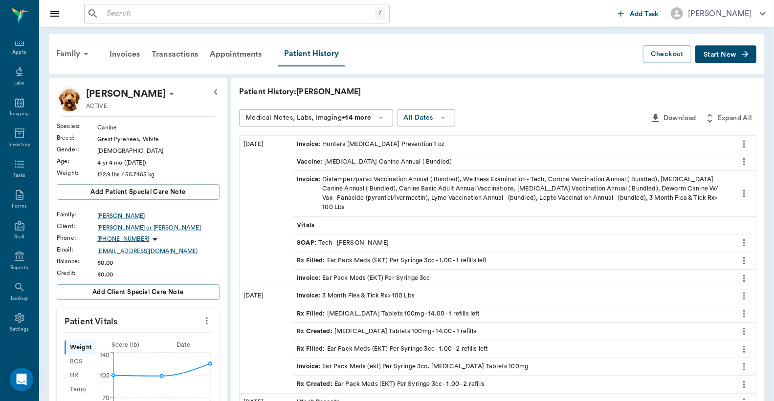
click at [364, 256] on div "Rx Filled : Ear Pack Meds (EKT) Per Syringe 3cc - 1.00 - 1 refills left" at bounding box center [392, 260] width 190 height 9
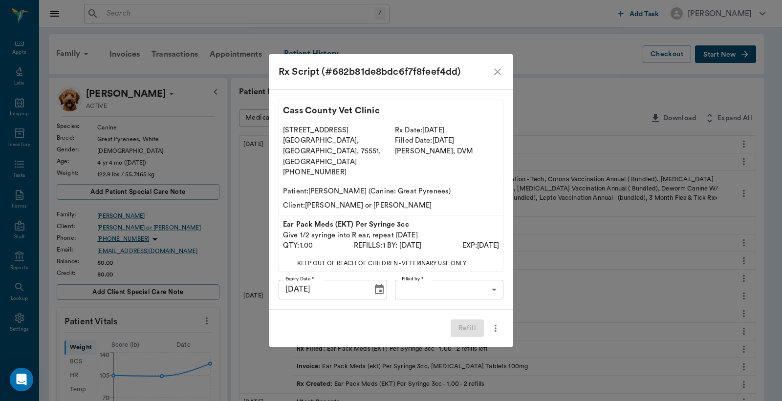
click at [501, 78] on icon "close" at bounding box center [498, 72] width 12 height 12
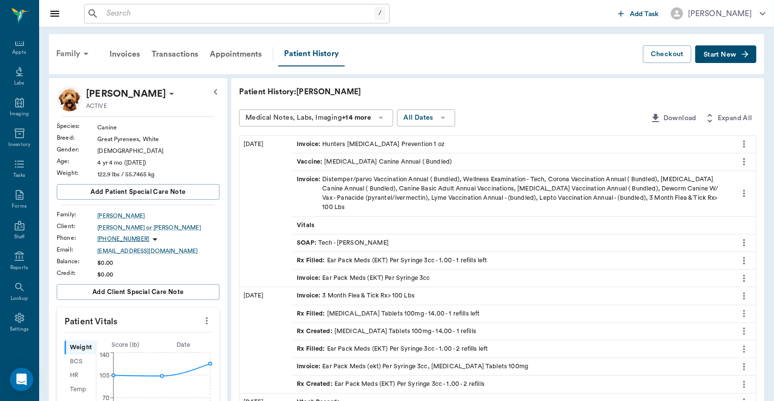
click at [70, 53] on div "Family" at bounding box center [73, 53] width 47 height 23
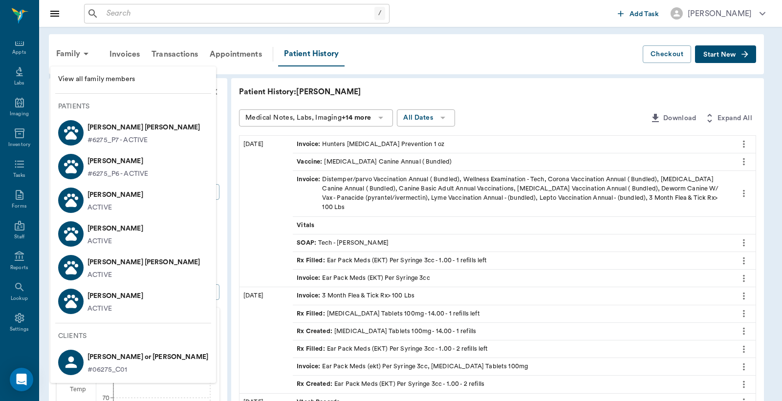
click at [99, 262] on p "[PERSON_NAME] [PERSON_NAME]" at bounding box center [144, 263] width 113 height 16
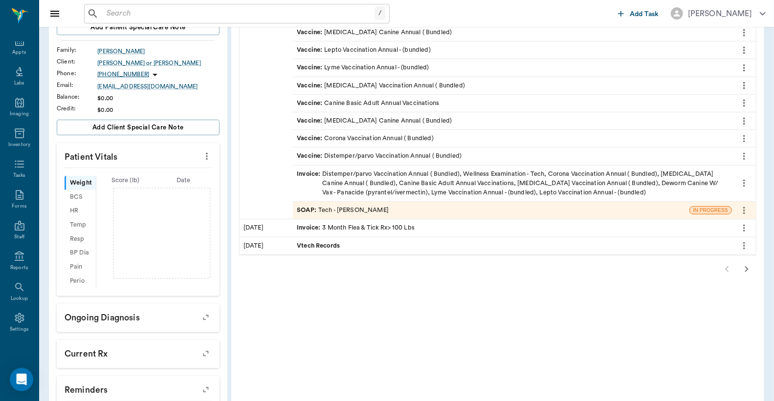
scroll to position [145, 0]
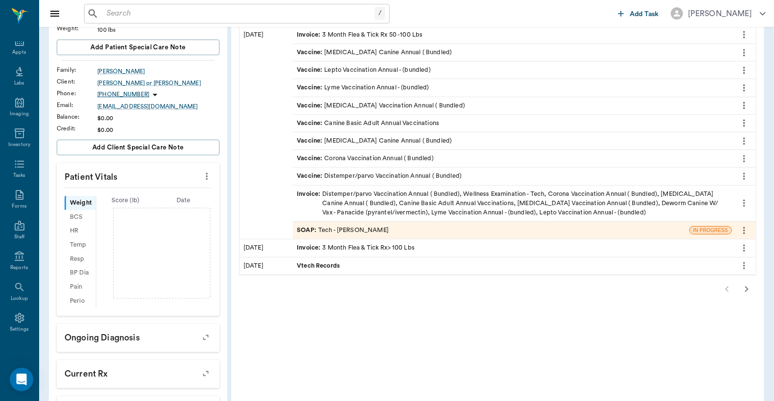
click at [745, 290] on icon "button" at bounding box center [747, 290] width 12 height 12
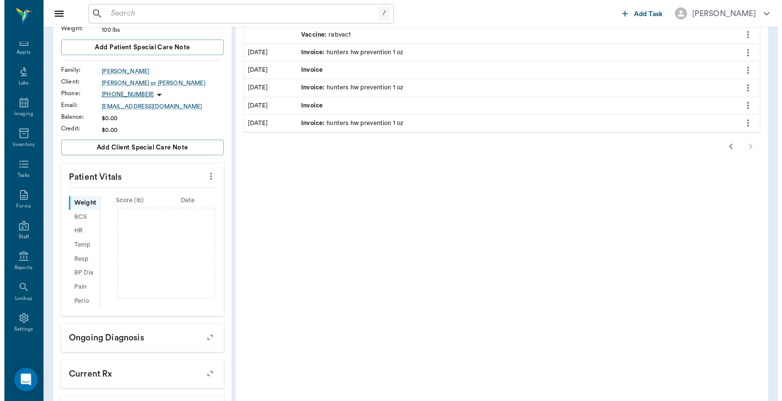
scroll to position [0, 0]
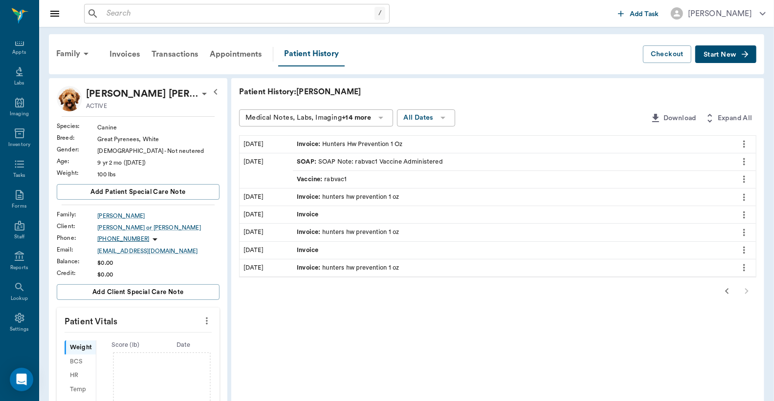
click at [726, 290] on icon "button" at bounding box center [727, 292] width 12 height 12
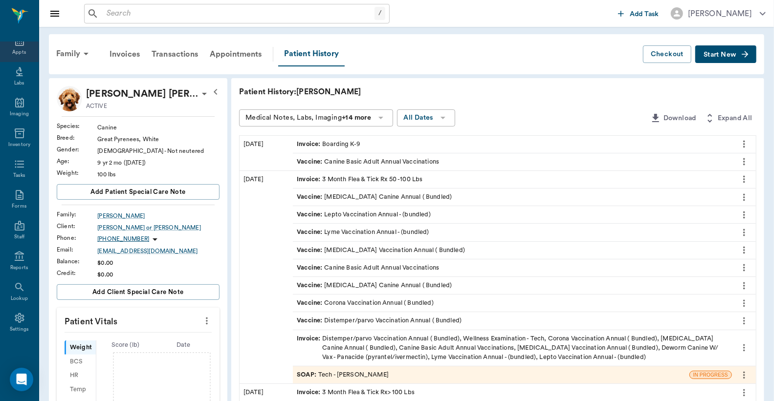
click at [15, 49] on div "Appts" at bounding box center [19, 52] width 14 height 7
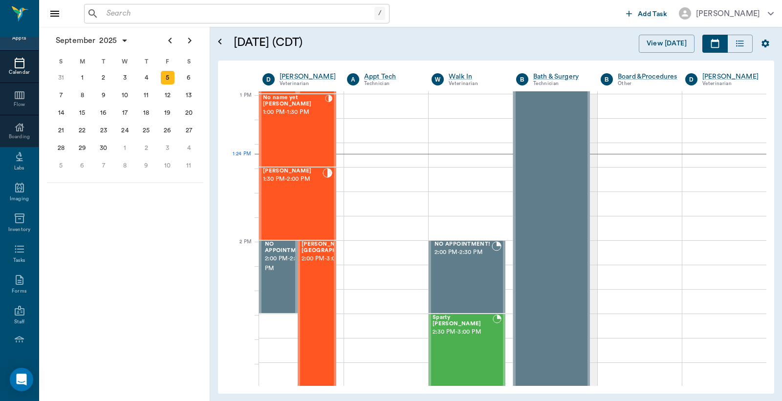
scroll to position [733, 0]
click at [106, 16] on input "text" at bounding box center [239, 14] width 272 height 14
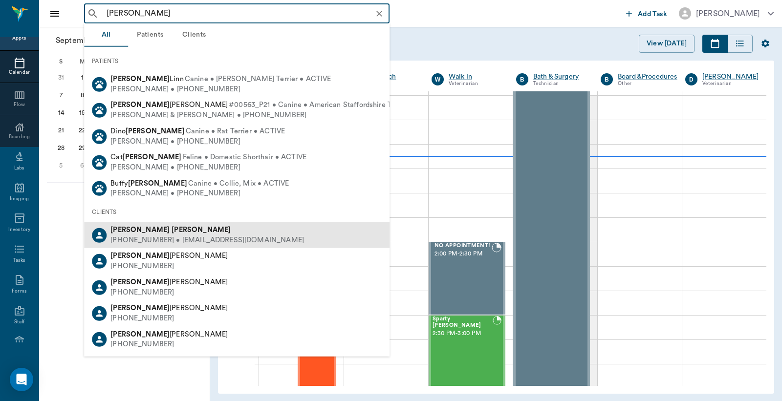
click at [149, 234] on div "[PERSON_NAME]" at bounding box center [208, 230] width 194 height 10
type input "[PERSON_NAME]"
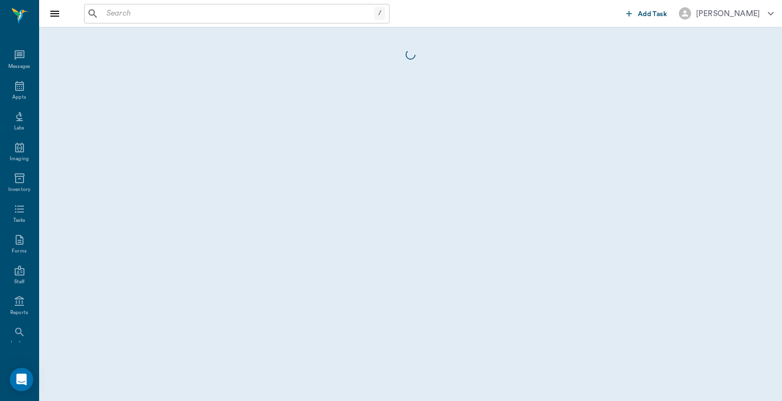
scroll to position [45, 0]
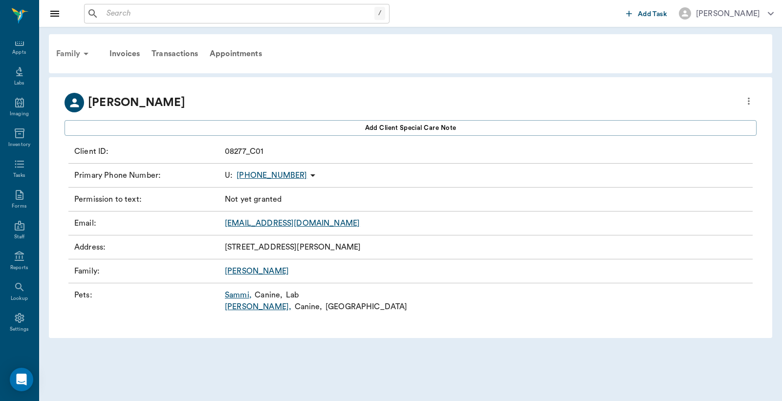
click at [72, 55] on div "Family" at bounding box center [73, 53] width 47 height 23
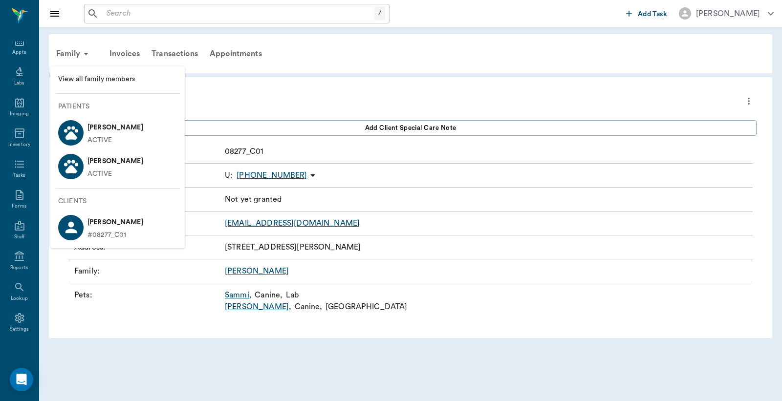
click at [111, 134] on p "[PERSON_NAME]" at bounding box center [116, 128] width 56 height 16
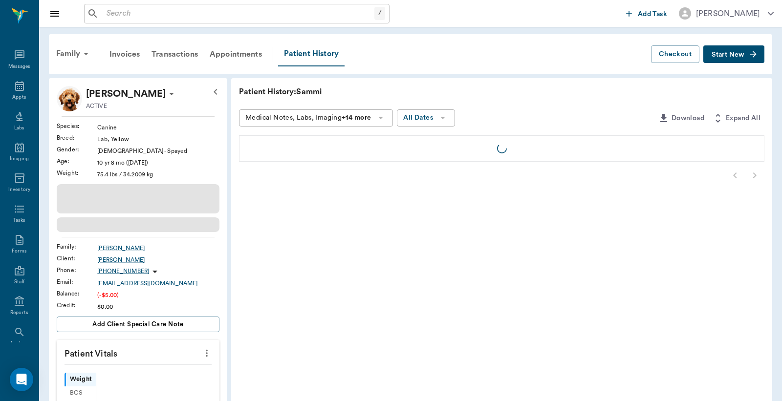
scroll to position [45, 0]
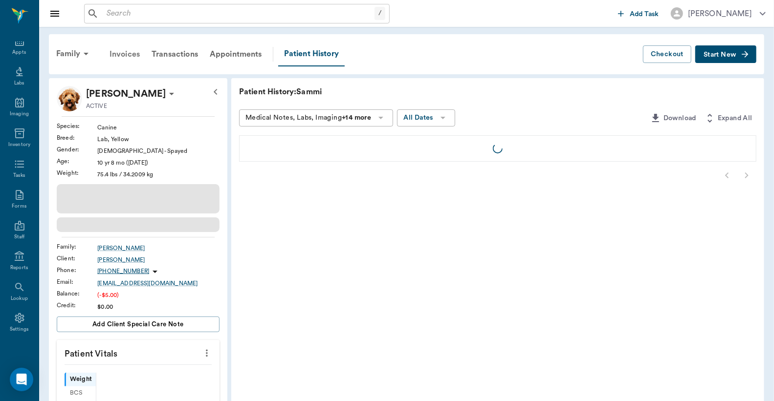
click at [129, 55] on div "Invoices" at bounding box center [125, 54] width 42 height 23
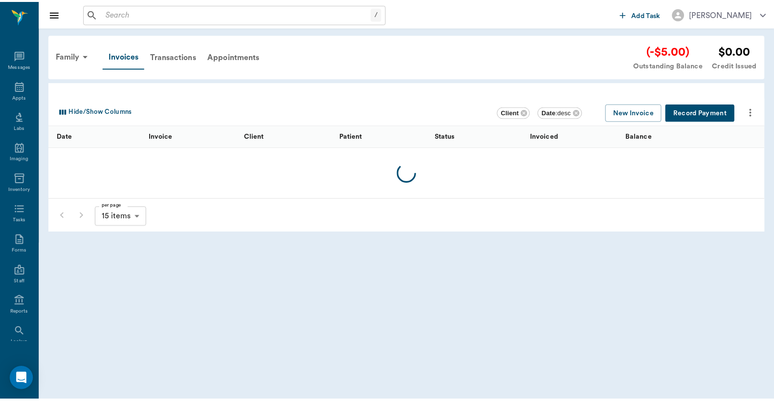
scroll to position [45, 0]
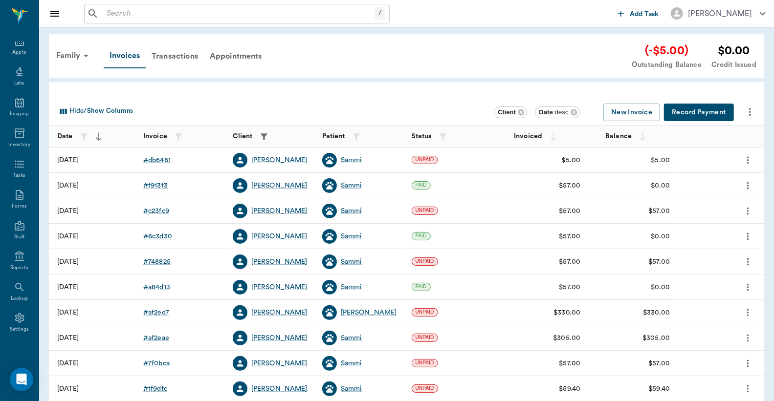
click at [160, 160] on div "# db6461" at bounding box center [156, 160] width 27 height 10
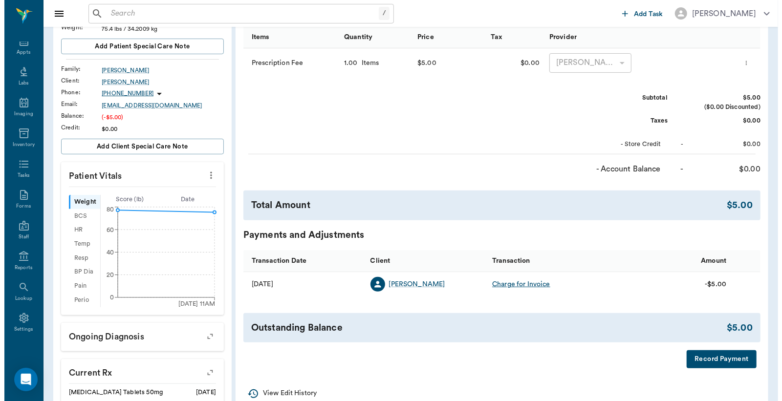
scroll to position [217, 0]
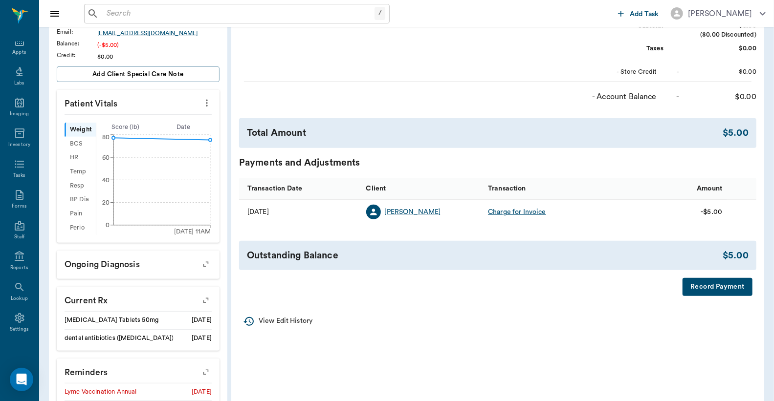
click at [710, 286] on button "Record Payment" at bounding box center [718, 287] width 70 height 18
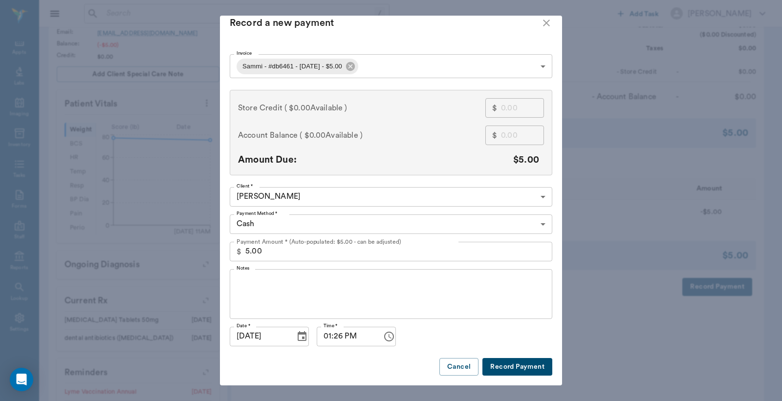
click at [500, 361] on button "Record Payment" at bounding box center [518, 367] width 70 height 18
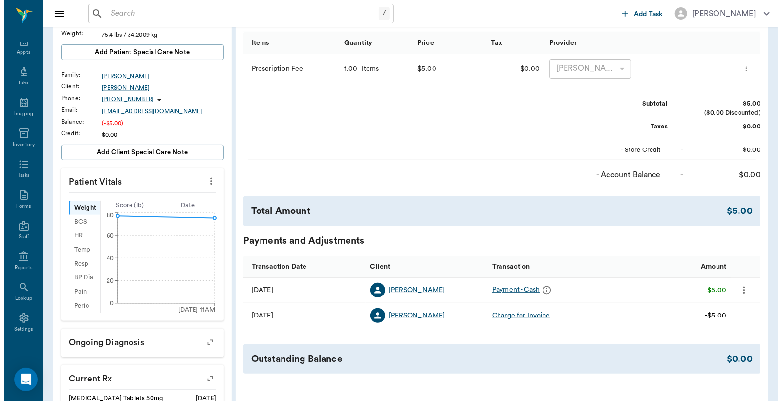
scroll to position [0, 0]
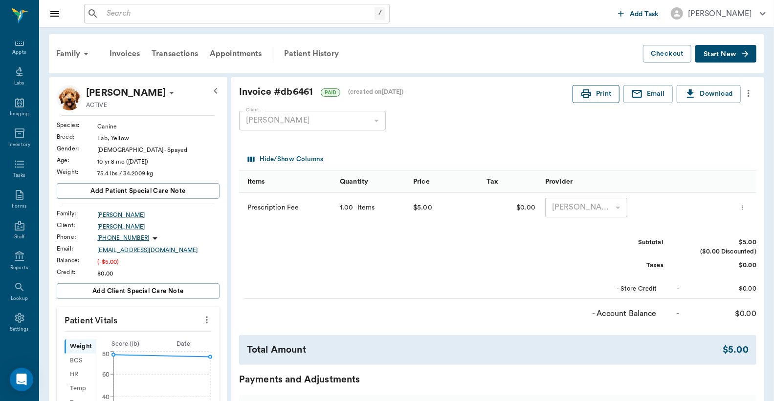
click at [597, 100] on button "Print" at bounding box center [596, 94] width 47 height 18
click at [13, 51] on div "Appts" at bounding box center [19, 52] width 14 height 7
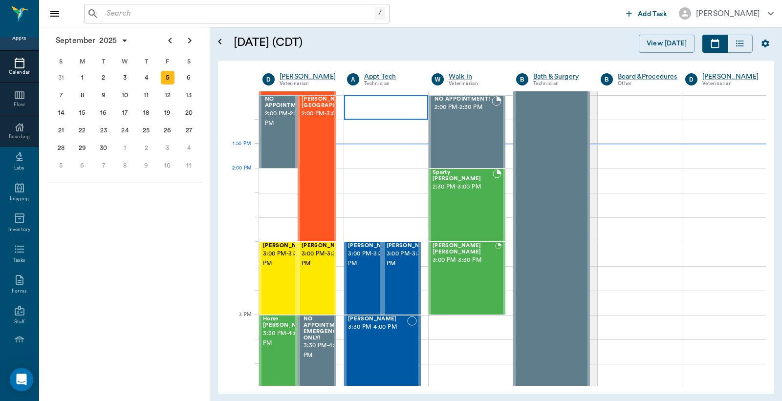
scroll to position [807, 0]
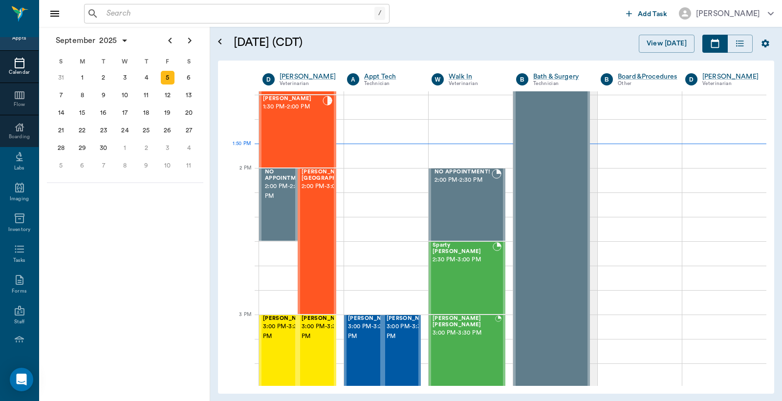
click at [107, 12] on input "text" at bounding box center [239, 14] width 272 height 14
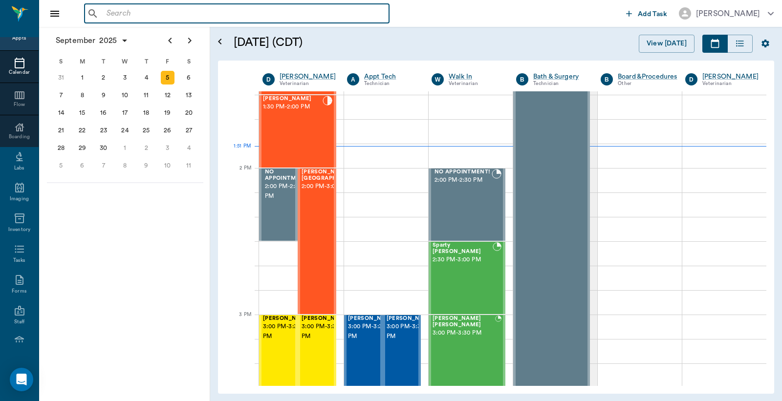
click at [111, 16] on input "text" at bounding box center [244, 14] width 283 height 14
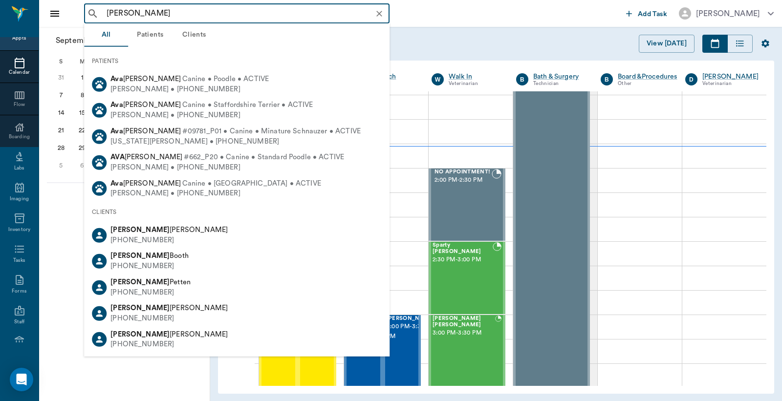
click at [119, 16] on input "[PERSON_NAME]" at bounding box center [245, 14] width 284 height 14
click at [122, 13] on input "[PERSON_NAME]" at bounding box center [245, 14] width 284 height 14
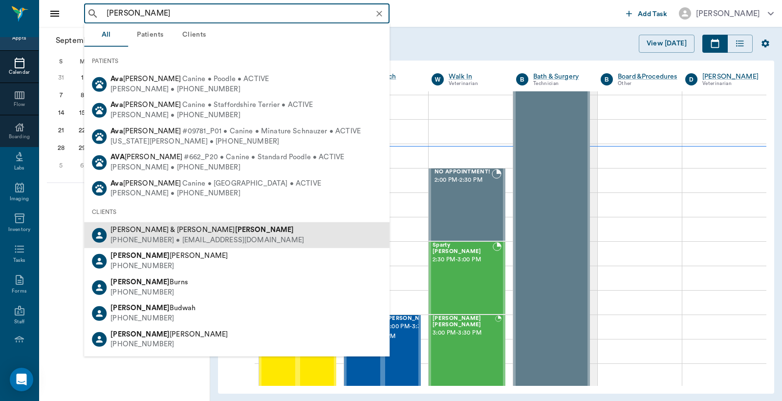
click at [184, 236] on div "[PHONE_NUMBER] • [EMAIL_ADDRESS][DOMAIN_NAME]" at bounding box center [208, 241] width 194 height 10
type input "[PERSON_NAME]"
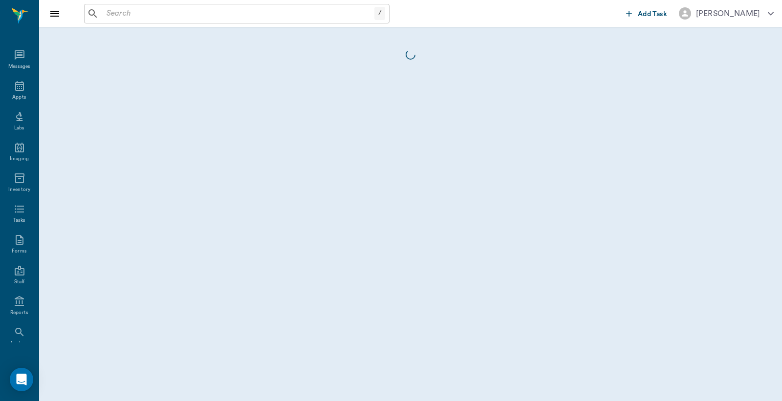
scroll to position [45, 0]
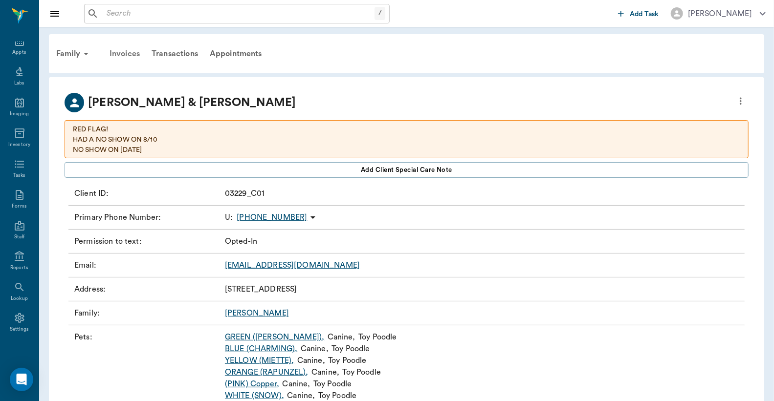
click at [129, 53] on div "Invoices" at bounding box center [125, 53] width 42 height 23
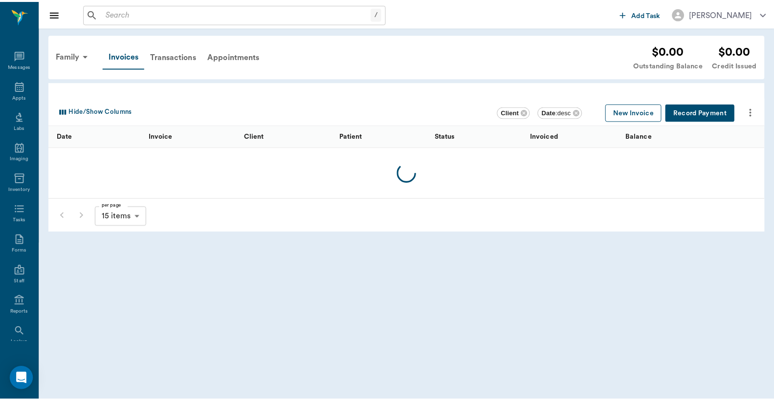
scroll to position [45, 0]
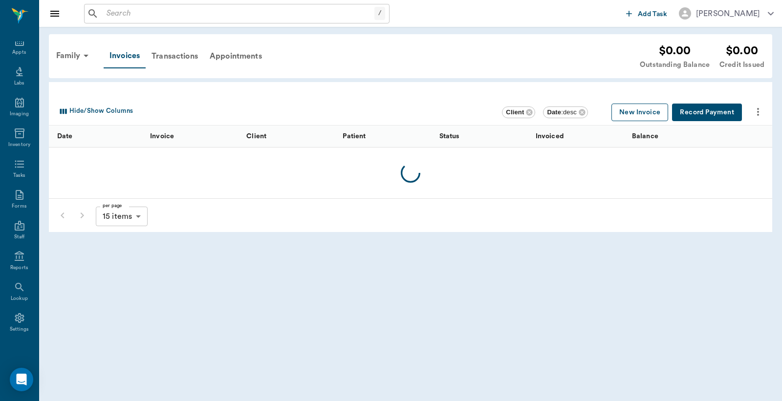
click at [642, 111] on button "New Invoice" at bounding box center [640, 113] width 57 height 18
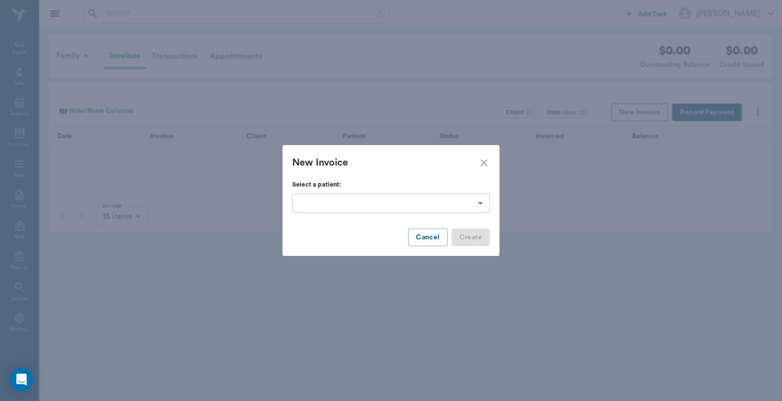
click at [482, 202] on body "/ ​ Add Task [PERSON_NAME] Nectar Messages Appts Labs Imaging Inventory Tasks F…" at bounding box center [391, 200] width 782 height 401
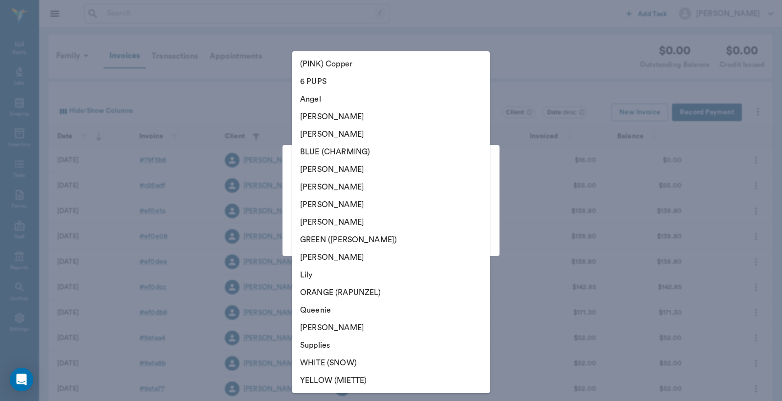
click at [318, 274] on li "Lily" at bounding box center [391, 275] width 198 height 18
type input "65d500d67dea19a1c295dbda"
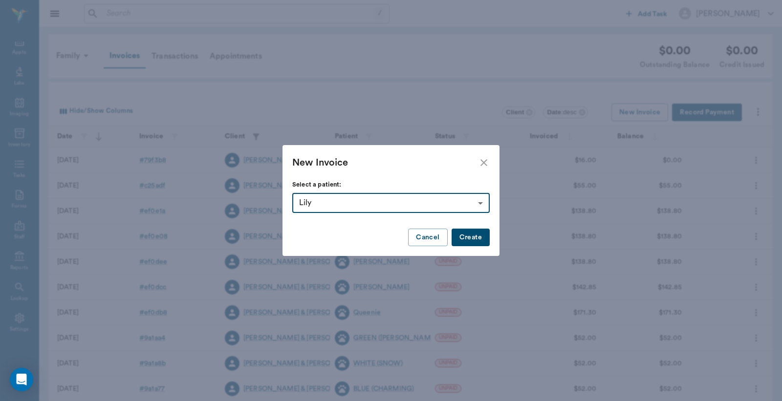
click at [476, 238] on div at bounding box center [391, 200] width 782 height 401
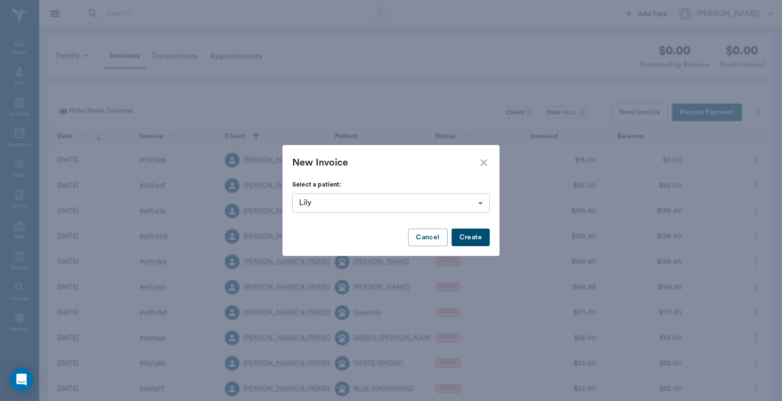
click at [473, 236] on button "Create" at bounding box center [471, 238] width 38 height 18
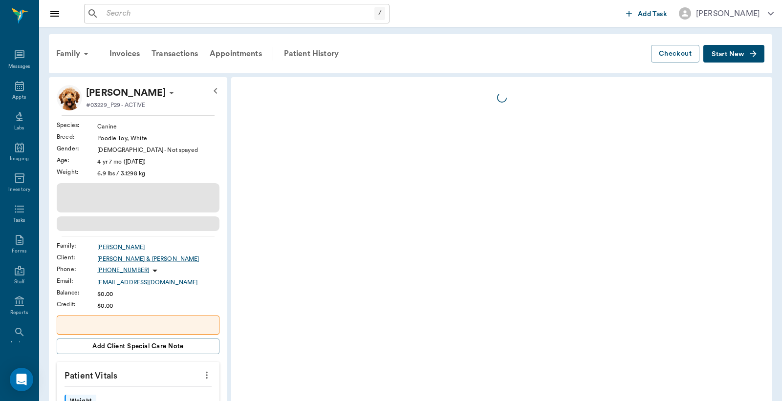
scroll to position [45, 0]
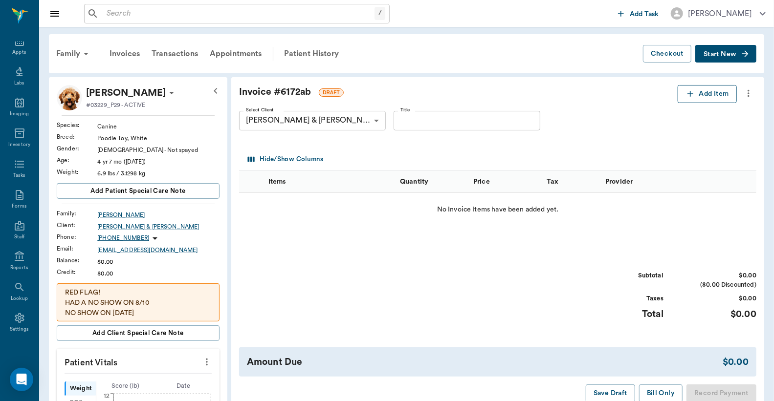
click at [701, 98] on button "Add Item" at bounding box center [707, 94] width 59 height 18
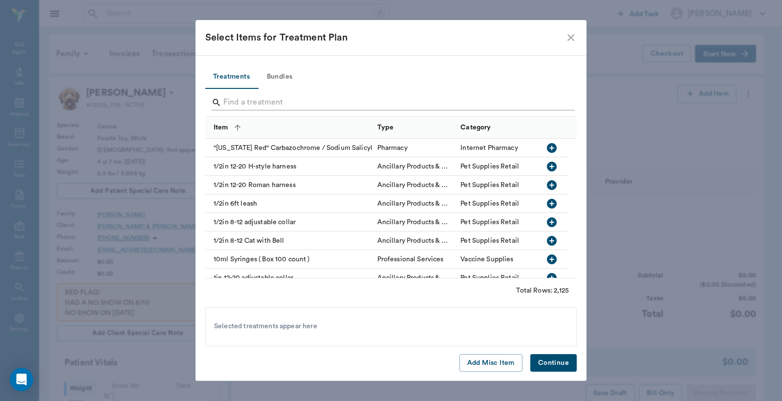
click at [225, 99] on input "Search" at bounding box center [391, 103] width 337 height 16
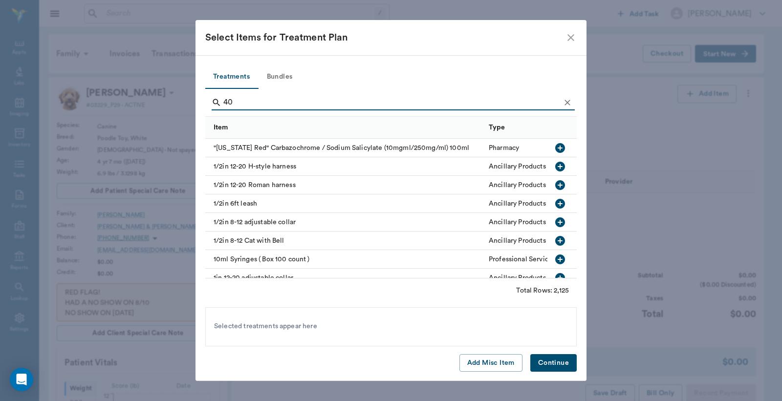
type input "4"
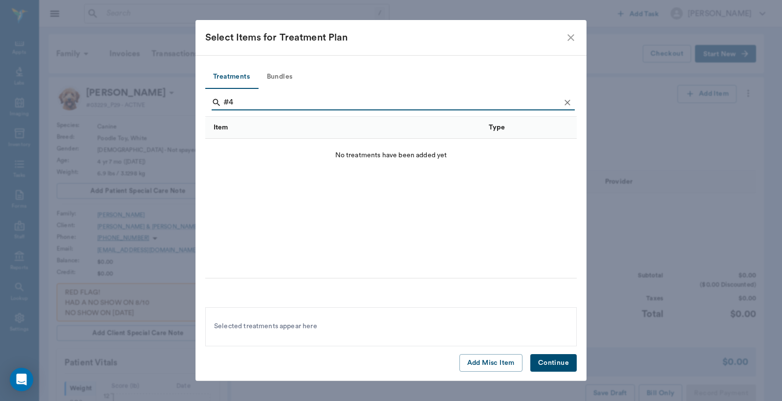
type input "#"
type input "P"
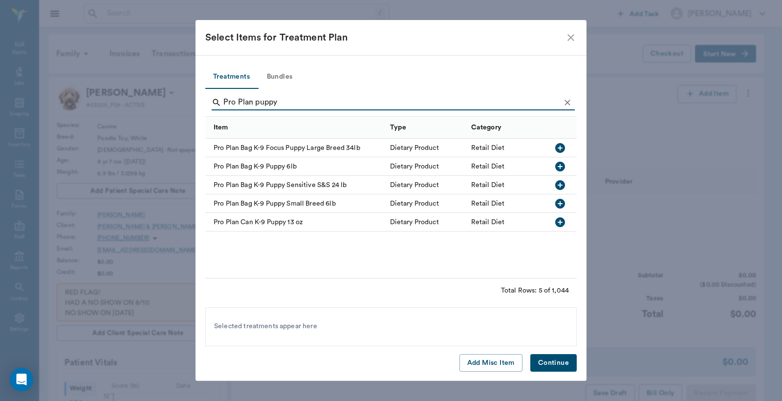
type input "Pro Plan puppy"
click at [561, 222] on icon "button" at bounding box center [560, 223] width 12 height 12
click at [562, 368] on button "Continue" at bounding box center [554, 363] width 46 height 18
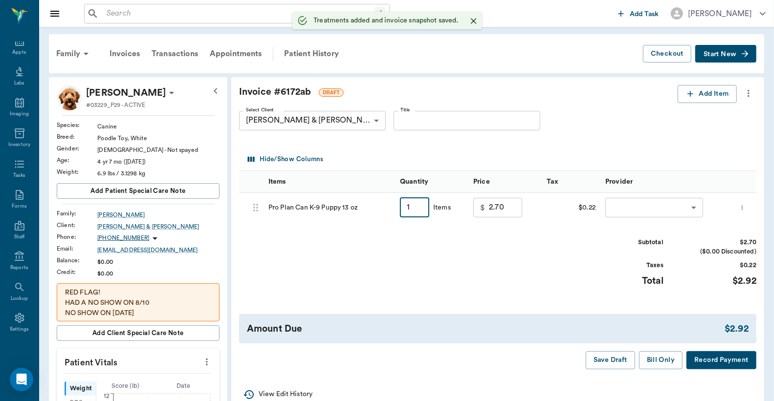
type input "12"
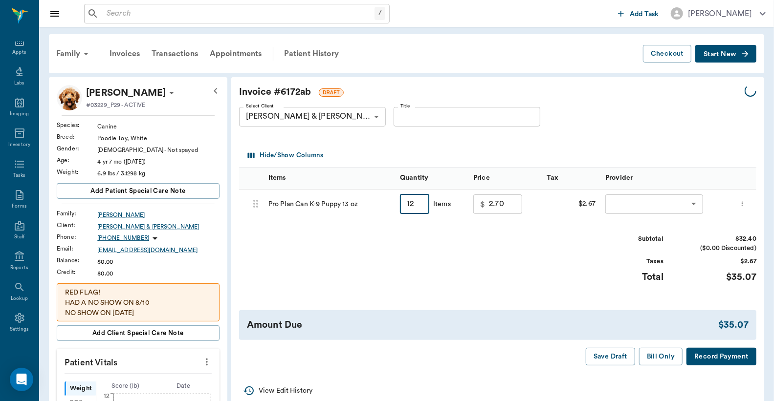
type input "32.40"
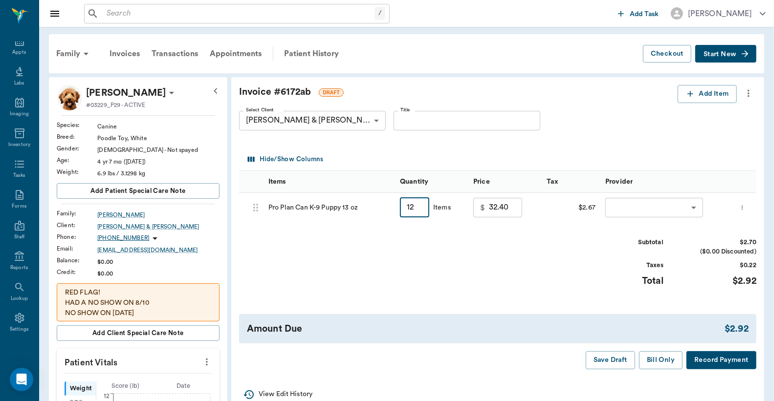
type input "1.00"
type input "2.70"
drag, startPoint x: 407, startPoint y: 207, endPoint x: 443, endPoint y: 206, distance: 36.7
click at [443, 206] on div "1.00 ​ Items" at bounding box center [425, 208] width 51 height 20
type input "12"
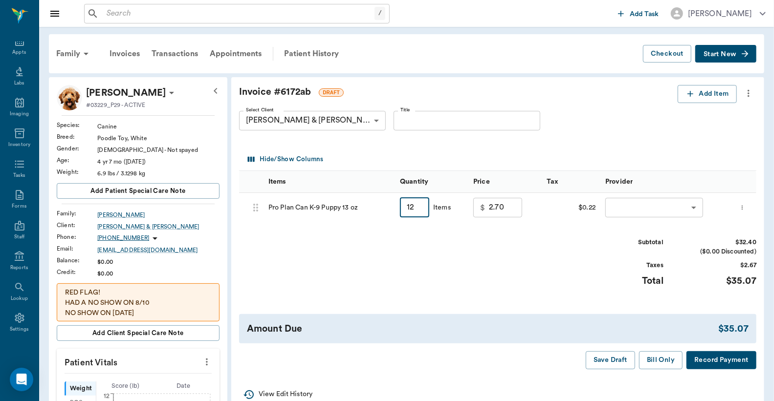
type input "32.40"
type input "12"
click at [653, 208] on body "/ ​ Add Task [PERSON_NAME] Nectar Messages Appts Labs Imaging Inventory Tasks F…" at bounding box center [387, 385] width 774 height 771
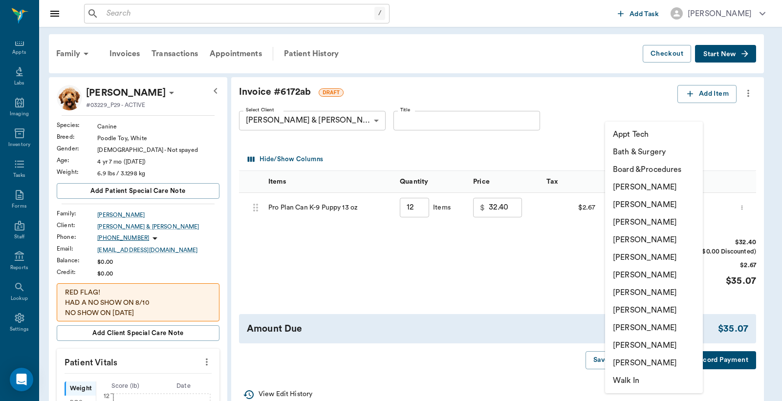
click at [645, 206] on li "[PERSON_NAME]" at bounding box center [654, 205] width 98 height 18
type input "none-63ec2e2852e12b0ba117910e"
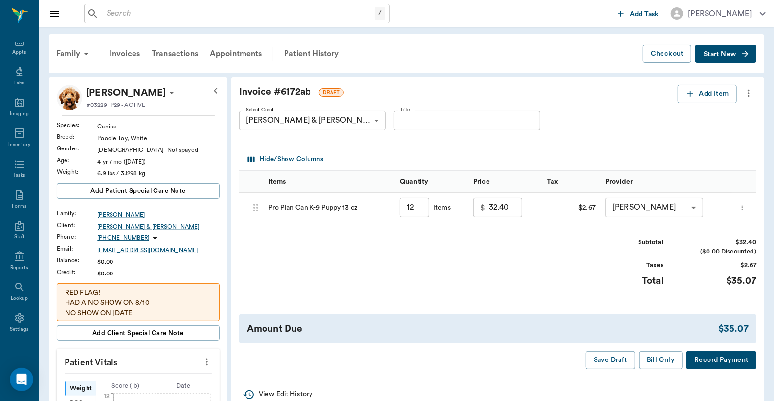
click at [717, 364] on button "Record Payment" at bounding box center [722, 361] width 70 height 18
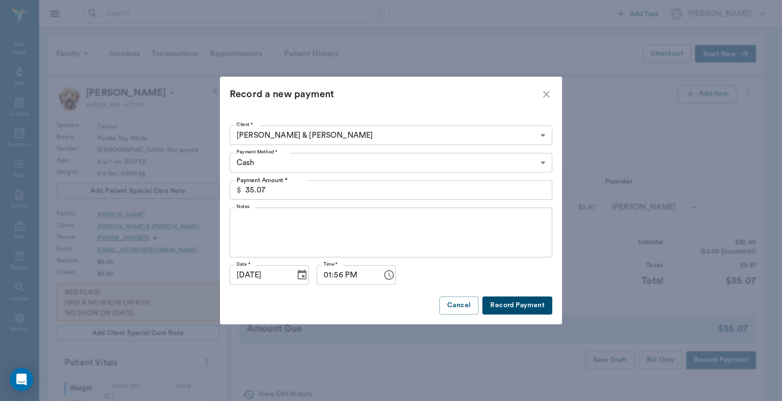
click at [522, 310] on button "Record Payment" at bounding box center [518, 306] width 70 height 18
type input "12.00"
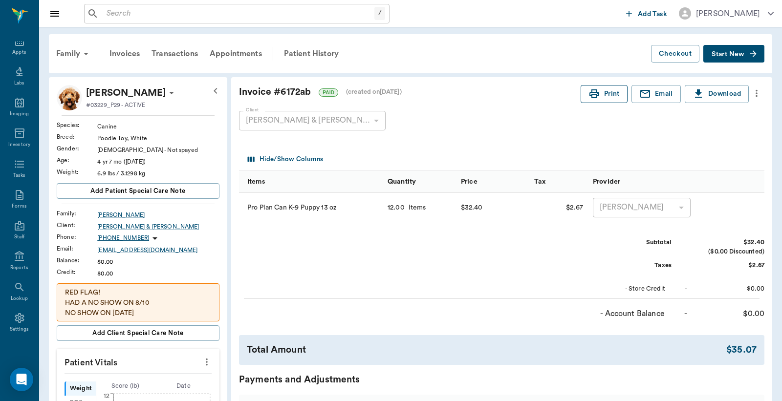
click at [597, 97] on button "Print" at bounding box center [604, 94] width 47 height 18
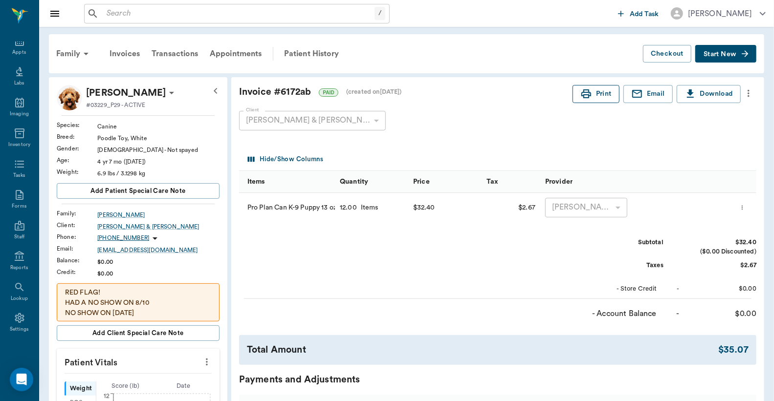
click at [595, 96] on button "Print" at bounding box center [596, 94] width 47 height 18
click at [105, 10] on input "text" at bounding box center [239, 14] width 272 height 14
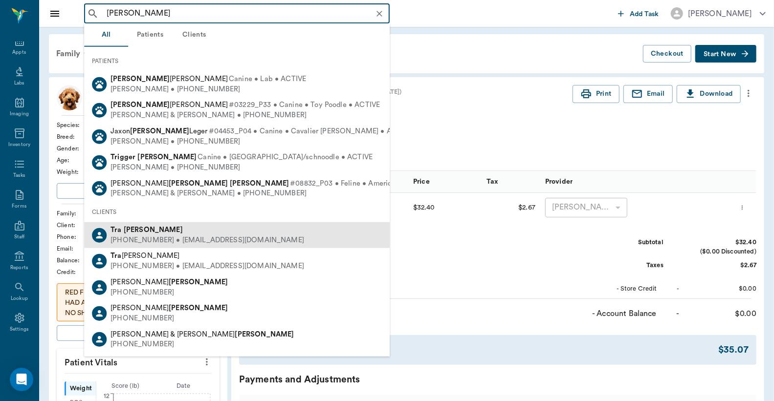
click at [129, 234] on div "[PERSON_NAME]" at bounding box center [208, 230] width 194 height 10
type input "[PERSON_NAME]"
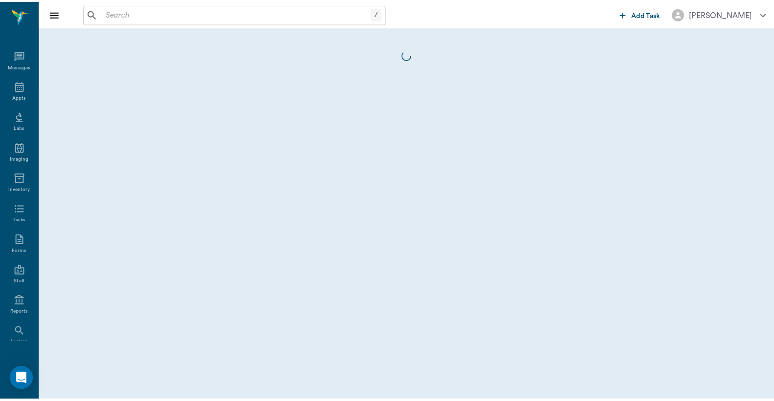
scroll to position [45, 0]
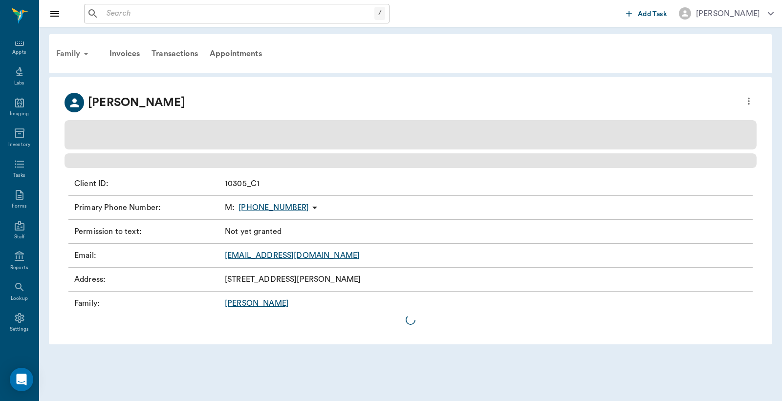
click at [77, 55] on div "Family" at bounding box center [73, 53] width 47 height 23
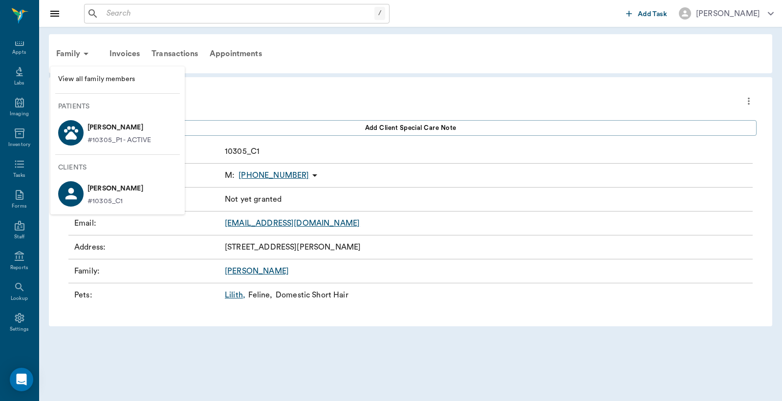
click at [101, 137] on p "#10305_P1 - ACTIVE" at bounding box center [120, 140] width 64 height 10
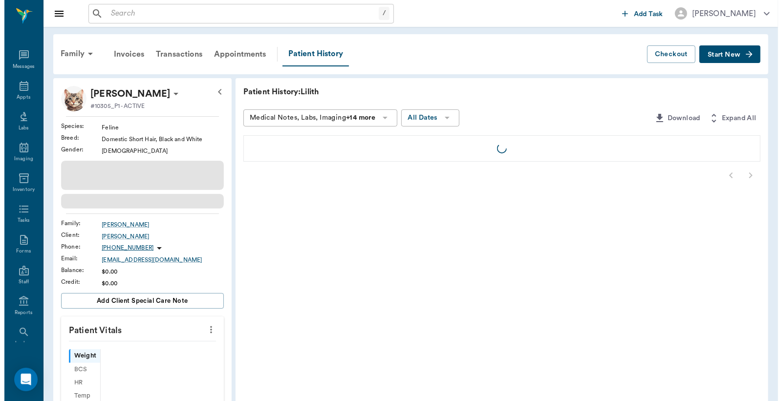
scroll to position [45, 0]
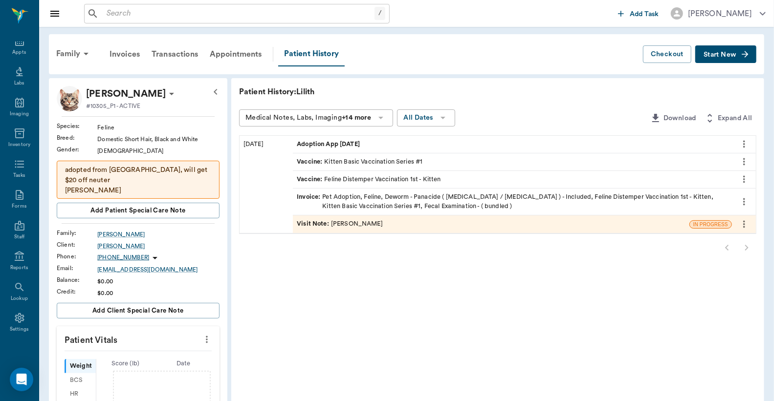
click at [169, 93] on icon at bounding box center [171, 94] width 5 height 2
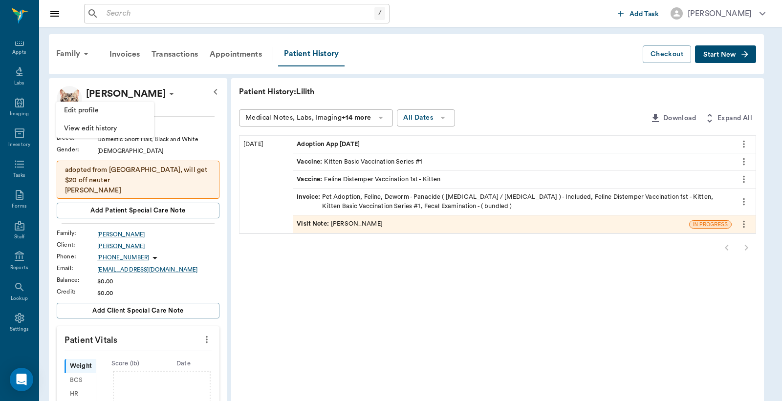
click at [111, 111] on span "Edit profile" at bounding box center [105, 111] width 82 height 10
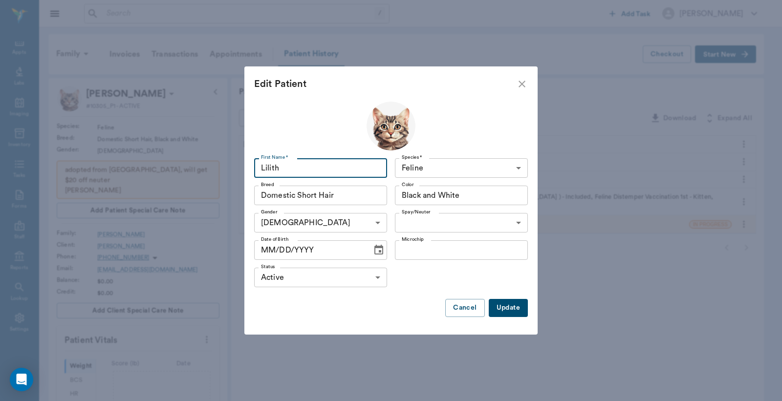
click at [261, 168] on input "Lilith" at bounding box center [320, 168] width 133 height 20
drag, startPoint x: 261, startPoint y: 168, endPoint x: 281, endPoint y: 168, distance: 19.6
click at [281, 168] on input "Lilith" at bounding box center [320, 168] width 133 height 20
type input "Ozzy"
click at [510, 306] on button "Update" at bounding box center [508, 308] width 39 height 18
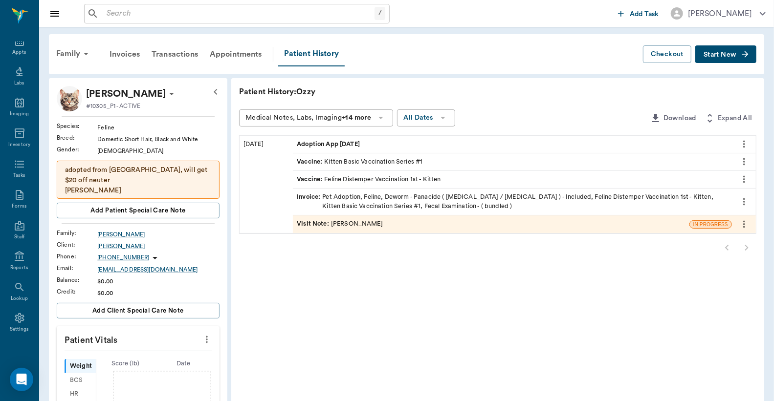
drag, startPoint x: 105, startPoint y: 11, endPoint x: 90, endPoint y: 17, distance: 16.3
click at [106, 11] on input "text" at bounding box center [239, 14] width 272 height 14
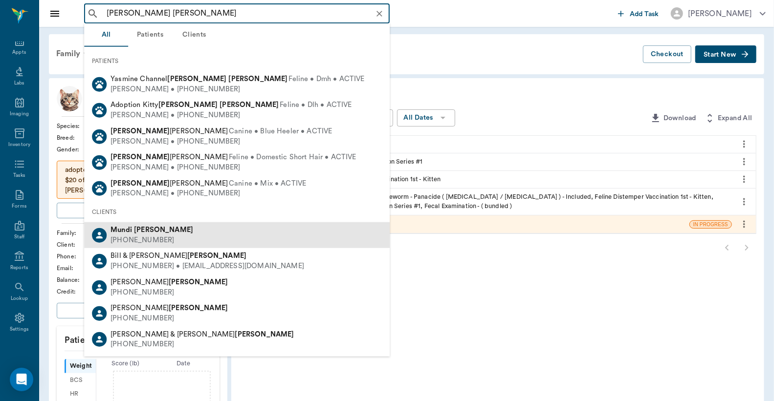
click at [147, 239] on div "[PHONE_NUMBER]" at bounding box center [152, 241] width 83 height 10
type input "[PERSON_NAME] [PERSON_NAME]"
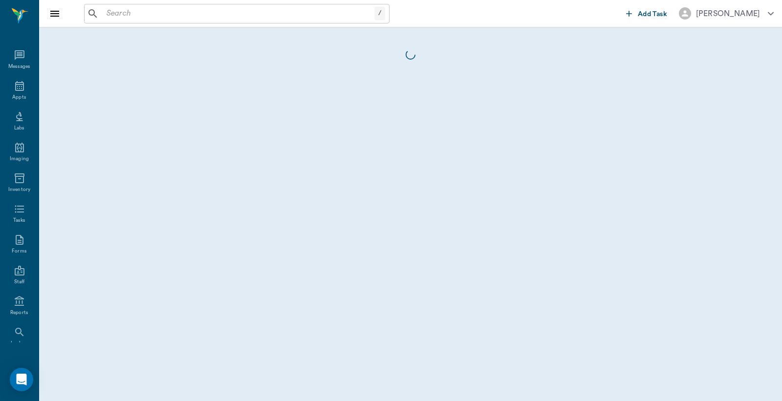
scroll to position [45, 0]
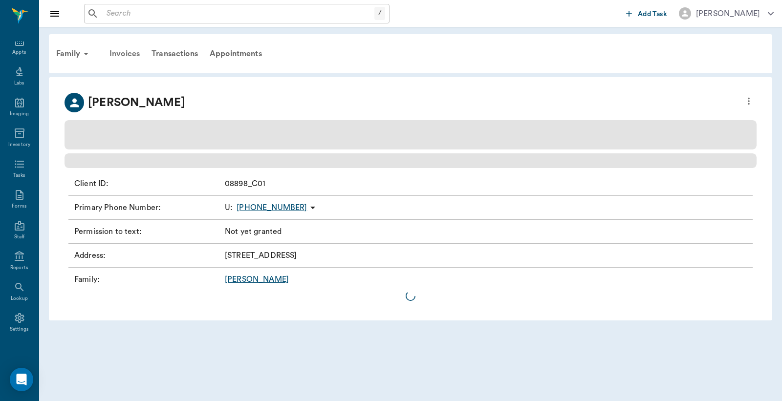
click at [128, 55] on div "Invoices" at bounding box center [125, 53] width 42 height 23
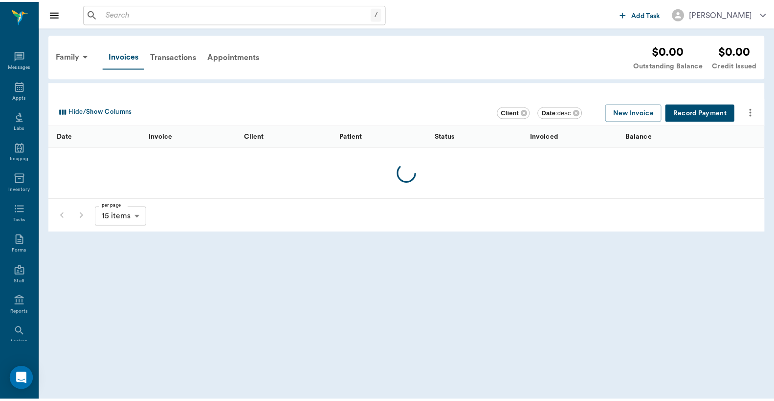
scroll to position [45, 0]
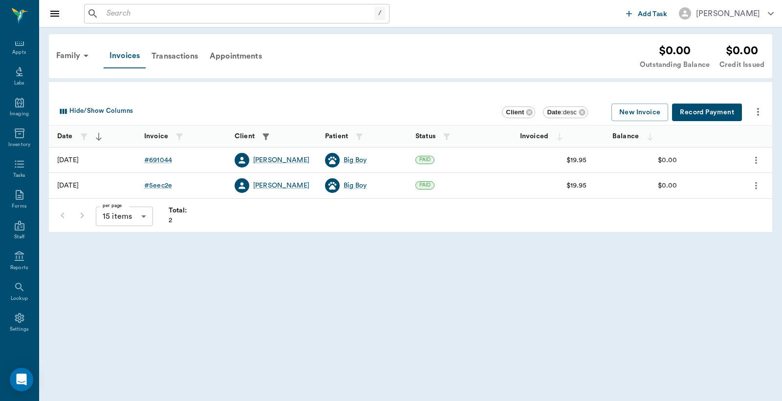
click at [133, 55] on div "Invoices" at bounding box center [125, 56] width 42 height 24
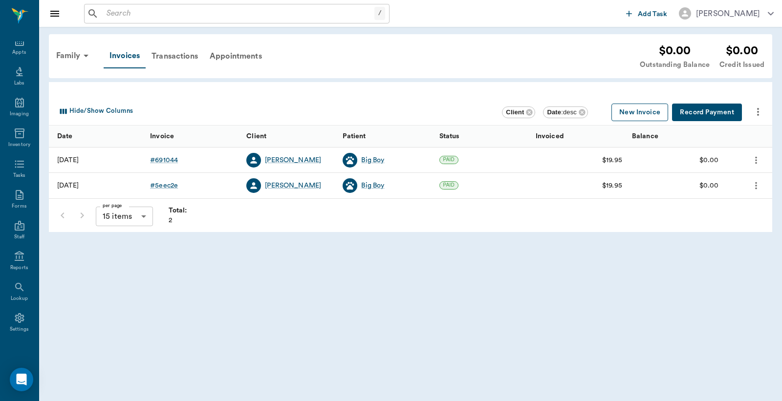
click at [632, 113] on button "New Invoice" at bounding box center [640, 113] width 57 height 18
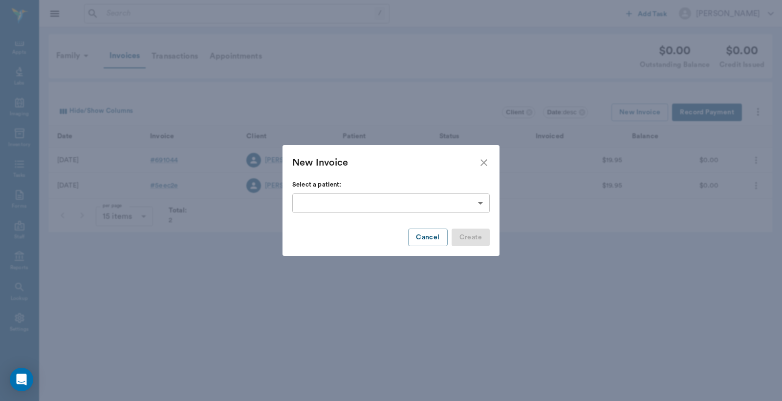
click at [481, 204] on body "/ ​ Add Task [PERSON_NAME] Nectar Messages Appts Labs Imaging Inventory Tasks F…" at bounding box center [391, 200] width 782 height 401
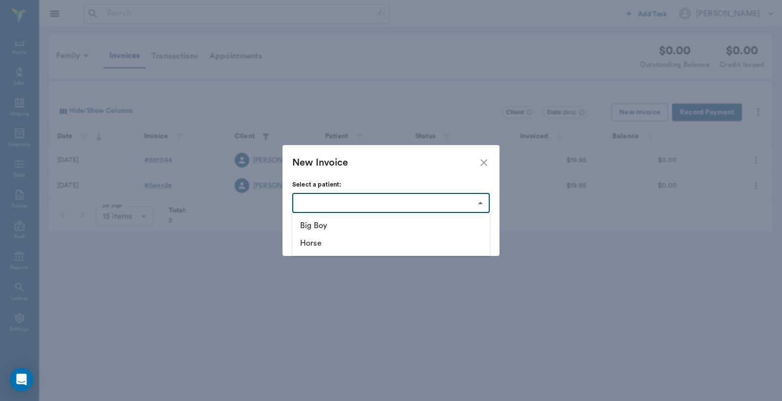
click at [357, 229] on li "Big Boy" at bounding box center [391, 226] width 198 height 18
type input "63fed45fa5ccd8bc1d3e55a9"
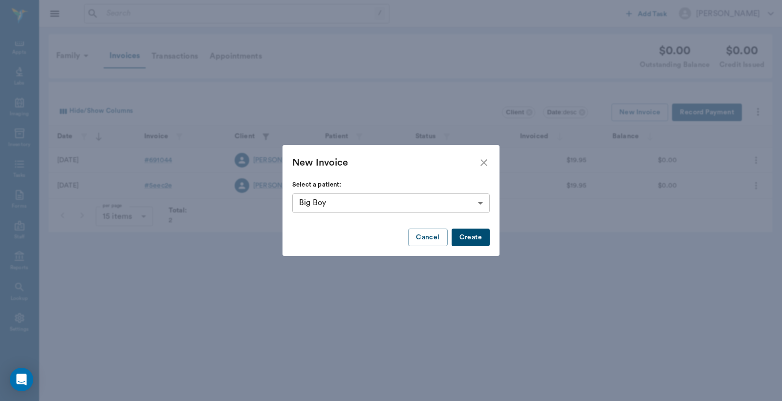
click at [472, 236] on div at bounding box center [391, 200] width 782 height 401
click at [468, 238] on button "Create" at bounding box center [471, 238] width 38 height 18
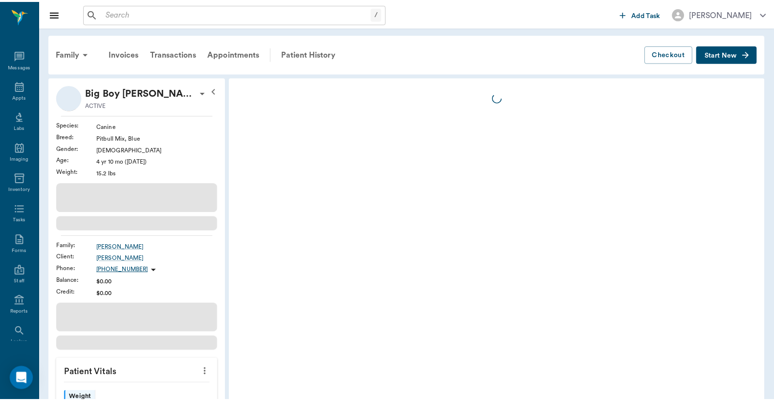
scroll to position [45, 0]
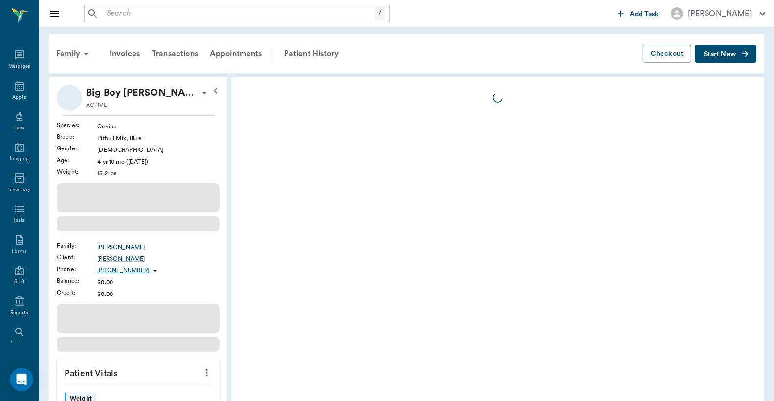
scroll to position [45, 0]
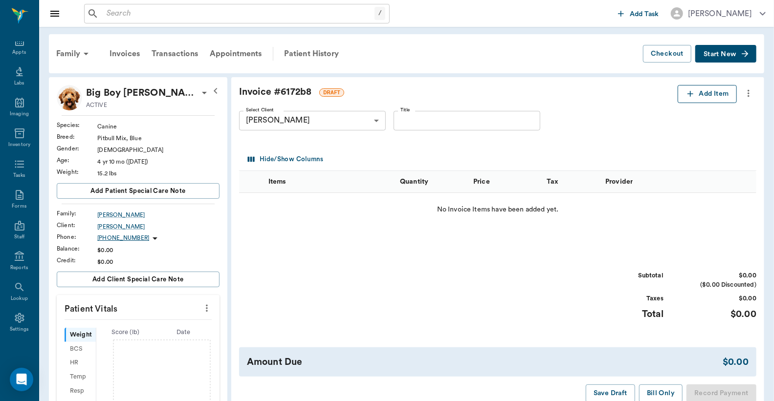
click at [700, 95] on button "Add Item" at bounding box center [707, 94] width 59 height 18
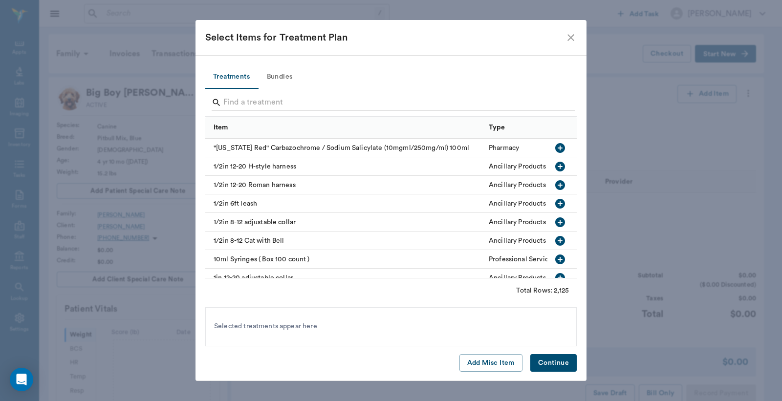
click at [230, 104] on input "Search" at bounding box center [391, 103] width 337 height 16
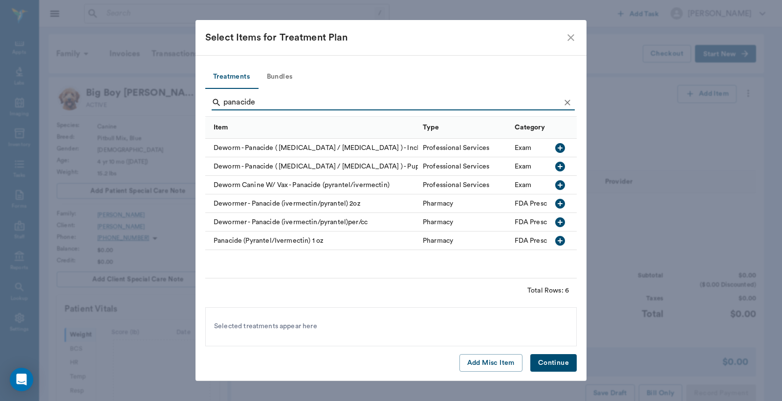
type input "panacide"
click at [564, 202] on icon "button" at bounding box center [560, 204] width 10 height 10
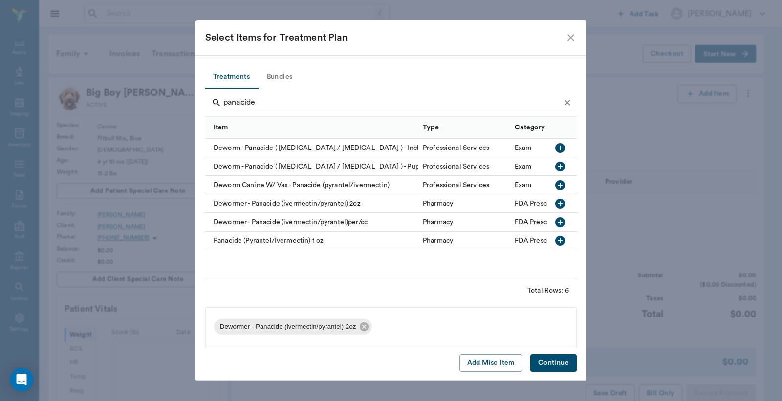
click at [552, 363] on button "Continue" at bounding box center [554, 363] width 46 height 18
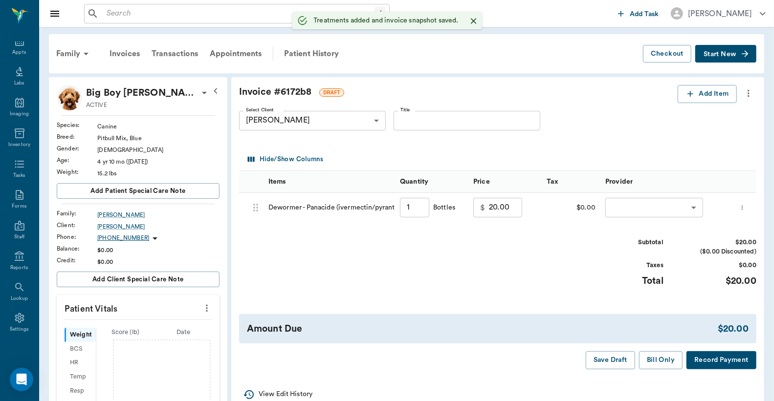
type input "1.00"
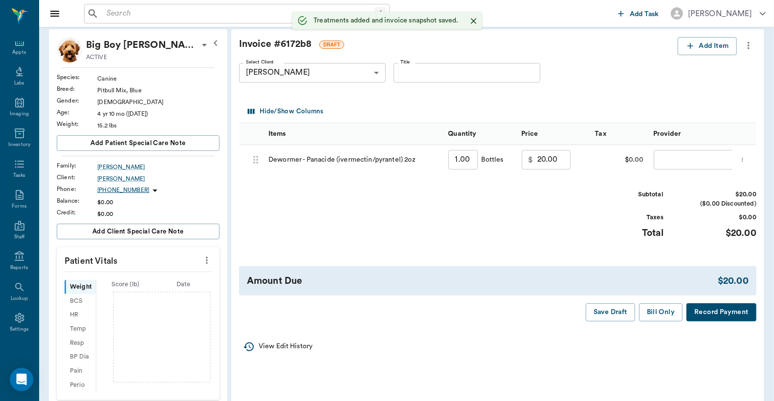
scroll to position [72, 0]
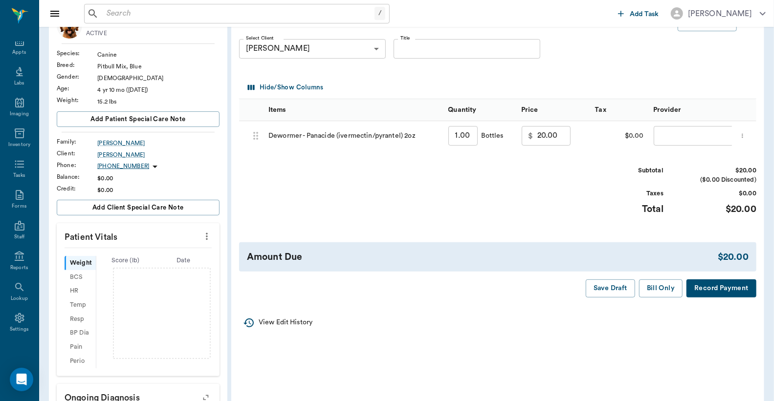
click at [720, 298] on button "Record Payment" at bounding box center [722, 289] width 70 height 18
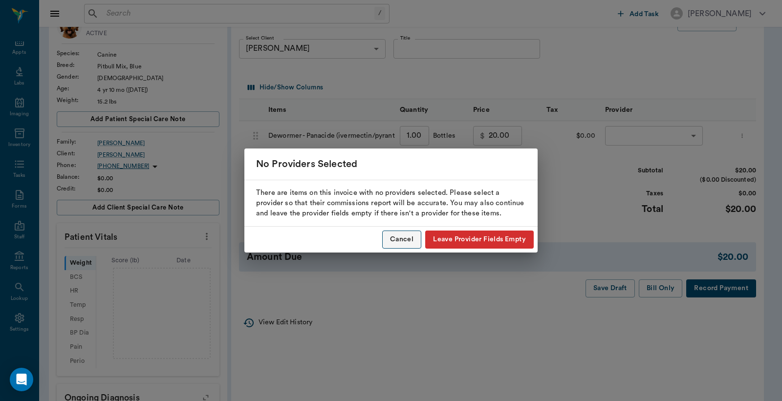
click at [407, 238] on button "Cancel" at bounding box center [401, 240] width 39 height 18
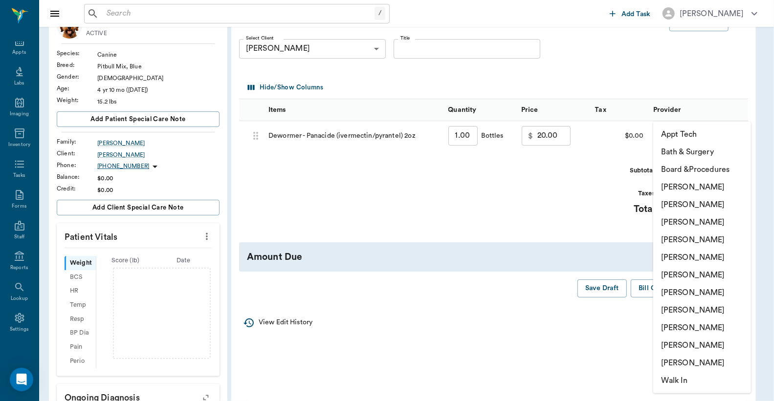
click at [664, 135] on body "/ ​ Add Task Dr. Bert Ellsworth Nectar Messages Appts Labs Imaging Inventory Ta…" at bounding box center [387, 251] width 774 height 647
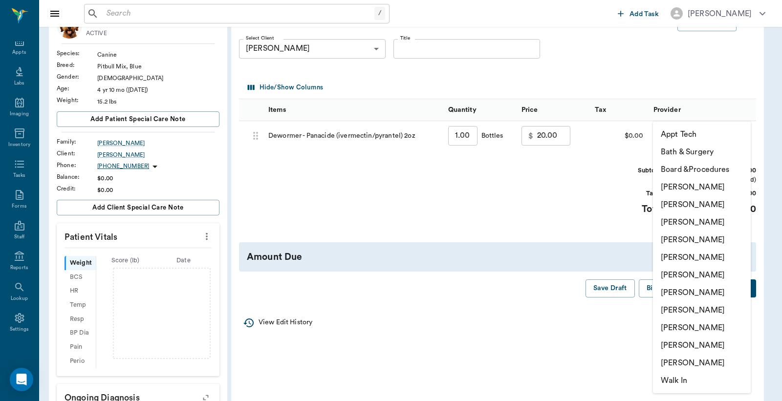
click at [676, 205] on li "Christy Dudley" at bounding box center [702, 205] width 98 height 18
type input "none-63ec2e2852e12b0ba117910e"
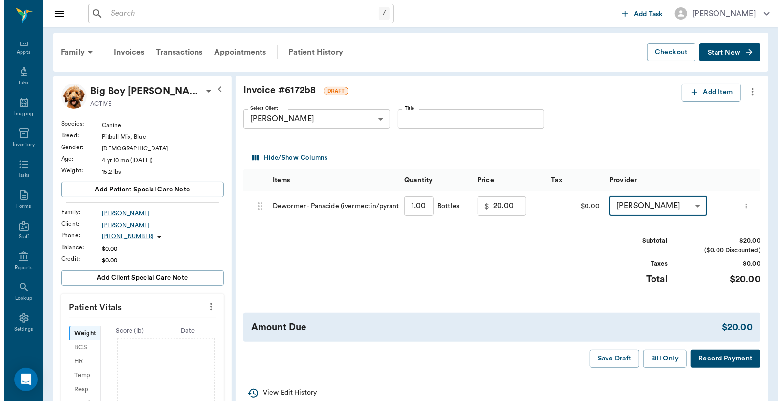
scroll to position [0, 0]
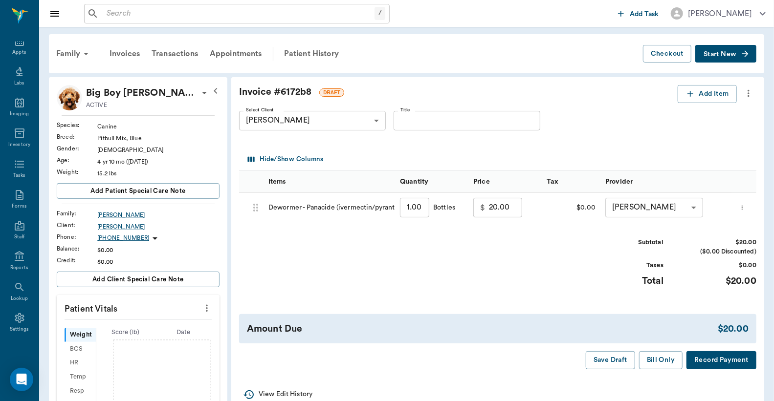
click at [701, 361] on button "Record Payment" at bounding box center [722, 361] width 70 height 18
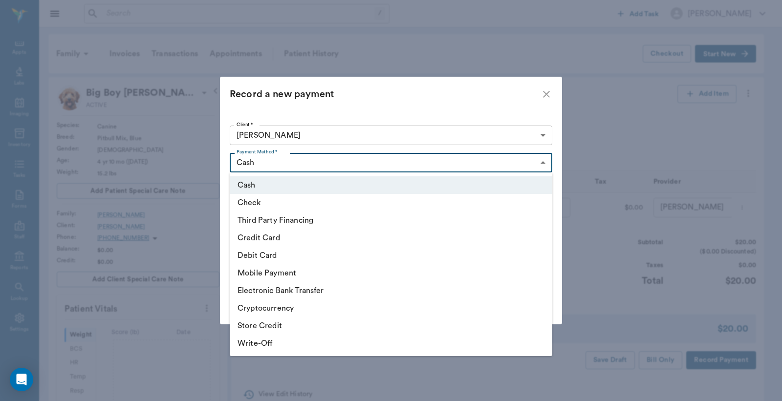
click at [543, 163] on body "/ ​ Add Task Dr. Bert Ellsworth Nectar Messages Appts Labs Imaging Inventory Ta…" at bounding box center [391, 323] width 782 height 647
click at [325, 257] on li "Debit Card" at bounding box center [391, 256] width 323 height 18
type input "DEBIT_CARD"
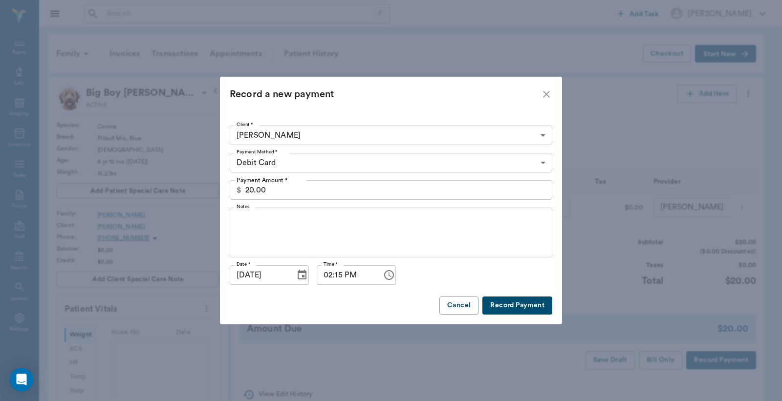
click at [519, 313] on button "Record Payment" at bounding box center [518, 306] width 70 height 18
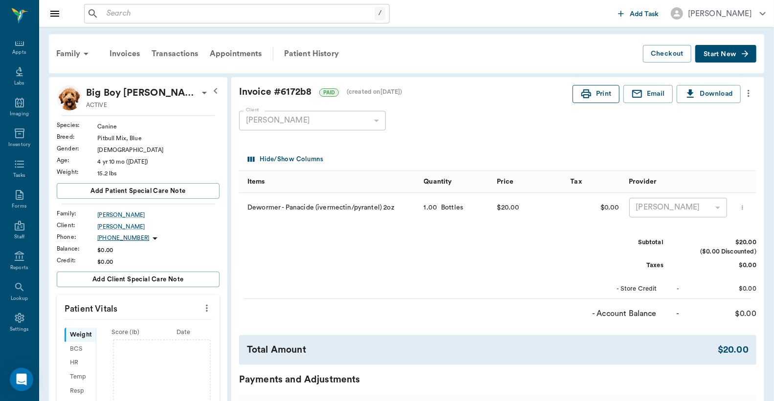
click at [598, 97] on button "Print" at bounding box center [596, 94] width 47 height 18
click at [15, 49] on div "Appts" at bounding box center [19, 52] width 14 height 7
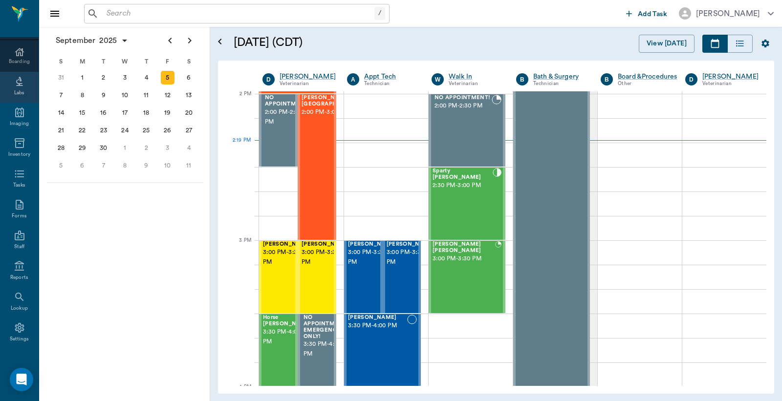
scroll to position [130, 0]
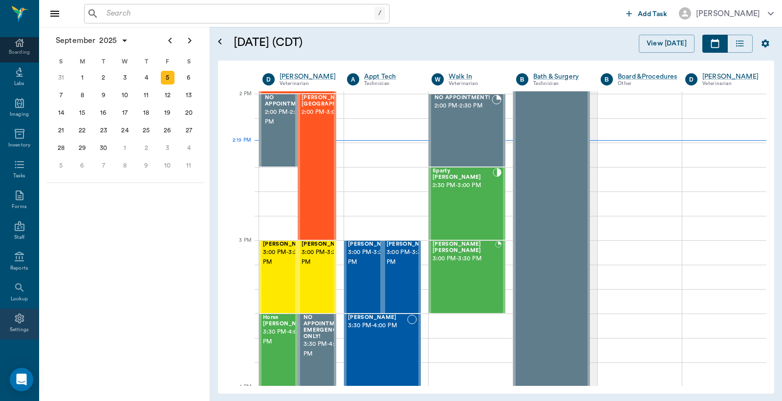
click at [14, 322] on icon at bounding box center [20, 319] width 12 height 12
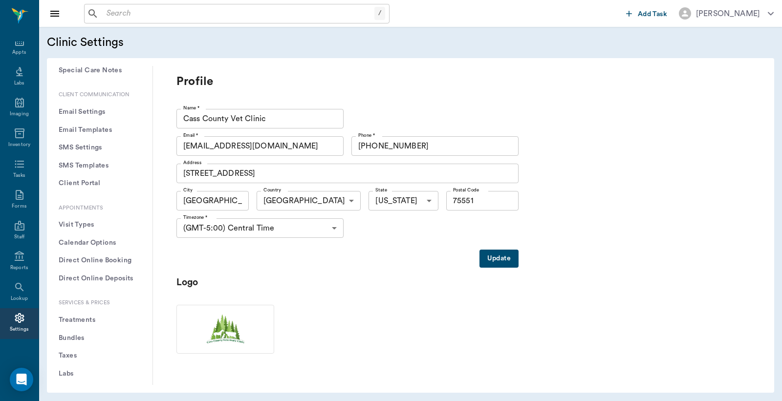
scroll to position [145, 0]
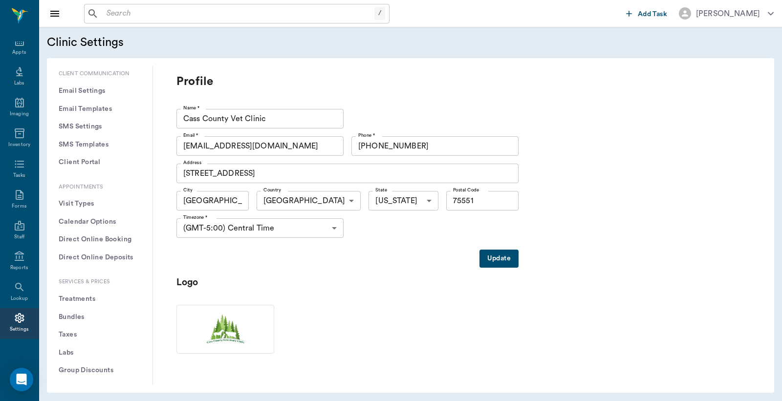
click at [93, 300] on button "Treatments" at bounding box center [100, 299] width 90 height 18
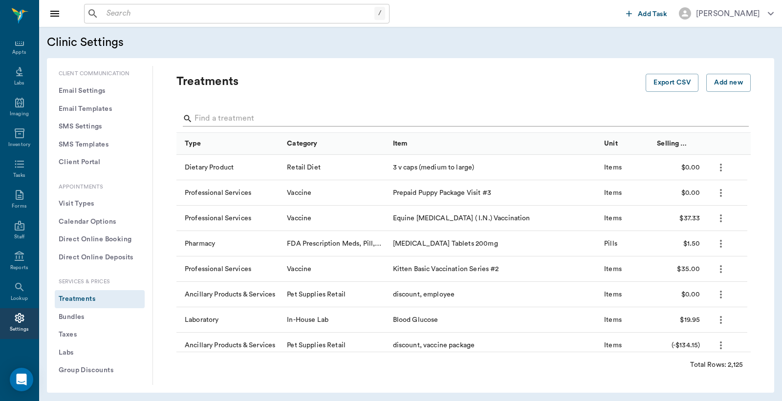
click at [203, 113] on input "Search" at bounding box center [465, 119] width 540 height 16
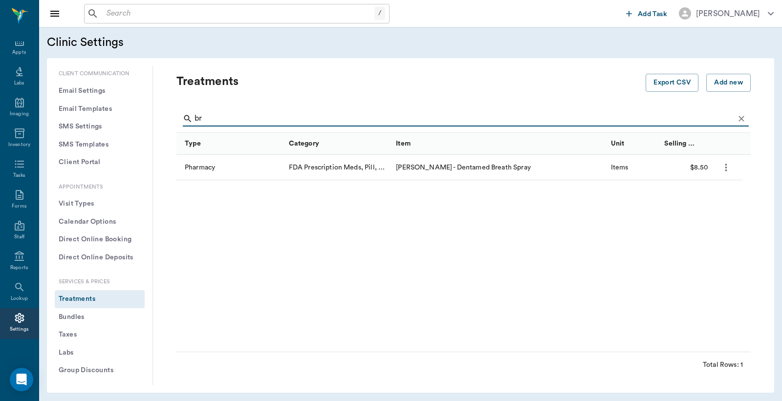
type input "b"
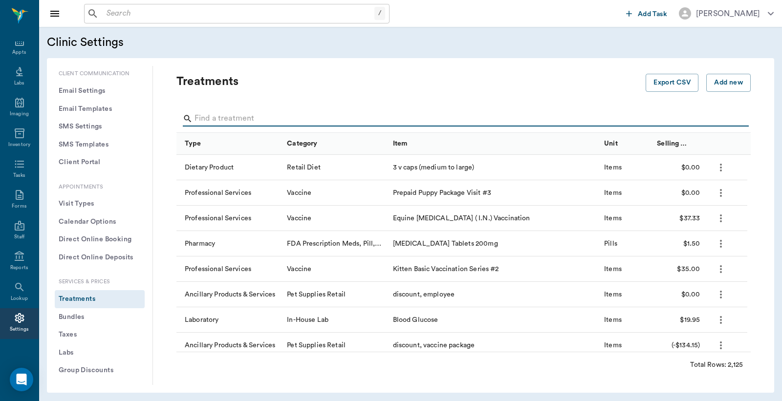
click at [111, 15] on input "text" at bounding box center [239, 14] width 272 height 14
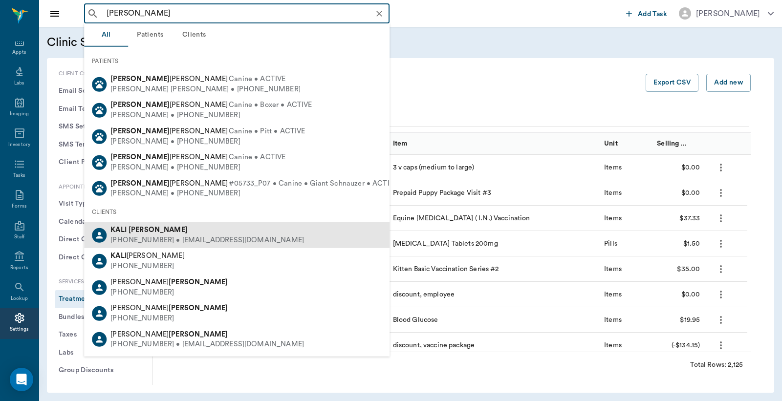
click at [165, 234] on div "KALI RUSHING" at bounding box center [208, 230] width 194 height 10
type input "Kali Rushing"
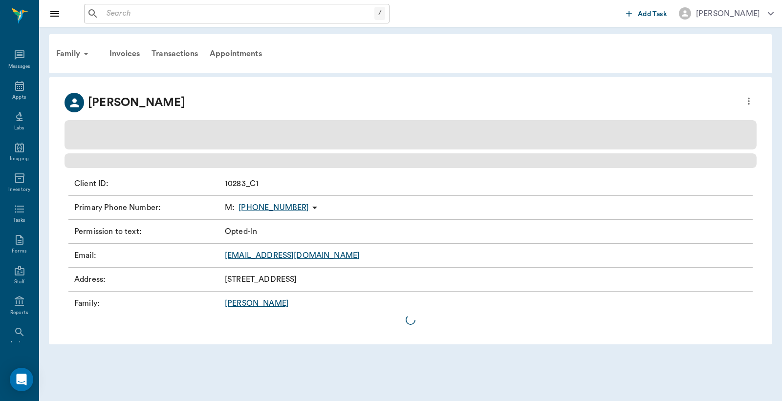
scroll to position [45, 0]
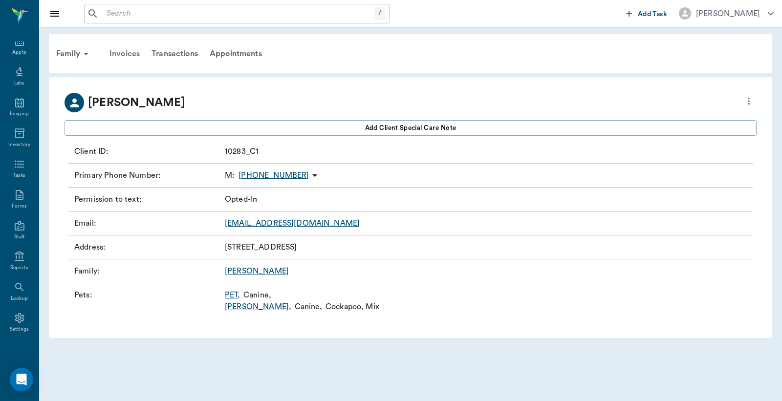
click at [128, 52] on div "Invoices" at bounding box center [125, 53] width 42 height 23
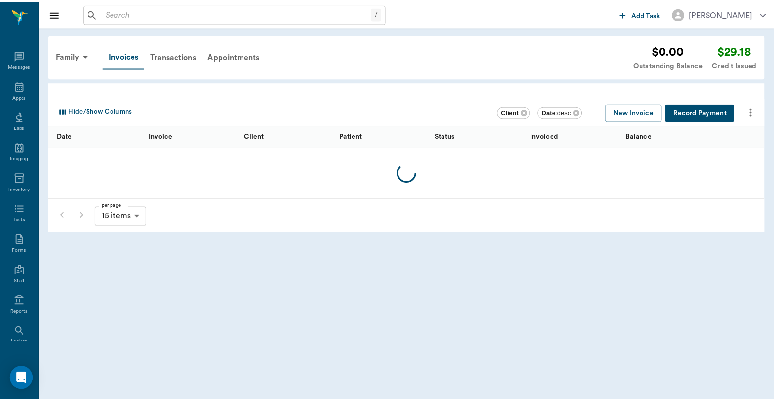
scroll to position [45, 0]
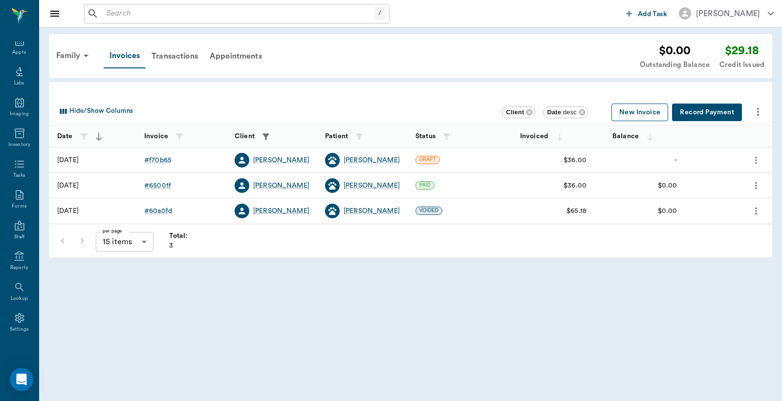
click at [643, 111] on button "New Invoice" at bounding box center [640, 113] width 57 height 18
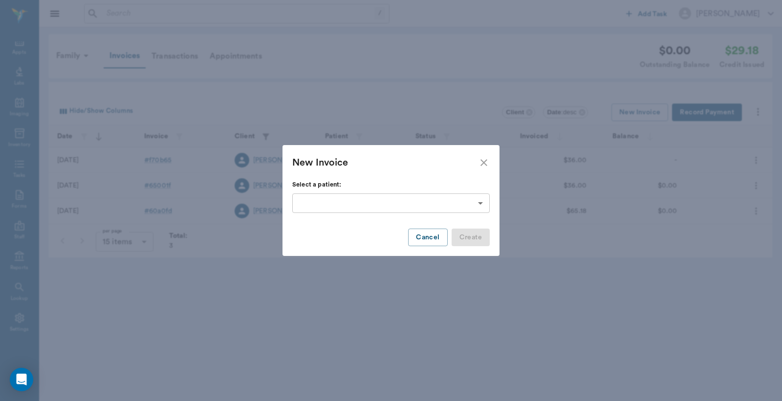
click at [480, 203] on body "/ ​ Add Task Dr. Bert Ellsworth Nectar Messages Appts Labs Imaging Inventory Ta…" at bounding box center [391, 200] width 782 height 401
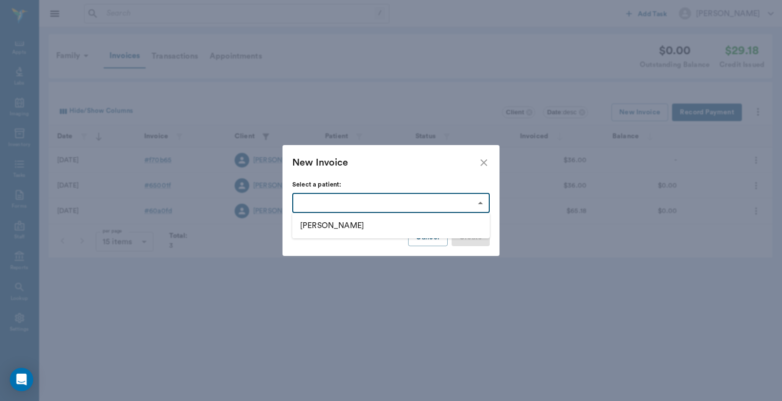
click at [324, 224] on li "Abraham" at bounding box center [391, 226] width 198 height 18
type input "65b12299e0d34a29cf5eee7d"
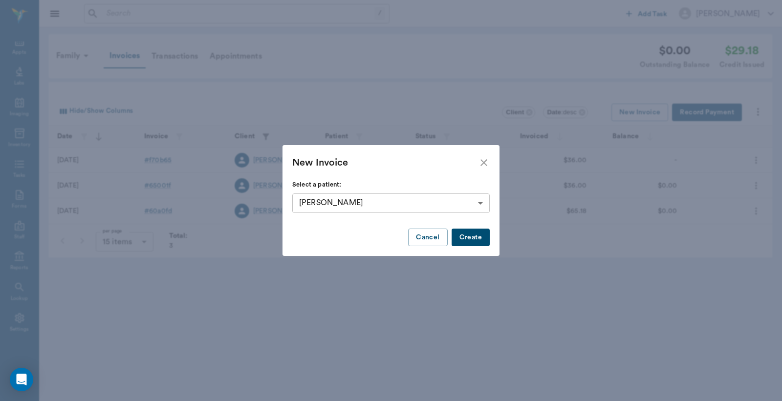
click at [469, 235] on button "Create" at bounding box center [471, 238] width 38 height 18
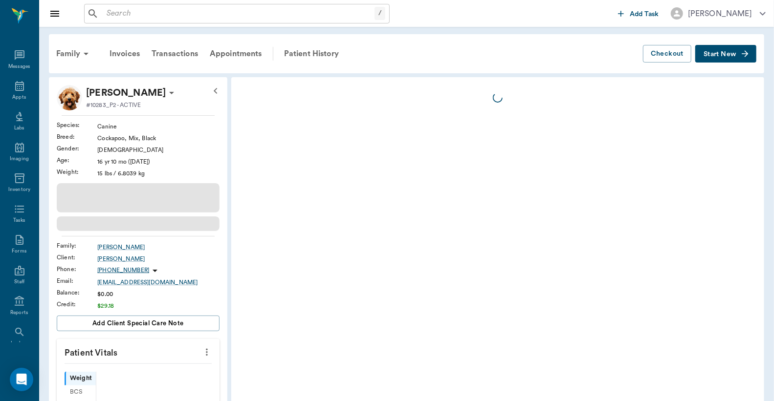
scroll to position [45, 0]
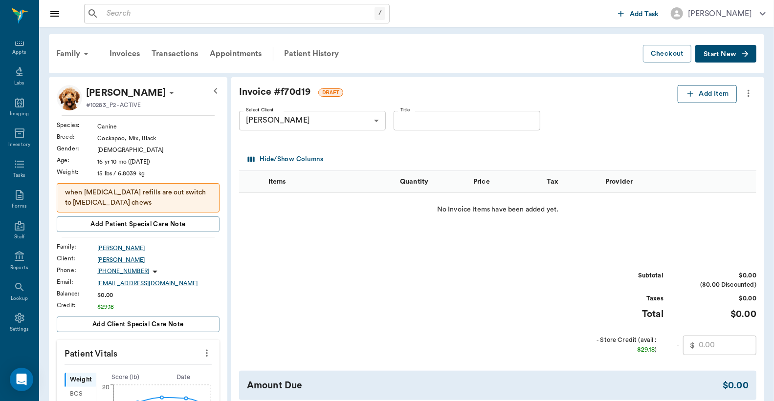
click at [709, 95] on button "Add Item" at bounding box center [707, 94] width 59 height 18
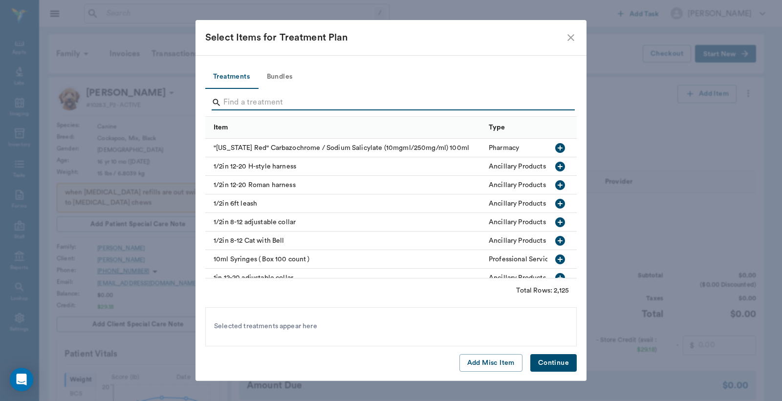
click at [226, 103] on input "Search" at bounding box center [391, 103] width 337 height 16
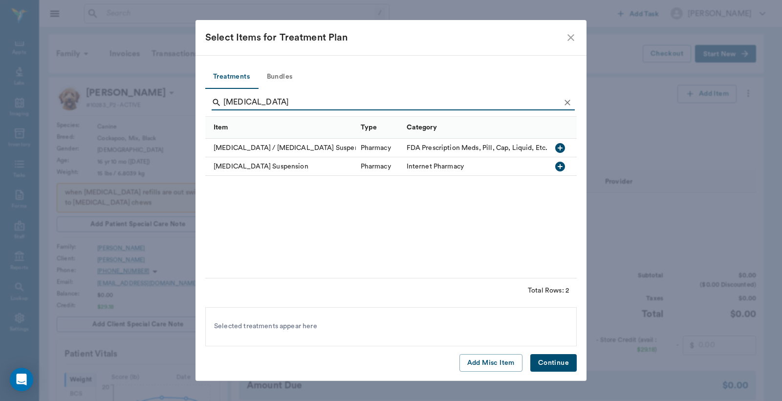
type input "Prednisolone"
click at [560, 167] on icon "button" at bounding box center [560, 167] width 12 height 12
click at [312, 328] on icon at bounding box center [316, 327] width 9 height 9
click at [561, 147] on icon "button" at bounding box center [560, 148] width 10 height 10
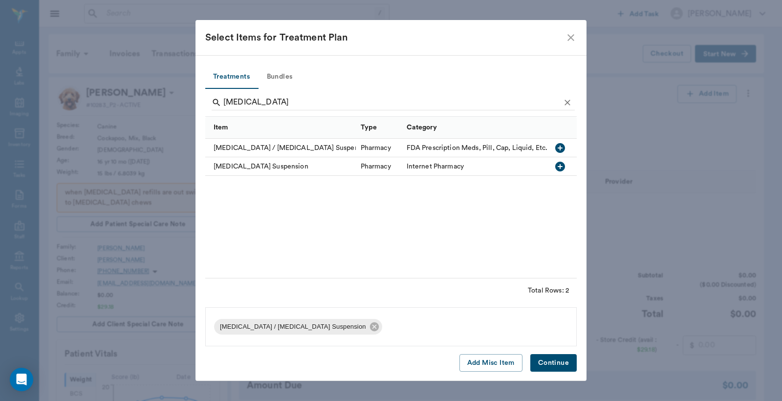
click at [546, 361] on button "Continue" at bounding box center [554, 363] width 46 height 18
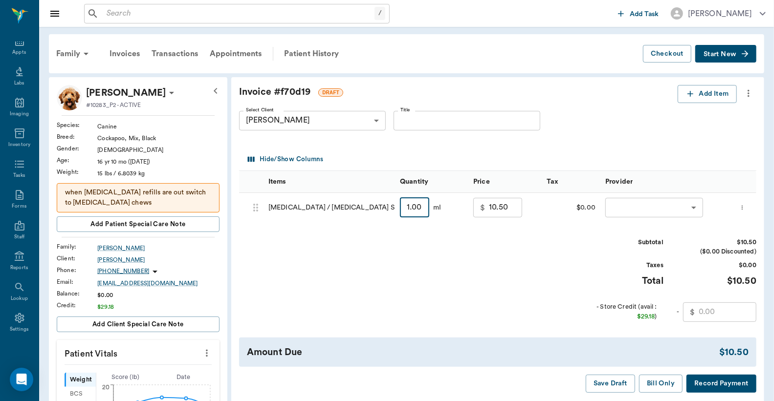
type input "5"
type input "12.50"
type input "50"
type input "35.00"
type input "50"
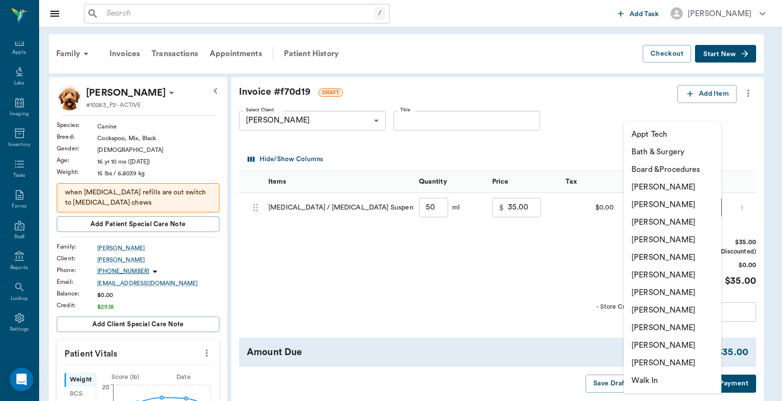
click at [649, 202] on li "Christy Dudley" at bounding box center [673, 205] width 98 height 18
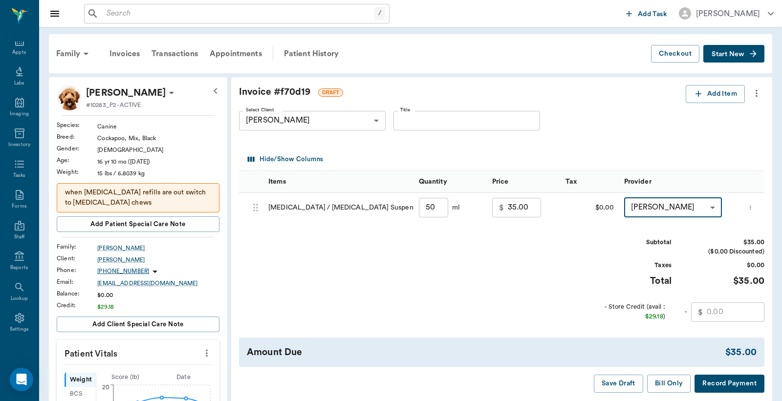
type input "none-63ec2e2852e12b0ba117910e"
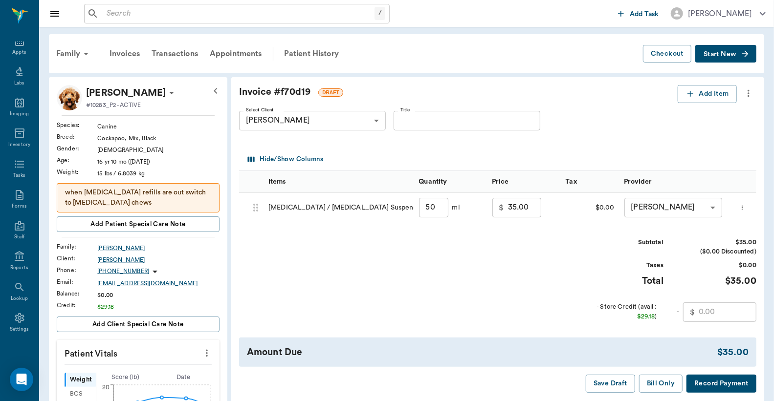
click at [729, 392] on button "Record Payment" at bounding box center [722, 384] width 70 height 18
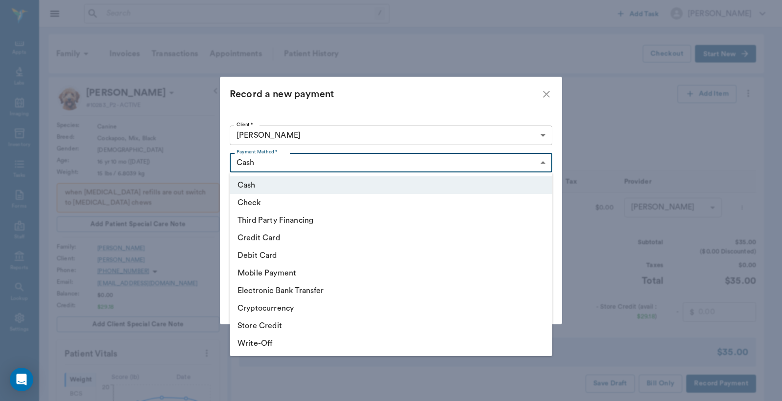
click at [544, 163] on div at bounding box center [391, 200] width 782 height 401
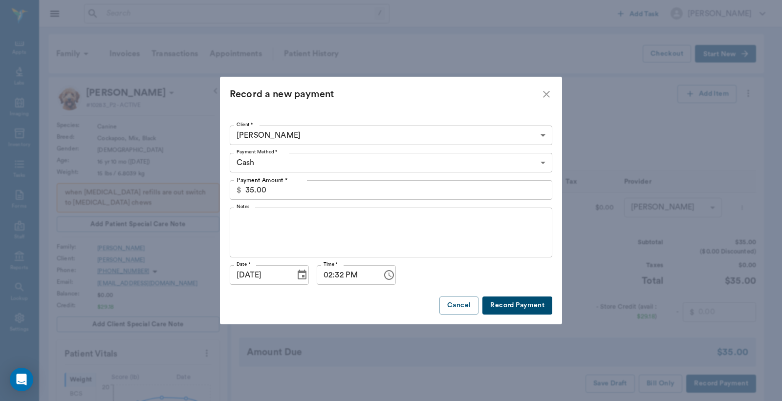
click at [510, 307] on button "Record Payment" at bounding box center [518, 306] width 70 height 18
type input "50.00"
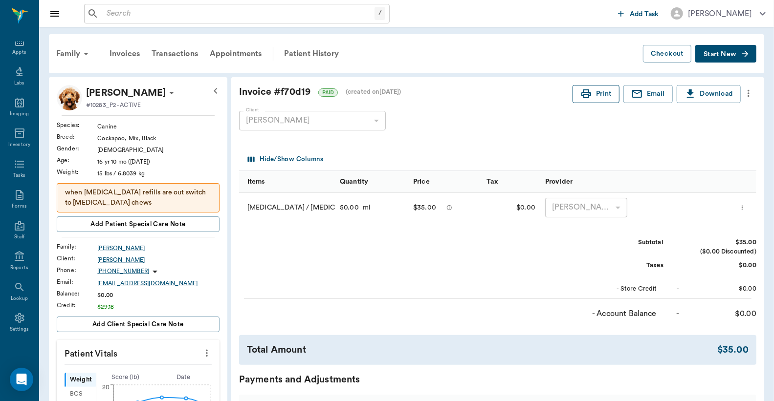
click at [582, 93] on icon "button" at bounding box center [586, 94] width 12 height 12
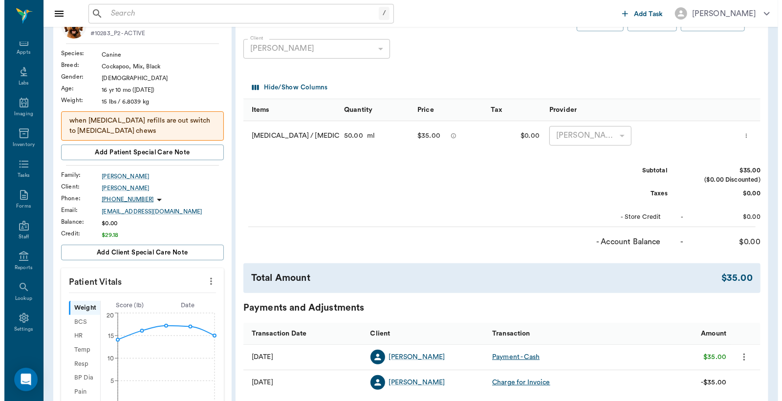
scroll to position [0, 0]
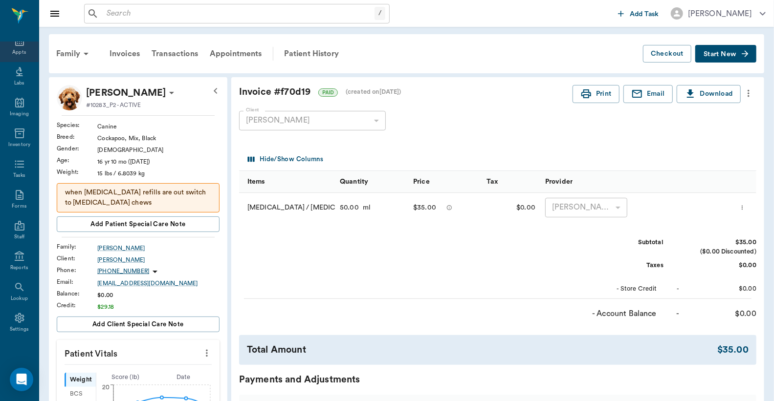
click at [16, 49] on div "Appts" at bounding box center [19, 52] width 14 height 7
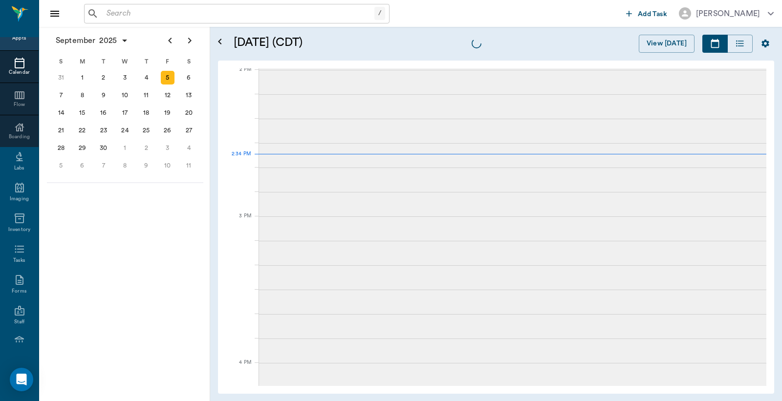
scroll to position [881, 0]
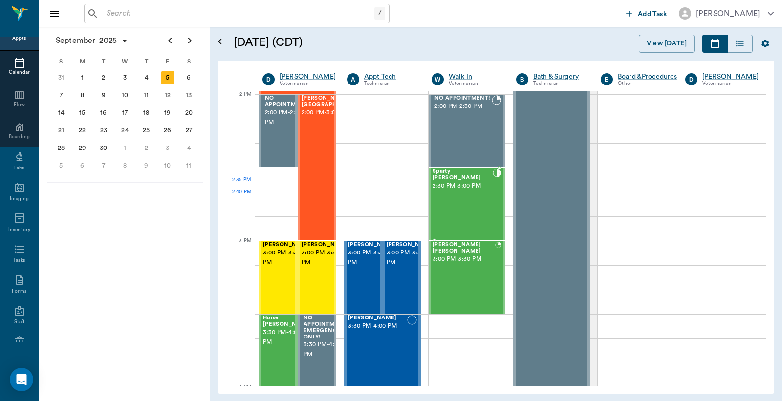
click at [454, 195] on div "Sparty Seifer 2:30 PM - 3:00 PM" at bounding box center [463, 204] width 60 height 71
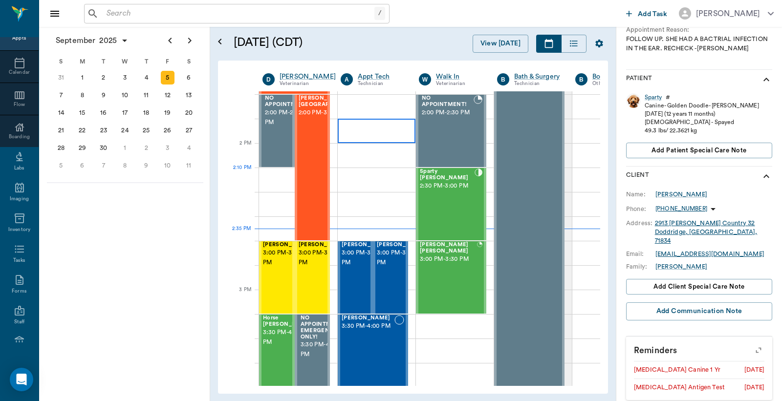
scroll to position [809, 0]
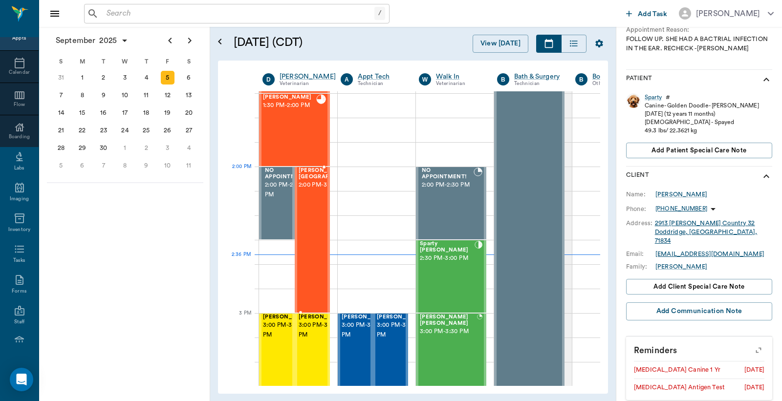
click at [316, 186] on span "2:00 PM - 3:00 PM" at bounding box center [329, 185] width 61 height 10
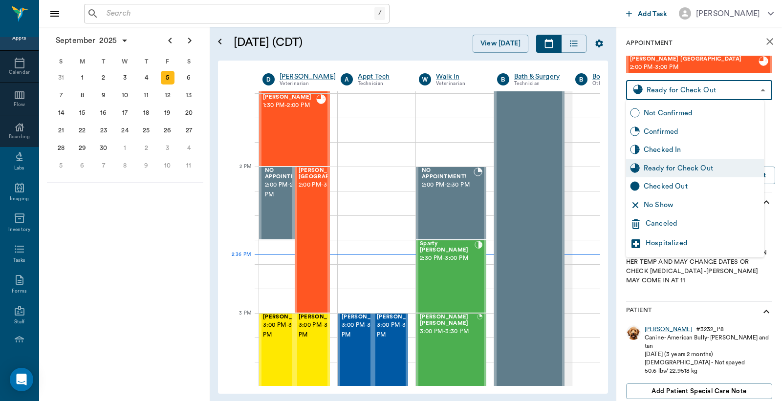
click at [676, 92] on body "/ ​ Add Task Dr. Bert Ellsworth Nectar Messages Appts Calendar Flow Boarding La…" at bounding box center [391, 200] width 782 height 401
click at [670, 192] on div "Checked Out" at bounding box center [702, 186] width 116 height 11
type input "CHECKED_OUT"
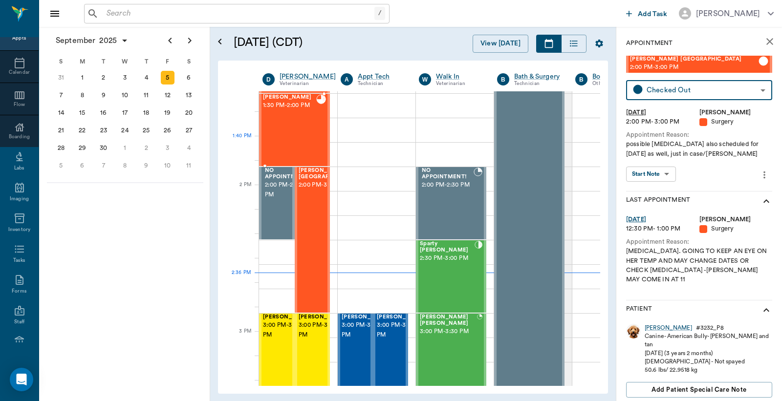
scroll to position [736, 0]
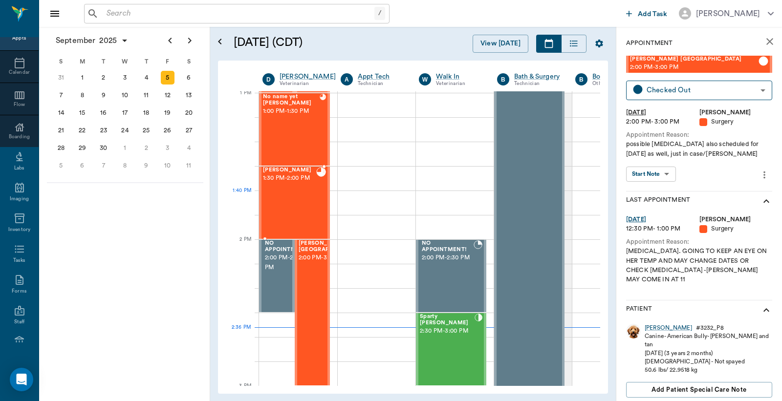
click at [293, 194] on div "Milo Ford 1:30 PM - 2:00 PM" at bounding box center [289, 202] width 53 height 71
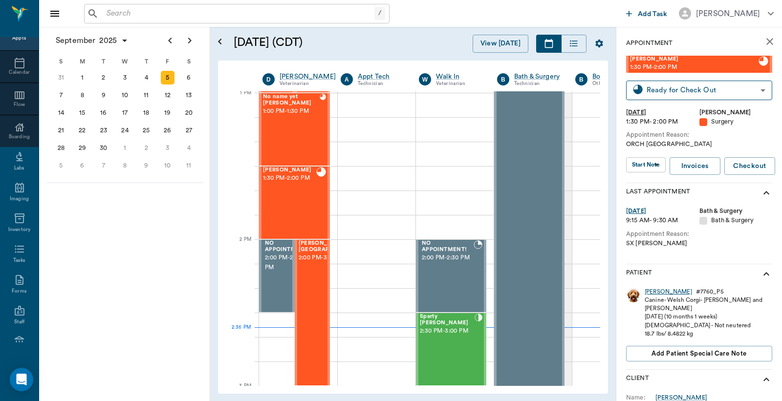
click at [653, 290] on div "Milo" at bounding box center [668, 292] width 47 height 8
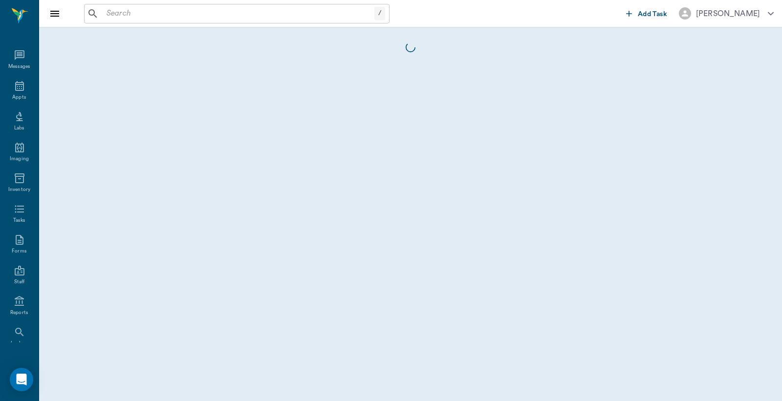
scroll to position [45, 0]
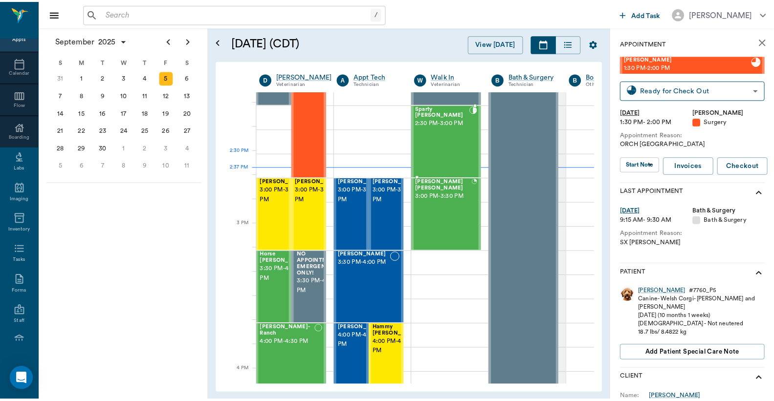
scroll to position [881, 0]
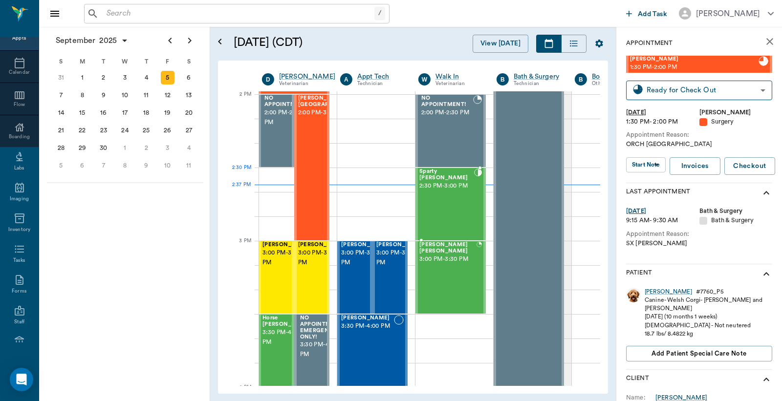
click at [453, 187] on div "Sparty Seifer 2:30 PM - 3:00 PM" at bounding box center [447, 204] width 55 height 71
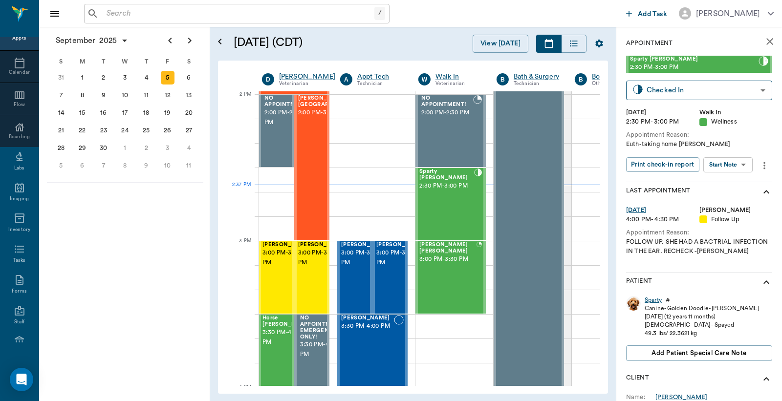
click at [649, 302] on div "Sparty" at bounding box center [653, 300] width 17 height 8
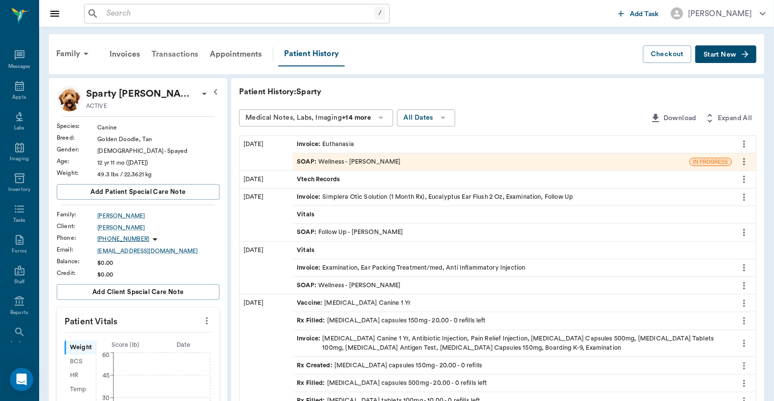
scroll to position [45, 0]
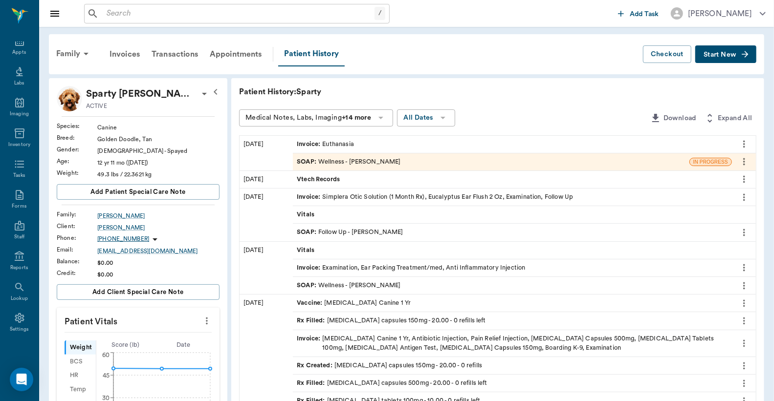
click at [342, 142] on div "Invoice : Euthanasia" at bounding box center [325, 144] width 57 height 9
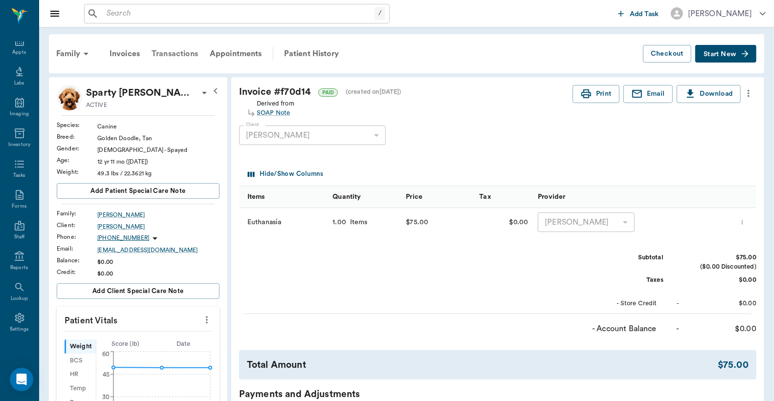
click at [182, 53] on div "Transactions" at bounding box center [175, 53] width 58 height 23
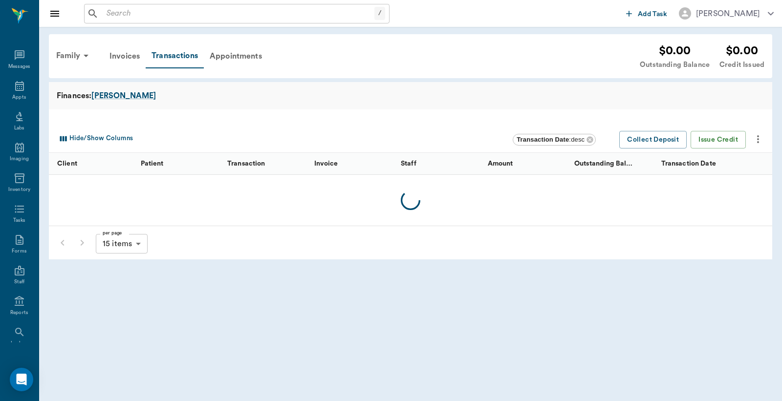
scroll to position [45, 0]
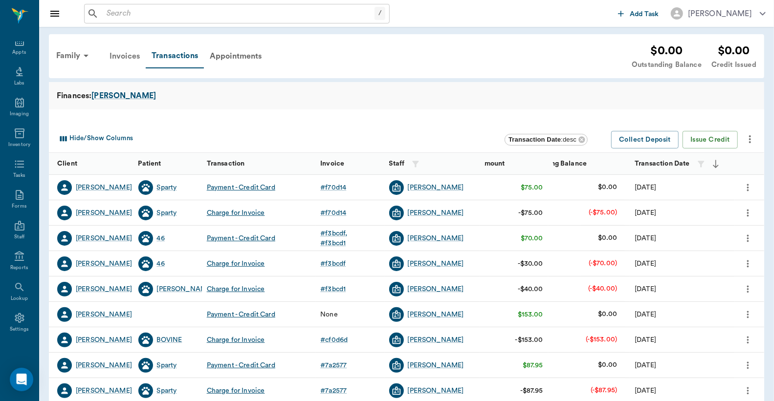
click at [128, 56] on div "Invoices" at bounding box center [125, 55] width 42 height 23
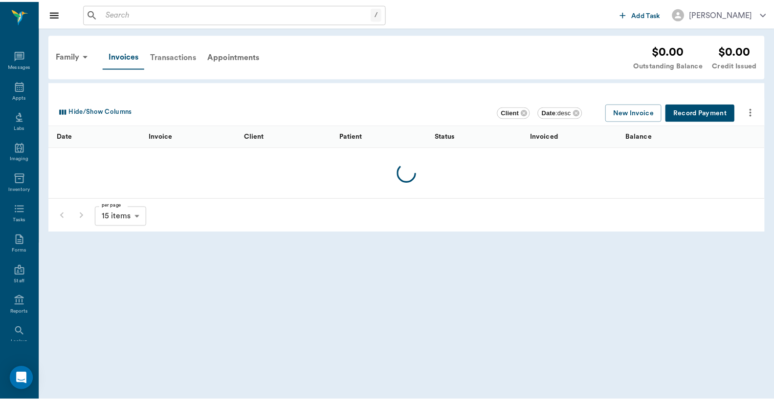
scroll to position [45, 0]
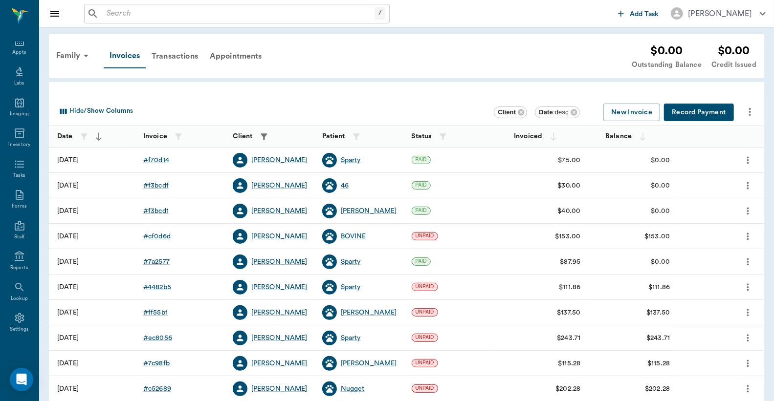
click at [351, 159] on div "Sparty" at bounding box center [351, 160] width 20 height 10
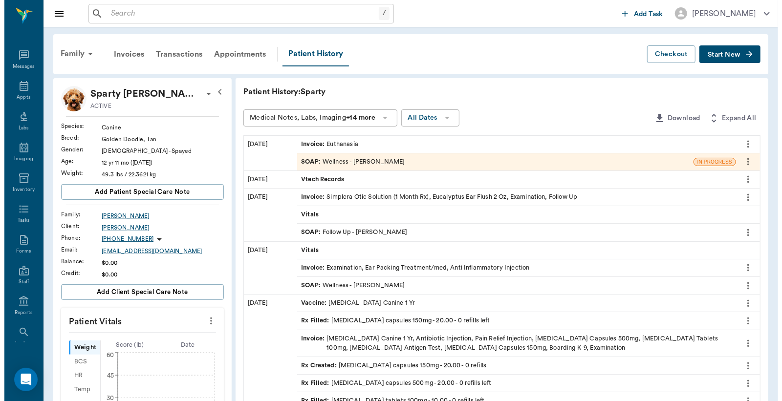
scroll to position [45, 0]
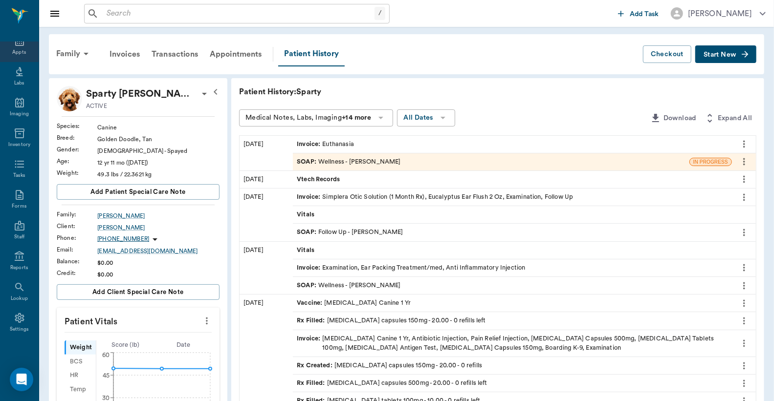
click at [14, 49] on div "Appts" at bounding box center [19, 52] width 14 height 7
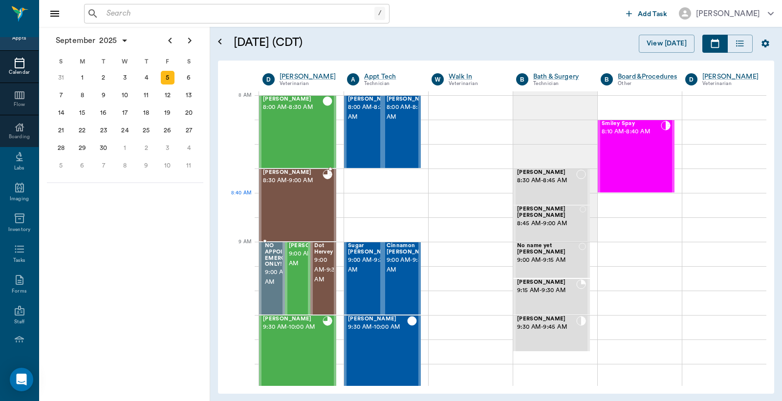
click at [300, 196] on div "RUBY King 8:30 AM - 9:00 AM" at bounding box center [293, 205] width 60 height 71
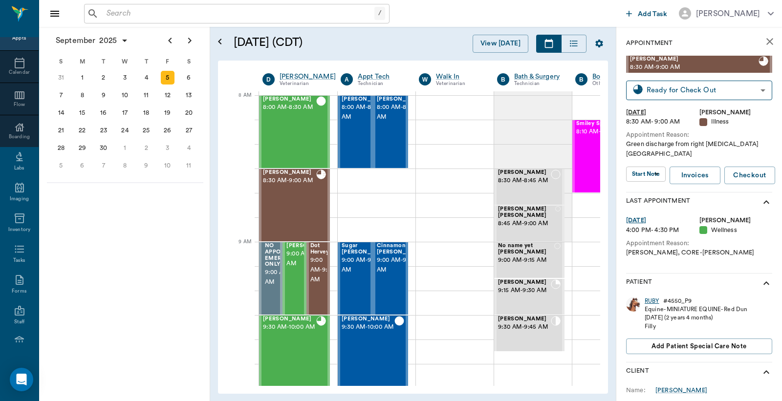
click at [652, 297] on div "RUBY" at bounding box center [652, 301] width 15 height 8
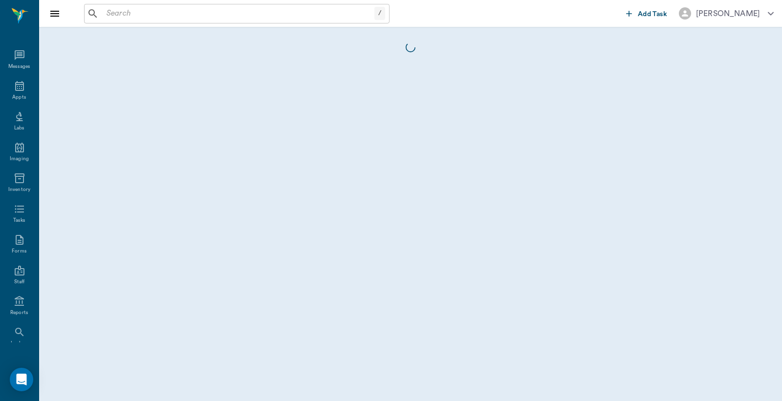
scroll to position [45, 0]
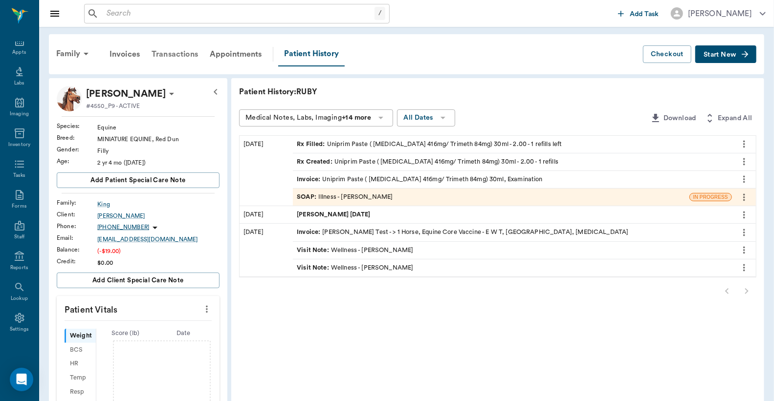
click at [167, 55] on div "Transactions" at bounding box center [175, 54] width 58 height 23
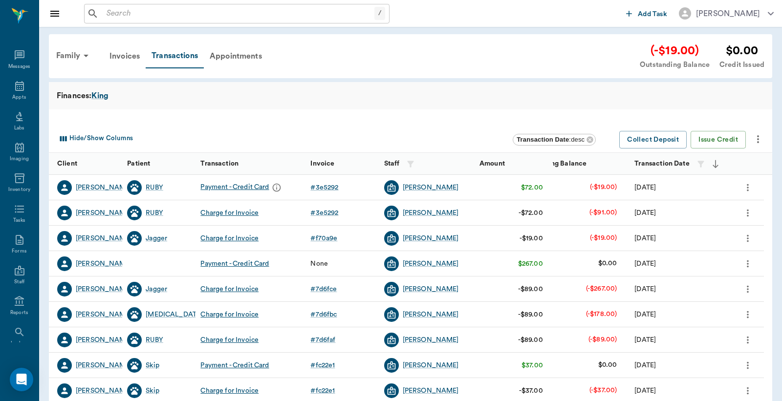
scroll to position [45, 0]
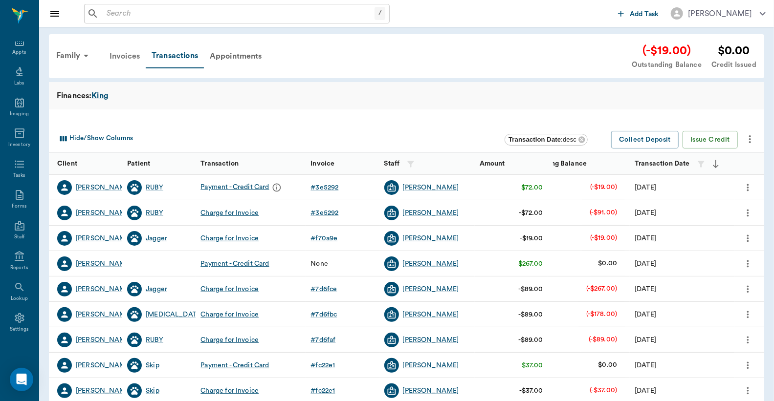
click at [130, 56] on div "Invoices" at bounding box center [125, 55] width 42 height 23
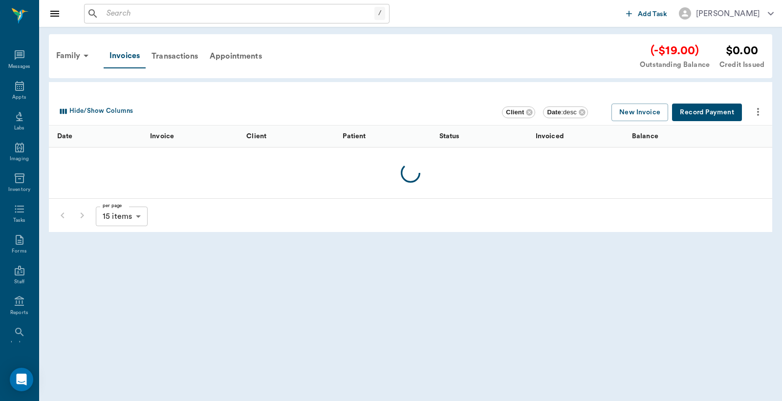
scroll to position [45, 0]
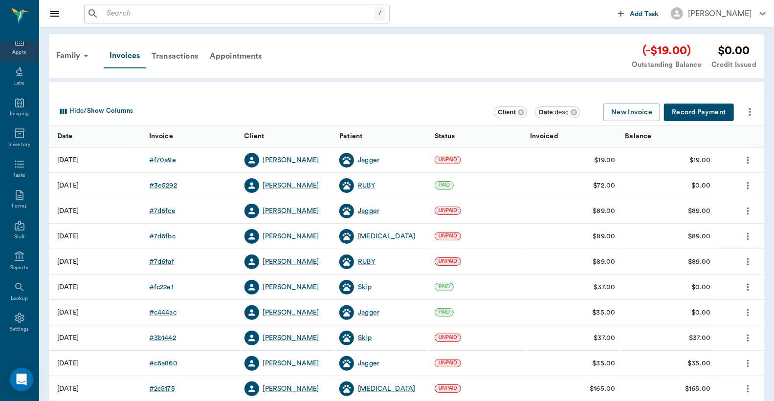
click at [15, 49] on div "Appts" at bounding box center [19, 52] width 14 height 7
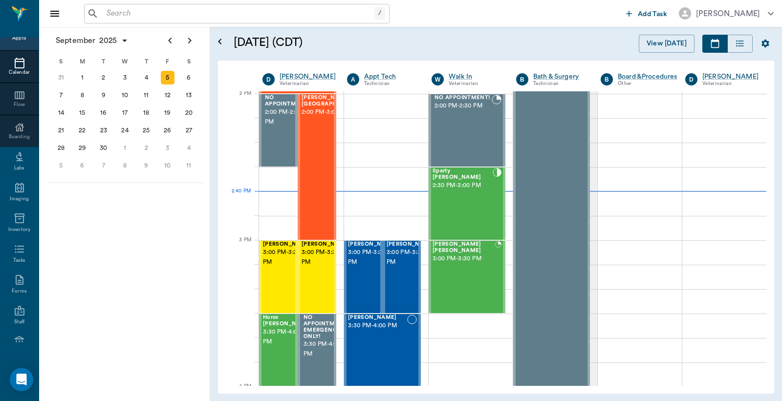
scroll to position [882, 0]
click at [358, 263] on span "3:00 PM - 3:30 PM" at bounding box center [372, 258] width 49 height 20
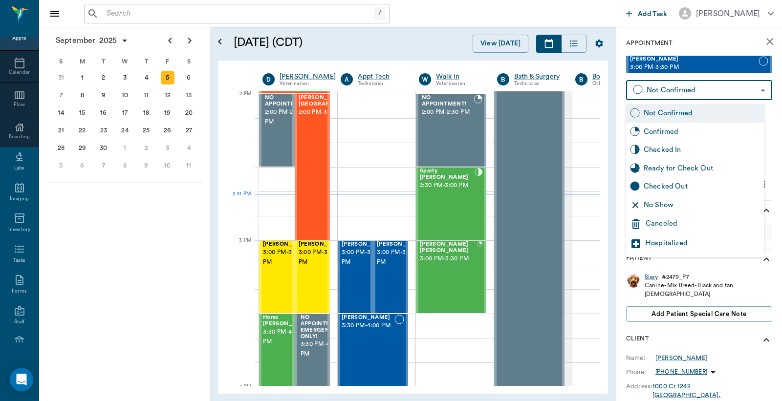
click at [649, 93] on body "/ ​ Add Task Dr. Bert Ellsworth Nectar Messages Appts Calendar Flow Boarding La…" at bounding box center [391, 200] width 782 height 401
click at [644, 150] on div "Checked In" at bounding box center [702, 150] width 116 height 11
type input "CHECKED_IN"
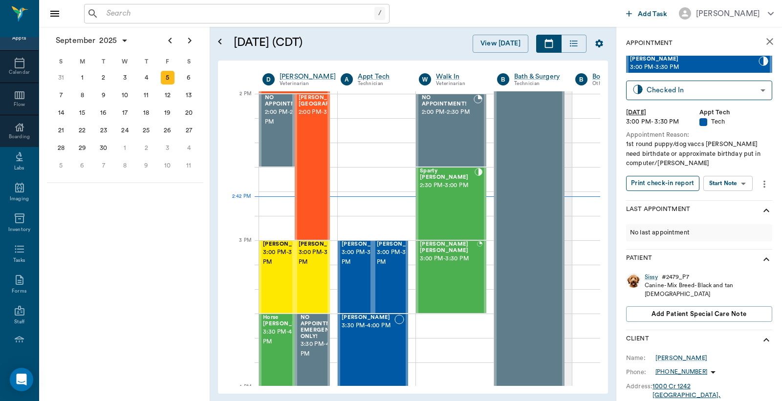
click at [647, 186] on button "Print check-in report" at bounding box center [662, 183] width 73 height 15
click at [392, 267] on span "3:00 PM - 3:30 PM" at bounding box center [401, 258] width 49 height 20
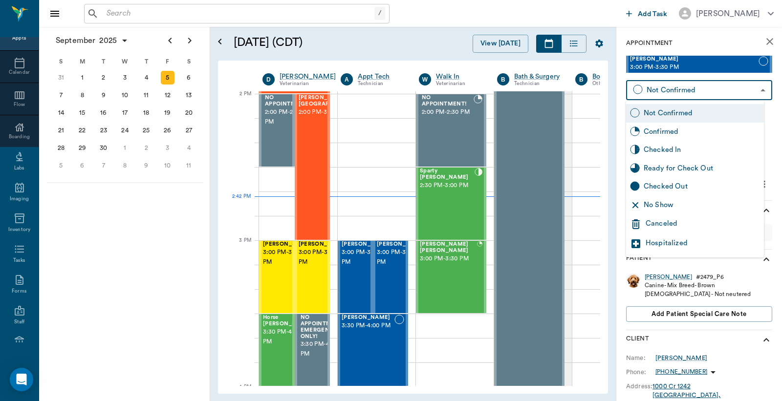
click at [671, 88] on body "/ ​ Add Task Dr. Bert Ellsworth Nectar Messages Appts Calendar Flow Boarding La…" at bounding box center [391, 200] width 782 height 401
click at [672, 153] on div "Checked In" at bounding box center [702, 150] width 116 height 11
type input "CHECKED_IN"
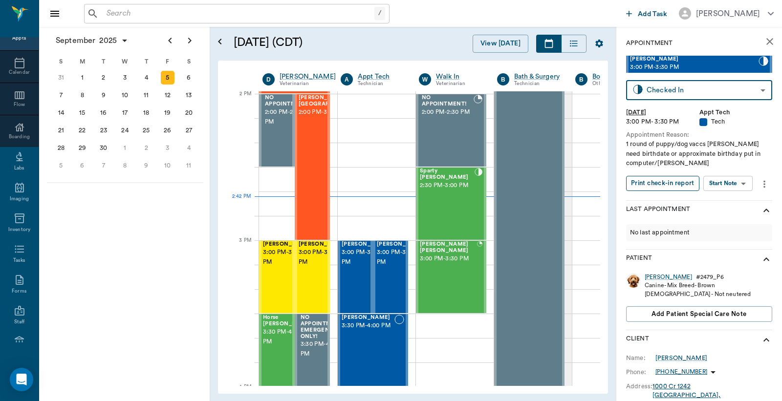
click at [653, 181] on button "Print check-in report" at bounding box center [662, 183] width 73 height 15
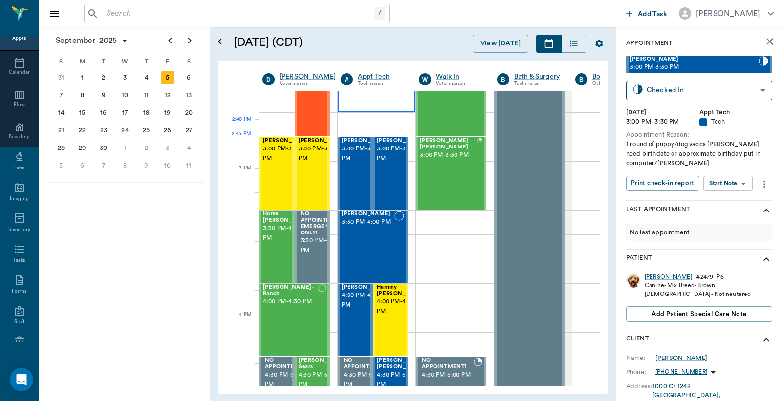
scroll to position [954, 0]
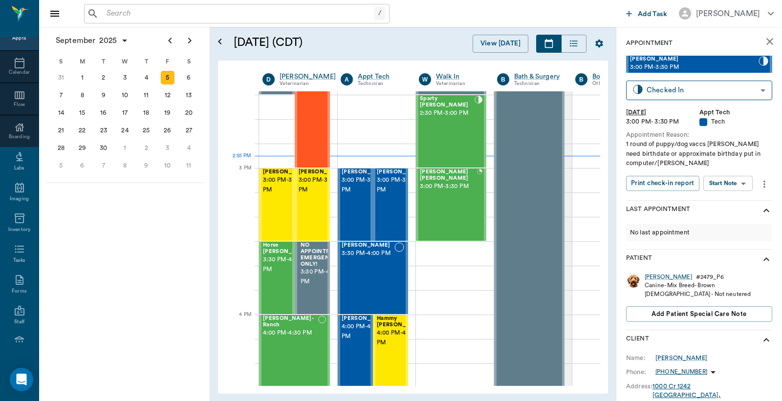
click at [107, 12] on input "text" at bounding box center [239, 14] width 272 height 14
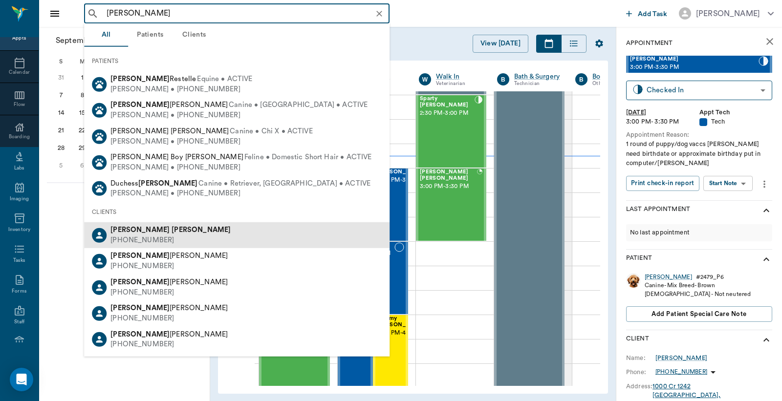
click at [170, 236] on div "Johnny Easley (903) 796-4960" at bounding box center [237, 235] width 306 height 26
type input "johnny easley"
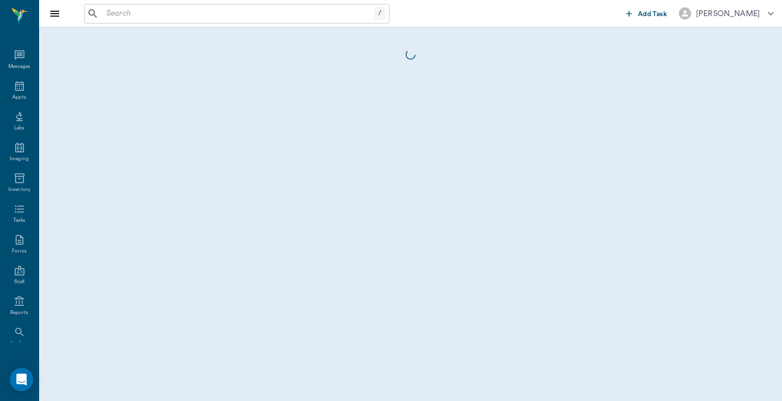
scroll to position [45, 0]
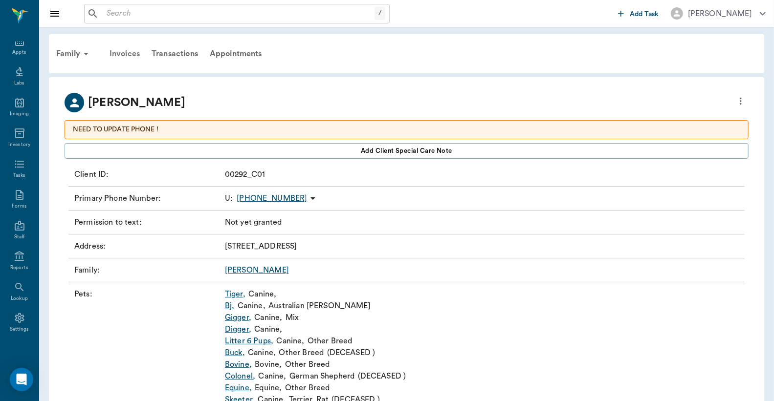
click at [129, 52] on div "Invoices" at bounding box center [125, 53] width 42 height 23
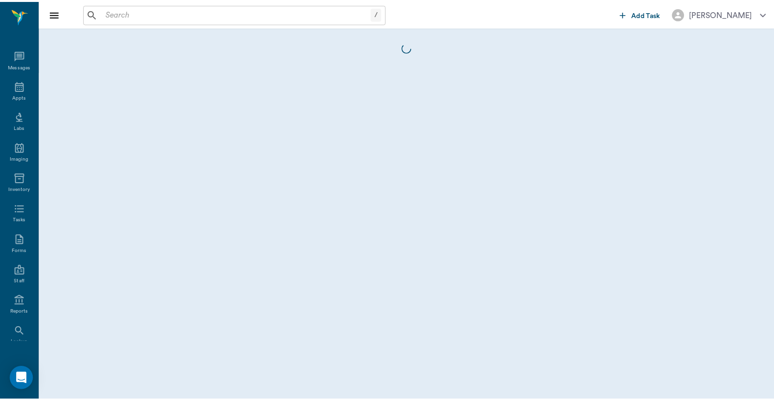
scroll to position [45, 0]
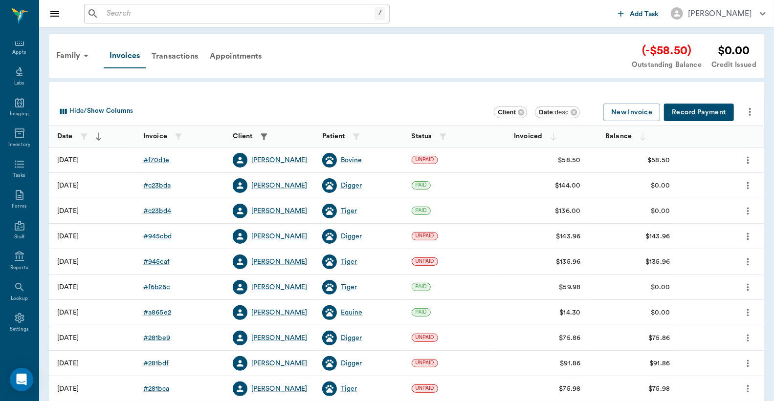
click at [161, 161] on div "# f70d1e" at bounding box center [156, 160] width 26 height 10
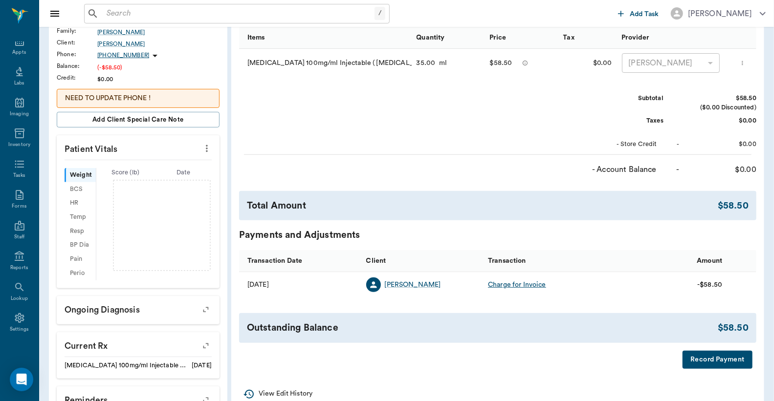
scroll to position [217, 0]
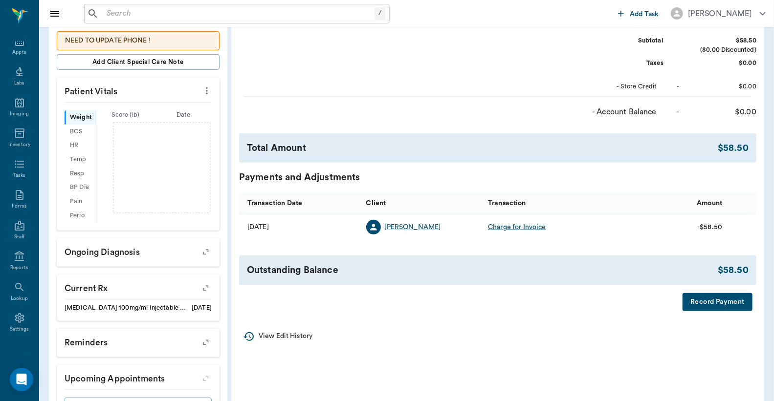
click at [708, 311] on button "Record Payment" at bounding box center [718, 302] width 70 height 18
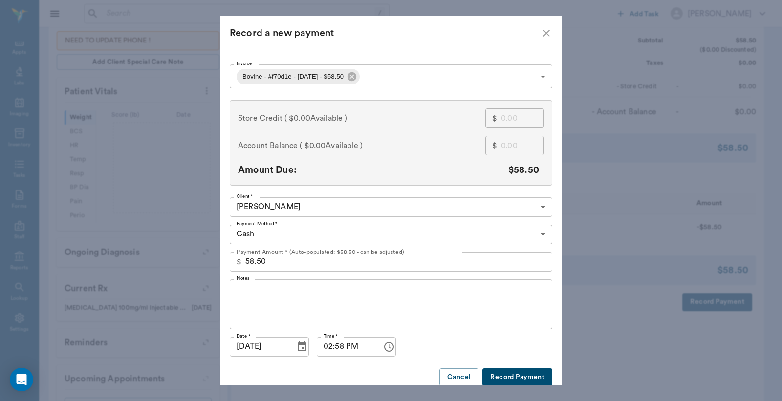
click at [538, 235] on body "/ ​ Add Task Dr. Bert Ellsworth Nectar Messages Appts Labs Imaging Inventory Ta…" at bounding box center [391, 115] width 782 height 664
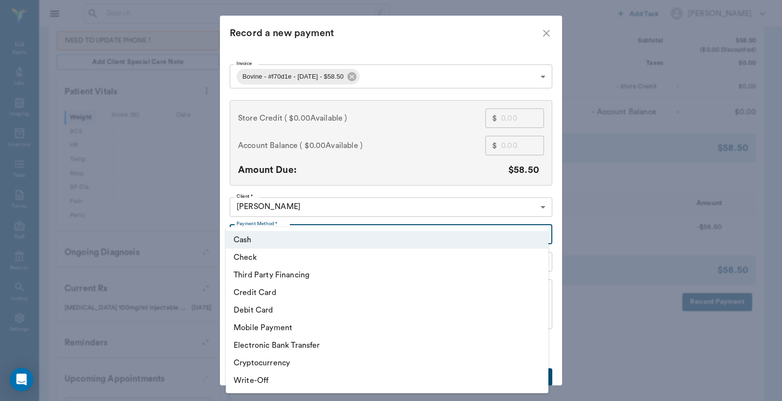
click at [309, 314] on li "Debit Card" at bounding box center [387, 311] width 323 height 18
type input "DEBIT_CARD"
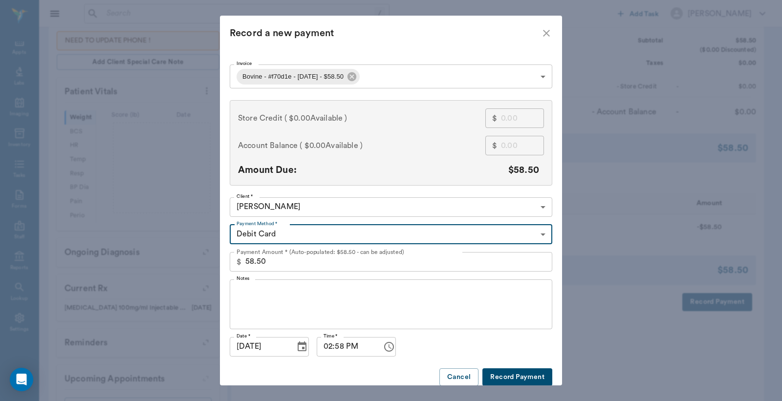
click at [499, 377] on button "Record Payment" at bounding box center [518, 378] width 70 height 18
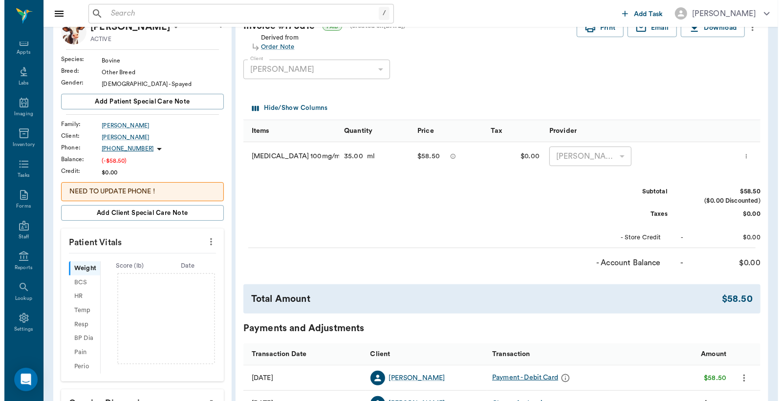
scroll to position [0, 0]
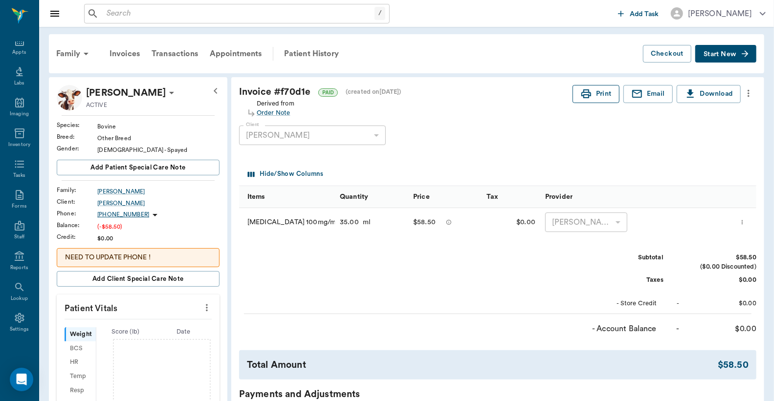
click at [600, 99] on button "Print" at bounding box center [596, 94] width 47 height 18
click at [15, 49] on div "Appts" at bounding box center [19, 52] width 14 height 7
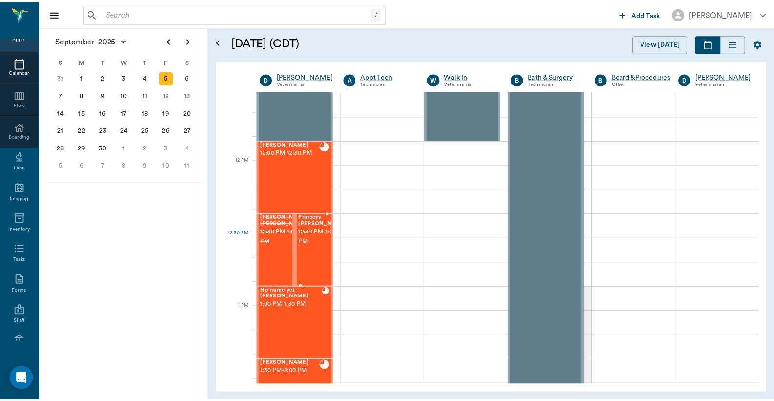
scroll to position [520, 0]
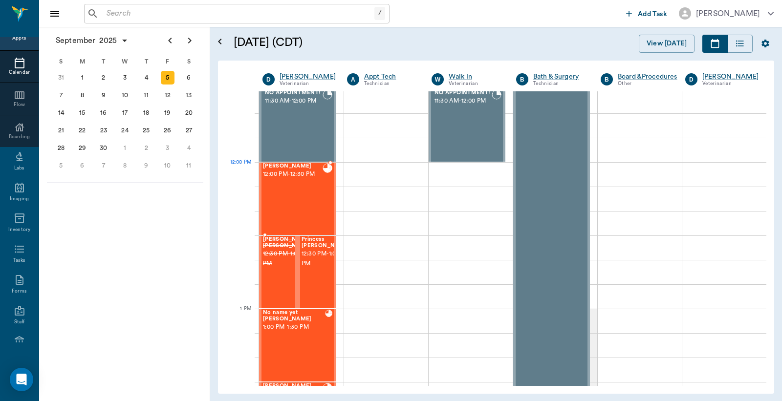
click at [298, 181] on div "Tori Earp 12:00 PM - 12:30 PM" at bounding box center [293, 198] width 60 height 71
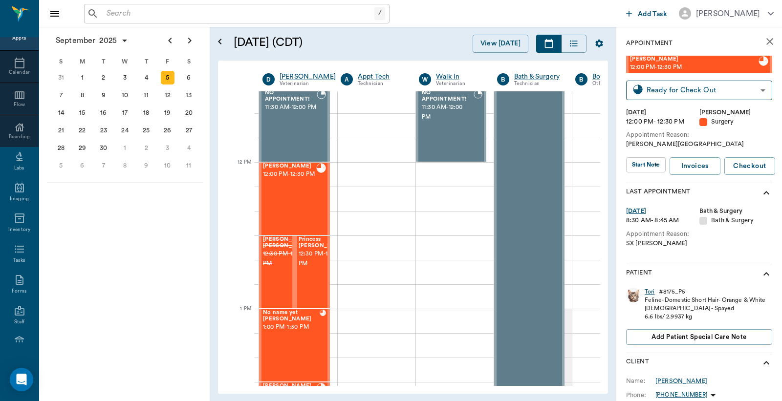
click at [649, 293] on div "Tori" at bounding box center [650, 292] width 10 height 8
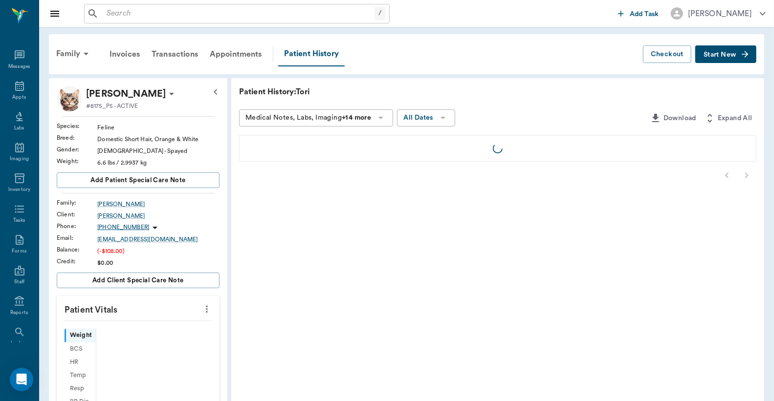
scroll to position [45, 0]
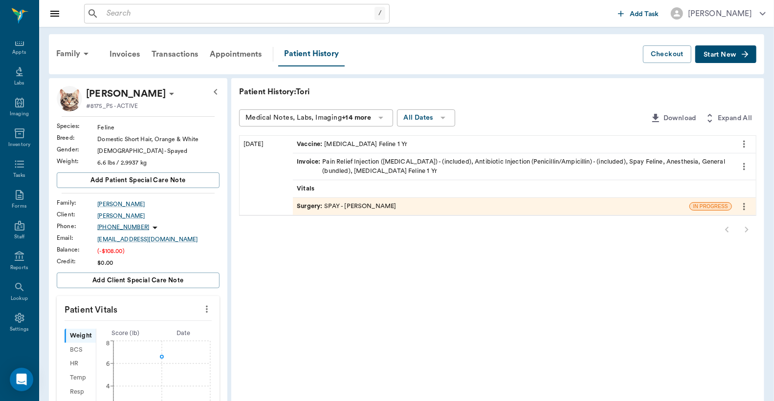
click at [423, 163] on div "Invoice : Pain Relief Injection (meloxicam) - (included), Antibiotic Injection …" at bounding box center [512, 166] width 431 height 19
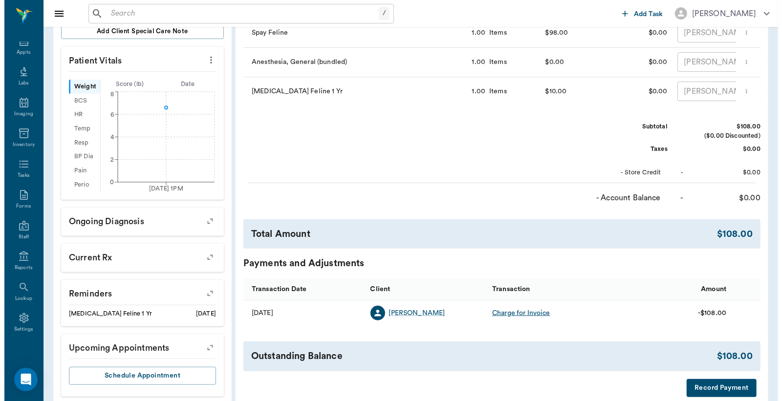
scroll to position [289, 0]
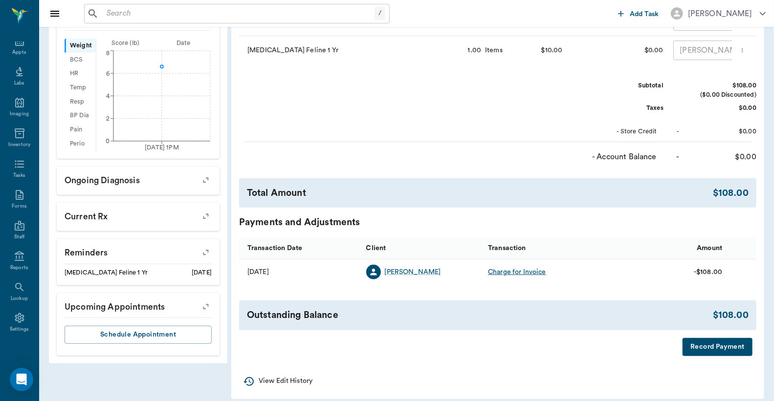
click at [699, 356] on button "Record Payment" at bounding box center [718, 347] width 70 height 18
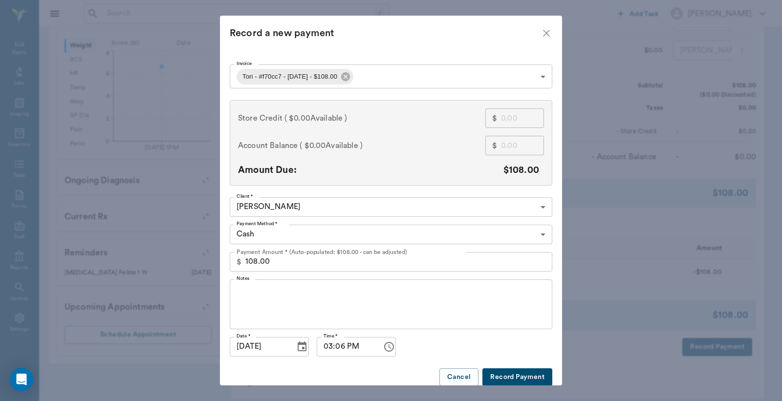
click at [540, 234] on body "/ ​ Add Task Dr. Bert Ellsworth Nectar Messages Appts Labs Imaging Inventory Ta…" at bounding box center [391, 61] width 782 height 700
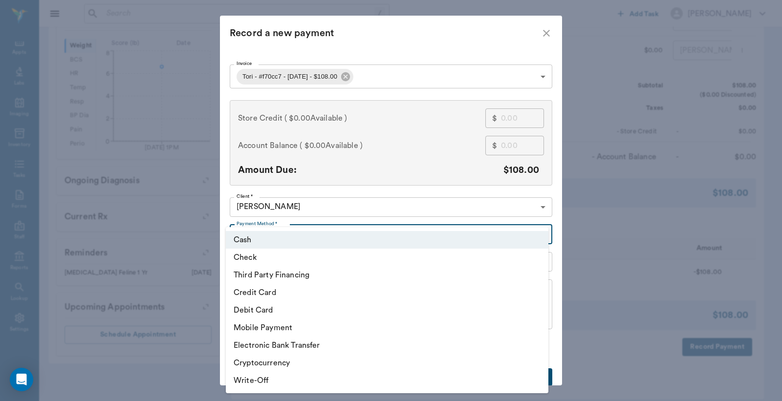
click at [314, 296] on li "Credit Card" at bounding box center [387, 293] width 323 height 18
type input "CREDIT_CARD"
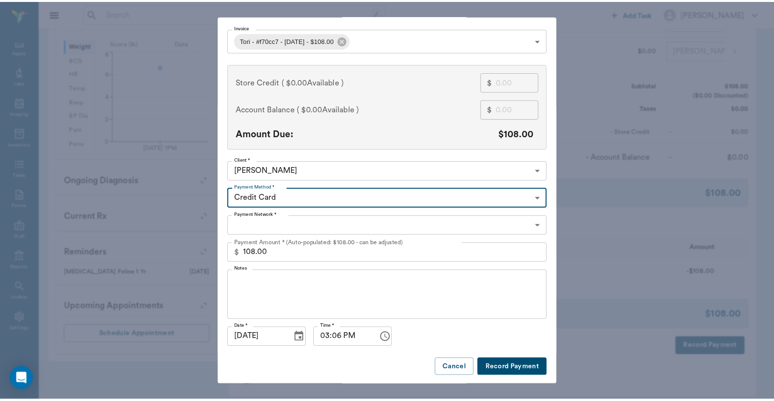
scroll to position [38, 0]
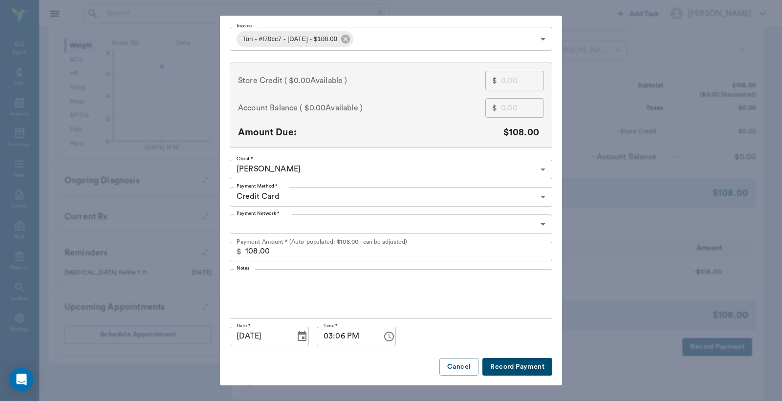
click at [496, 368] on button "Record Payment" at bounding box center [518, 367] width 70 height 18
click at [539, 223] on body "/ ​ Add Task Dr. Bert Ellsworth Nectar Messages Appts Labs Imaging Inventory Ta…" at bounding box center [391, 61] width 782 height 700
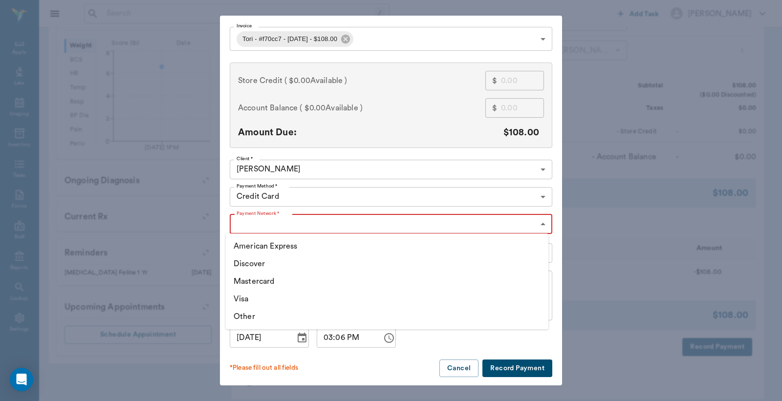
click at [349, 282] on li "Mastercard" at bounding box center [387, 282] width 323 height 18
type input "MASTERCARD"
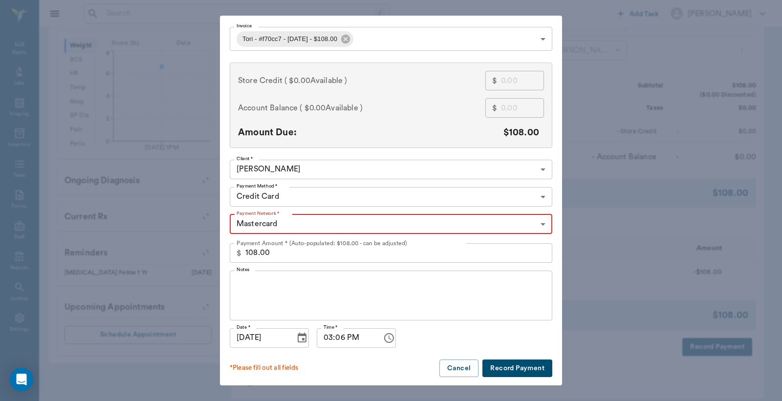
click at [500, 372] on button "Record Payment" at bounding box center [518, 369] width 70 height 18
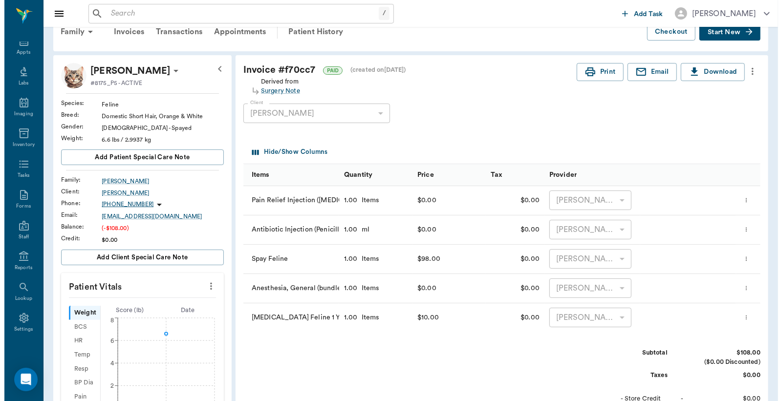
scroll to position [0, 0]
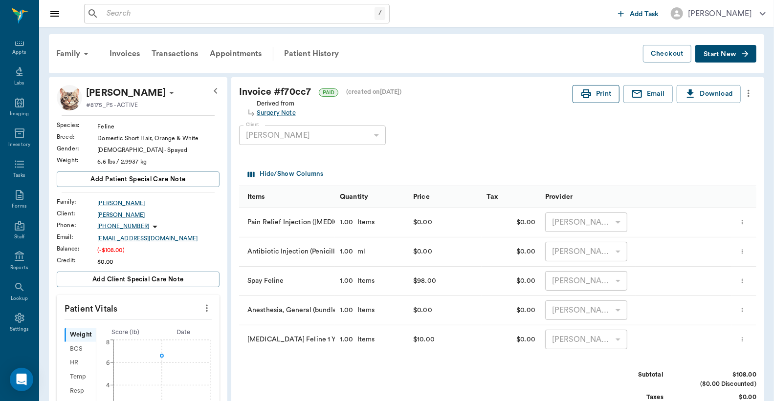
click at [600, 93] on button "Print" at bounding box center [596, 94] width 47 height 18
click at [15, 49] on div "Appts" at bounding box center [19, 52] width 14 height 7
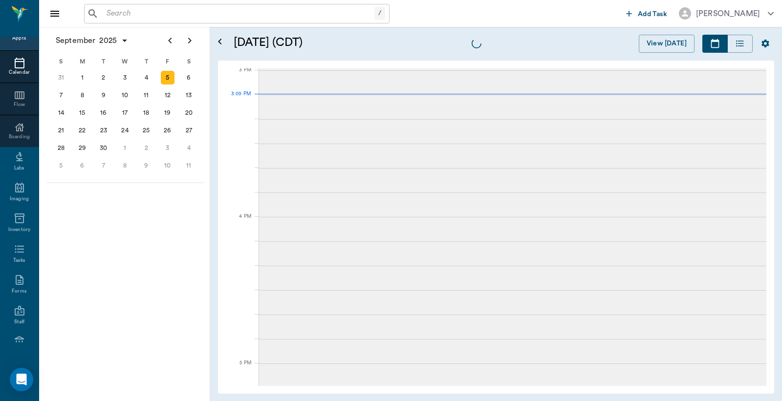
scroll to position [1027, 0]
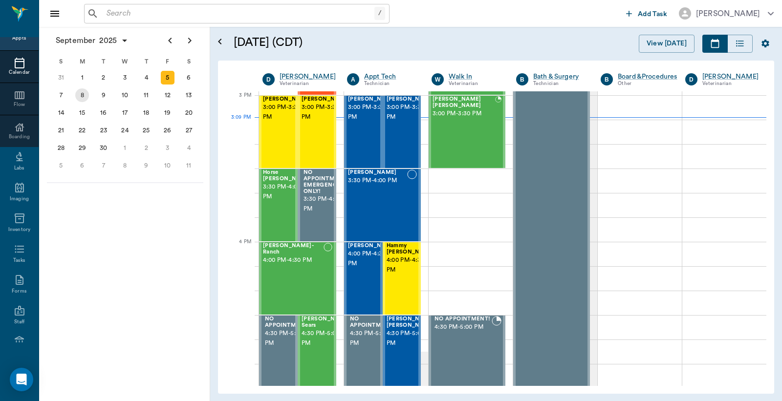
click at [84, 93] on div "8" at bounding box center [82, 96] width 14 height 14
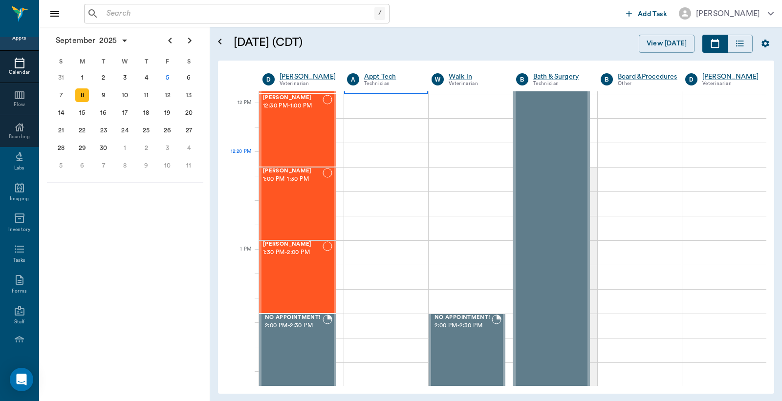
scroll to position [579, 0]
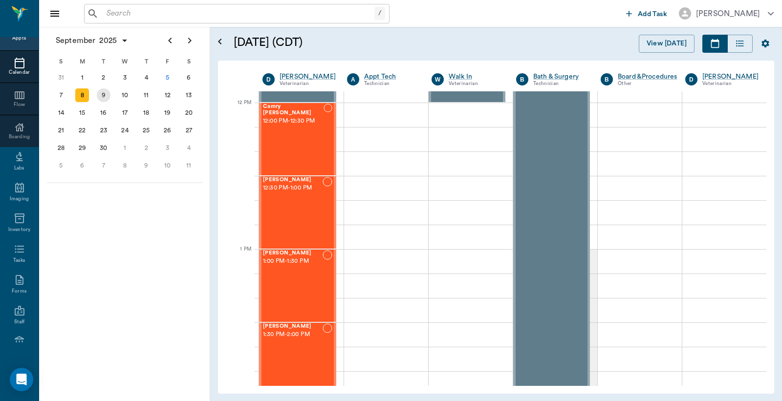
click at [103, 93] on div "9" at bounding box center [104, 96] width 14 height 14
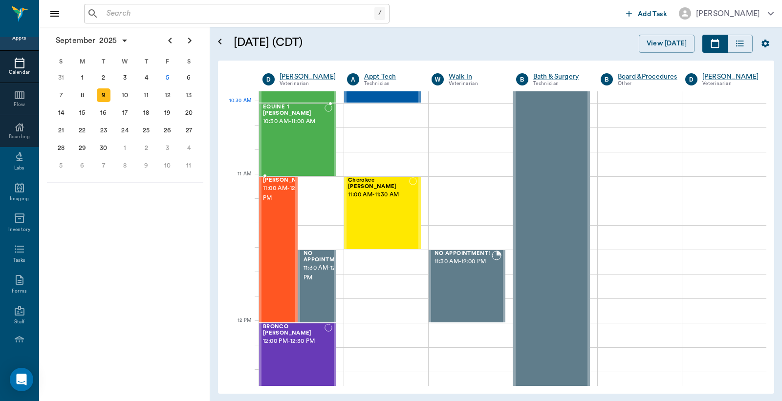
scroll to position [362, 0]
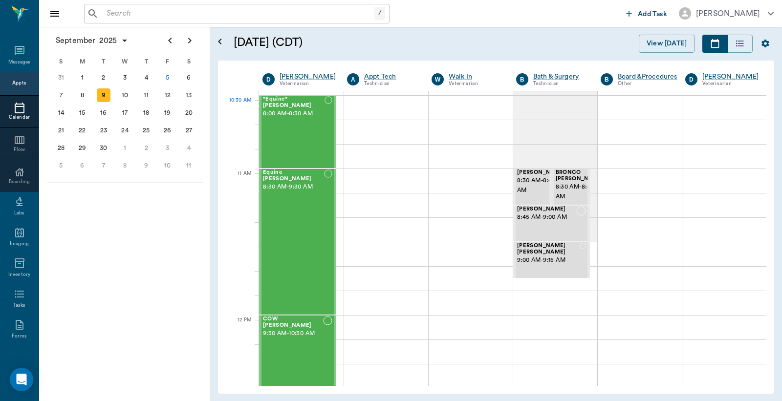
scroll to position [362, 0]
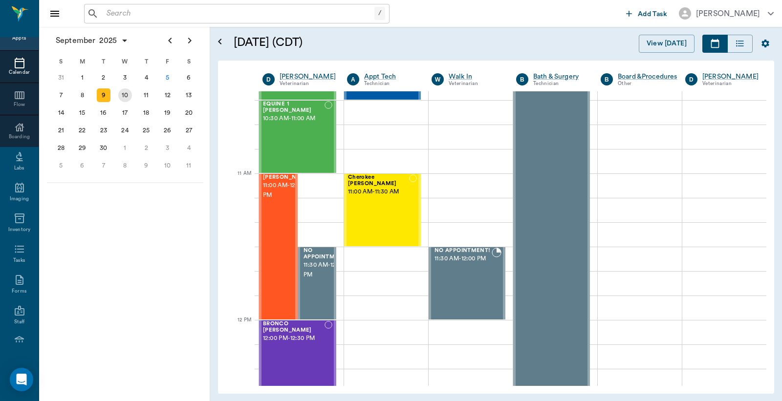
click at [125, 93] on div "10" at bounding box center [125, 96] width 14 height 14
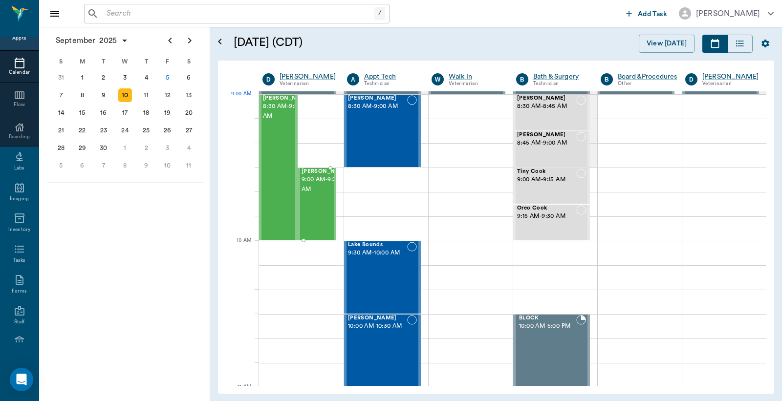
scroll to position [72, 0]
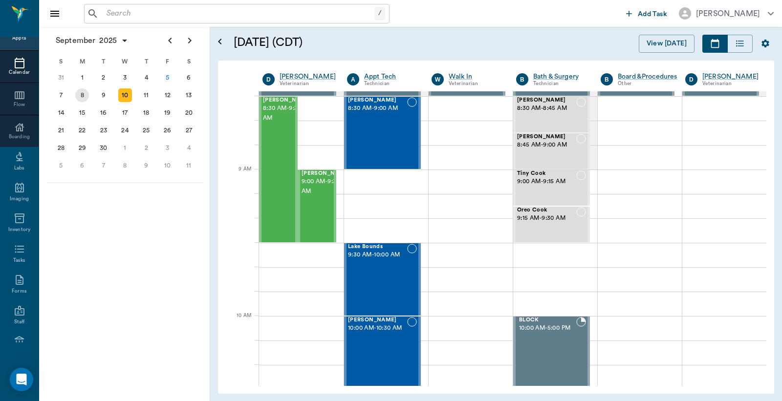
click at [84, 94] on div "8" at bounding box center [82, 96] width 14 height 14
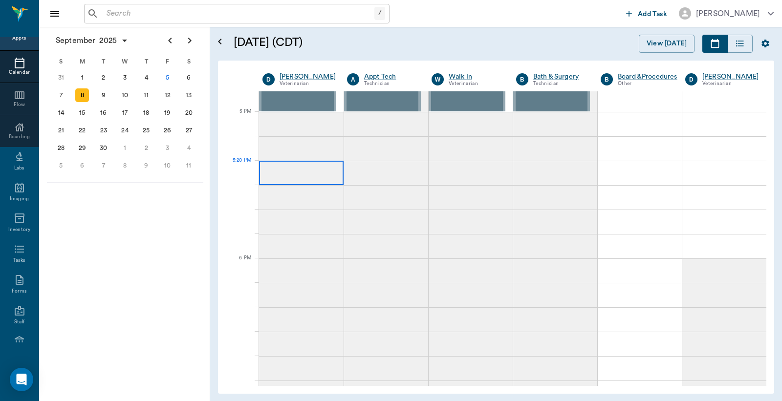
scroll to position [869, 0]
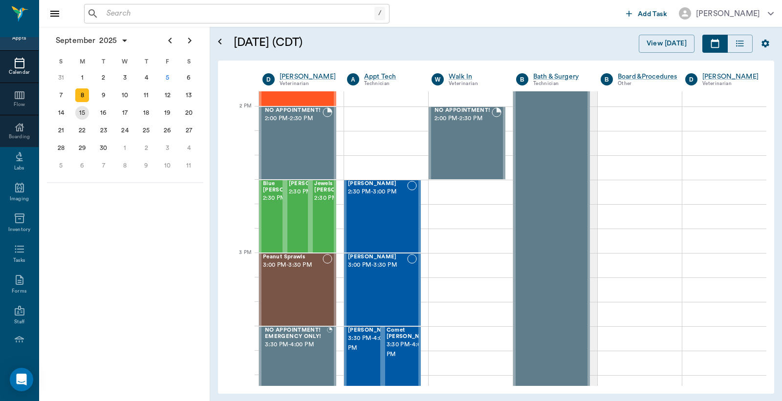
click at [80, 111] on div "15" at bounding box center [82, 113] width 14 height 14
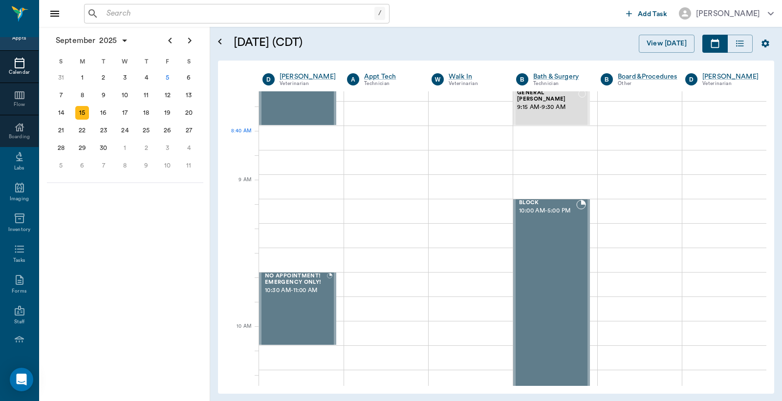
scroll to position [217, 0]
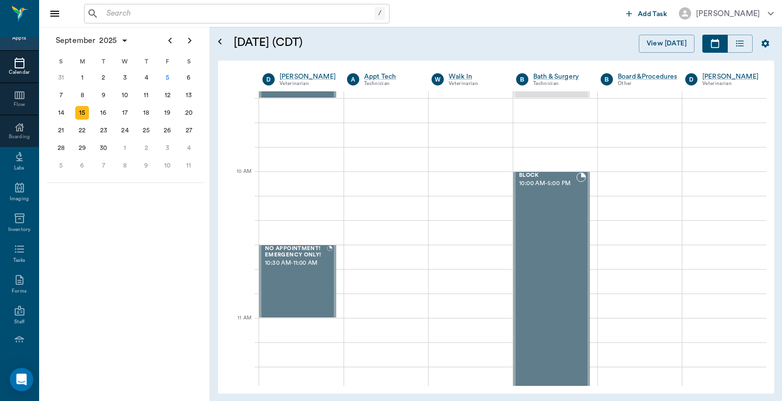
click at [14, 36] on div "Nectar Messages Appts Calendar Flow Boarding Labs Imaging Inventory Tasks Forms…" at bounding box center [19, 200] width 39 height 401
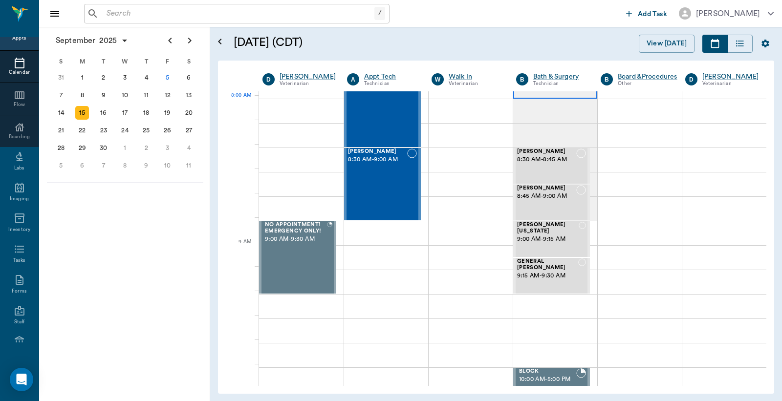
scroll to position [0, 0]
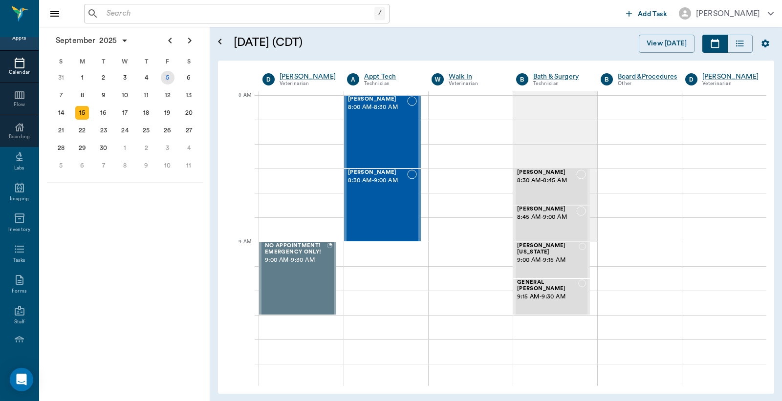
click at [170, 78] on div "5" at bounding box center [168, 78] width 14 height 14
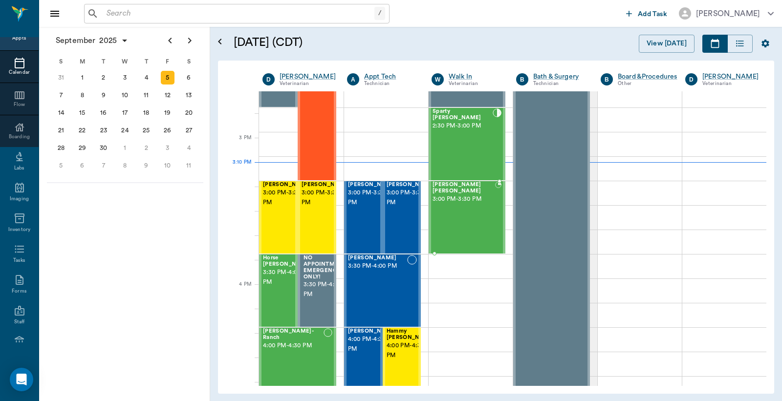
scroll to position [1014, 0]
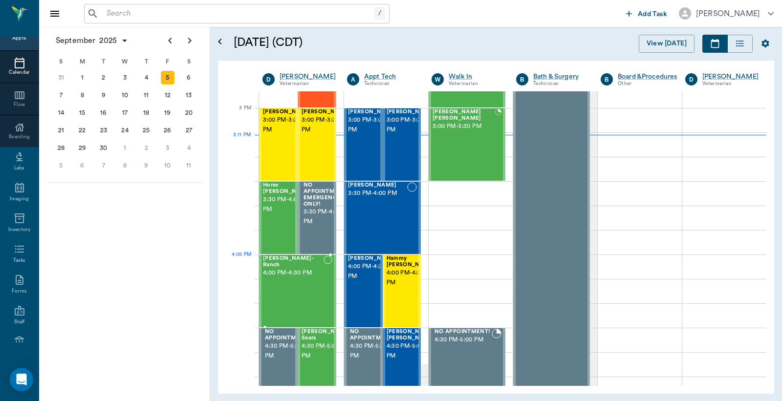
click at [296, 279] on div "[PERSON_NAME]- Ranch 4:00 PM - 4:30 PM" at bounding box center [293, 291] width 61 height 71
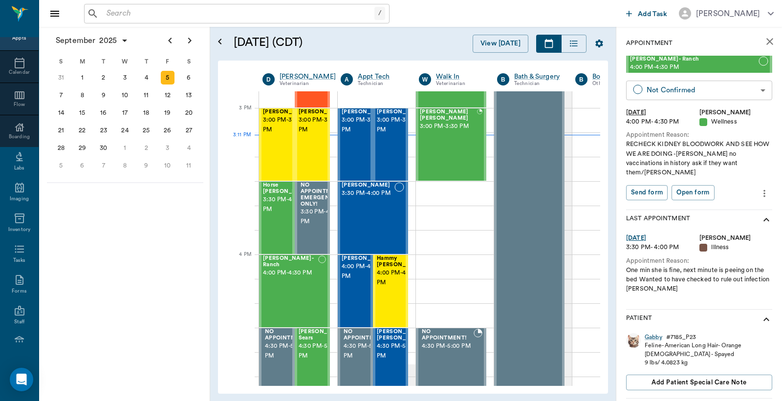
click at [754, 89] on body "/ ​ Add Task [PERSON_NAME] Nectar Messages Appts Calendar Flow Boarding Labs Im…" at bounding box center [391, 200] width 782 height 401
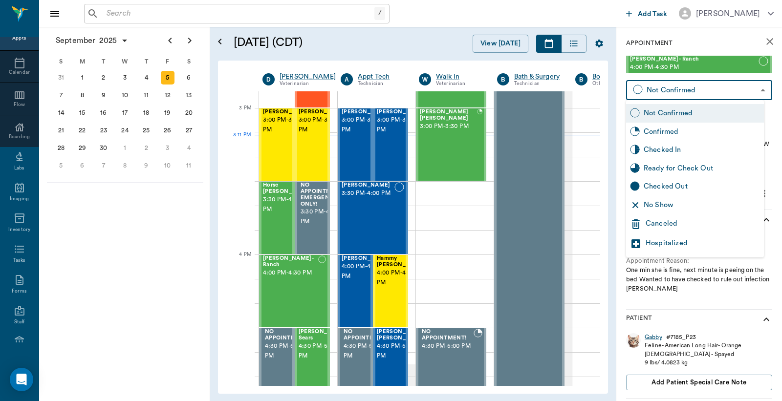
click at [664, 222] on div "Canceled" at bounding box center [703, 225] width 114 height 12
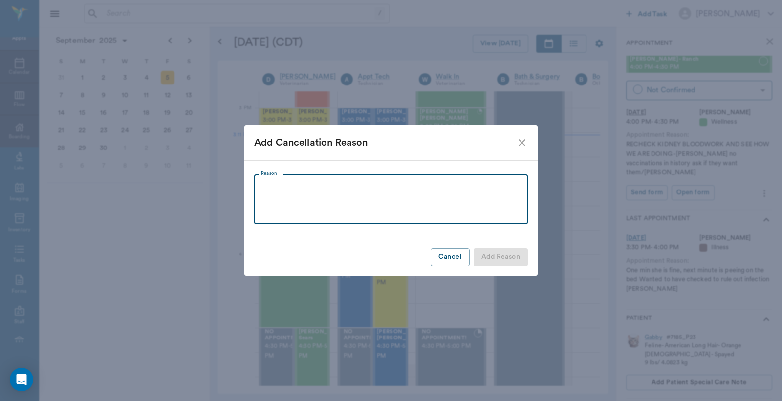
click at [266, 187] on textarea "Reason" at bounding box center [391, 200] width 260 height 34
type textarea "Something came up, can't make it. [PERSON_NAME]"
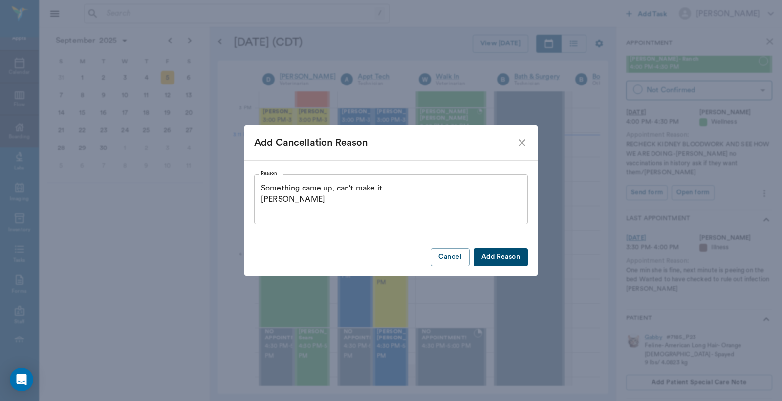
click at [507, 261] on button "Add Reason" at bounding box center [501, 257] width 54 height 18
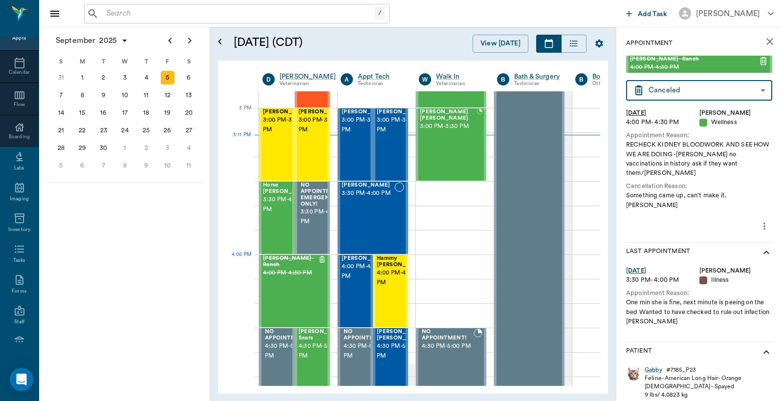
type input "CANCELED"
click at [82, 94] on div "8" at bounding box center [82, 96] width 14 height 14
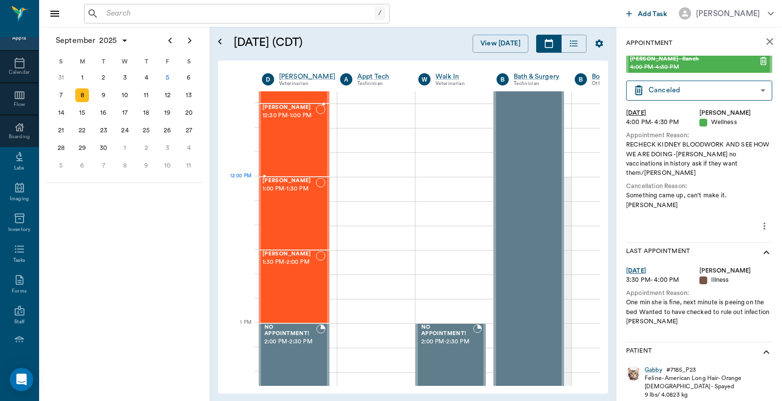
scroll to position [289, 0]
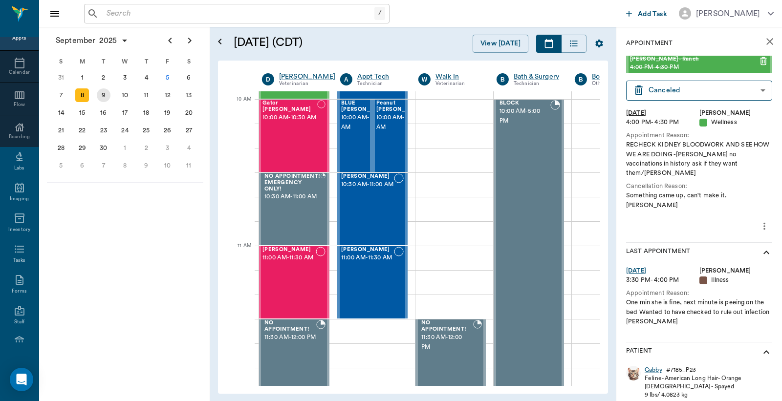
click at [105, 94] on div "9" at bounding box center [104, 96] width 14 height 14
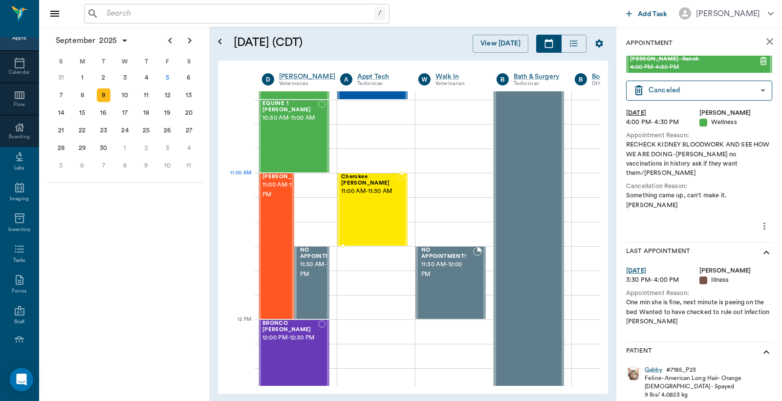
scroll to position [72, 0]
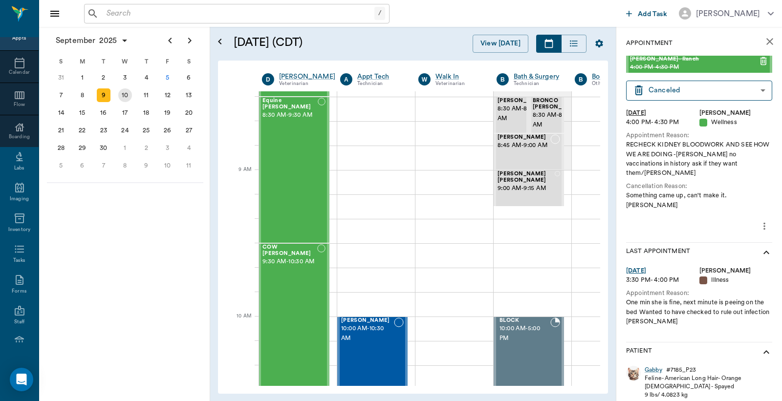
click at [125, 93] on div "10" at bounding box center [125, 96] width 14 height 14
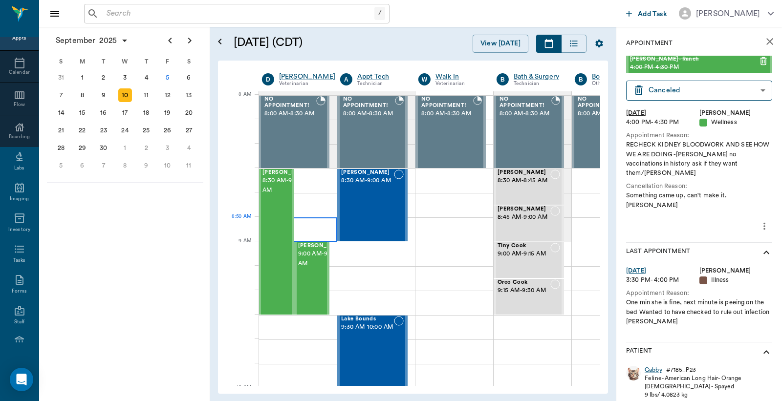
scroll to position [72, 0]
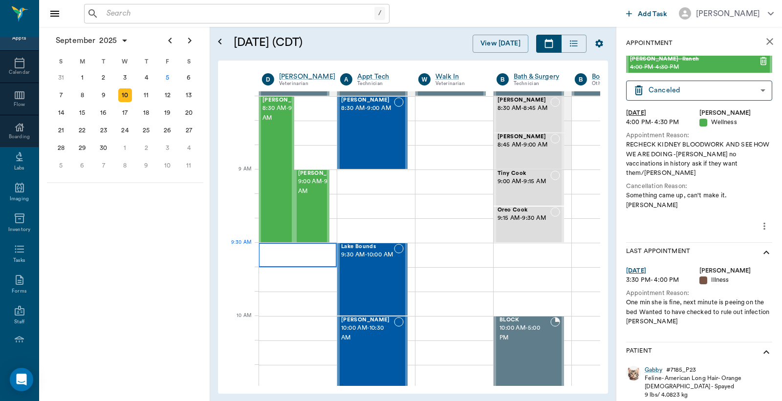
click at [282, 258] on div at bounding box center [298, 255] width 78 height 24
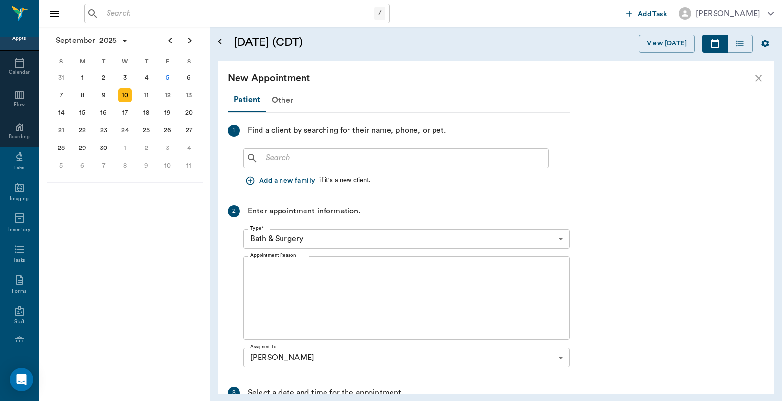
scroll to position [72, 0]
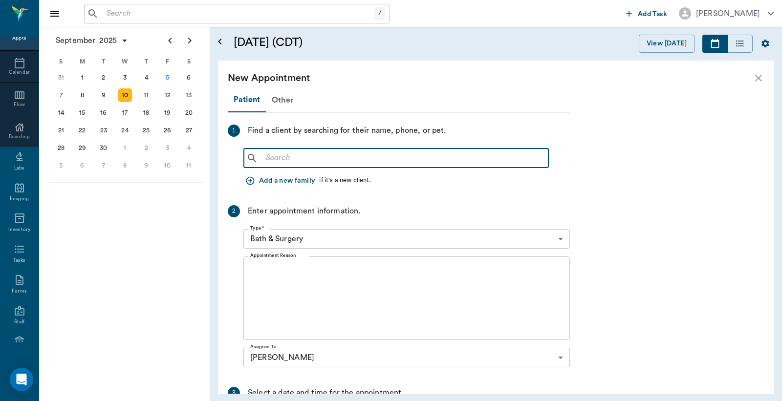
click at [266, 161] on input "text" at bounding box center [403, 159] width 283 height 14
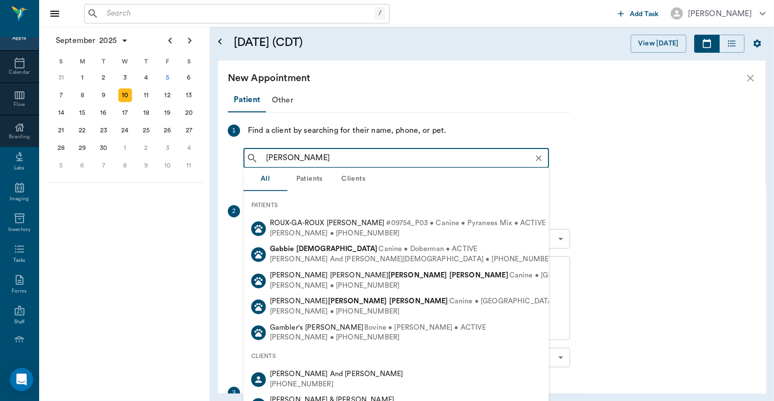
type input "[PERSON_NAME]"
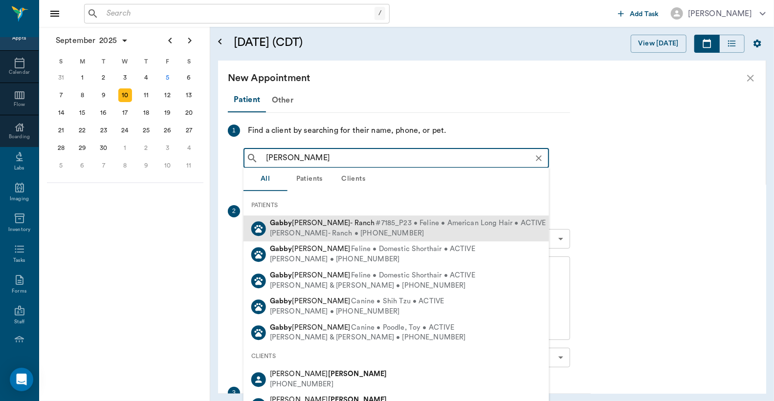
click at [325, 230] on div "[PERSON_NAME]- Ranch • [PHONE_NUMBER]" at bounding box center [408, 234] width 276 height 10
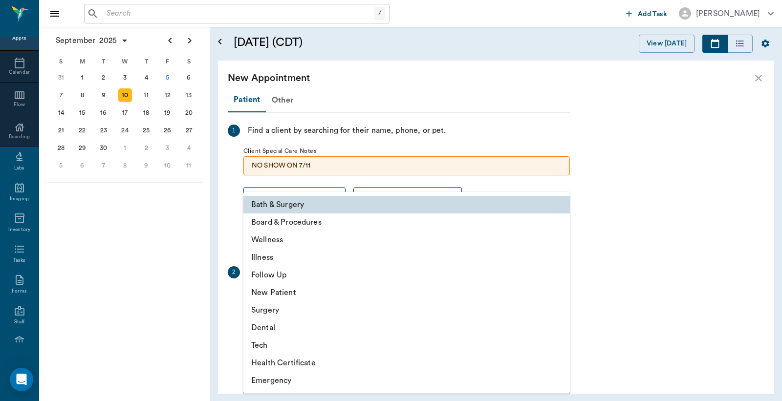
click at [560, 301] on body "/ ​ Add Task [PERSON_NAME] Nectar Messages Appts Calendar Flow Boarding Labs Im…" at bounding box center [391, 200] width 782 height 401
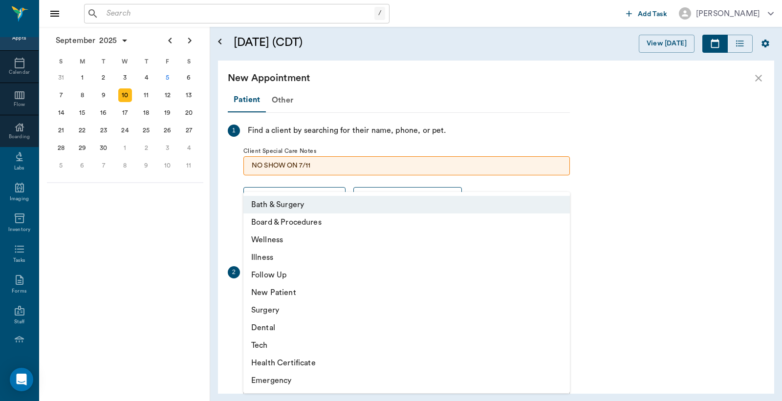
click at [281, 275] on li "Follow Up" at bounding box center [407, 275] width 327 height 18
type input "65d2be4f46e3a538d89b8c16"
type input "10:00 AM"
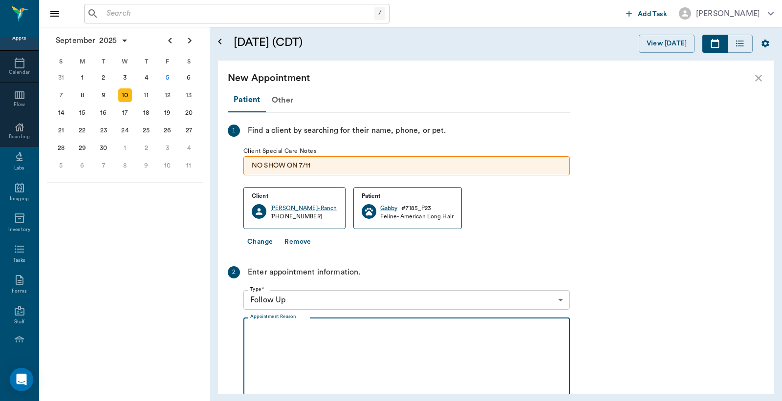
click at [259, 332] on textarea "Appointment Reason" at bounding box center [406, 359] width 313 height 67
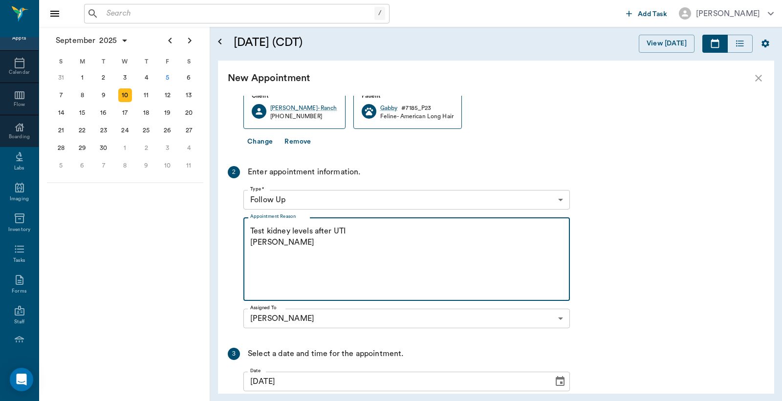
scroll to position [198, 0]
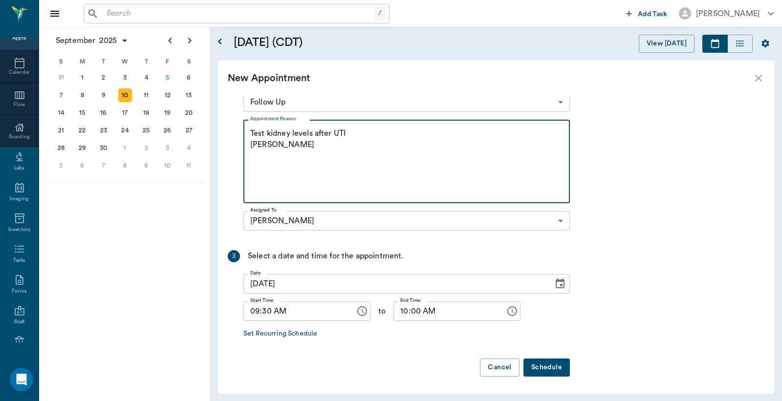
type textarea "Test kidney levels after UTI [PERSON_NAME]"
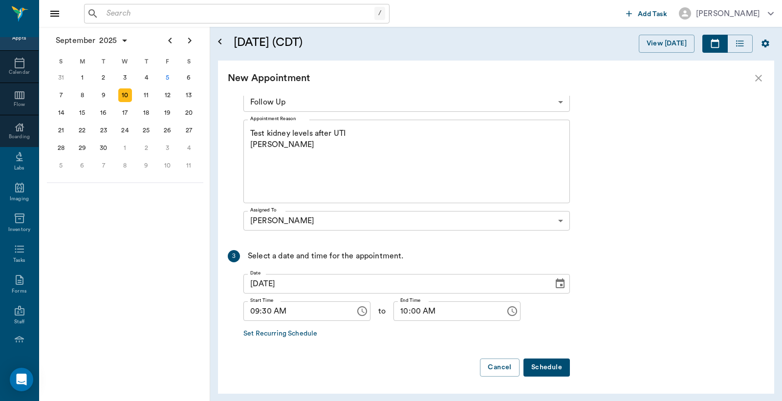
click at [543, 369] on button "Schedule" at bounding box center [547, 368] width 46 height 18
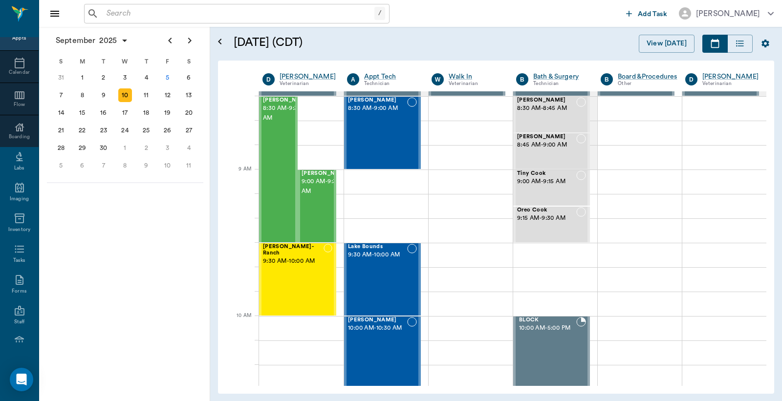
click at [104, 16] on input "text" at bounding box center [239, 14] width 272 height 14
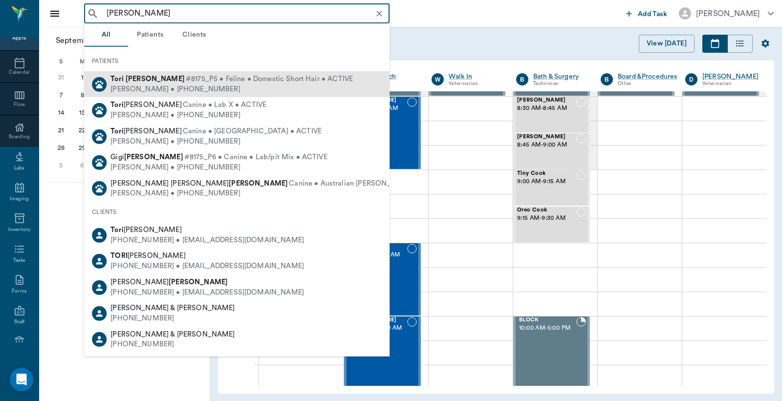
click at [162, 85] on div "[PERSON_NAME] • [PHONE_NUMBER]" at bounding box center [232, 89] width 243 height 10
type input "[PERSON_NAME]"
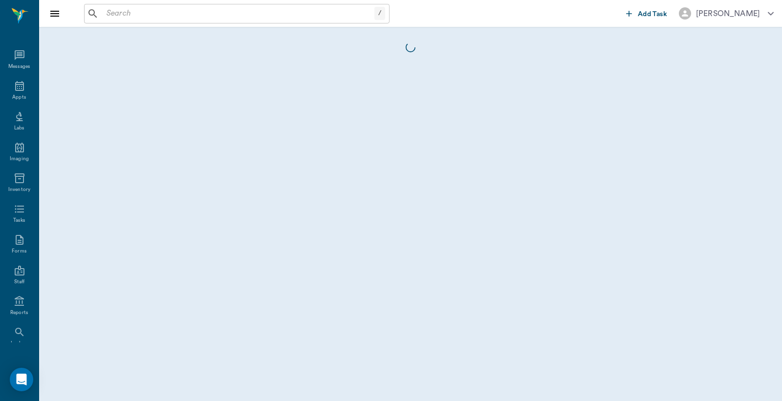
scroll to position [45, 0]
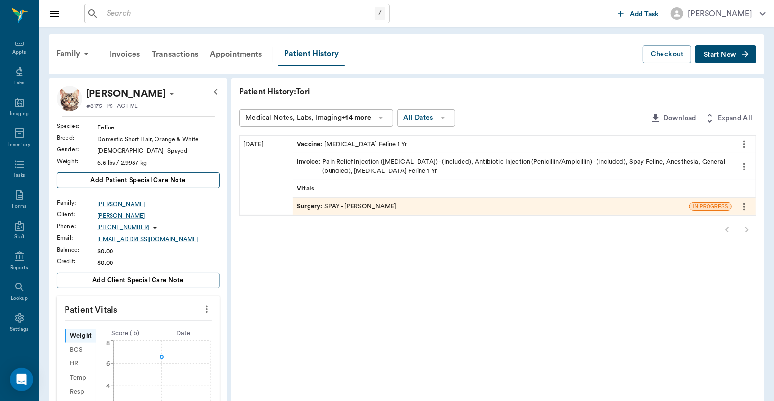
click at [158, 180] on span "Add patient Special Care Note" at bounding box center [137, 180] width 95 height 11
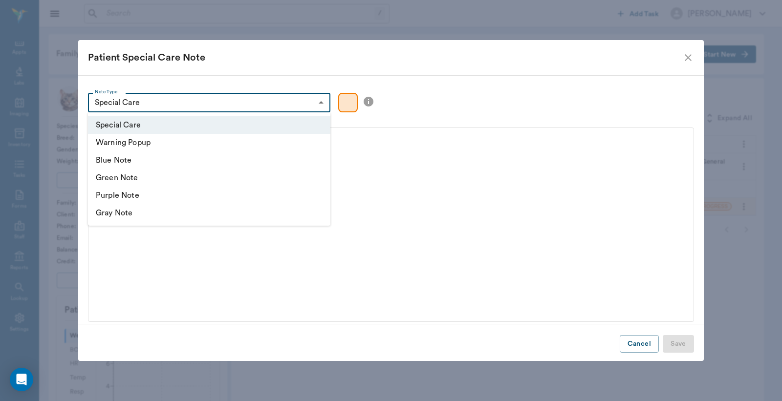
click at [320, 103] on body "/ ​ Add Task [PERSON_NAME] Nectar Messages Appts Labs Imaging Inventory Tasks F…" at bounding box center [391, 332] width 782 height 665
click at [320, 103] on div at bounding box center [391, 200] width 782 height 401
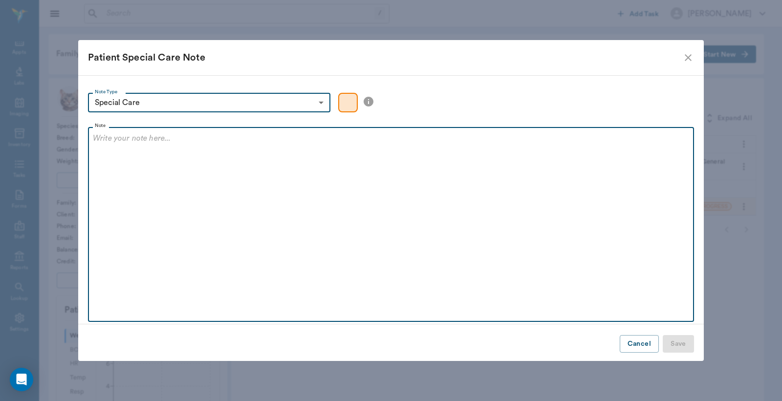
click at [94, 141] on p at bounding box center [391, 139] width 597 height 12
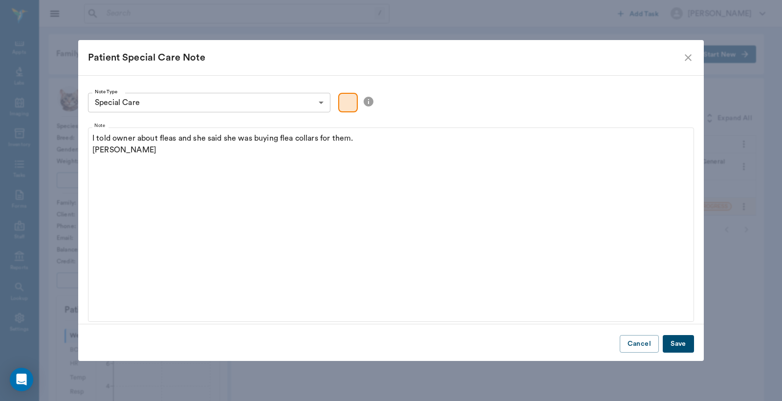
click at [681, 344] on button "Save" at bounding box center [678, 344] width 31 height 18
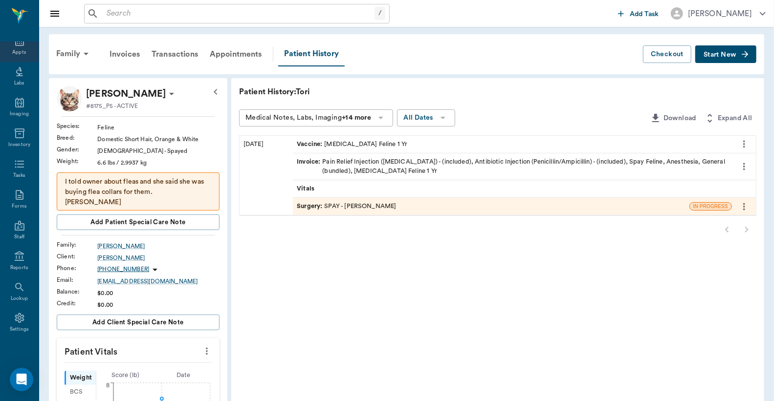
click at [17, 46] on div "Appts" at bounding box center [19, 46] width 39 height 31
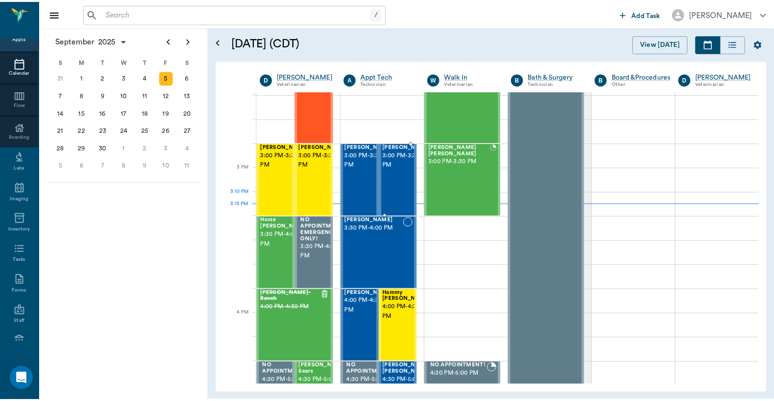
scroll to position [955, 0]
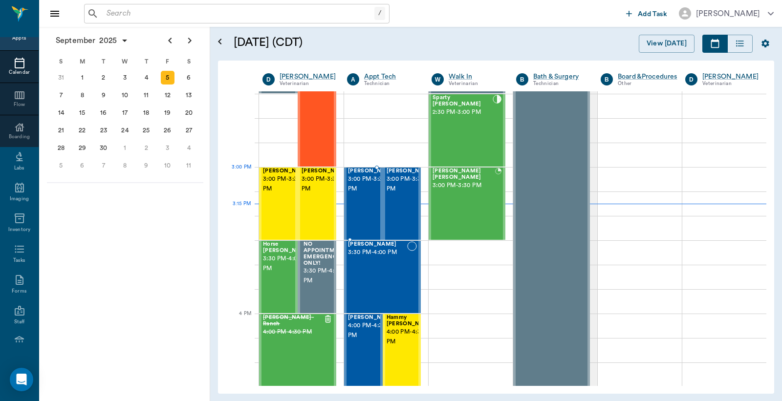
click at [364, 188] on span "3:00 PM - 3:30 PM" at bounding box center [372, 185] width 49 height 20
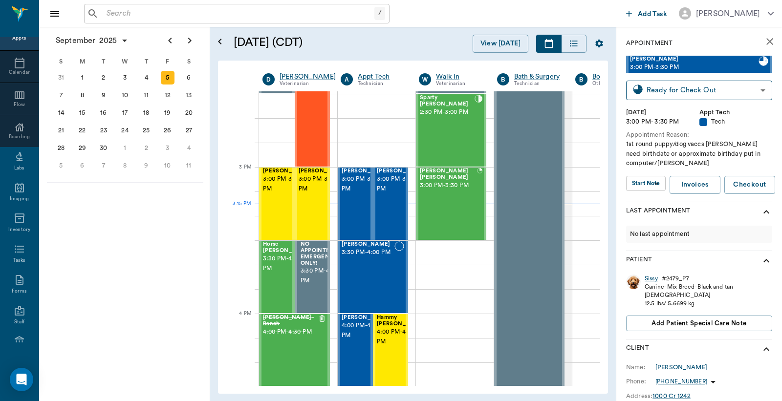
click at [652, 280] on div "Sissy" at bounding box center [651, 279] width 13 height 8
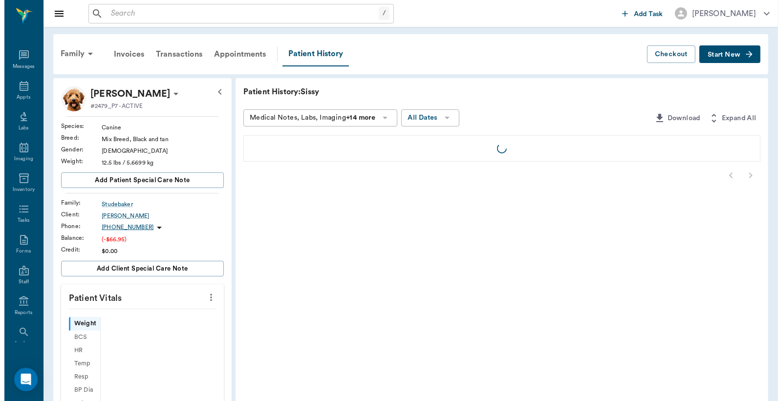
scroll to position [45, 0]
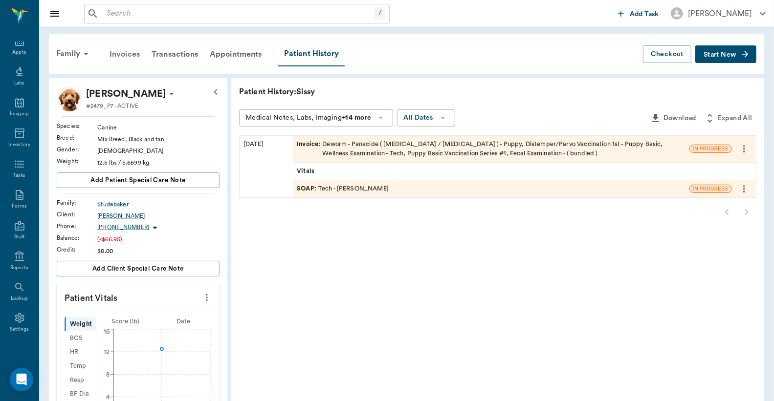
click at [126, 54] on div "Invoices" at bounding box center [125, 54] width 42 height 23
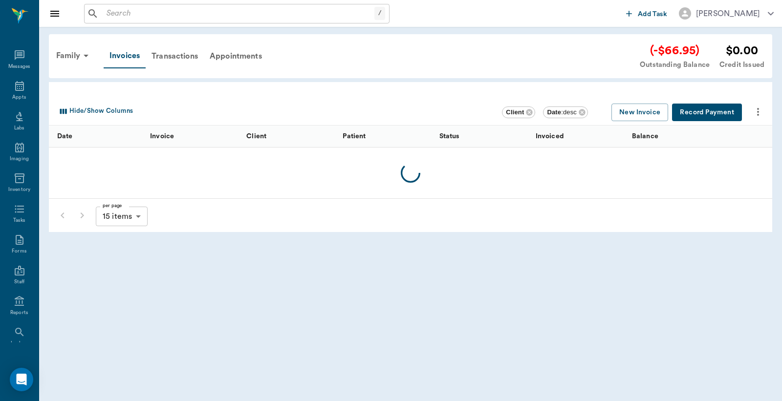
scroll to position [45, 0]
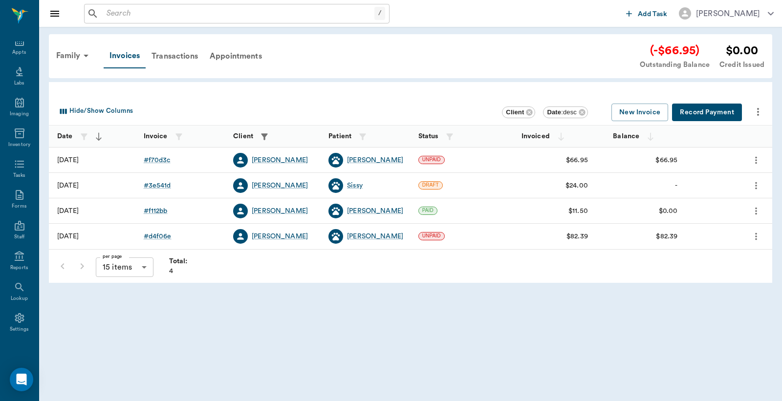
click at [695, 111] on button "Record Payment" at bounding box center [707, 113] width 70 height 18
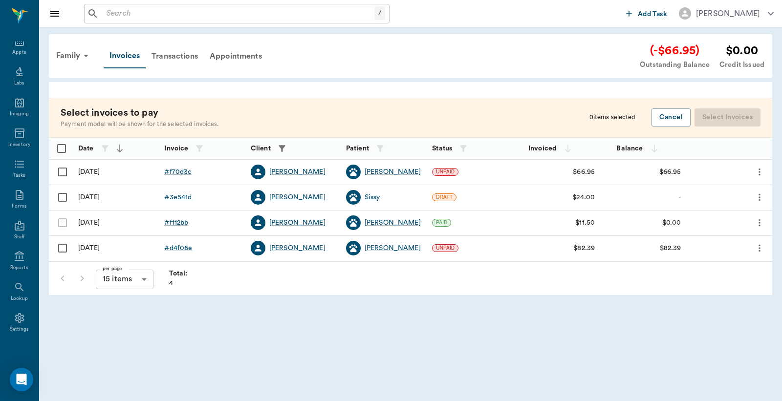
click at [61, 172] on input "Select row" at bounding box center [62, 172] width 21 height 21
checkbox input "false"
checkbox input "true"
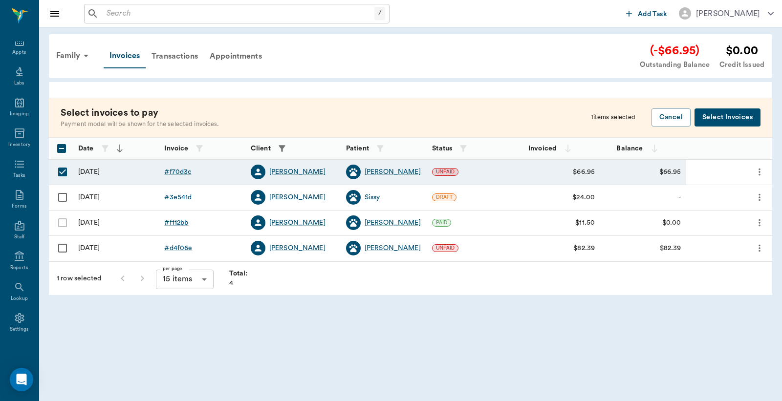
click at [61, 198] on input "Select row" at bounding box center [62, 197] width 21 height 21
checkbox input "true"
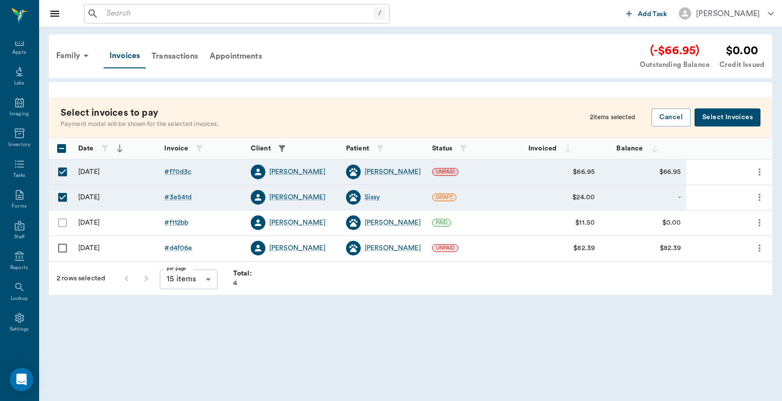
click at [713, 114] on button "Select Invoices" at bounding box center [728, 118] width 66 height 18
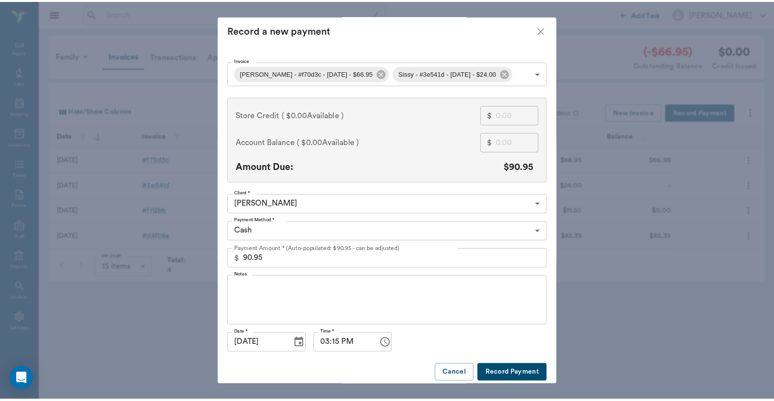
scroll to position [0, 0]
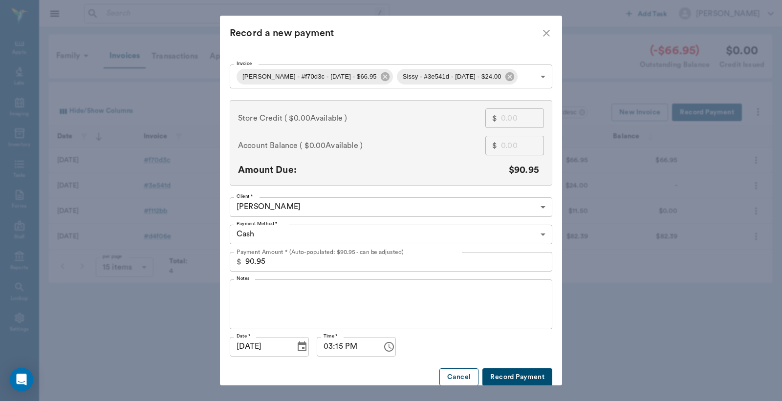
click at [451, 375] on button "Cancel" at bounding box center [459, 378] width 39 height 18
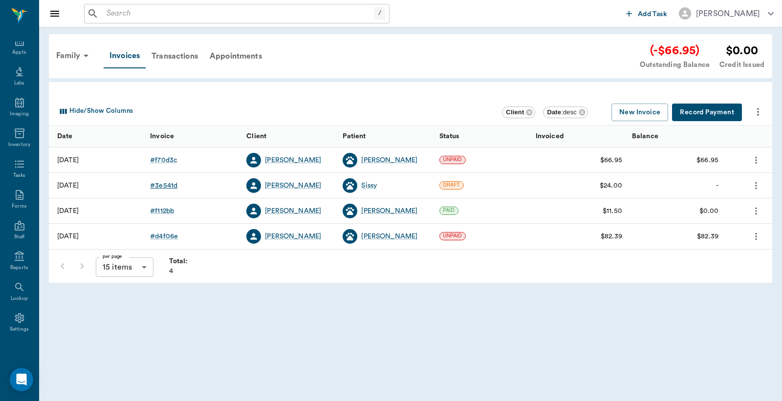
click at [163, 188] on div "# 3e541d" at bounding box center [163, 186] width 27 height 10
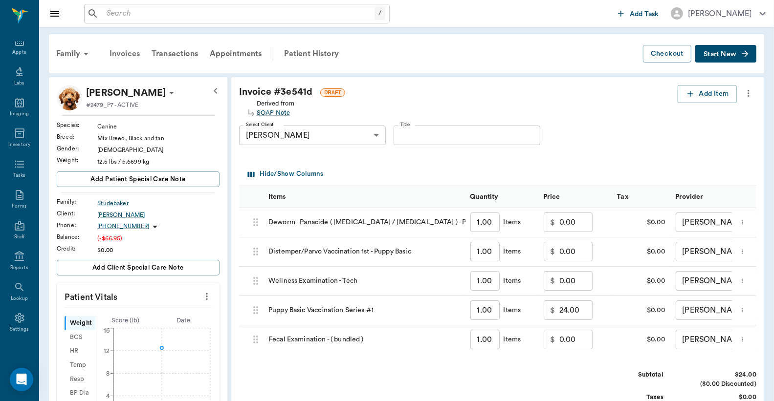
click at [120, 54] on div "Invoices" at bounding box center [125, 53] width 42 height 23
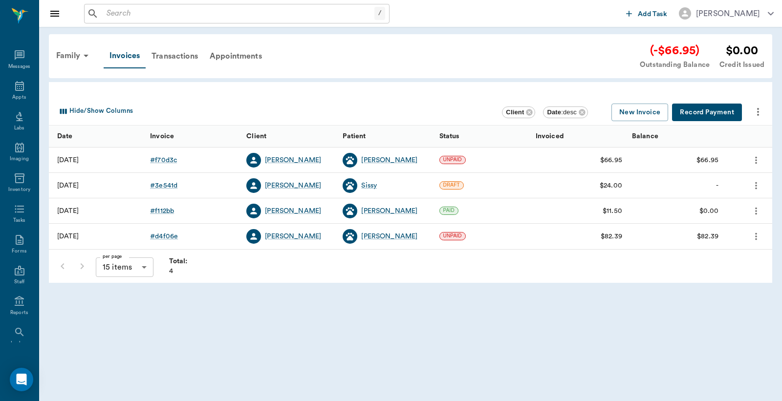
scroll to position [45, 0]
click at [691, 111] on button "Record Payment" at bounding box center [707, 113] width 70 height 18
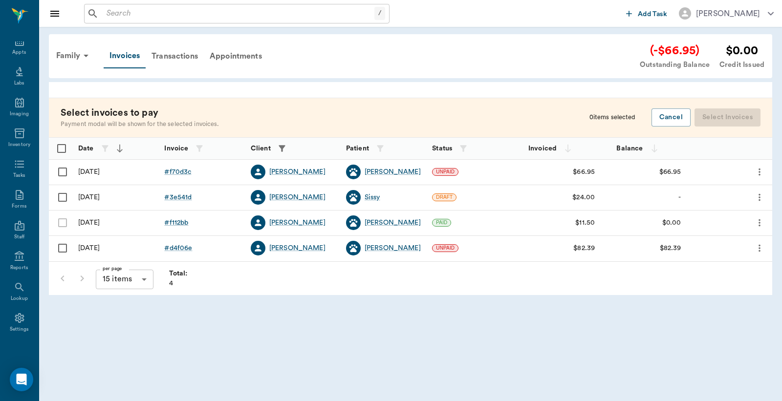
click at [62, 172] on input "Select row" at bounding box center [62, 172] width 21 height 21
checkbox input "false"
checkbox input "true"
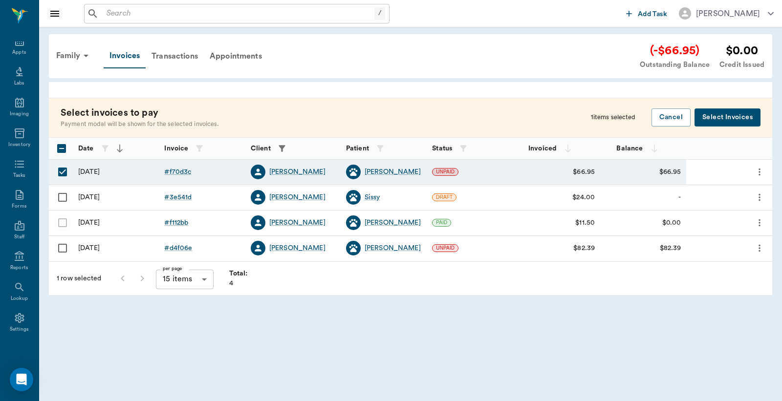
click at [63, 199] on input "Select row" at bounding box center [62, 197] width 21 height 21
checkbox input "true"
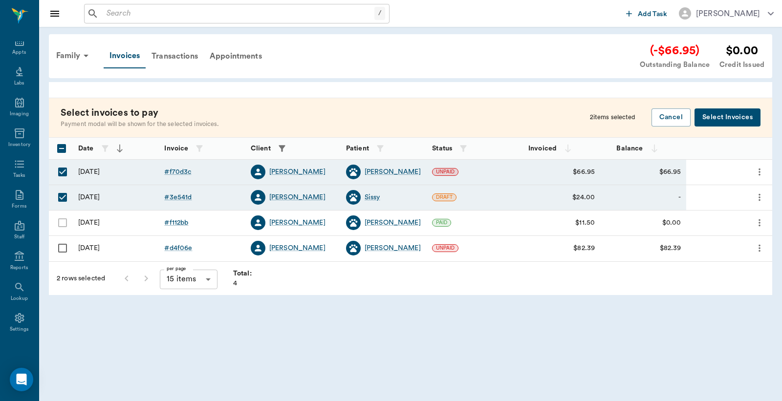
click at [722, 120] on button "Select Invoices" at bounding box center [728, 118] width 66 height 18
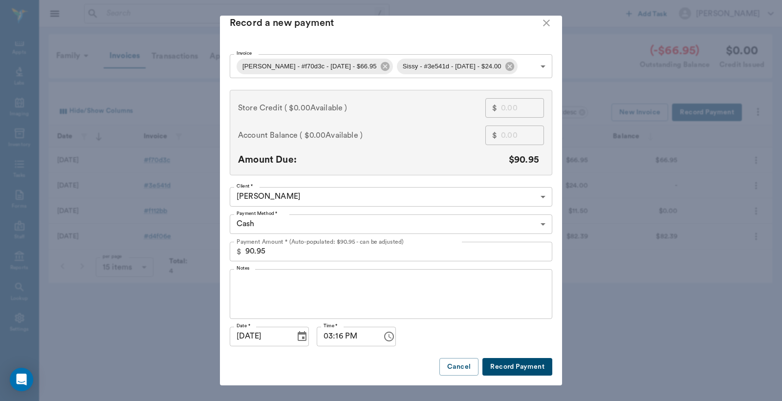
scroll to position [18, 0]
click at [501, 358] on button "Record Payment" at bounding box center [518, 367] width 70 height 18
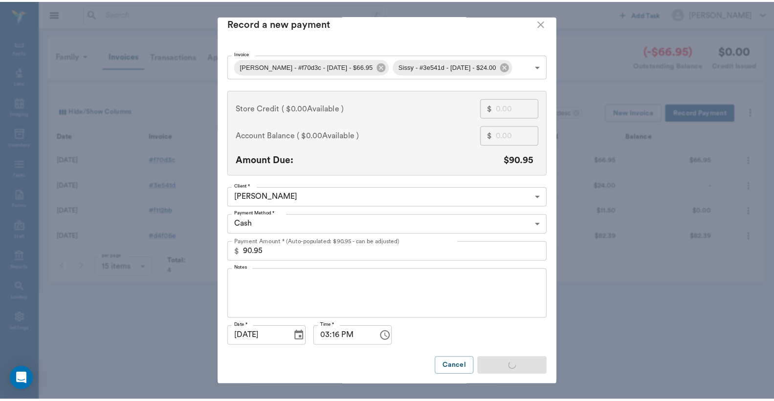
scroll to position [10, 0]
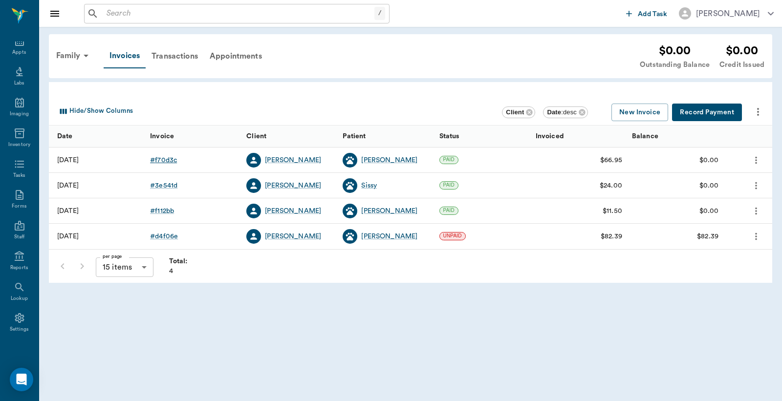
click at [163, 160] on div "# f70d3c" at bounding box center [163, 160] width 27 height 10
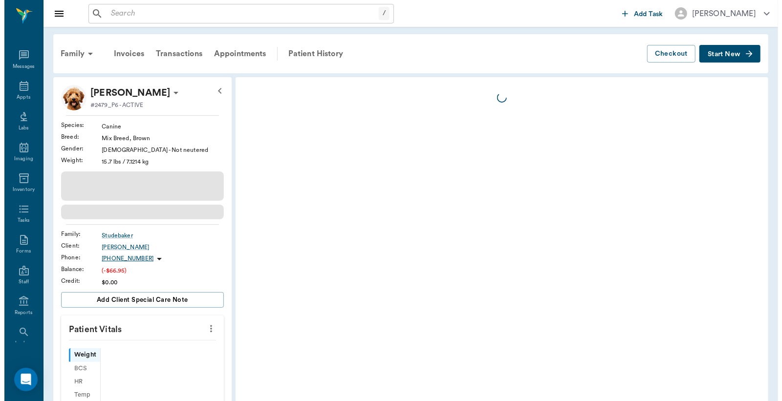
scroll to position [45, 0]
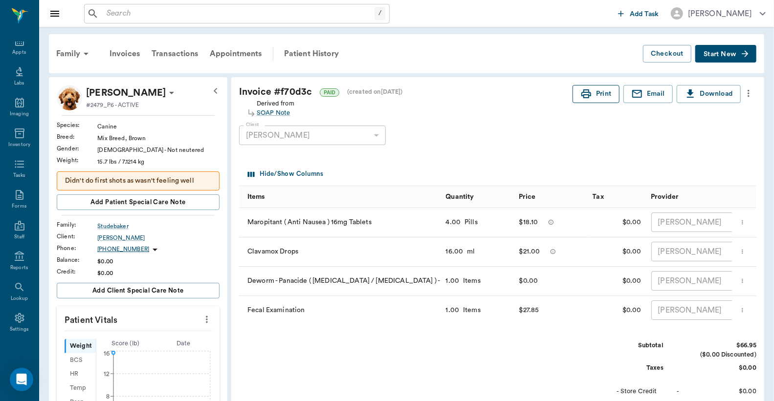
click at [598, 95] on button "Print" at bounding box center [596, 94] width 47 height 18
click at [124, 55] on div "Invoices" at bounding box center [125, 53] width 42 height 23
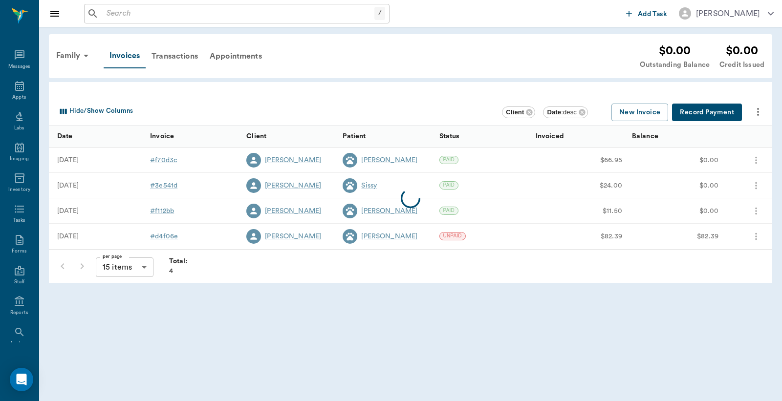
click at [167, 184] on div at bounding box center [411, 199] width 724 height 102
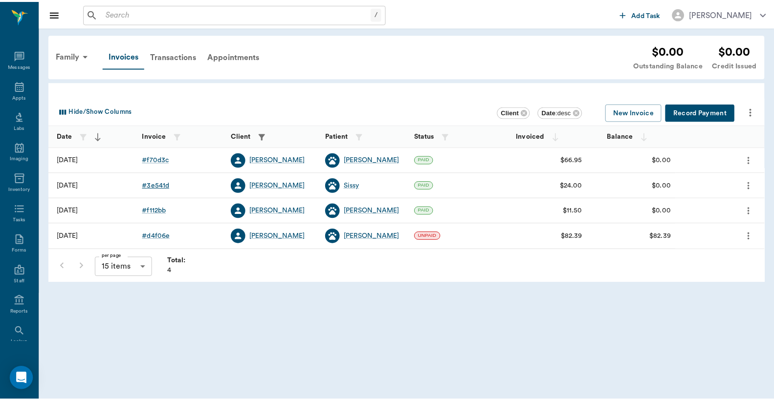
scroll to position [45, 0]
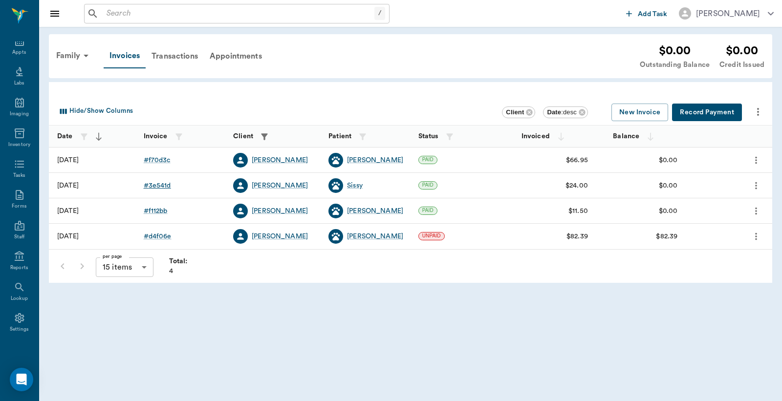
click at [155, 185] on div "# 3e541d" at bounding box center [157, 186] width 27 height 10
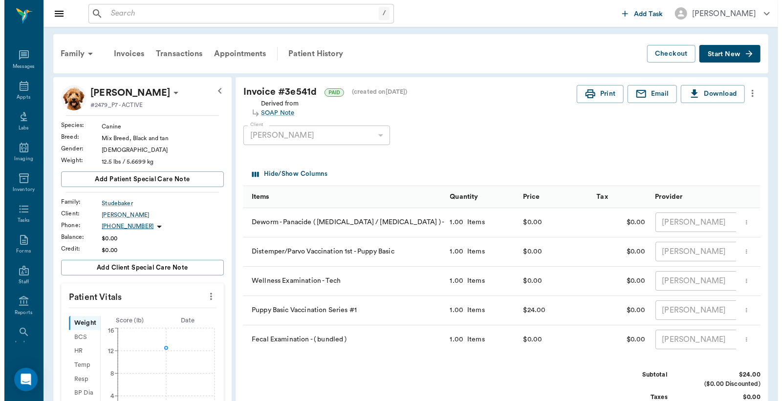
scroll to position [45, 0]
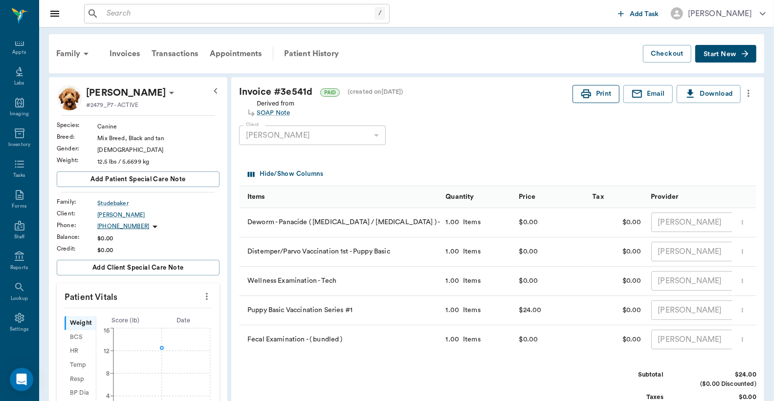
click at [599, 91] on button "Print" at bounding box center [596, 94] width 47 height 18
click at [17, 47] on div "Appts" at bounding box center [19, 46] width 39 height 31
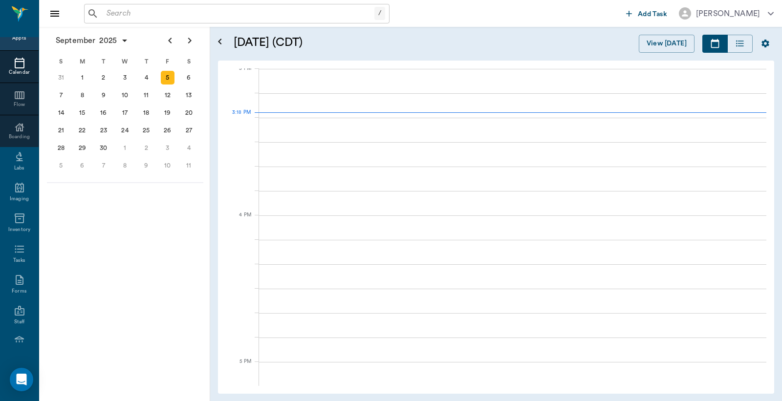
scroll to position [1029, 0]
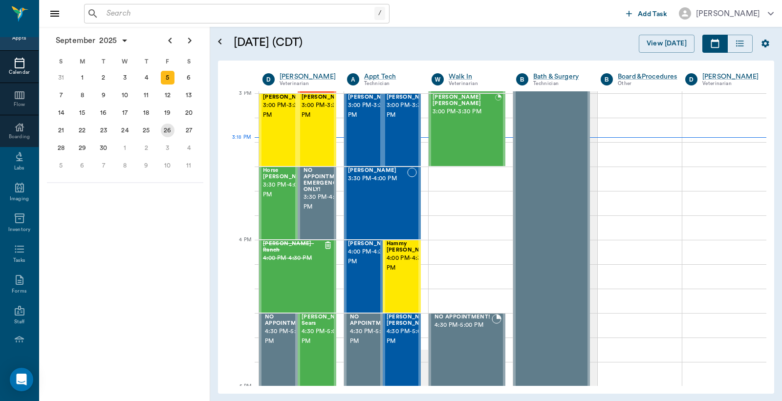
drag, startPoint x: 169, startPoint y: 127, endPoint x: 169, endPoint y: 122, distance: 4.9
click at [169, 124] on div "26" at bounding box center [168, 131] width 14 height 14
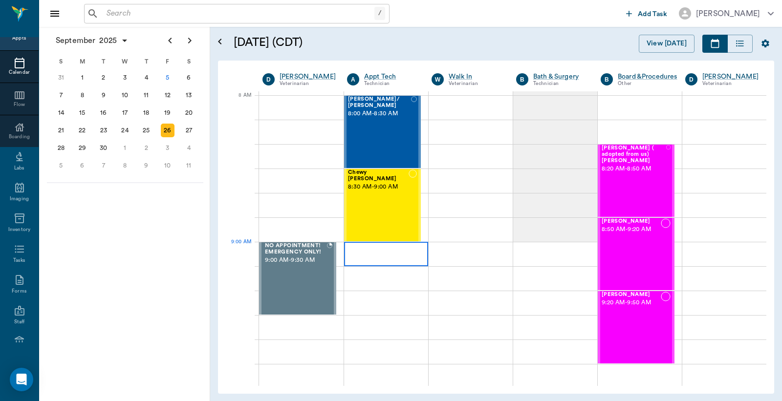
click at [372, 258] on div at bounding box center [386, 254] width 84 height 24
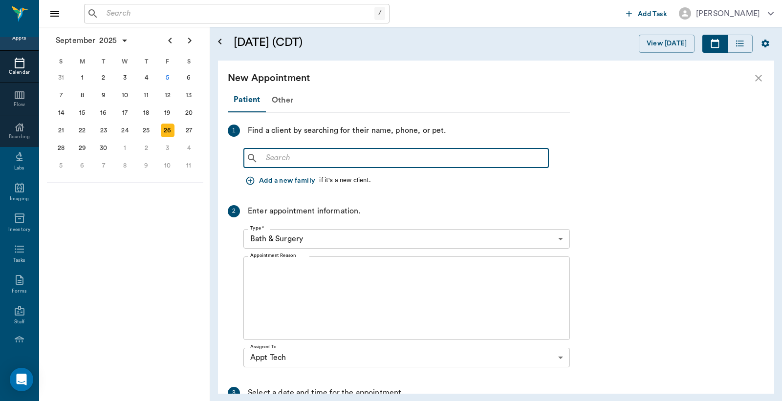
click at [269, 157] on input "text" at bounding box center [403, 159] width 283 height 14
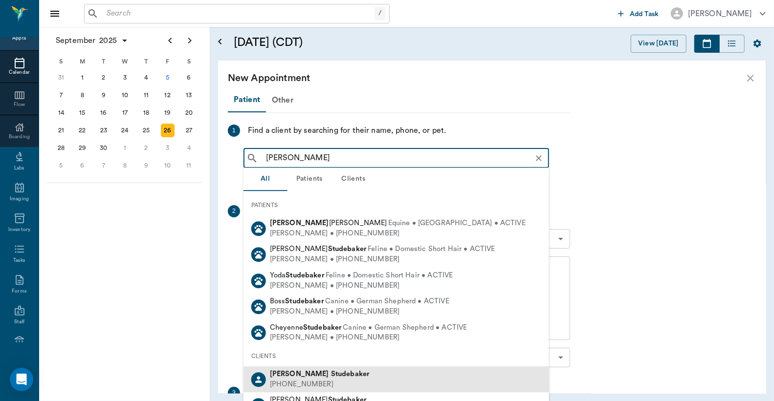
click at [331, 377] on b "Studebaker" at bounding box center [350, 374] width 39 height 7
type input "[PERSON_NAME]"
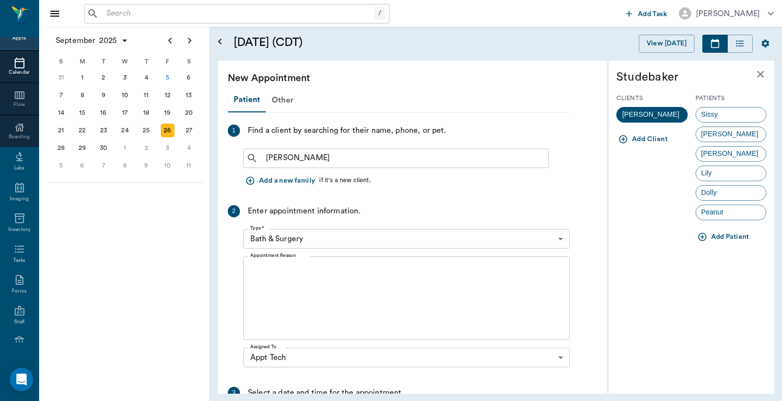
click at [561, 240] on body "/ ​ Add Task [PERSON_NAME] Nectar Messages Appts Calendar Flow Boarding Labs Im…" at bounding box center [391, 200] width 782 height 401
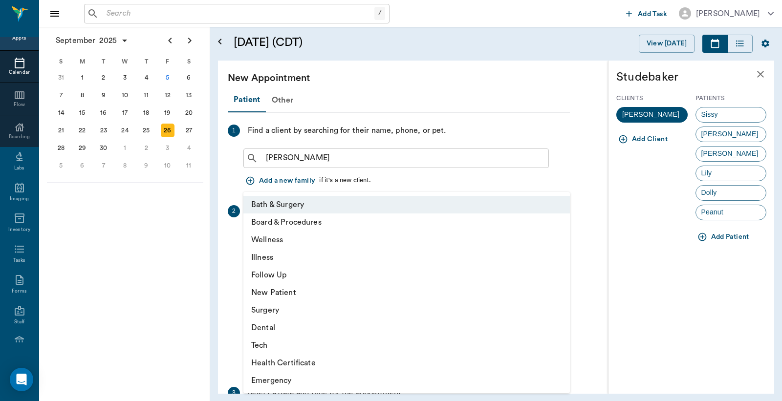
click at [270, 345] on li "Tech" at bounding box center [407, 346] width 327 height 18
type input "65d2be4f46e3a538d89b8c1a"
type input "09:30 AM"
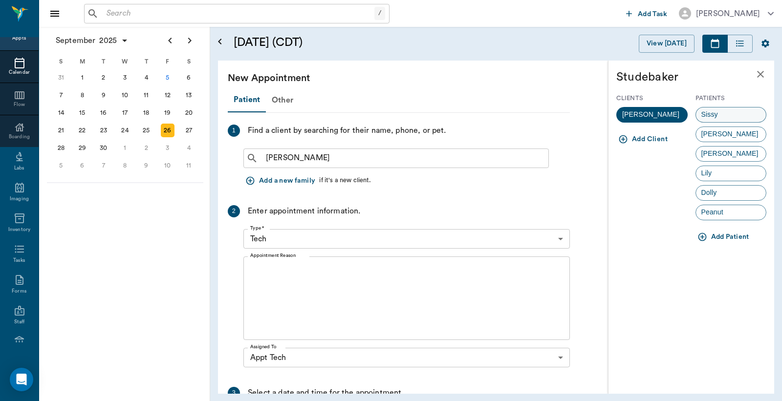
click at [733, 117] on div "Sissy" at bounding box center [731, 115] width 71 height 16
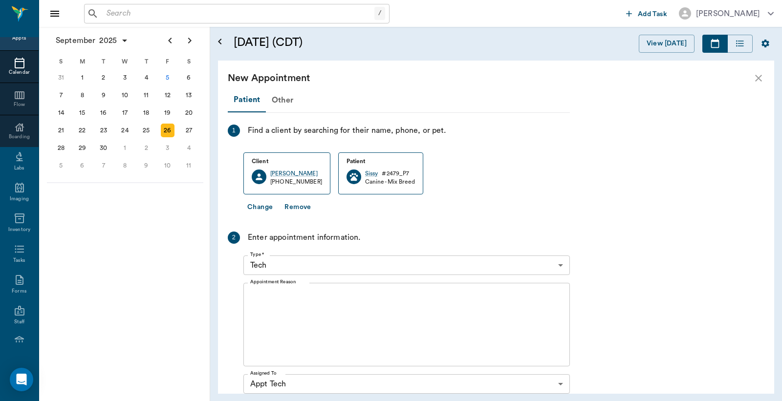
click at [248, 292] on div "x Appointment Reason" at bounding box center [407, 325] width 327 height 84
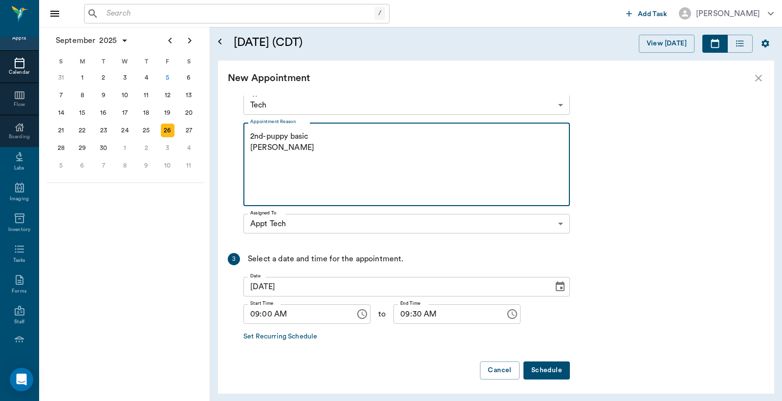
scroll to position [163, 0]
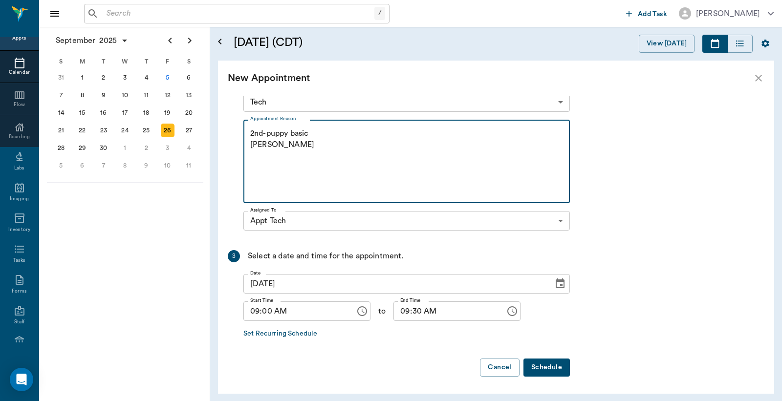
type textarea "2nd-puppy basic [PERSON_NAME]"
click at [356, 309] on icon "Choose time, selected time is 9:00 AM" at bounding box center [362, 312] width 12 height 12
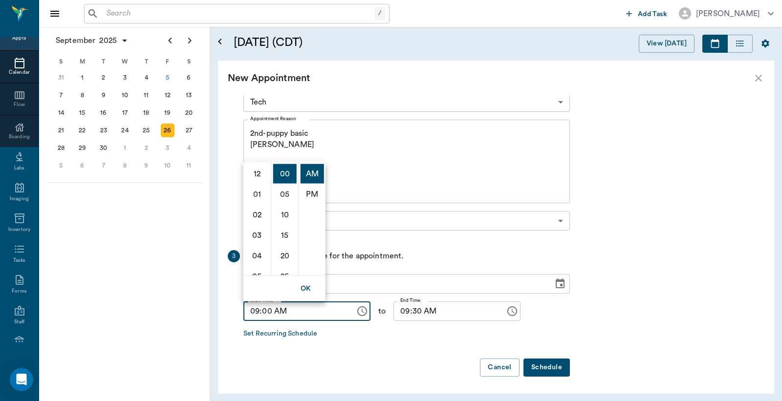
scroll to position [184, 0]
click at [256, 212] on li "11" at bounding box center [256, 215] width 23 height 20
type input "11:00 AM"
click at [540, 368] on button "Schedule" at bounding box center [547, 368] width 46 height 18
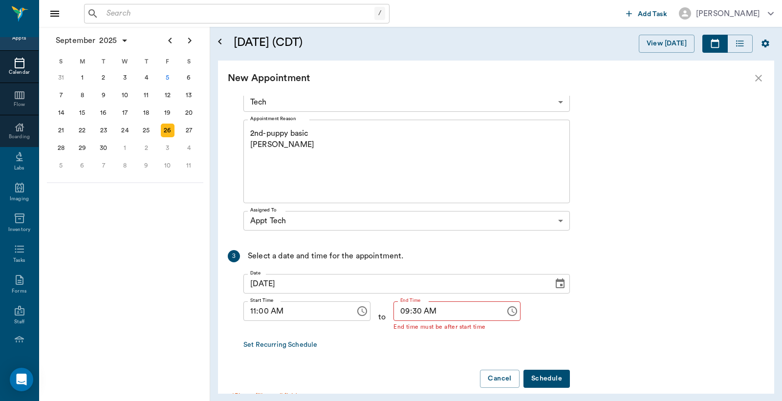
click at [512, 312] on icon "Choose time, selected time is 9:30 AM" at bounding box center [513, 311] width 3 height 4
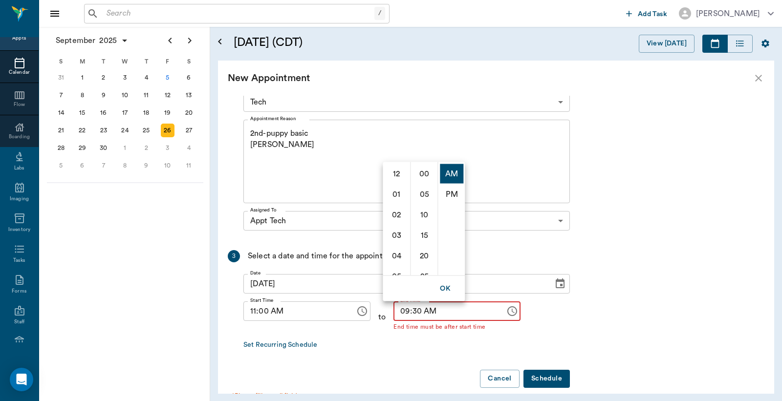
scroll to position [123, 0]
click at [636, 302] on div "Patient Other 1 Find a client by searching for their name, phone, or pet. Clien…" at bounding box center [496, 245] width 556 height 298
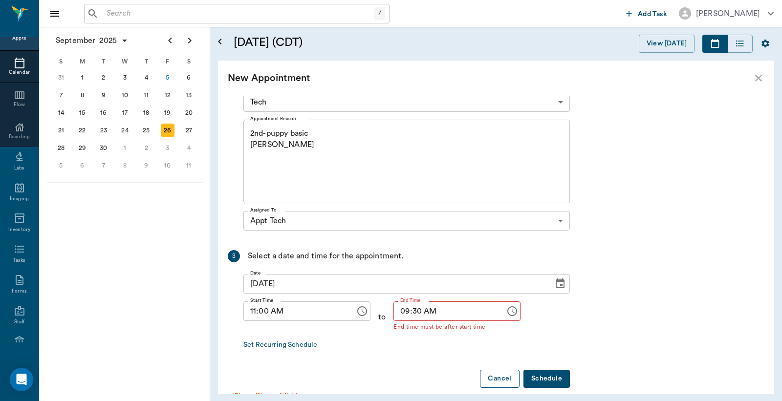
click at [497, 380] on button "Cancel" at bounding box center [499, 379] width 39 height 18
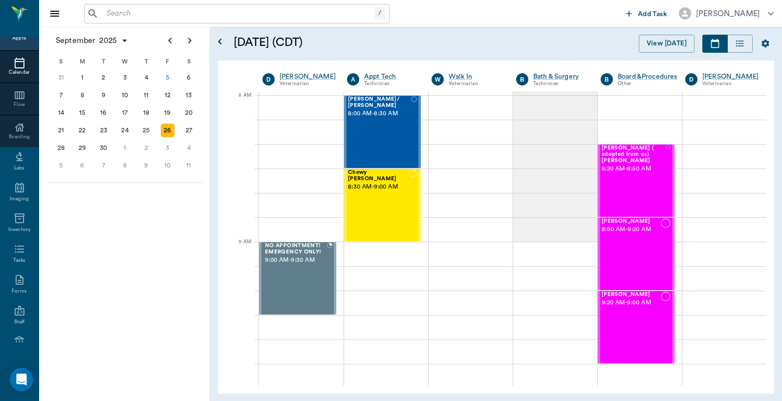
click at [18, 37] on div "Appts" at bounding box center [19, 38] width 14 height 7
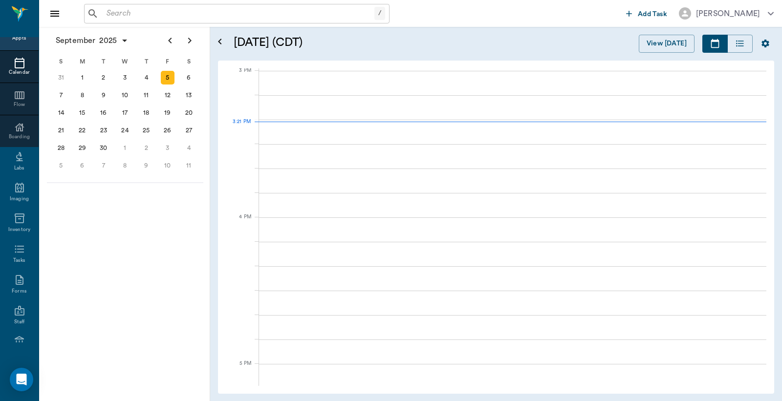
scroll to position [1028, 0]
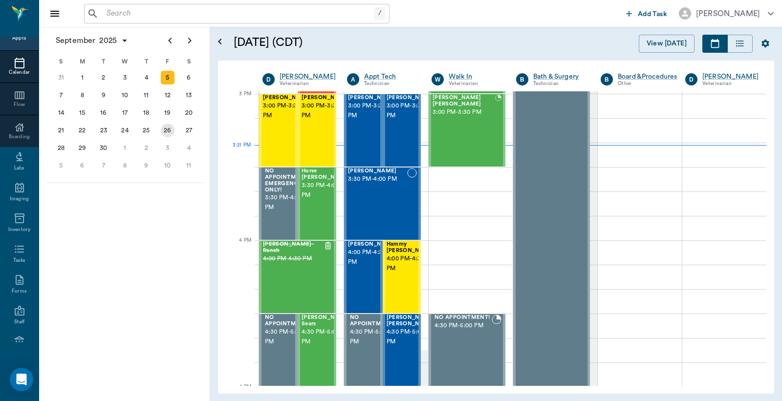
click at [167, 129] on div "26" at bounding box center [168, 131] width 14 height 14
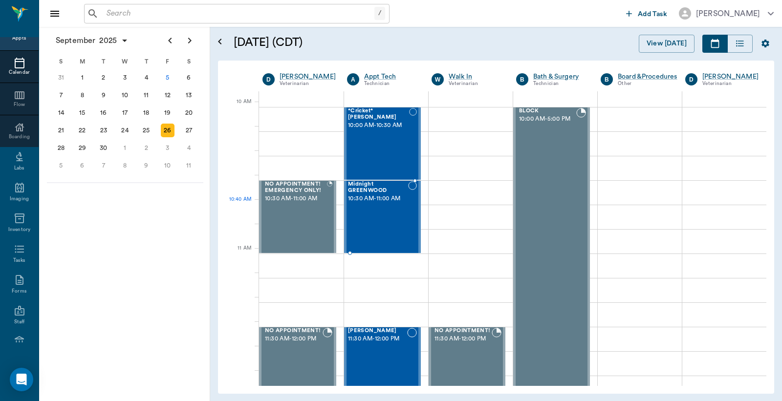
scroll to position [289, 0]
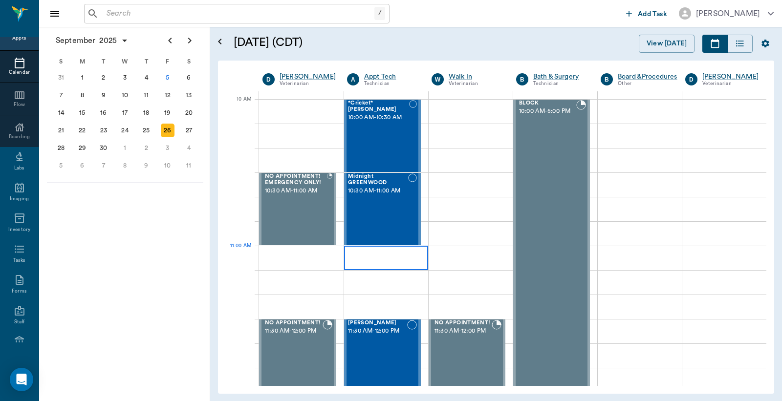
click at [365, 260] on div at bounding box center [386, 258] width 84 height 24
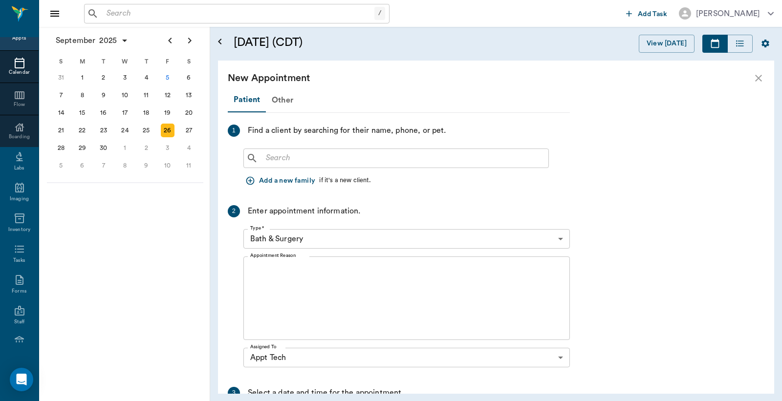
click at [267, 157] on input "text" at bounding box center [403, 159] width 283 height 14
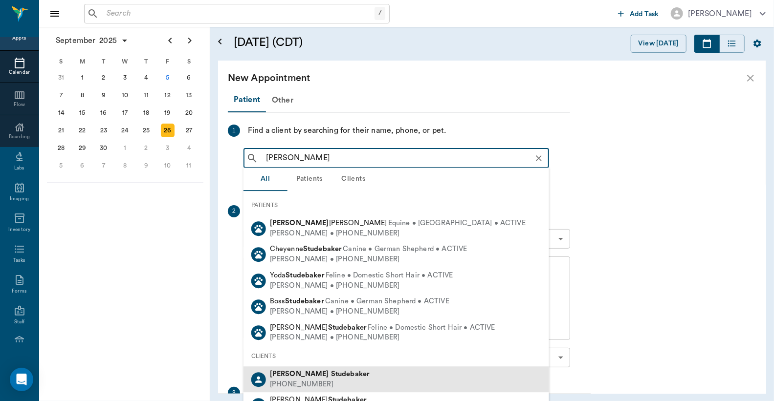
click at [318, 380] on div "[PHONE_NUMBER]" at bounding box center [320, 385] width 100 height 10
type input "[PERSON_NAME]"
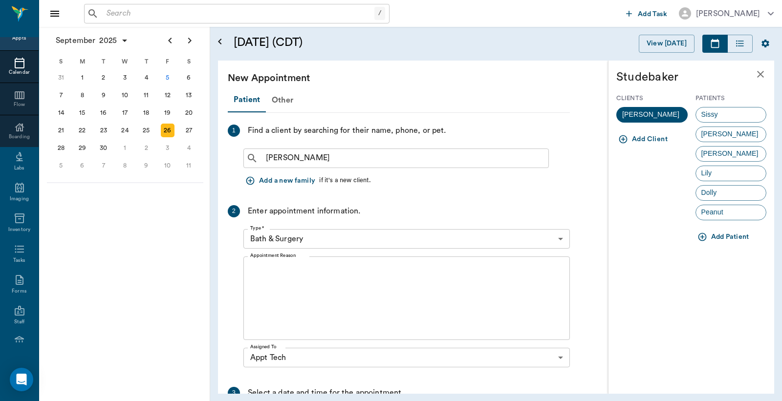
click at [560, 238] on body "/ ​ Add Task [PERSON_NAME] Nectar Messages Appts Calendar Flow Boarding Labs Im…" at bounding box center [391, 200] width 782 height 401
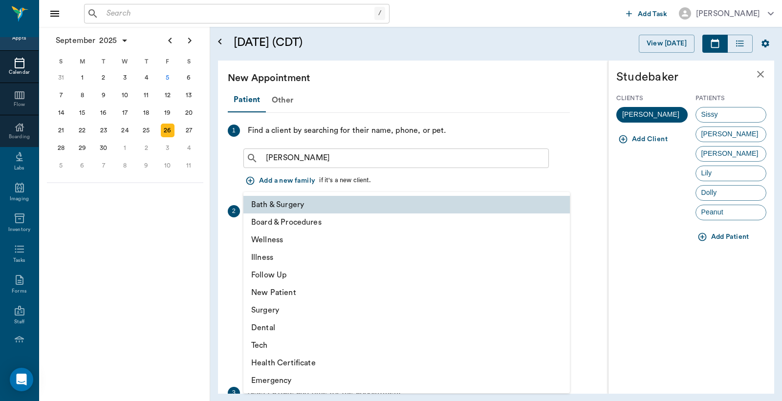
drag, startPoint x: 266, startPoint y: 348, endPoint x: 288, endPoint y: 298, distance: 54.5
click at [266, 346] on li "Tech" at bounding box center [407, 346] width 327 height 18
type input "65d2be4f46e3a538d89b8c1a"
type input "11:30 AM"
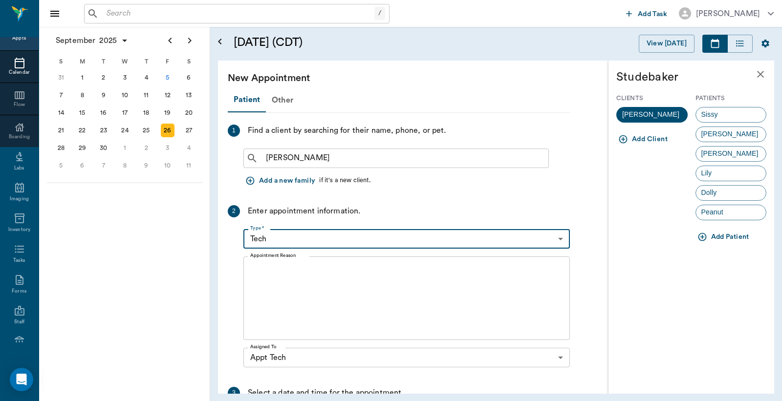
click at [252, 266] on textarea "Appointment Reason" at bounding box center [406, 298] width 313 height 67
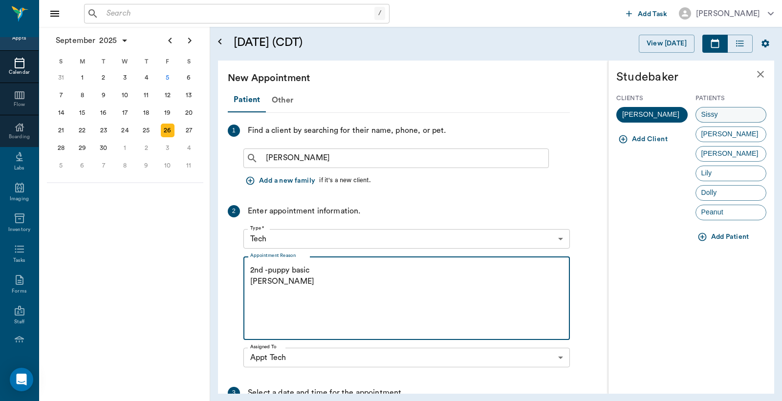
type textarea "2nd -puppy basic [PERSON_NAME]"
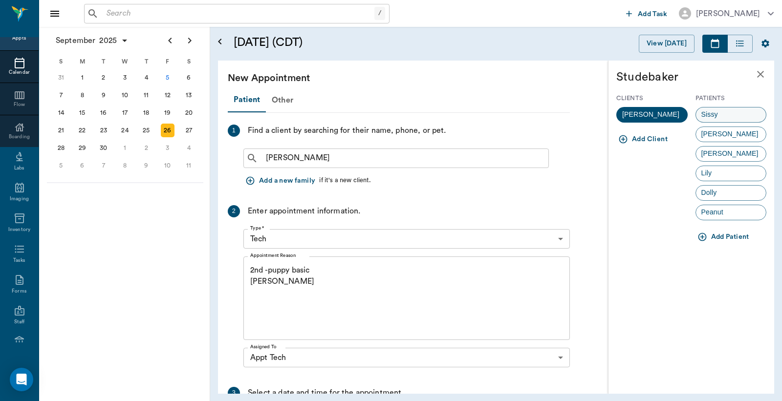
click at [740, 111] on div "Sissy" at bounding box center [731, 115] width 71 height 16
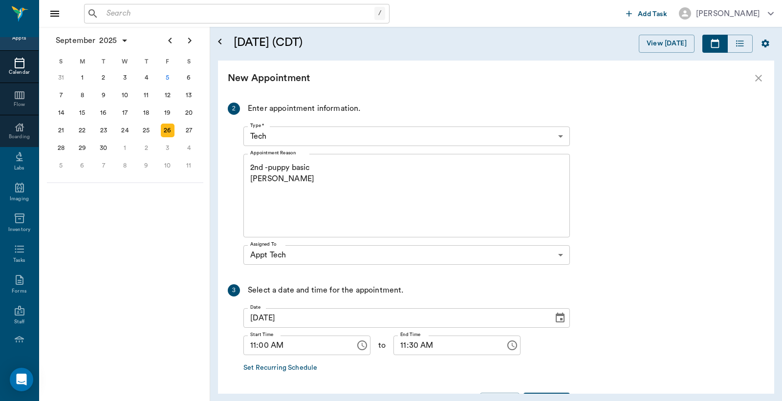
scroll to position [163, 0]
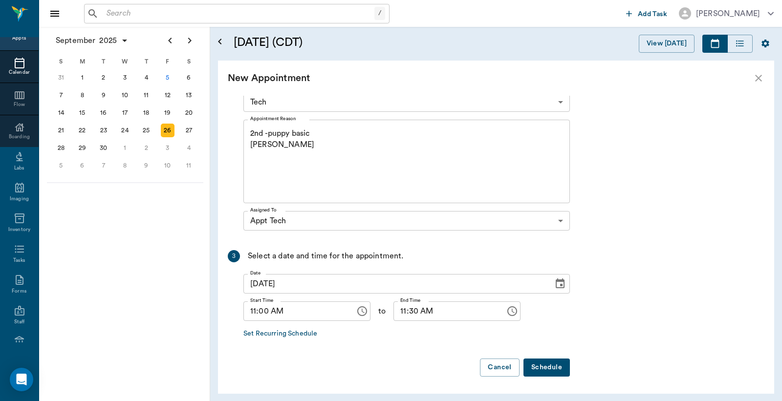
click at [540, 371] on button "Schedule" at bounding box center [547, 368] width 46 height 18
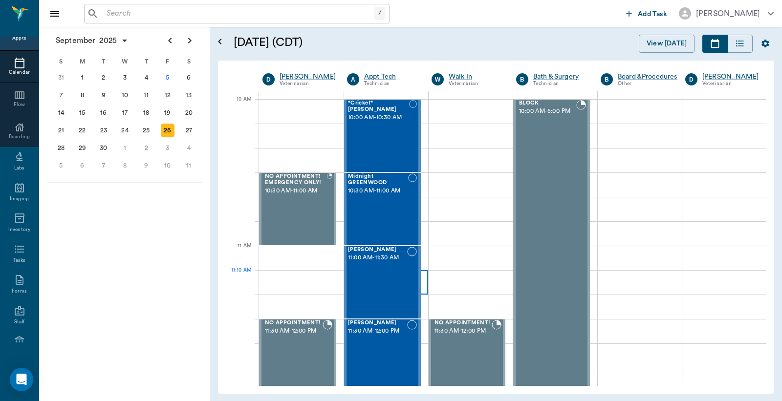
click at [421, 274] on div at bounding box center [386, 282] width 84 height 24
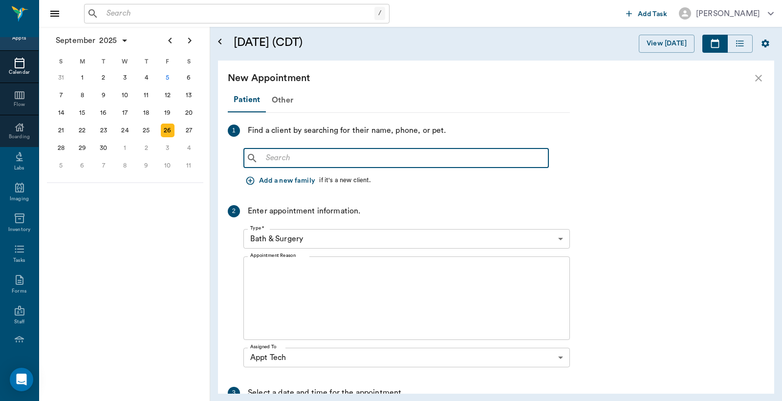
click at [269, 157] on input "text" at bounding box center [403, 159] width 283 height 14
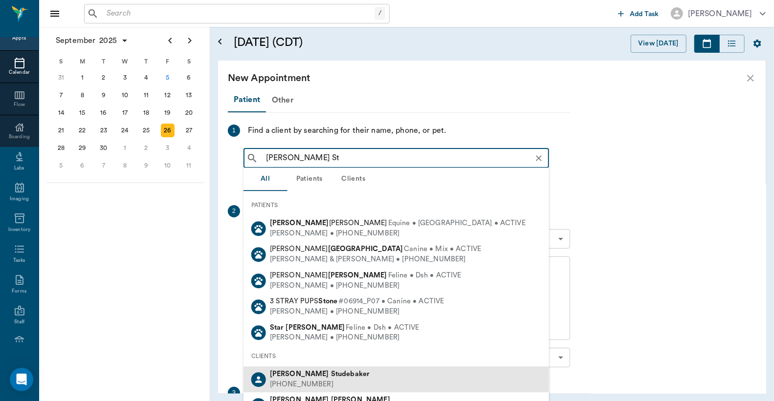
click at [296, 378] on div "[PERSON_NAME]" at bounding box center [320, 375] width 100 height 10
type input "[PERSON_NAME] St"
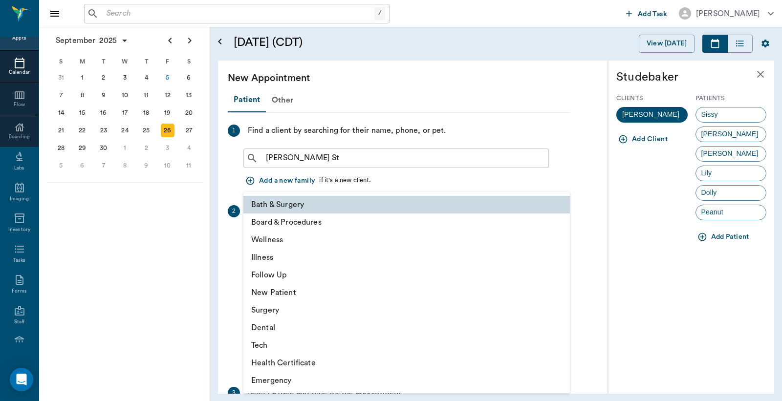
click at [559, 237] on body "/ ​ Add Task [PERSON_NAME] Nectar Messages Appts Calendar Flow Boarding Labs Im…" at bounding box center [391, 200] width 782 height 401
click at [288, 350] on li "Tech" at bounding box center [407, 346] width 327 height 18
type input "65d2be4f46e3a538d89b8c1a"
type input "11:40 AM"
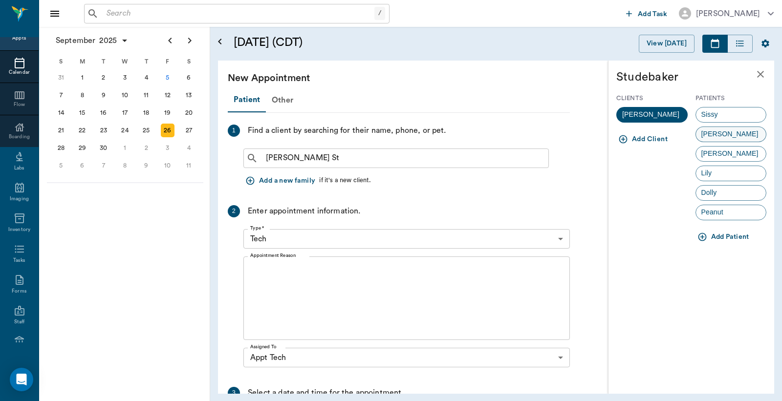
click at [737, 135] on div "[PERSON_NAME]" at bounding box center [731, 135] width 71 height 16
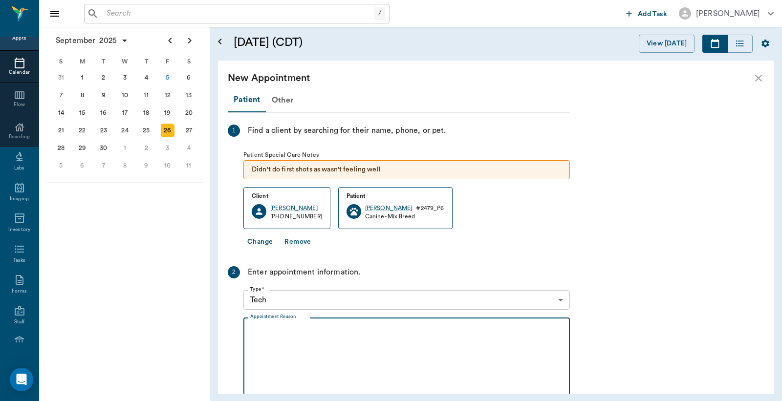
click at [258, 330] on textarea "Appointment Reason" at bounding box center [406, 359] width 313 height 67
type textarea "2"
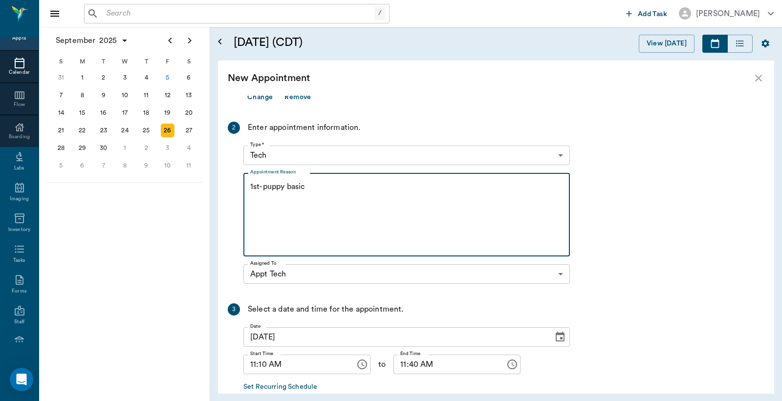
scroll to position [198, 0]
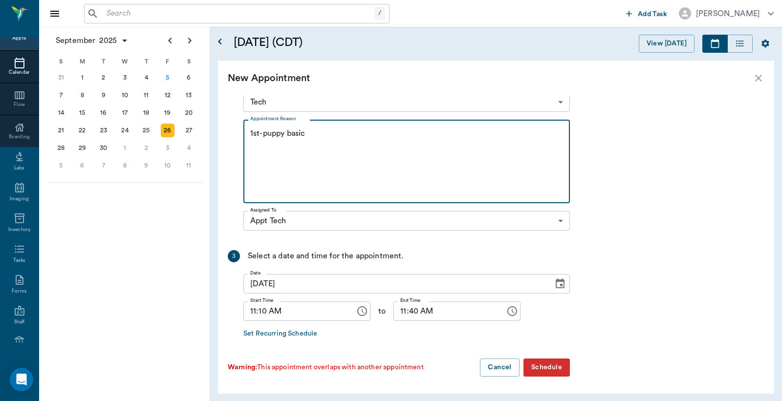
type textarea "1st-puppy basic"
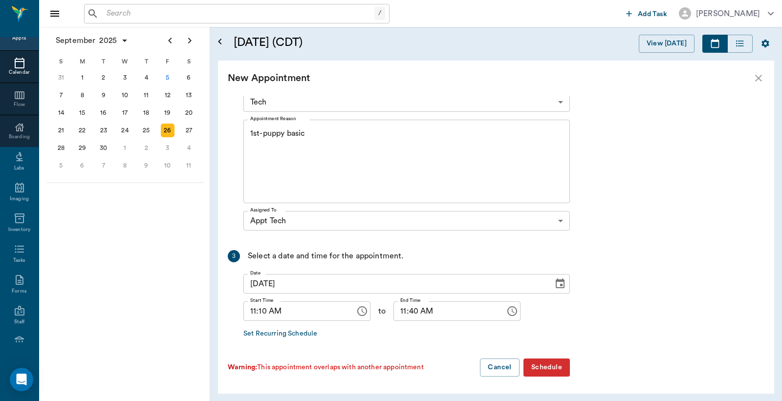
click at [552, 367] on button "Schedule" at bounding box center [547, 368] width 46 height 18
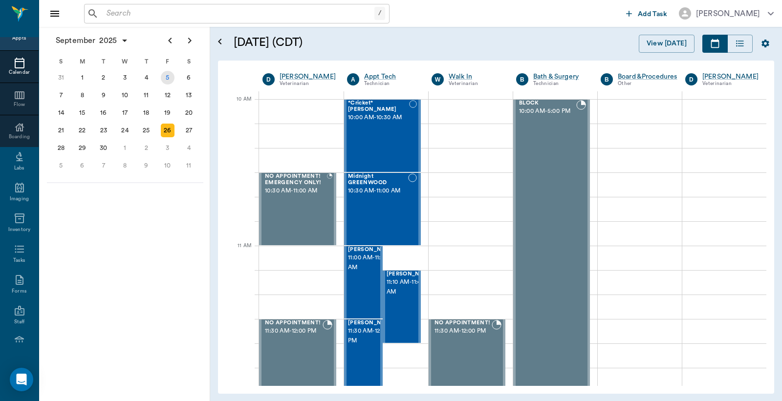
click at [167, 77] on div "5" at bounding box center [168, 78] width 14 height 14
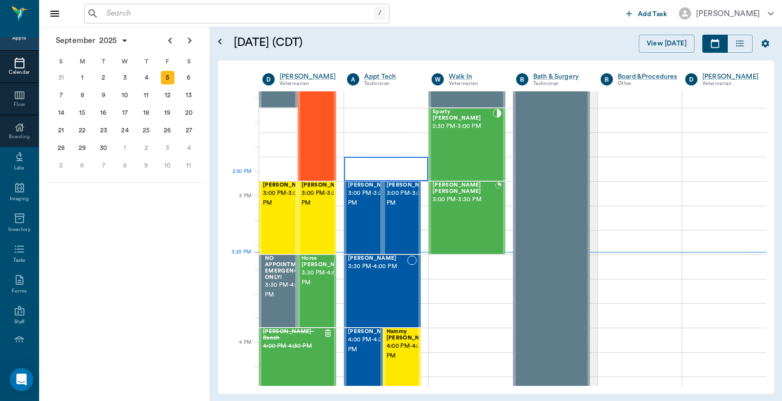
scroll to position [941, 0]
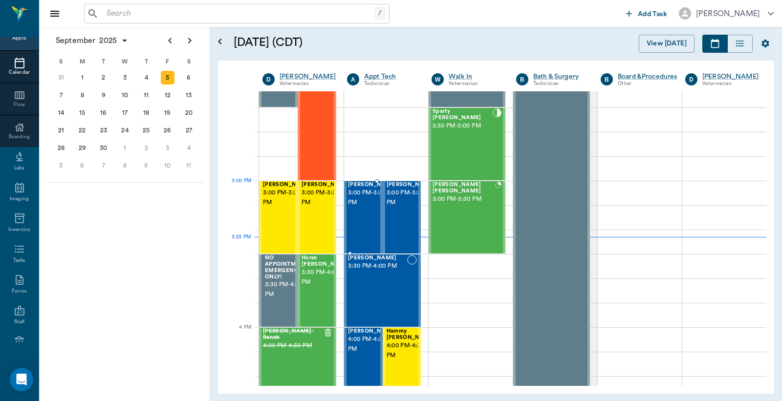
click at [354, 203] on span "3:00 PM - 3:30 PM" at bounding box center [372, 198] width 49 height 20
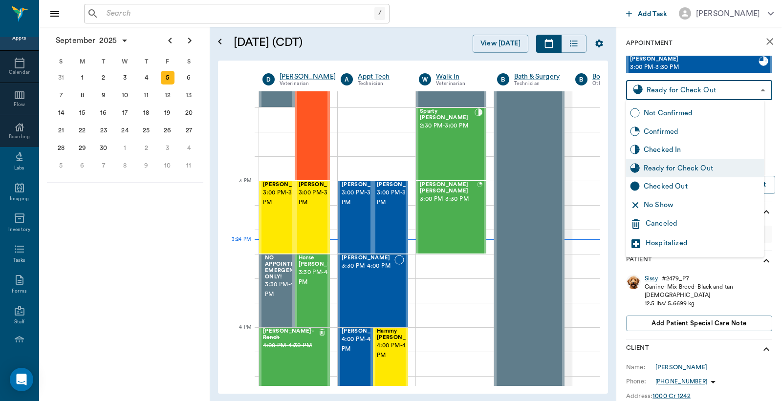
click at [710, 91] on body "/ ​ Add Task [PERSON_NAME] Nectar Messages Appts Calendar Flow Boarding Labs Im…" at bounding box center [391, 200] width 782 height 401
drag, startPoint x: 656, startPoint y: 190, endPoint x: 569, endPoint y: 181, distance: 87.4
click at [656, 189] on div "Checked Out" at bounding box center [702, 186] width 116 height 11
type input "CHECKED_OUT"
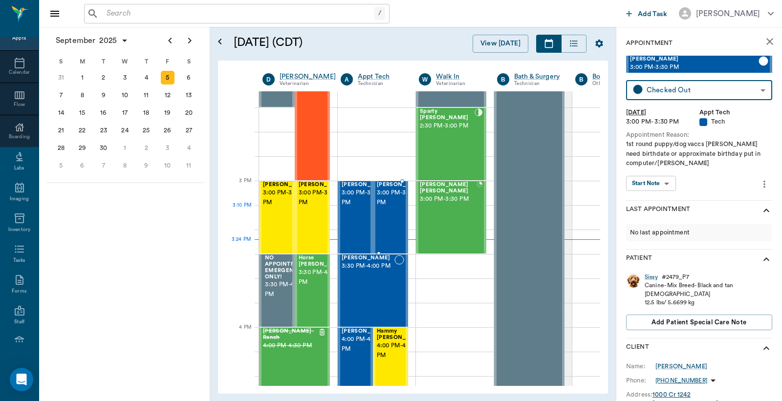
drag, startPoint x: 390, startPoint y: 206, endPoint x: 410, endPoint y: 183, distance: 30.2
click at [391, 206] on span "3:00 PM - 3:30 PM" at bounding box center [401, 198] width 49 height 20
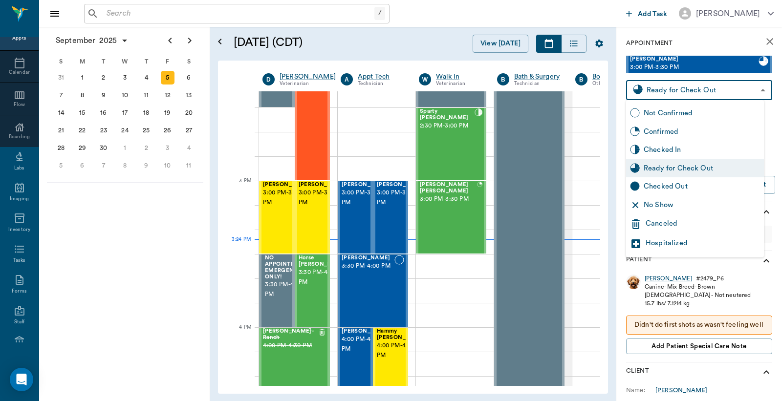
click at [673, 90] on body "/ ​ Add Task [PERSON_NAME] Nectar Messages Appts Calendar Flow Boarding Labs Im…" at bounding box center [391, 200] width 782 height 401
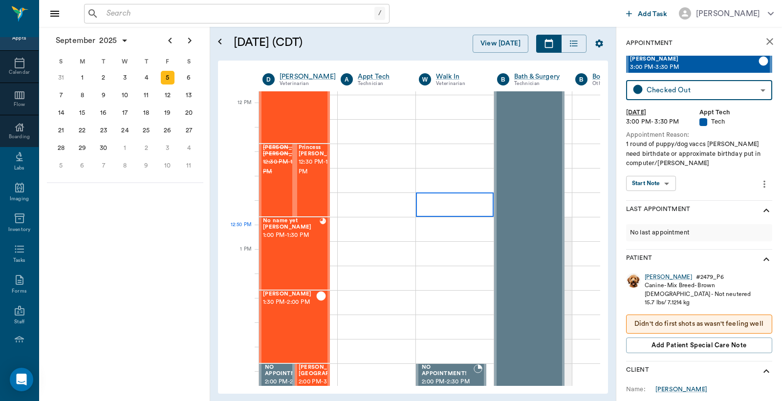
scroll to position [579, 0]
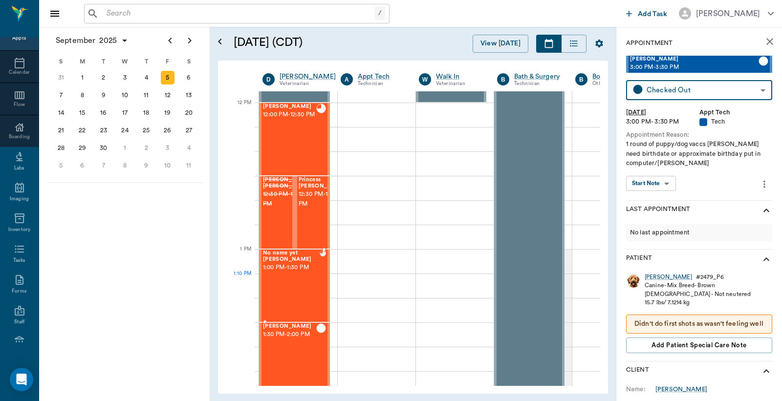
click at [294, 283] on div "No name yet Dotson 1:00 PM - 1:30 PM" at bounding box center [291, 285] width 57 height 71
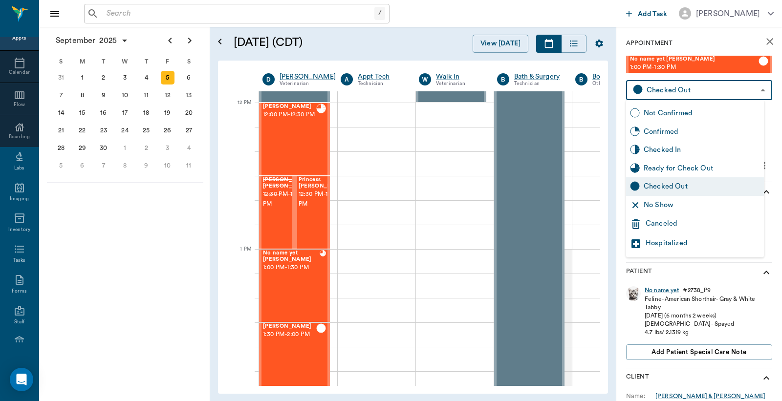
click at [676, 87] on body "/ ​ Add Task Dr. Bert Ellsworth Nectar Messages Appts Calendar Flow Boarding La…" at bounding box center [391, 200] width 782 height 401
click at [654, 184] on div "Checked Out" at bounding box center [702, 186] width 116 height 11
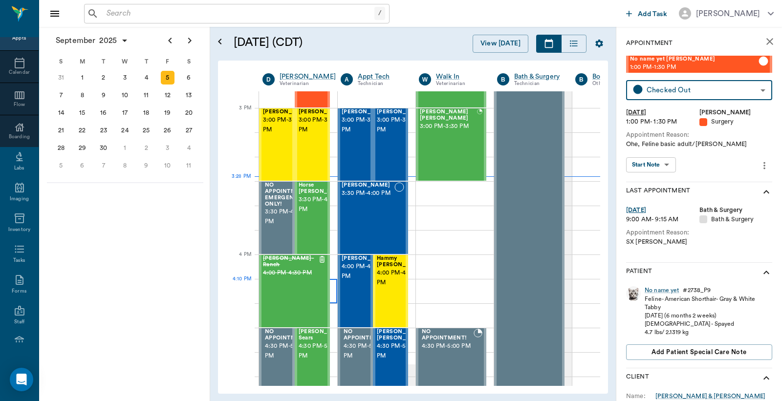
scroll to position [1086, 0]
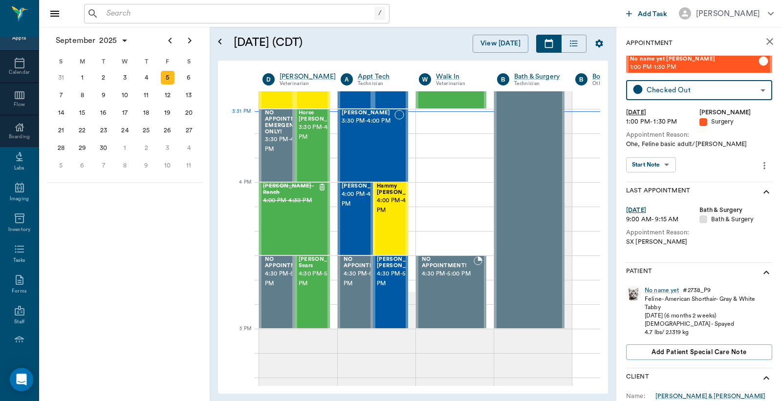
click at [109, 15] on input "text" at bounding box center [239, 14] width 272 height 14
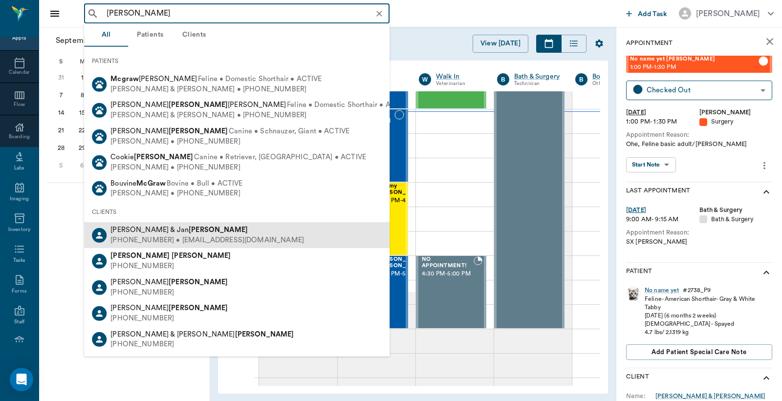
click at [172, 233] on div "Buyck & Jan McGowan" at bounding box center [208, 230] width 194 height 10
type input "Buyck McG"
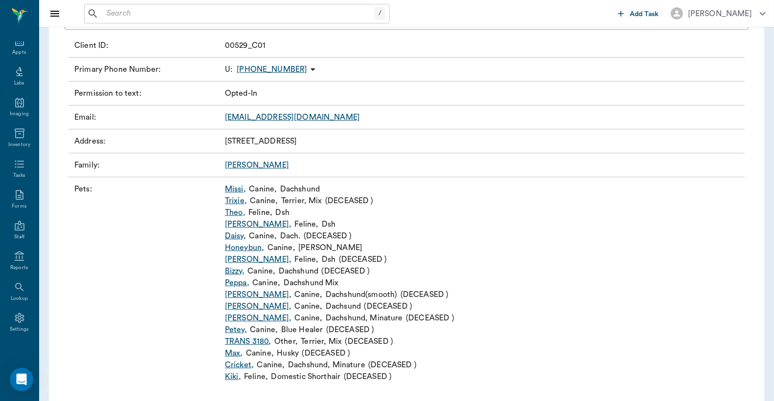
scroll to position [124, 0]
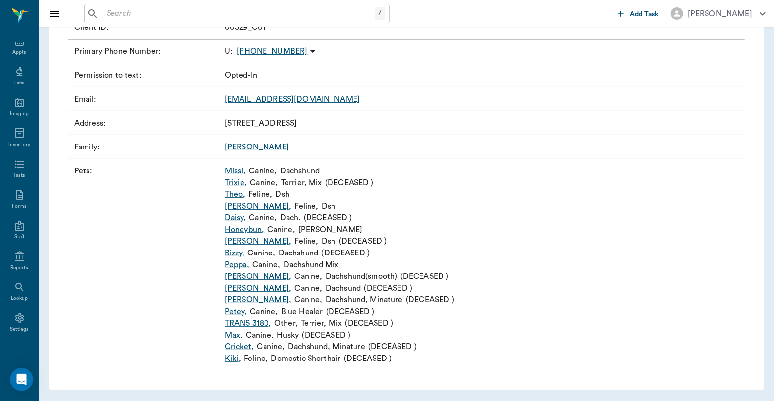
click at [238, 266] on link "Peppa ," at bounding box center [237, 265] width 24 height 12
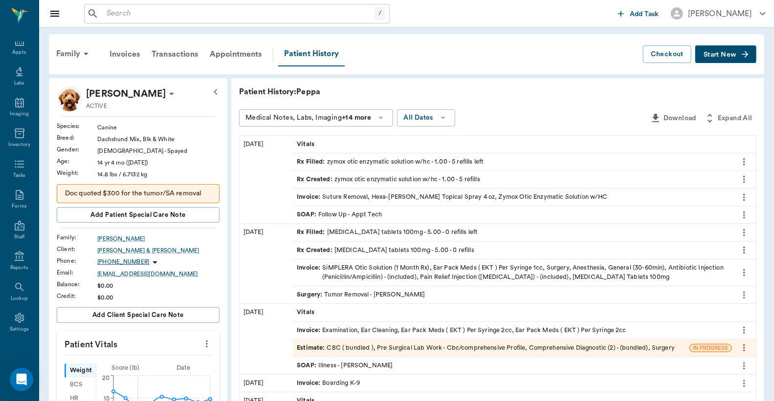
scroll to position [72, 0]
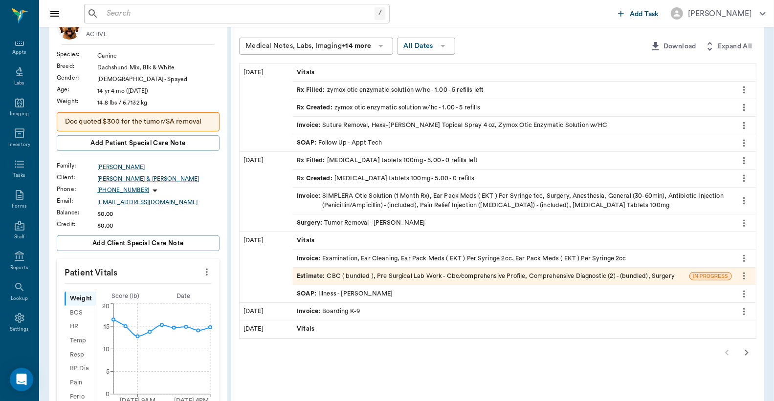
click at [744, 350] on icon "button" at bounding box center [747, 353] width 12 height 12
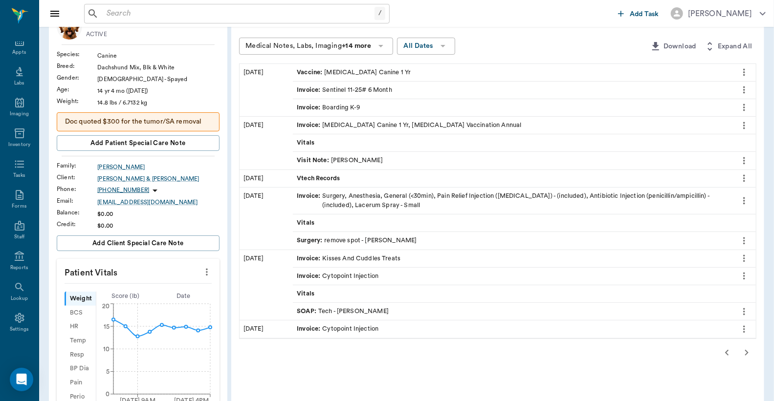
click at [747, 311] on icon "more" at bounding box center [744, 312] width 11 height 12
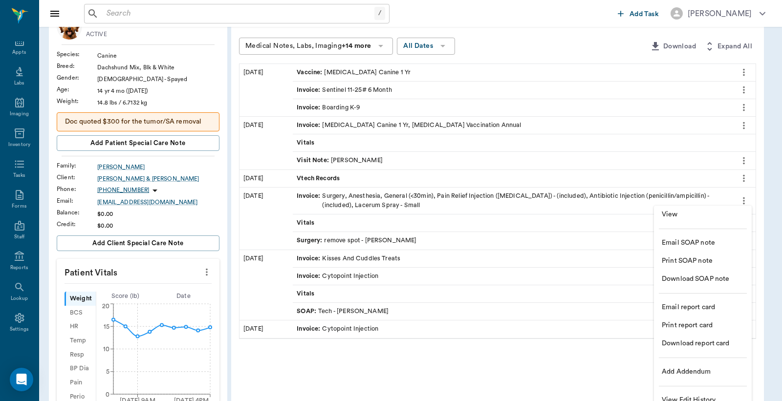
click at [659, 214] on li "View" at bounding box center [703, 215] width 98 height 18
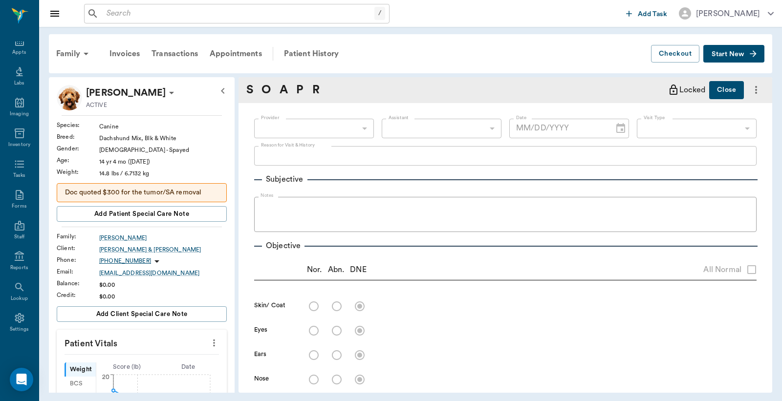
type input "63ec2e7e52e12b0ba117b124"
type input "65d2be4f46e3a538d89b8c1a"
type textarea "CYTOPOINT INJ- .4CC -JESS"
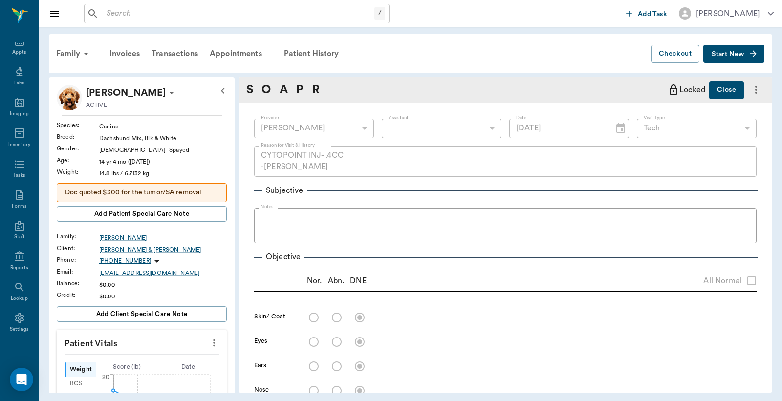
type input "10/02/2024"
click at [332, 54] on div "Patient History" at bounding box center [311, 53] width 66 height 23
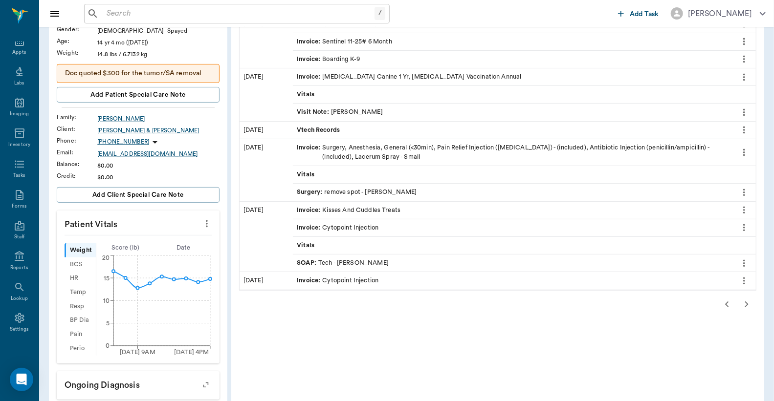
scroll to position [145, 0]
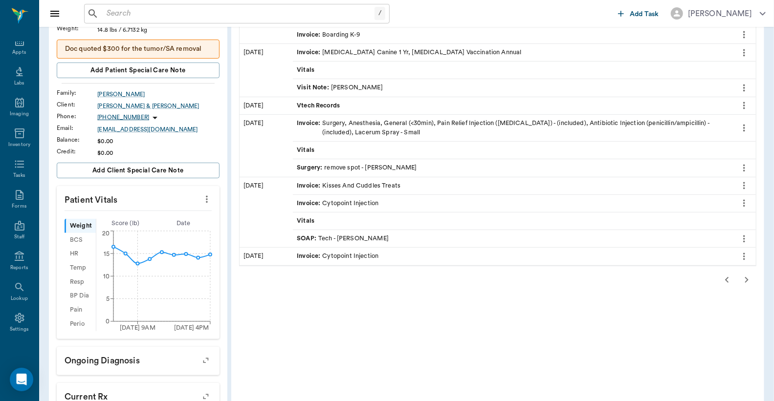
click at [727, 276] on icon "button" at bounding box center [727, 280] width 12 height 12
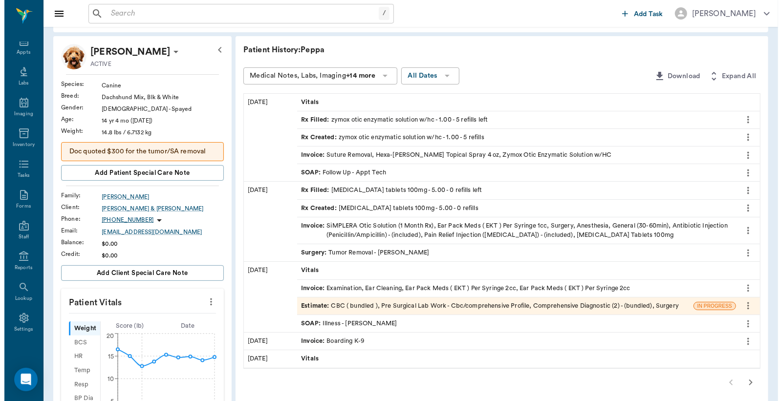
scroll to position [0, 0]
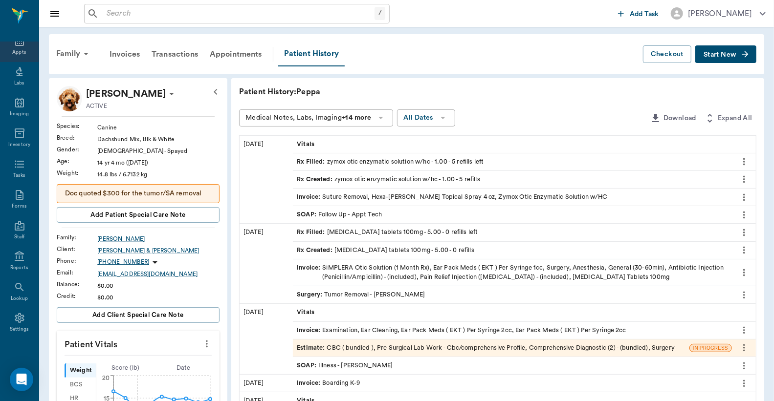
click at [14, 49] on div "Appts" at bounding box center [19, 52] width 14 height 7
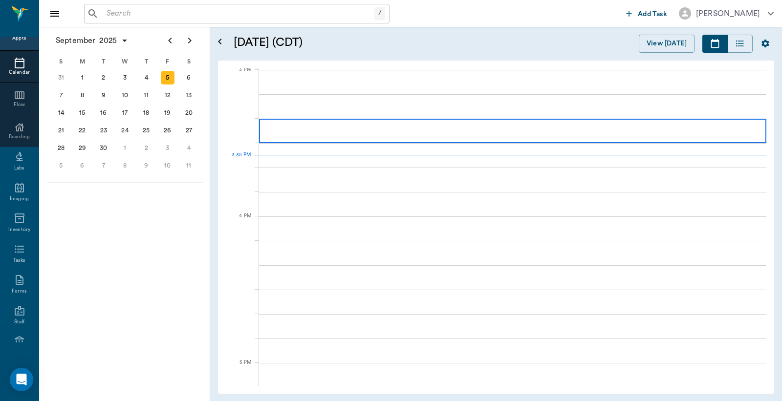
scroll to position [1029, 0]
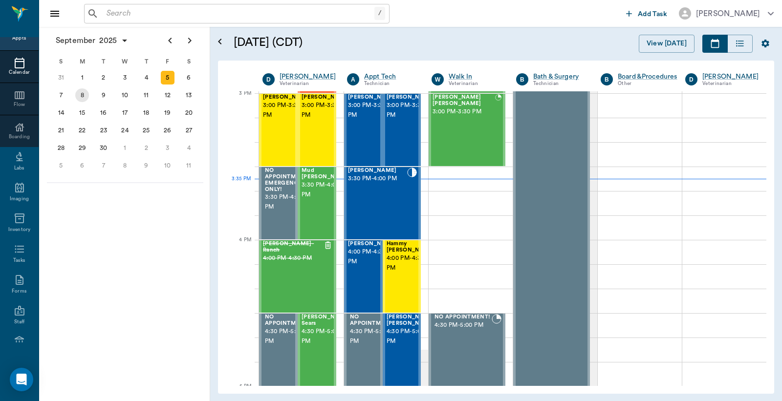
click at [82, 95] on div "8" at bounding box center [82, 96] width 14 height 14
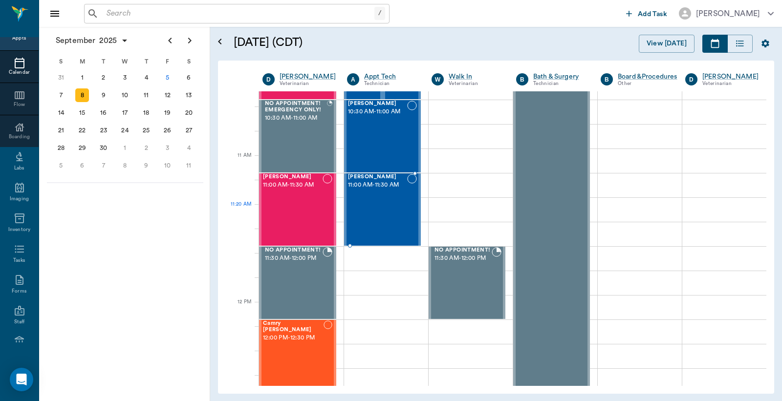
scroll to position [434, 0]
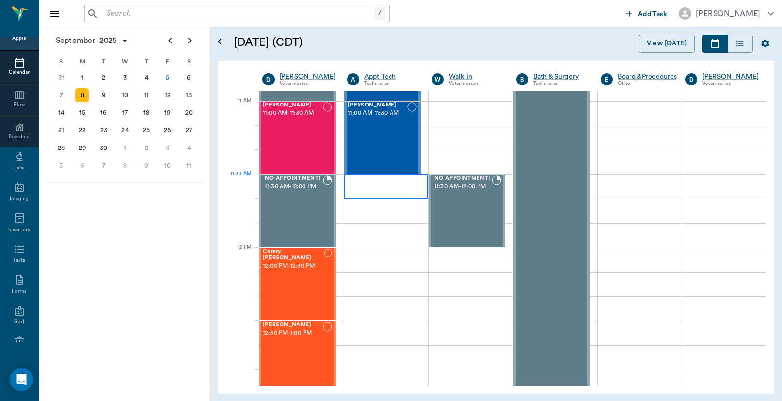
click at [380, 193] on div at bounding box center [386, 187] width 84 height 24
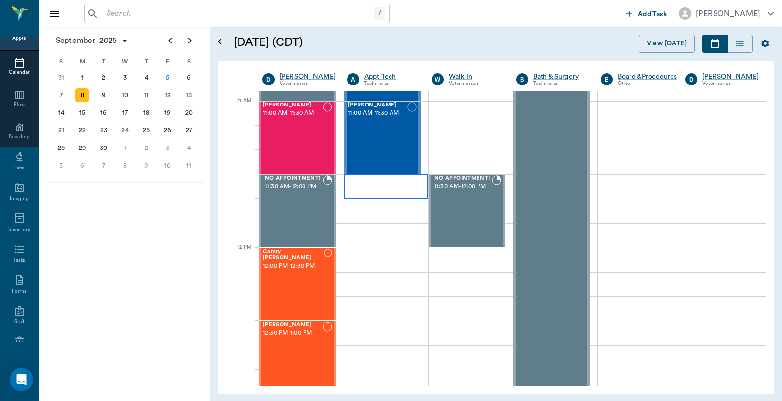
click at [379, 193] on div at bounding box center [386, 187] width 84 height 24
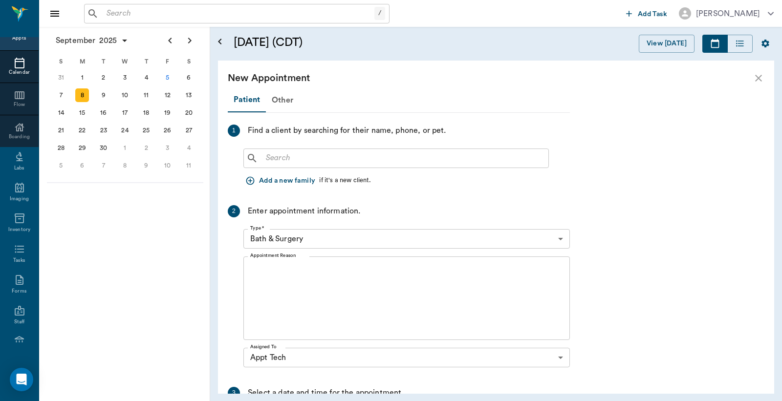
click at [269, 162] on input "text" at bounding box center [403, 159] width 283 height 14
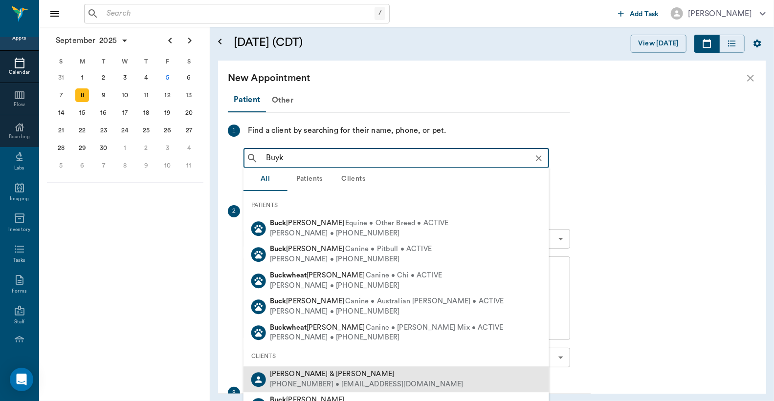
click at [343, 382] on div "(903) 244-2039 • msbuyck@aol.com" at bounding box center [367, 385] width 194 height 10
type input "Buyk"
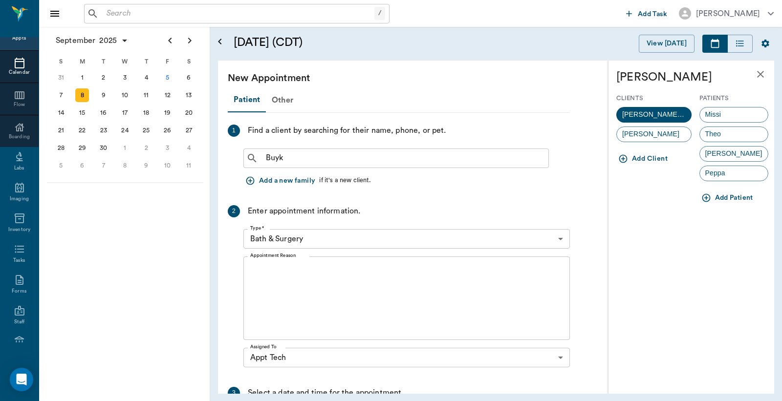
click at [560, 238] on body "/ ​ Add Task Dr. Bert Ellsworth Nectar Messages Appts Calendar Flow Boarding La…" at bounding box center [391, 200] width 782 height 401
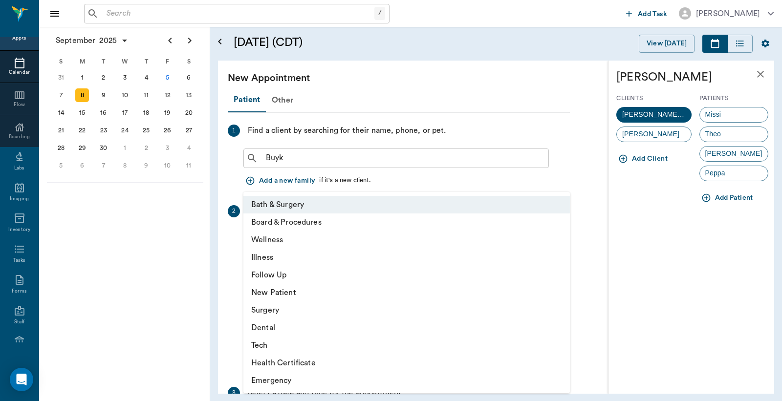
click at [272, 346] on li "Tech" at bounding box center [407, 346] width 327 height 18
type input "65d2be4f46e3a538d89b8c1a"
type input "12:00 PM"
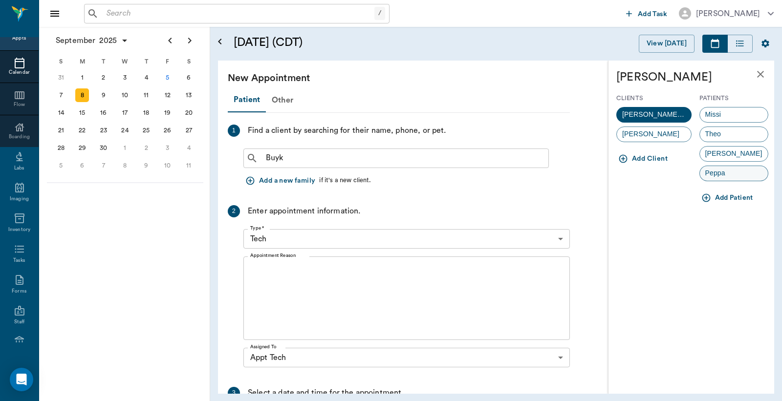
click at [721, 175] on span "Peppa" at bounding box center [715, 173] width 31 height 10
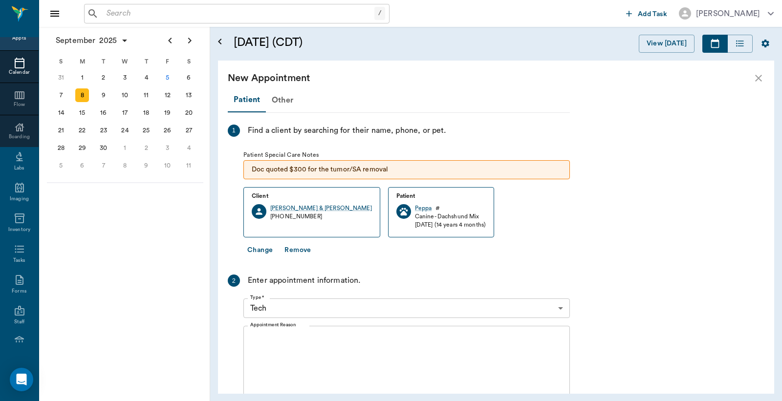
click at [257, 338] on textarea "Appointment Reason" at bounding box center [406, 367] width 313 height 67
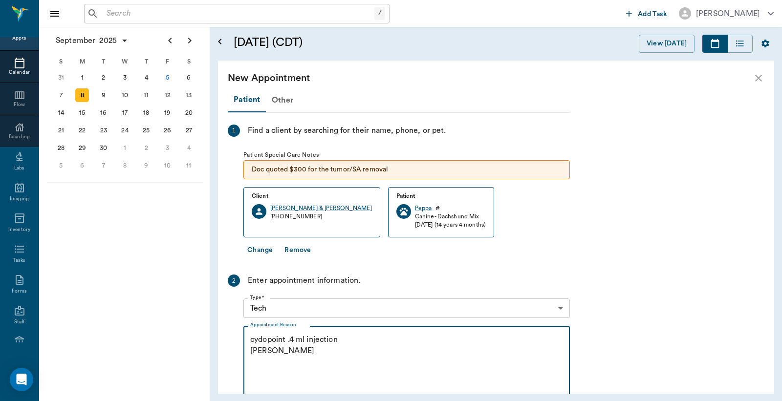
scroll to position [207, 0]
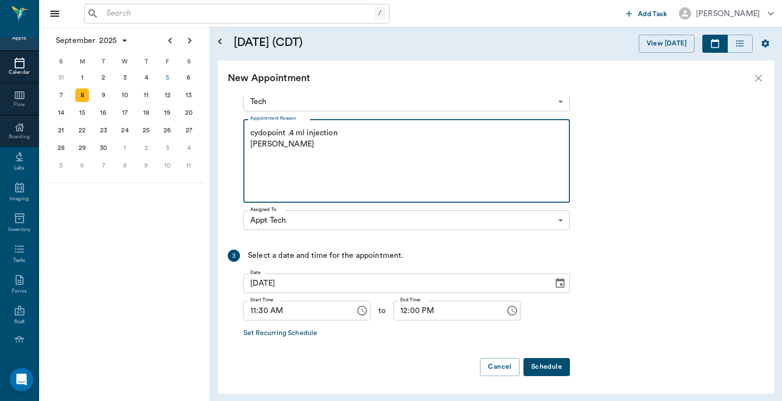
type textarea "cydopoint .4 ml injection Christy"
click at [541, 368] on button "Schedule" at bounding box center [547, 367] width 46 height 18
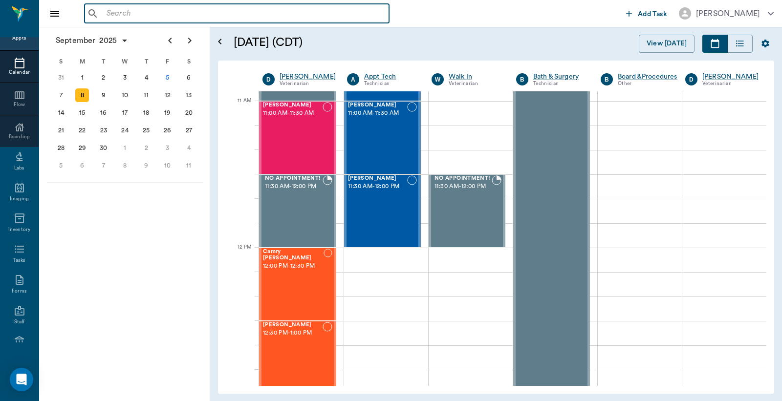
click at [107, 15] on input "text" at bounding box center [244, 14] width 283 height 14
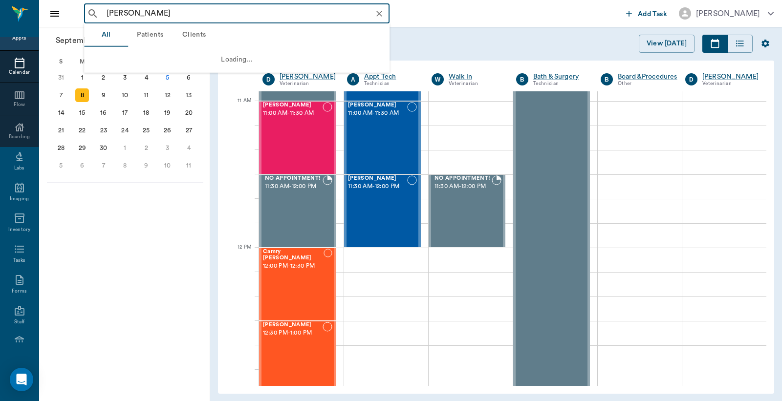
type input "Helen Wade"
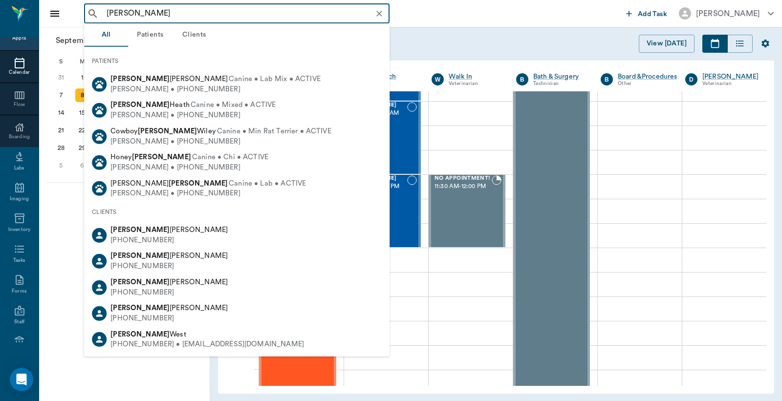
click at [378, 13] on icon "Clear" at bounding box center [380, 14] width 10 height 10
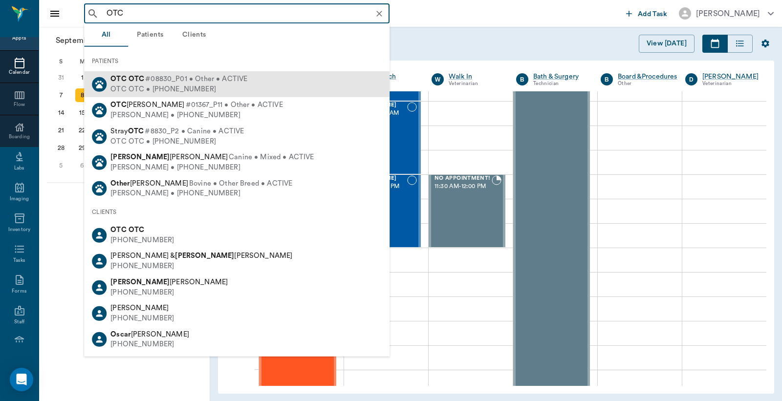
click at [167, 87] on div "OTC OTC • (555) 555-5555" at bounding box center [179, 89] width 137 height 10
type input "OTC"
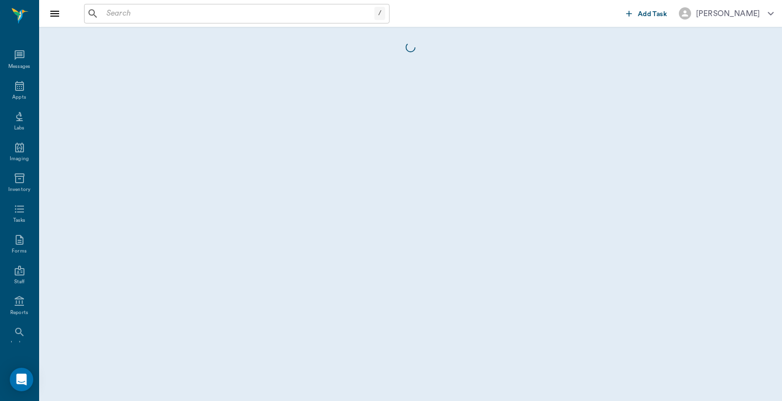
scroll to position [45, 0]
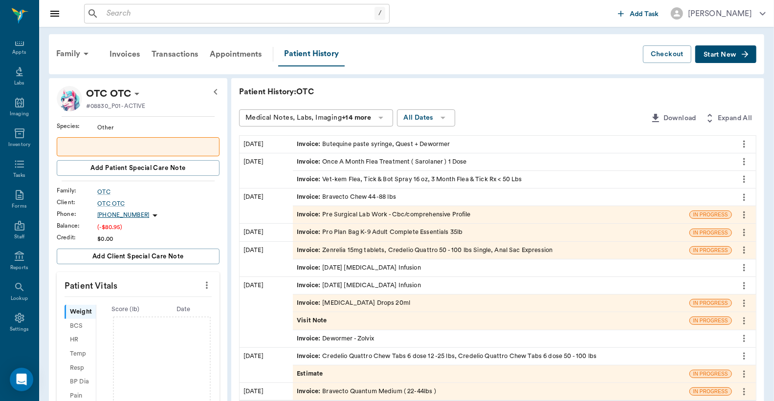
click at [733, 55] on span "Start New" at bounding box center [720, 55] width 33 height 0
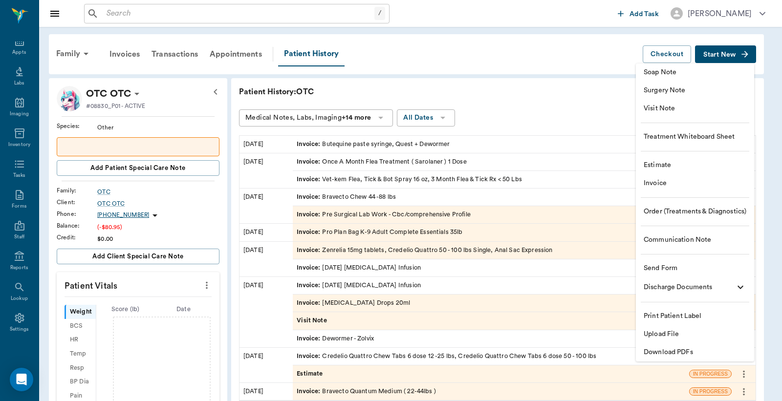
click at [661, 183] on span "Invoice" at bounding box center [695, 183] width 103 height 10
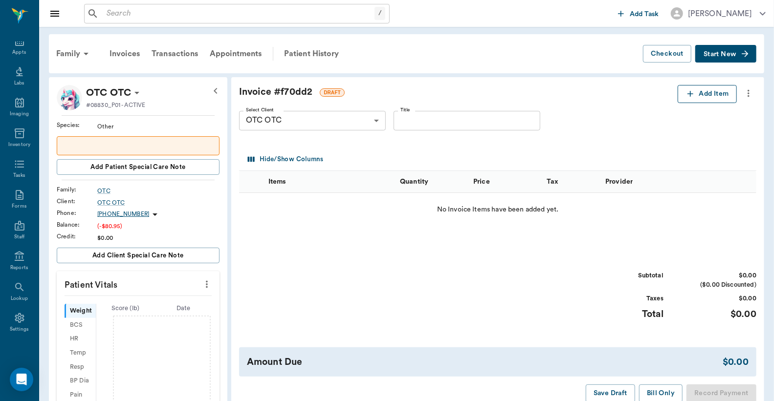
click at [694, 94] on icon "button" at bounding box center [691, 94] width 10 height 10
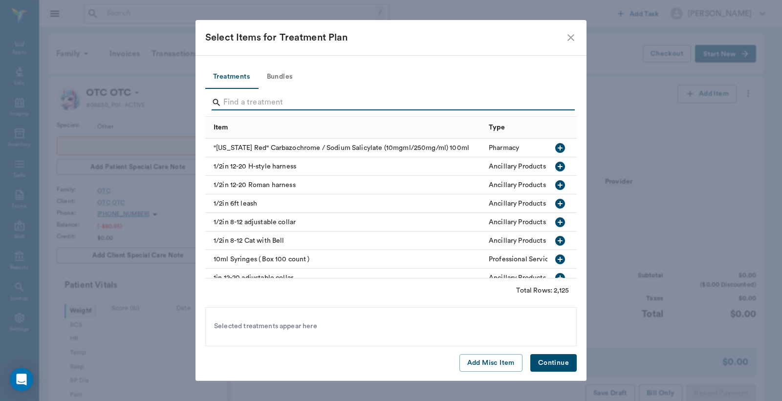
drag, startPoint x: 225, startPoint y: 105, endPoint x: 225, endPoint y: 91, distance: 13.7
click at [225, 100] on input "Search" at bounding box center [391, 103] width 337 height 16
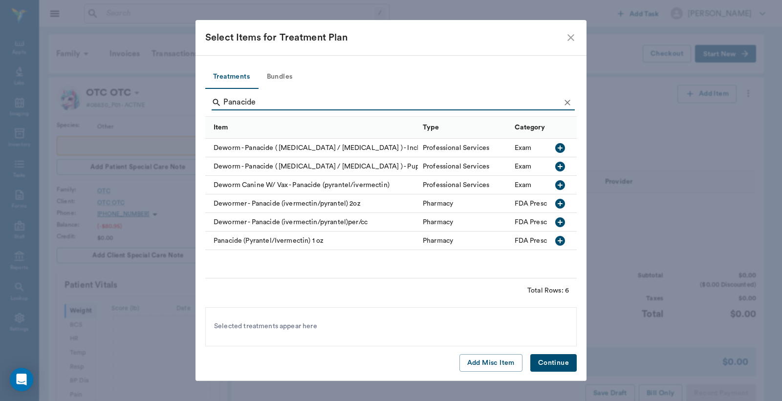
type input "Panacide"
click at [561, 203] on icon "button" at bounding box center [560, 204] width 12 height 12
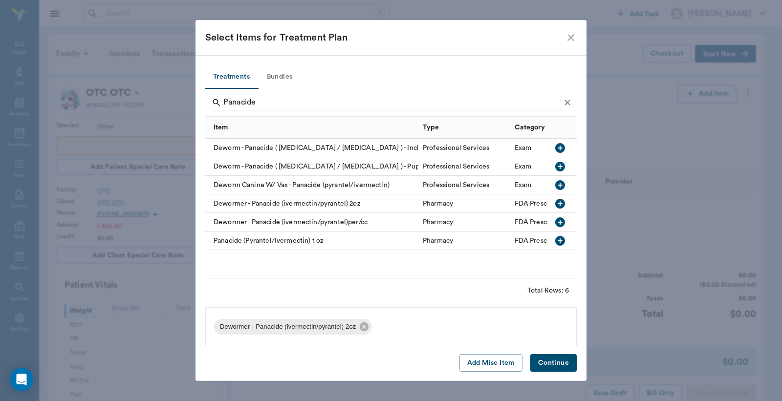
click at [556, 360] on button "Continue" at bounding box center [554, 363] width 46 height 18
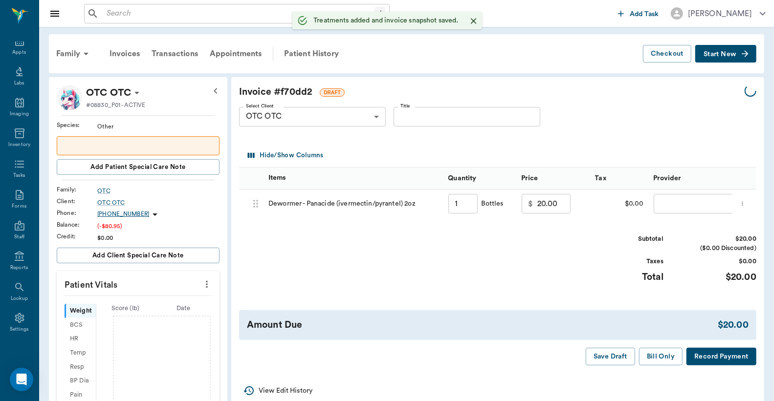
type input "1.00"
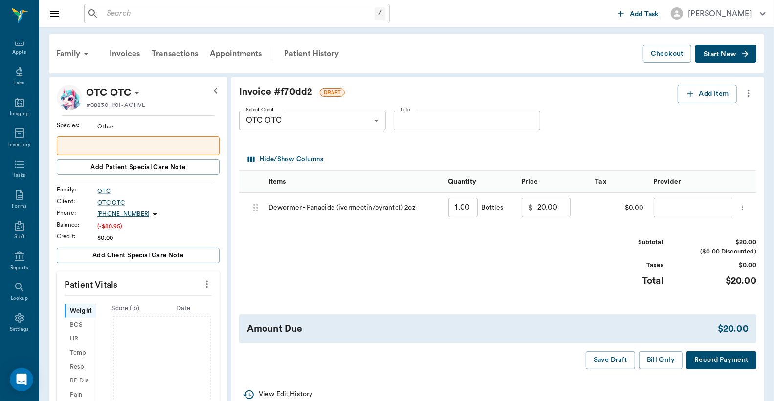
click at [710, 369] on button "Record Payment" at bounding box center [722, 361] width 70 height 18
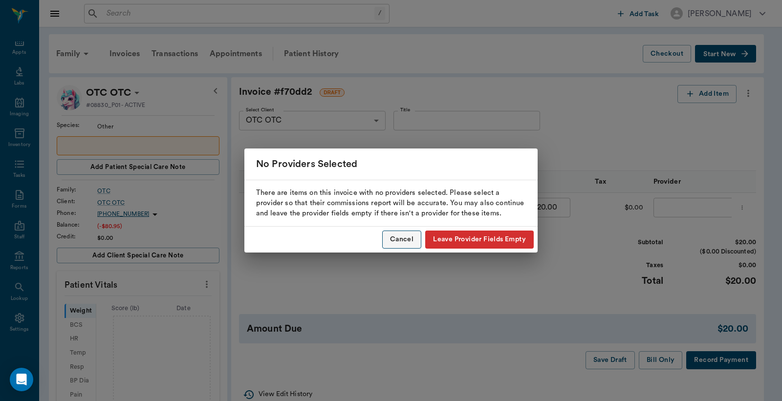
click at [395, 242] on button "Cancel" at bounding box center [401, 240] width 39 height 18
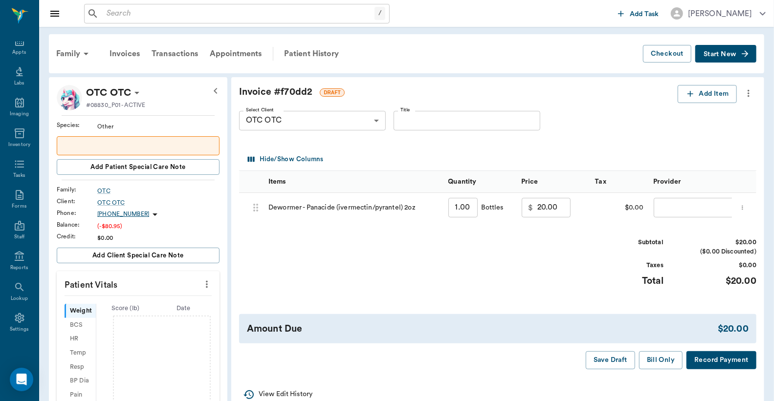
click at [672, 211] on body "/ ​ Add Task Dr. Bert Ellsworth Nectar Messages Appts Labs Imaging Inventory Ta…" at bounding box center [387, 364] width 774 height 729
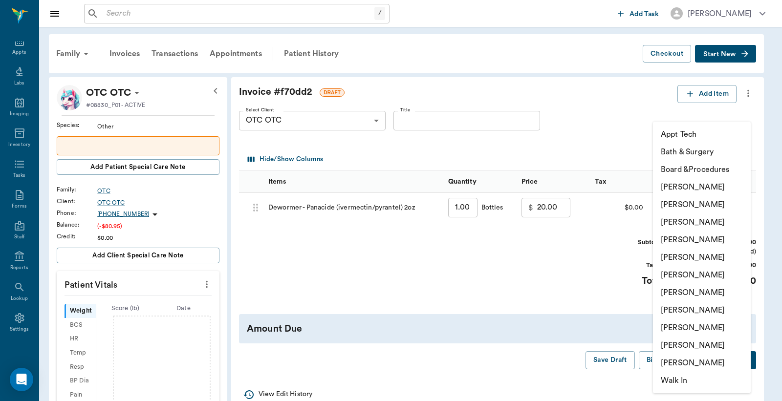
click at [672, 208] on li "[PERSON_NAME]" at bounding box center [702, 205] width 98 height 18
type input "none-63ec2e2852e12b0ba117910e"
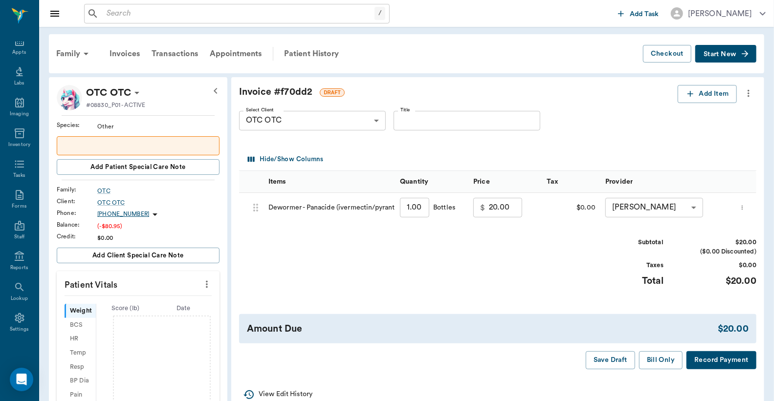
click at [710, 365] on button "Record Payment" at bounding box center [722, 361] width 70 height 18
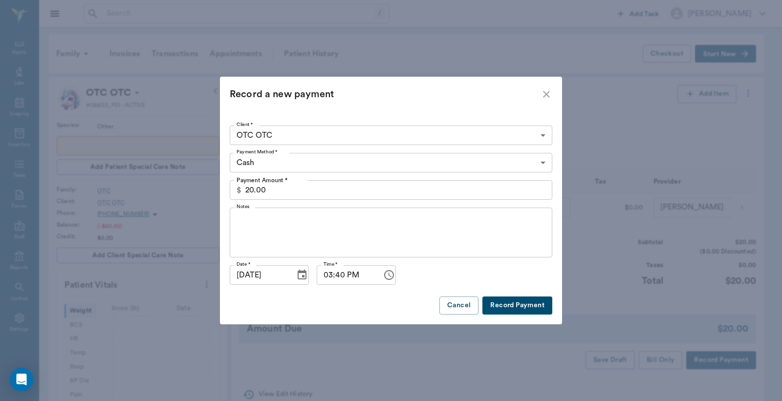
click at [545, 165] on body "/ ​ Add Task Dr. Bert Ellsworth Nectar Messages Appts Labs Imaging Inventory Ta…" at bounding box center [391, 364] width 782 height 729
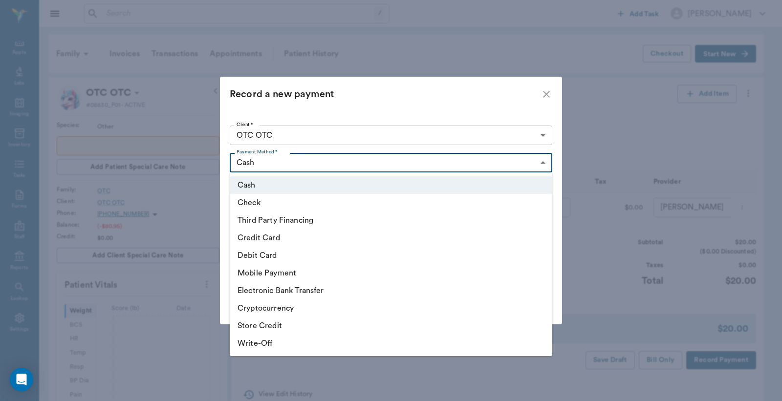
click at [279, 258] on li "Debit Card" at bounding box center [391, 256] width 323 height 18
type input "DEBIT_CARD"
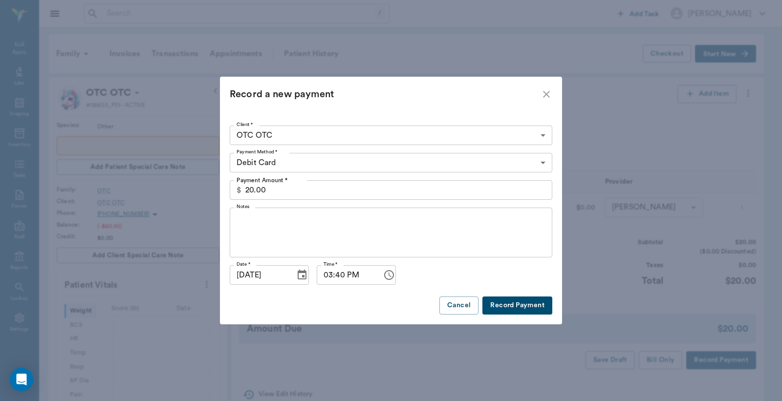
click at [519, 311] on button "Record Payment" at bounding box center [518, 306] width 70 height 18
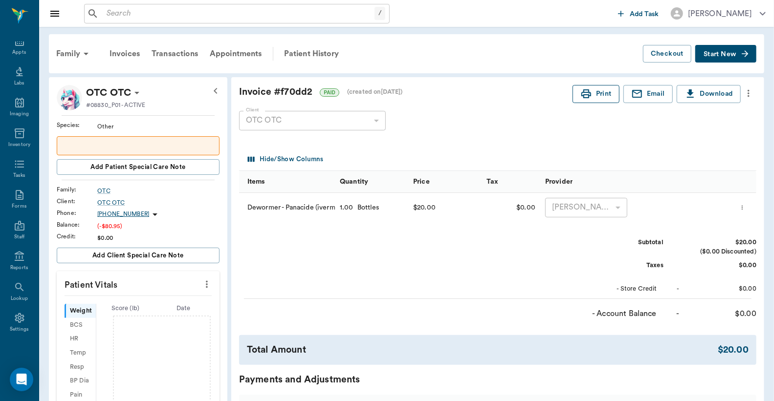
click at [589, 92] on icon "button" at bounding box center [586, 93] width 10 height 9
click at [14, 45] on icon at bounding box center [20, 41] width 12 height 12
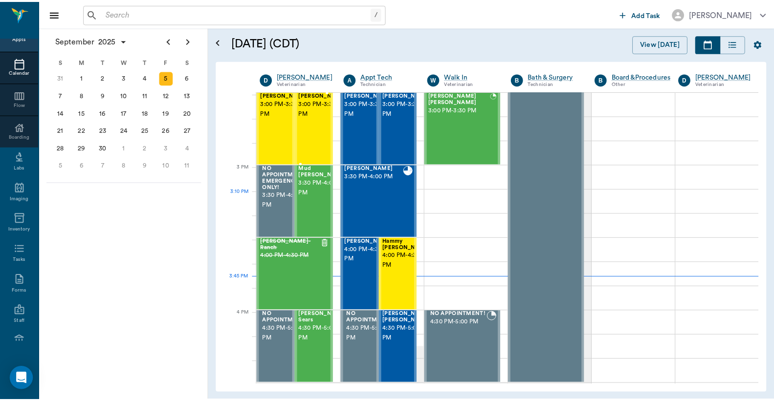
scroll to position [955, 0]
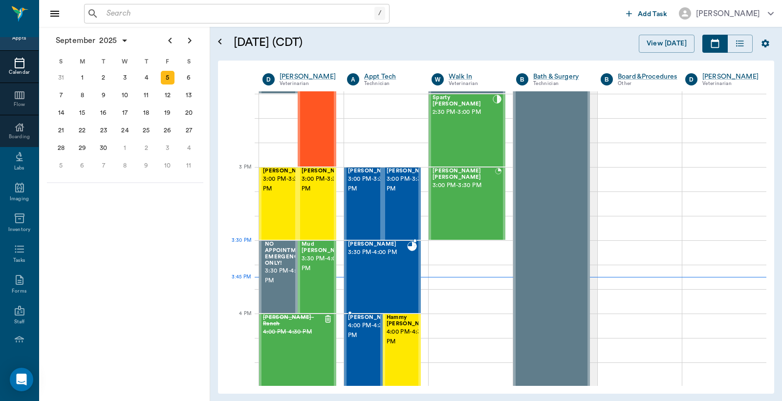
click at [377, 261] on div "Cocoa Hadden 3:30 PM - 4:00 PM" at bounding box center [377, 277] width 59 height 71
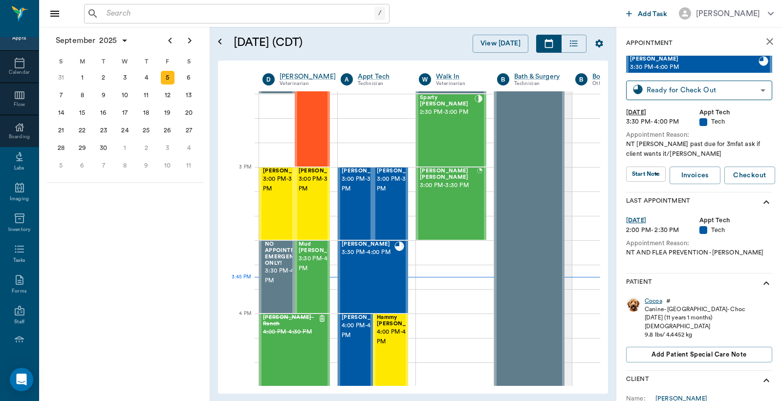
click at [653, 300] on div "Cocoa" at bounding box center [654, 301] width 18 height 8
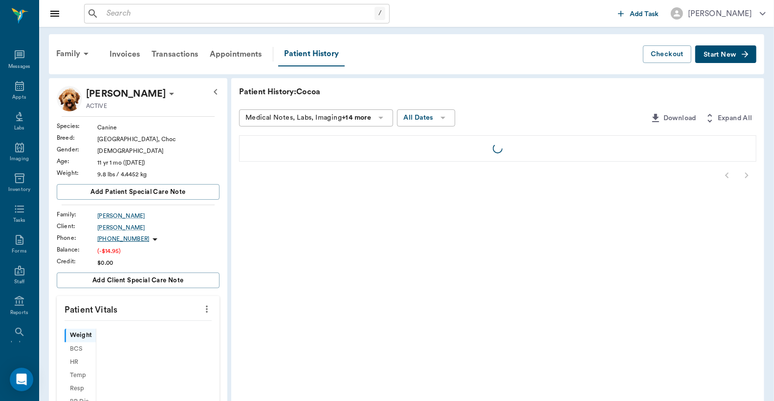
scroll to position [45, 0]
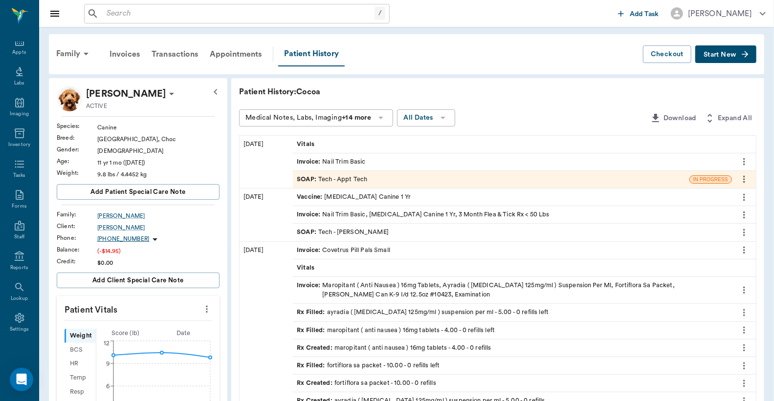
click at [351, 161] on div "Invoice : Nail Trim Basic" at bounding box center [331, 161] width 68 height 9
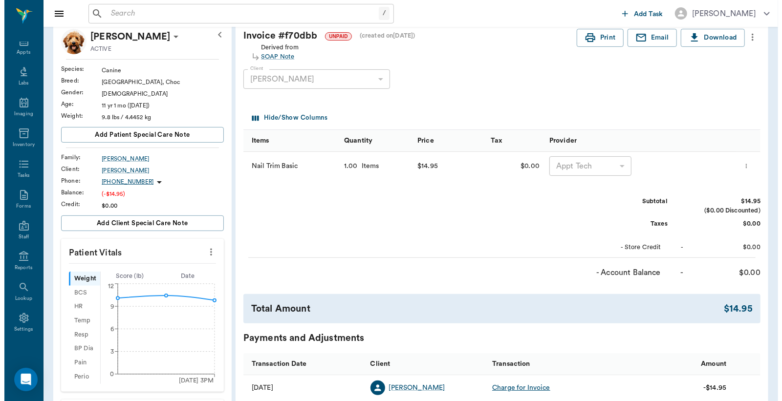
scroll to position [145, 0]
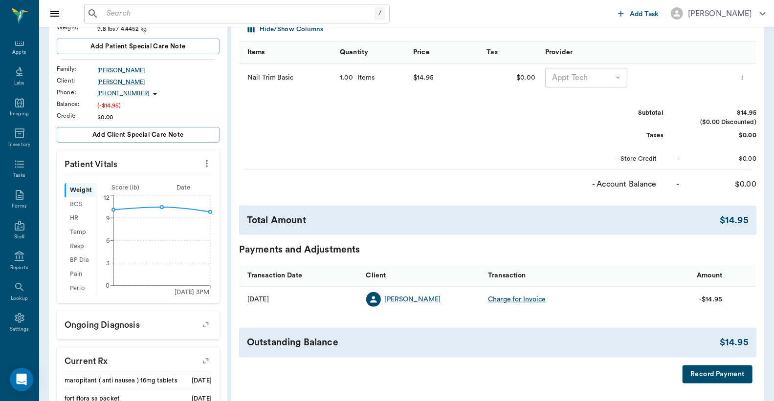
click at [708, 375] on button "Record Payment" at bounding box center [718, 375] width 70 height 18
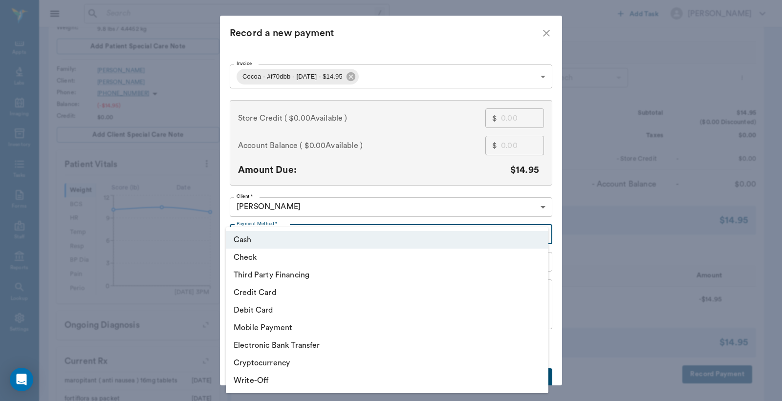
click at [538, 233] on body "/ ​ Add Task Dr. Bert Ellsworth Nectar Messages Appts Labs Imaging Inventory Ta…" at bounding box center [391, 222] width 782 height 735
click at [281, 310] on li "Debit Card" at bounding box center [387, 311] width 323 height 18
type input "DEBIT_CARD"
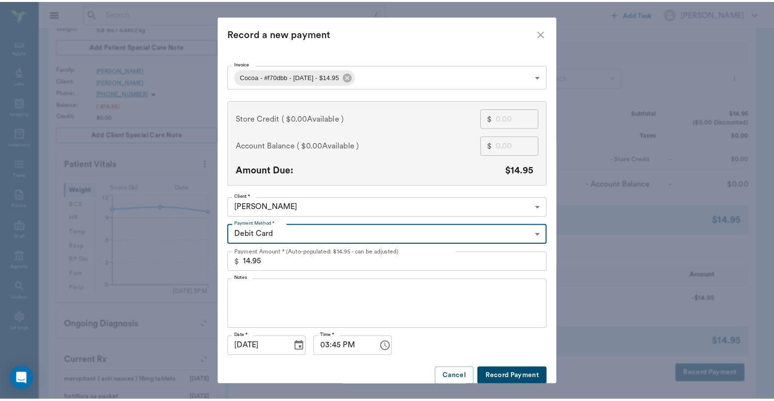
scroll to position [10, 0]
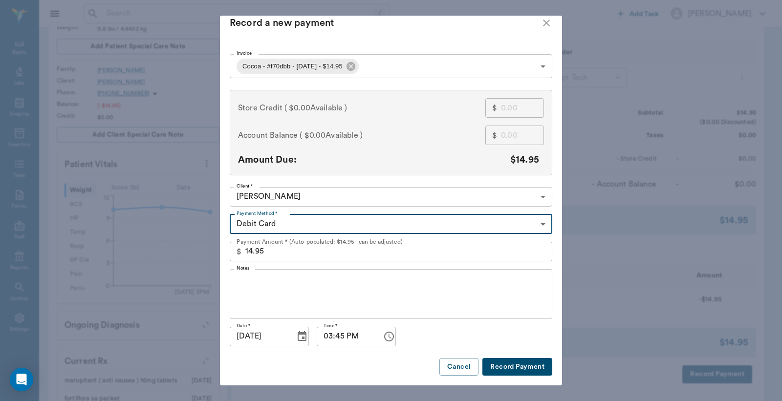
click at [504, 364] on button "Record Payment" at bounding box center [518, 367] width 70 height 18
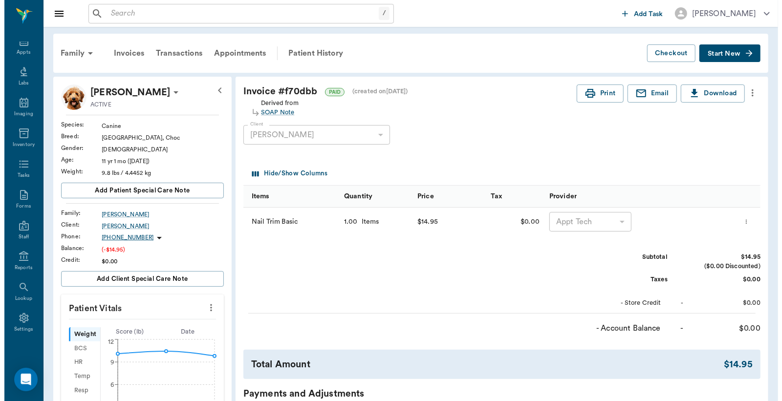
scroll to position [0, 0]
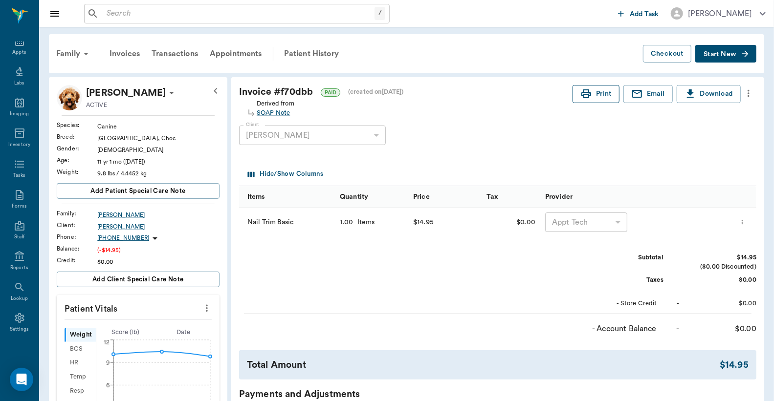
click at [588, 93] on icon "button" at bounding box center [586, 93] width 10 height 9
click at [16, 52] on div "Appts" at bounding box center [19, 52] width 14 height 7
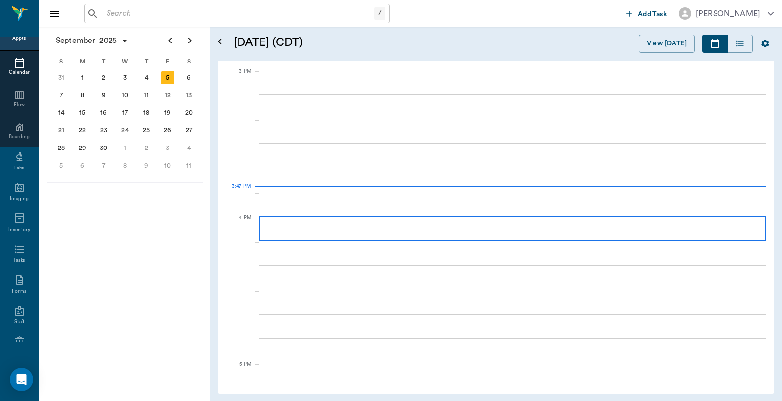
scroll to position [1027, 0]
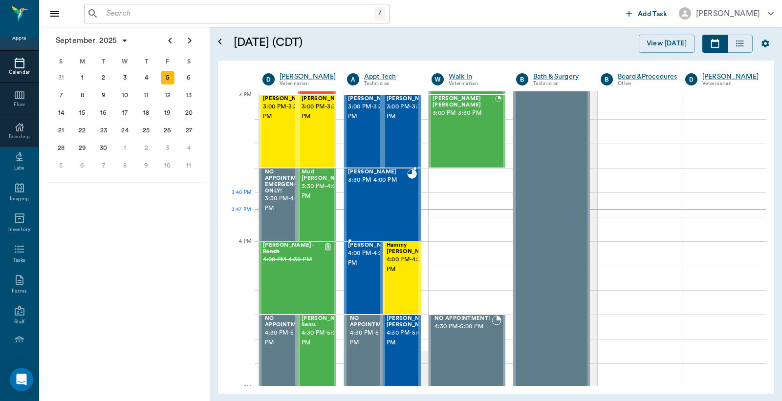
drag, startPoint x: 374, startPoint y: 193, endPoint x: 570, endPoint y: 141, distance: 202.9
click at [374, 193] on div "Cocoa Hadden 3:30 PM - 4:00 PM" at bounding box center [377, 204] width 59 height 71
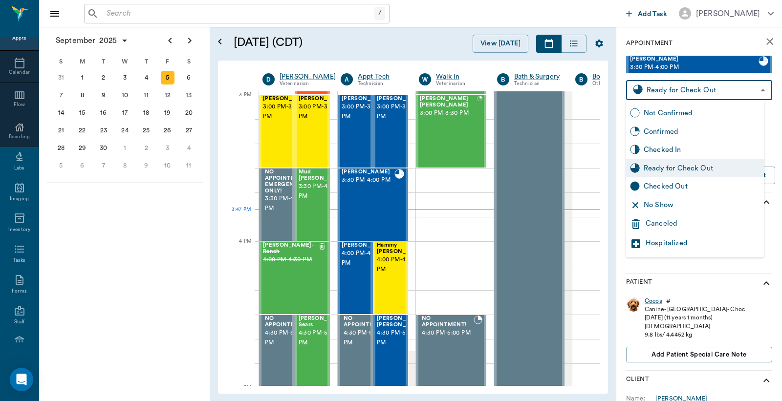
click at [653, 87] on body "/ ​ Add Task Dr. Bert Ellsworth Nectar Messages Appts Calendar Flow Boarding La…" at bounding box center [391, 200] width 782 height 401
click at [657, 186] on div "Checked Out" at bounding box center [702, 186] width 116 height 11
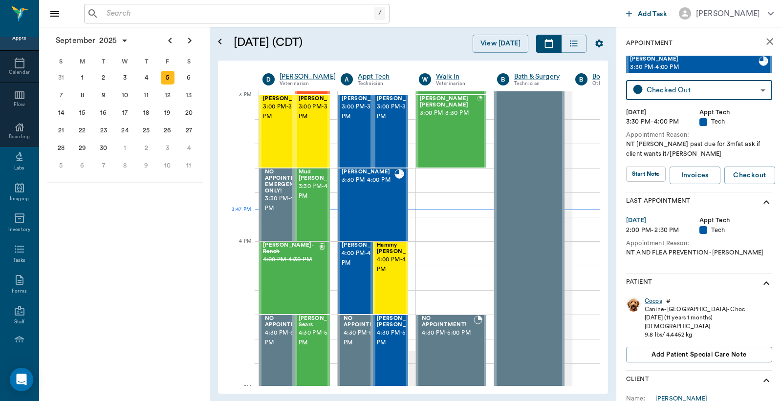
type input "CHECKED_OUT"
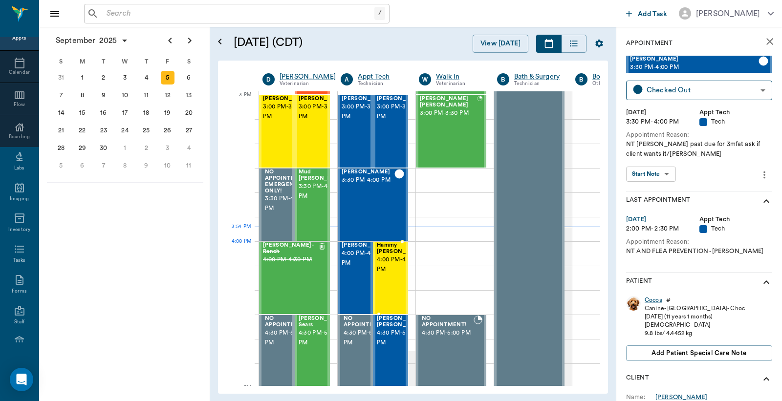
click at [386, 266] on span "4:00 PM - 4:30 PM" at bounding box center [401, 265] width 49 height 20
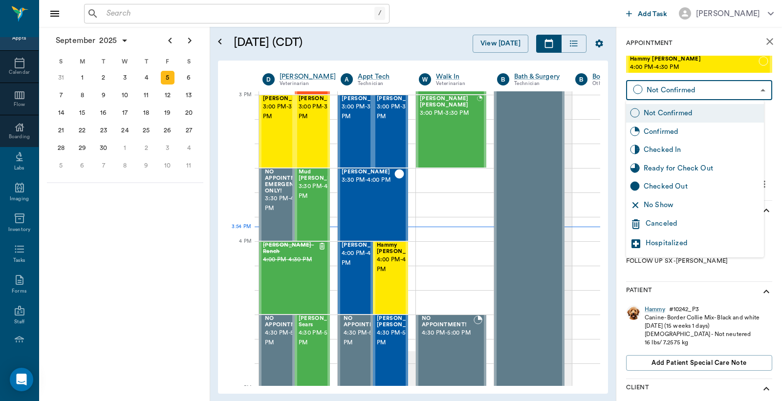
click at [663, 87] on body "/ ​ Add Task Dr. Bert Ellsworth Nectar Messages Appts Calendar Flow Boarding La…" at bounding box center [391, 200] width 782 height 401
click at [649, 152] on div "Checked In" at bounding box center [702, 150] width 116 height 11
type input "CHECKED_IN"
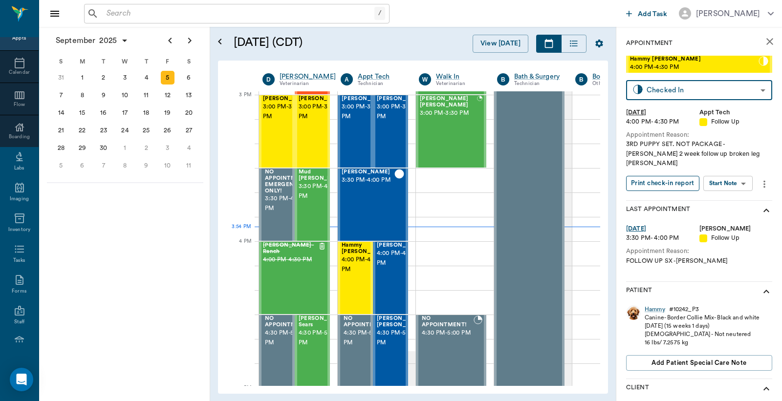
click at [652, 176] on button "Print check-in report" at bounding box center [662, 183] width 73 height 15
click at [121, 12] on input "text" at bounding box center [239, 14] width 272 height 14
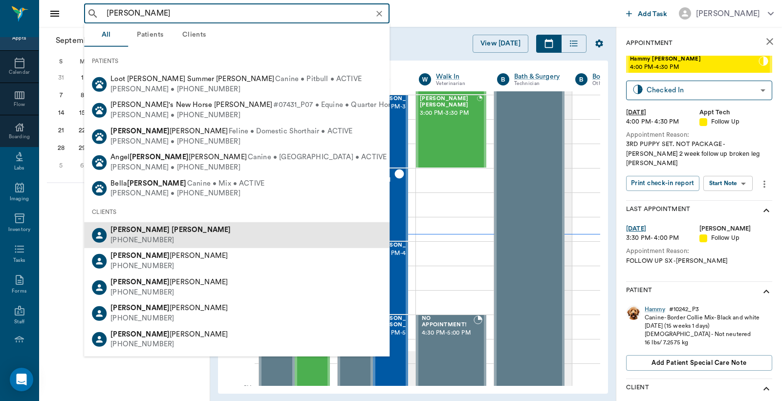
click at [193, 237] on div "Michael Johnston (361) 550-5145" at bounding box center [237, 235] width 306 height 26
type input "michael johns"
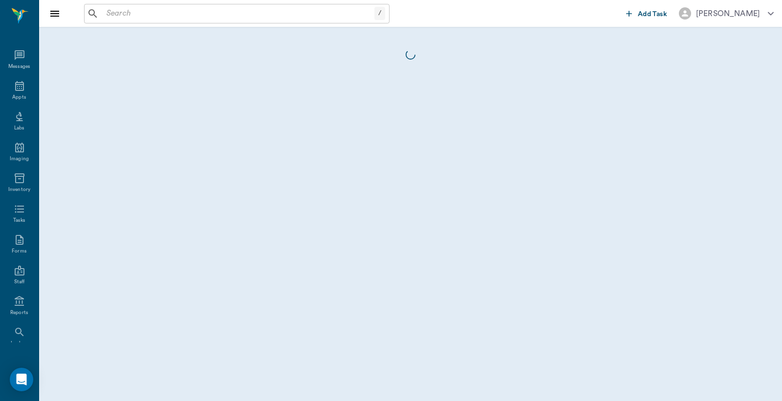
scroll to position [45, 0]
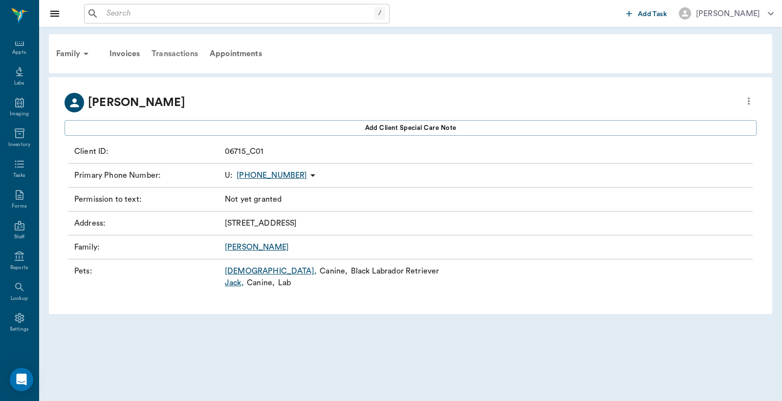
click at [179, 51] on div "Transactions" at bounding box center [175, 53] width 58 height 23
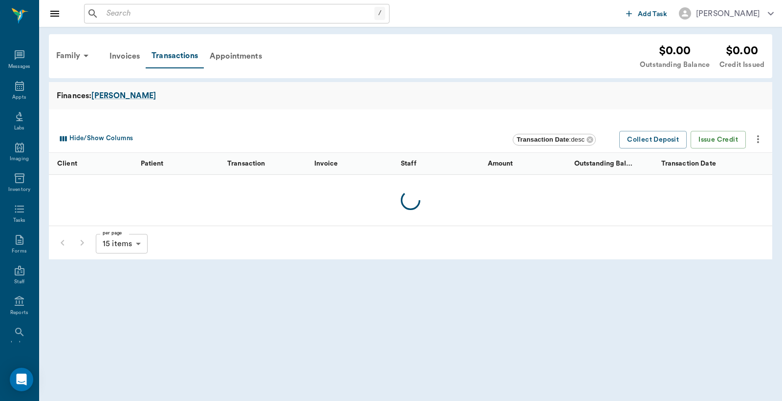
scroll to position [45, 0]
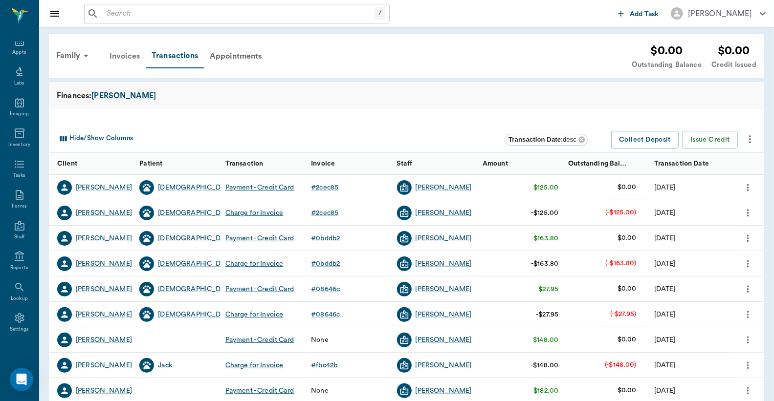
click at [121, 57] on div "Invoices" at bounding box center [125, 55] width 42 height 23
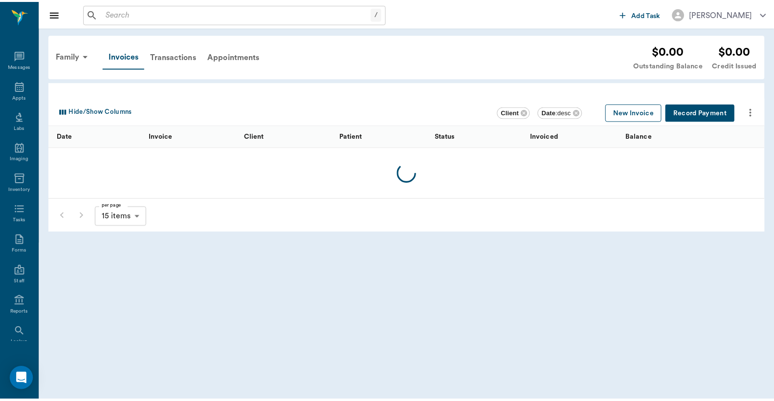
scroll to position [45, 0]
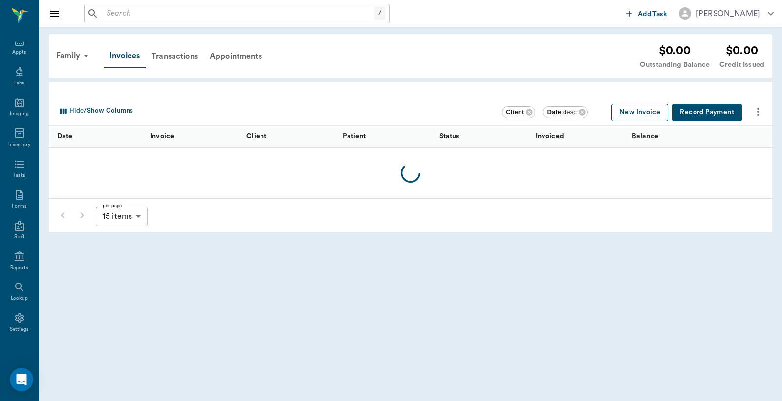
click at [638, 116] on button "New Invoice" at bounding box center [640, 113] width 57 height 18
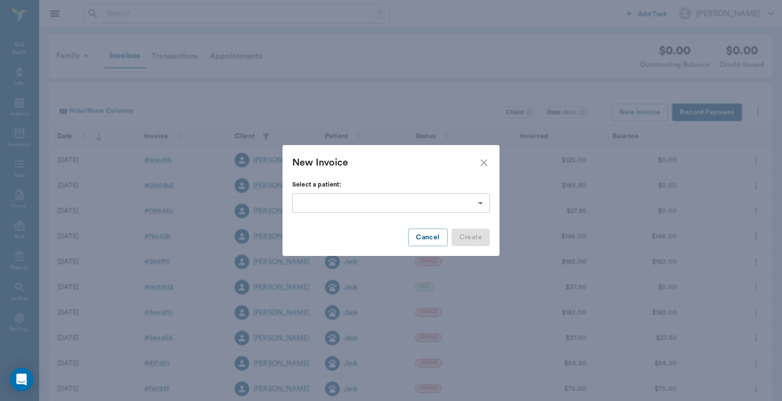
click at [480, 203] on body "/ ​ Add Task Dr. Bert Ellsworth Nectar Messages Appts Labs Imaging Inventory Ta…" at bounding box center [391, 261] width 782 height 523
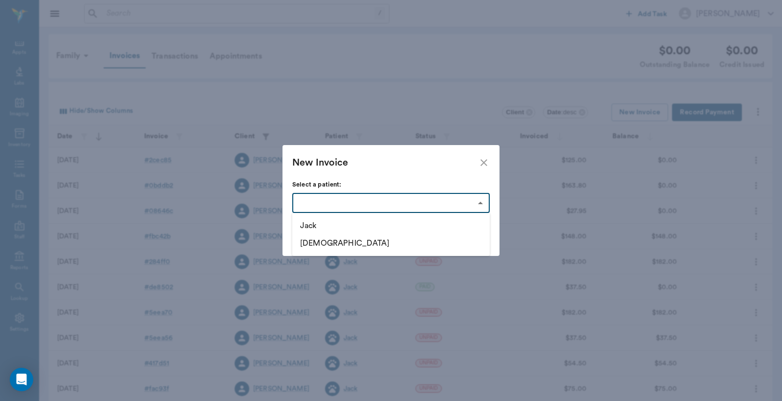
click at [307, 227] on li "Jack" at bounding box center [391, 226] width 198 height 18
type input "63ec3222bf929af01c1de1f5"
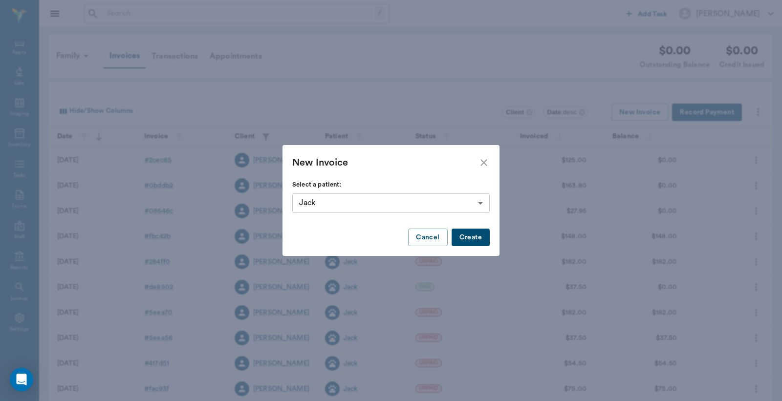
click at [473, 241] on button "Create" at bounding box center [471, 238] width 38 height 18
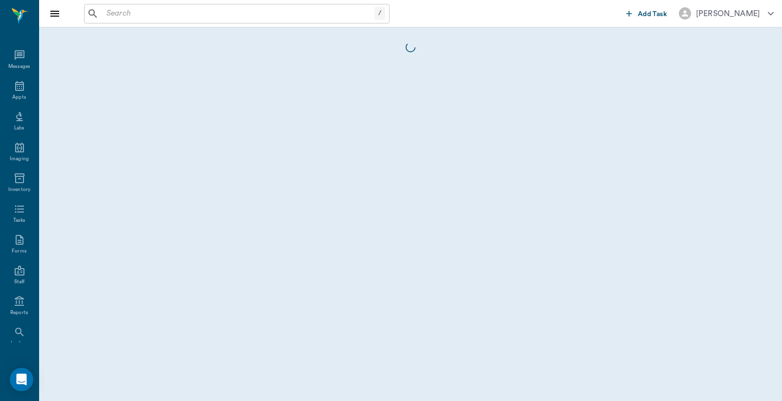
scroll to position [45, 0]
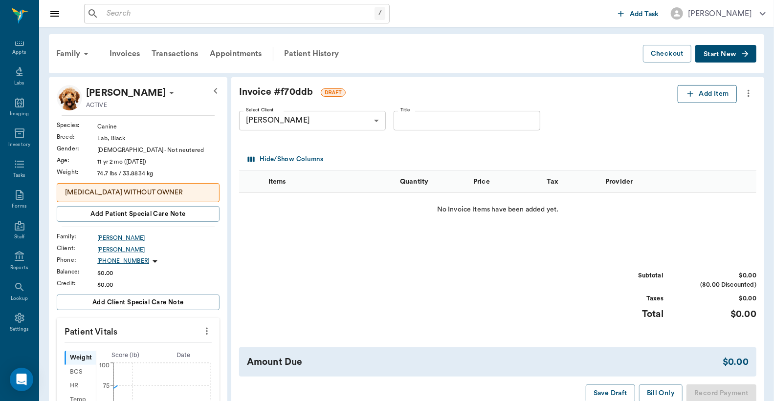
click at [703, 93] on button "Add Item" at bounding box center [707, 94] width 59 height 18
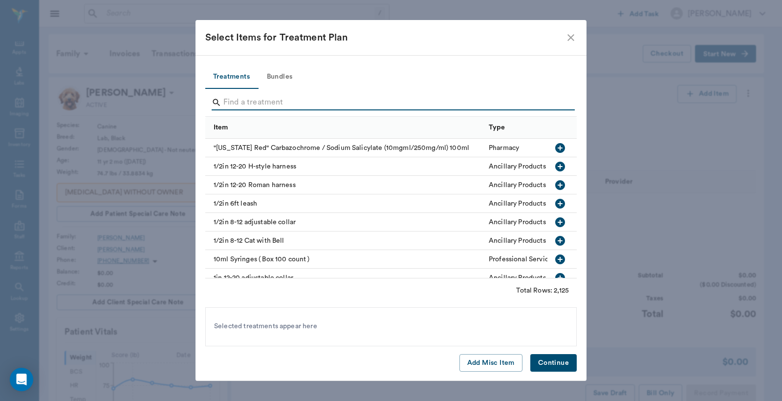
click at [232, 99] on input "Search" at bounding box center [391, 103] width 337 height 16
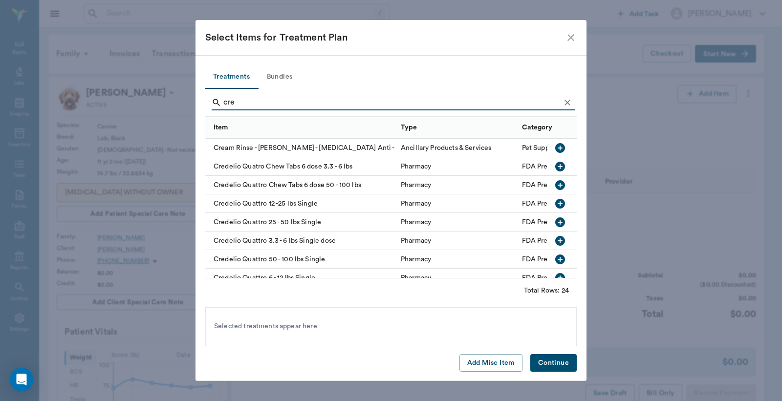
type input "cre"
click at [555, 221] on icon "button" at bounding box center [560, 223] width 10 height 10
click at [329, 328] on icon at bounding box center [328, 327] width 9 height 9
drag, startPoint x: 553, startPoint y: 184, endPoint x: 541, endPoint y: 248, distance: 65.0
click at [554, 184] on icon "button" at bounding box center [560, 185] width 12 height 12
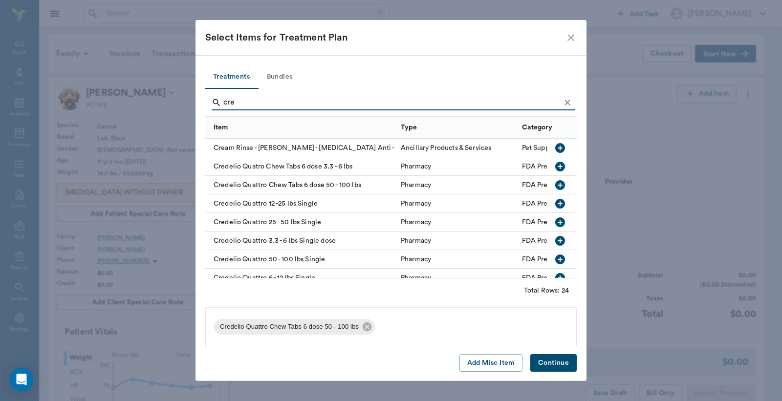
click at [544, 358] on button "Continue" at bounding box center [554, 363] width 46 height 18
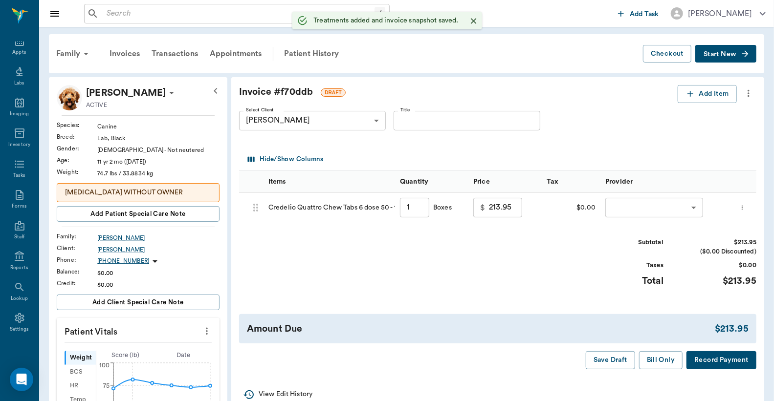
type input "1.00"
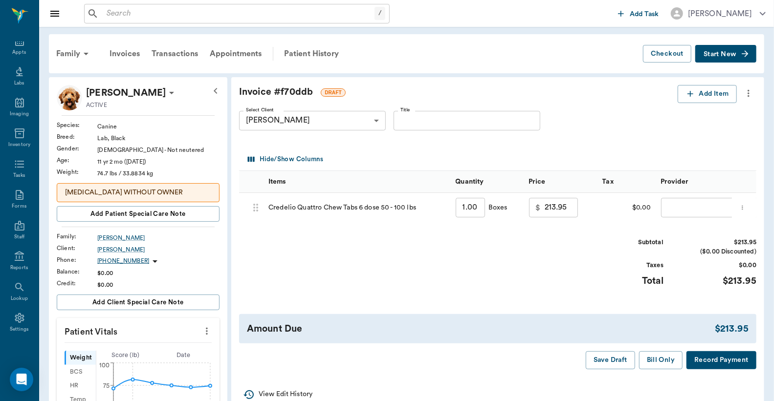
click at [686, 207] on body "/ ​ Add Task Dr. Bert Ellsworth Nectar Messages Appts Labs Imaging Inventory Ta…" at bounding box center [387, 370] width 774 height 740
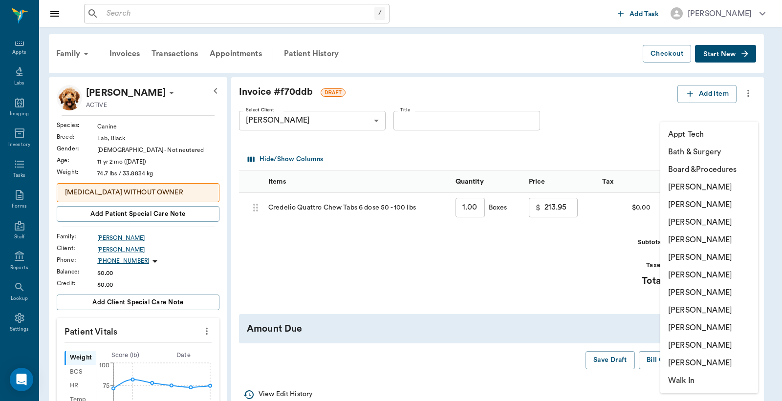
click at [690, 207] on li "[PERSON_NAME]" at bounding box center [710, 205] width 98 height 18
type input "none-63ec2e2852e12b0ba117910e"
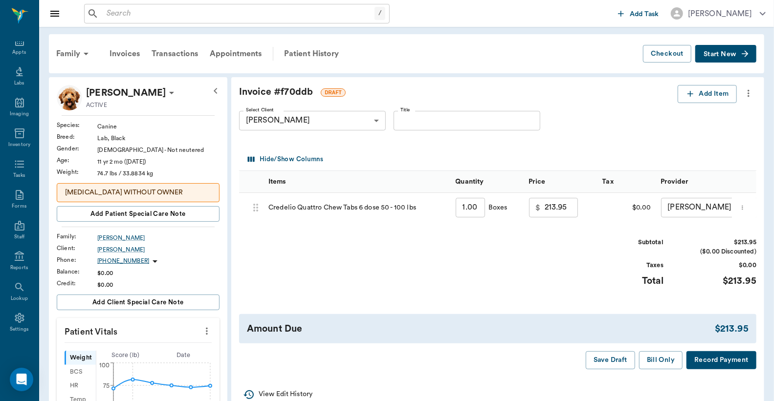
click at [708, 370] on button "Record Payment" at bounding box center [722, 361] width 70 height 18
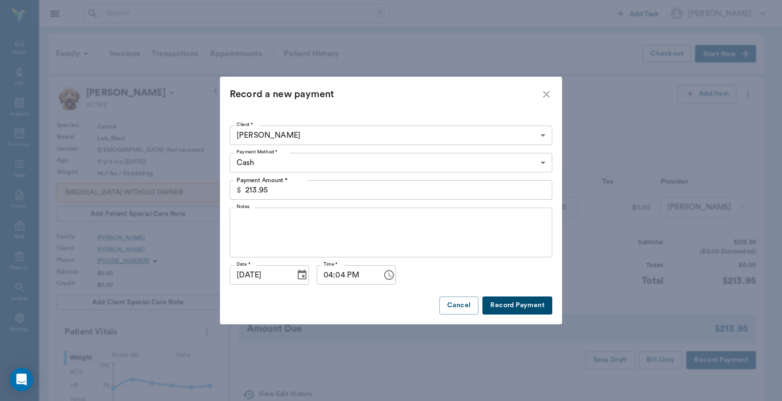
click at [543, 163] on body "/ ​ Add Task Dr. Bert Ellsworth Nectar Messages Appts Labs Imaging Inventory Ta…" at bounding box center [391, 370] width 782 height 740
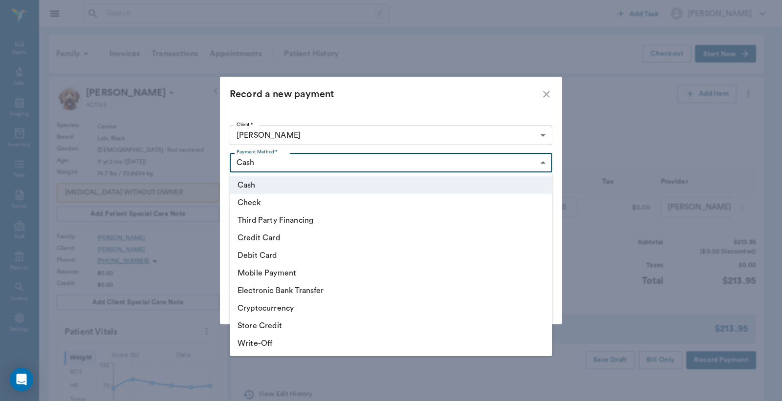
click at [547, 95] on div at bounding box center [391, 200] width 782 height 401
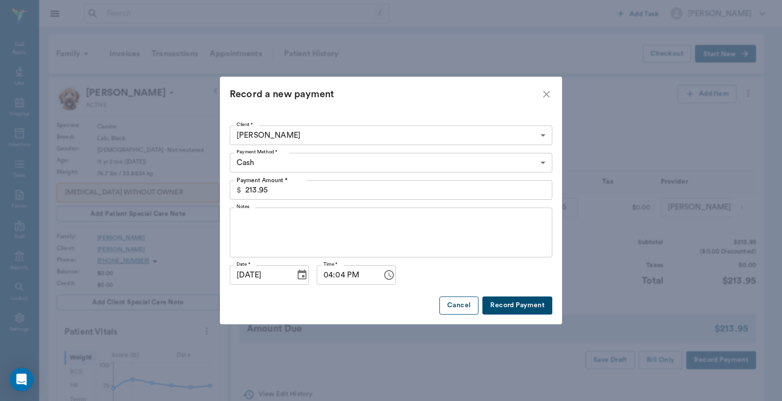
click at [465, 302] on button "Cancel" at bounding box center [459, 306] width 39 height 18
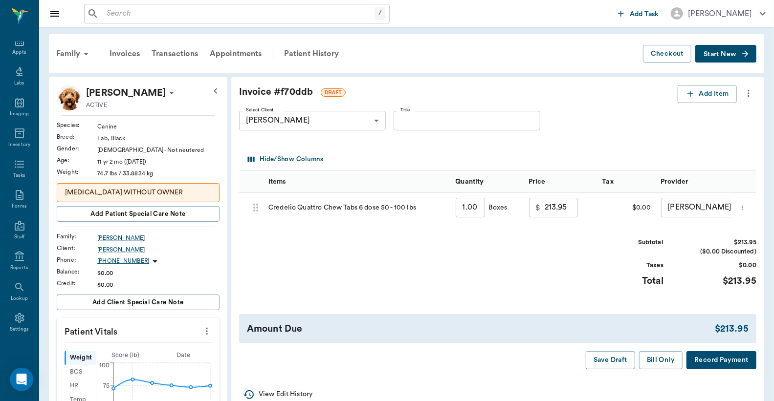
click at [746, 207] on icon "more" at bounding box center [742, 208] width 6 height 12
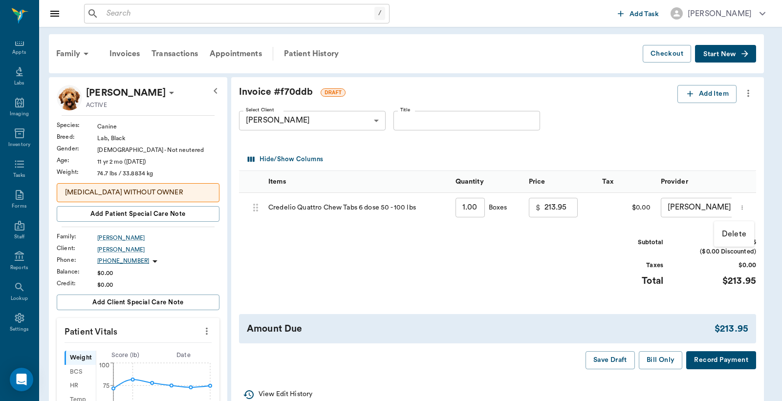
click at [731, 235] on p "Delete" at bounding box center [734, 234] width 24 height 12
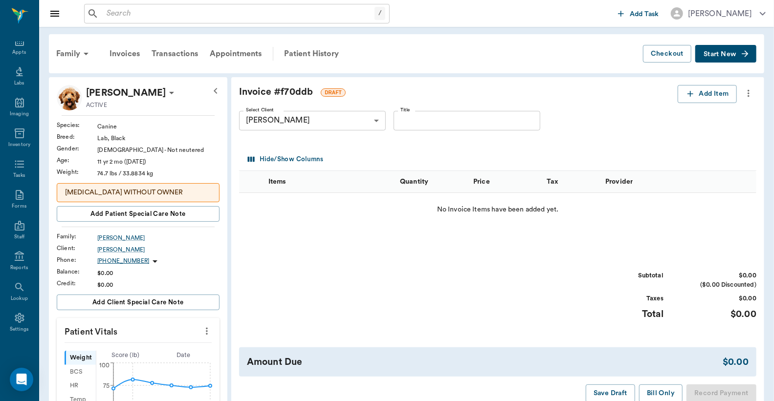
click at [751, 93] on icon "more" at bounding box center [748, 94] width 11 height 12
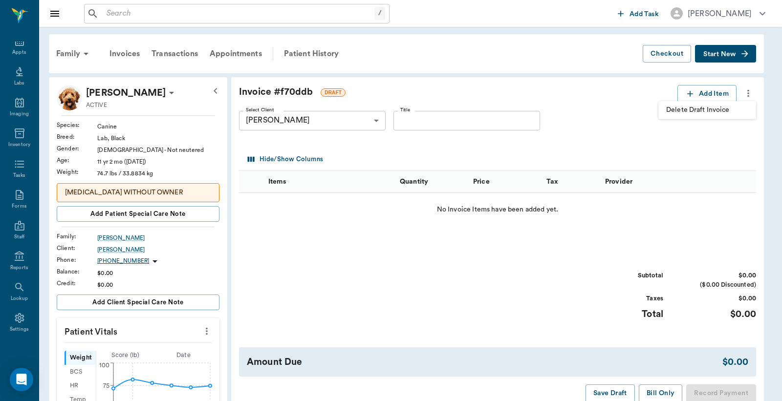
click at [714, 109] on span "Delete Draft Invoice" at bounding box center [707, 110] width 82 height 10
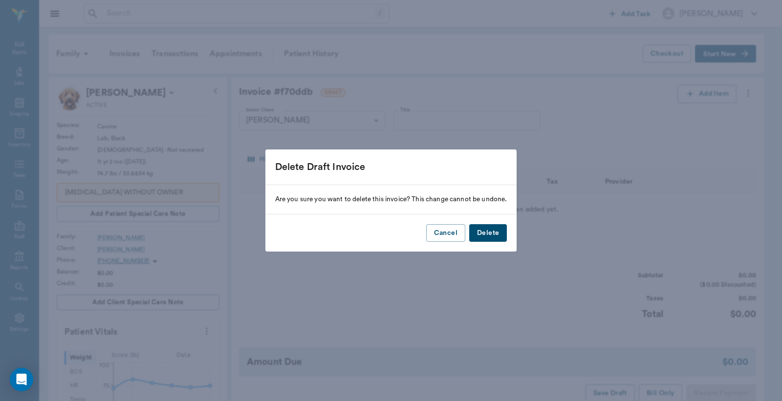
click at [492, 233] on button "Delete" at bounding box center [488, 233] width 38 height 18
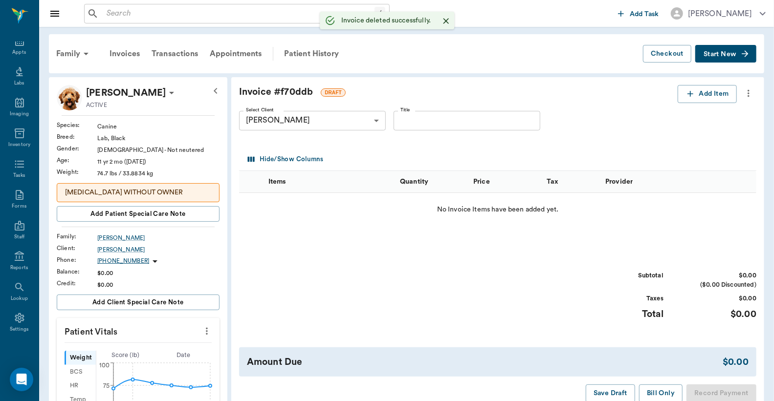
click at [169, 93] on icon at bounding box center [171, 93] width 5 height 2
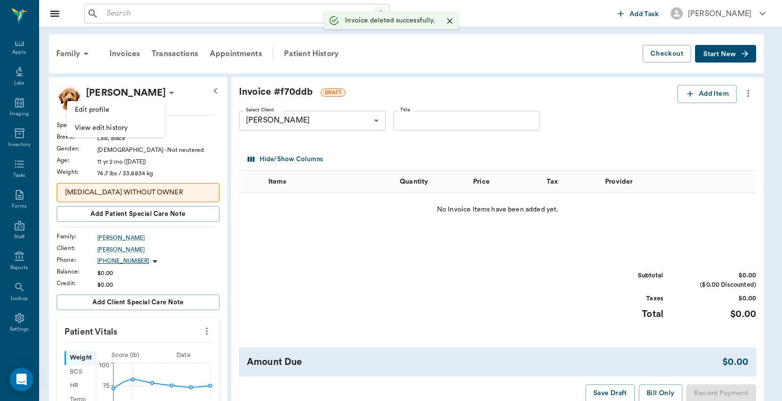
click at [194, 94] on div at bounding box center [391, 200] width 782 height 401
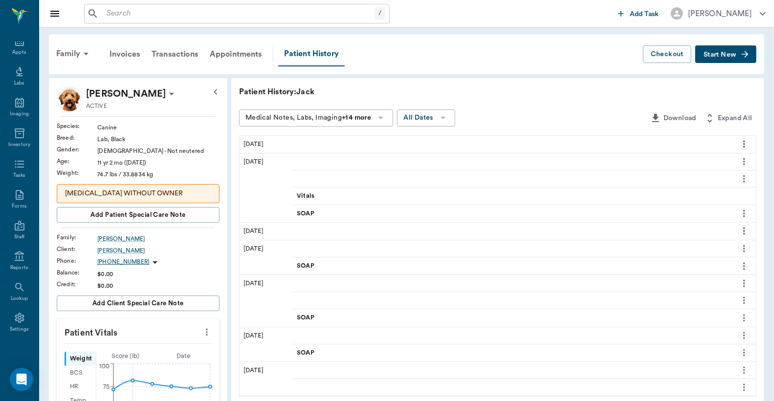
click at [72, 50] on div at bounding box center [387, 200] width 774 height 401
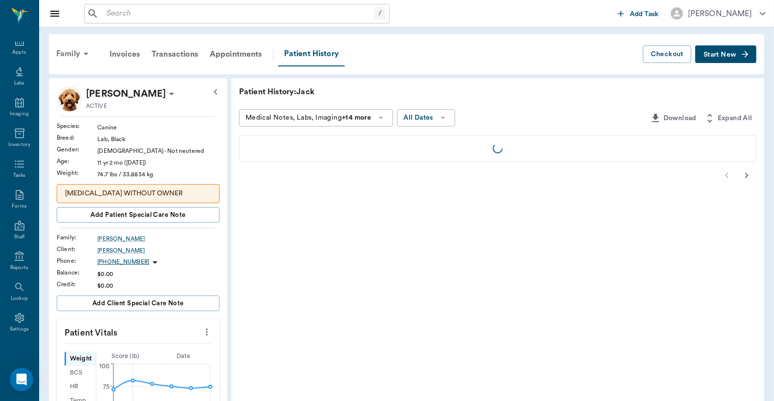
click at [79, 56] on div "Family" at bounding box center [73, 53] width 47 height 23
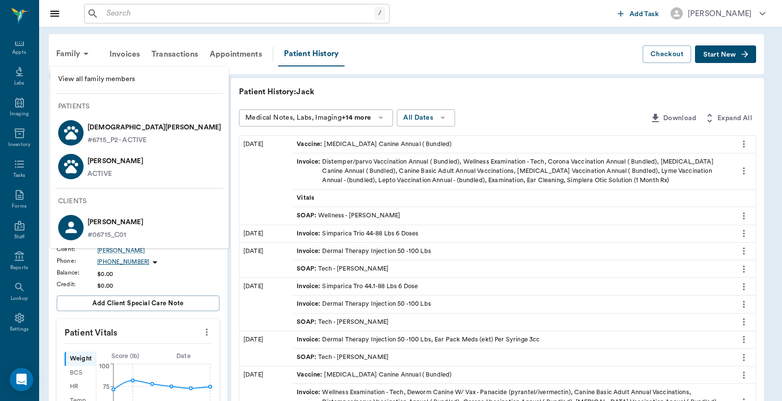
click at [119, 128] on p "Lady Johnston" at bounding box center [154, 128] width 133 height 16
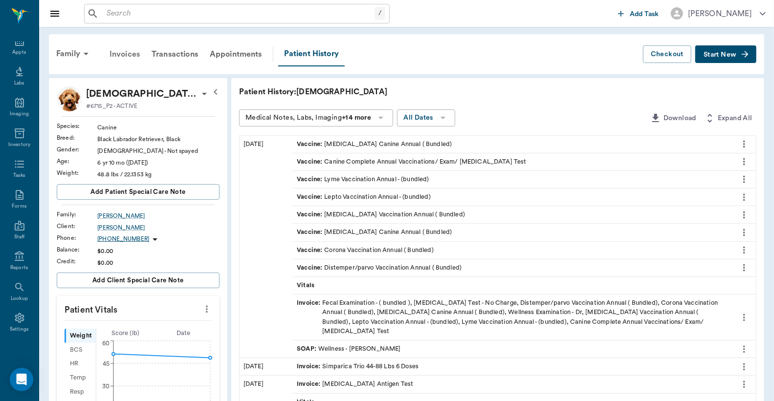
click at [133, 54] on div "Invoices" at bounding box center [125, 54] width 42 height 23
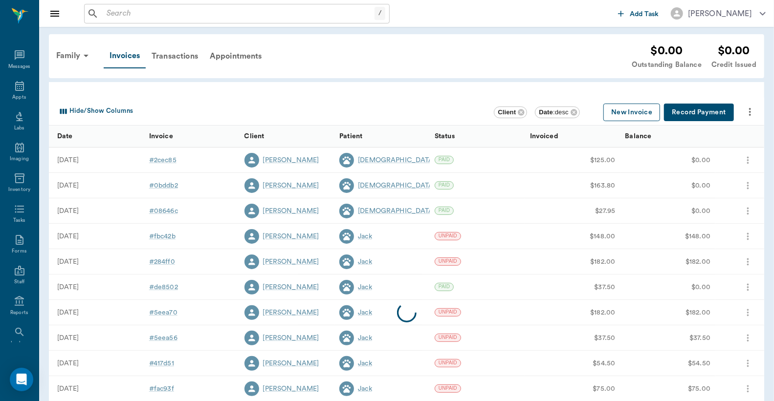
click at [641, 114] on button "New Invoice" at bounding box center [631, 113] width 57 height 18
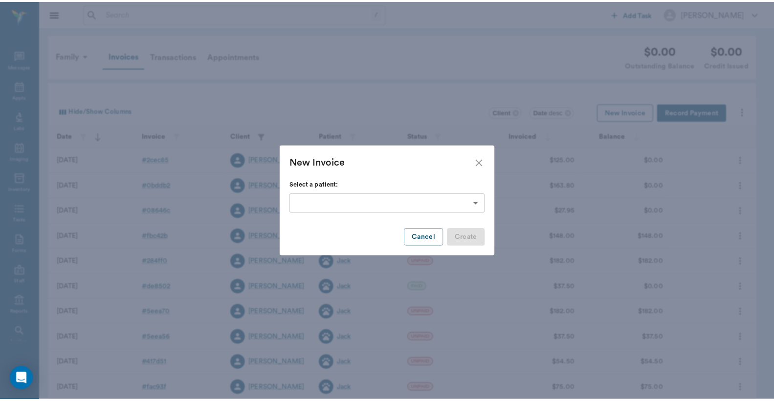
scroll to position [45, 0]
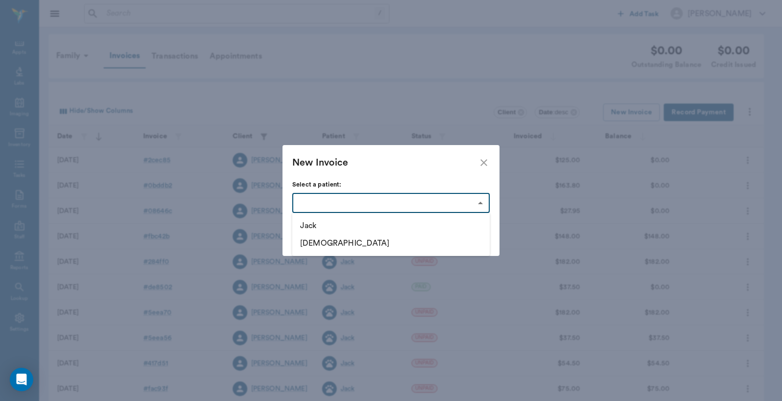
click at [481, 201] on body "/ ​ Add Task Dr. Bert Ellsworth Nectar Messages Appts Labs Imaging Inventory Ta…" at bounding box center [391, 261] width 782 height 523
click at [329, 247] on li "Lady" at bounding box center [391, 244] width 198 height 18
type input "673251126c4bd51e594831db"
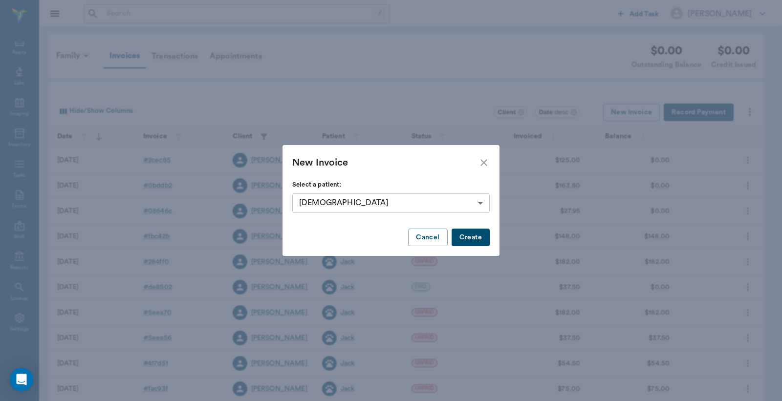
click at [478, 238] on button "Create" at bounding box center [471, 238] width 38 height 18
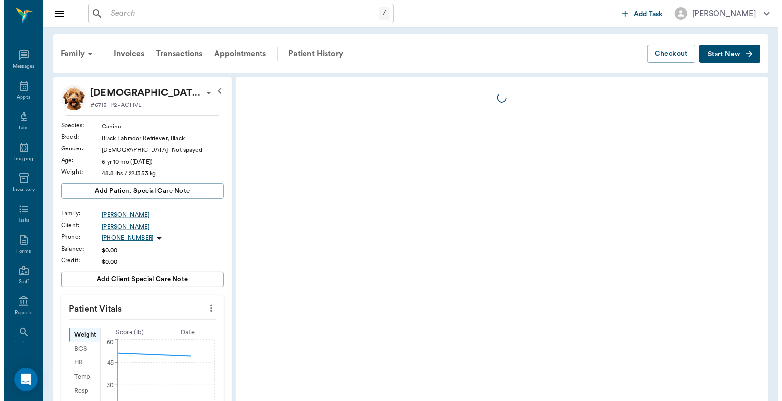
scroll to position [45, 0]
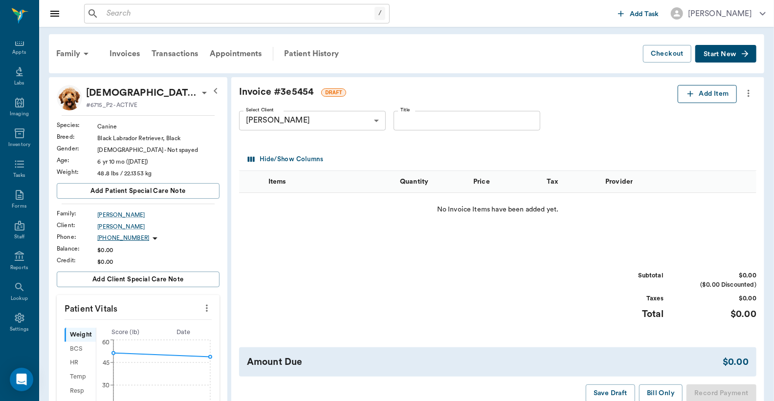
click at [700, 94] on button "Add Item" at bounding box center [707, 94] width 59 height 18
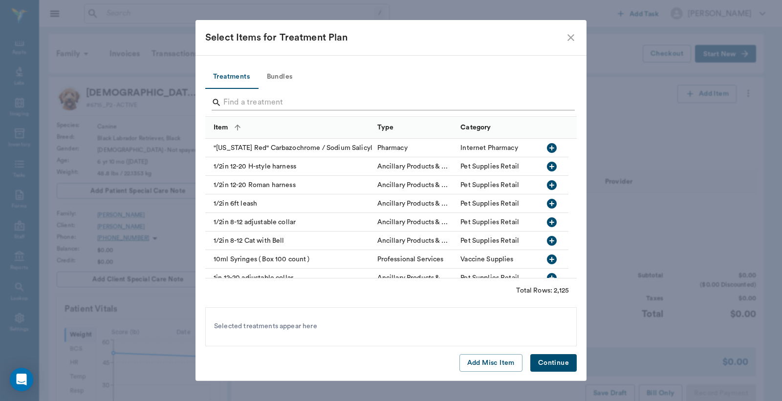
click at [231, 101] on input "Search" at bounding box center [391, 103] width 337 height 16
type input "cred"
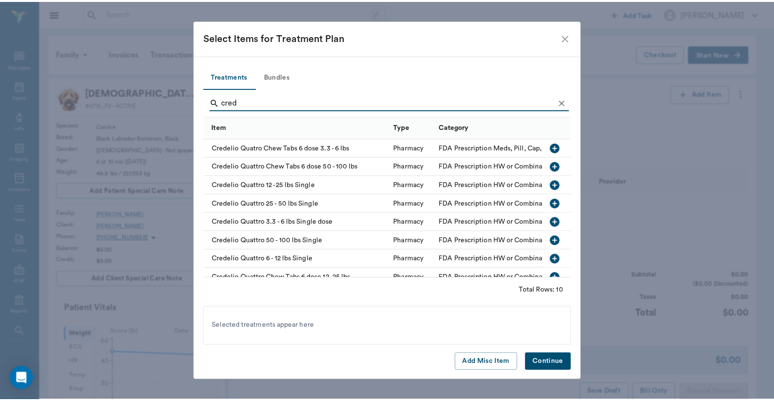
scroll to position [45, 0]
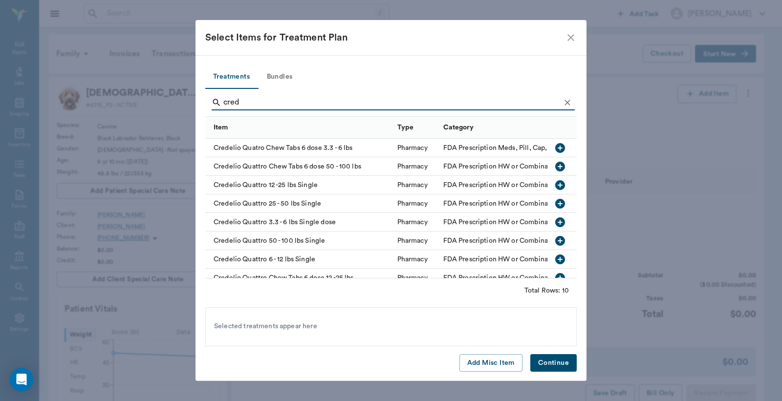
type input "cred"
click at [554, 168] on icon "button" at bounding box center [560, 167] width 12 height 12
click at [545, 361] on button "Continue" at bounding box center [554, 363] width 46 height 18
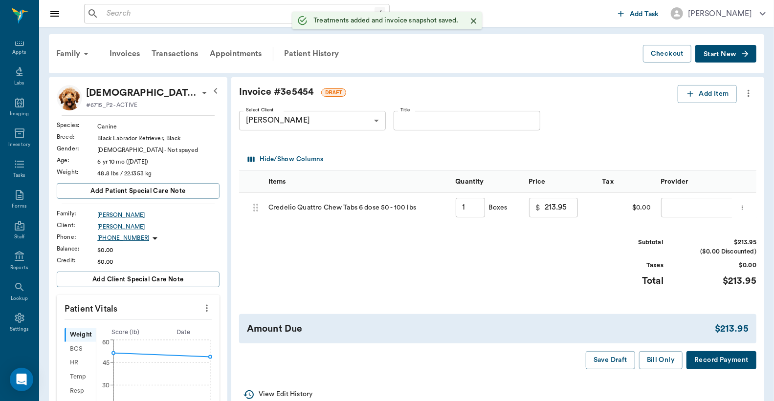
type input "1.00"
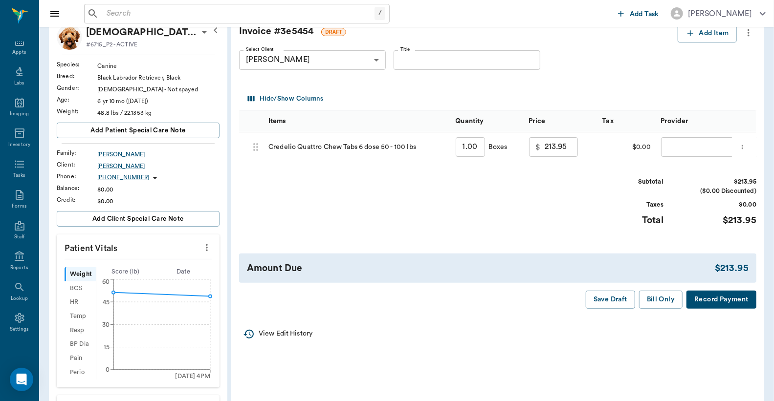
scroll to position [72, 0]
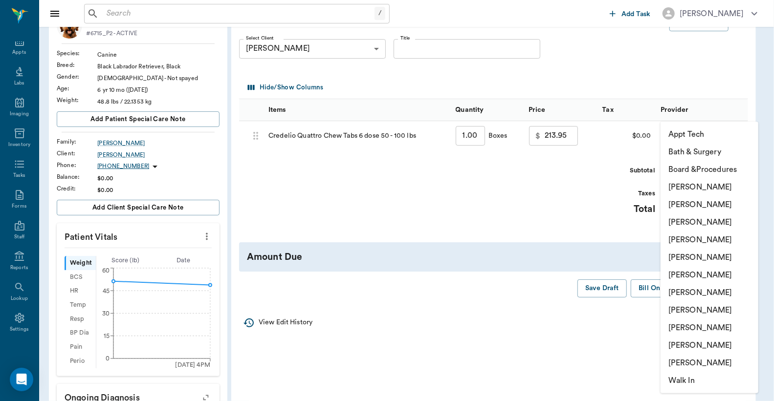
click at [702, 144] on body "/ ​ Add Task Dr. Bert Ellsworth Nectar Messages Appts Labs Imaging Inventory Ta…" at bounding box center [387, 286] width 774 height 717
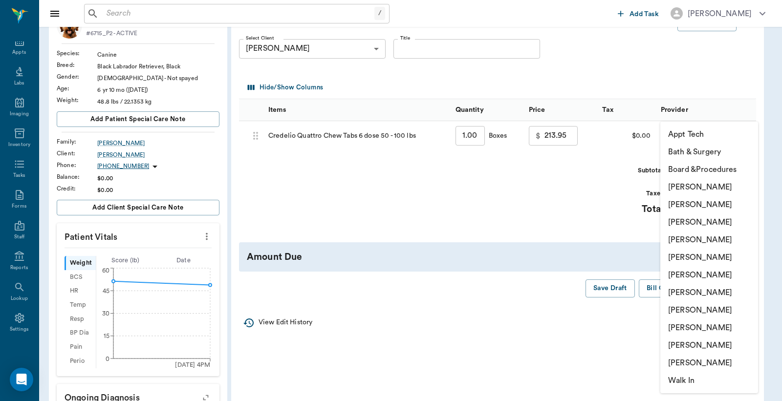
click at [687, 203] on li "[PERSON_NAME]" at bounding box center [710, 205] width 98 height 18
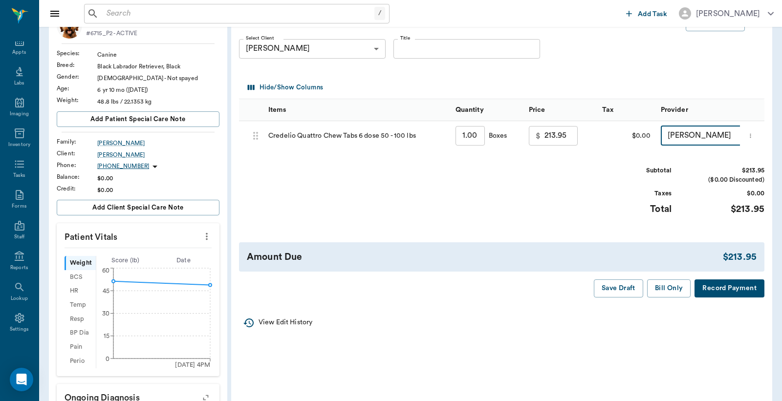
type input "none-63ec2e2852e12b0ba117910e"
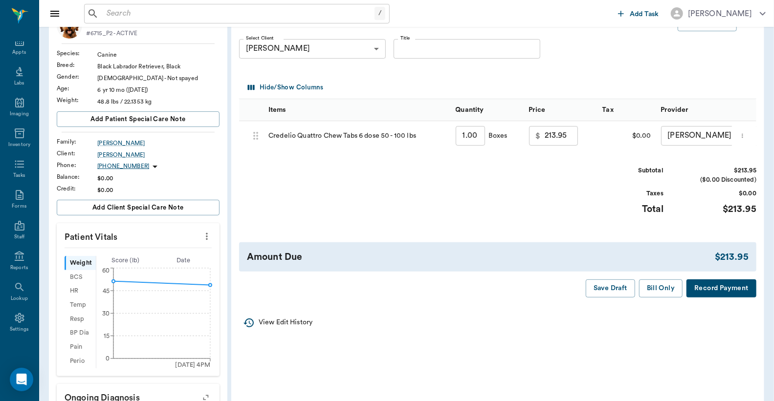
click at [715, 296] on button "Record Payment" at bounding box center [722, 289] width 70 height 18
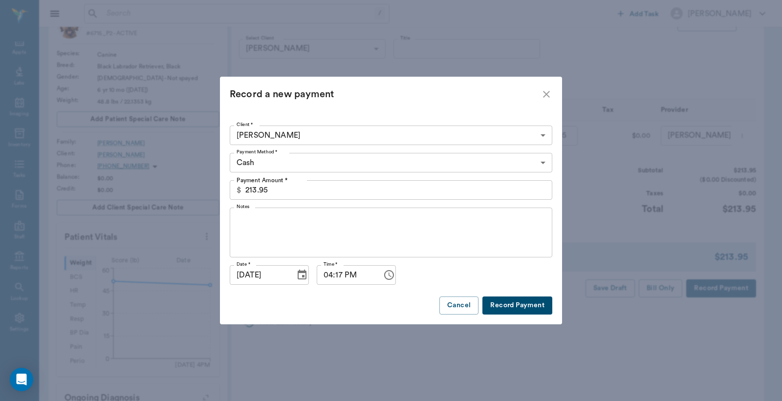
click at [277, 163] on body "/ ​ Add Task Dr. Bert Ellsworth Nectar Messages Appts Labs Imaging Inventory Ta…" at bounding box center [391, 286] width 782 height 717
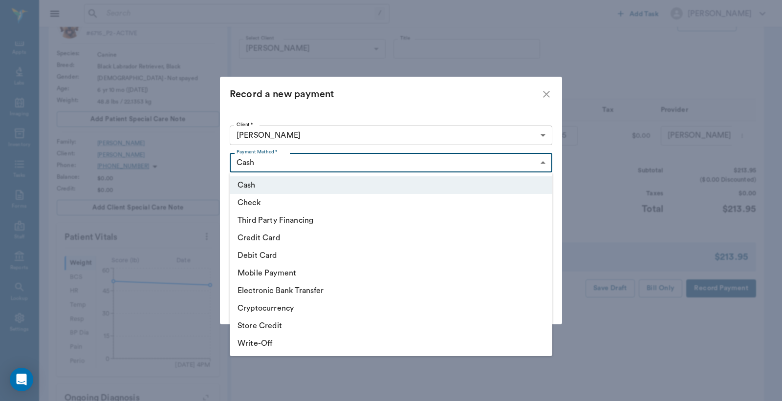
click at [255, 236] on li "Credit Card" at bounding box center [391, 238] width 323 height 18
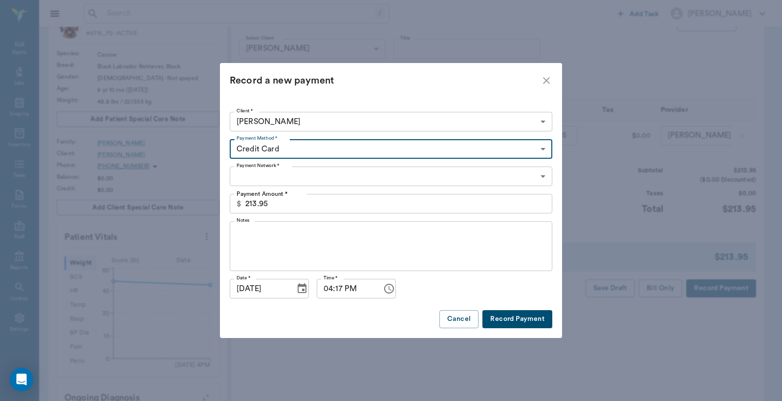
click at [281, 175] on li "Cash" at bounding box center [391, 180] width 242 height 10
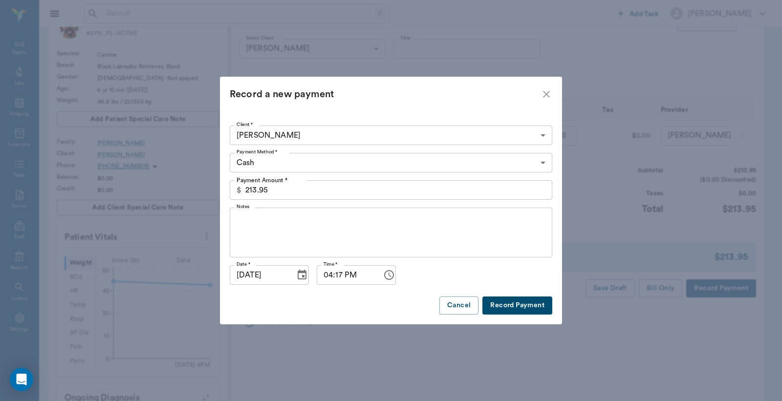
click at [274, 161] on body "/ ​ Add Task Dr. Bert Ellsworth Nectar Messages Appts Labs Imaging Inventory Ta…" at bounding box center [391, 286] width 782 height 717
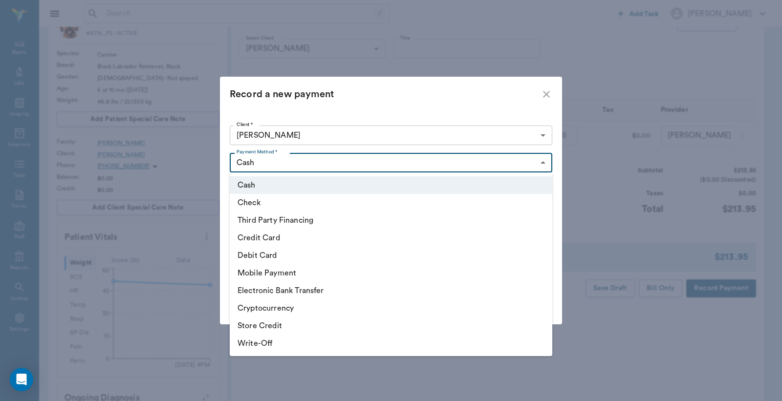
click at [261, 236] on li "Credit Card" at bounding box center [391, 238] width 323 height 18
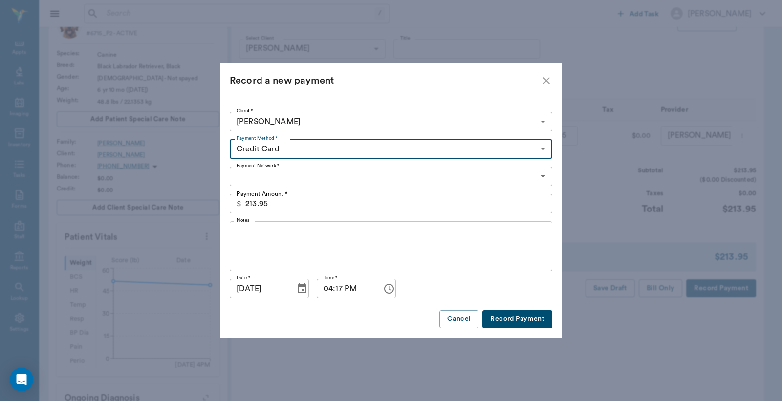
type input "CREDIT_CARD"
click at [274, 175] on body "/ ​ Add Task Dr. Bert Ellsworth Nectar Messages Appts Labs Imaging Inventory Ta…" at bounding box center [391, 286] width 782 height 717
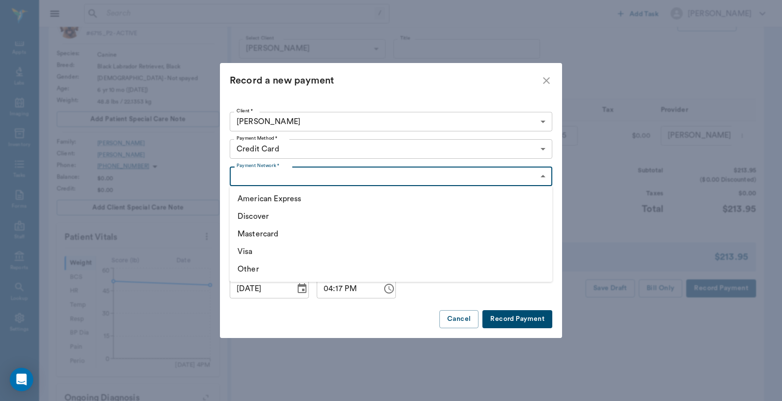
click at [246, 195] on li "American Express" at bounding box center [391, 199] width 323 height 18
type input "AMERICAN_EXPRESS"
click at [497, 314] on button "Record Payment" at bounding box center [518, 319] width 70 height 18
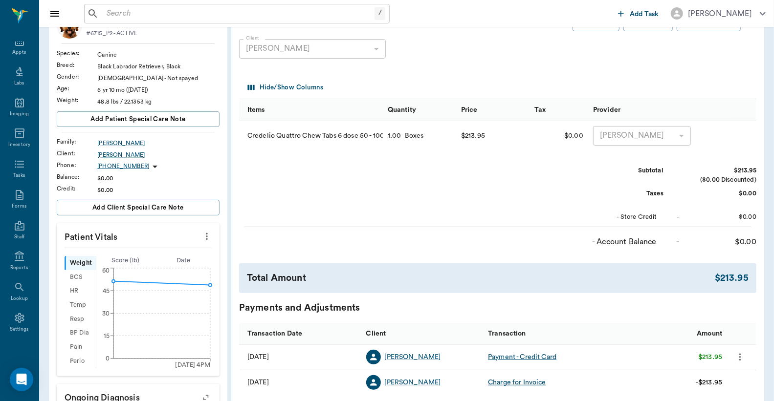
click at [592, 80] on div "Invoice # 3e5454 PAID (created on 09/05/25 ) Print Email Download Client Michae…" at bounding box center [497, 230] width 533 height 451
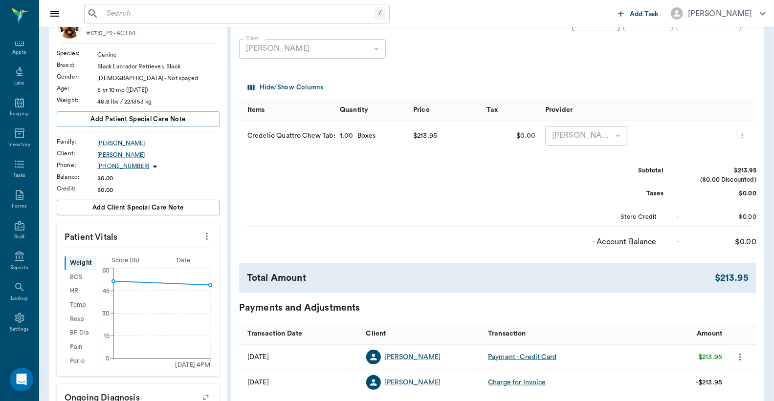
click at [596, 31] on button "Print" at bounding box center [596, 22] width 47 height 18
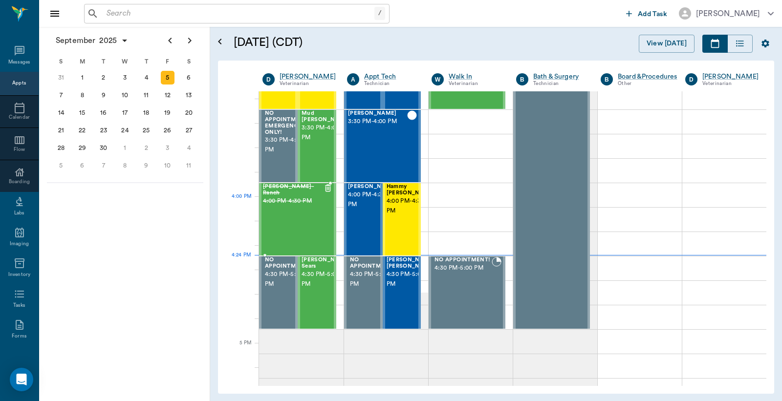
scroll to position [1086, 0]
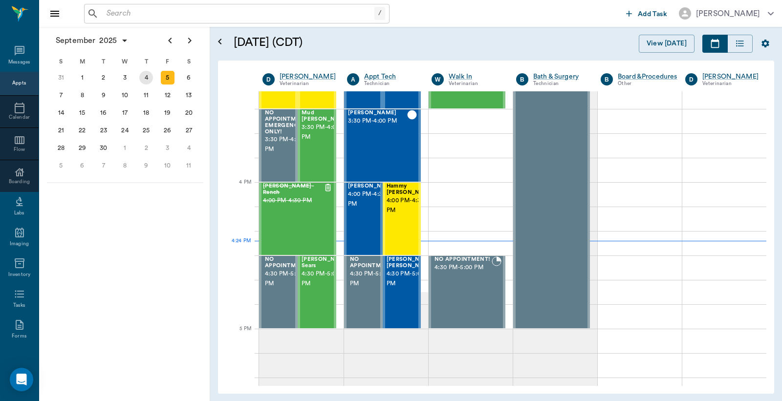
click at [147, 76] on div "4" at bounding box center [146, 78] width 14 height 14
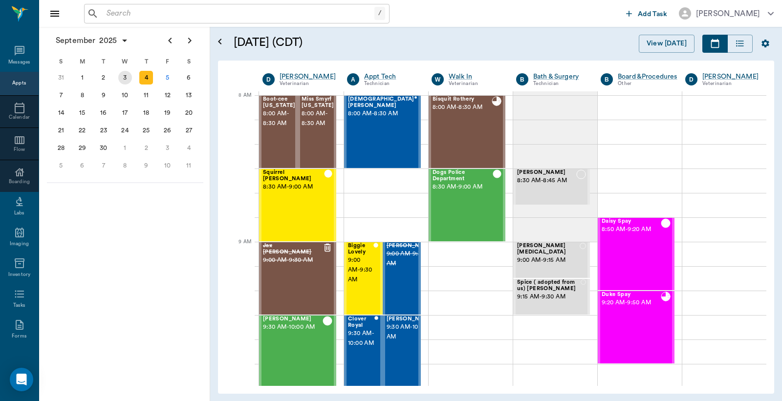
click at [123, 78] on div "3" at bounding box center [125, 78] width 14 height 14
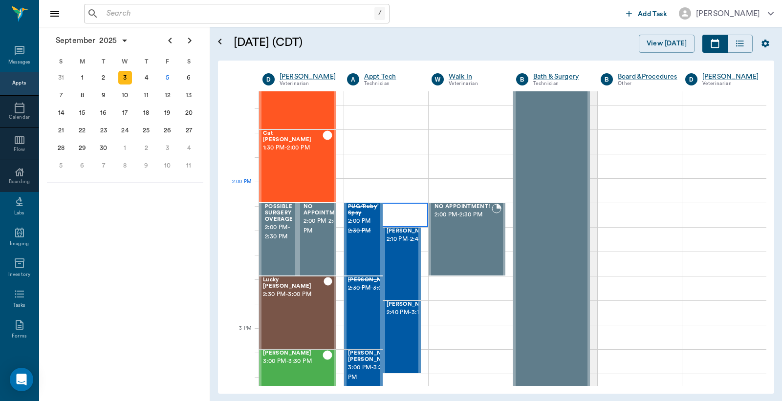
scroll to position [797, 0]
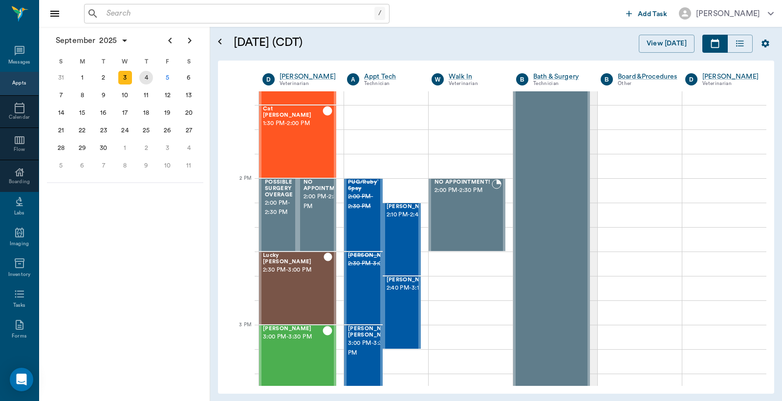
click at [148, 76] on div "4" at bounding box center [146, 78] width 14 height 14
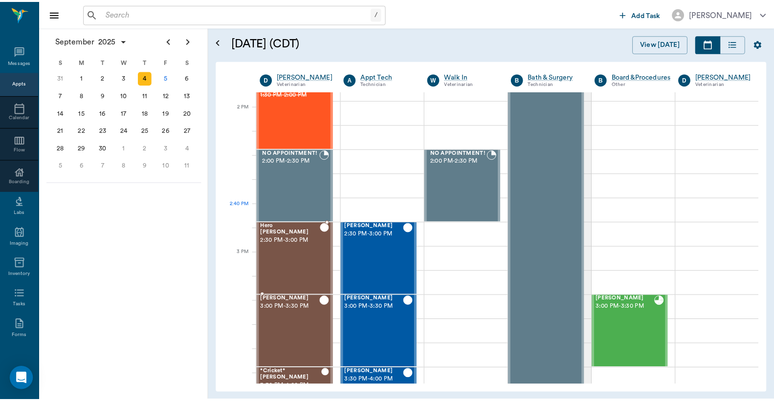
scroll to position [869, 0]
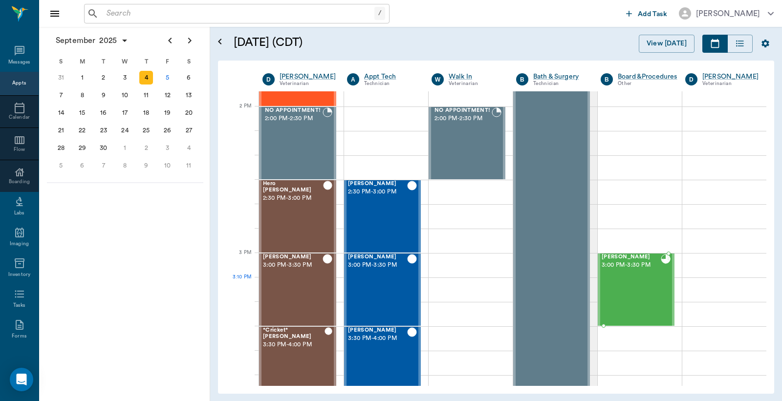
click at [626, 296] on div "[PERSON_NAME] 3:00 PM - 3:30 PM" at bounding box center [631, 289] width 59 height 71
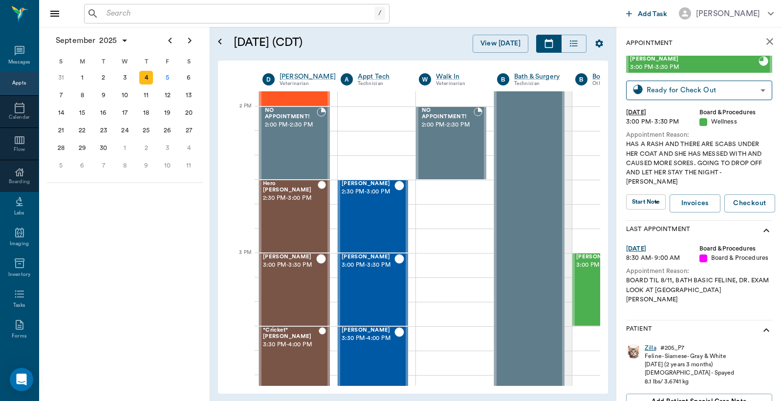
click at [648, 344] on div "Zilla" at bounding box center [651, 348] width 12 height 8
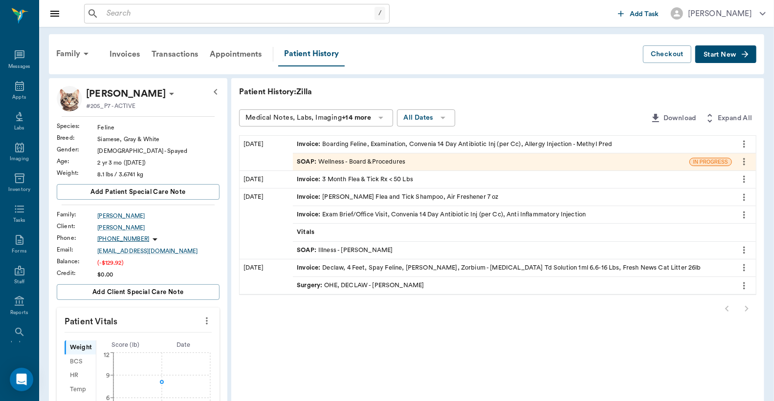
click at [397, 141] on div "Invoice : Boarding Feline, Examination, Convenia 14 Day Antibiotic Inj (per Cc)…" at bounding box center [455, 144] width 316 height 9
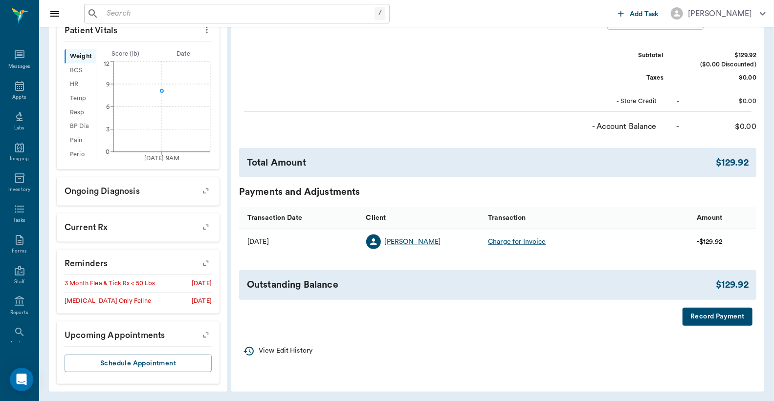
scroll to position [292, 0]
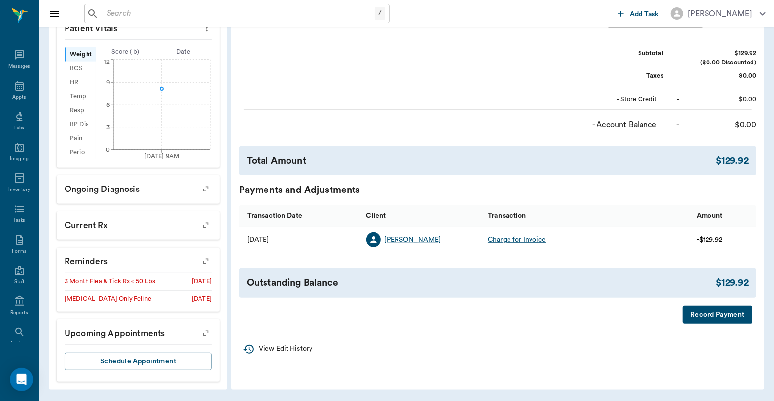
click at [704, 324] on button "Record Payment" at bounding box center [718, 315] width 70 height 18
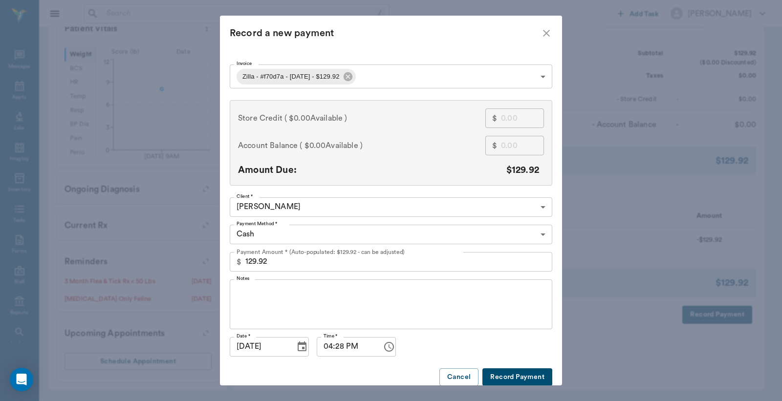
click at [540, 234] on body "/ ​ Add Task [PERSON_NAME] Nectar Messages Appts Labs Imaging Inventory Tasks F…" at bounding box center [391, 55] width 782 height 694
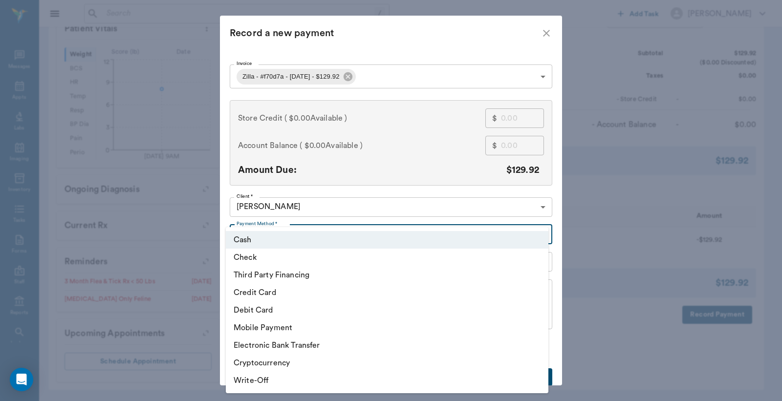
click at [330, 312] on li "Debit Card" at bounding box center [387, 311] width 323 height 18
type input "DEBIT_CARD"
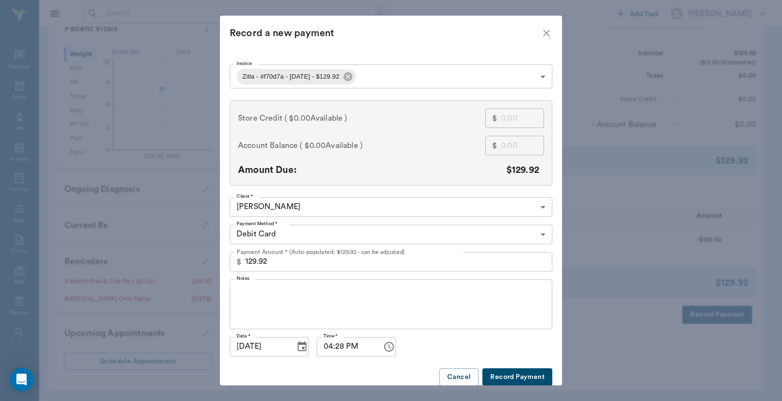
click at [505, 379] on button "Record Payment" at bounding box center [518, 378] width 70 height 18
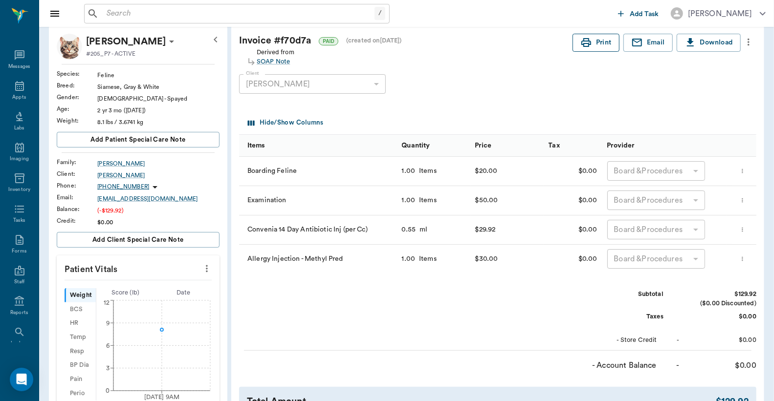
scroll to position [0, 0]
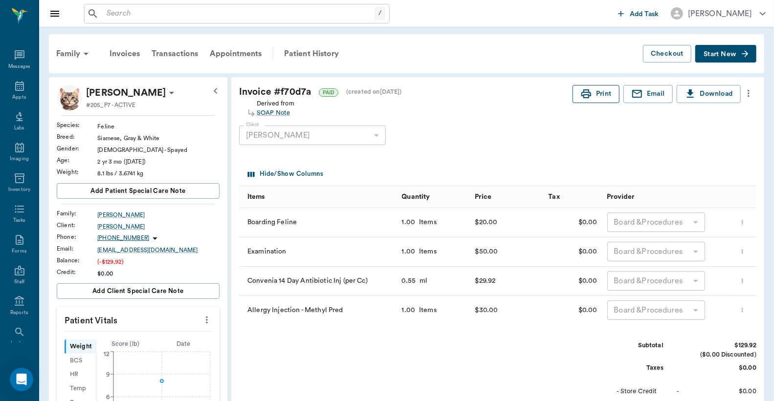
click at [593, 95] on button "Print" at bounding box center [596, 94] width 47 height 18
click at [14, 90] on icon at bounding box center [20, 86] width 12 height 12
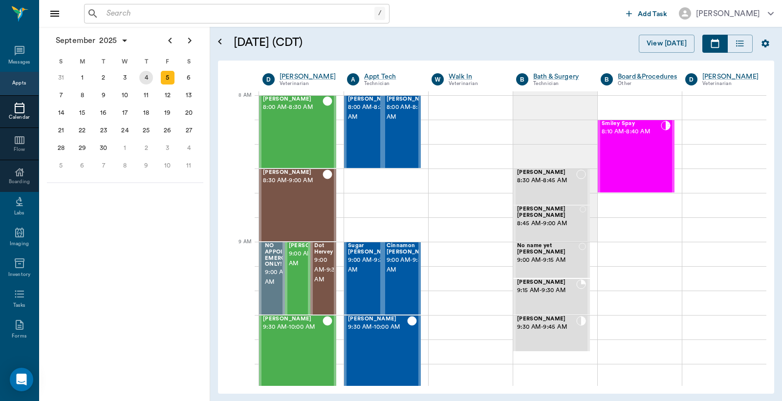
click at [149, 77] on div "4" at bounding box center [146, 78] width 14 height 14
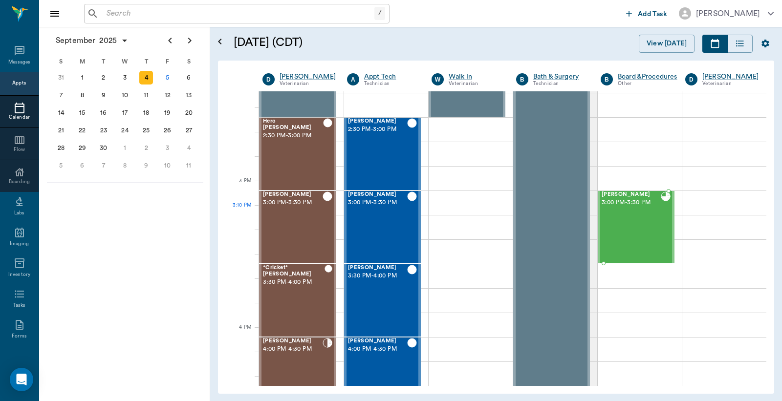
scroll to position [941, 0]
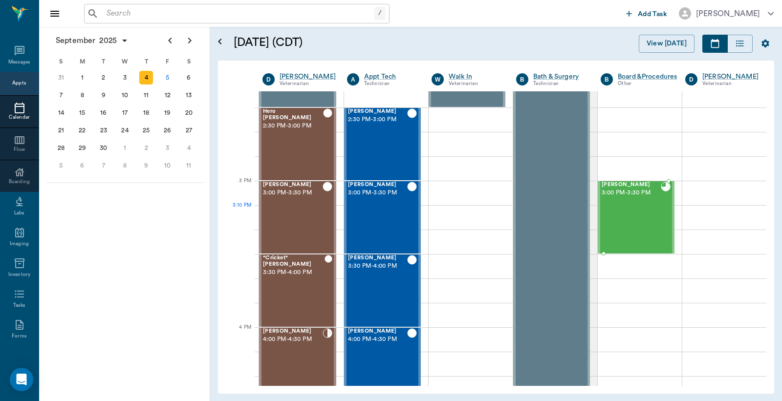
click at [619, 211] on div "Zilla Hamilton 3:00 PM - 3:30 PM" at bounding box center [631, 217] width 59 height 71
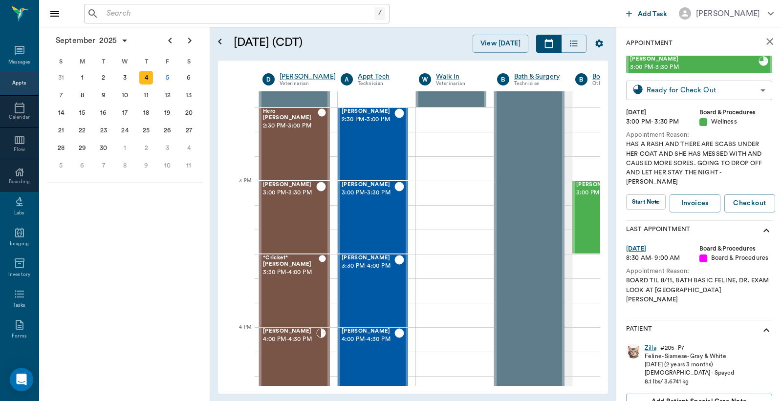
click at [691, 89] on body "/ ​ Add Task Dr. Bert Ellsworth Nectar Messages Appts Calendar Flow Boarding La…" at bounding box center [391, 200] width 782 height 401
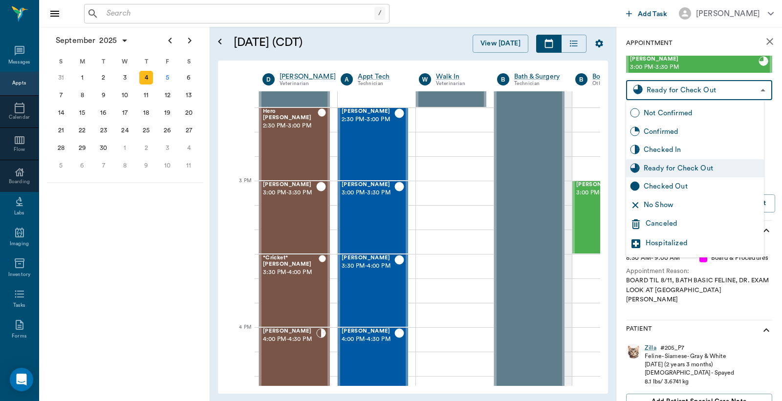
click at [667, 189] on div "Checked Out" at bounding box center [702, 186] width 116 height 11
type input "CHECKED_OUT"
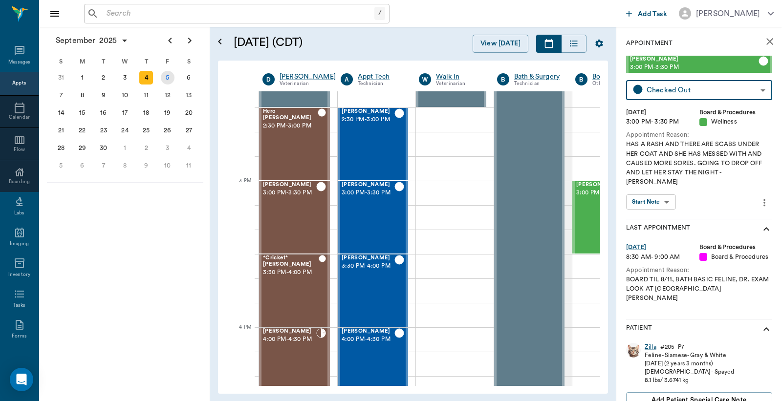
click at [169, 76] on div "5" at bounding box center [168, 78] width 14 height 14
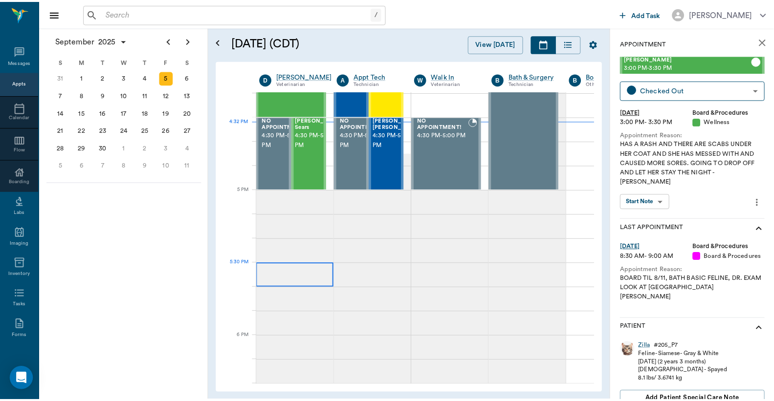
scroll to position [1231, 0]
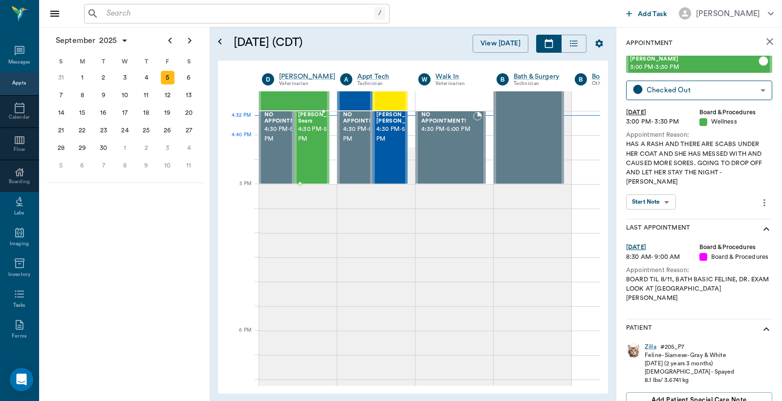
click at [312, 136] on span "4:30 PM - 5:00 PM" at bounding box center [322, 135] width 49 height 20
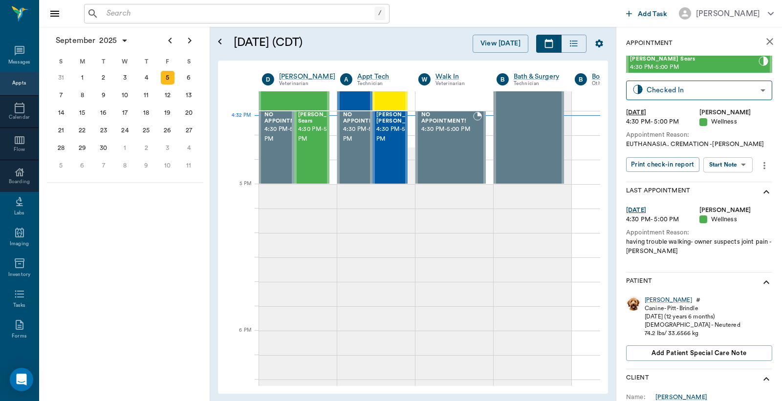
drag, startPoint x: 656, startPoint y: 299, endPoint x: 665, endPoint y: 297, distance: 9.0
click at [657, 299] on div "Riggs" at bounding box center [668, 300] width 47 height 8
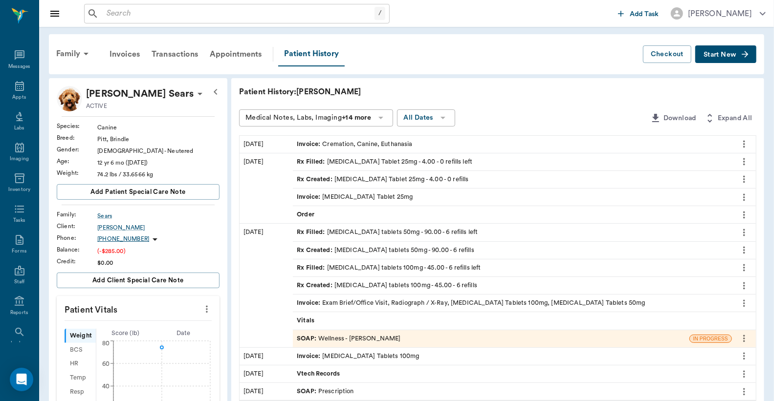
click at [304, 144] on span "Invoice :" at bounding box center [309, 144] width 25 height 9
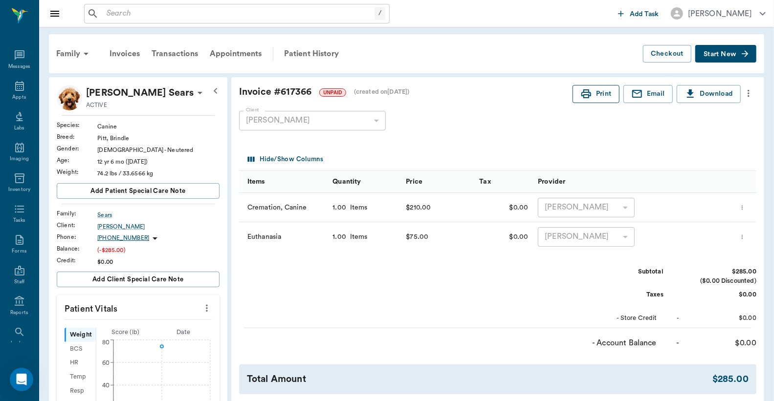
click at [603, 94] on button "Print" at bounding box center [596, 94] width 47 height 18
click at [600, 94] on button "Print" at bounding box center [596, 94] width 47 height 18
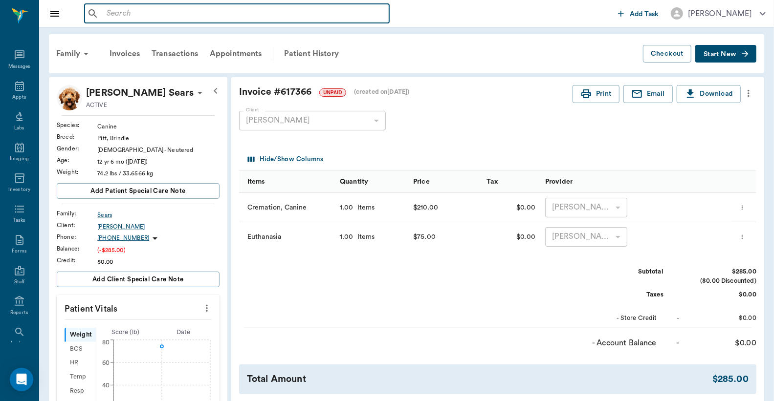
click at [105, 15] on input "text" at bounding box center [244, 14] width 283 height 14
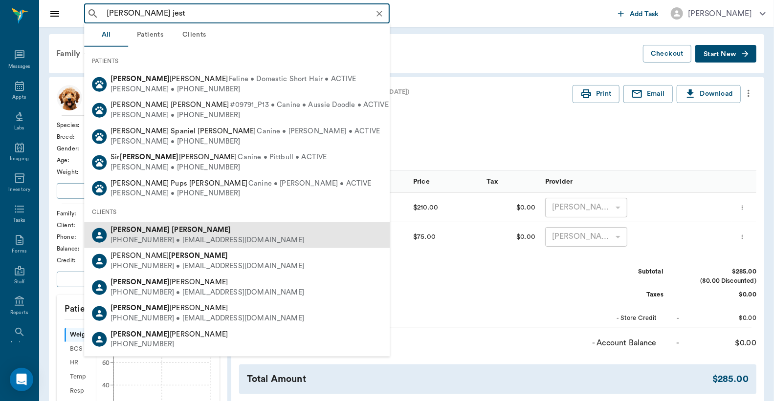
click at [147, 242] on div "(832) 655-0543 • CJESTICE@gmail.com" at bounding box center [208, 241] width 194 height 10
type input "charles jest"
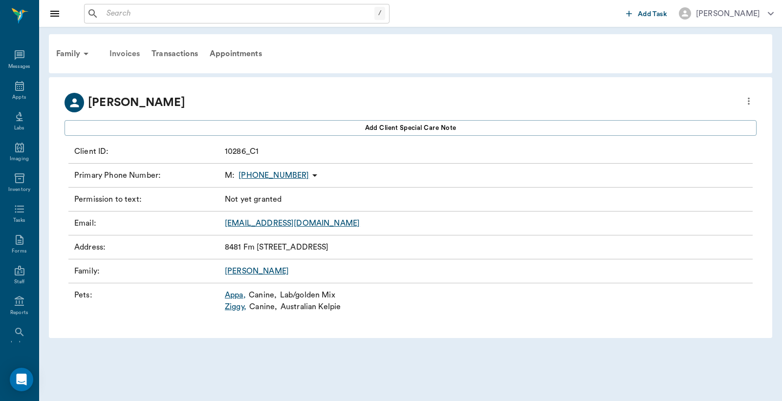
click at [121, 51] on div "Invoices" at bounding box center [125, 53] width 42 height 23
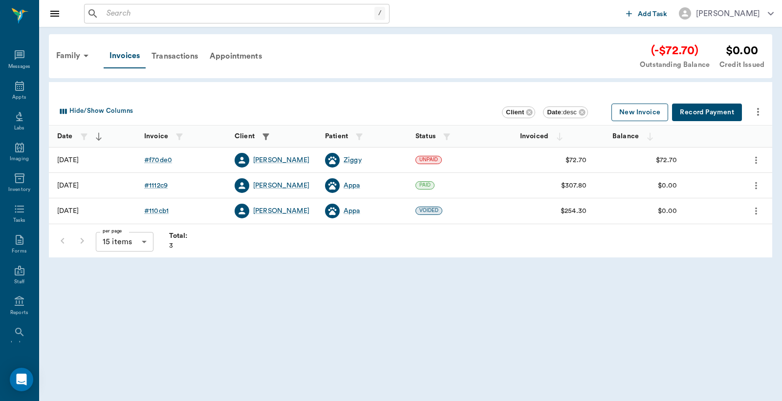
click at [652, 111] on button "New Invoice" at bounding box center [640, 113] width 57 height 18
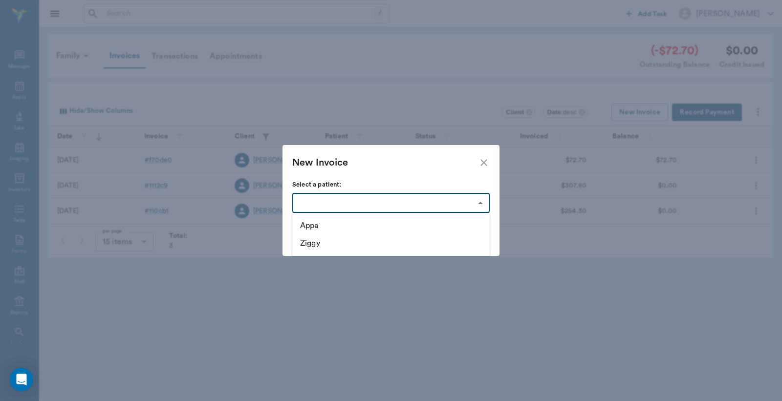
click at [480, 203] on body "/ ​ Add Task Dr. Bert Ellsworth Nectar Messages Appts Labs Imaging Inventory Ta…" at bounding box center [391, 200] width 782 height 401
click at [336, 225] on li "Appa" at bounding box center [391, 226] width 198 height 18
type input "687fcb8b890bf2dcf5f11d70"
click at [476, 240] on button "Create" at bounding box center [471, 238] width 38 height 18
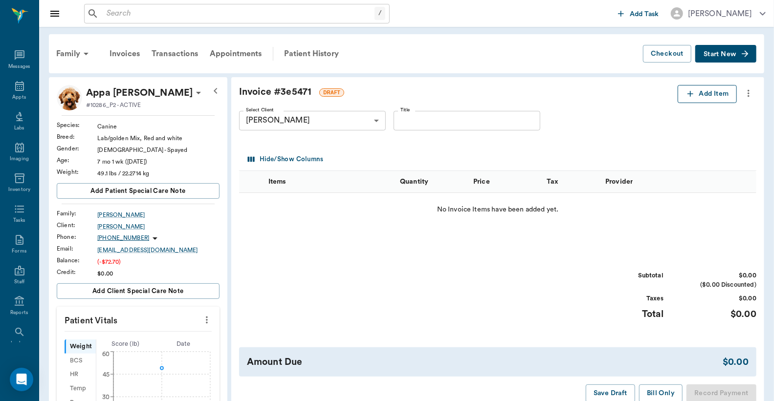
click at [698, 95] on button "Add Item" at bounding box center [707, 94] width 59 height 18
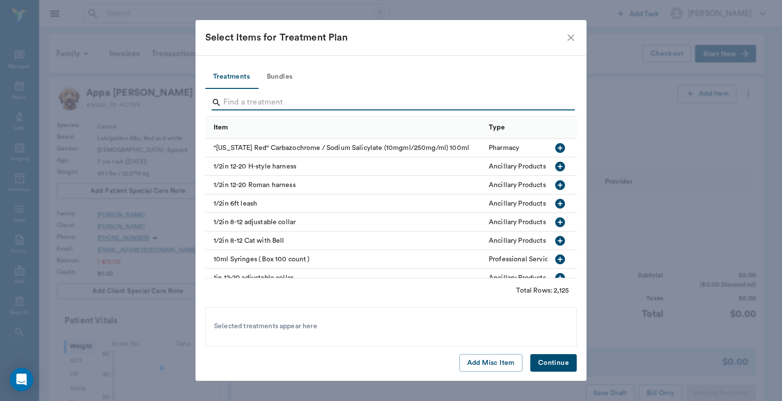
click at [226, 104] on input "Search" at bounding box center [391, 103] width 337 height 16
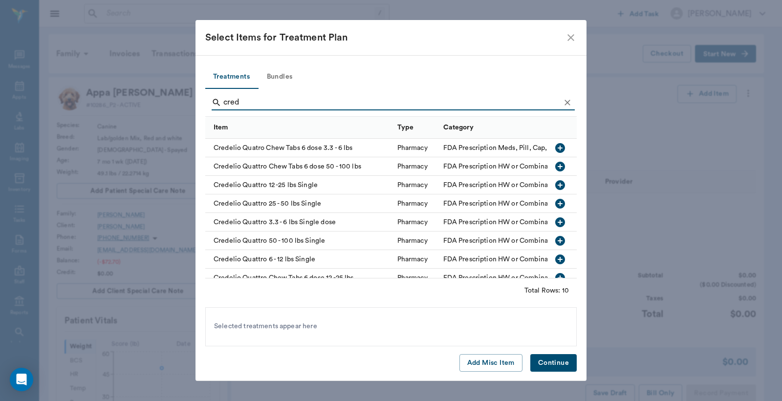
type input "cred"
click at [554, 202] on icon "button" at bounding box center [560, 204] width 12 height 12
click at [554, 362] on button "Continue" at bounding box center [554, 363] width 46 height 18
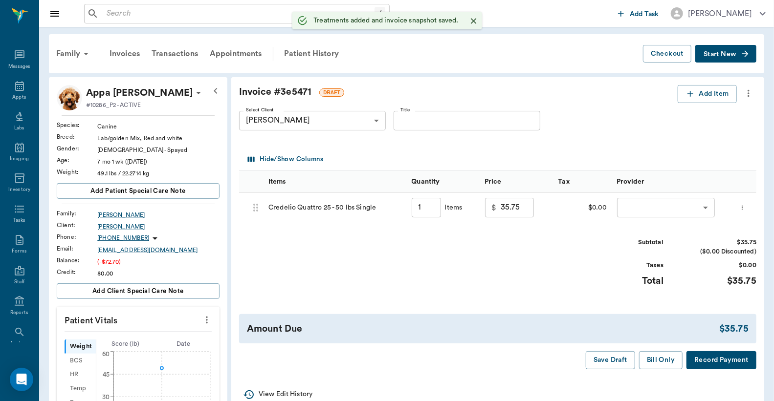
type input "1.00"
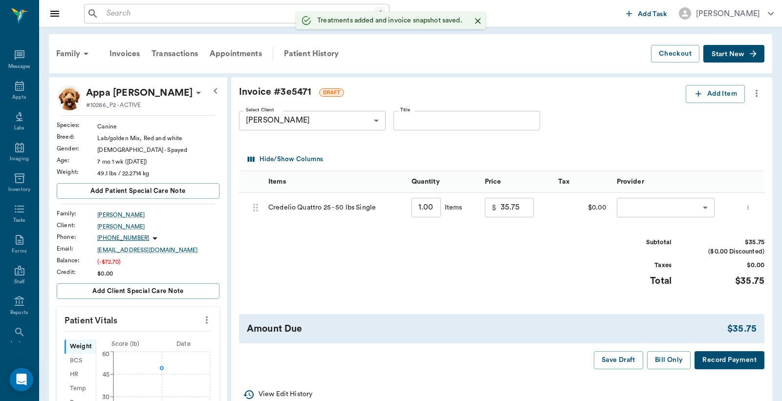
click at [640, 208] on body "/ ​ Add Task Dr. Bert Ellsworth Nectar Messages Appts Labs Imaging Inventory Ta…" at bounding box center [391, 364] width 782 height 729
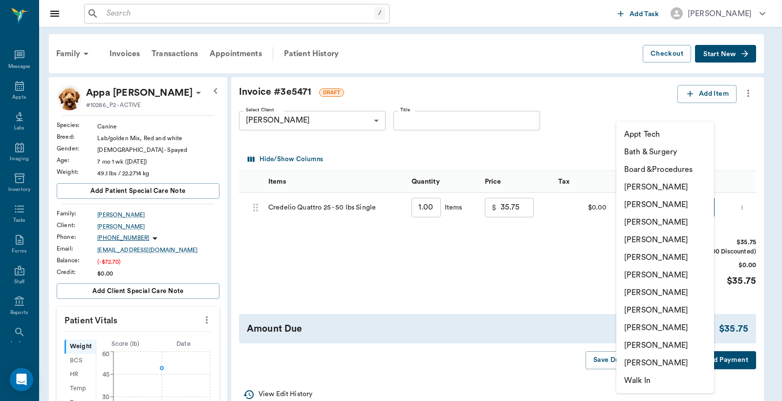
click at [638, 206] on li "[PERSON_NAME]" at bounding box center [666, 205] width 98 height 18
type input "none-63ec2e2852e12b0ba117910e"
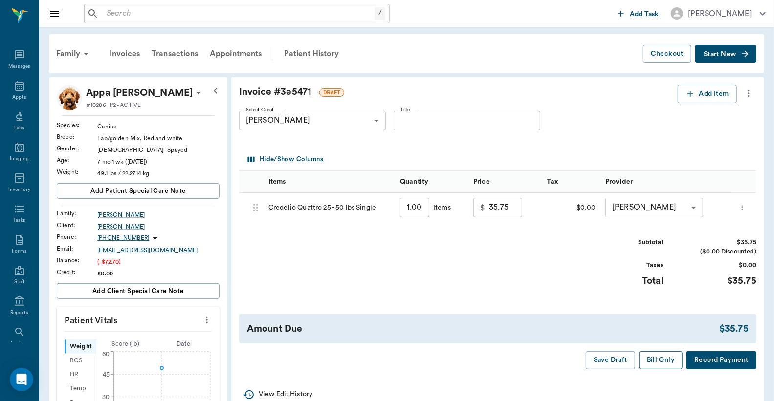
click at [655, 361] on button "Bill Only" at bounding box center [661, 361] width 44 height 18
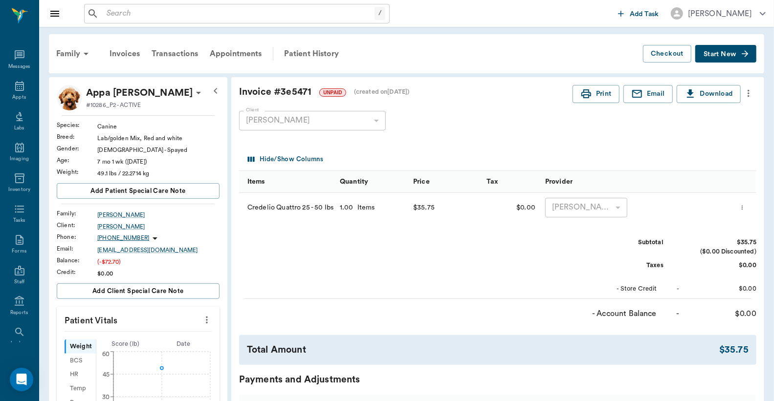
click at [710, 54] on span "Start New" at bounding box center [720, 54] width 33 height 0
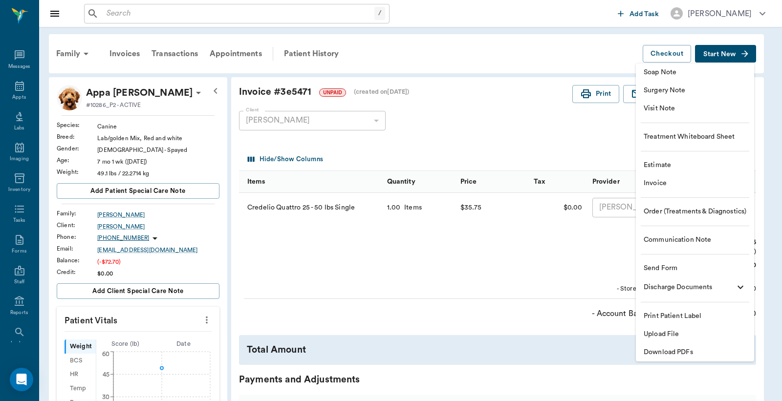
click at [651, 184] on span "Invoice" at bounding box center [695, 183] width 103 height 10
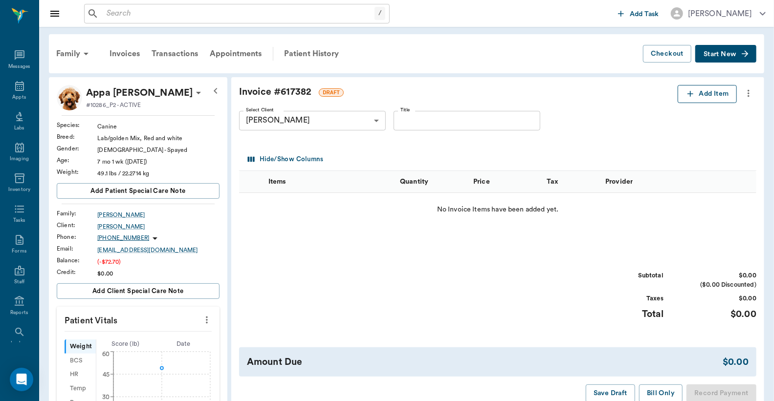
click at [696, 98] on button "Add Item" at bounding box center [707, 94] width 59 height 18
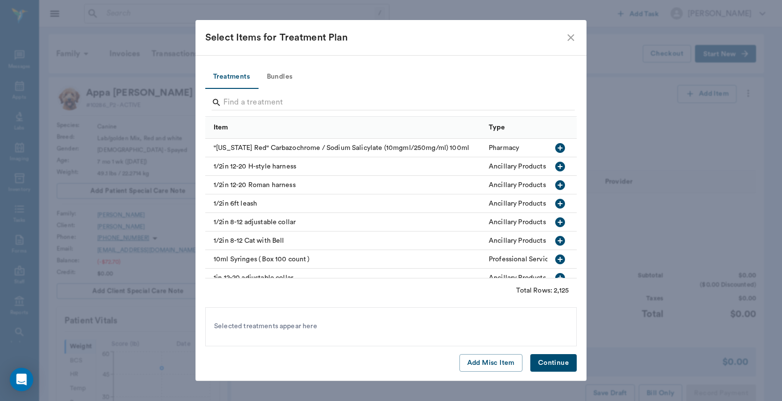
click at [123, 66] on div "Select Items for Treatment Plan Treatments Bundles Item Type Category "Kentucky…" at bounding box center [391, 200] width 782 height 401
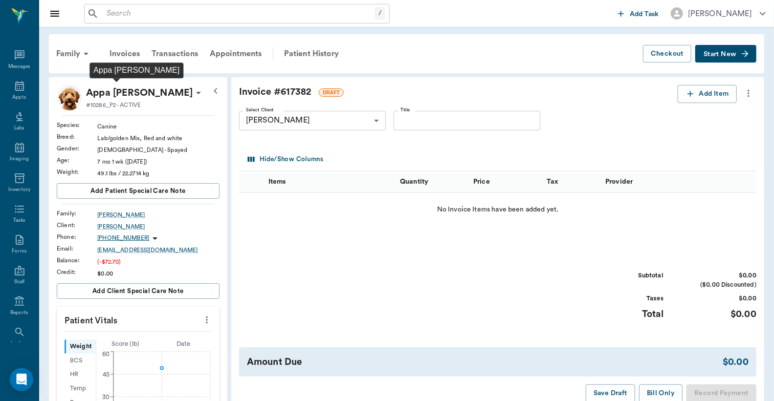
click at [135, 94] on p "Appa Jestice" at bounding box center [139, 93] width 107 height 16
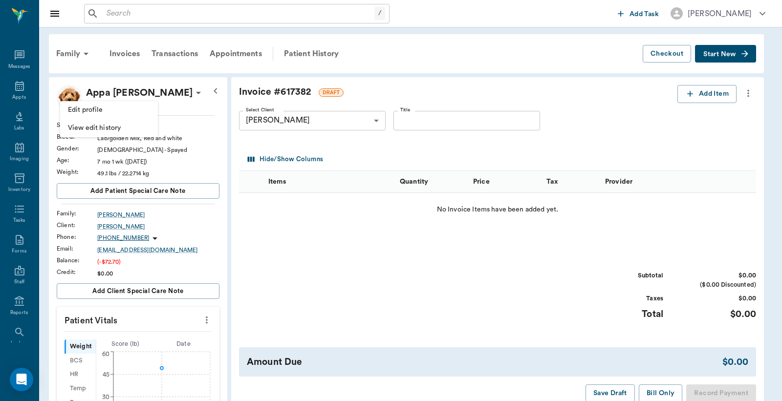
click at [72, 53] on div at bounding box center [391, 200] width 782 height 401
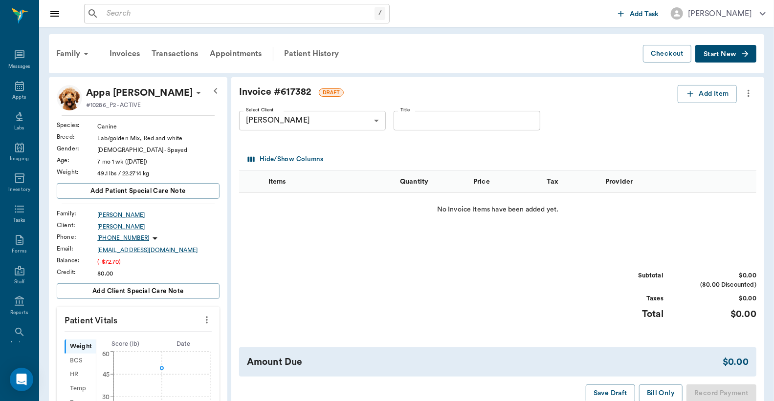
click at [72, 53] on div "Family" at bounding box center [73, 53] width 47 height 23
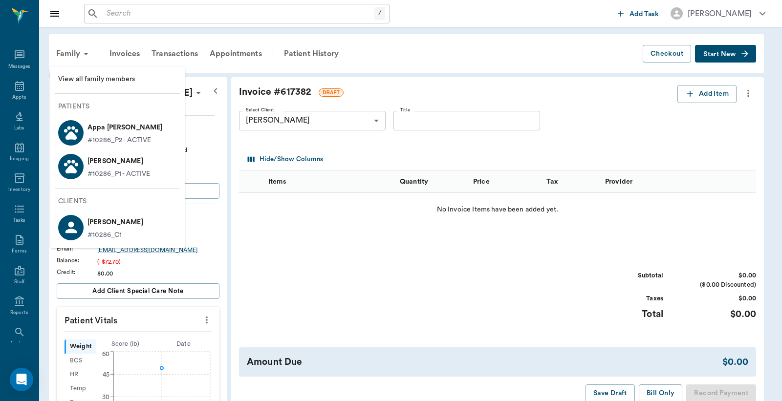
click at [106, 167] on p "Ziggy Jestice" at bounding box center [119, 162] width 63 height 16
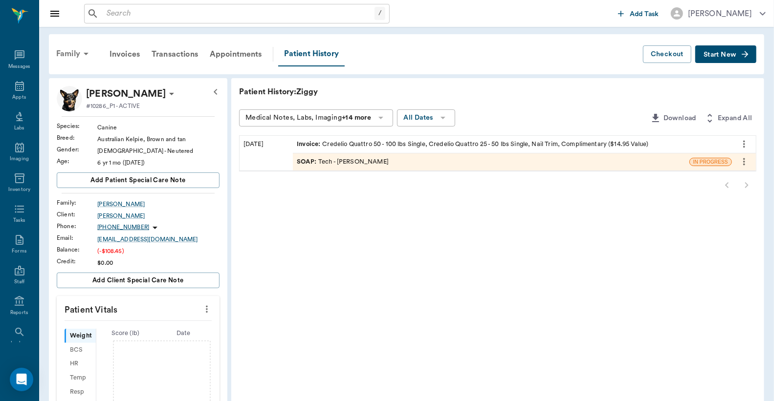
click at [72, 53] on div "Family" at bounding box center [73, 53] width 47 height 23
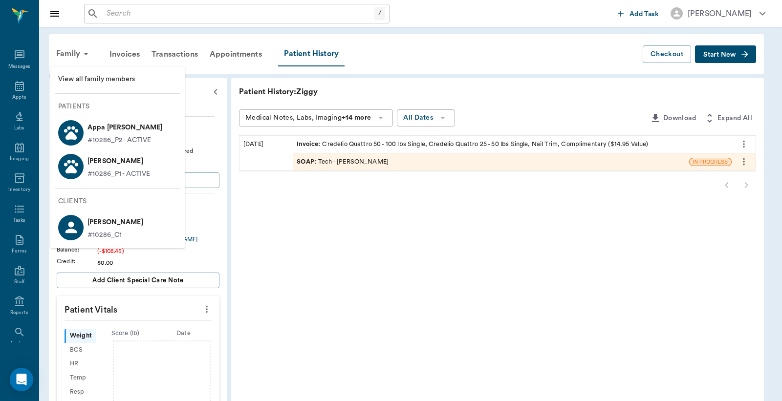
click at [103, 131] on p "Appa Jestice" at bounding box center [125, 128] width 75 height 16
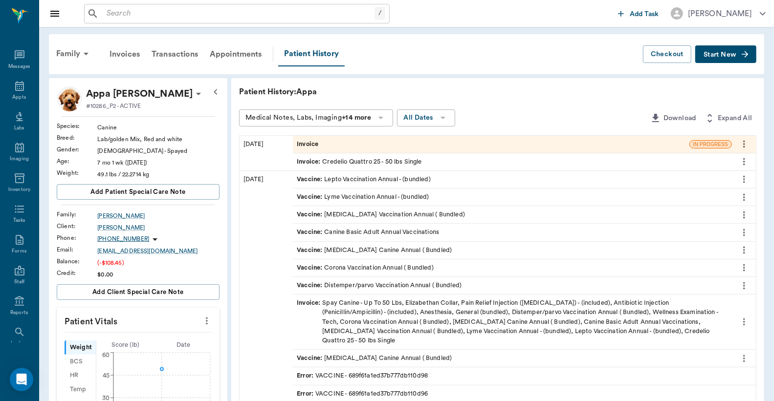
click at [725, 55] on span "Start New" at bounding box center [720, 55] width 33 height 0
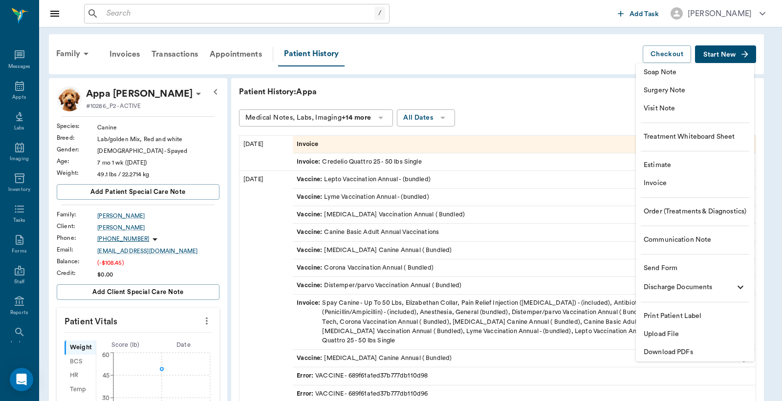
click at [672, 184] on span "Invoice" at bounding box center [695, 183] width 103 height 10
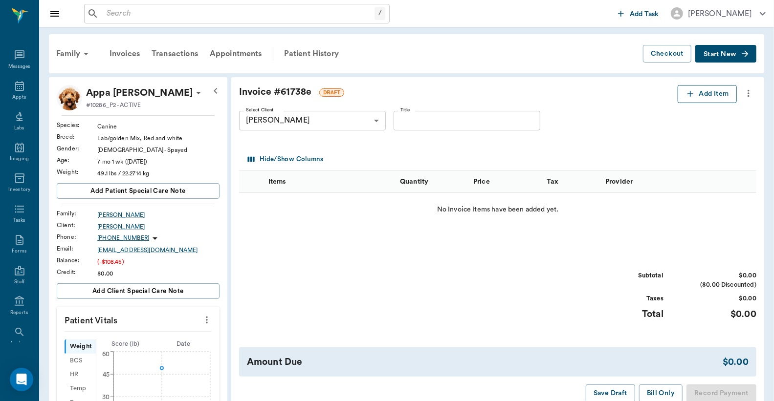
click at [710, 94] on button "Add Item" at bounding box center [707, 94] width 59 height 18
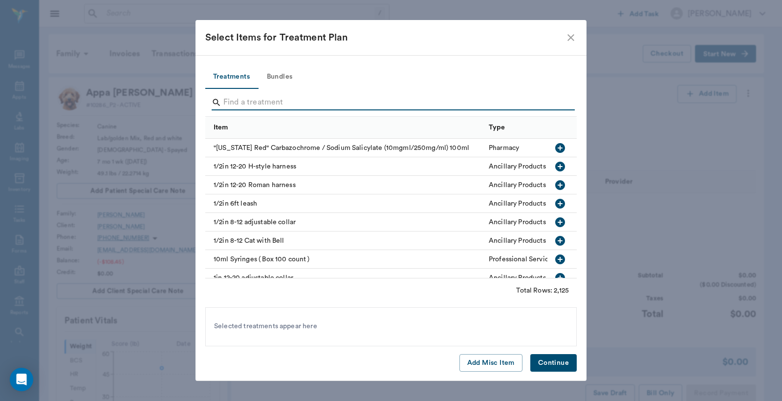
drag, startPoint x: 226, startPoint y: 102, endPoint x: 233, endPoint y: 91, distance: 13.0
click at [226, 100] on input "Search" at bounding box center [391, 103] width 337 height 16
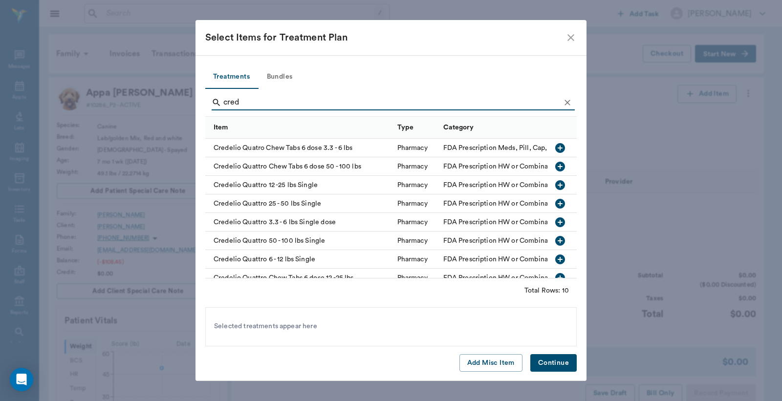
type input "cred"
click at [554, 242] on icon "button" at bounding box center [560, 241] width 12 height 12
click at [556, 367] on button "Continue" at bounding box center [554, 363] width 46 height 18
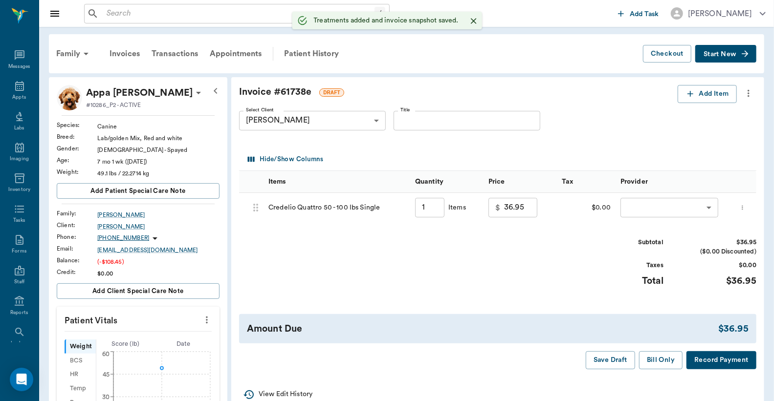
type input "1.00"
click at [659, 370] on button "Bill Only" at bounding box center [661, 361] width 44 height 18
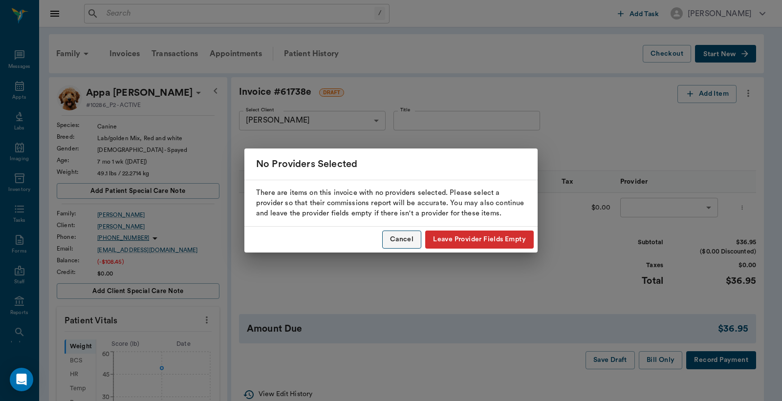
click at [403, 238] on button "Cancel" at bounding box center [401, 240] width 39 height 18
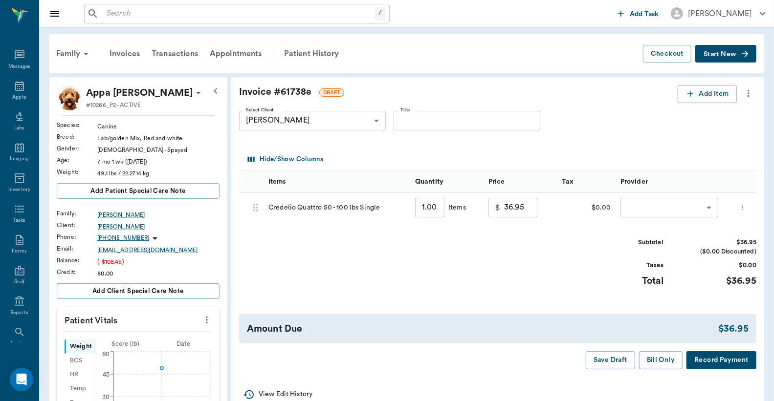
click at [634, 207] on body "/ ​ Add Task Dr. Bert Ellsworth Nectar Messages Appts Labs Imaging Inventory Ta…" at bounding box center [387, 364] width 774 height 729
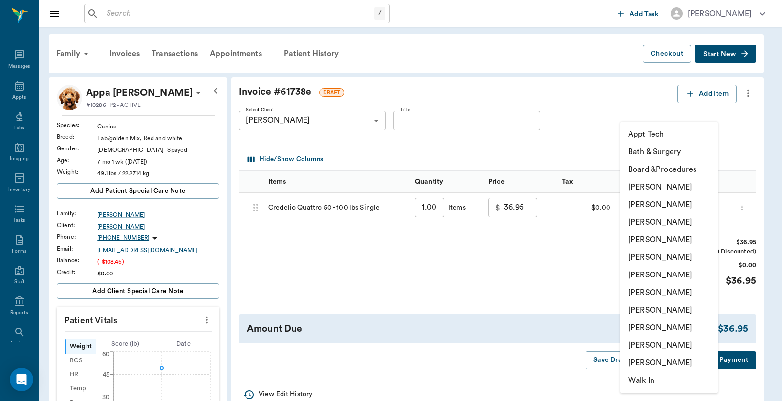
click at [641, 203] on li "[PERSON_NAME]" at bounding box center [669, 205] width 98 height 18
type input "none-63ec2e2852e12b0ba117910e"
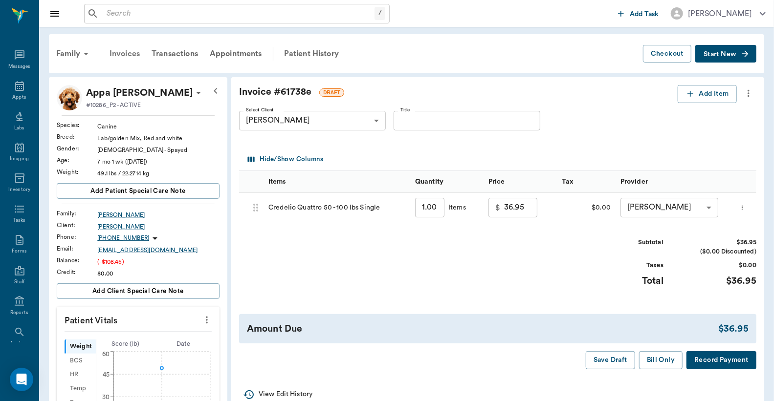
click at [120, 55] on div "Invoices" at bounding box center [125, 53] width 42 height 23
click at [656, 370] on button "Bill Only" at bounding box center [661, 361] width 44 height 18
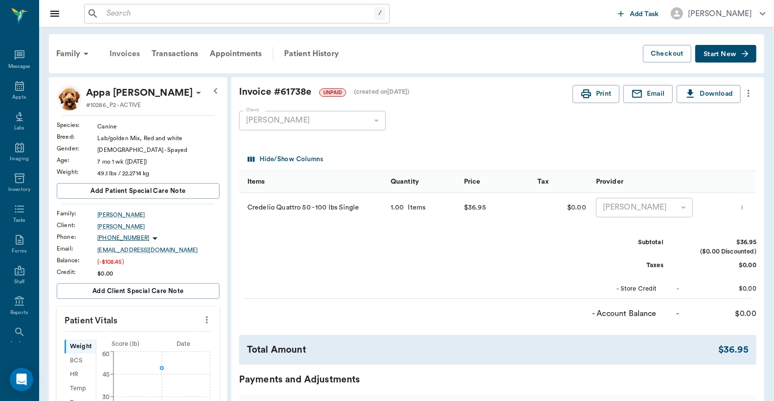
click at [122, 54] on div "Invoices" at bounding box center [125, 53] width 42 height 23
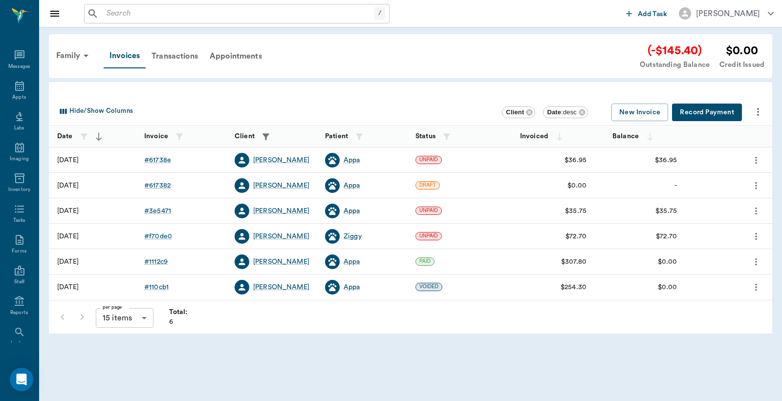
click at [712, 113] on button "Record Payment" at bounding box center [707, 113] width 70 height 18
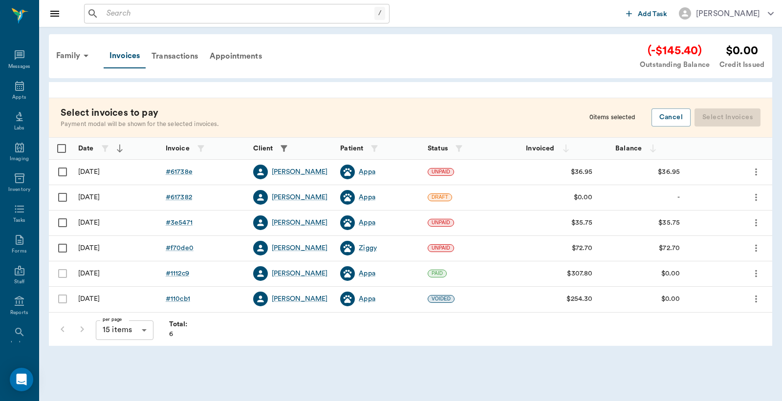
click at [64, 170] on input "Select row" at bounding box center [62, 172] width 21 height 21
checkbox input "false"
checkbox input "true"
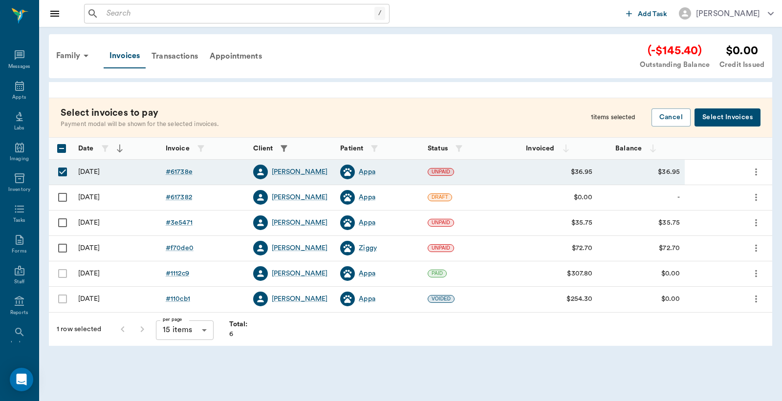
click at [65, 248] on input "Select row" at bounding box center [62, 248] width 21 height 21
checkbox input "true"
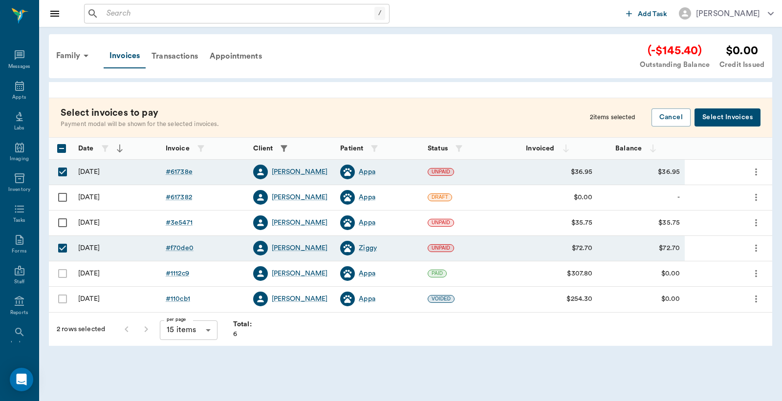
click at [62, 222] on input "Select row" at bounding box center [62, 223] width 21 height 21
checkbox input "true"
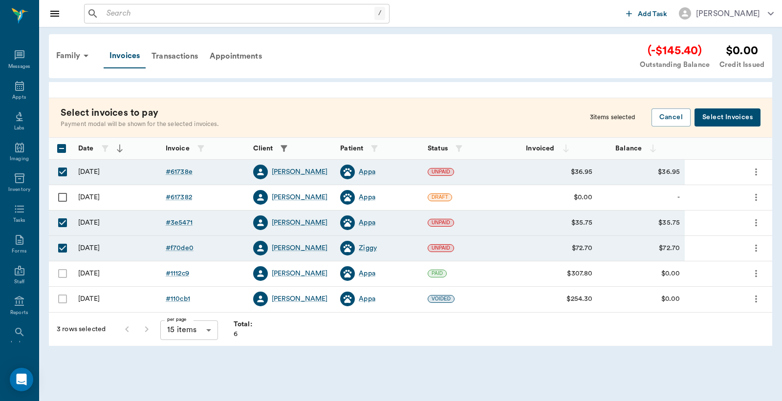
click at [712, 116] on button "Select Invoices" at bounding box center [728, 118] width 66 height 18
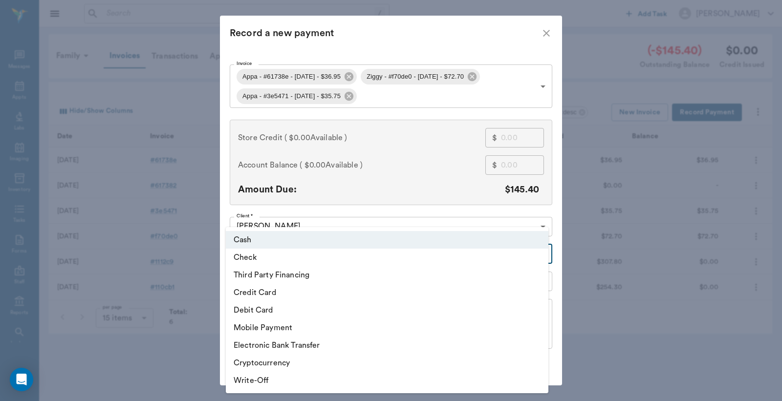
click at [538, 255] on body "/ ​ Add Task Dr. Bert Ellsworth Nectar Messages Appts Labs Imaging Inventory Ta…" at bounding box center [391, 200] width 782 height 401
click at [252, 313] on li "Debit Card" at bounding box center [387, 311] width 323 height 18
type input "DEBIT_CARD"
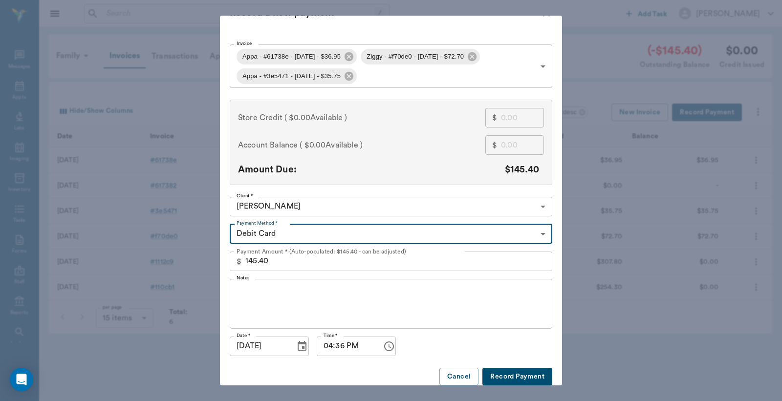
scroll to position [30, 0]
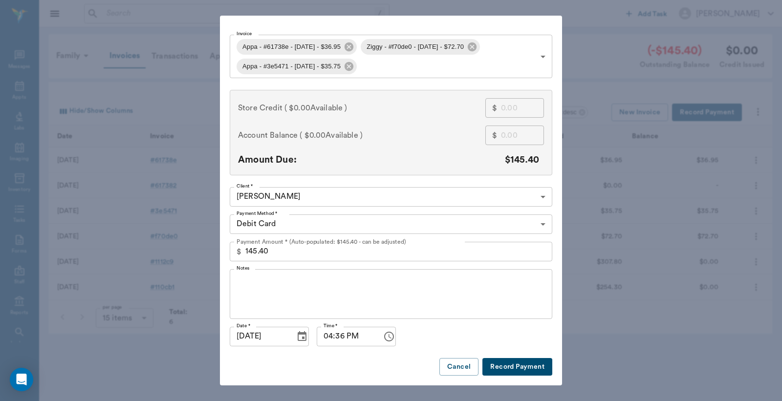
click at [535, 365] on button "Record Payment" at bounding box center [518, 367] width 70 height 18
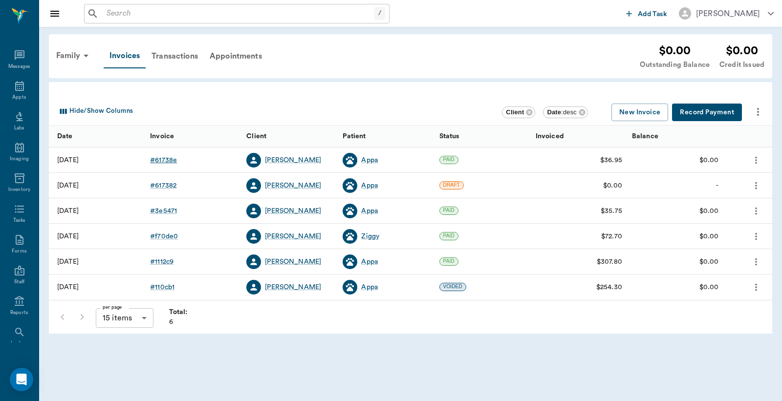
click at [163, 161] on div "# 61738e" at bounding box center [163, 160] width 27 height 10
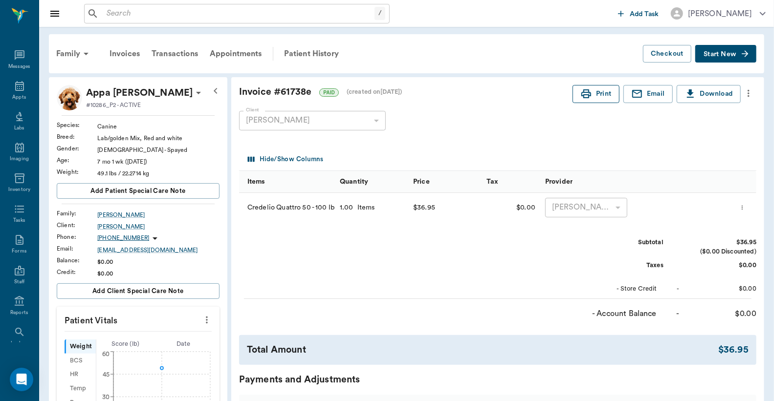
click at [597, 96] on button "Print" at bounding box center [596, 94] width 47 height 18
click at [130, 55] on div "Invoices" at bounding box center [125, 53] width 42 height 23
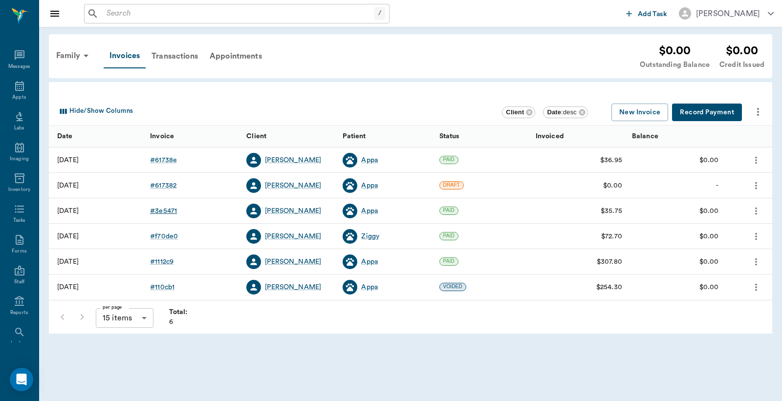
click at [165, 212] on div "# 3e5471" at bounding box center [163, 211] width 27 height 10
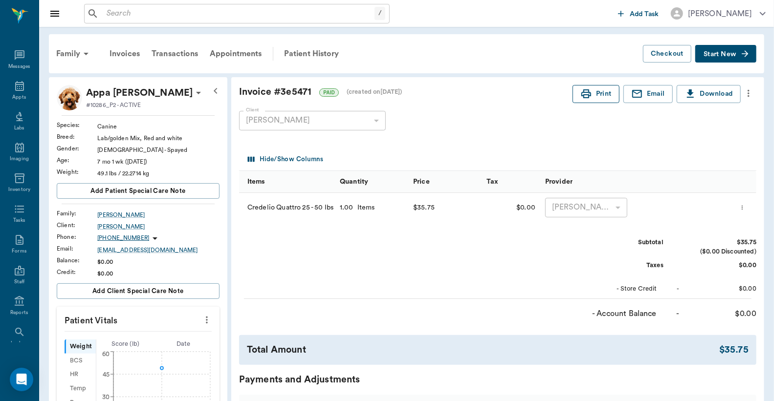
click at [593, 96] on button "Print" at bounding box center [596, 94] width 47 height 18
click at [123, 52] on div "Invoices" at bounding box center [125, 53] width 42 height 23
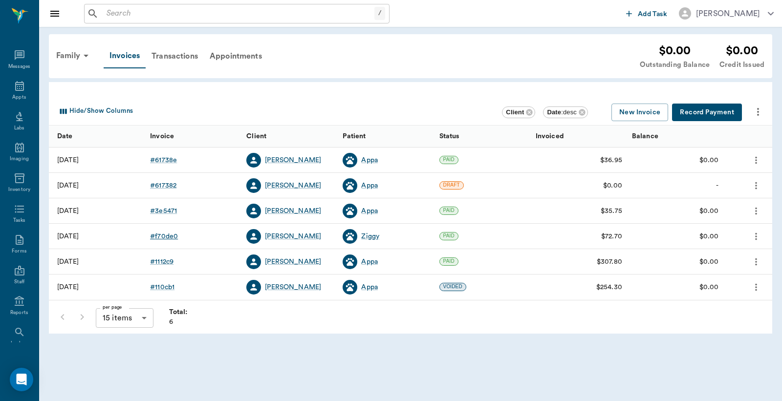
click at [165, 238] on div "# f70de0" at bounding box center [164, 237] width 28 height 10
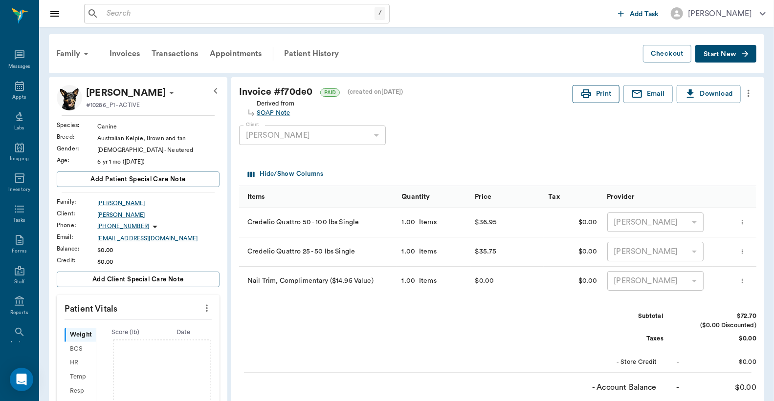
click at [601, 93] on button "Print" at bounding box center [596, 94] width 47 height 18
click at [306, 56] on div "Patient History" at bounding box center [311, 53] width 66 height 23
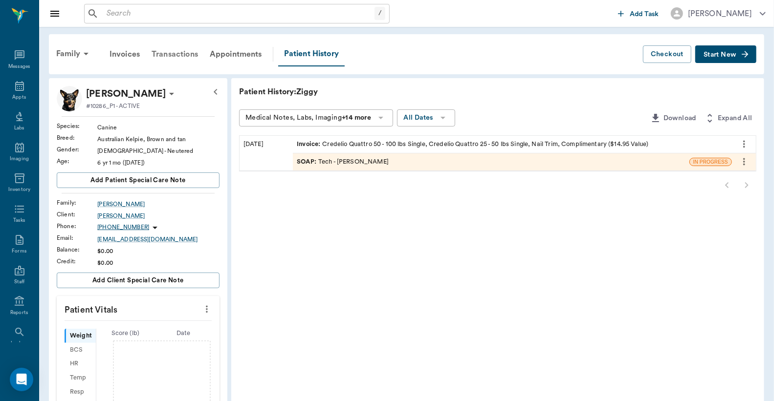
click at [193, 55] on div "Transactions" at bounding box center [175, 54] width 58 height 23
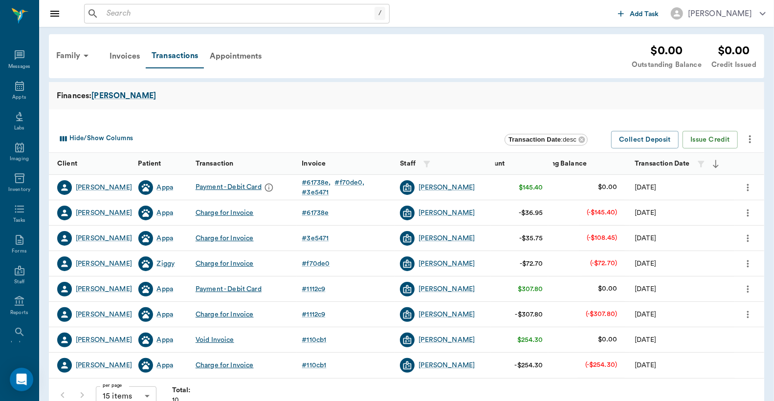
click at [747, 211] on icon "more" at bounding box center [748, 213] width 11 height 12
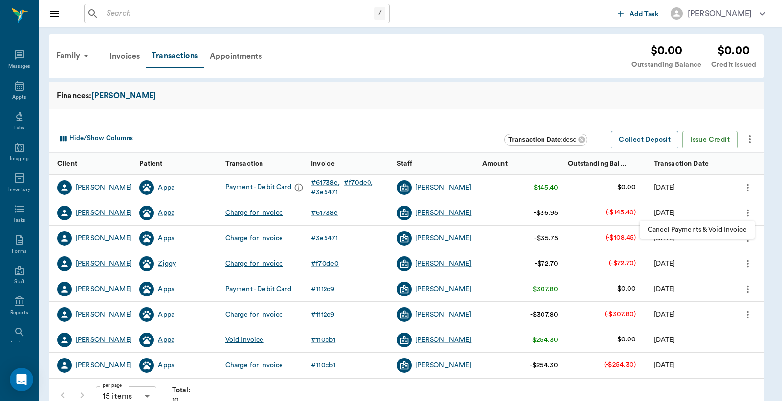
click at [462, 130] on div at bounding box center [391, 200] width 782 height 401
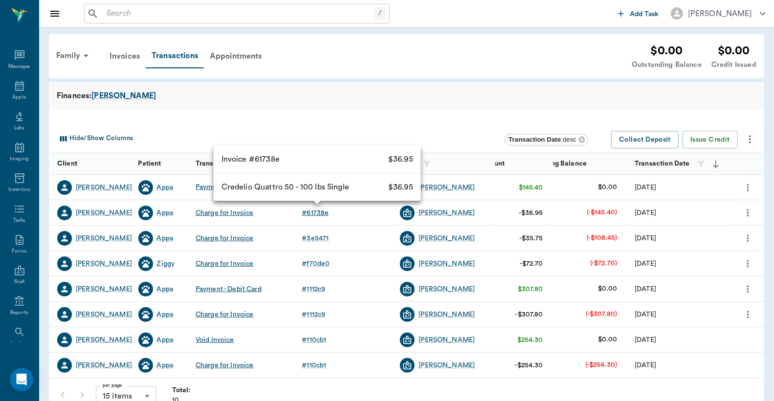
click at [322, 214] on div "# 61738e" at bounding box center [315, 213] width 27 height 10
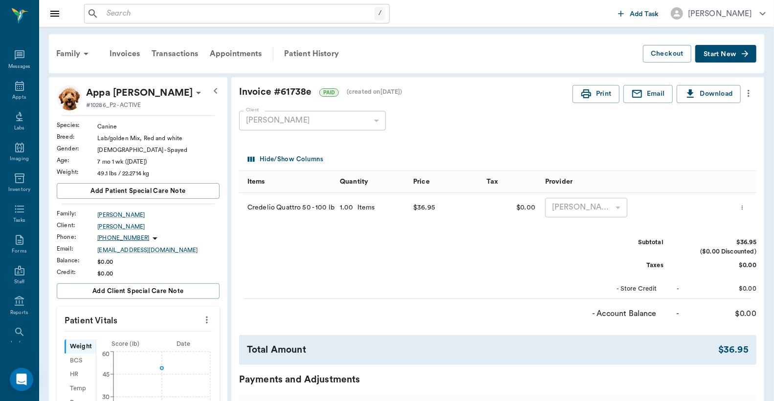
click at [743, 209] on icon "more" at bounding box center [742, 207] width 1 height 4
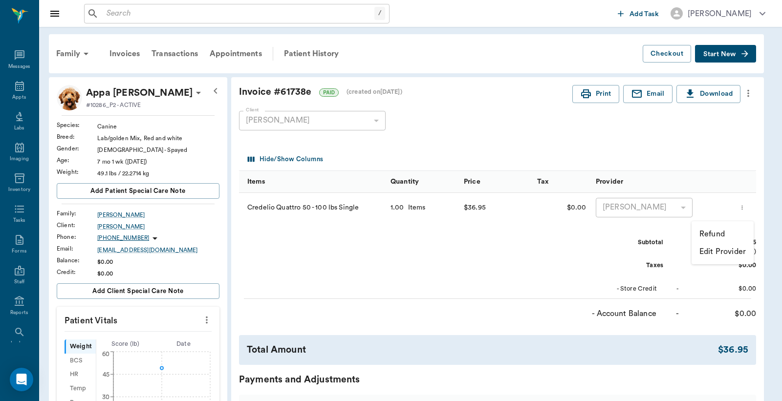
click at [712, 231] on p "Refund" at bounding box center [712, 234] width 25 height 12
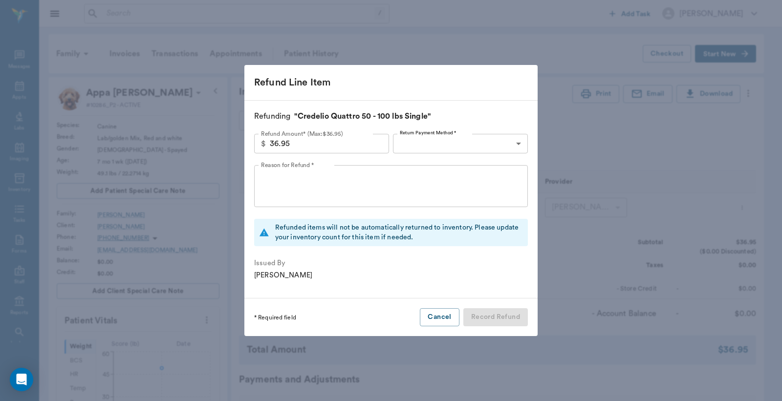
click at [501, 141] on body "/ ​ Add Task Dr. Bert Ellsworth Nectar Messages Appts Labs Imaging Inventory Ta…" at bounding box center [391, 364] width 782 height 729
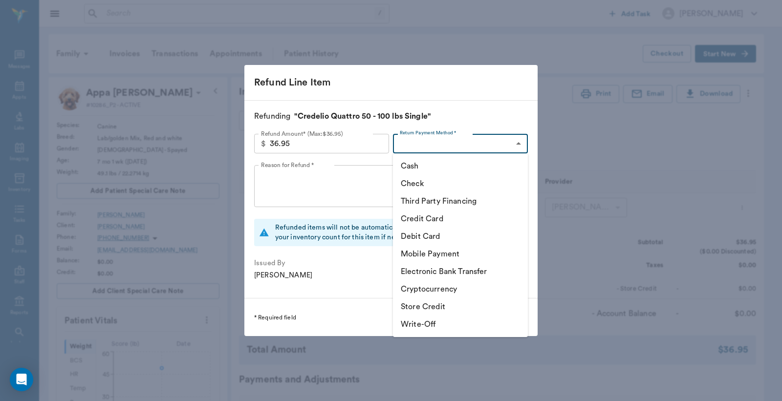
click at [406, 305] on li "Store Credit" at bounding box center [460, 307] width 135 height 18
type input "STORE_CREDIT"
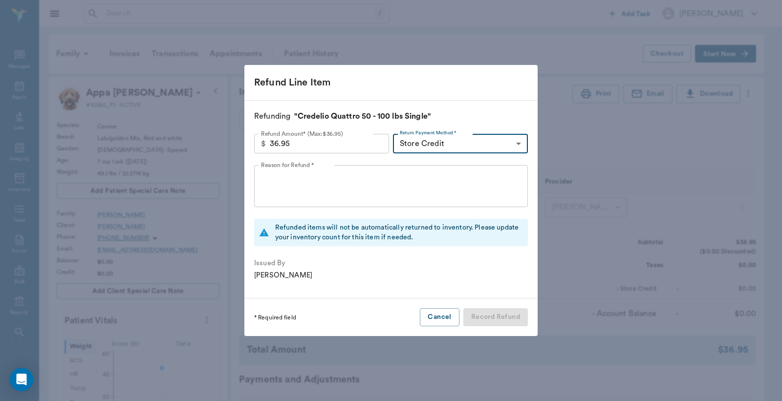
click at [345, 184] on textarea "Reason for Refund *" at bounding box center [391, 187] width 260 height 34
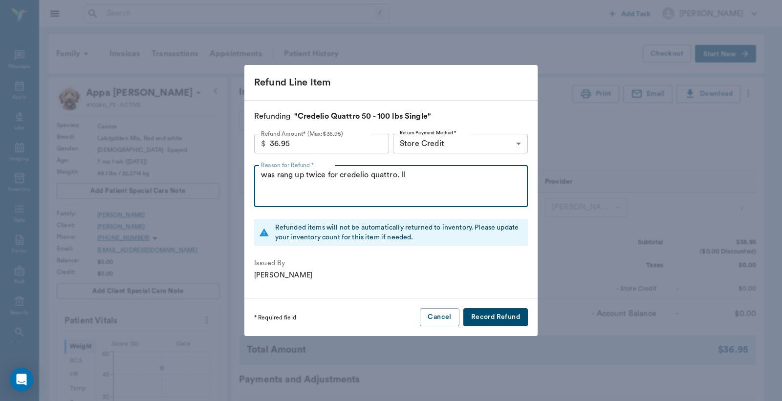
type textarea "was rang up twice for credelio quattro. ll"
click at [497, 318] on button "Record Refund" at bounding box center [496, 318] width 65 height 18
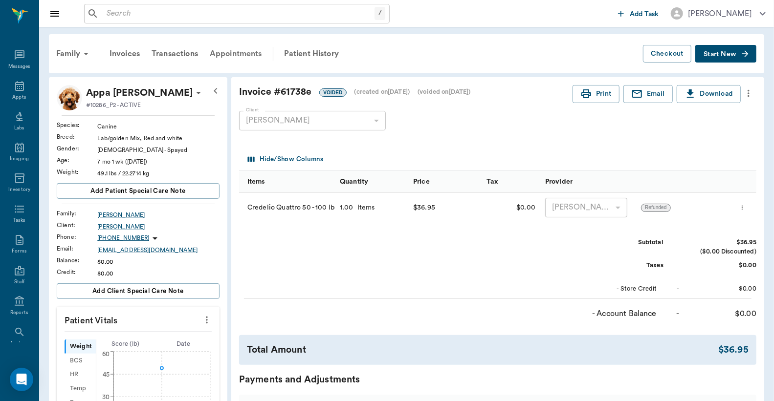
click at [229, 56] on div "Appointments" at bounding box center [236, 53] width 64 height 23
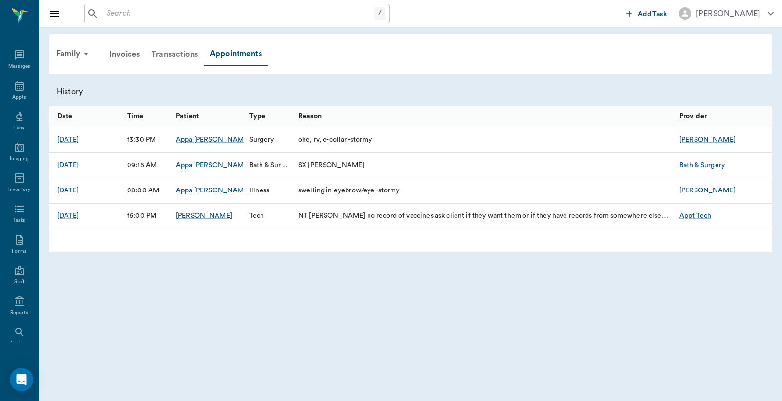
click at [177, 51] on div "Transactions" at bounding box center [175, 54] width 58 height 23
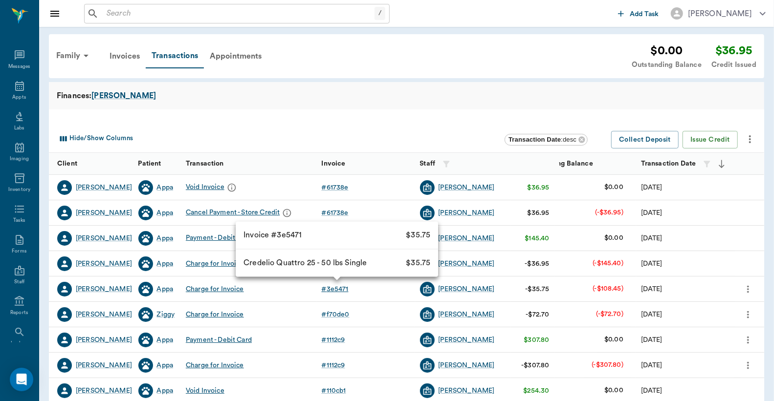
click at [333, 288] on div "# 3e5471" at bounding box center [335, 290] width 27 height 10
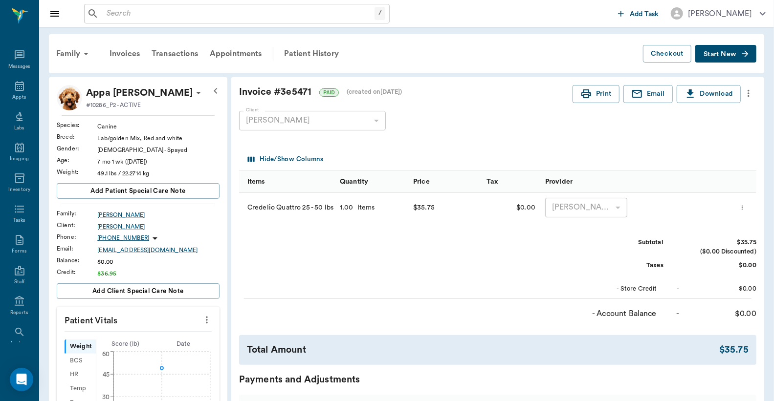
click at [741, 208] on icon "more" at bounding box center [742, 208] width 6 height 12
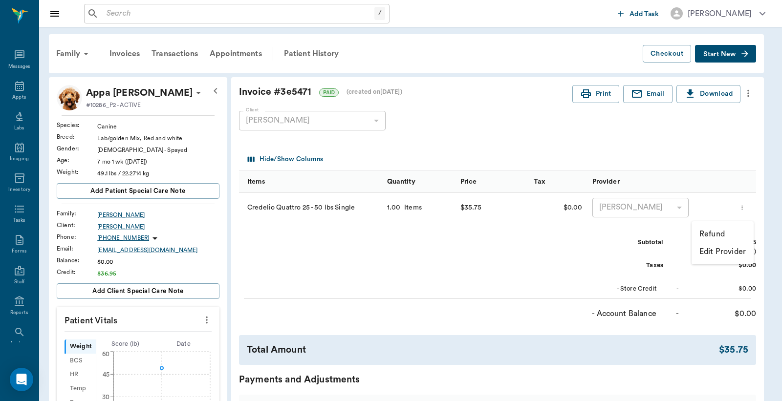
click at [716, 233] on p "Refund" at bounding box center [712, 234] width 25 height 12
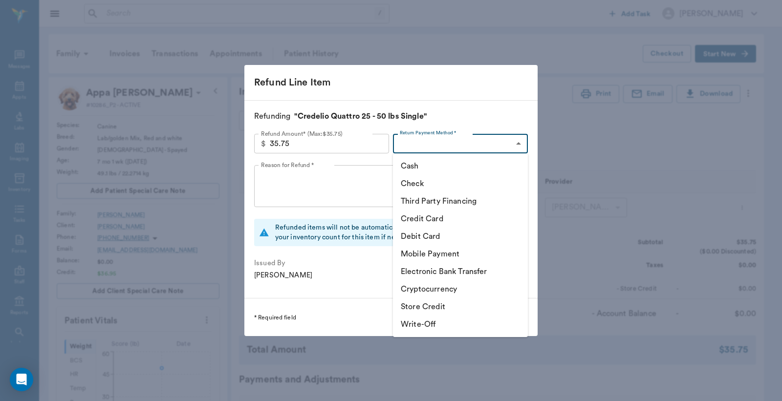
click at [465, 147] on body "/ ​ Add Task Dr. Bert Ellsworth Nectar Messages Appts Labs Imaging Inventory Ta…" at bounding box center [391, 364] width 782 height 729
click at [429, 310] on li "Store Credit" at bounding box center [460, 307] width 135 height 18
type input "STORE_CREDIT"
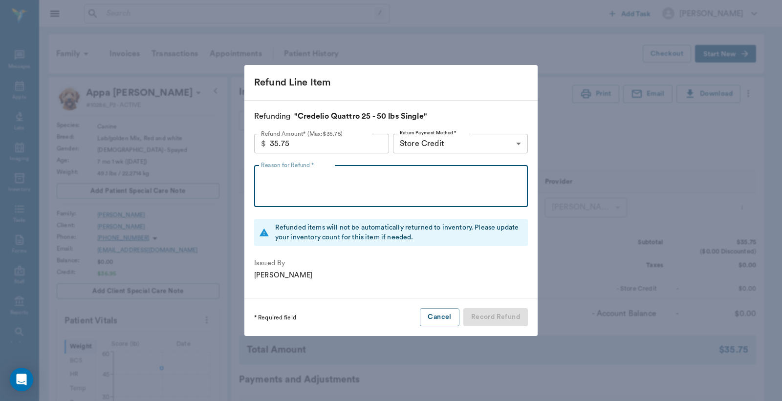
click at [373, 191] on textarea "Reason for Refund *" at bounding box center [391, 187] width 260 height 34
type textarea "was charged twice for credelio quattro. ll"
click at [506, 316] on button "Record Refund" at bounding box center [496, 318] width 65 height 18
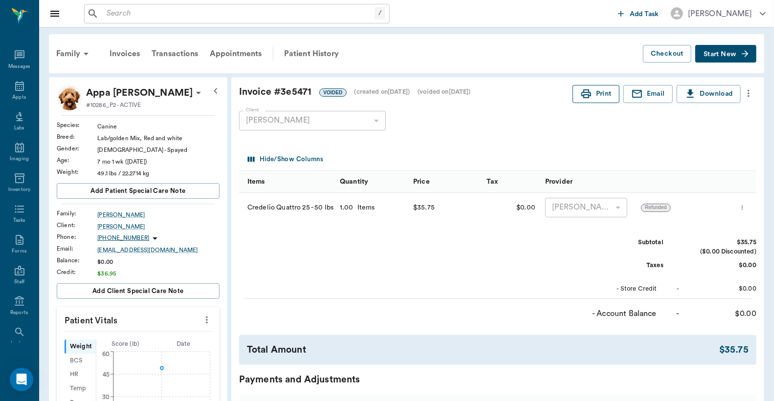
click at [592, 94] on button "Print" at bounding box center [596, 94] width 47 height 18
click at [183, 52] on div "Transactions" at bounding box center [175, 53] width 58 height 23
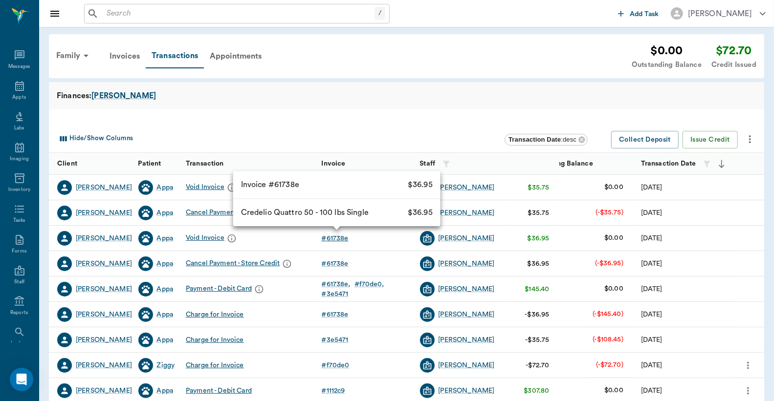
click at [344, 242] on div "# 61738e" at bounding box center [335, 239] width 27 height 10
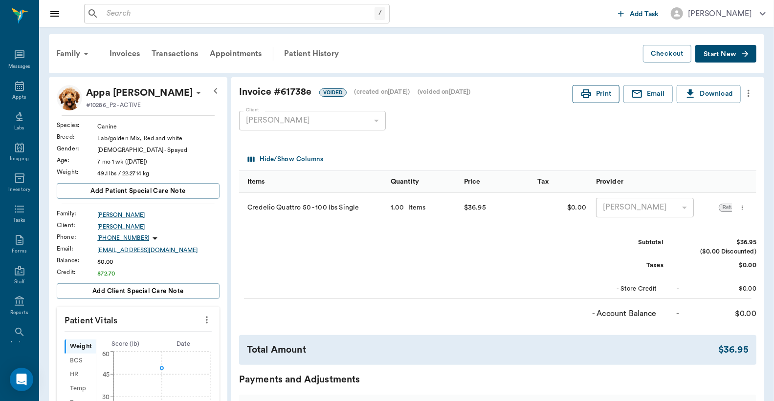
click at [601, 98] on button "Print" at bounding box center [596, 94] width 47 height 18
click at [173, 49] on div "Transactions" at bounding box center [175, 53] width 58 height 23
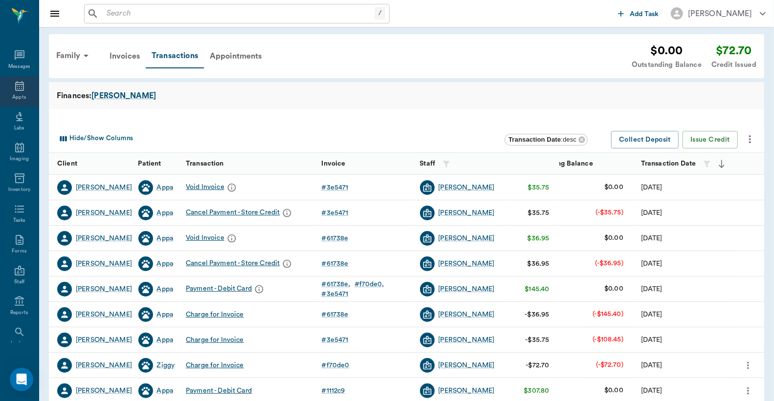
click at [13, 93] on div "Appts" at bounding box center [19, 91] width 39 height 31
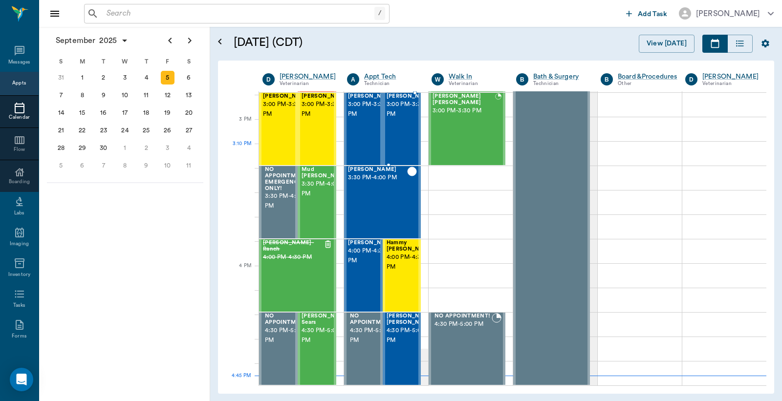
scroll to position [957, 0]
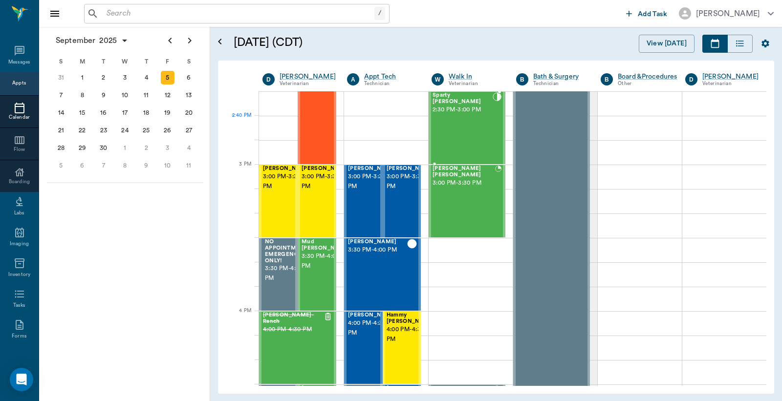
click at [462, 129] on div "Sparty Seifer 2:30 PM - 3:00 PM" at bounding box center [463, 127] width 60 height 71
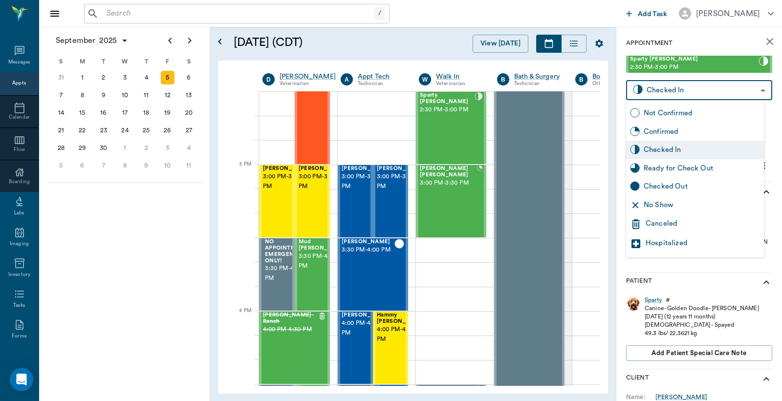
click at [672, 86] on body "/ ​ Add Task Dr. Bert Ellsworth Nectar Messages Appts Calendar Flow Boarding La…" at bounding box center [391, 200] width 782 height 401
click at [661, 184] on div "Checked Out" at bounding box center [702, 186] width 116 height 11
type input "CHECKED_OUT"
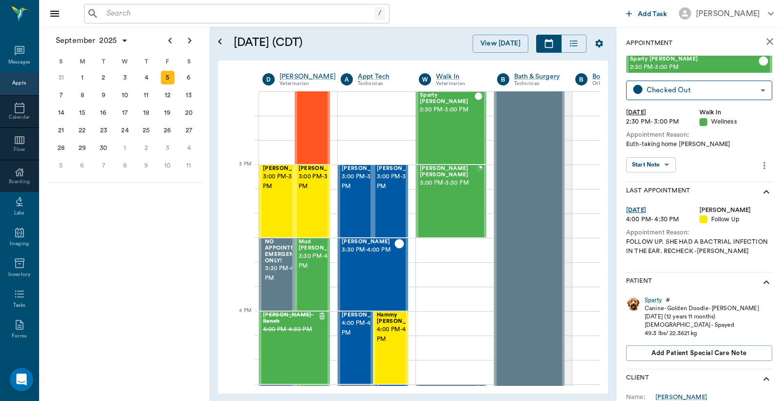
click at [652, 305] on div "Canine - Golden Doodle - Tan" at bounding box center [702, 309] width 114 height 8
click at [652, 301] on div "Sparty" at bounding box center [653, 300] width 17 height 8
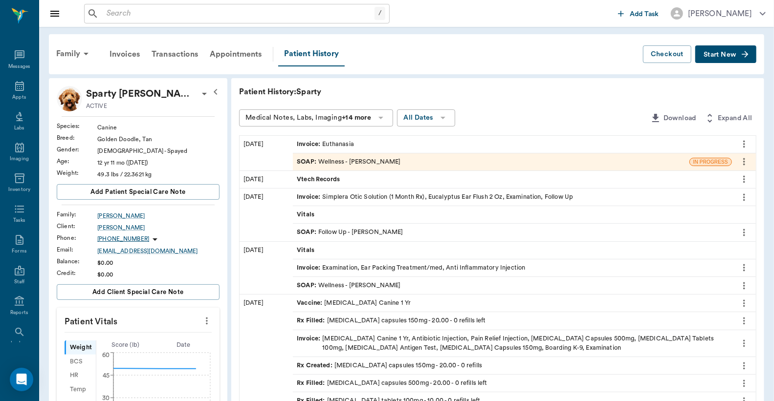
click at [382, 145] on div "Invoice : Euthanasia" at bounding box center [512, 144] width 439 height 17
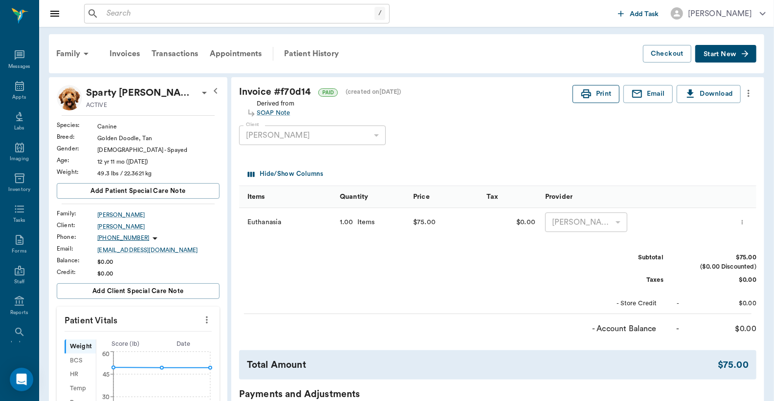
click at [607, 95] on button "Print" at bounding box center [596, 94] width 47 height 18
click at [6, 304] on div "Reports" at bounding box center [19, 307] width 39 height 31
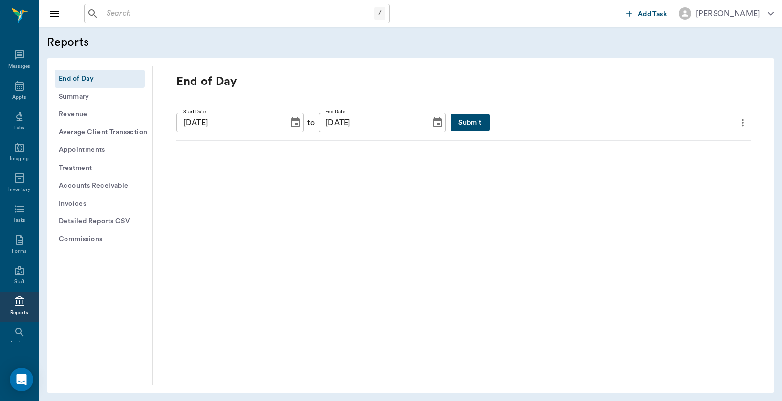
click at [455, 121] on button "Submit" at bounding box center [470, 123] width 39 height 18
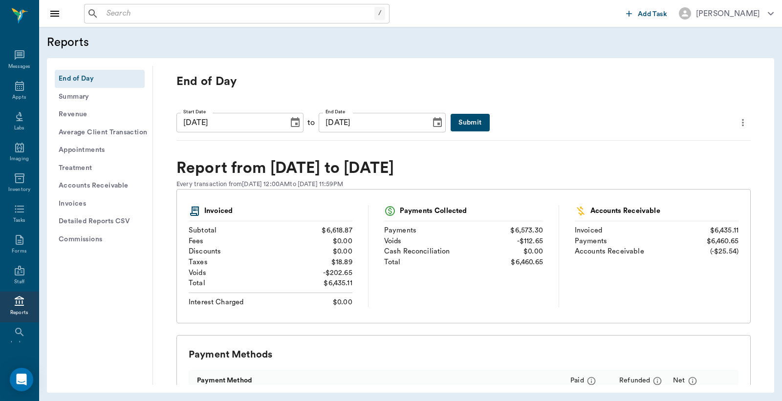
click at [742, 123] on icon "more" at bounding box center [743, 122] width 2 height 7
click at [670, 181] on span "Print Report" at bounding box center [688, 178] width 93 height 10
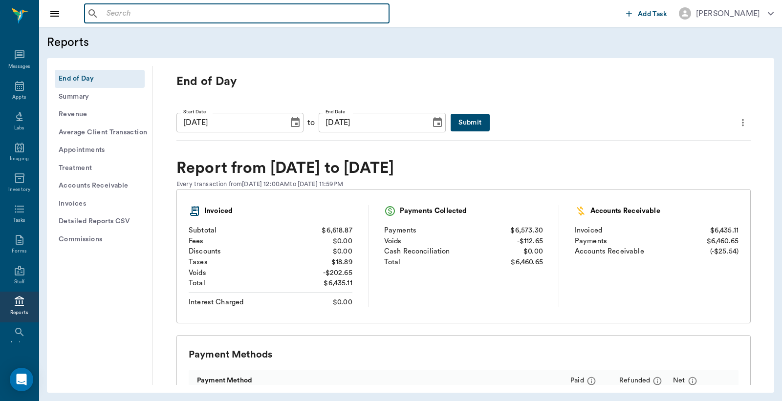
click at [104, 15] on input "text" at bounding box center [244, 14] width 283 height 14
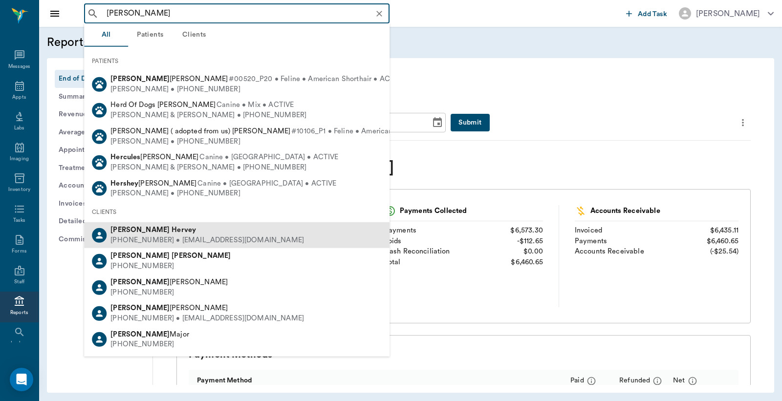
click at [143, 243] on div "[PHONE_NUMBER] • [EMAIL_ADDRESS][DOMAIN_NAME]" at bounding box center [208, 241] width 194 height 10
type input "[PERSON_NAME]"
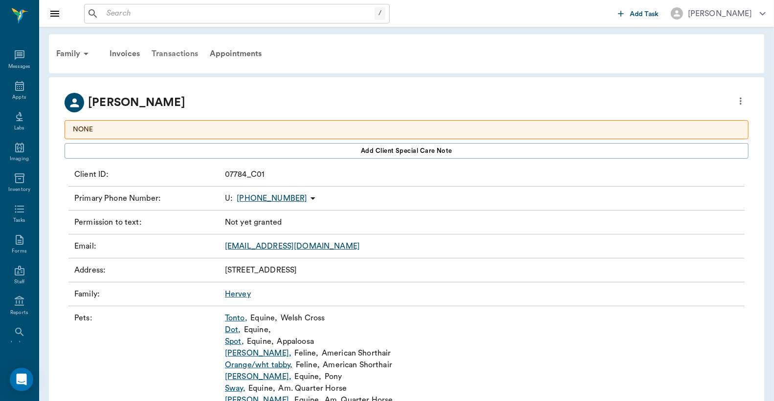
click at [167, 53] on div "Transactions" at bounding box center [175, 53] width 58 height 23
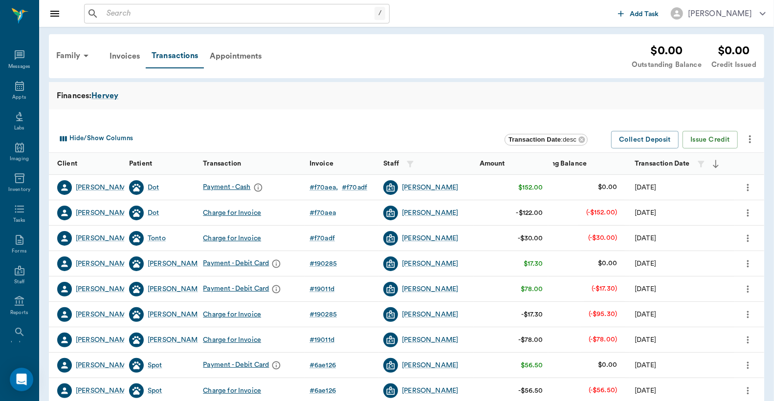
click at [749, 187] on icon "more" at bounding box center [748, 188] width 11 height 12
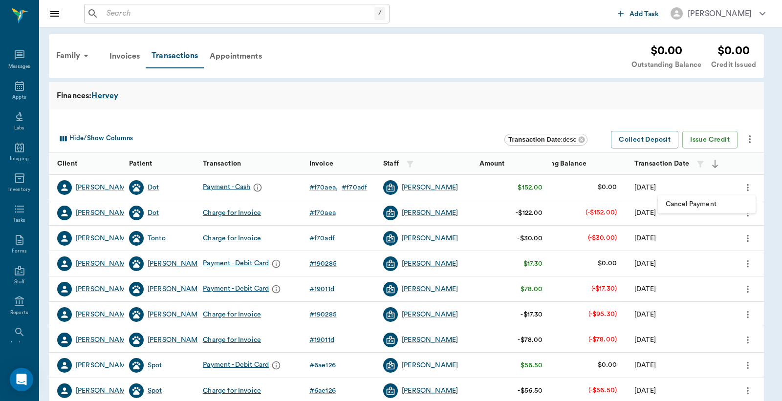
click at [714, 206] on span "Cancel Payment" at bounding box center [707, 204] width 82 height 10
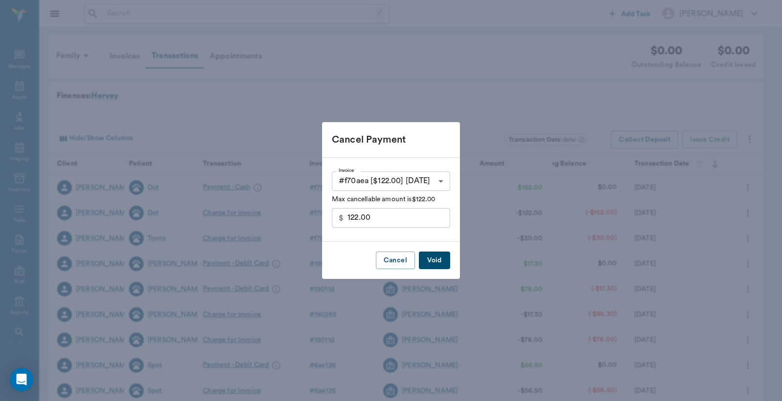
click at [439, 265] on button "Void" at bounding box center [434, 261] width 31 height 18
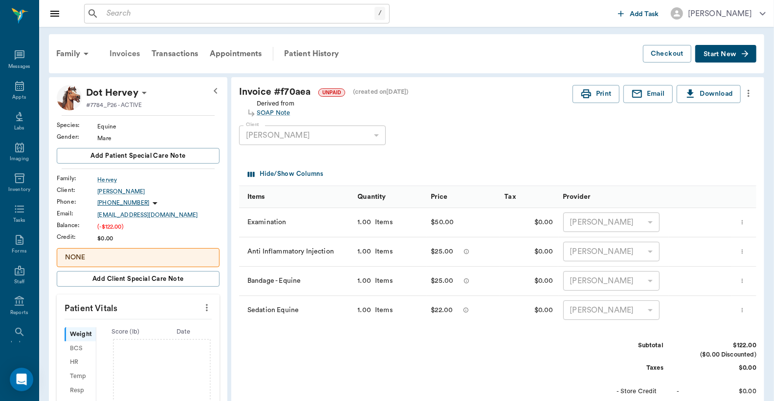
click at [125, 55] on div "Invoices" at bounding box center [125, 53] width 42 height 23
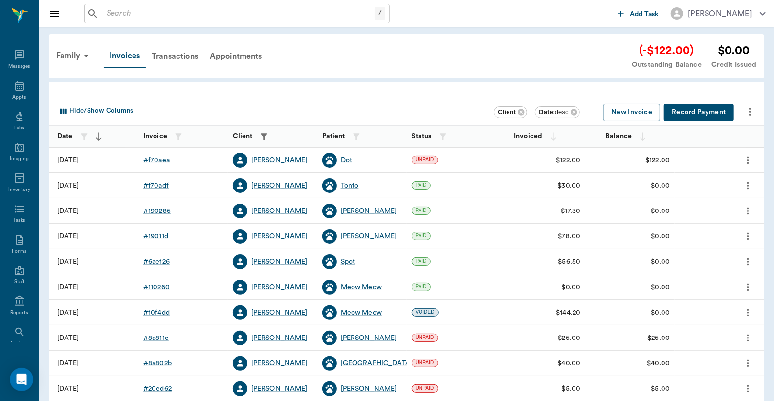
click at [749, 187] on icon "more" at bounding box center [748, 186] width 11 height 12
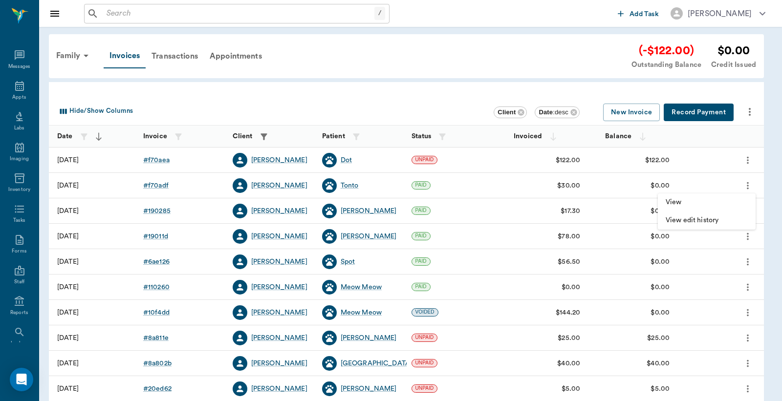
click at [763, 178] on div at bounding box center [391, 200] width 782 height 401
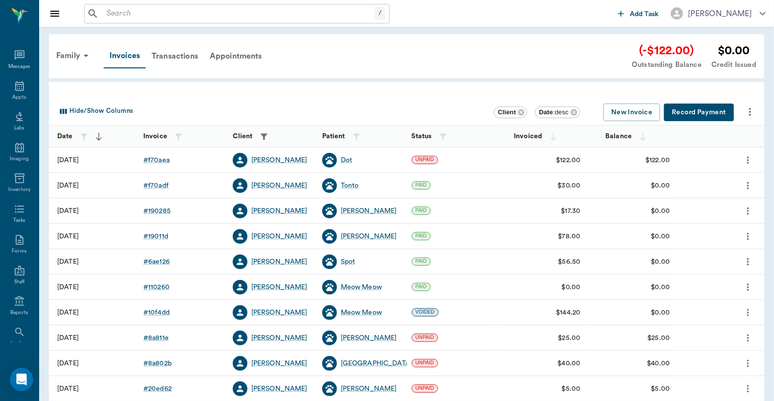
click at [746, 185] on icon "more" at bounding box center [748, 186] width 11 height 12
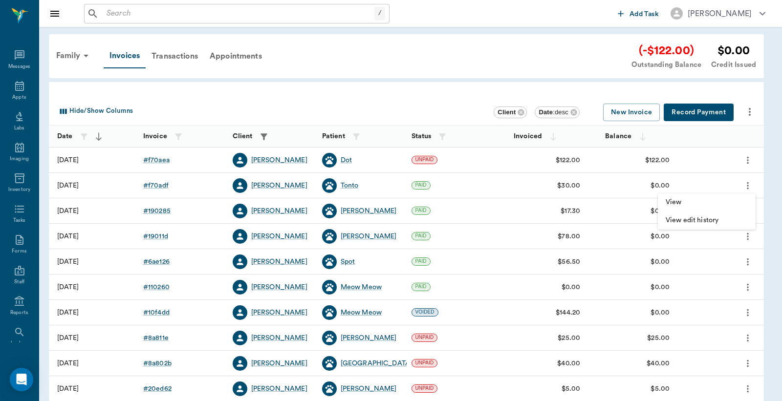
click at [727, 203] on span "View" at bounding box center [707, 203] width 82 height 10
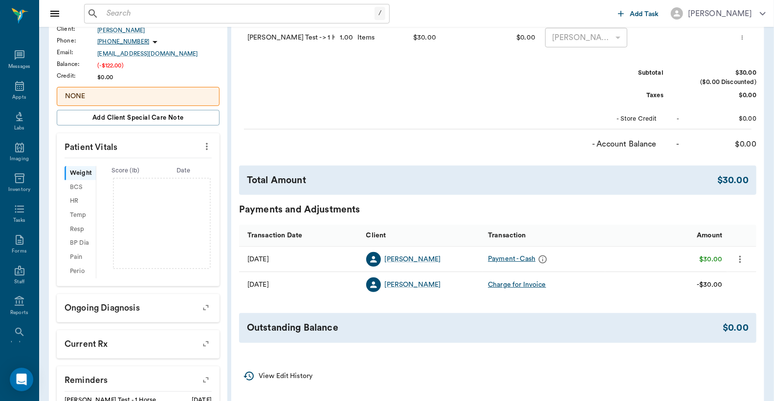
scroll to position [217, 0]
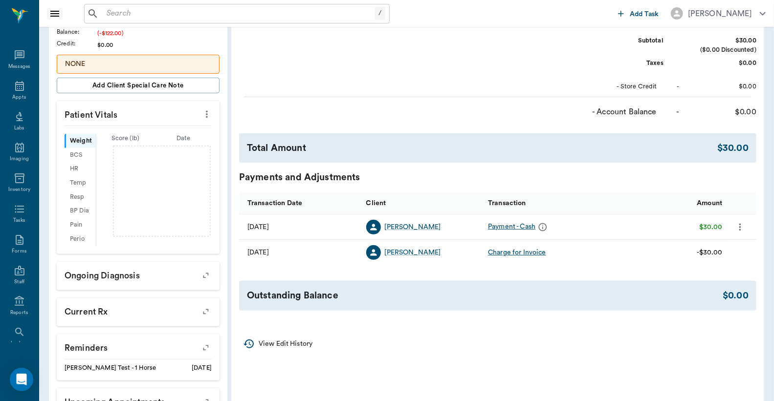
click at [740, 227] on icon "more" at bounding box center [740, 226] width 2 height 7
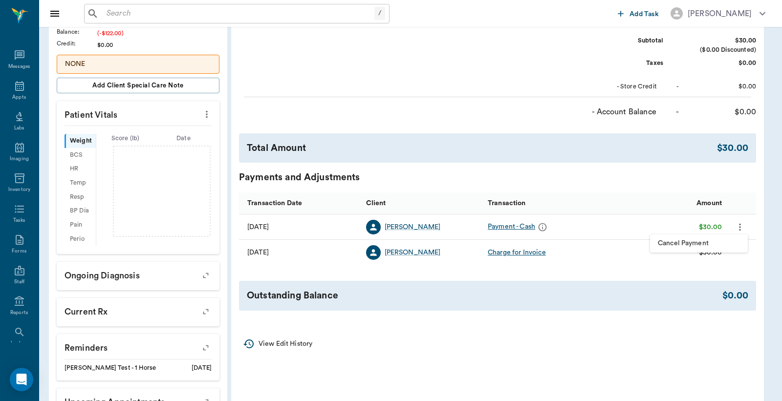
click at [698, 243] on span "Cancel Payment" at bounding box center [699, 244] width 82 height 10
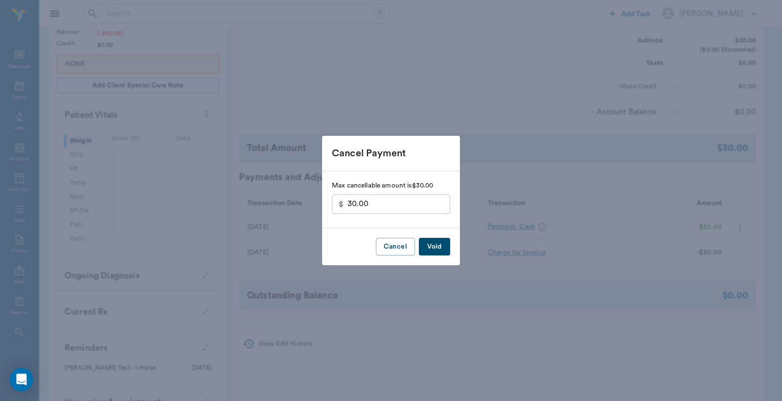
click at [424, 247] on button "Void" at bounding box center [434, 247] width 31 height 18
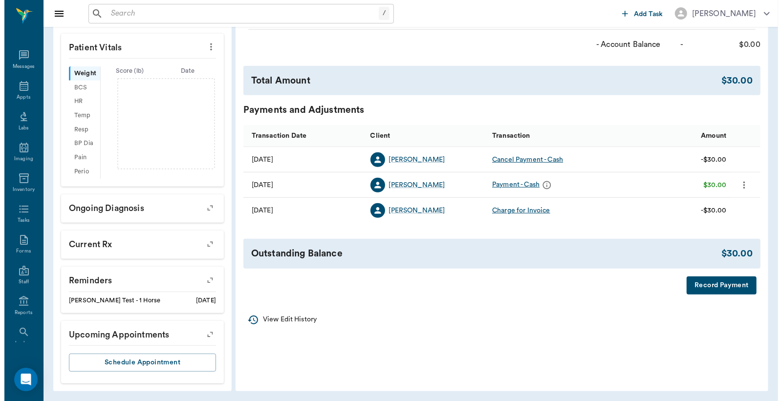
scroll to position [286, 0]
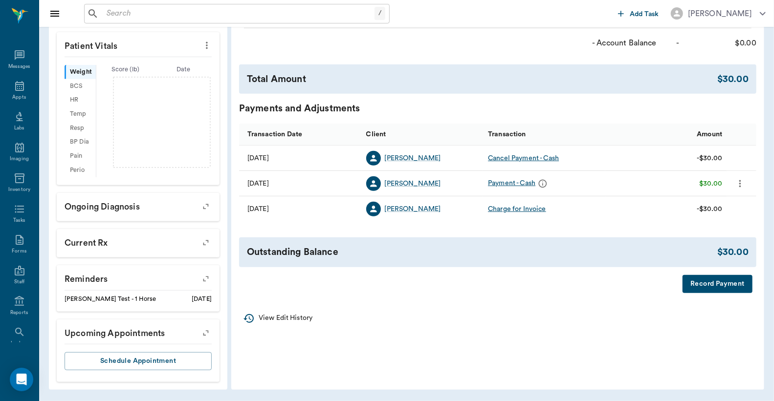
click at [691, 285] on button "Record Payment" at bounding box center [718, 284] width 70 height 18
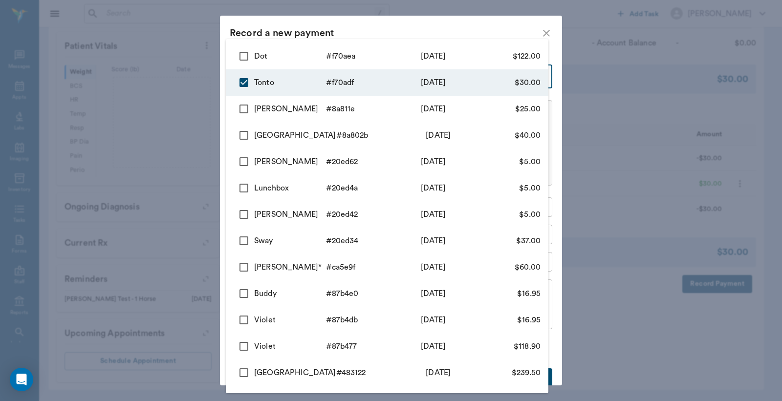
click at [538, 77] on body "/ ​ Add Task [PERSON_NAME] Nectar Messages Appts Labs Imaging Inventory Tasks F…" at bounding box center [391, 57] width 782 height 687
click at [245, 55] on input "checkbox" at bounding box center [244, 56] width 21 height 21
checkbox input "true"
type input "68baf4f0ddad57f4dff70adf,68baf55fddad57f4dff70aea"
type input "152.00"
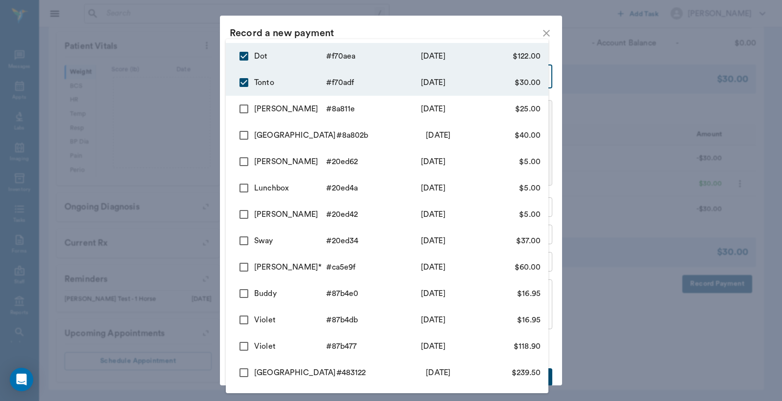
scroll to position [72, 0]
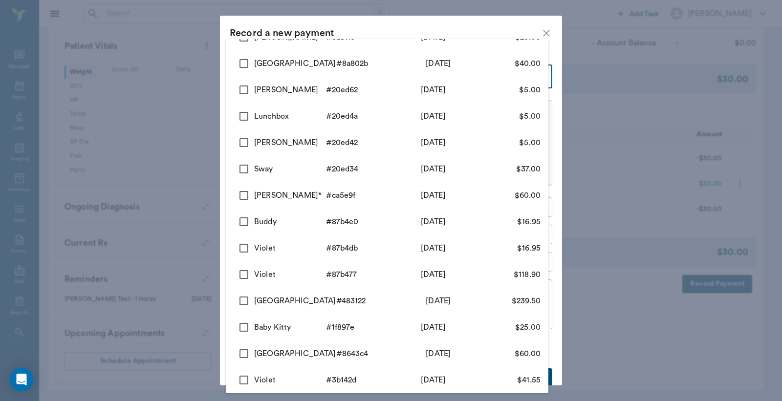
click at [543, 33] on div at bounding box center [391, 200] width 782 height 401
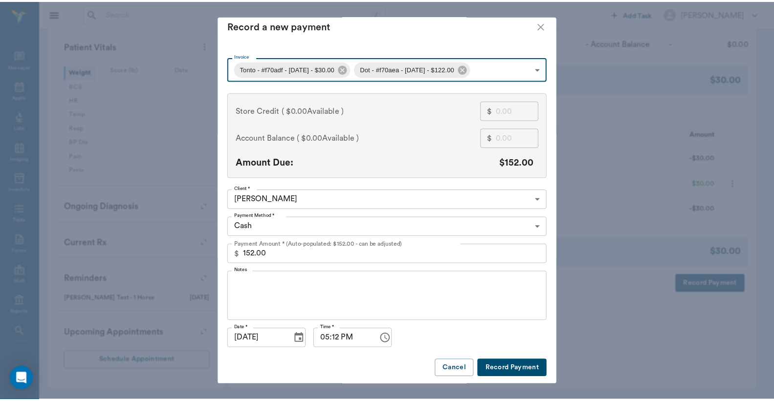
scroll to position [10, 0]
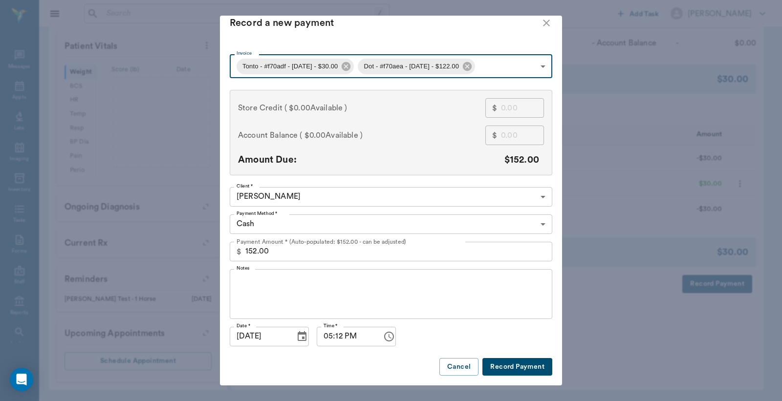
click at [540, 223] on body "/ ​ Add Task [PERSON_NAME] Nectar Messages Appts Labs Imaging Inventory Tasks F…" at bounding box center [391, 57] width 782 height 687
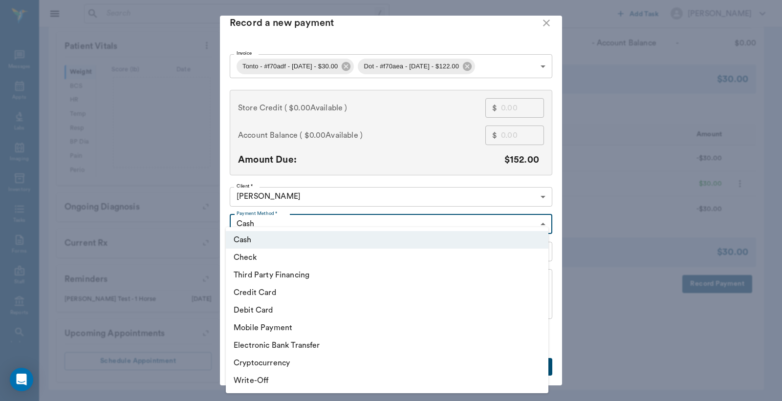
click at [281, 308] on li "Debit Card" at bounding box center [387, 311] width 323 height 18
type input "DEBIT_CARD"
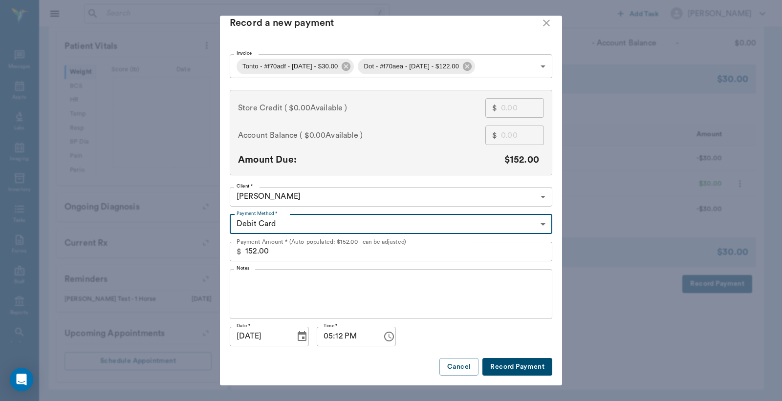
click at [529, 366] on button "Record Payment" at bounding box center [518, 367] width 70 height 18
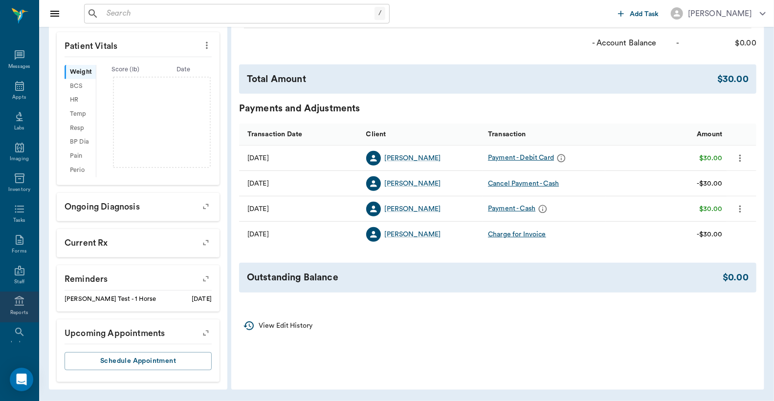
click at [15, 305] on icon at bounding box center [19, 301] width 9 height 10
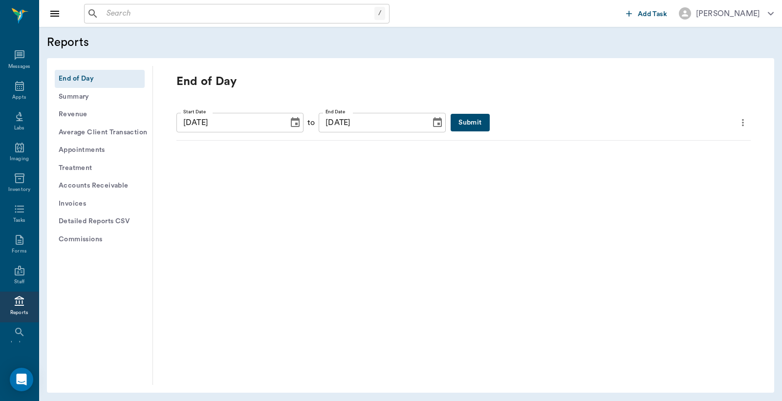
click at [451, 120] on button "Submit" at bounding box center [470, 123] width 39 height 18
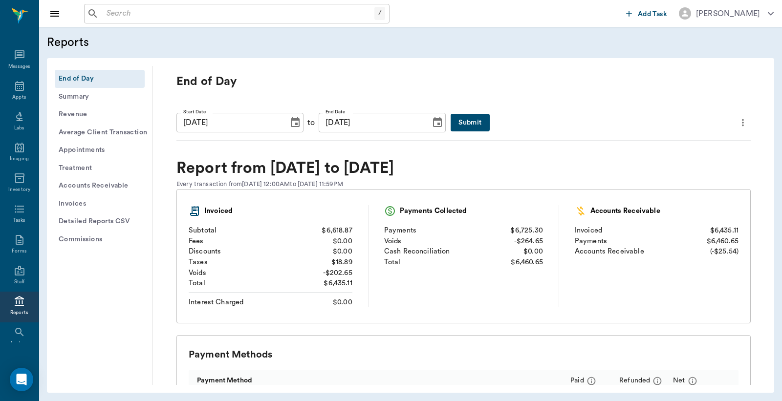
click at [738, 122] on icon "more" at bounding box center [743, 123] width 11 height 12
click at [664, 179] on span "Print Report" at bounding box center [688, 178] width 93 height 10
